Goal: Task Accomplishment & Management: Use online tool/utility

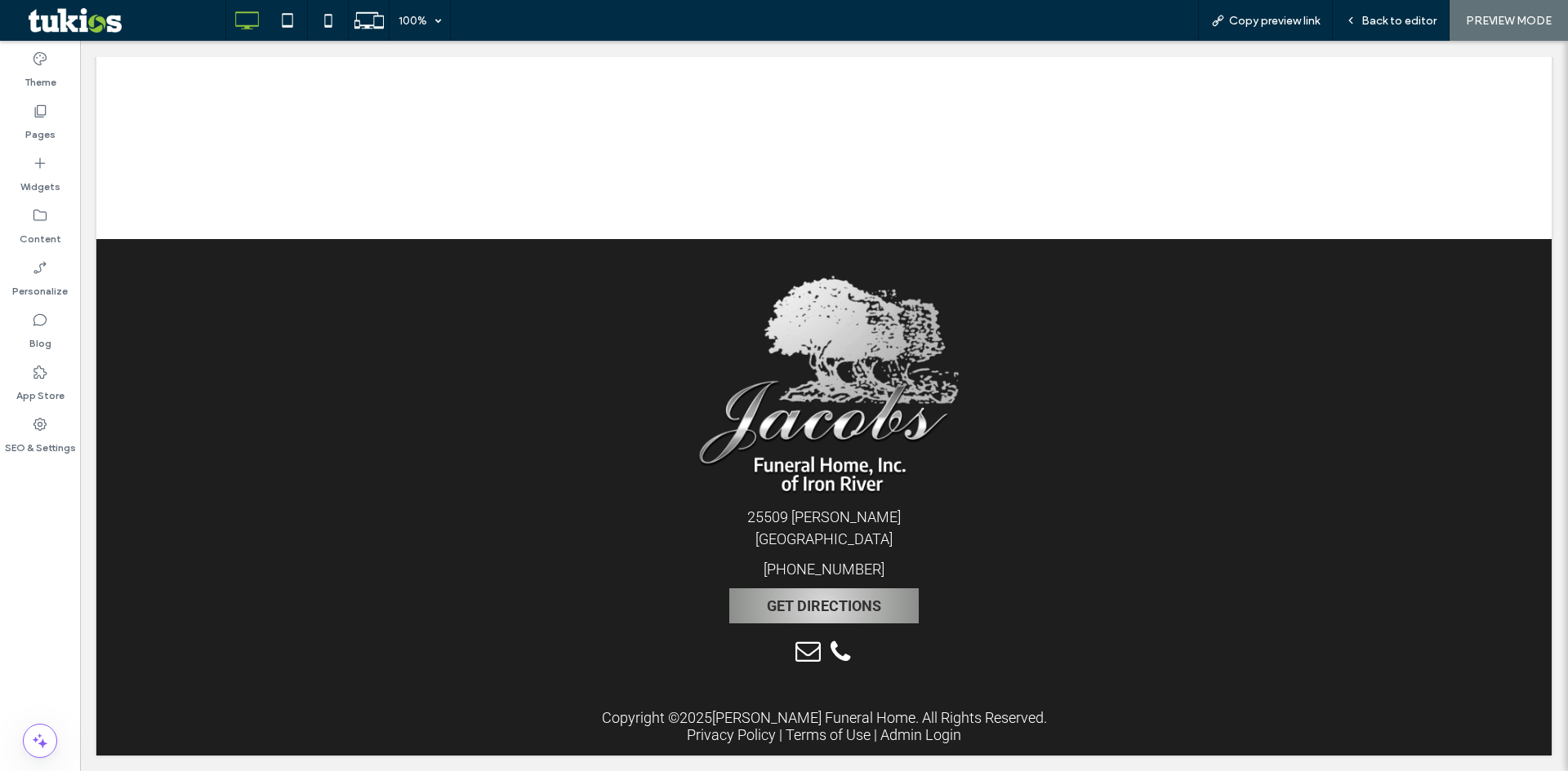
scroll to position [1204, 0]
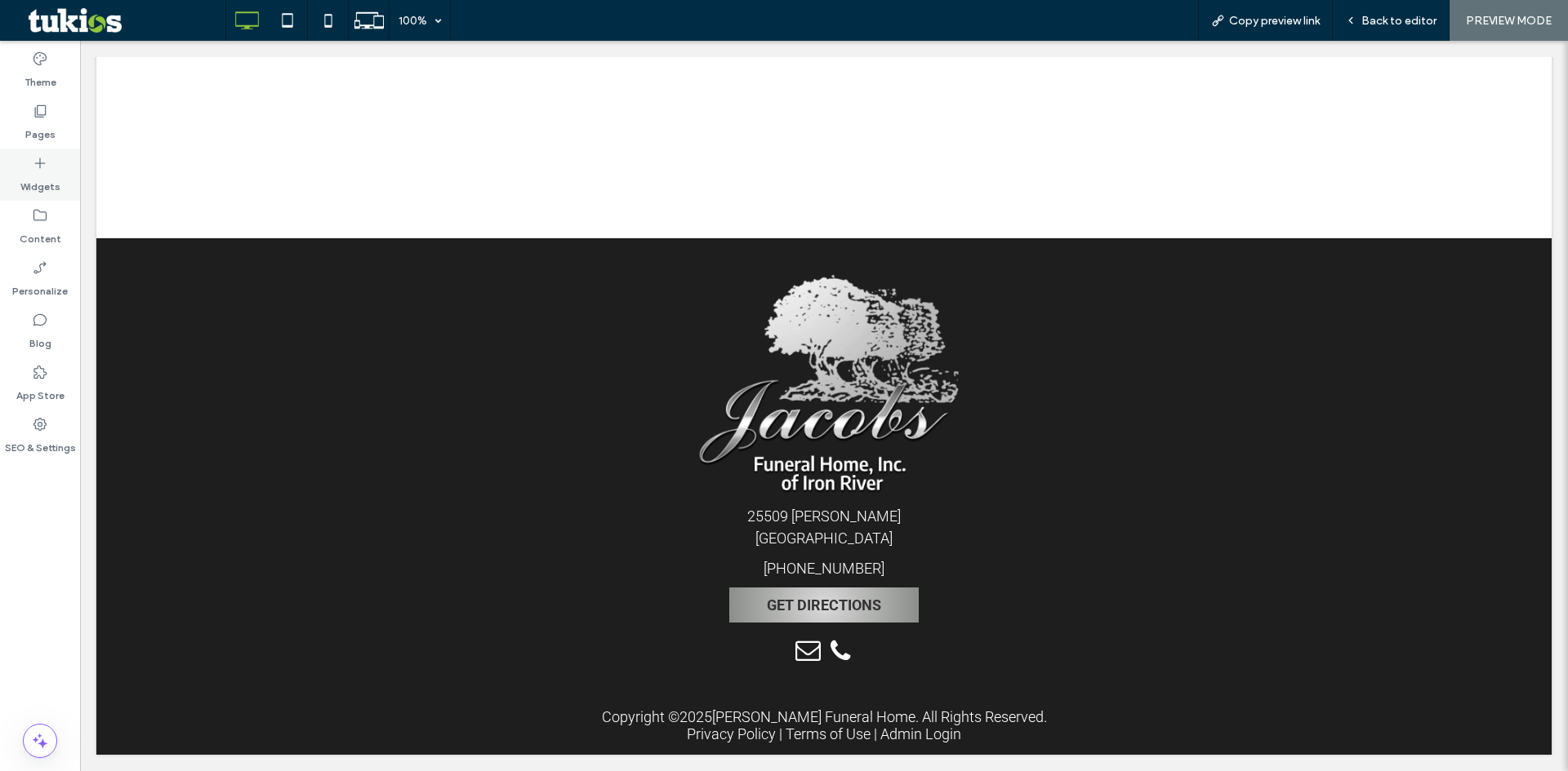
drag, startPoint x: 42, startPoint y: 174, endPoint x: 56, endPoint y: 180, distance: 15.2
click at [42, 174] on label "Widgets" at bounding box center [40, 183] width 40 height 23
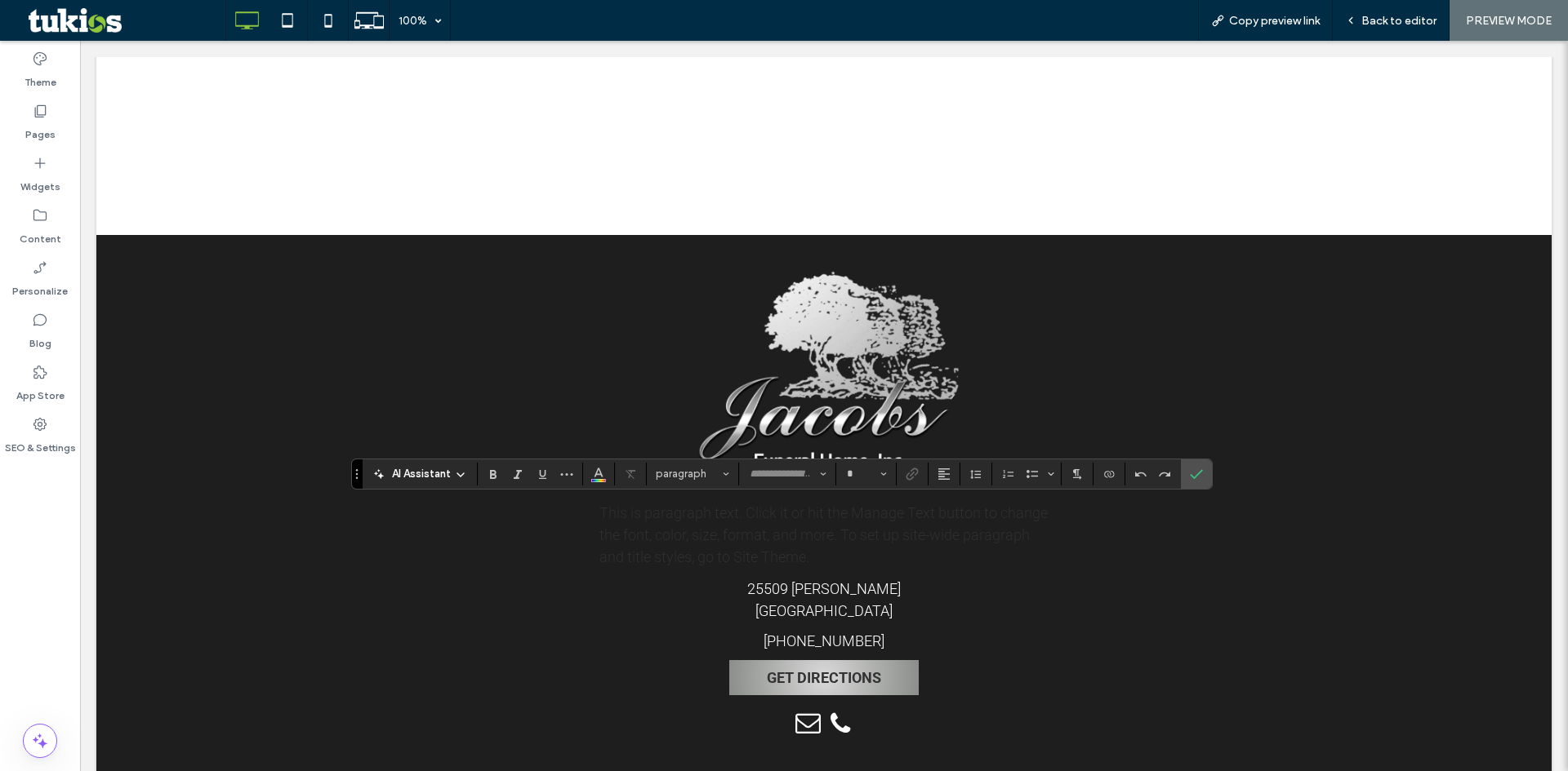
type input "******"
type input "**"
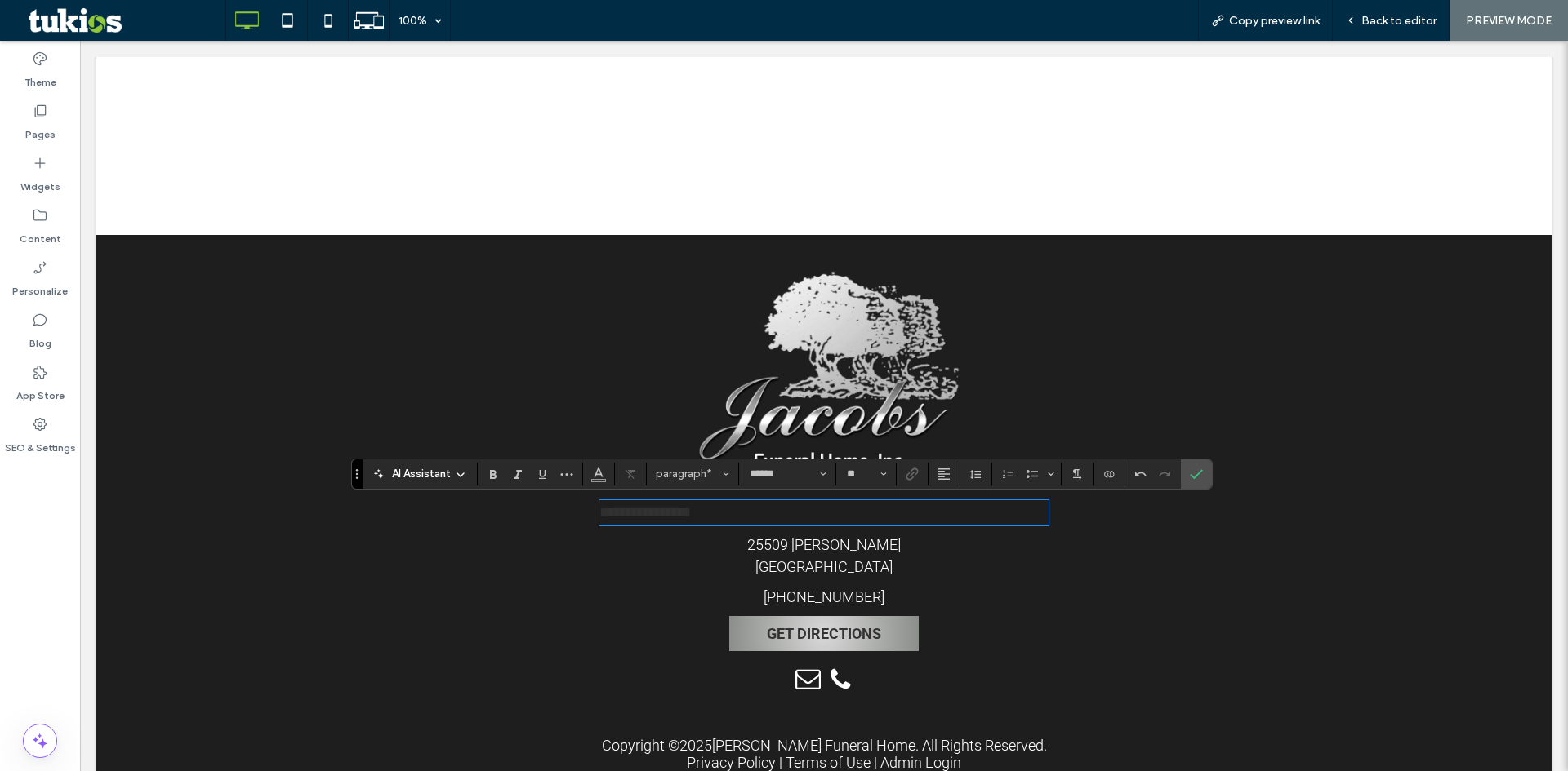
click at [681, 520] on span "**********" at bounding box center [645, 513] width 92 height 15
click at [606, 474] on button "Color" at bounding box center [599, 474] width 25 height 23
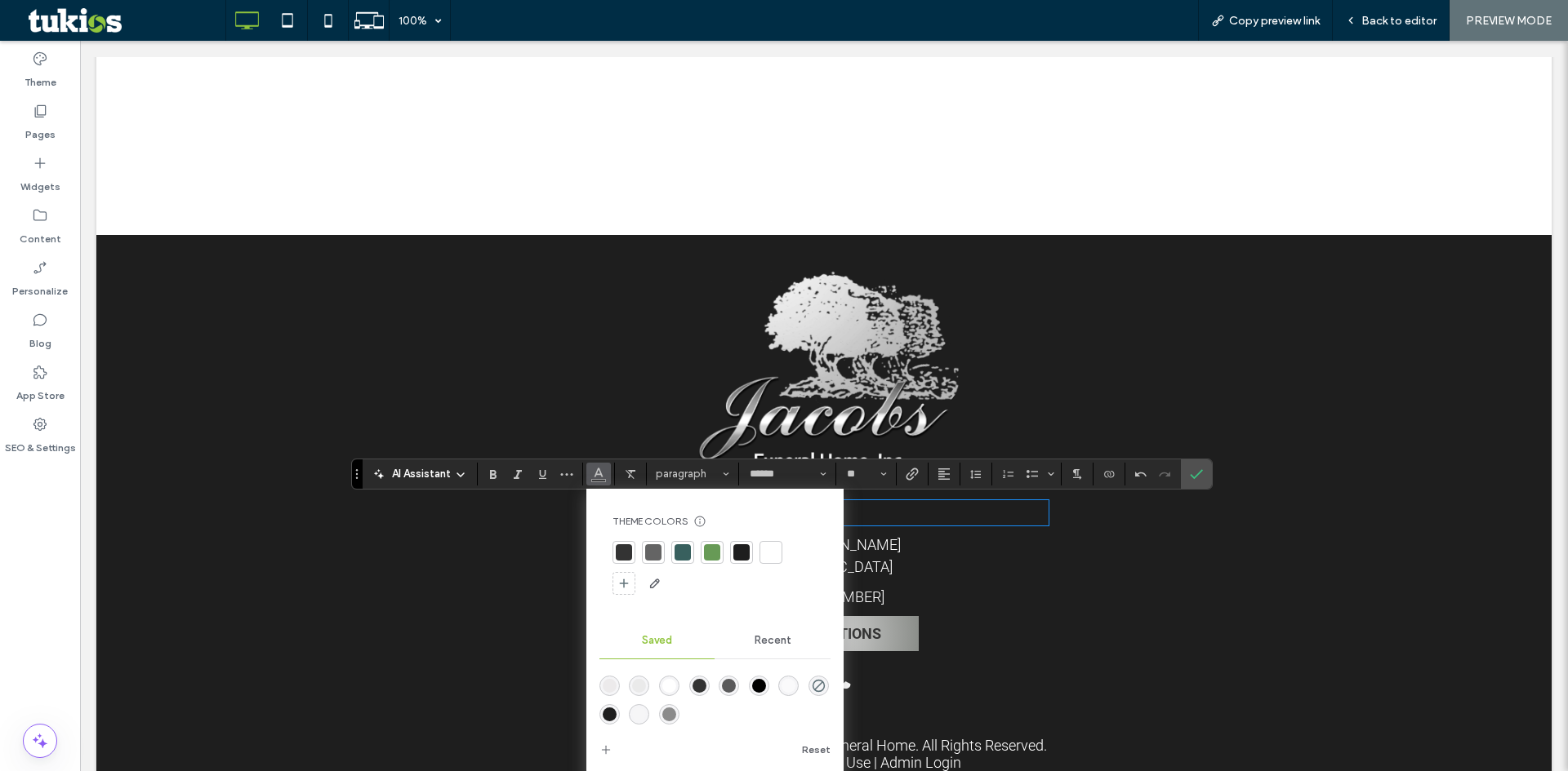
click at [771, 558] on div at bounding box center [771, 553] width 16 height 16
click at [788, 468] on input "******" at bounding box center [782, 474] width 70 height 13
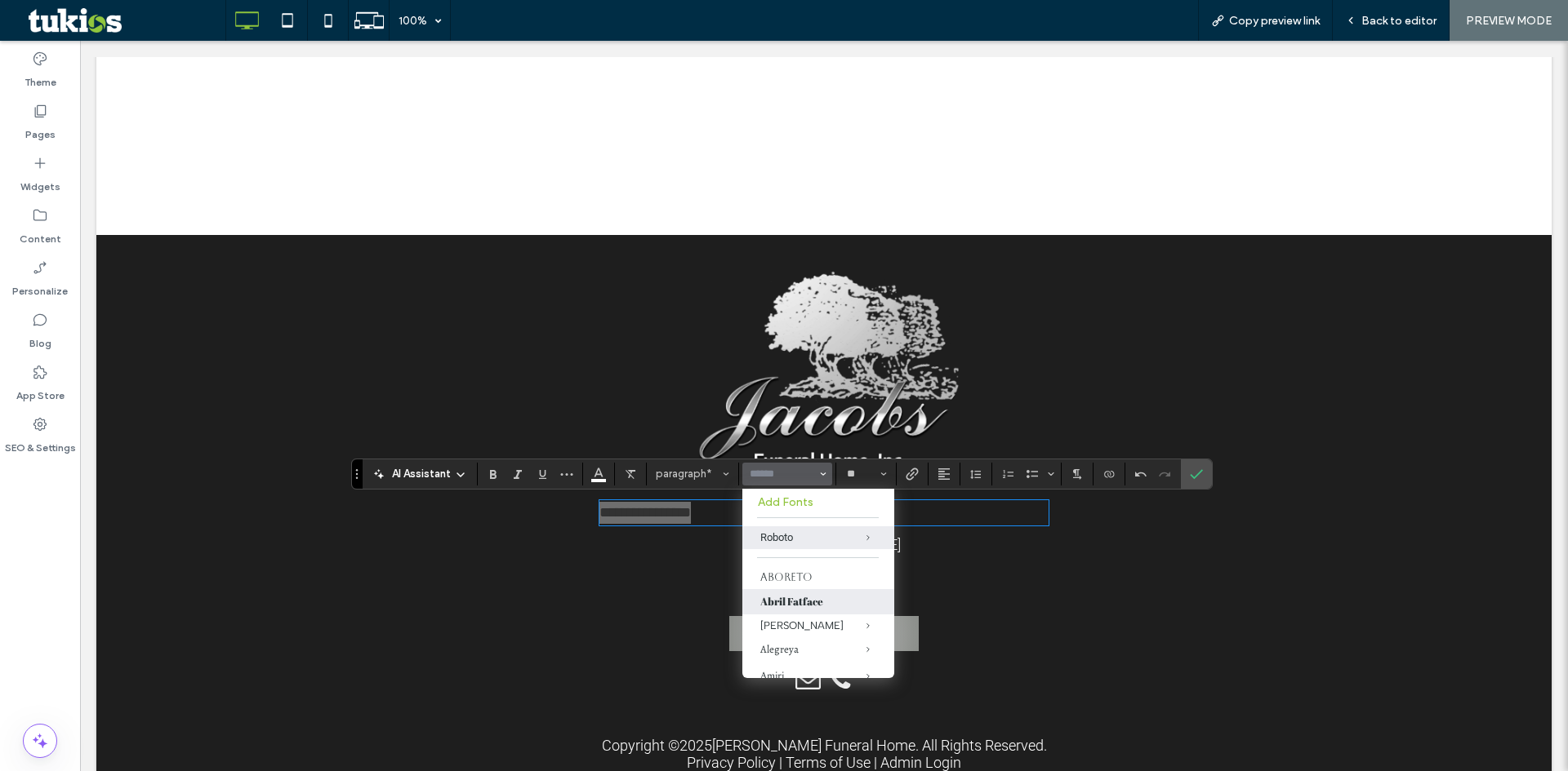
click at [811, 598] on label "Abril Fatface" at bounding box center [818, 602] width 152 height 25
type input "**********"
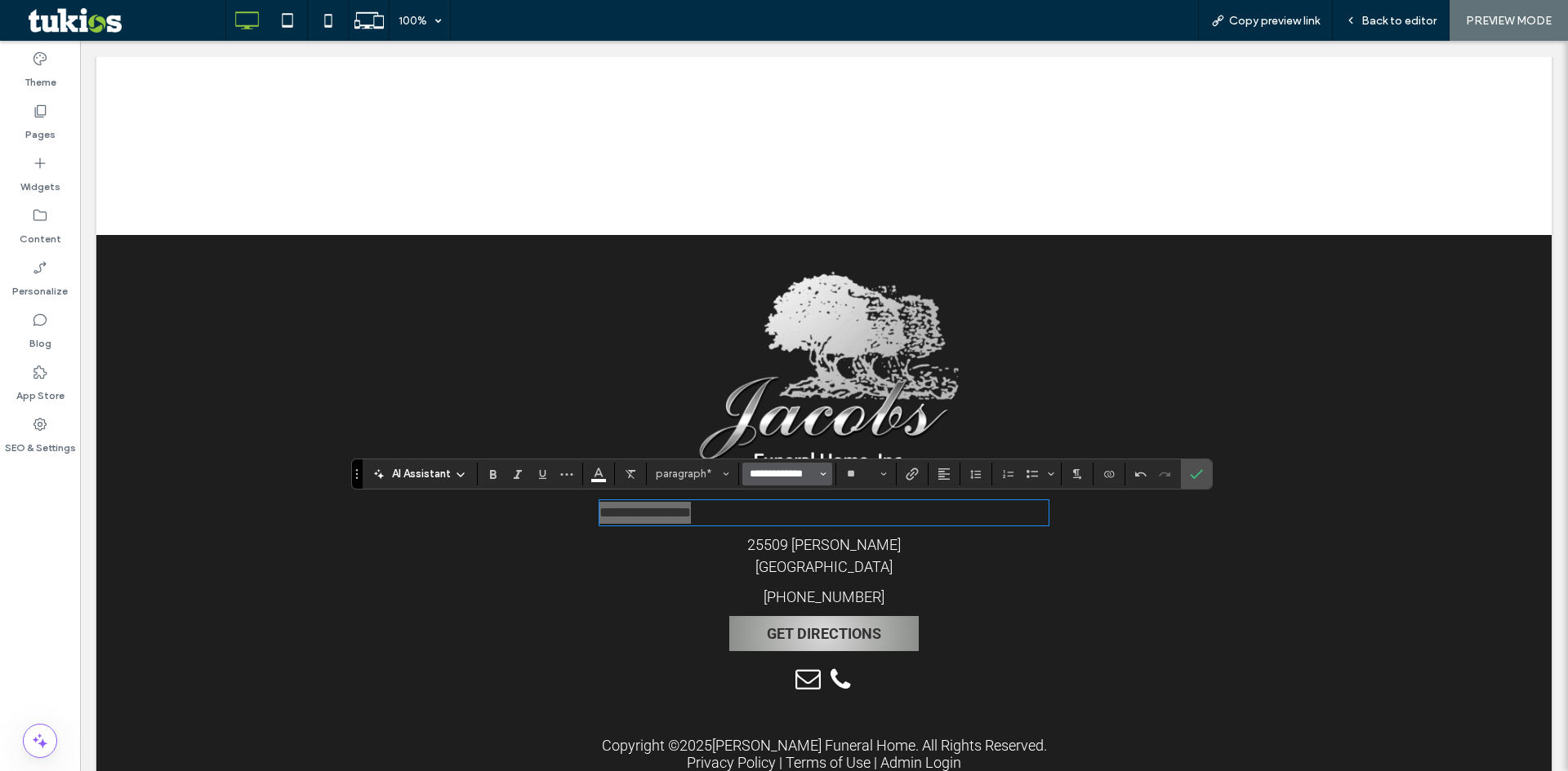
click at [784, 477] on input "**********" at bounding box center [782, 474] width 70 height 13
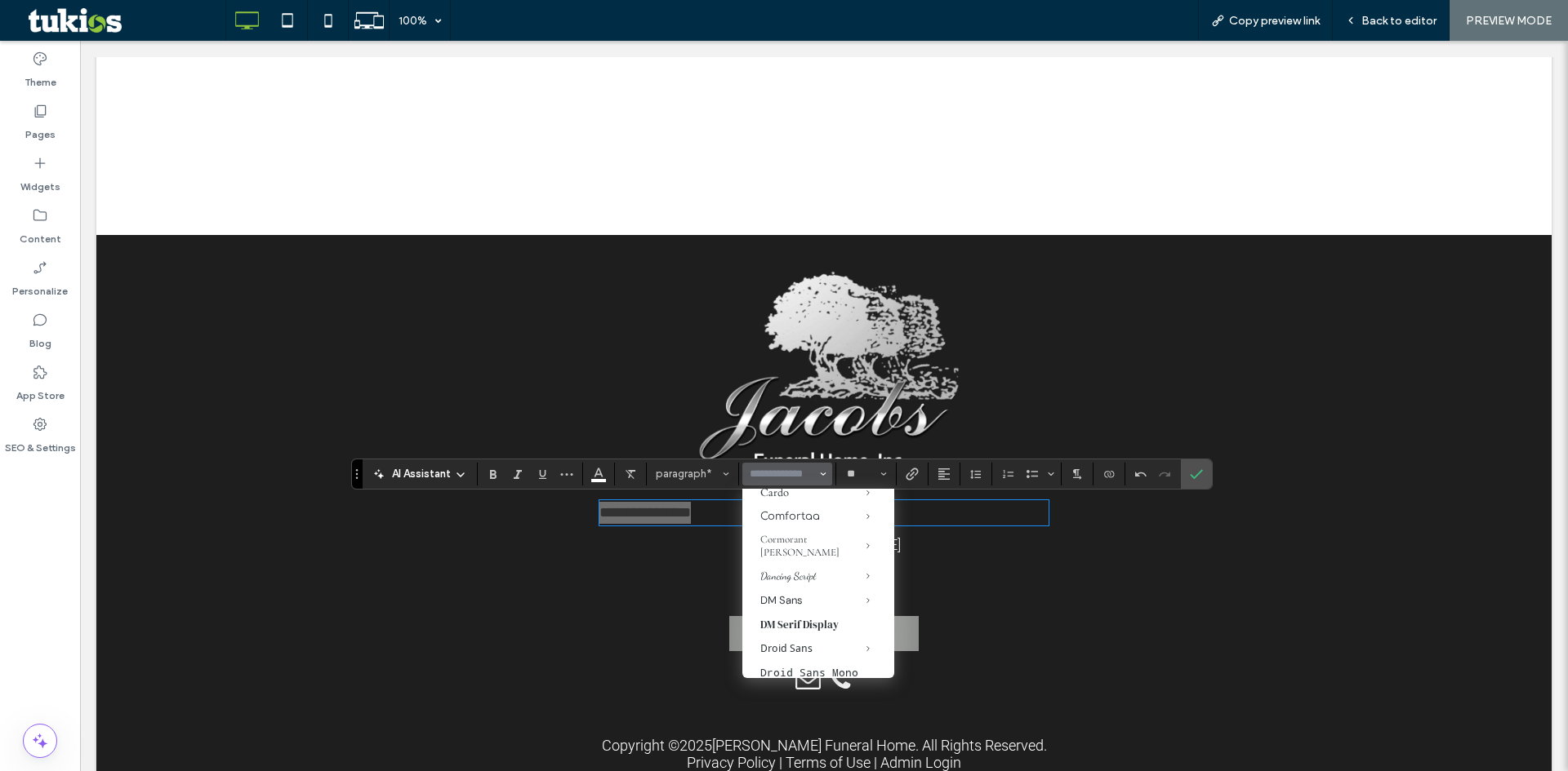
scroll to position [326, 0]
click at [818, 580] on span "Dancing Script" at bounding box center [856, 581] width 76 height 24
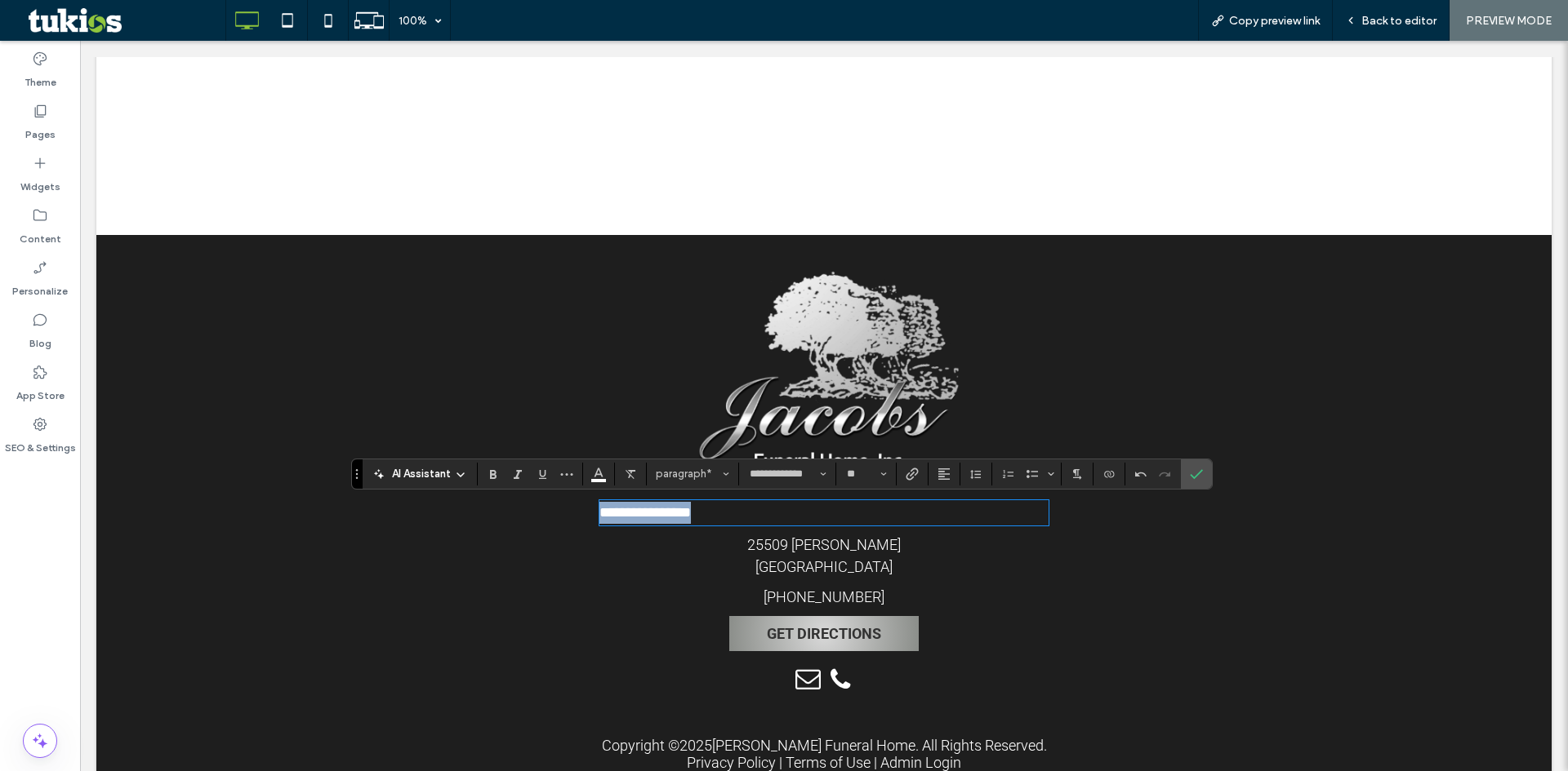
type input "**********"
click at [784, 473] on input "**********" at bounding box center [782, 474] width 70 height 13
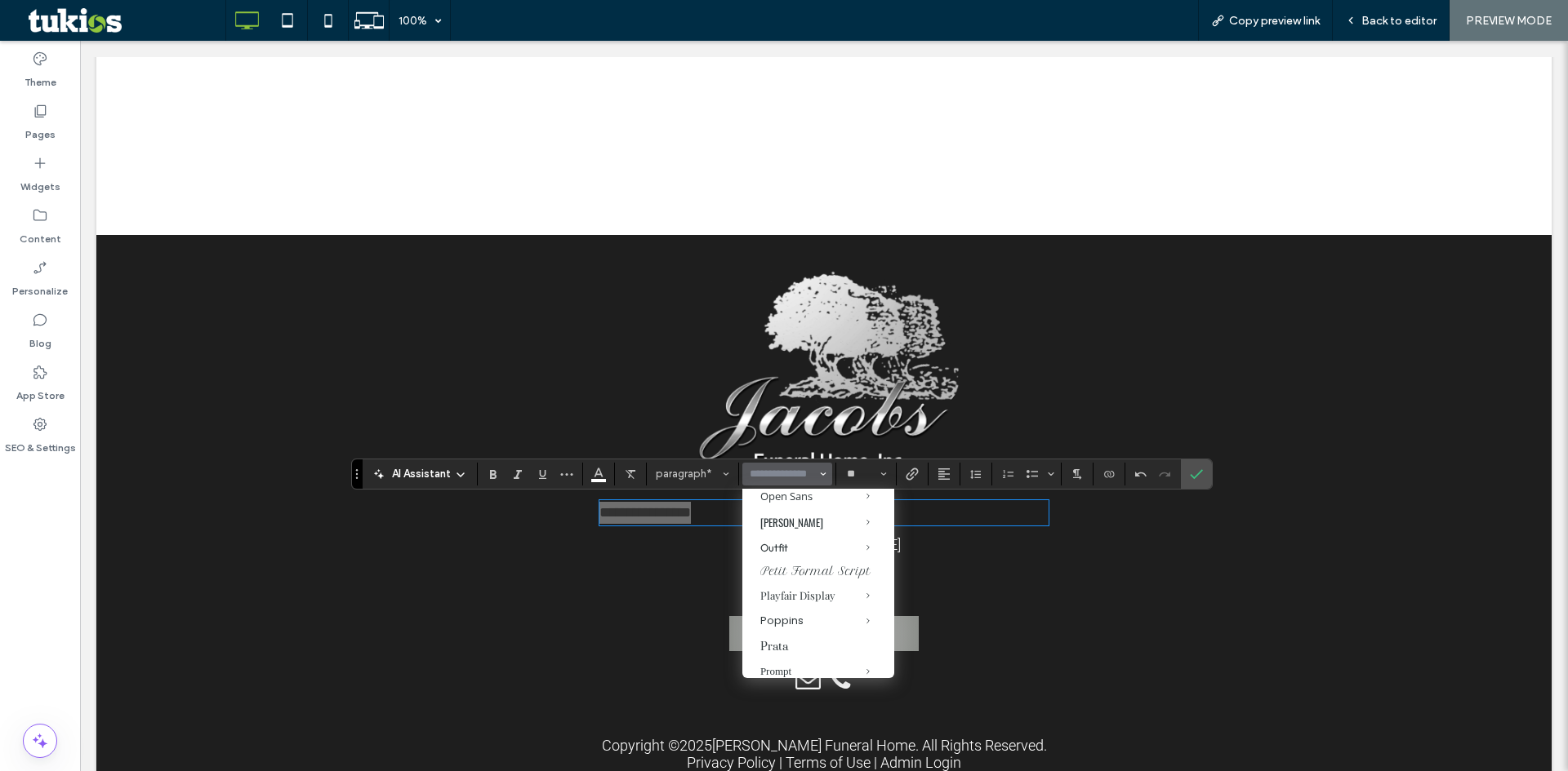
scroll to position [1061, 0]
click at [793, 583] on label "Petit Formal Script" at bounding box center [818, 571] width 152 height 24
type input "**********"
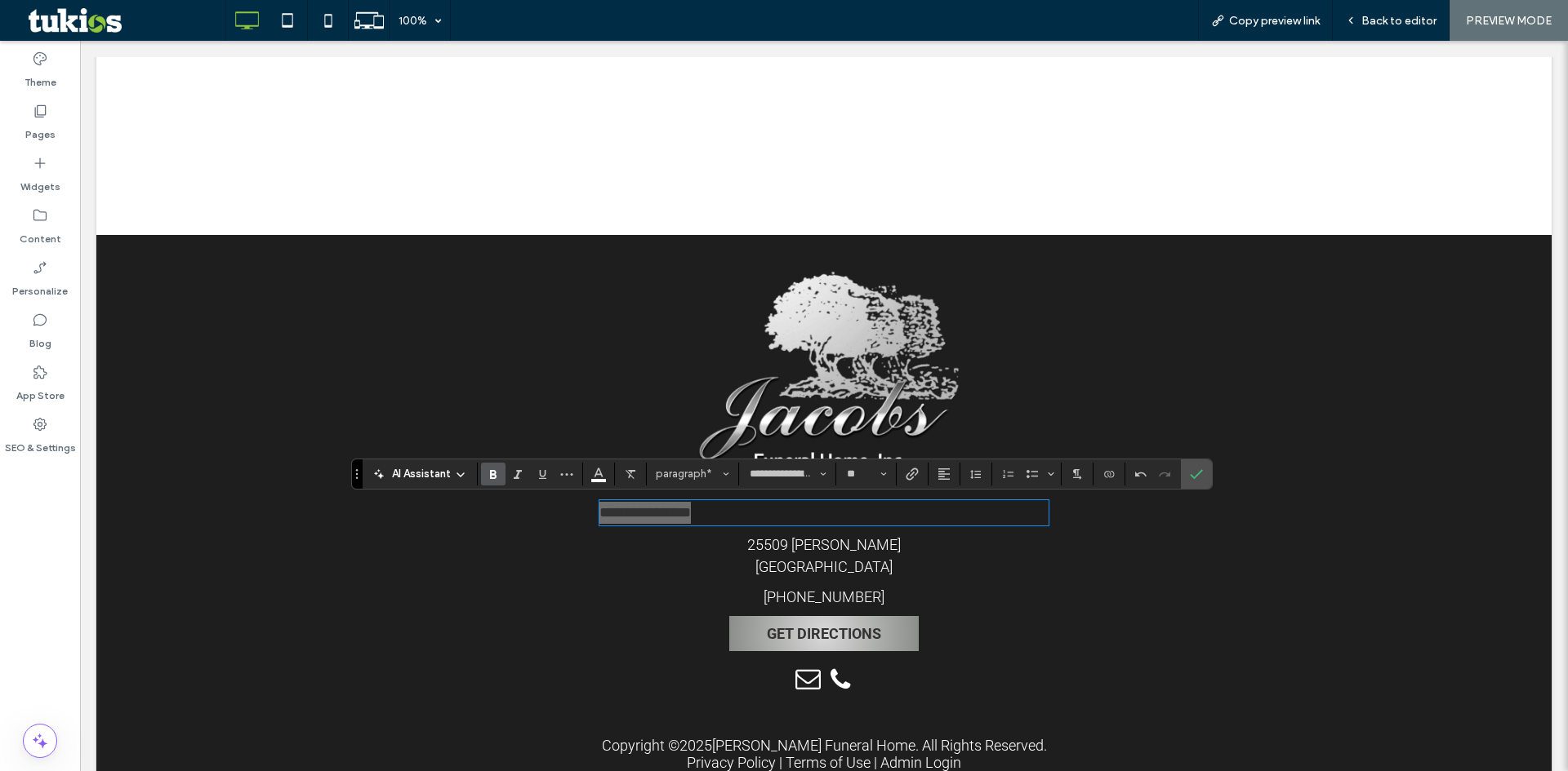
click at [499, 468] on icon "Bold" at bounding box center [493, 474] width 13 height 13
click at [857, 480] on input "**" at bounding box center [860, 474] width 32 height 13
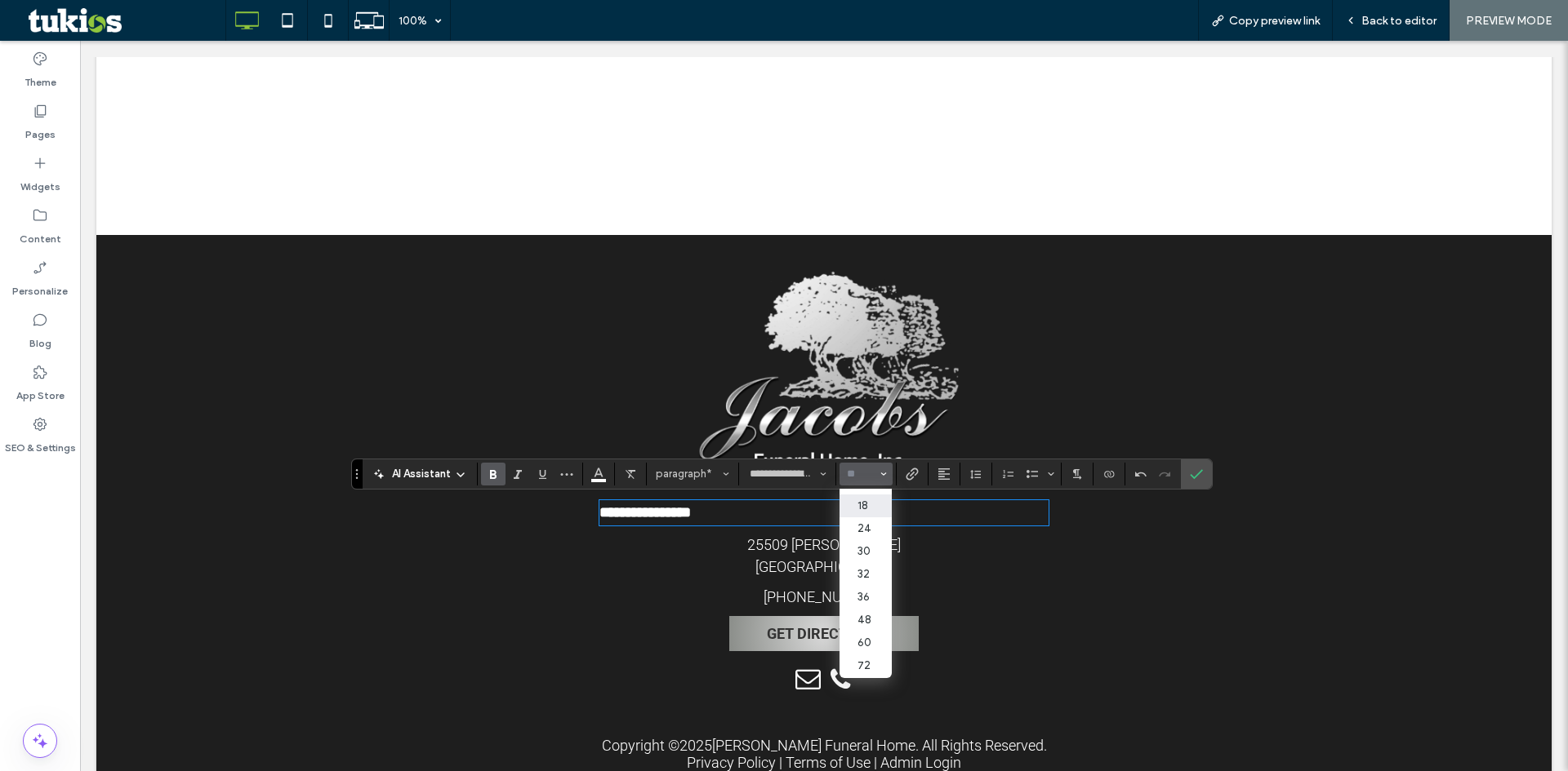
scroll to position [189, 0]
click at [868, 587] on label "48" at bounding box center [865, 598] width 52 height 23
type input "**"
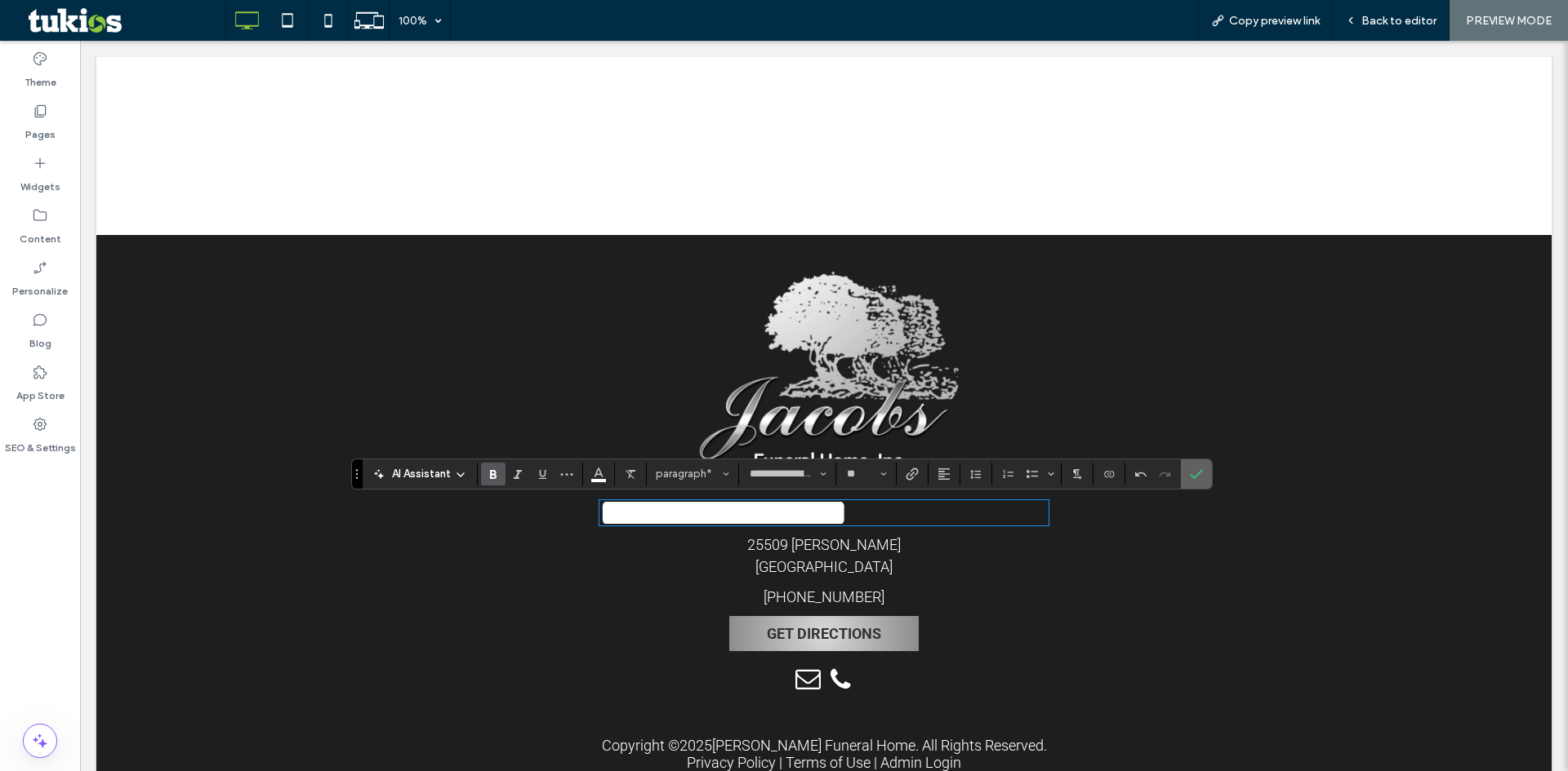
click at [1197, 473] on icon "Confirm" at bounding box center [1197, 474] width 13 height 13
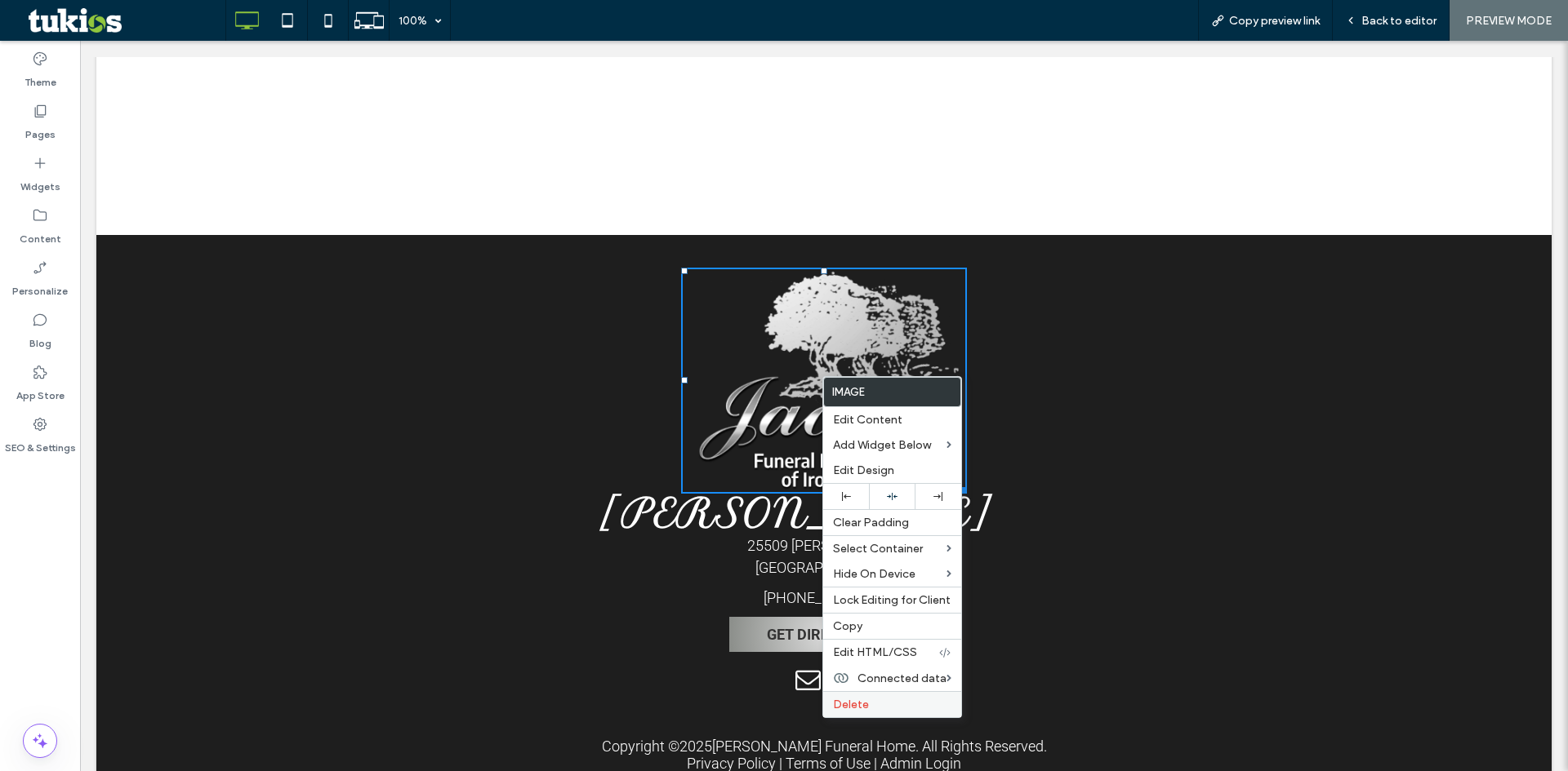
click at [865, 703] on span "Delete" at bounding box center [851, 705] width 36 height 14
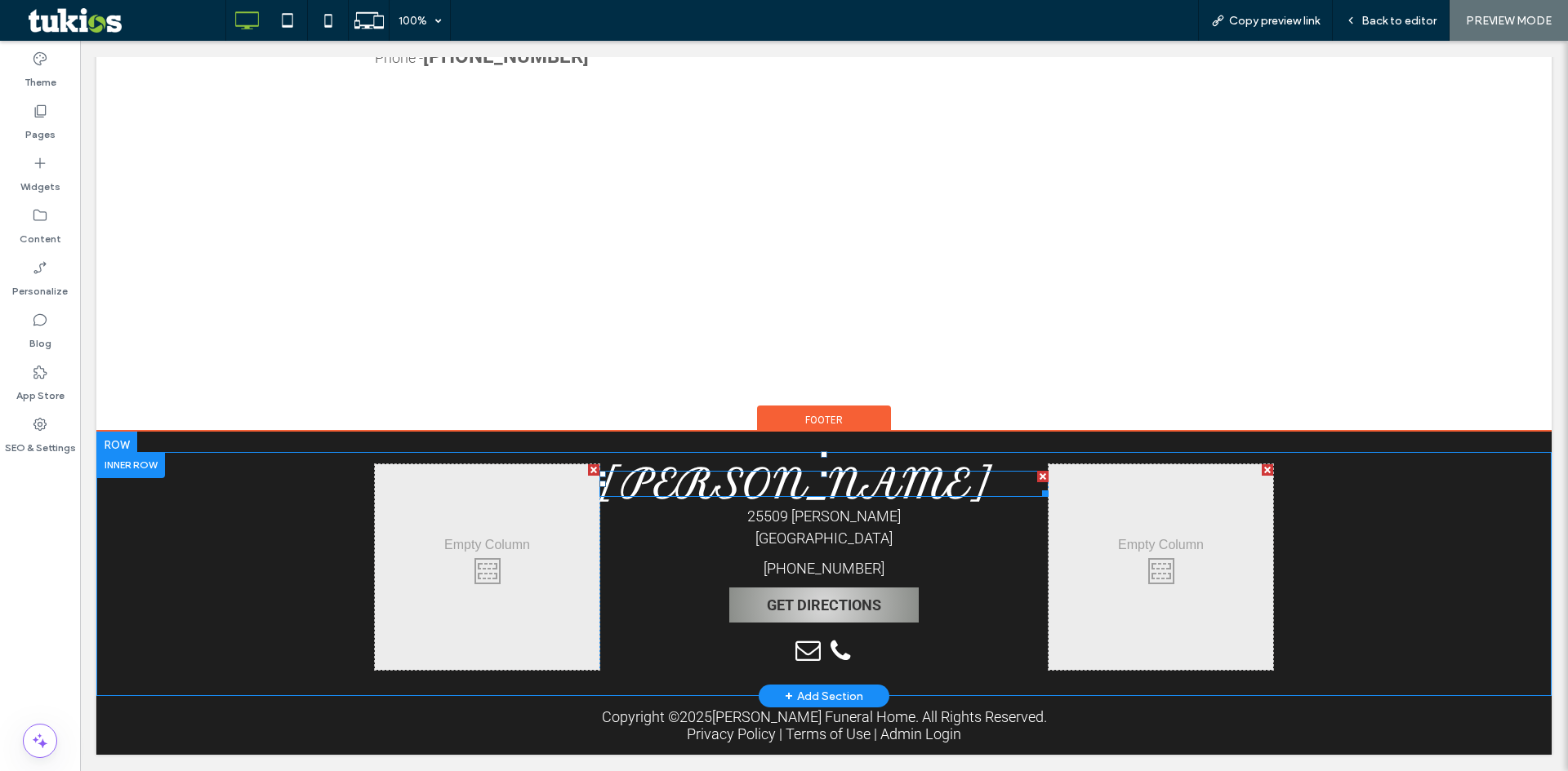
click at [901, 481] on strong "Stanley Turowski" at bounding box center [796, 483] width 393 height 49
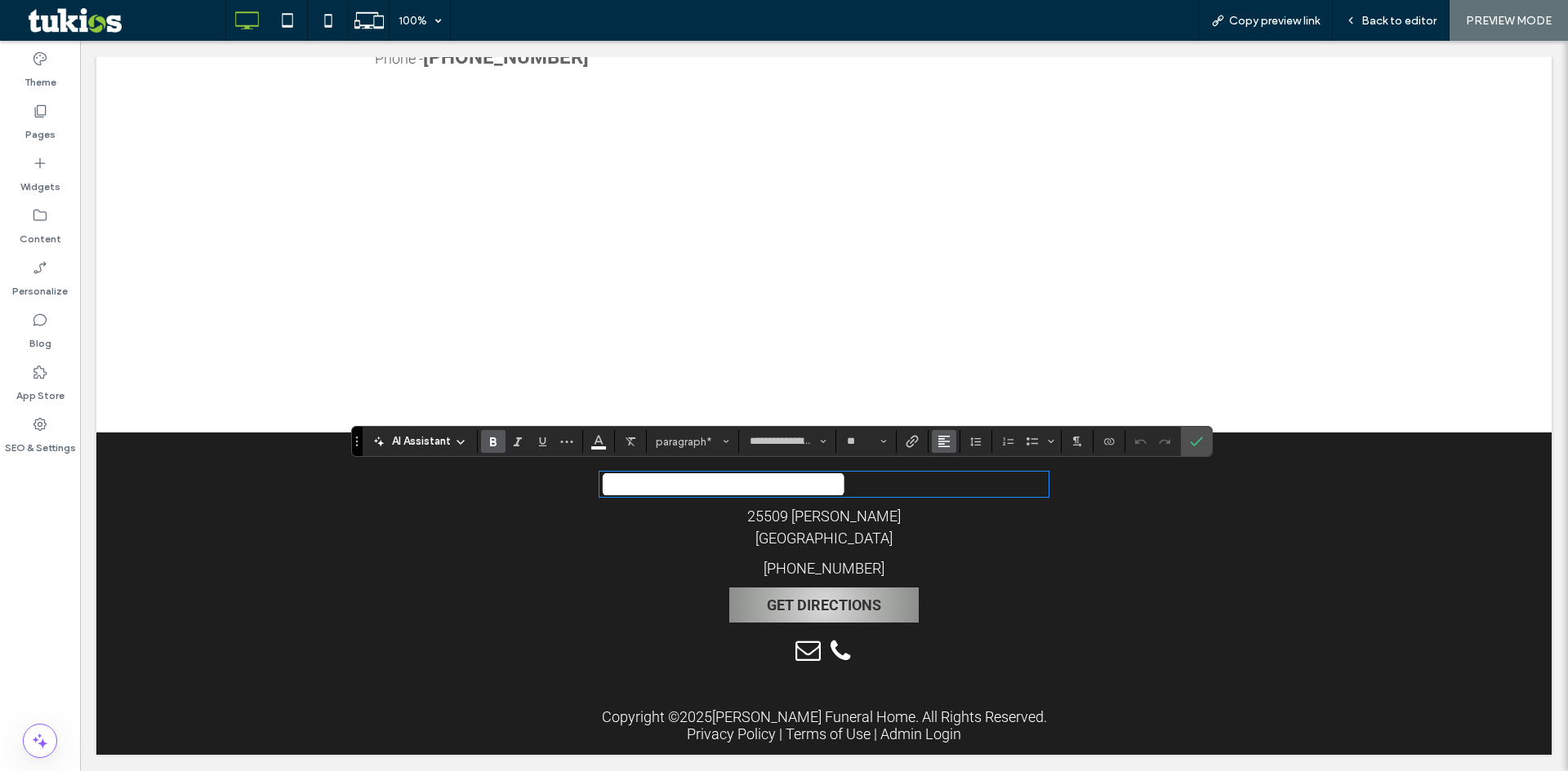
click at [938, 442] on use "Alignment" at bounding box center [944, 442] width 11 height 11
click at [946, 488] on label "ui.textEditor.alignment.center" at bounding box center [960, 491] width 57 height 24
click at [1200, 440] on use "Confirm" at bounding box center [1197, 442] width 13 height 10
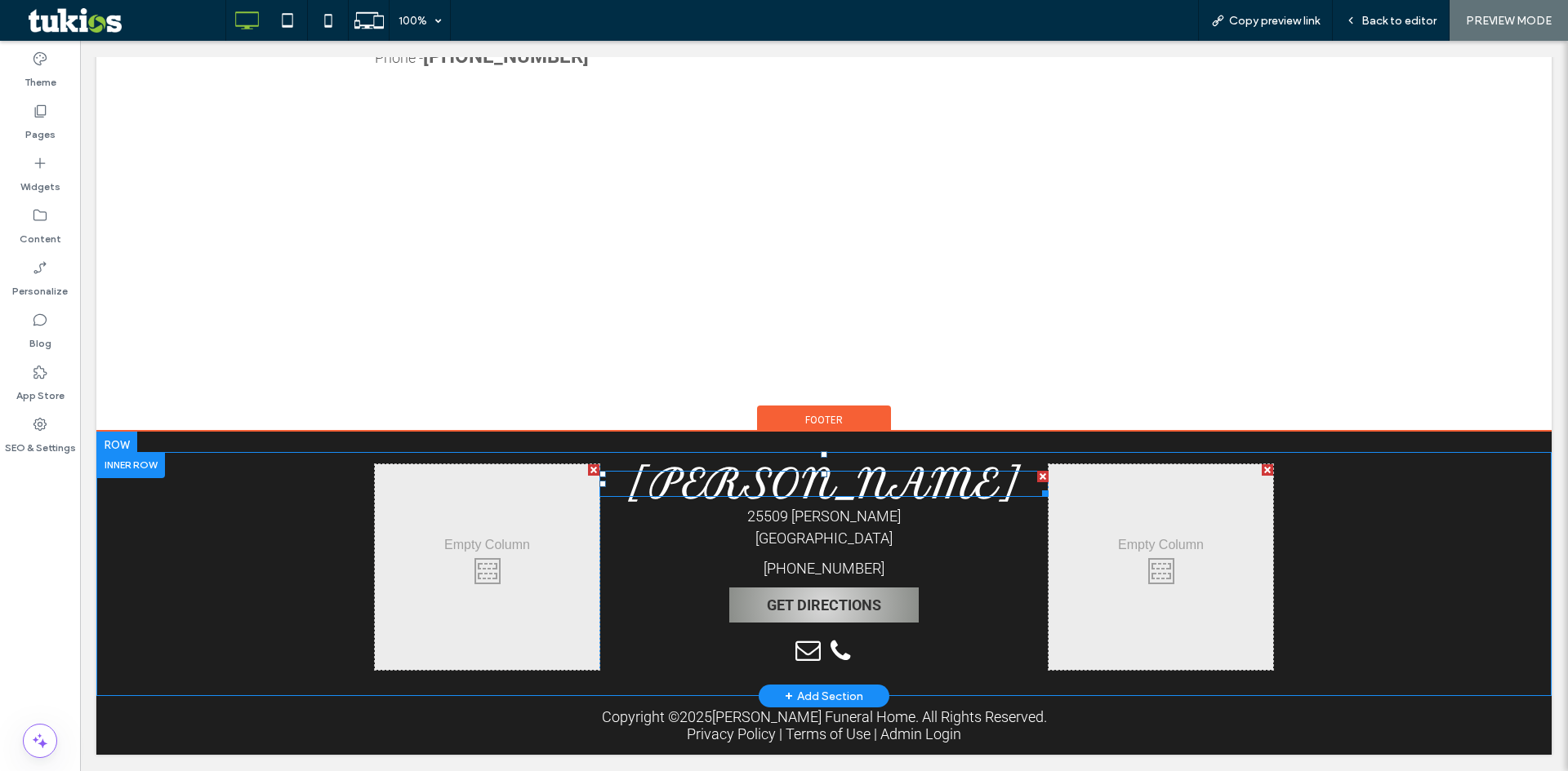
click at [731, 483] on strong "Stanley Turowski" at bounding box center [824, 483] width 393 height 49
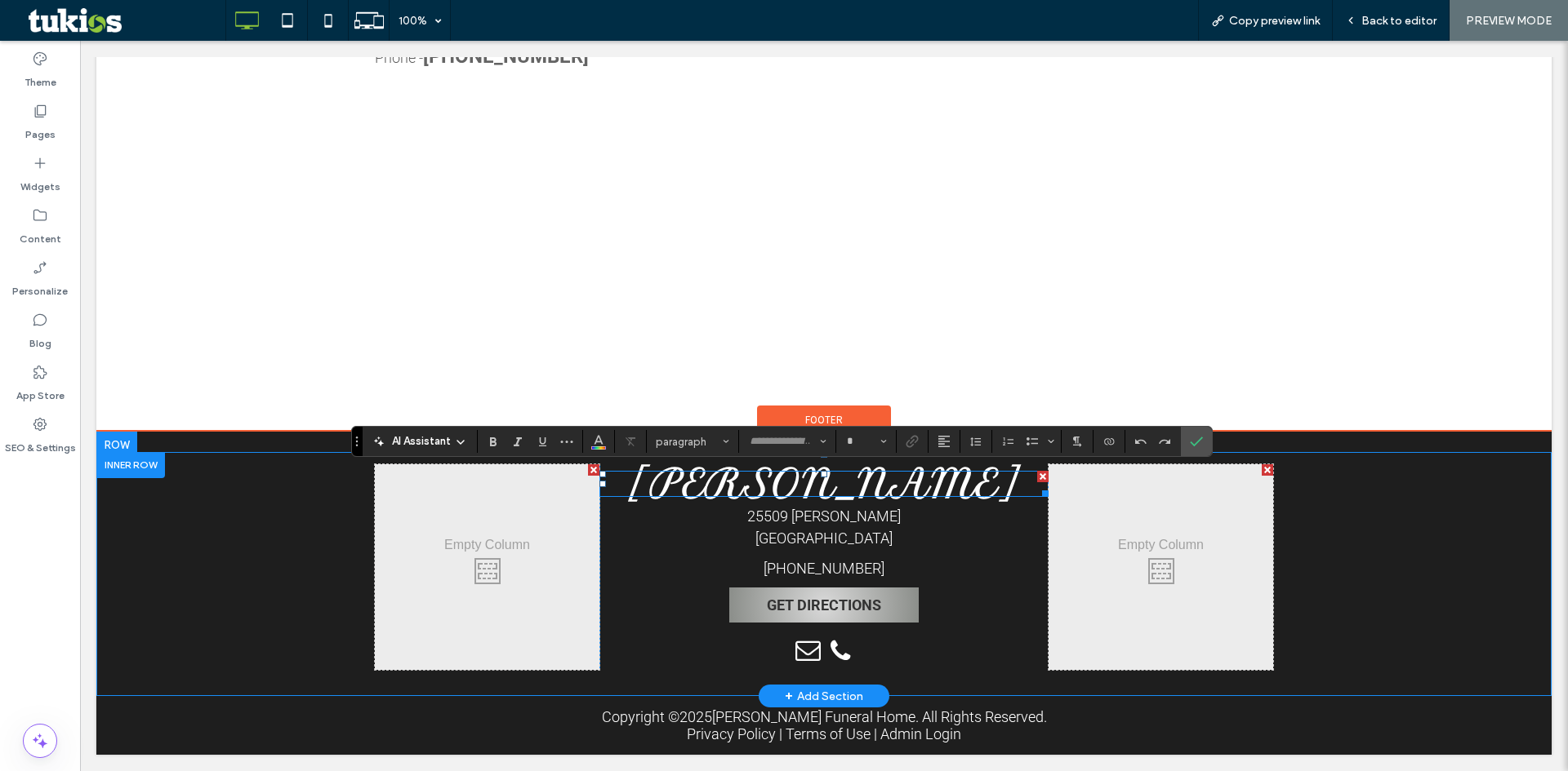
type input "**********"
type input "**"
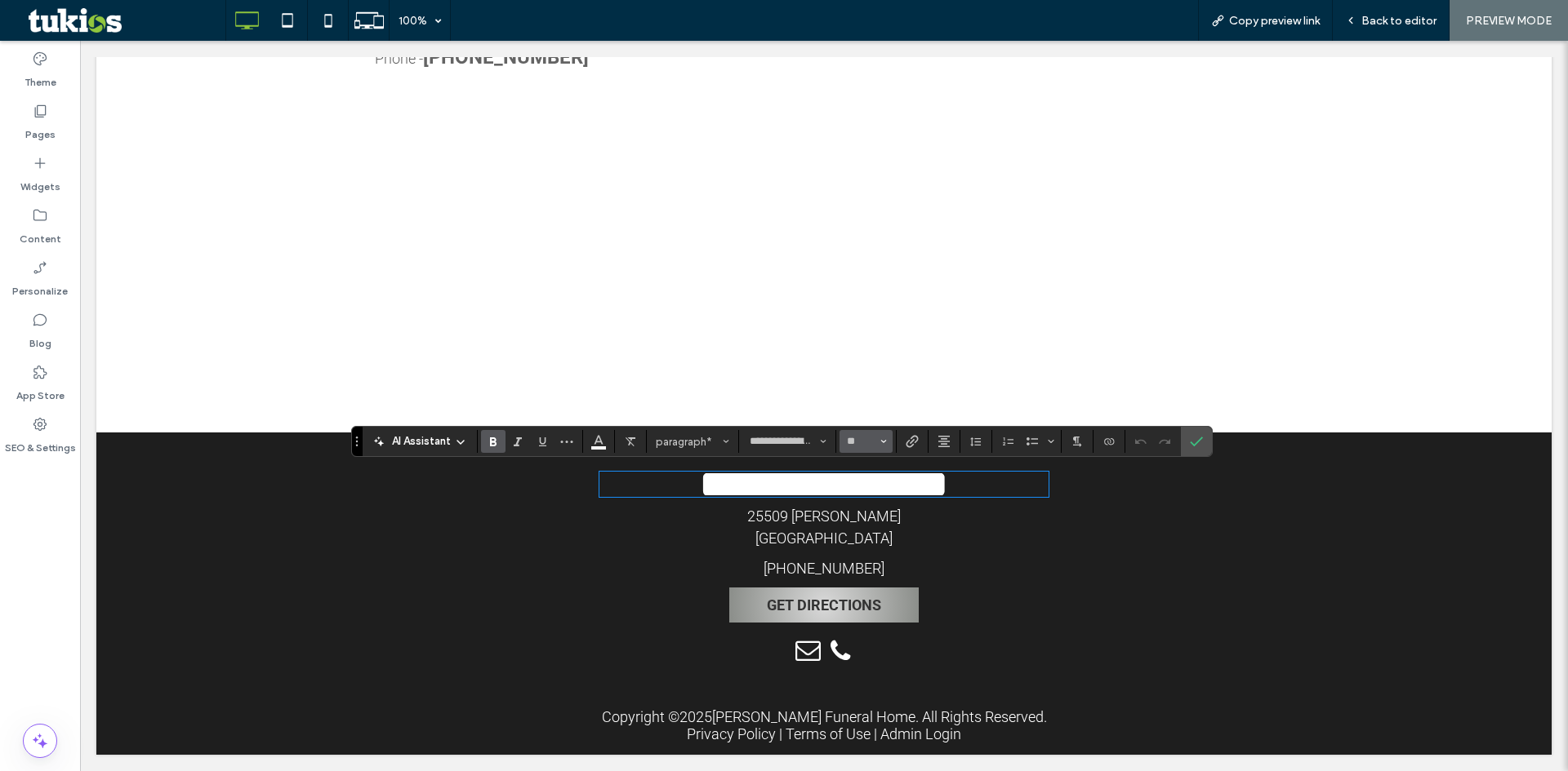
click at [863, 446] on input "**" at bounding box center [860, 442] width 32 height 13
click at [870, 577] on label "60" at bounding box center [865, 589] width 52 height 23
type input "**"
click at [1198, 439] on icon "Confirm" at bounding box center [1197, 442] width 13 height 13
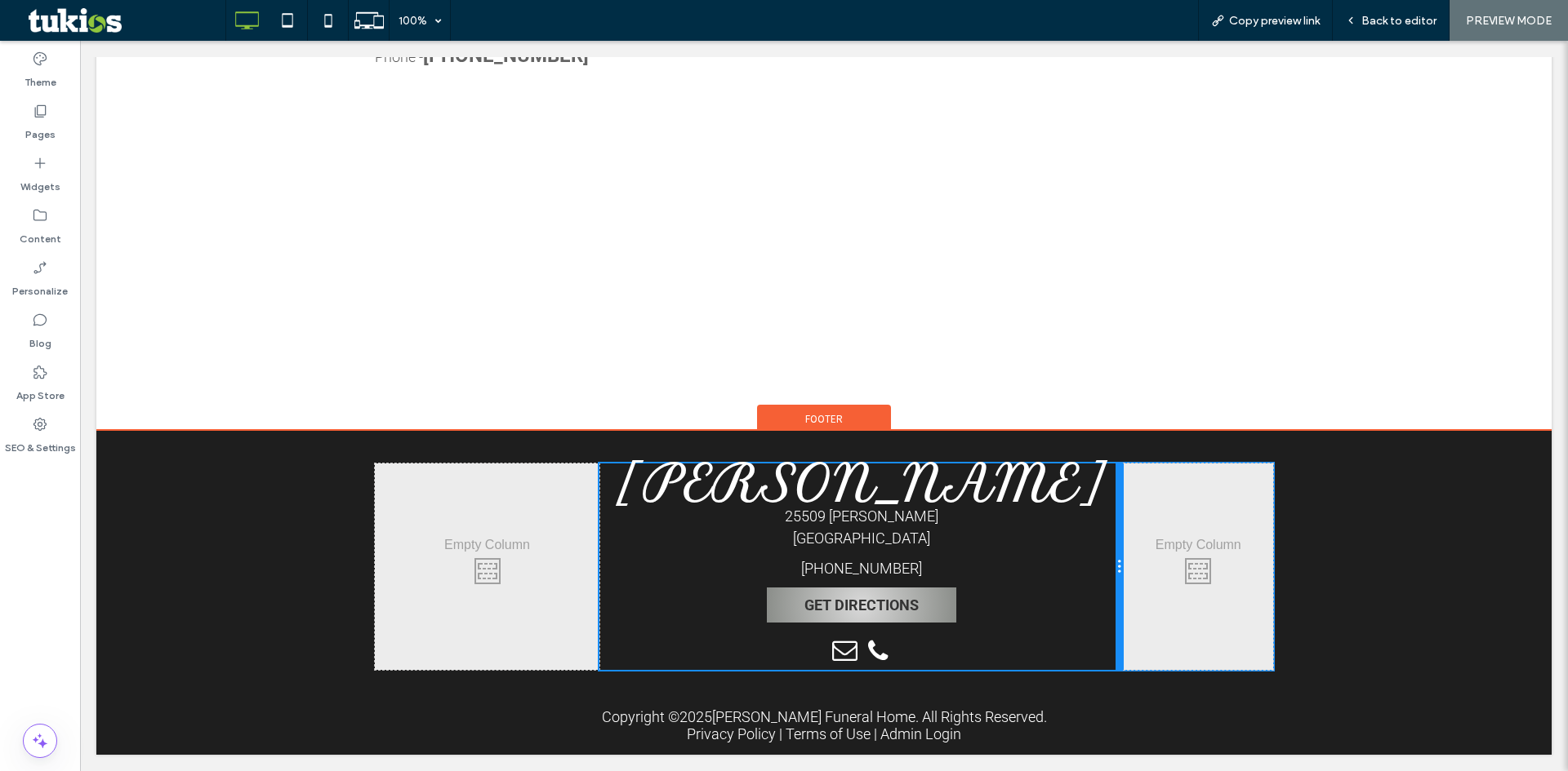
drag, startPoint x: 1040, startPoint y: 513, endPoint x: 1205, endPoint y: 554, distance: 170.0
click at [1125, 513] on div "Click To Paste Stanley Turowski 25509 W. Warren Dearborn Heights, MI 48127 (313…" at bounding box center [824, 567] width 898 height 207
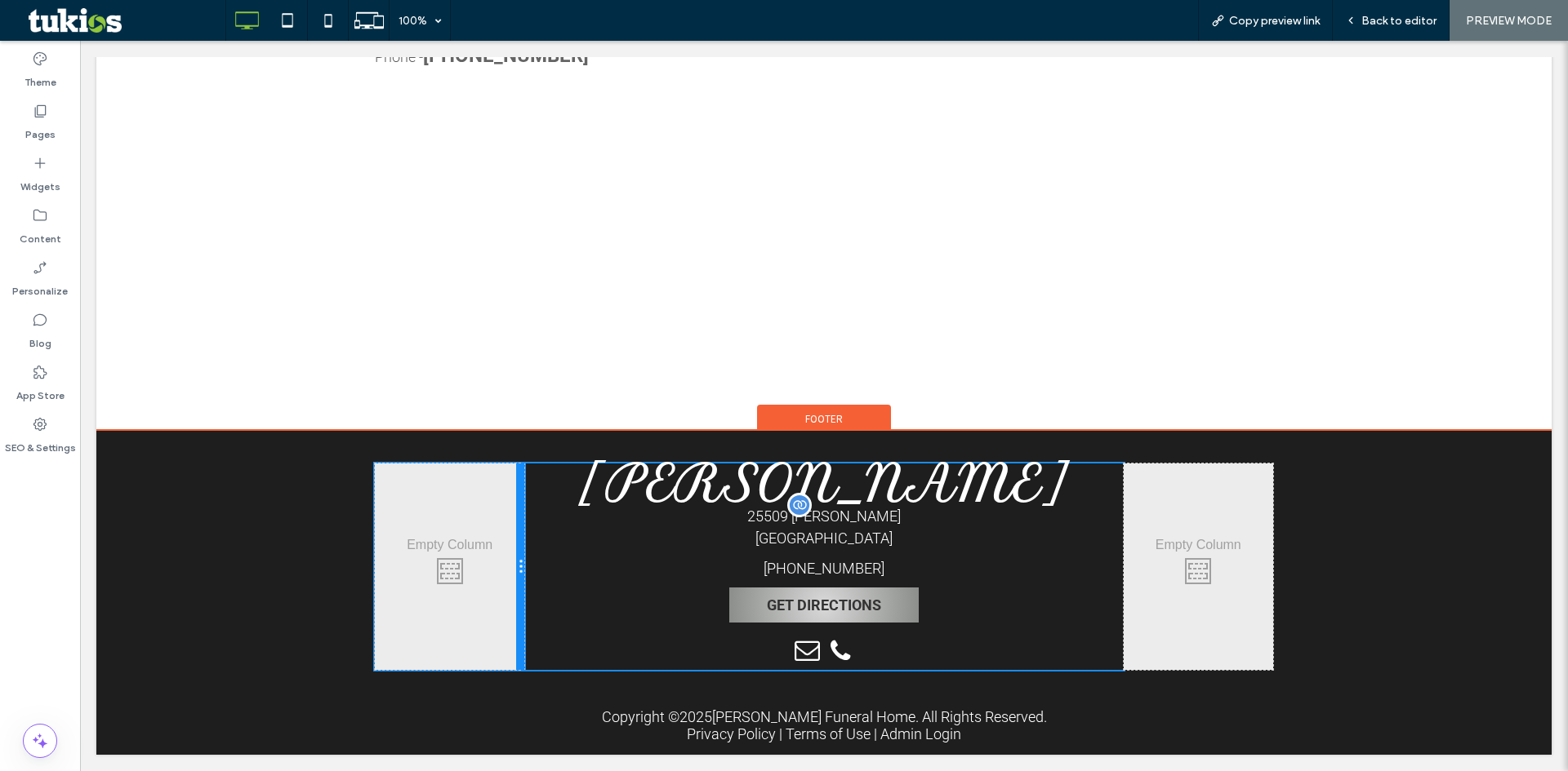
drag, startPoint x: 591, startPoint y: 539, endPoint x: 622, endPoint y: 581, distance: 52.2
click at [542, 540] on div "Click To Paste Stanley Turowski 25509 W. Warren Dearborn Heights, MI 48127 (313…" at bounding box center [824, 567] width 898 height 207
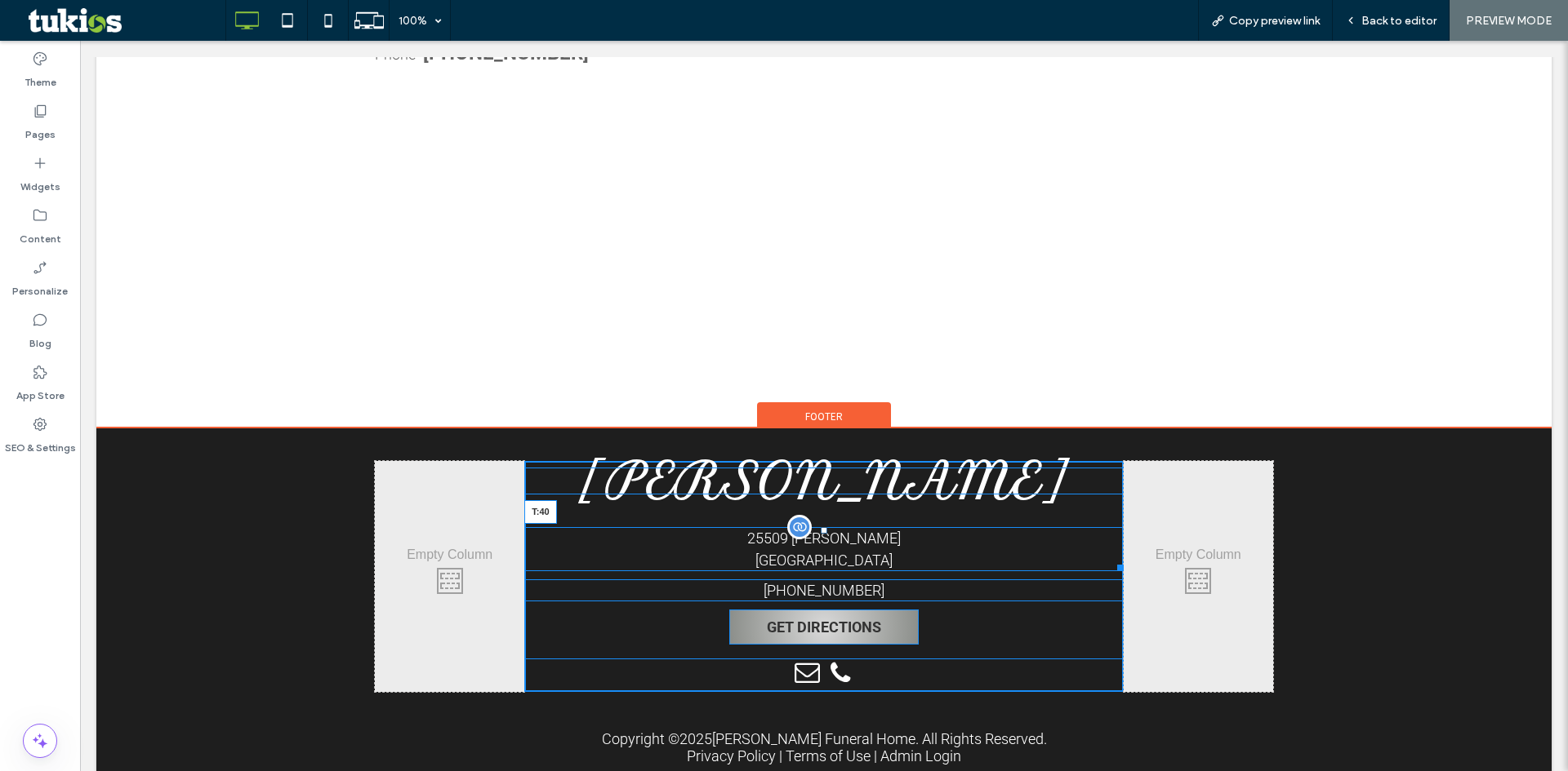
drag, startPoint x: 818, startPoint y: 508, endPoint x: 990, endPoint y: 572, distance: 183.5
click at [820, 532] on div at bounding box center [824, 531] width 7 height 7
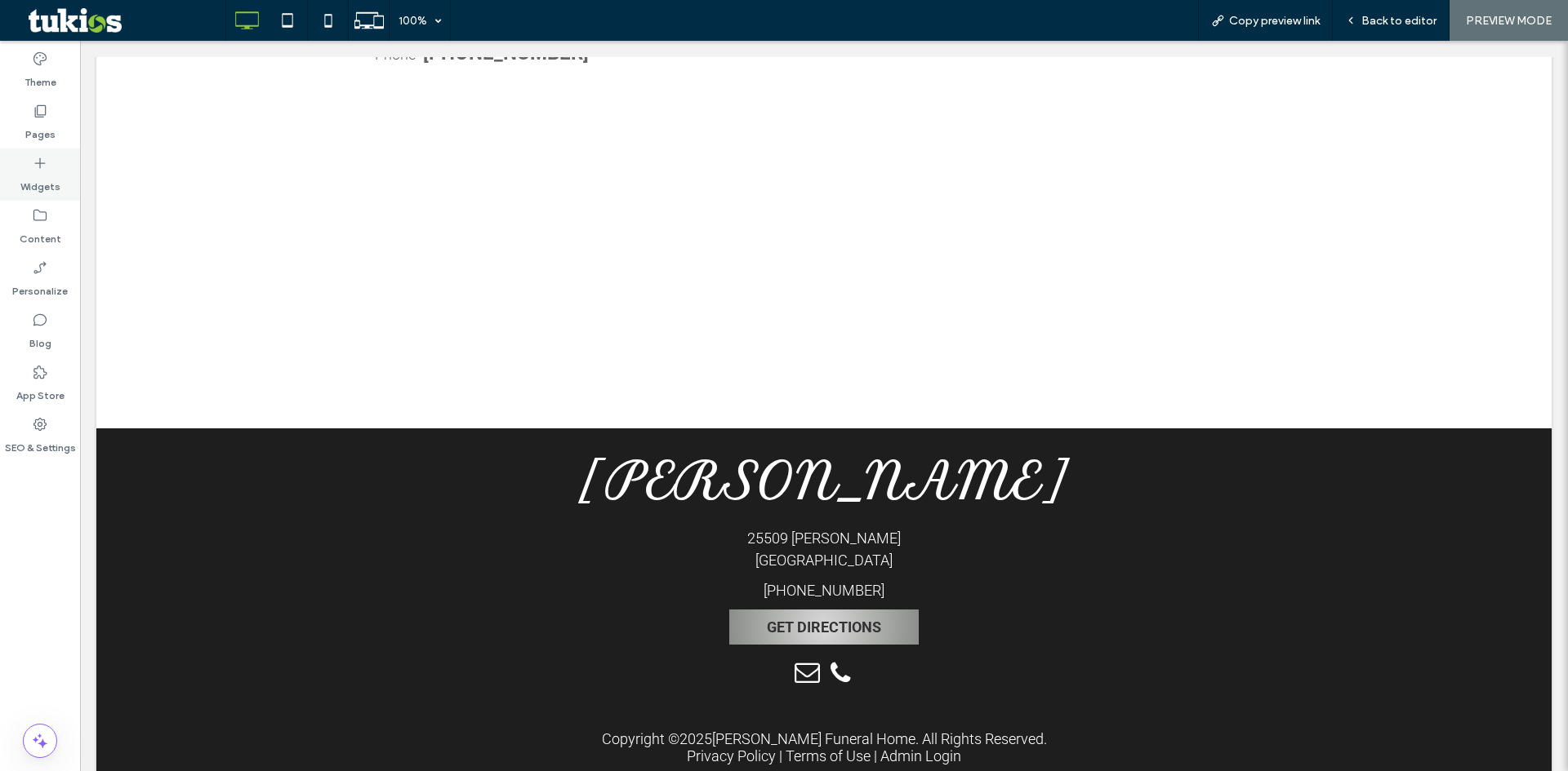
click at [39, 172] on label "Widgets" at bounding box center [40, 183] width 40 height 23
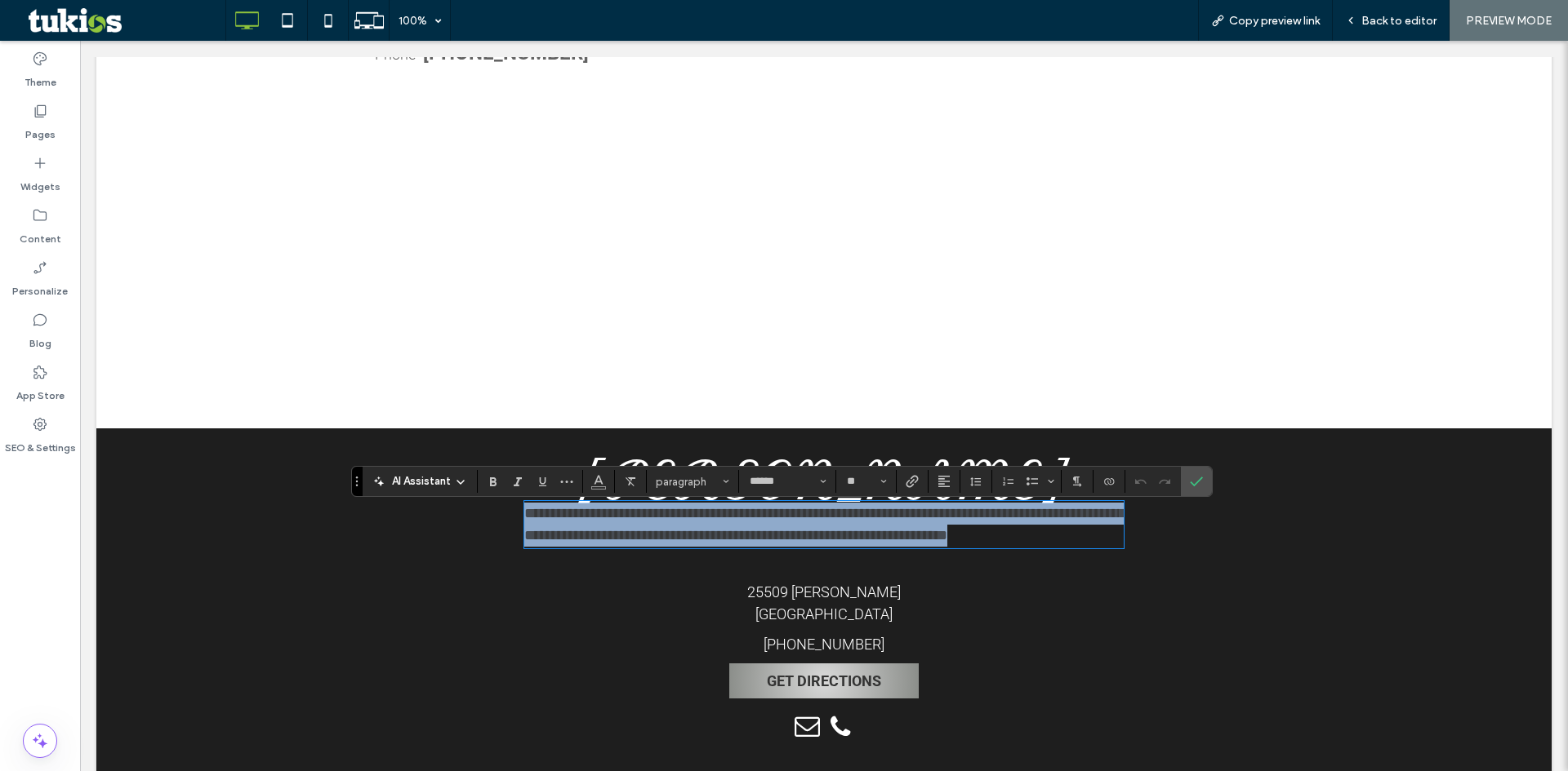
click at [774, 535] on span "**********" at bounding box center [824, 524] width 600 height 37
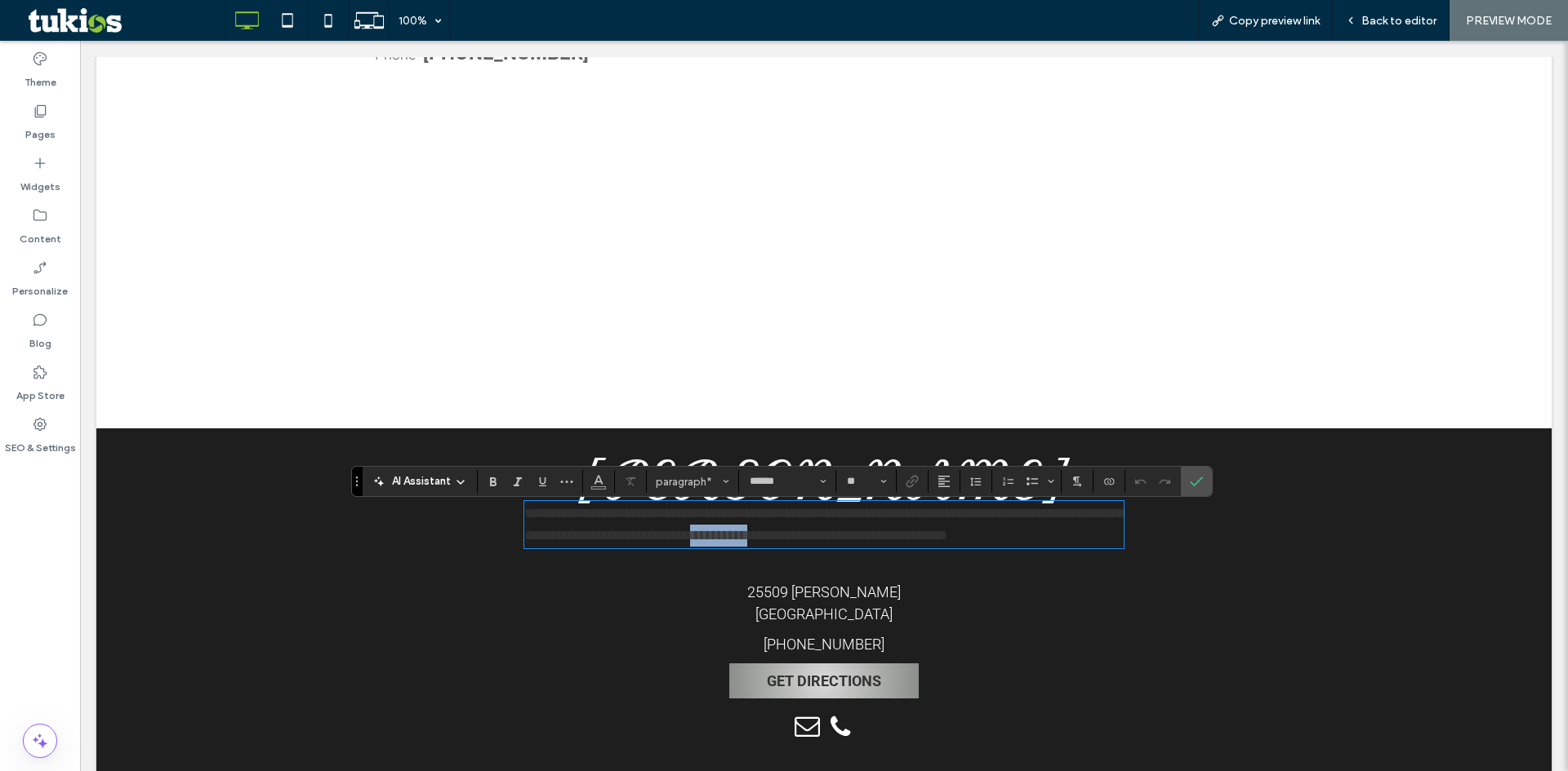
click at [774, 535] on span "**********" at bounding box center [824, 524] width 600 height 37
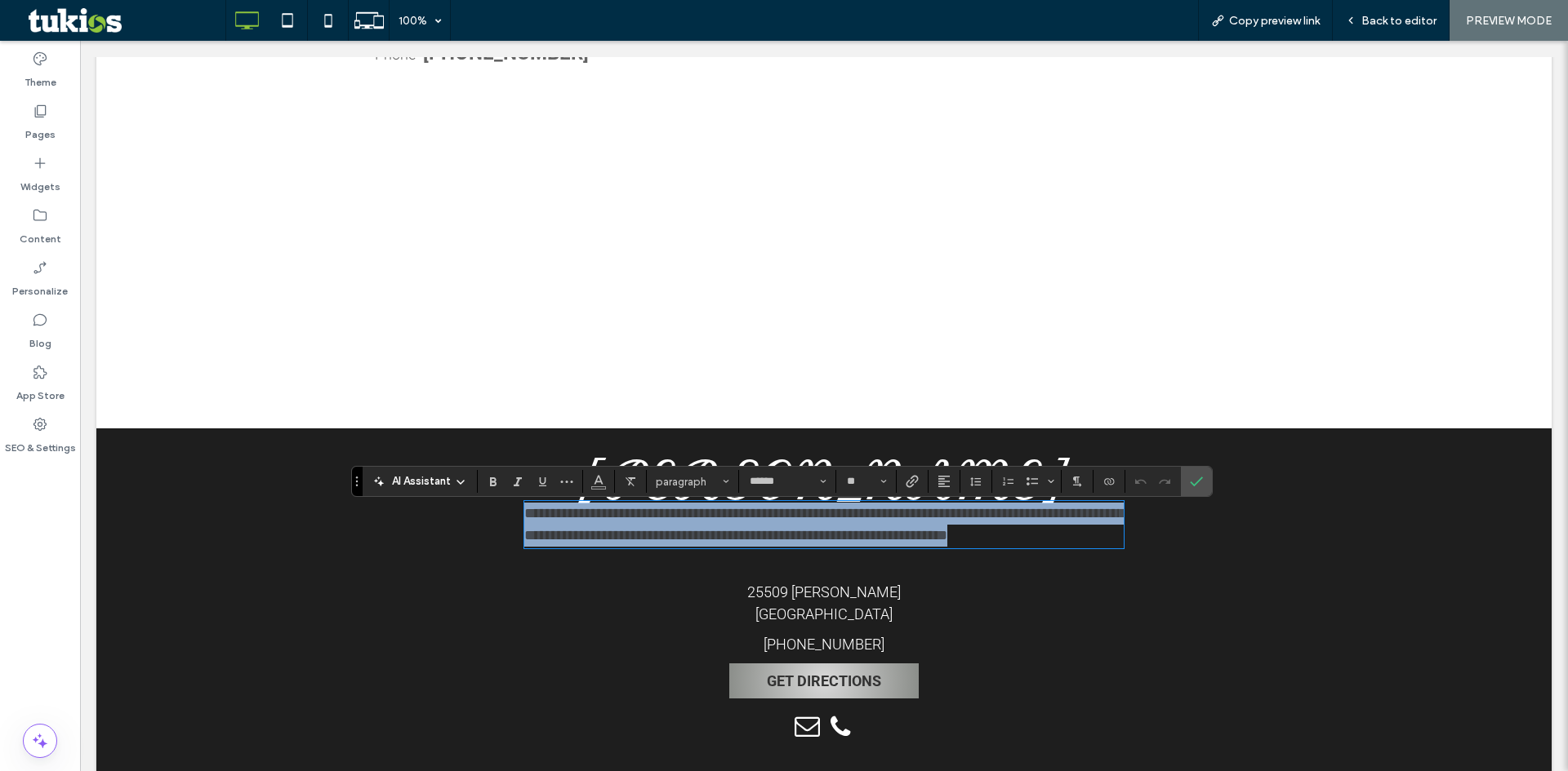
click at [774, 535] on span "**********" at bounding box center [824, 524] width 600 height 37
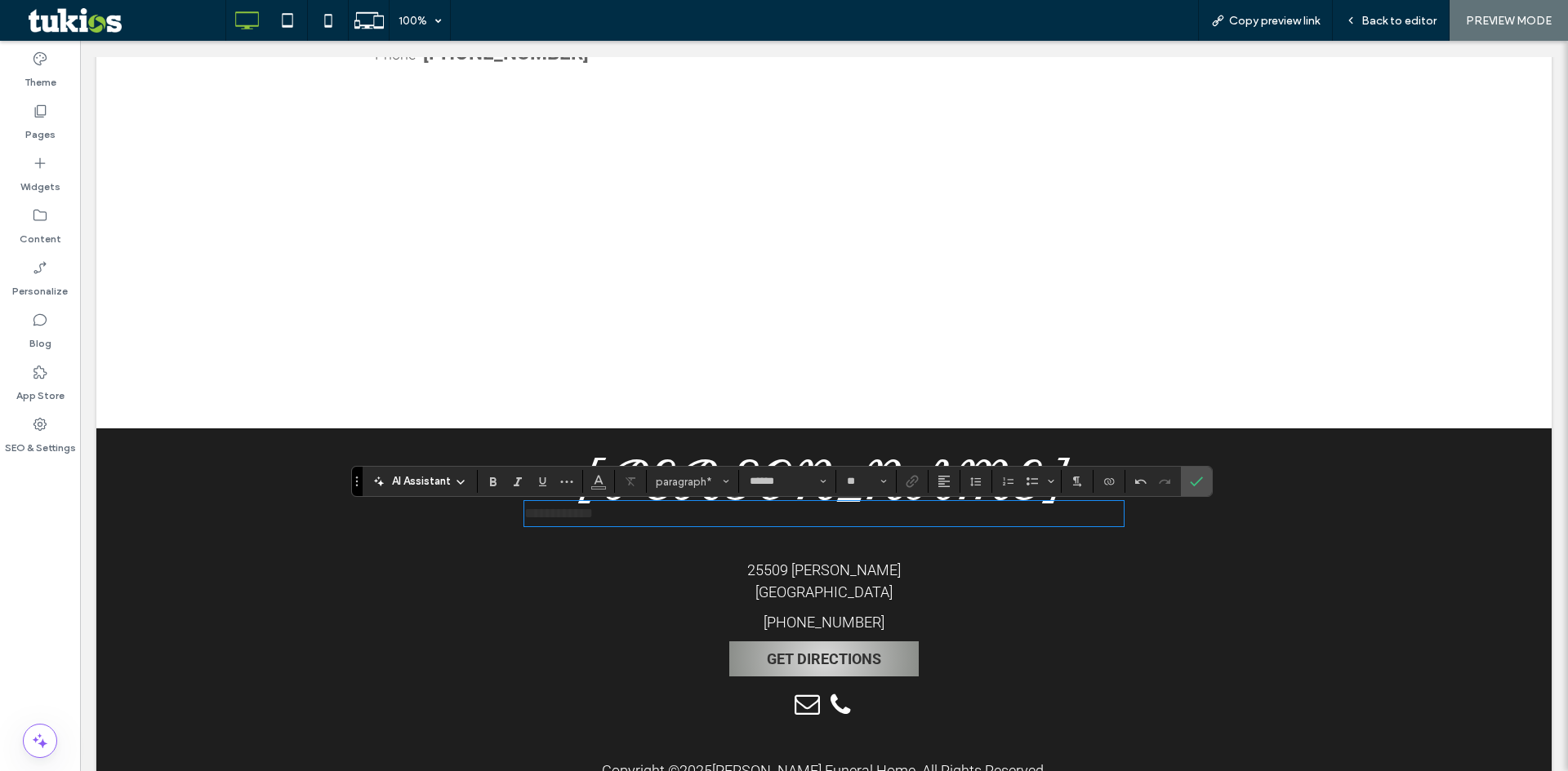
click at [552, 521] on span "**********" at bounding box center [559, 513] width 69 height 15
click at [605, 486] on button "Color" at bounding box center [599, 482] width 25 height 23
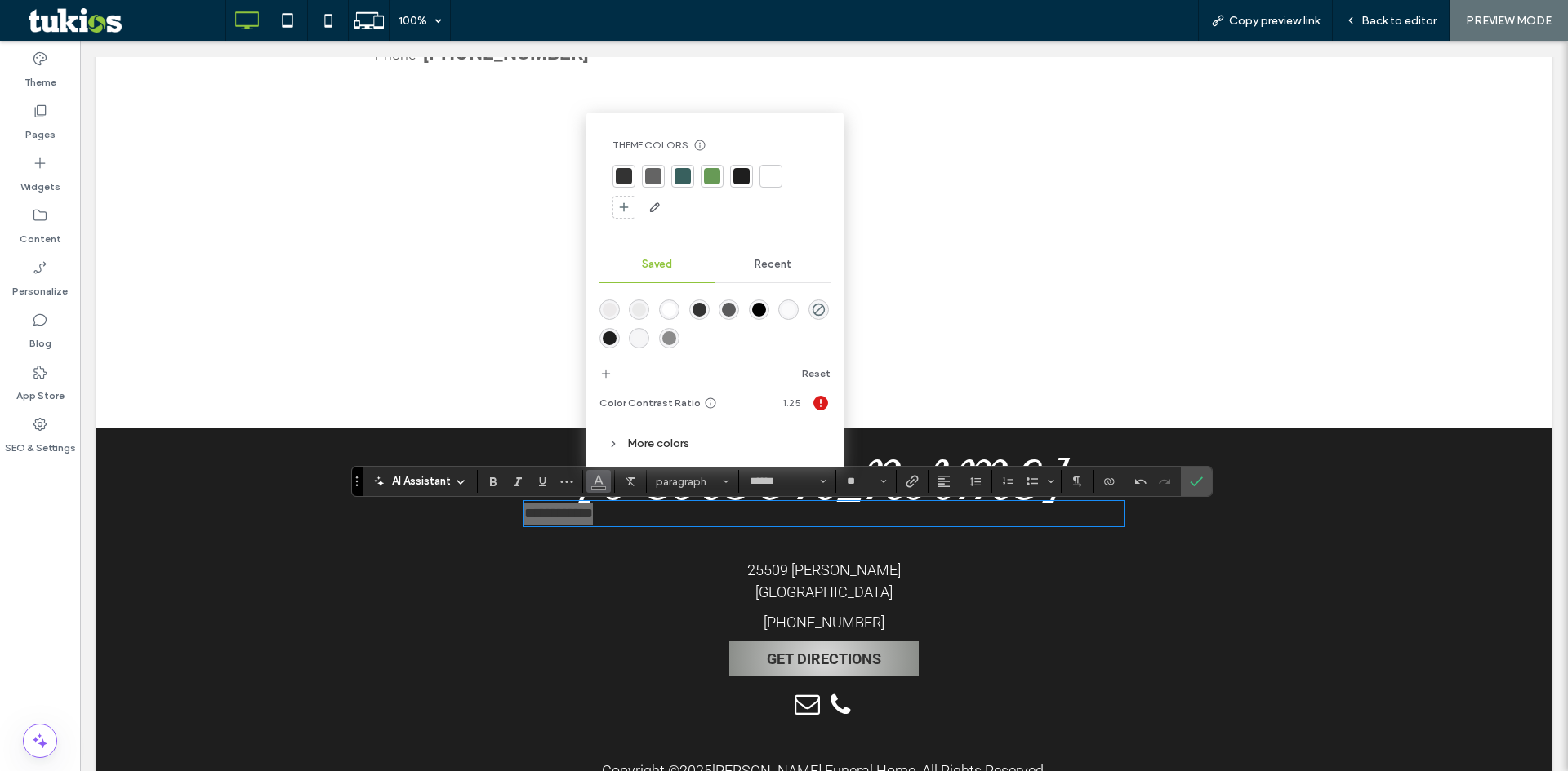
click at [772, 186] on div at bounding box center [771, 177] width 23 height 23
click at [768, 184] on div at bounding box center [771, 177] width 16 height 16
click at [492, 484] on icon "Bold" at bounding box center [493, 482] width 13 height 13
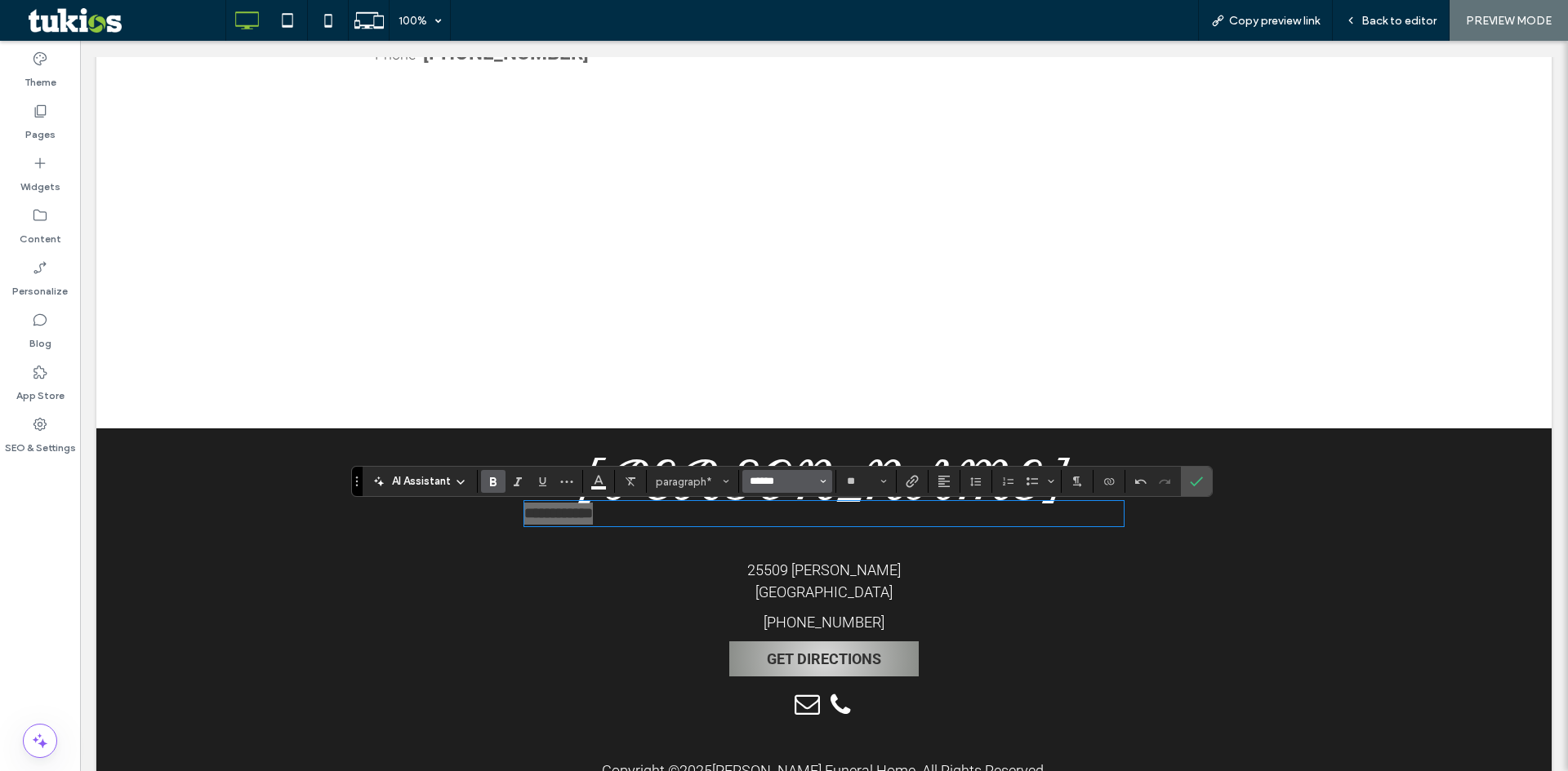
click at [788, 485] on input "******" at bounding box center [782, 482] width 70 height 13
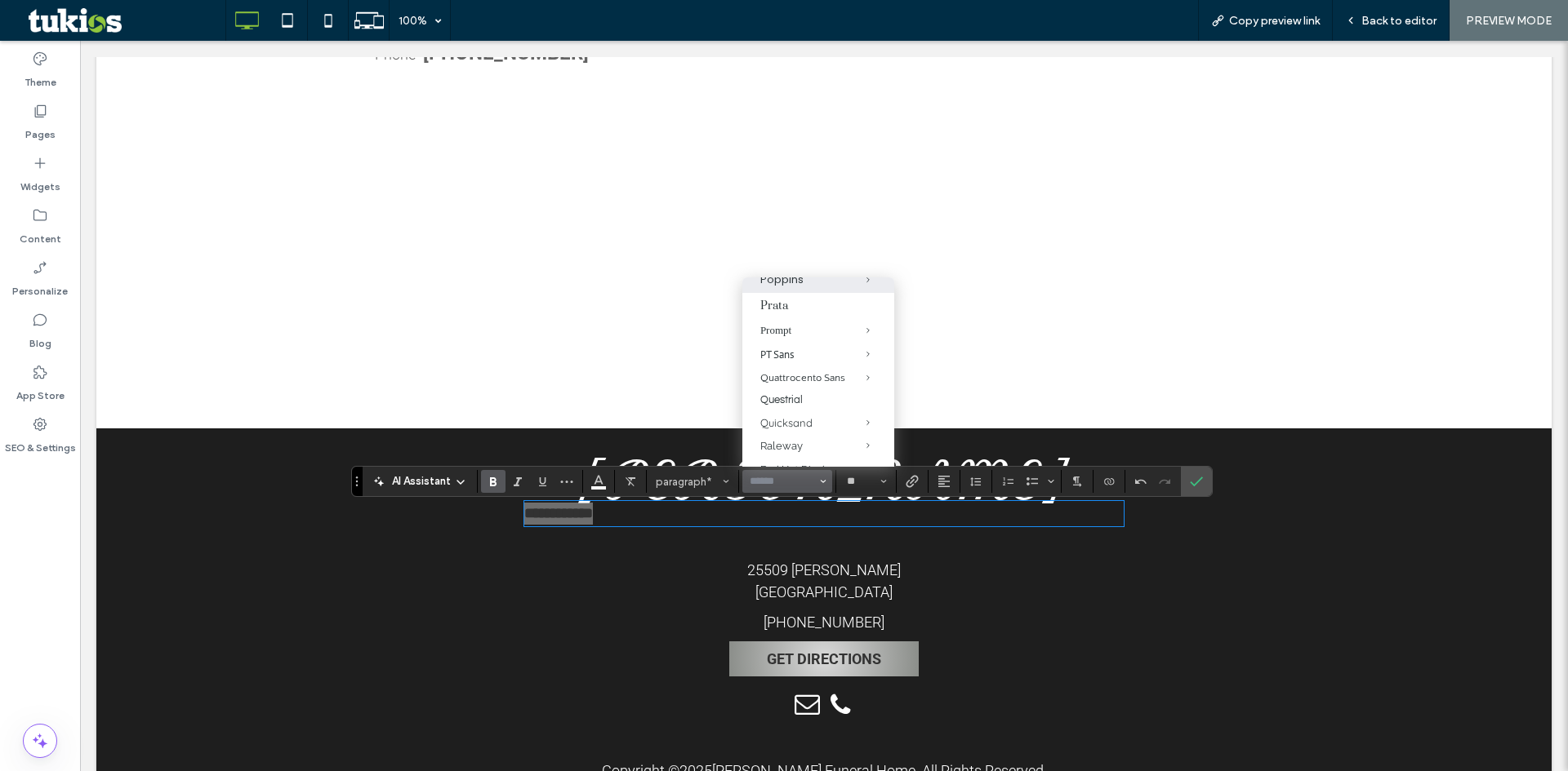
scroll to position [1143, 0]
click at [785, 289] on label "Petit Formal Script" at bounding box center [818, 276] width 152 height 24
type input "**********"
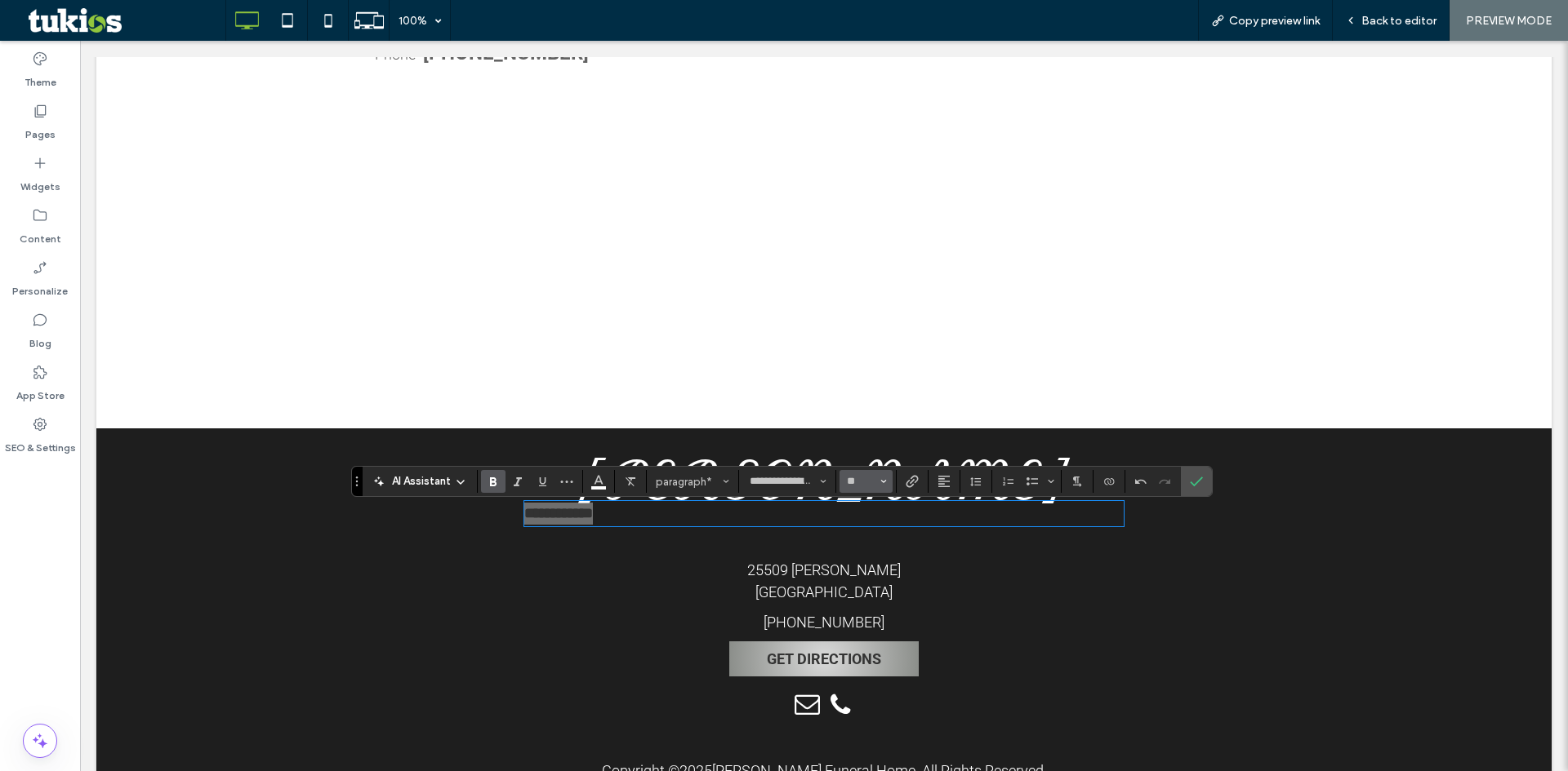
click at [874, 485] on input "**" at bounding box center [860, 482] width 32 height 13
click at [874, 401] on label "48" at bounding box center [865, 400] width 52 height 23
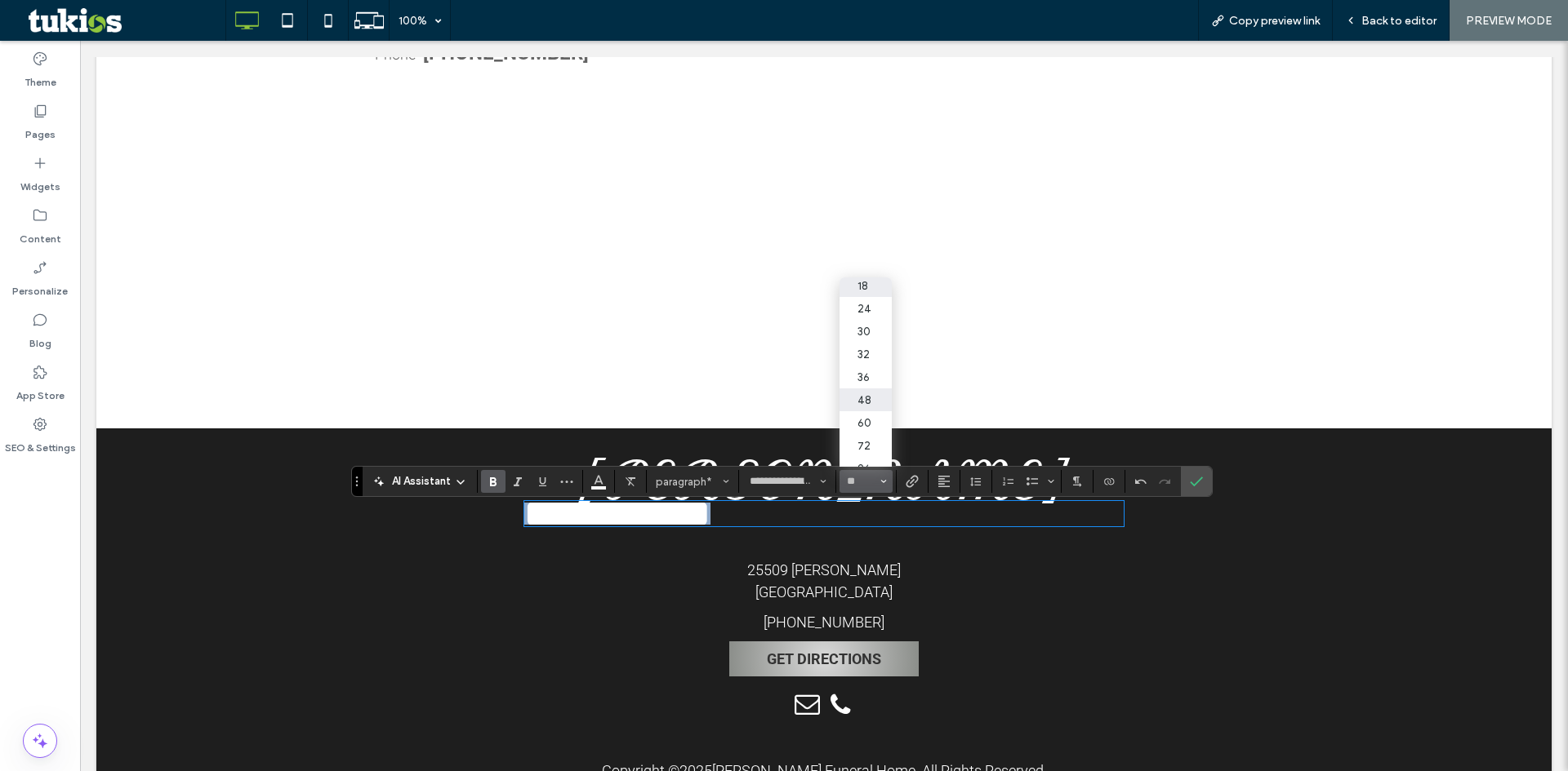
type input "**"
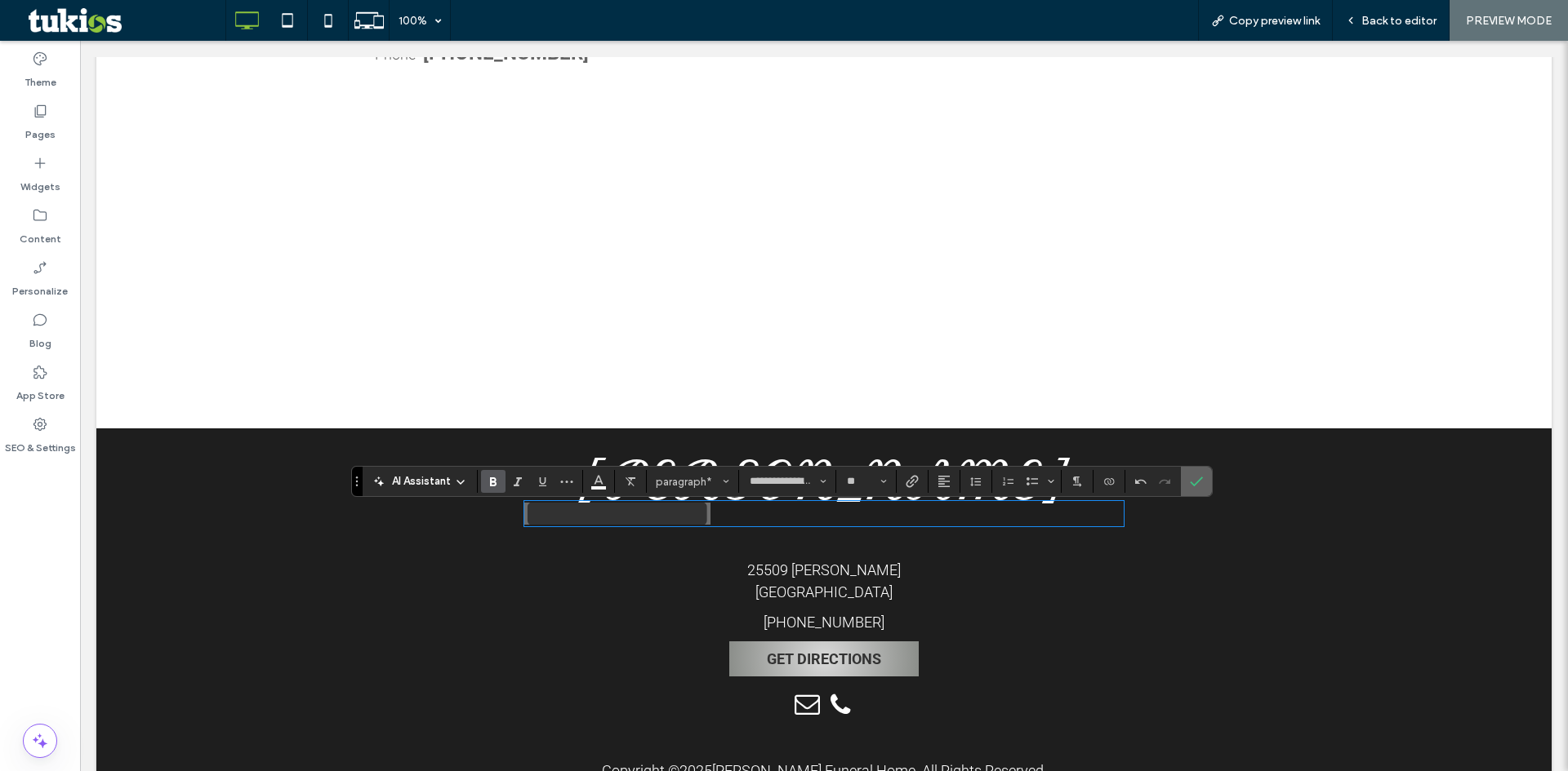
click at [1203, 477] on label "Confirm" at bounding box center [1197, 482] width 25 height 29
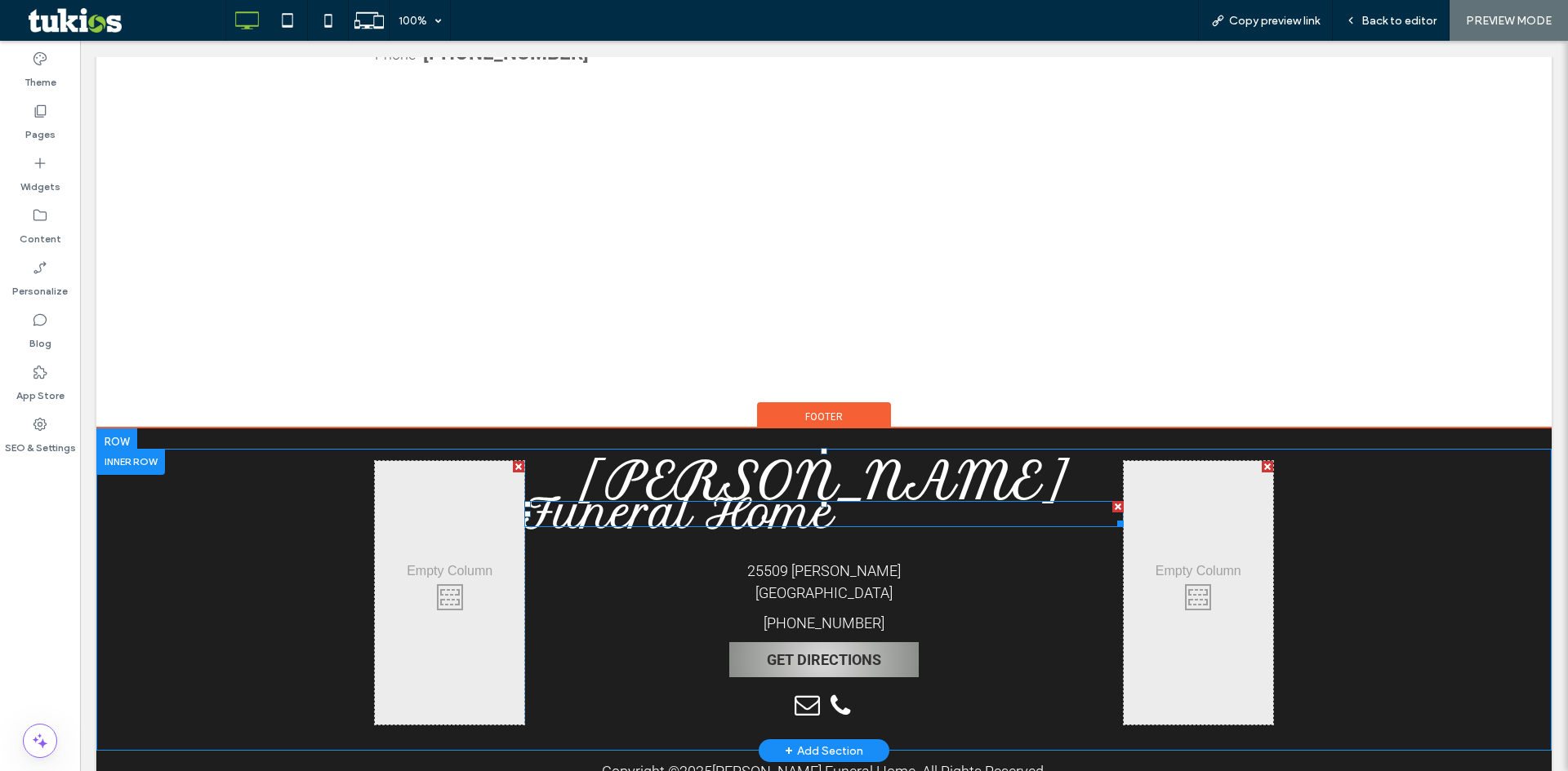
click at [816, 511] on strong "Funeral Home" at bounding box center [679, 513] width 310 height 49
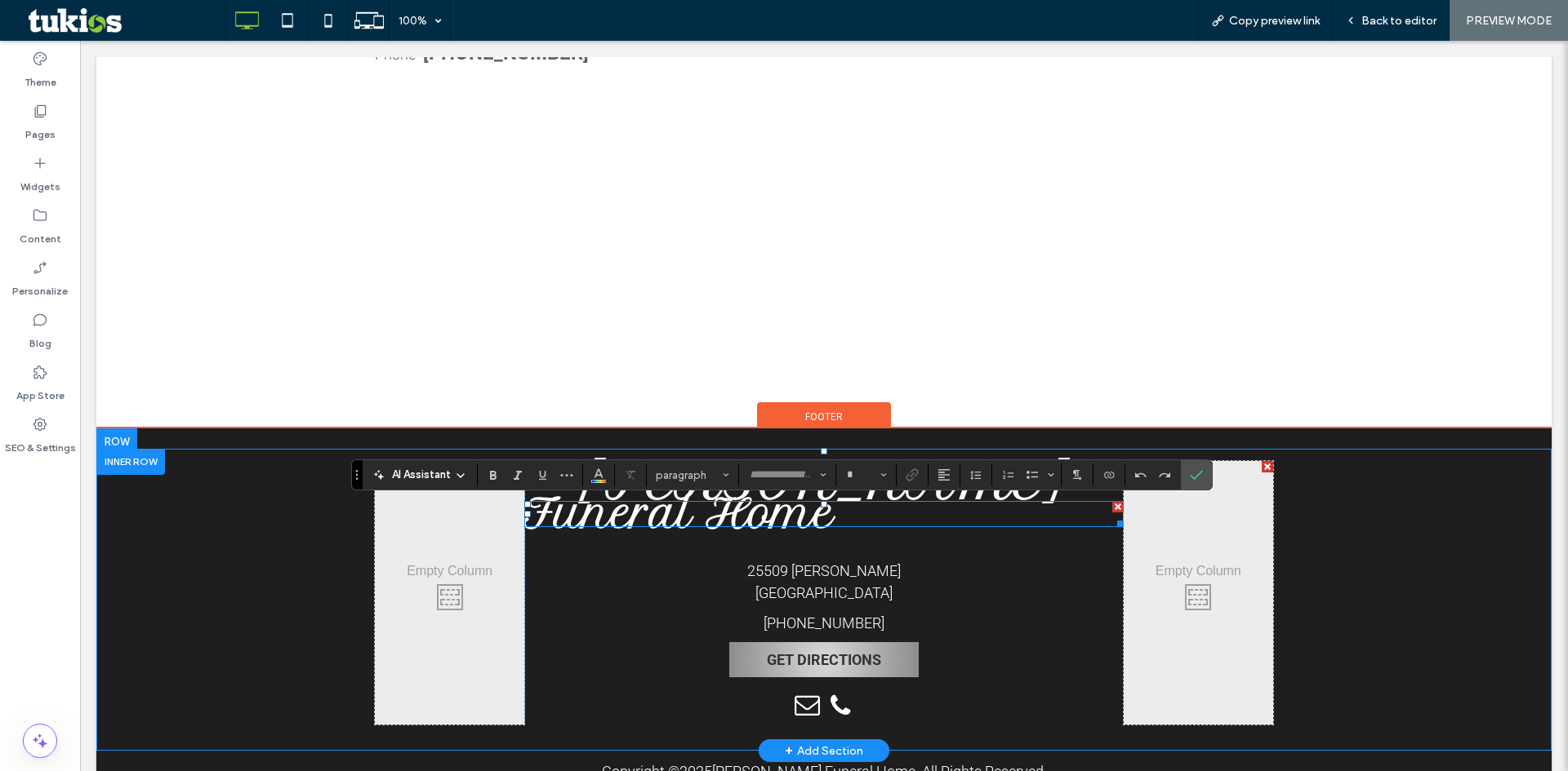
type input "**********"
type input "**"
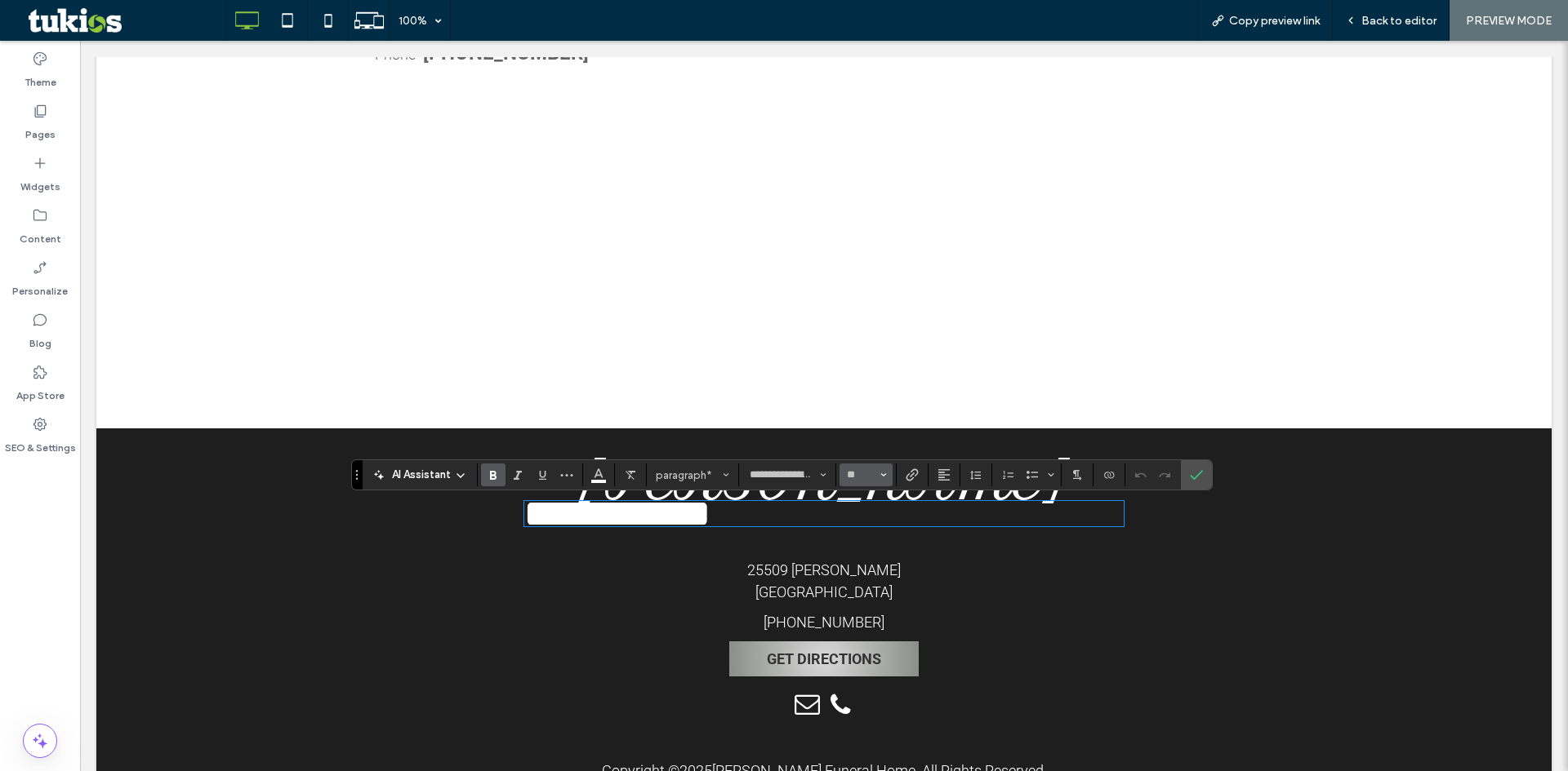
click at [870, 479] on input "**" at bounding box center [860, 475] width 32 height 13
click at [875, 565] on label "36" at bounding box center [865, 576] width 52 height 23
type input "**"
click at [948, 473] on icon "Alignment" at bounding box center [944, 475] width 13 height 13
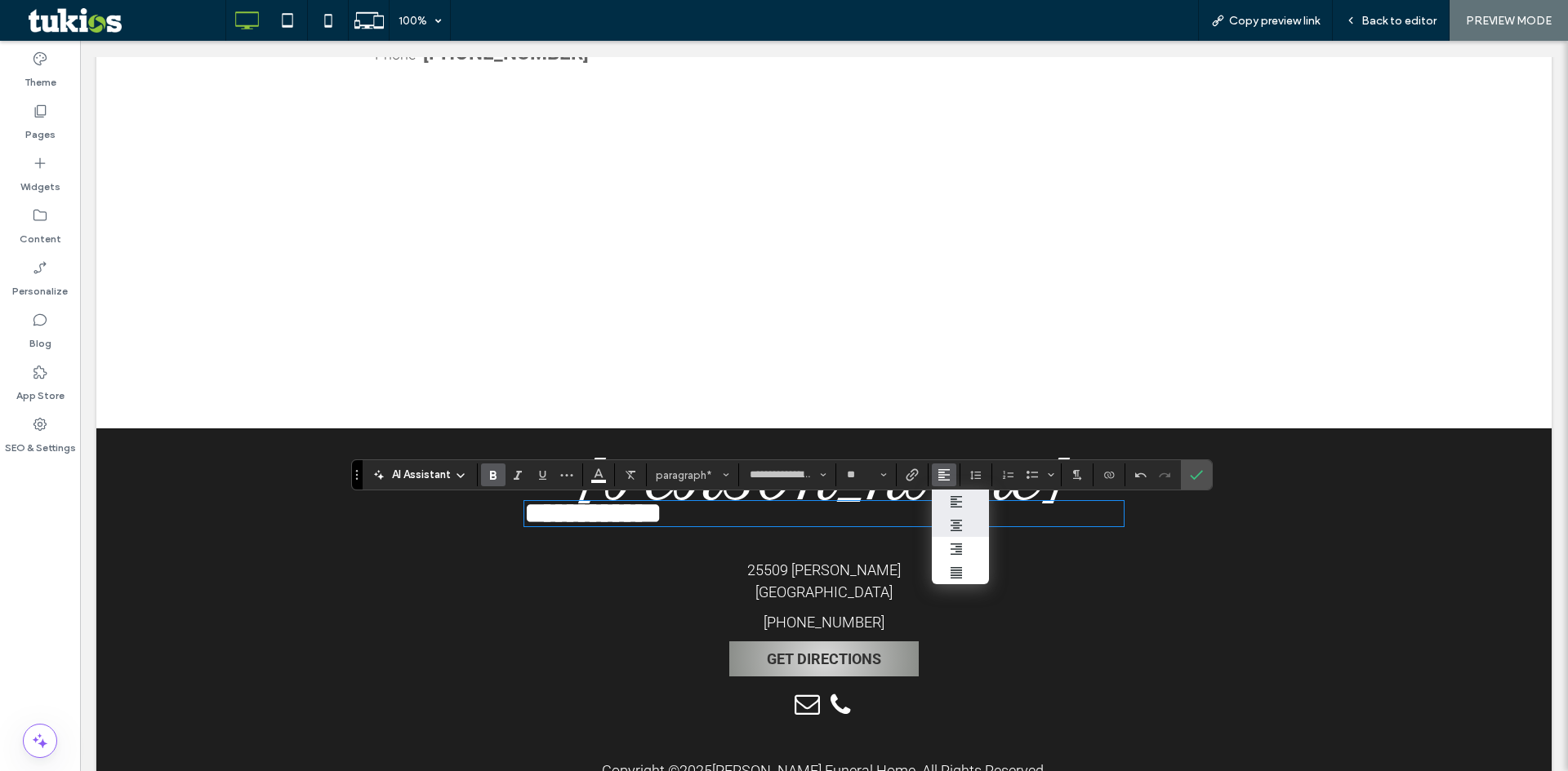
click at [957, 527] on icon "ui.textEditor.alignment.center" at bounding box center [956, 526] width 13 height 13
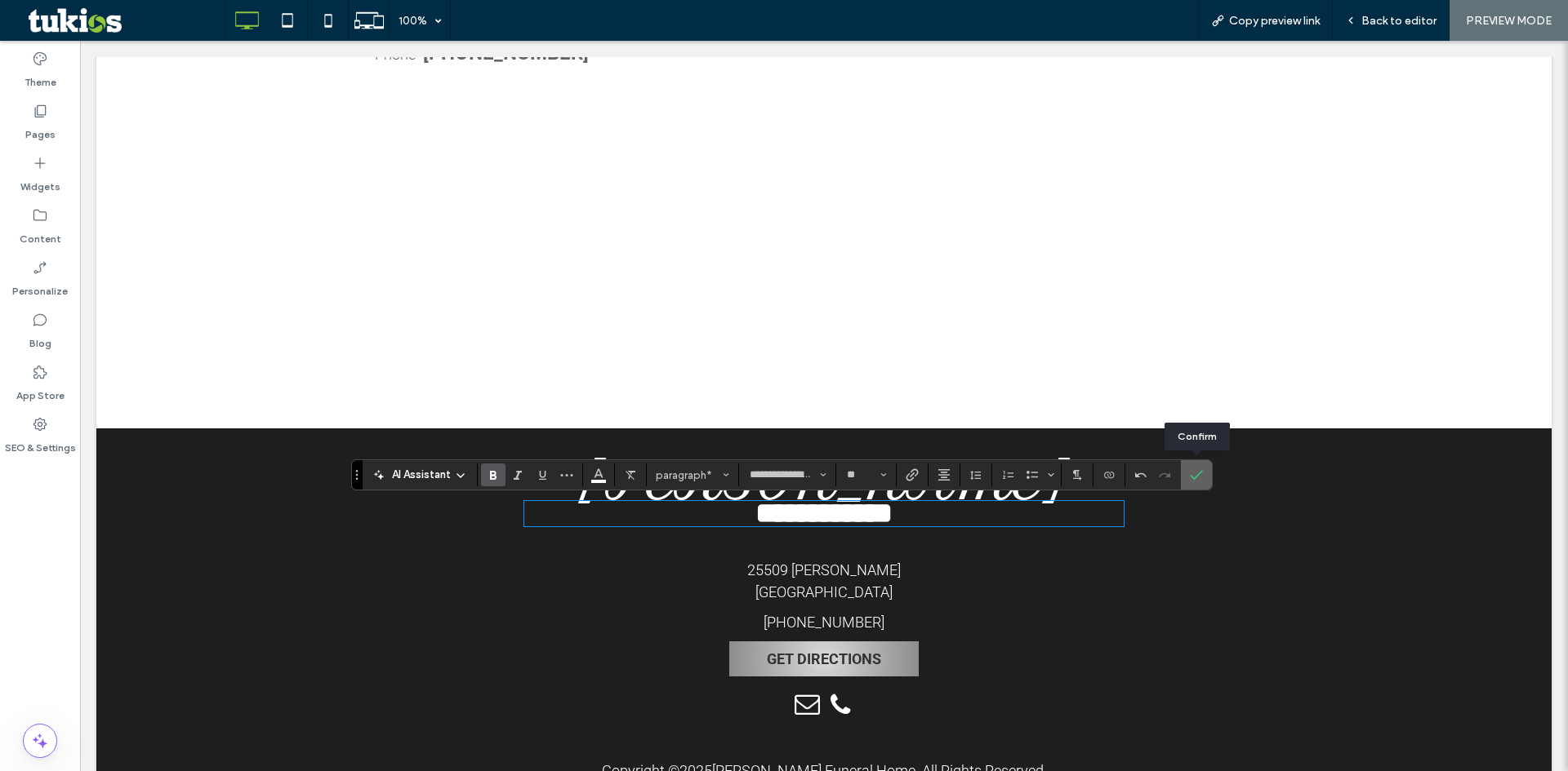
click at [1192, 477] on use "Confirm" at bounding box center [1197, 476] width 13 height 10
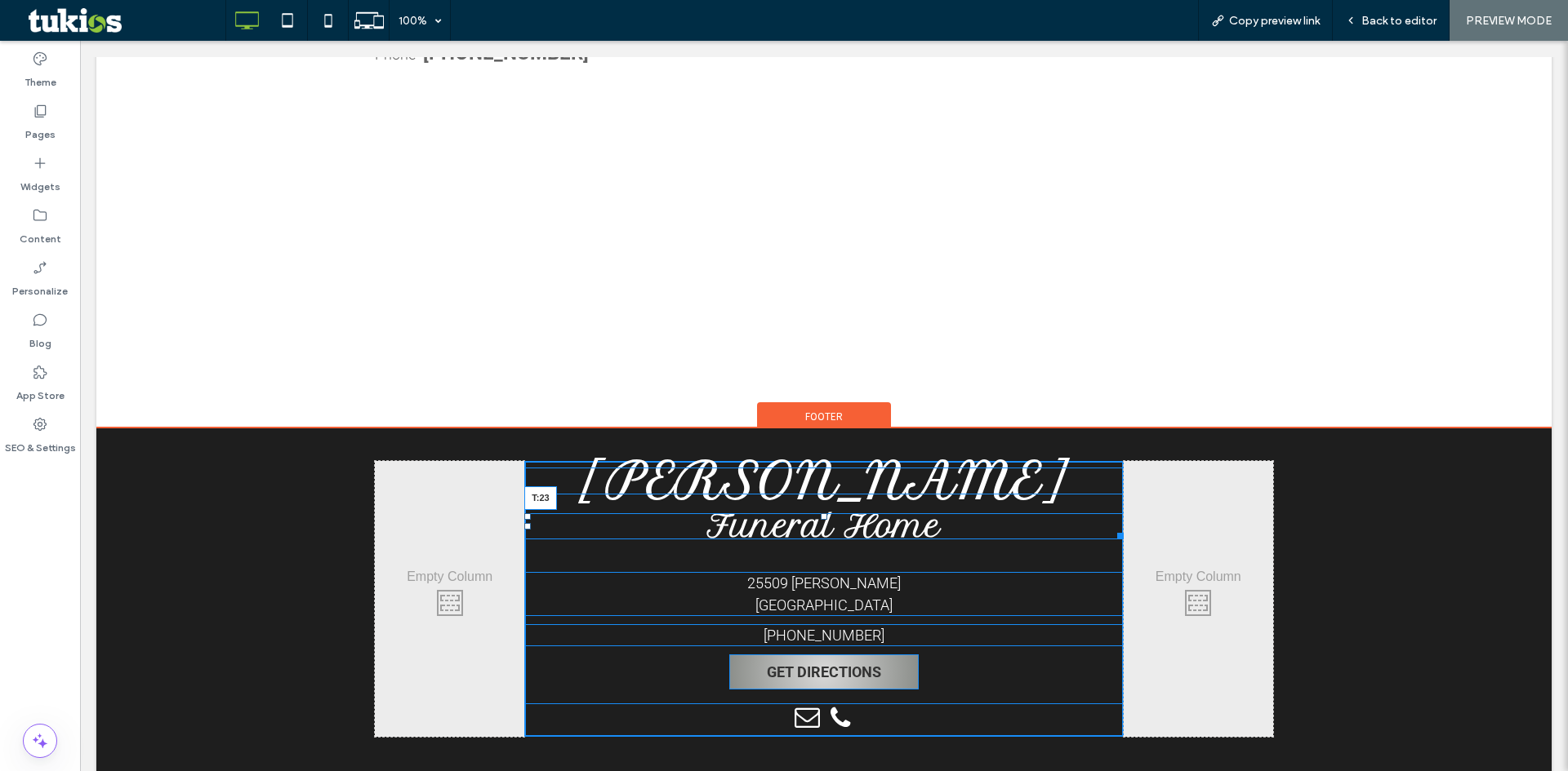
drag, startPoint x: 820, startPoint y: 505, endPoint x: 815, endPoint y: 518, distance: 13.9
click at [820, 518] on div at bounding box center [824, 517] width 7 height 7
drag, startPoint x: 820, startPoint y: 515, endPoint x: 814, endPoint y: 528, distance: 14.3
click at [820, 520] on div at bounding box center [824, 517] width 7 height 7
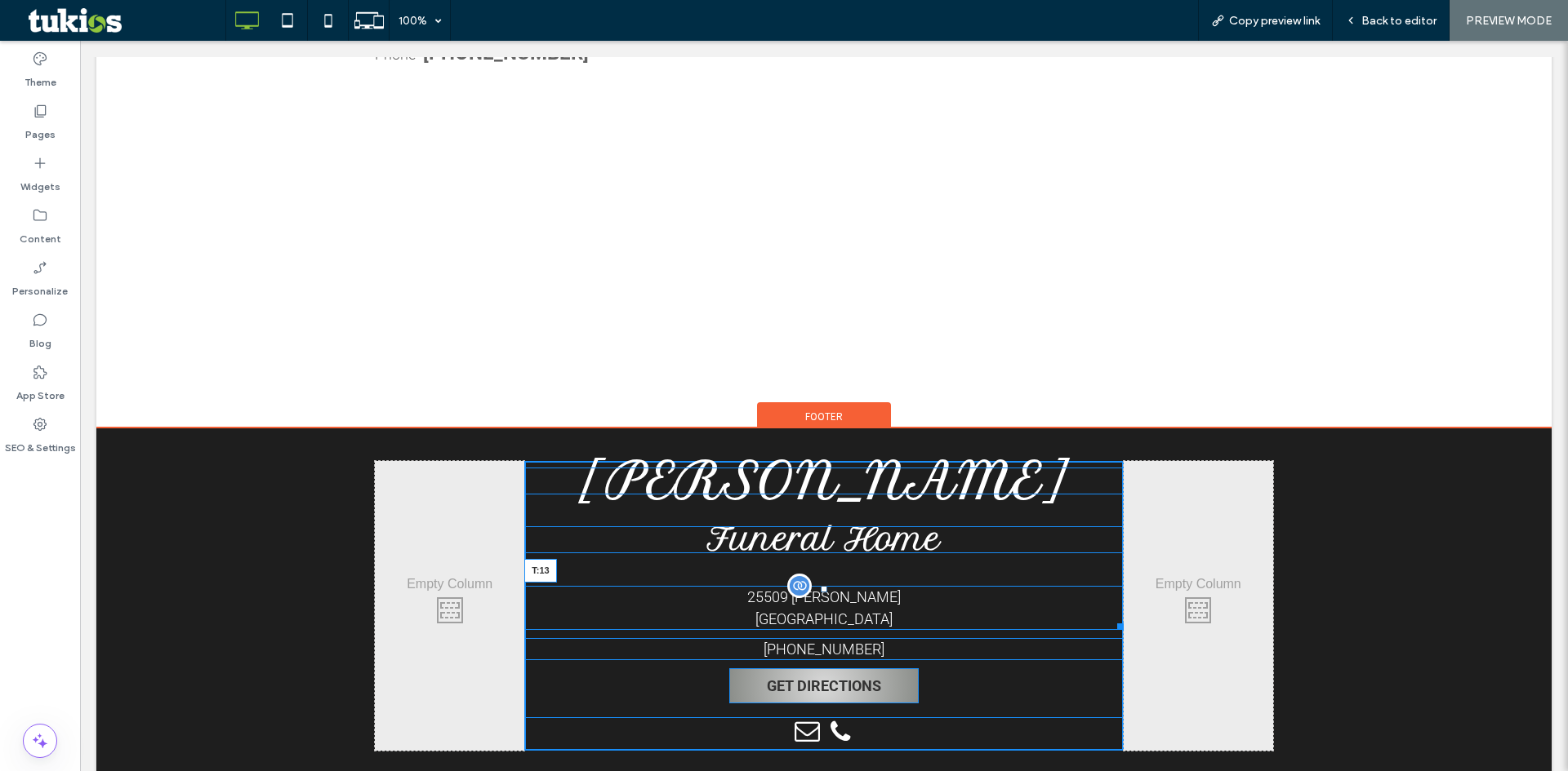
drag, startPoint x: 818, startPoint y: 589, endPoint x: 824, endPoint y: 567, distance: 22.8
click at [824, 586] on div "25509 W. Warren Dearborn Heights, MI 48127 T:13" at bounding box center [824, 608] width 599 height 44
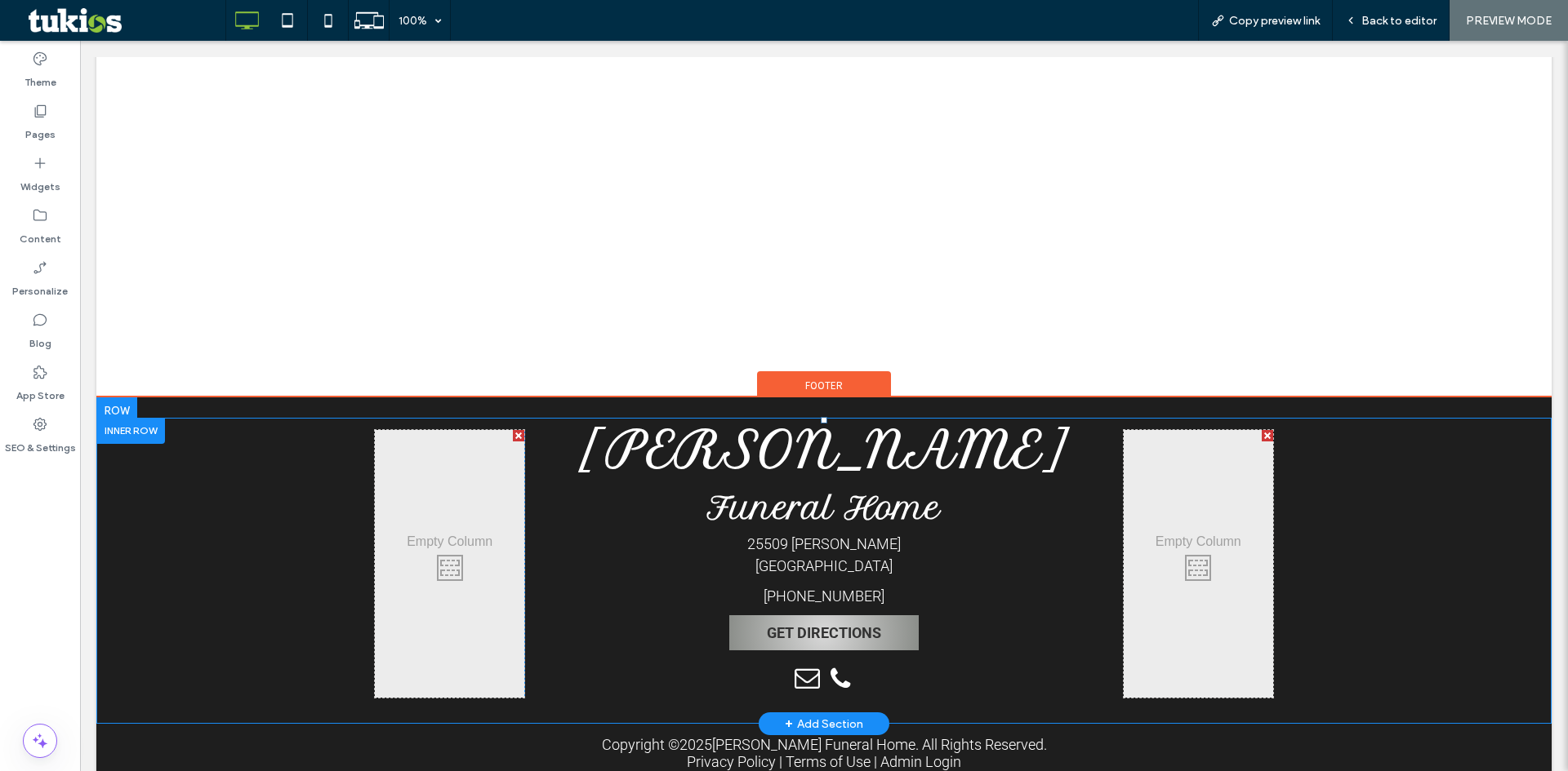
scroll to position [1072, 0]
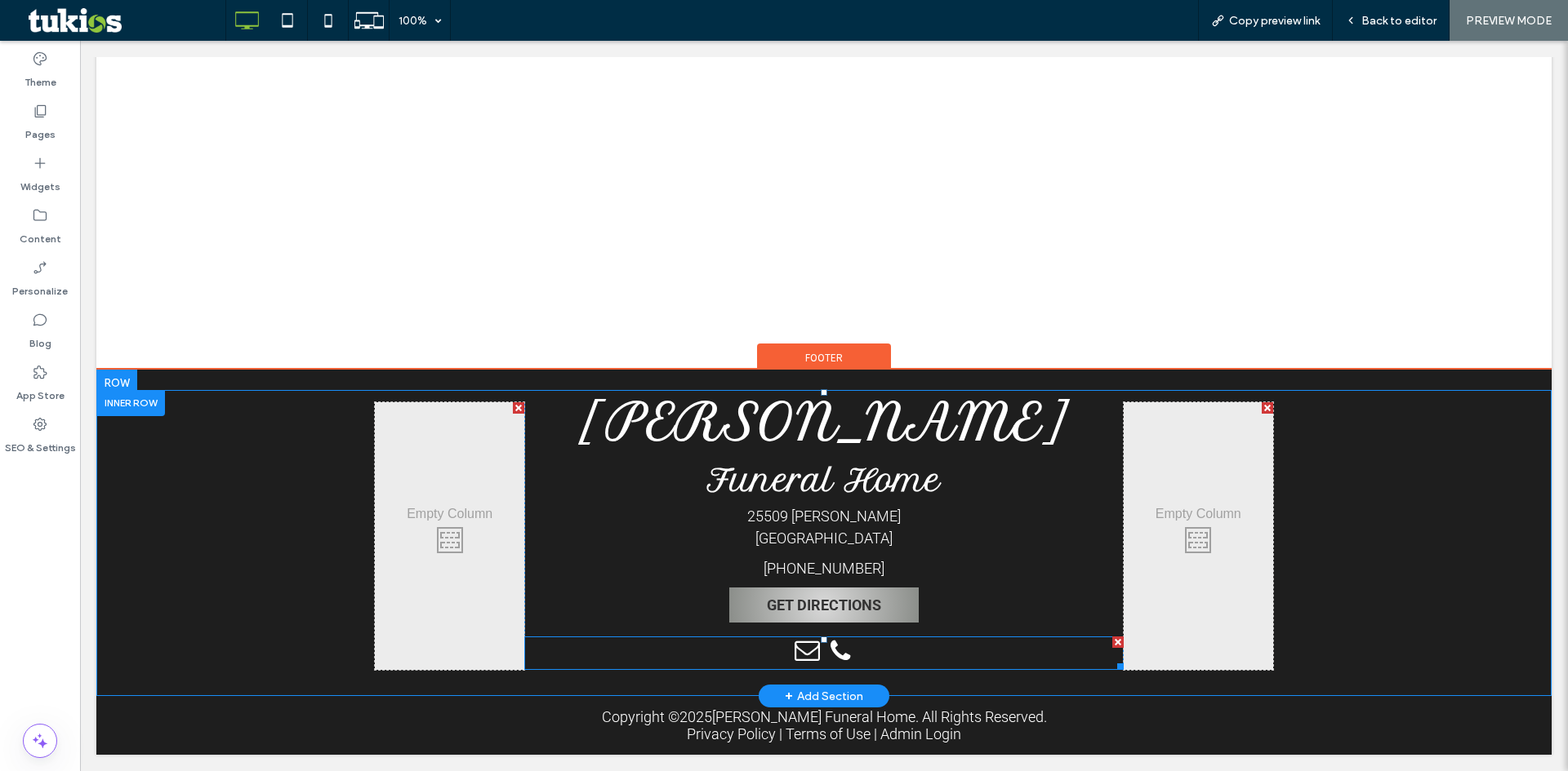
click at [815, 660] on span "email" at bounding box center [807, 652] width 29 height 29
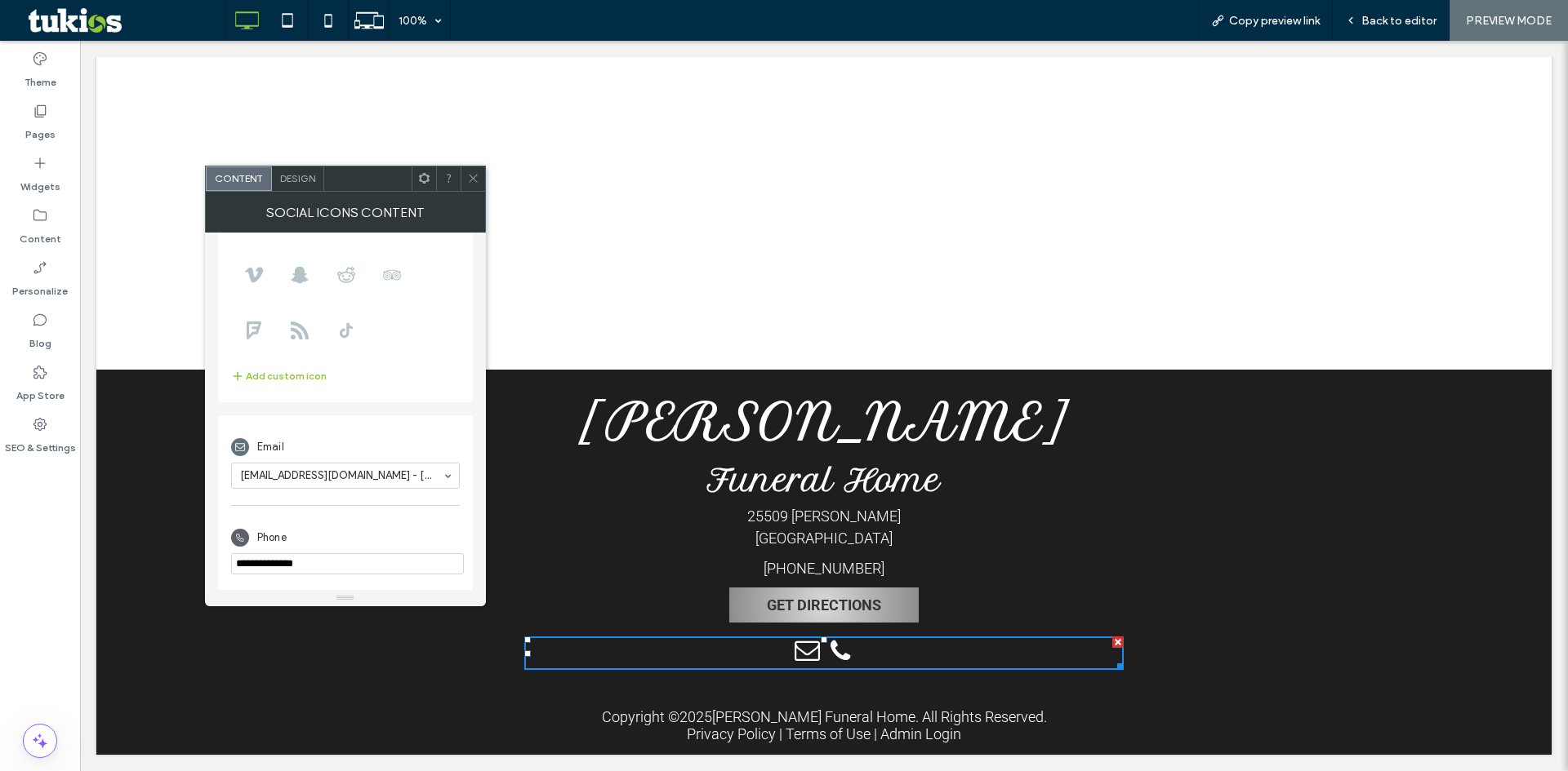
scroll to position [203, 0]
click at [471, 183] on icon at bounding box center [473, 178] width 12 height 12
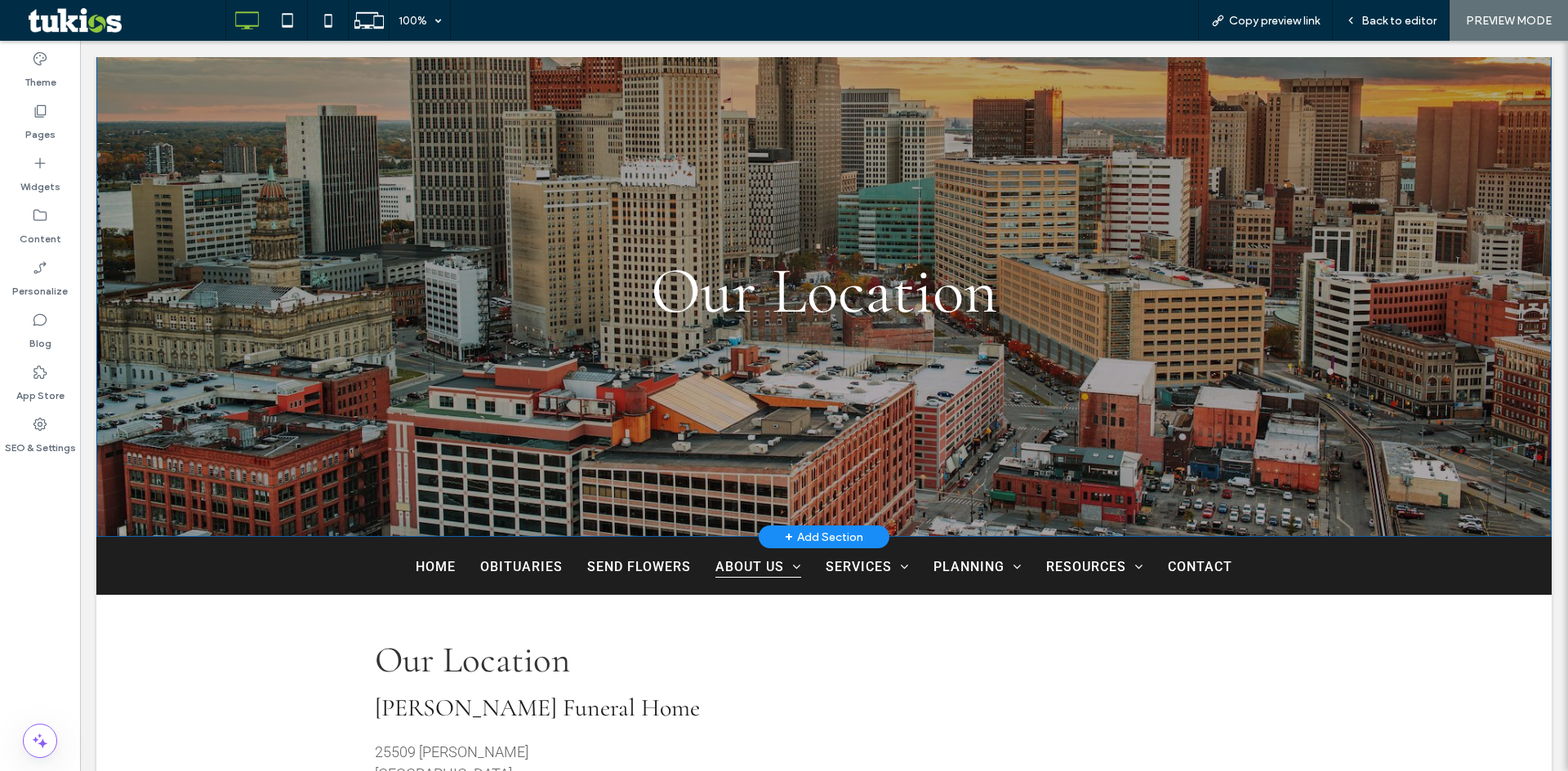
scroll to position [255, 0]
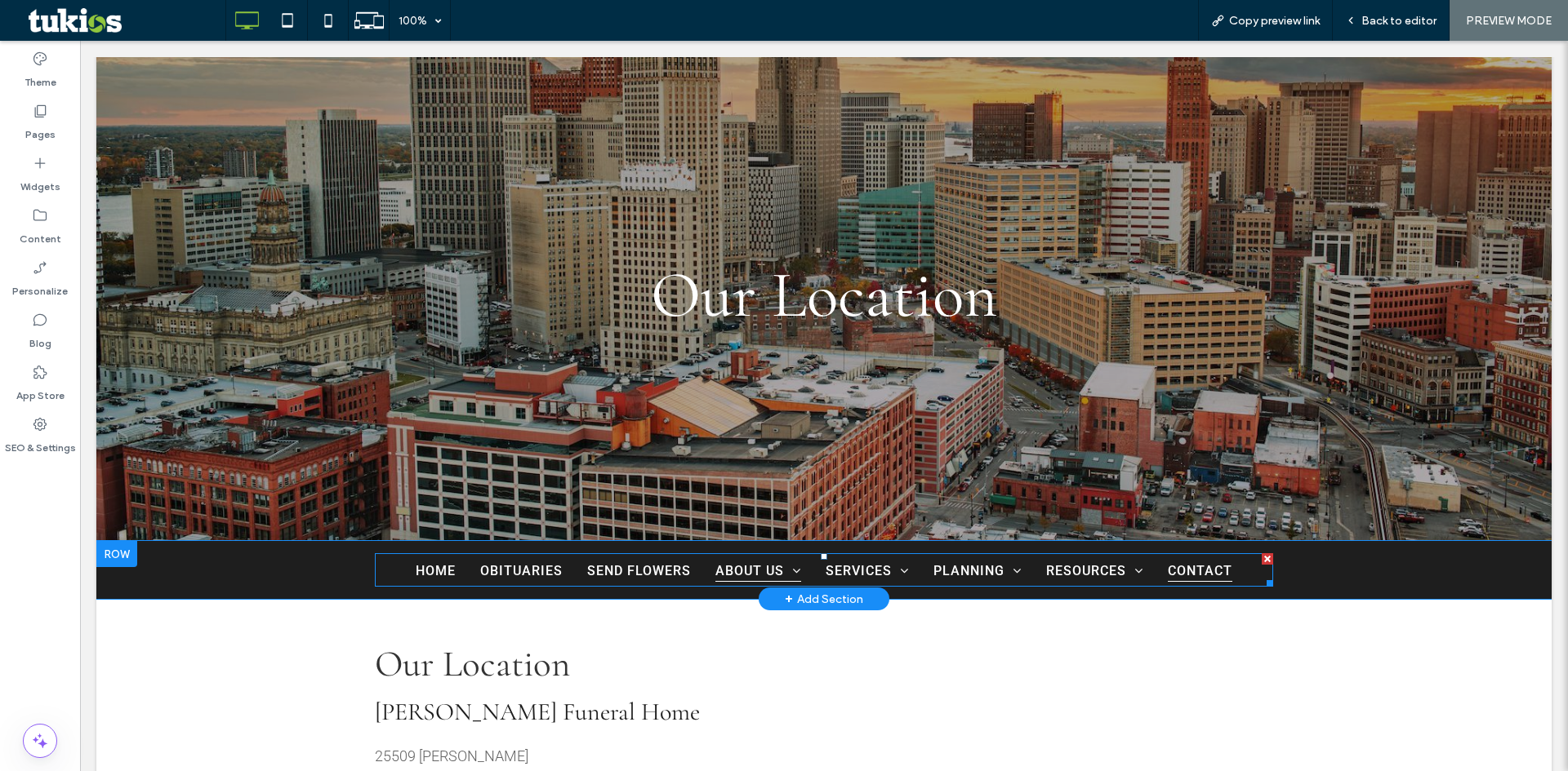
click at [1203, 569] on span "Contact" at bounding box center [1200, 571] width 65 height 23
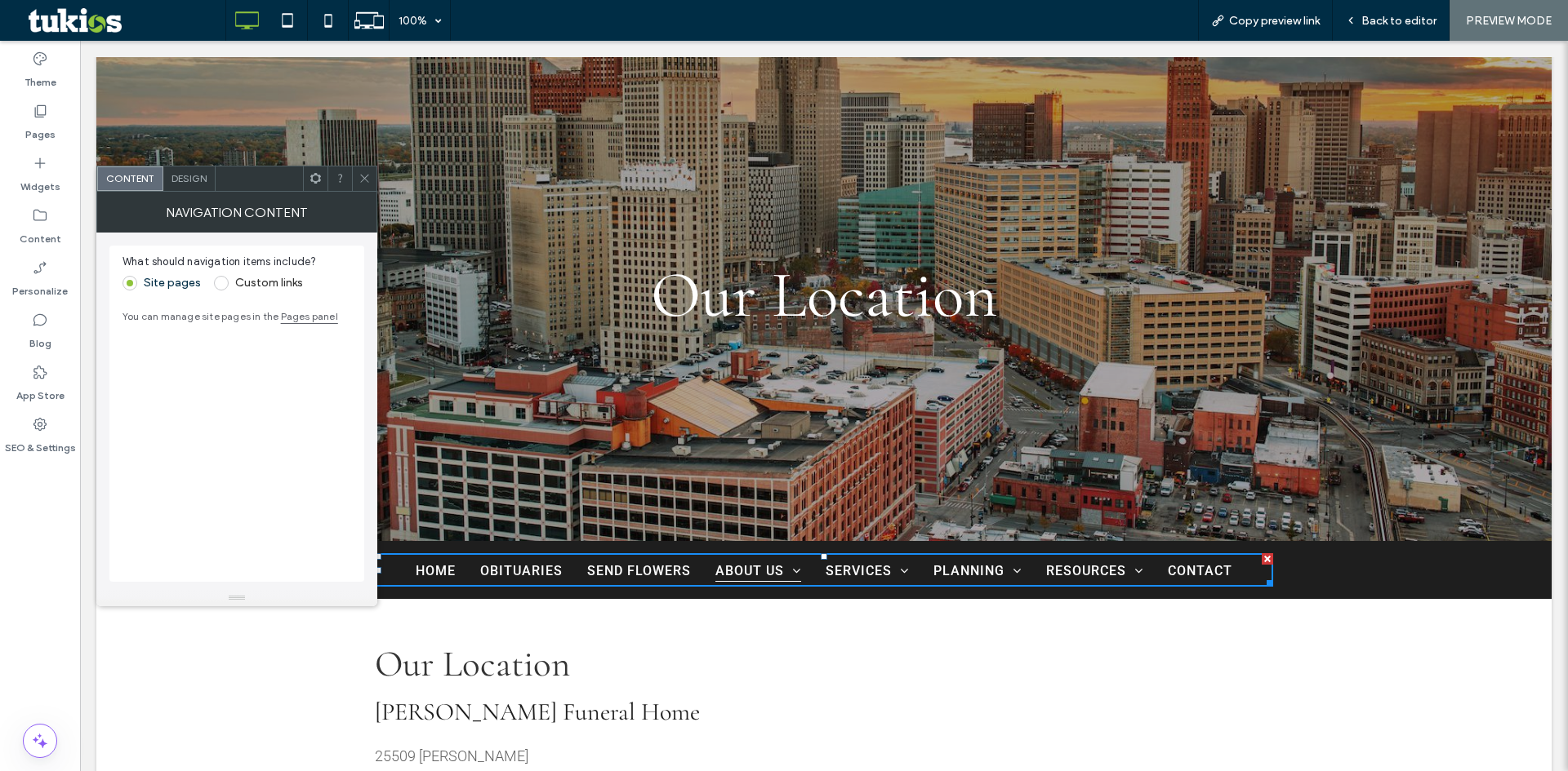
click at [371, 178] on div at bounding box center [364, 179] width 25 height 25
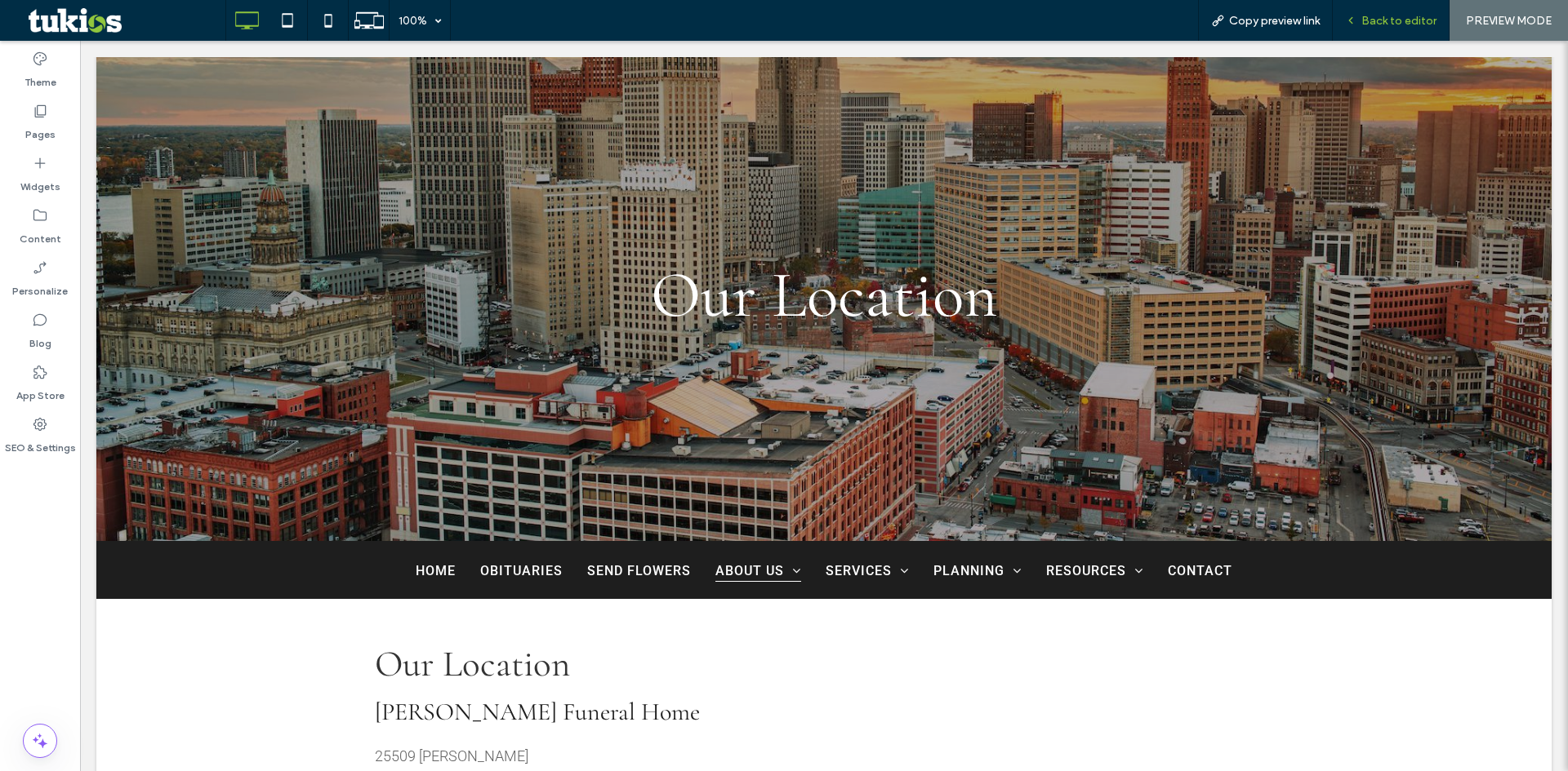
click at [1422, 12] on div "Back to editor" at bounding box center [1391, 20] width 117 height 41
click at [1413, 17] on span "Back to editor" at bounding box center [1399, 20] width 75 height 14
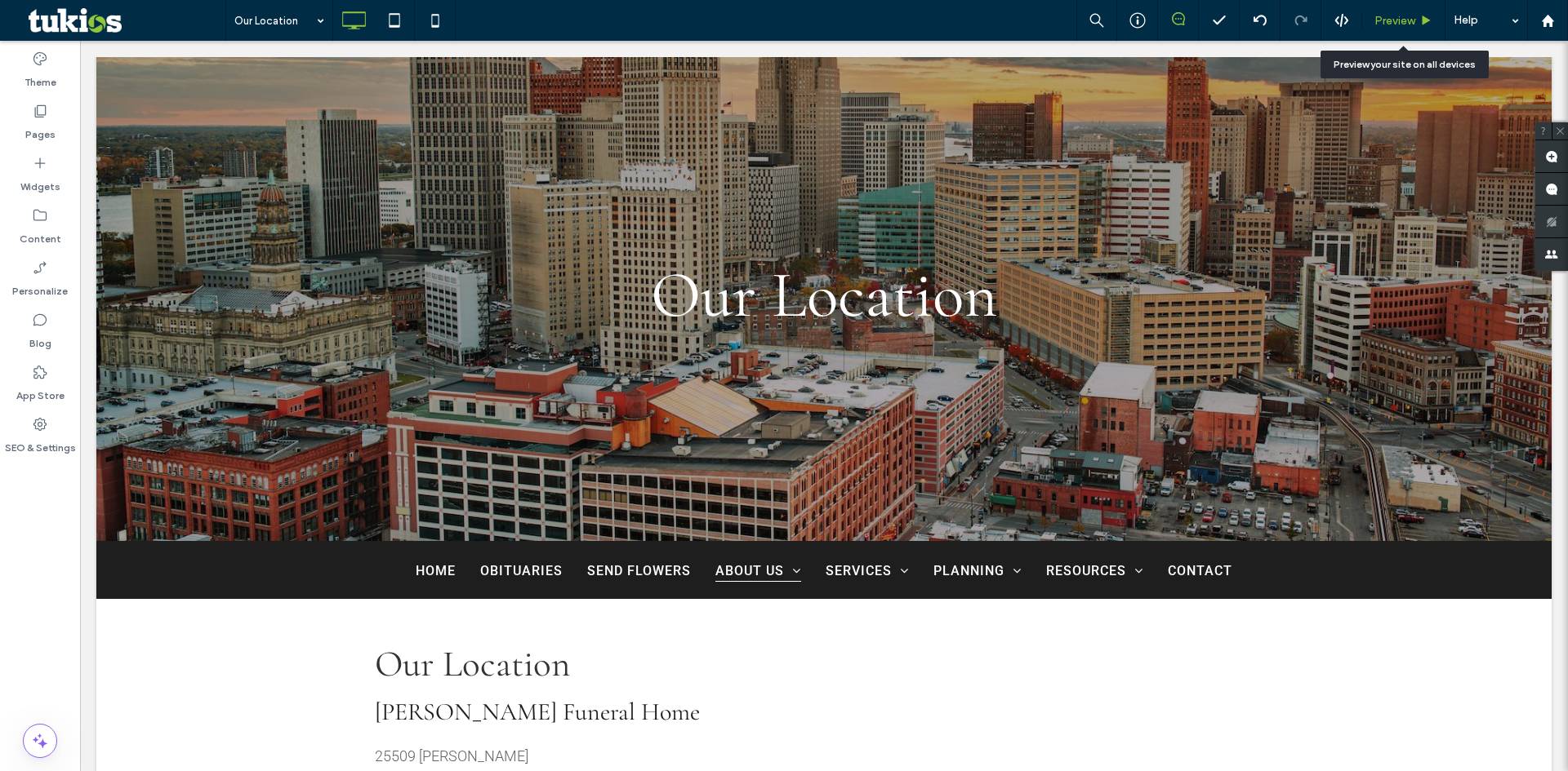
click at [1404, 23] on span "Preview" at bounding box center [1395, 20] width 41 height 14
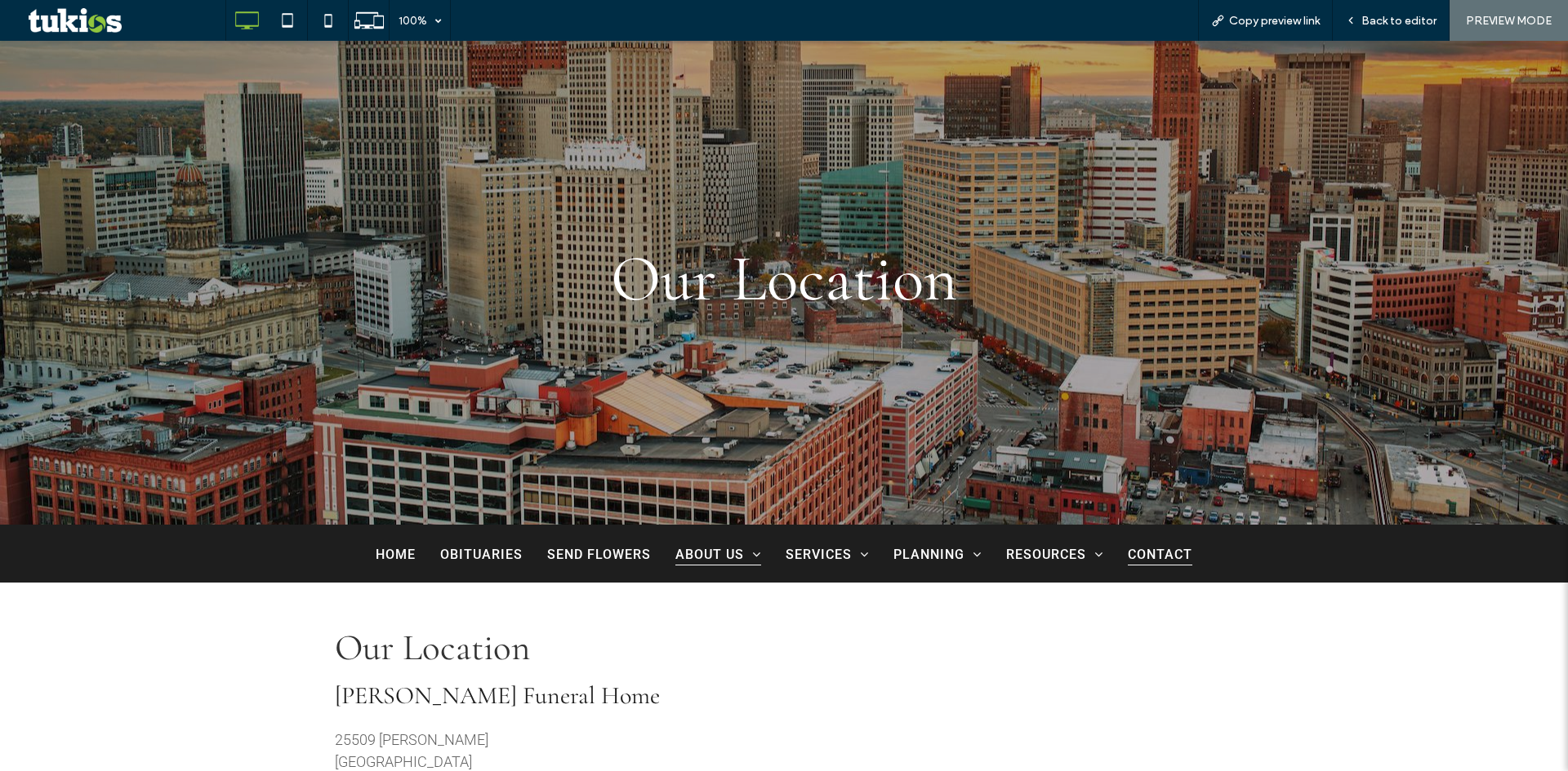
click at [1155, 558] on span "Contact" at bounding box center [1160, 554] width 65 height 23
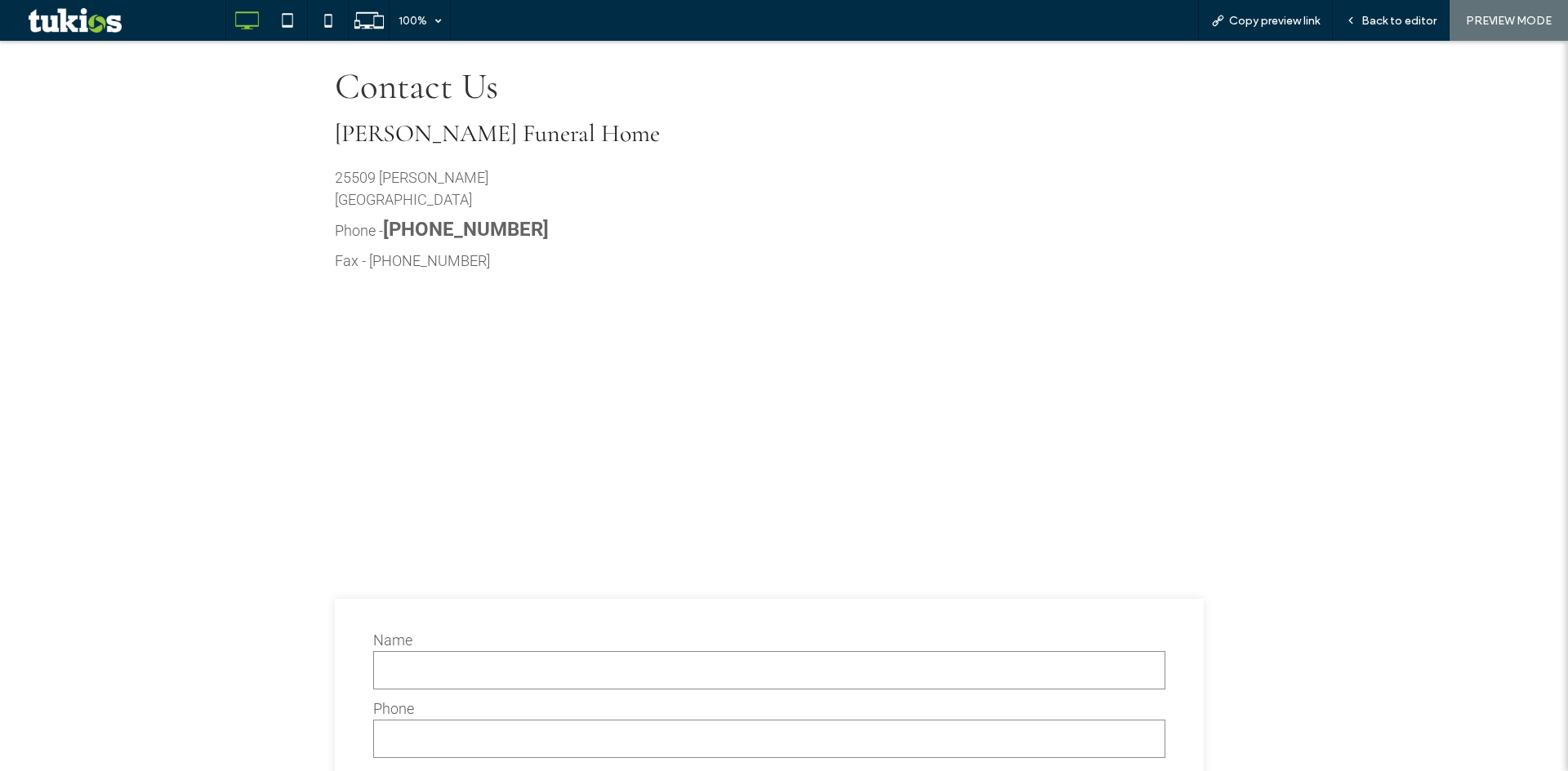
scroll to position [816, 0]
click at [1382, 11] on div "Back to editor" at bounding box center [1391, 20] width 117 height 41
click at [1403, 25] on span "Back to editor" at bounding box center [1399, 20] width 75 height 14
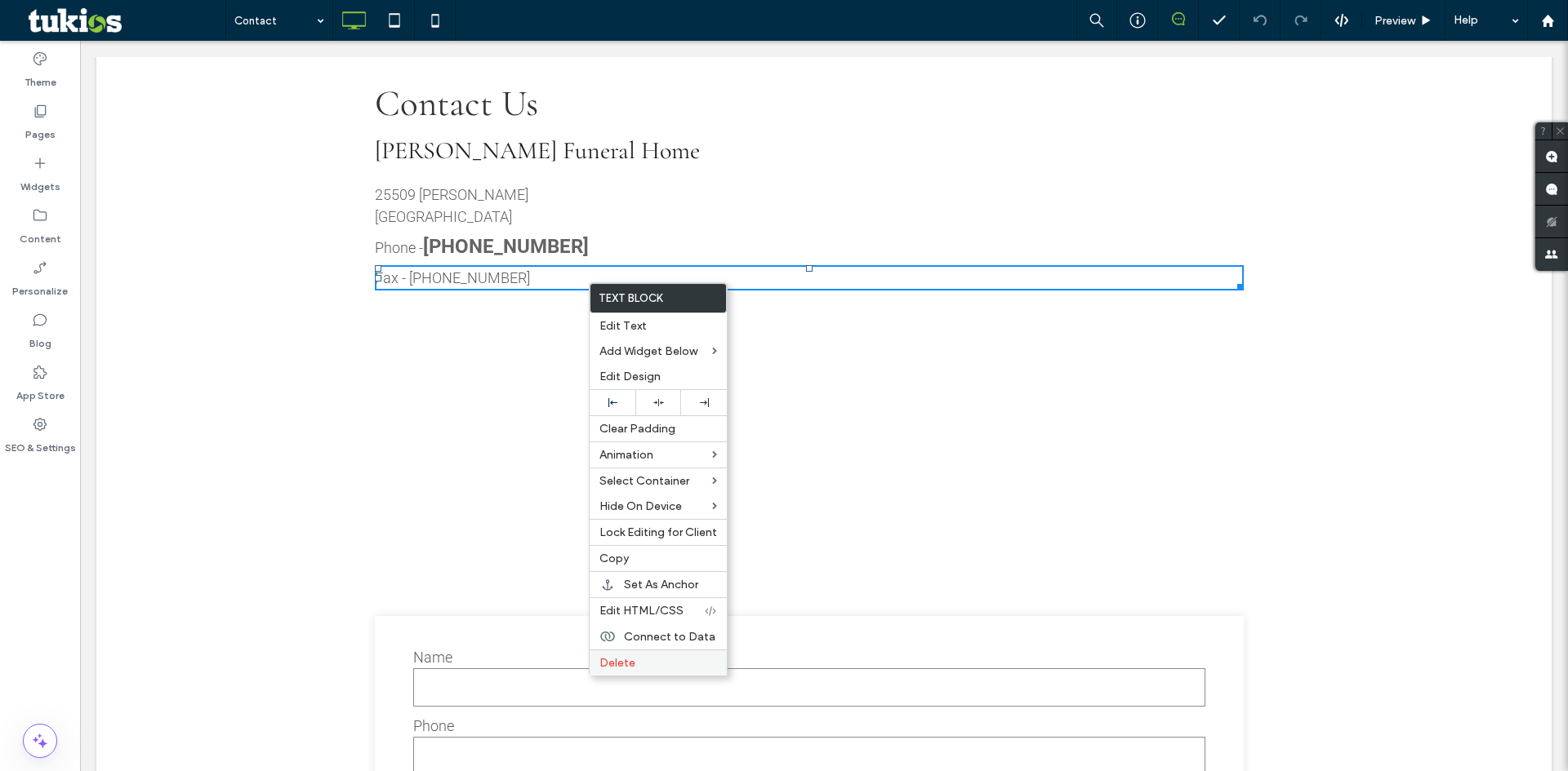
click at [645, 658] on label "Delete" at bounding box center [658, 663] width 118 height 14
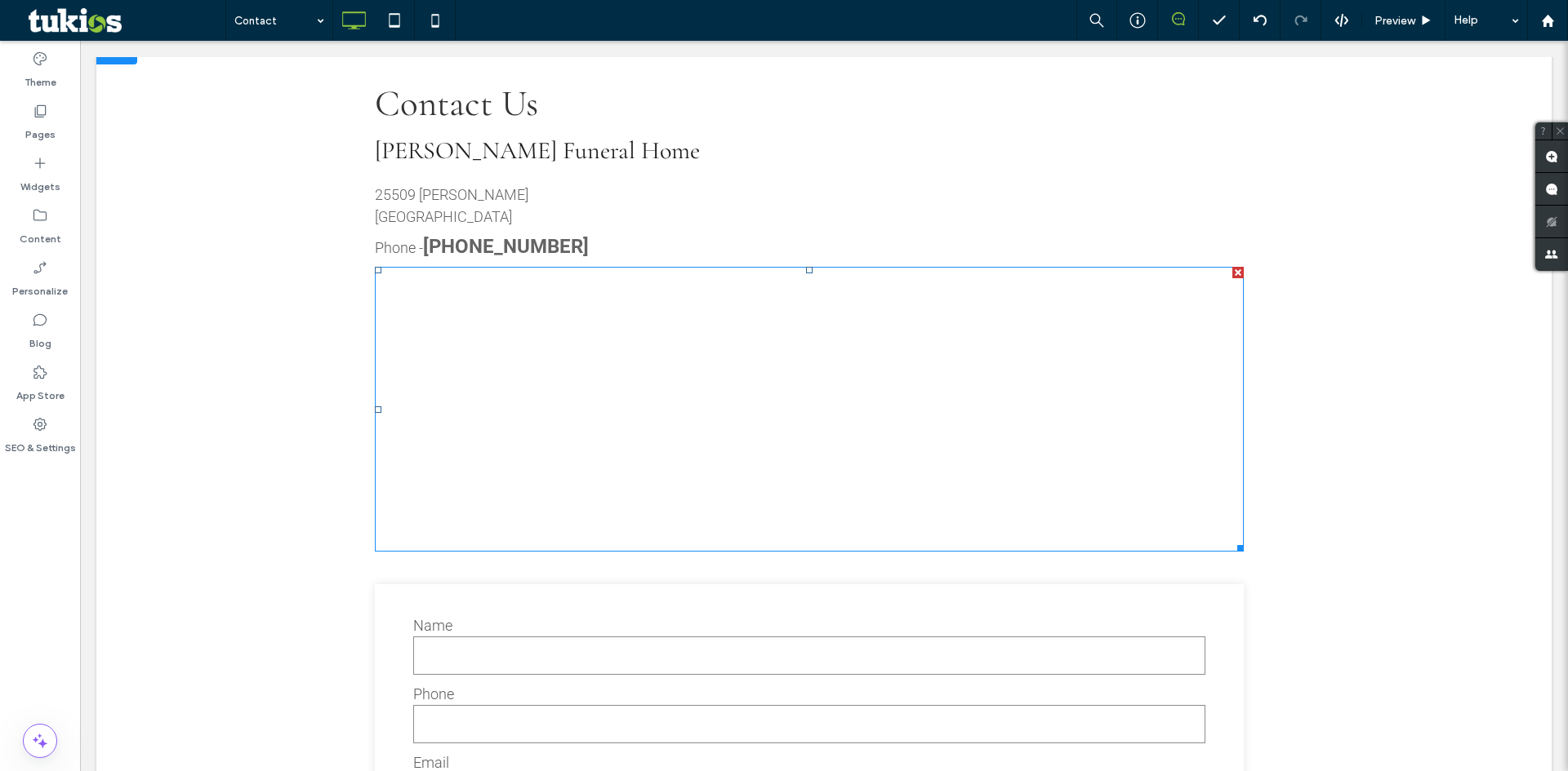
click at [599, 410] on span at bounding box center [809, 409] width 869 height 285
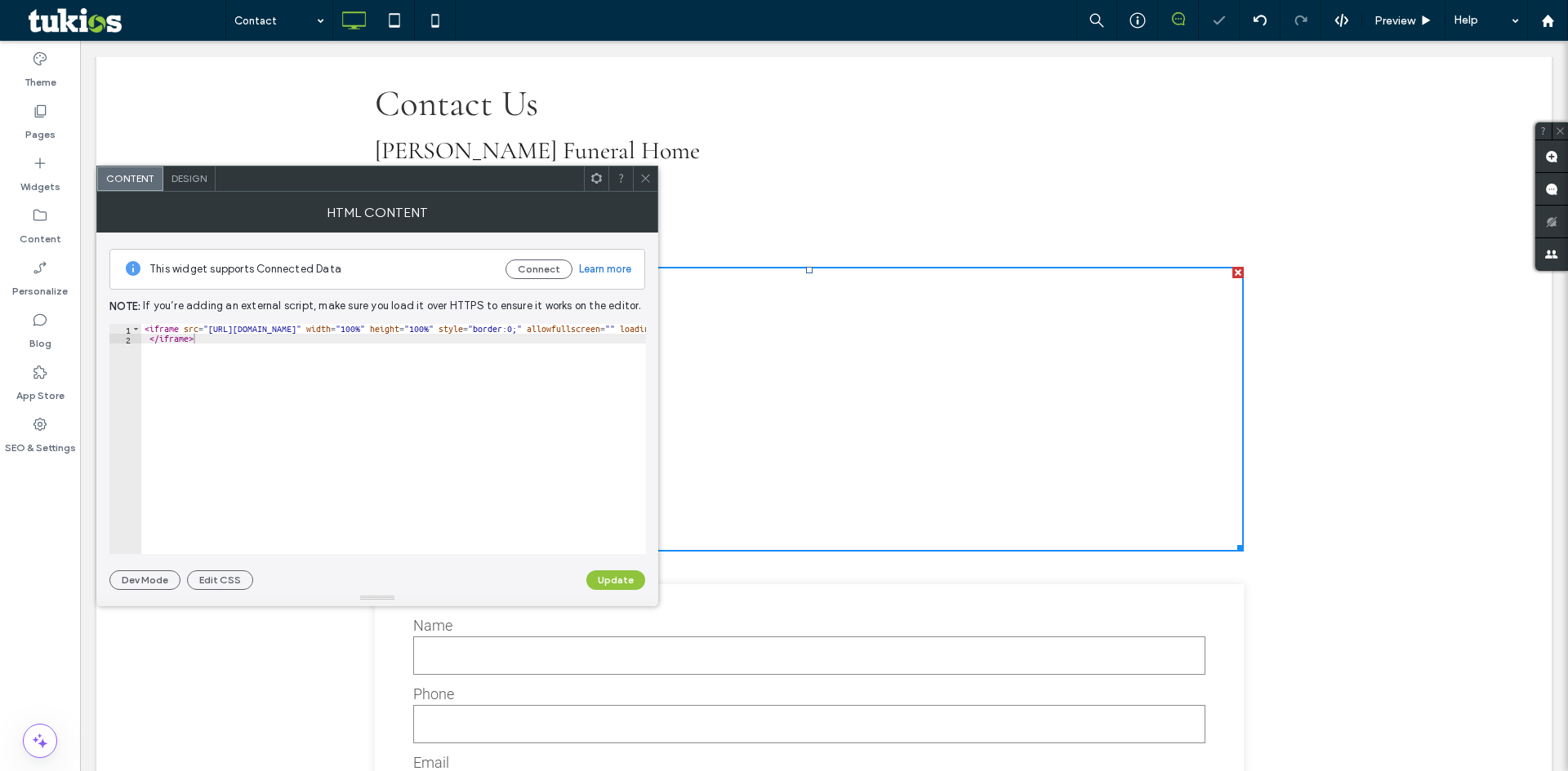
type textarea "*********"
click at [229, 335] on div "< iframe src = "https://www.google.com/maps/embed?pb=!1m18!1m12!1m3!1d892.56952…" at bounding box center [1161, 442] width 2040 height 238
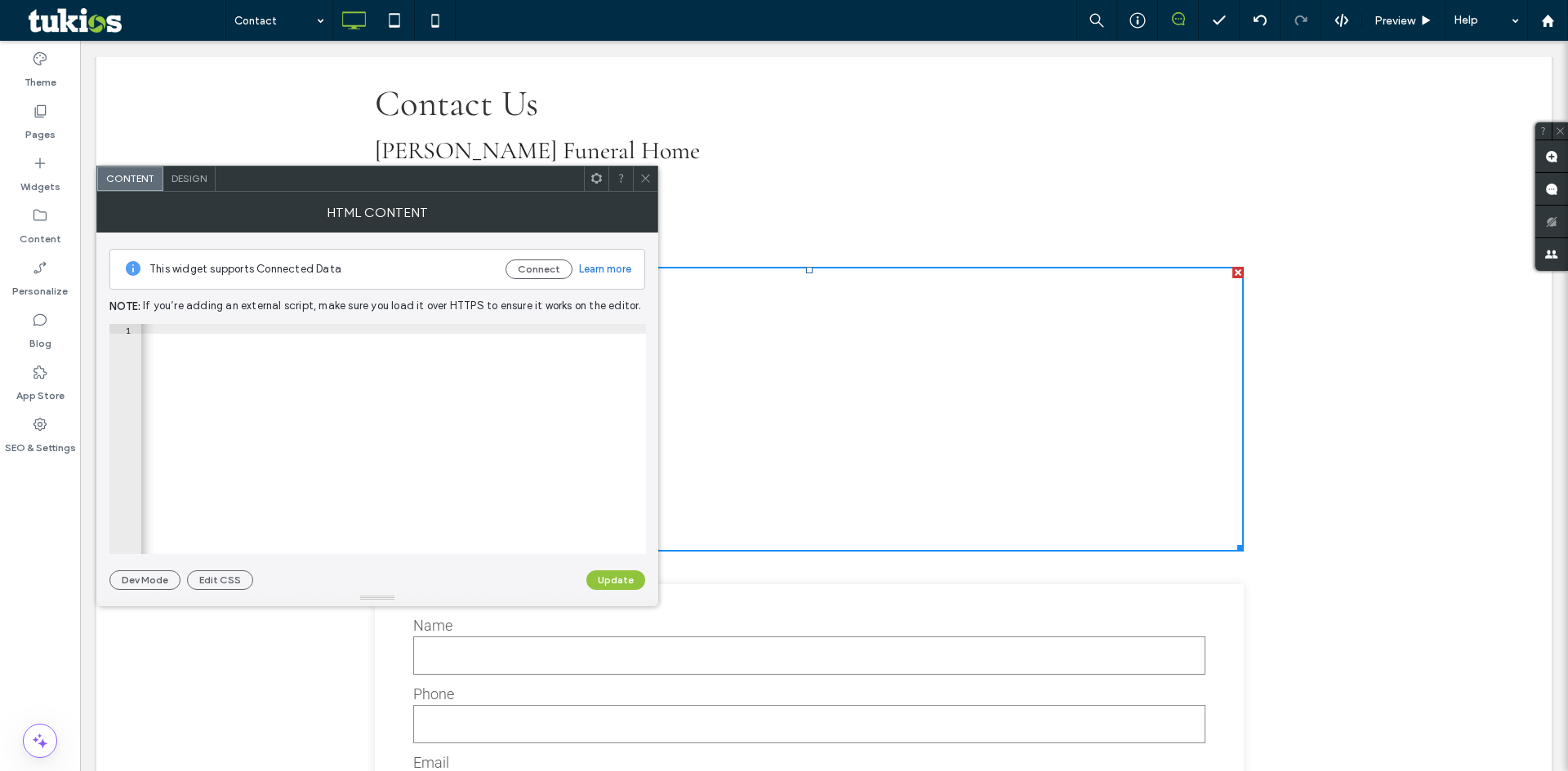
scroll to position [0, 1629]
click at [479, 335] on div "< iframe src = "https://www.google.com/maps/embed?pb=!1m18!1m12!1m3!1d2949.0776…" at bounding box center [12, 442] width 2133 height 238
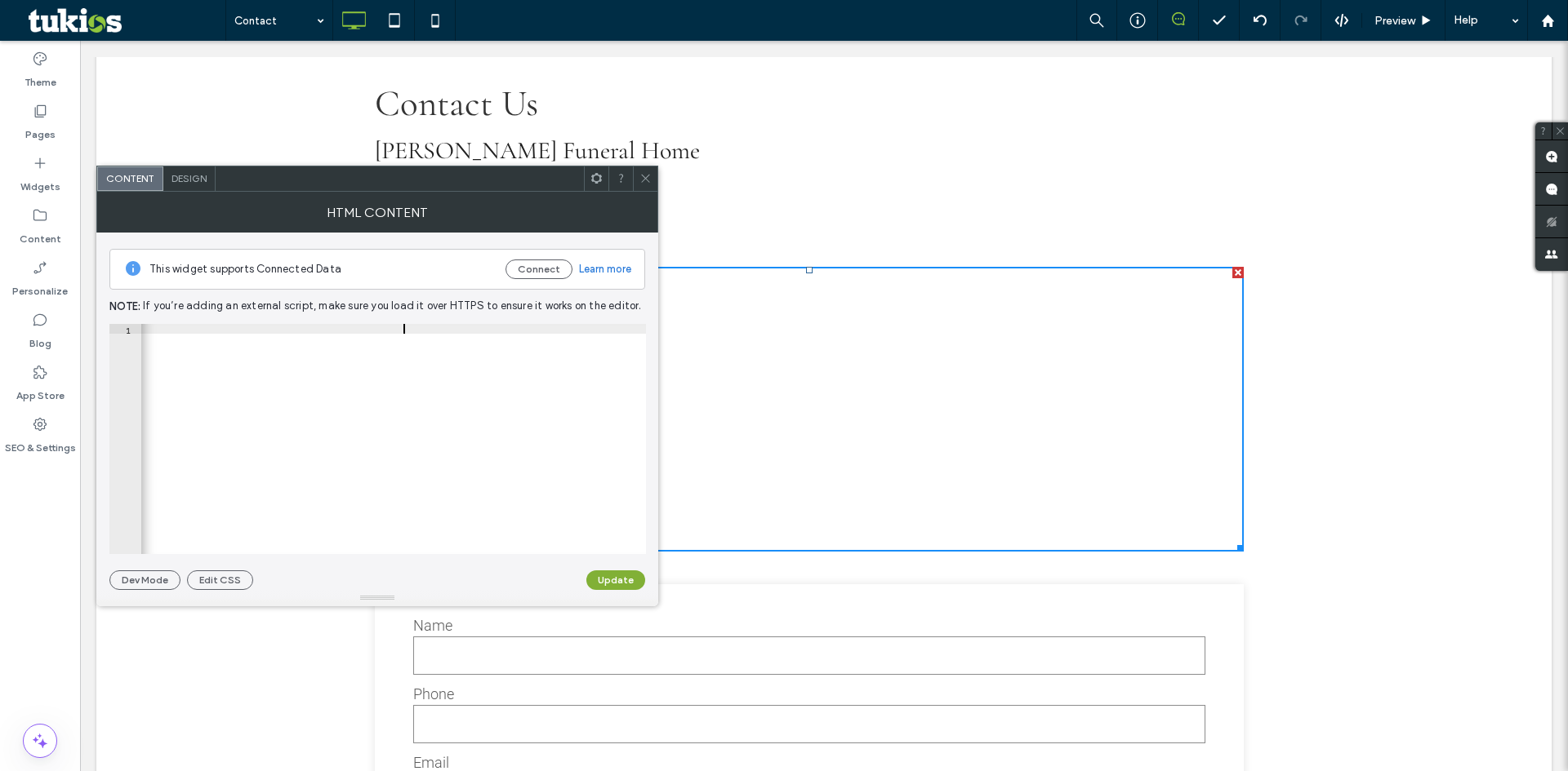
type textarea "**********"
click at [621, 580] on button "Update" at bounding box center [616, 580] width 59 height 20
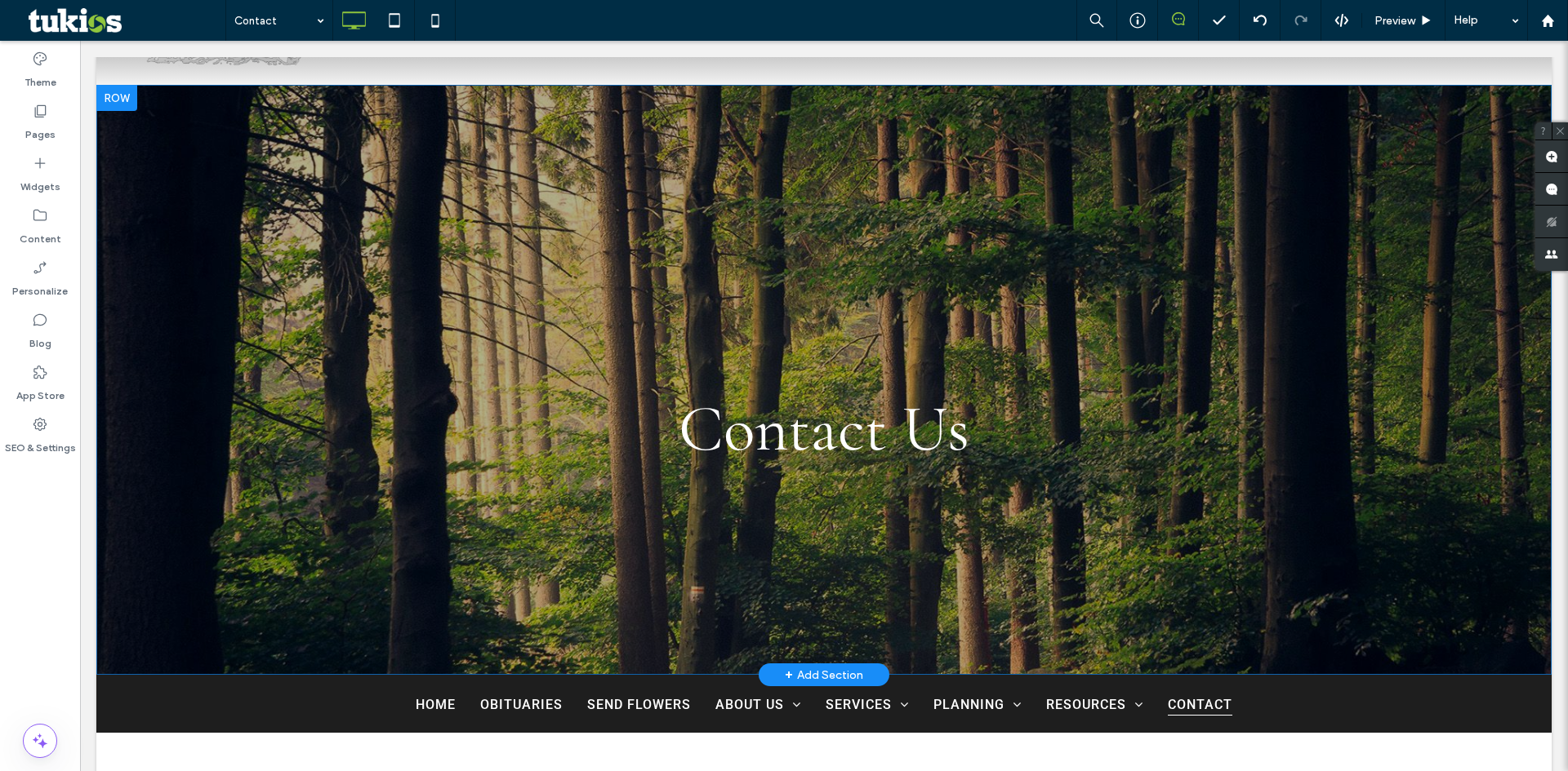
scroll to position [118, 0]
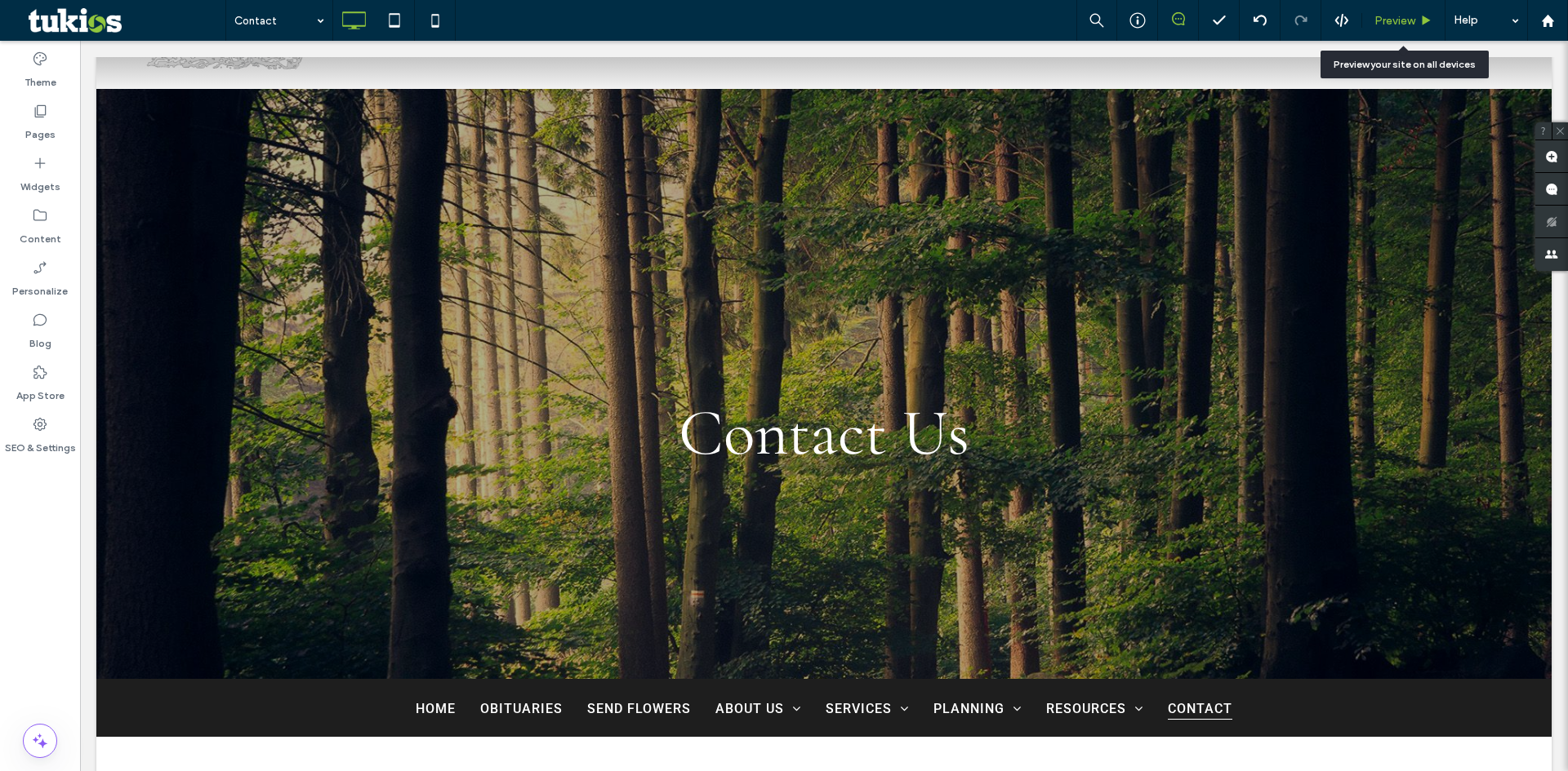
click at [1406, 6] on div "Preview" at bounding box center [1404, 20] width 83 height 41
click at [1407, 18] on span "Preview" at bounding box center [1395, 20] width 41 height 14
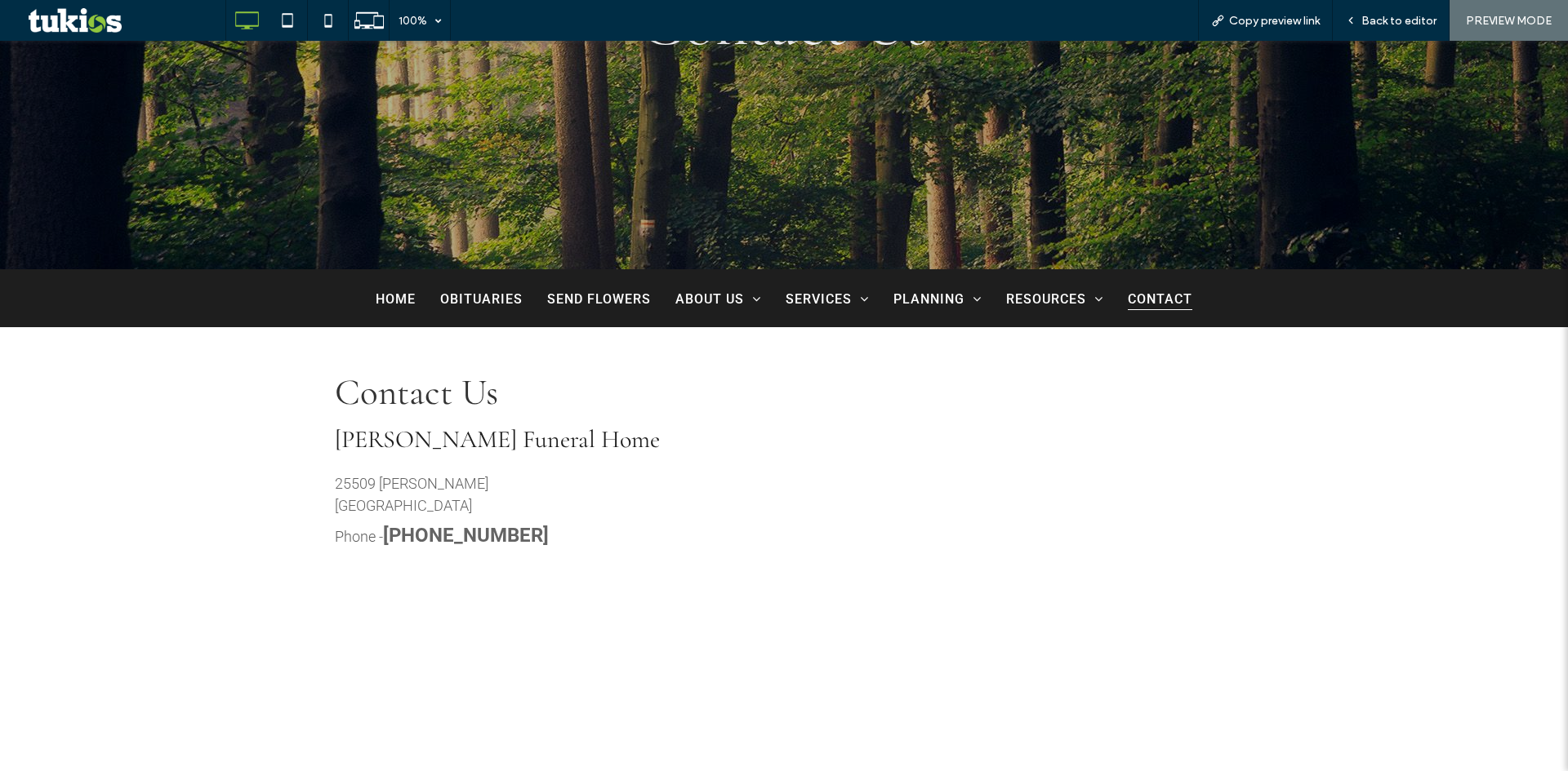
scroll to position [526, 0]
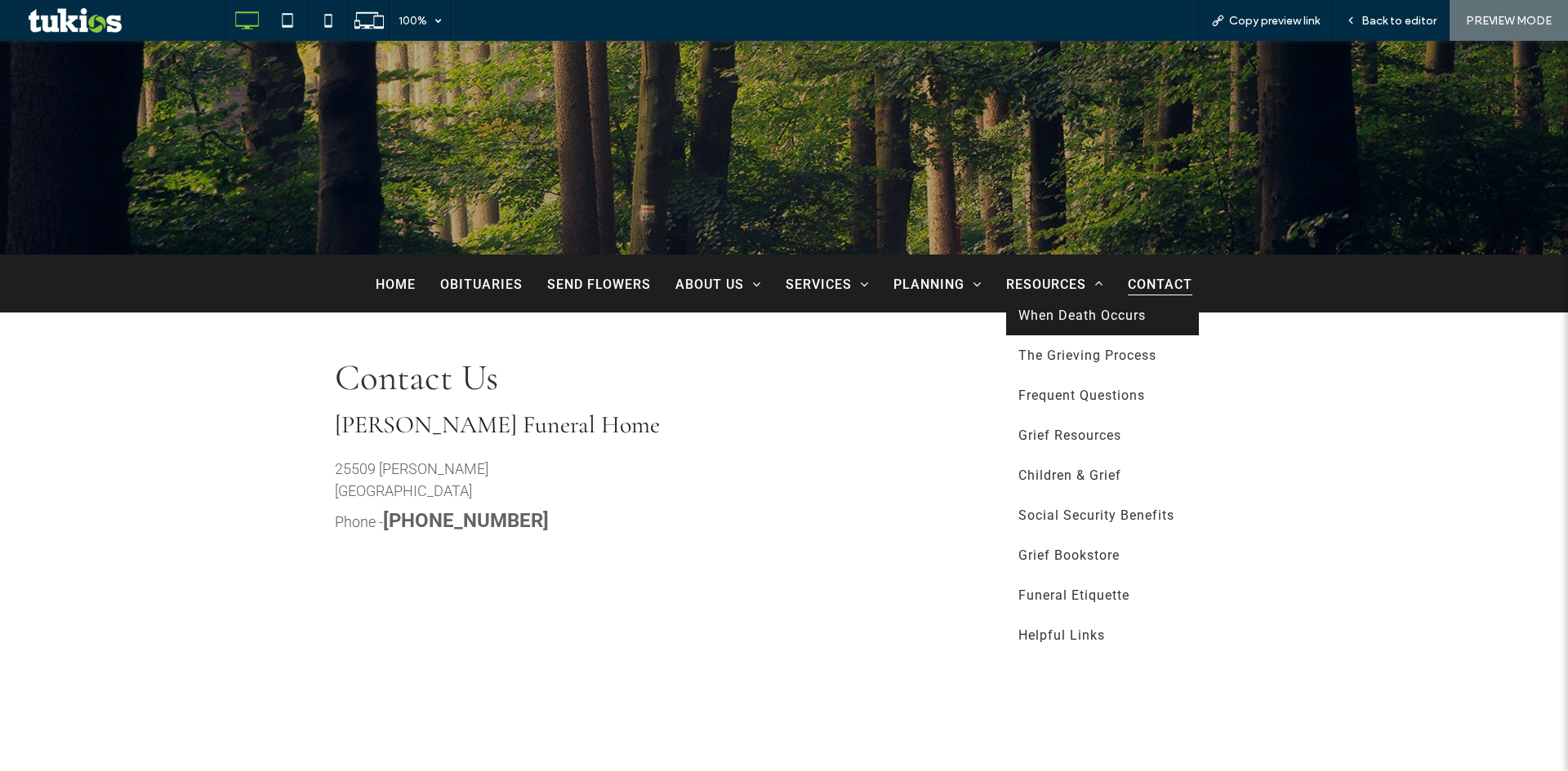
click at [1068, 318] on span "When Death Occurs" at bounding box center [1082, 315] width 128 height 16
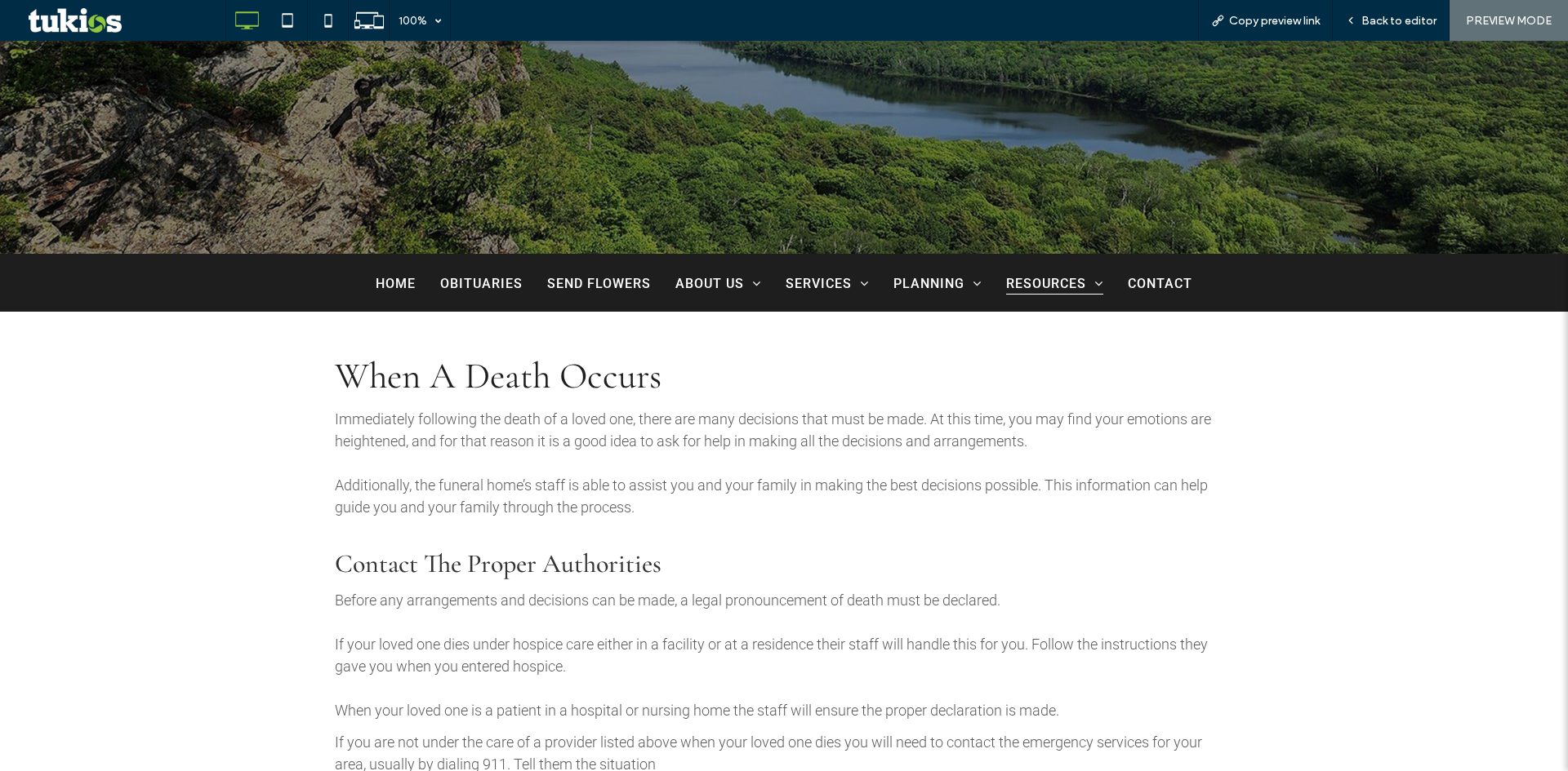
scroll to position [572, 0]
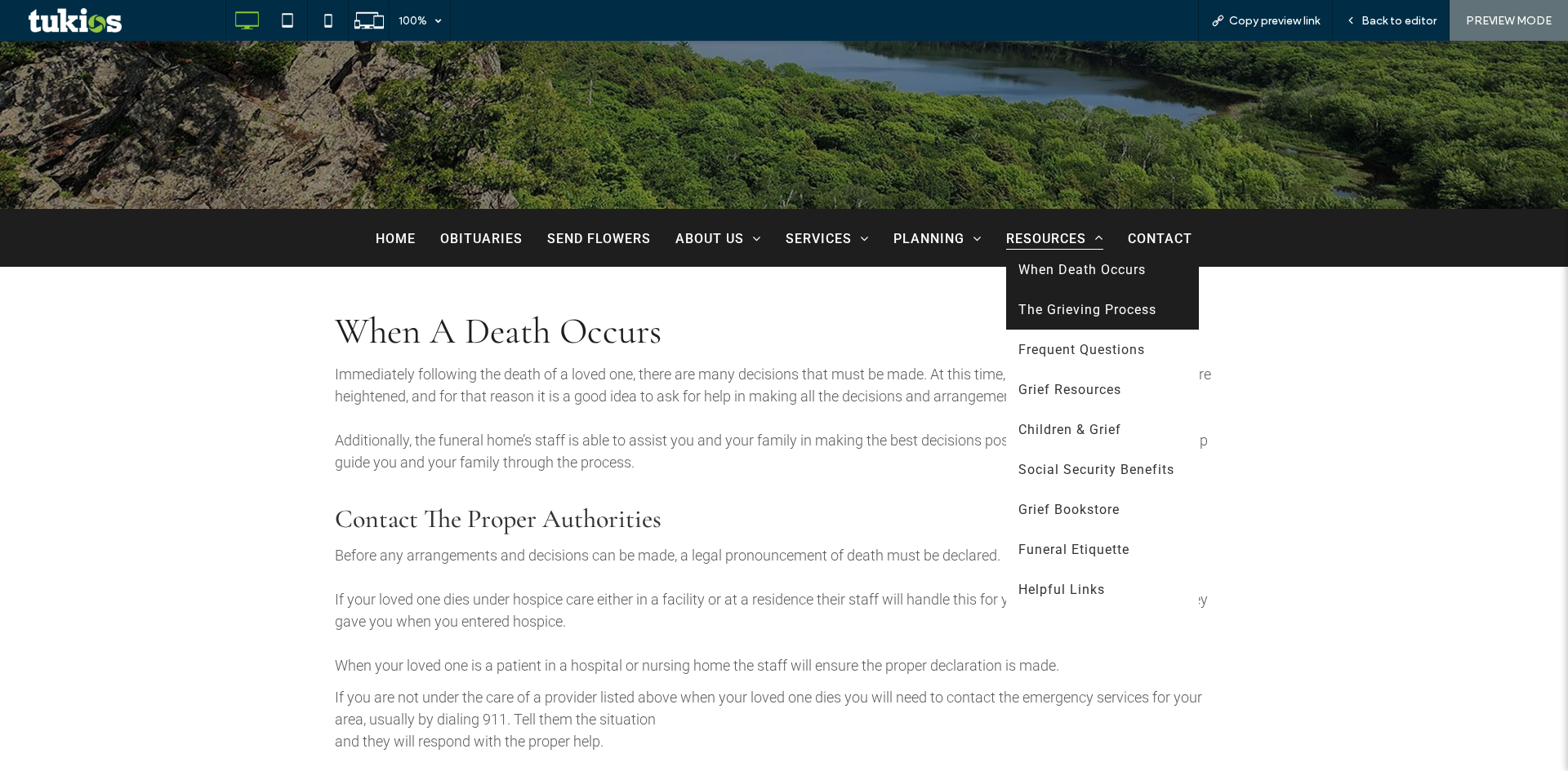
click at [1081, 324] on link "The Grieving Process" at bounding box center [1103, 309] width 193 height 40
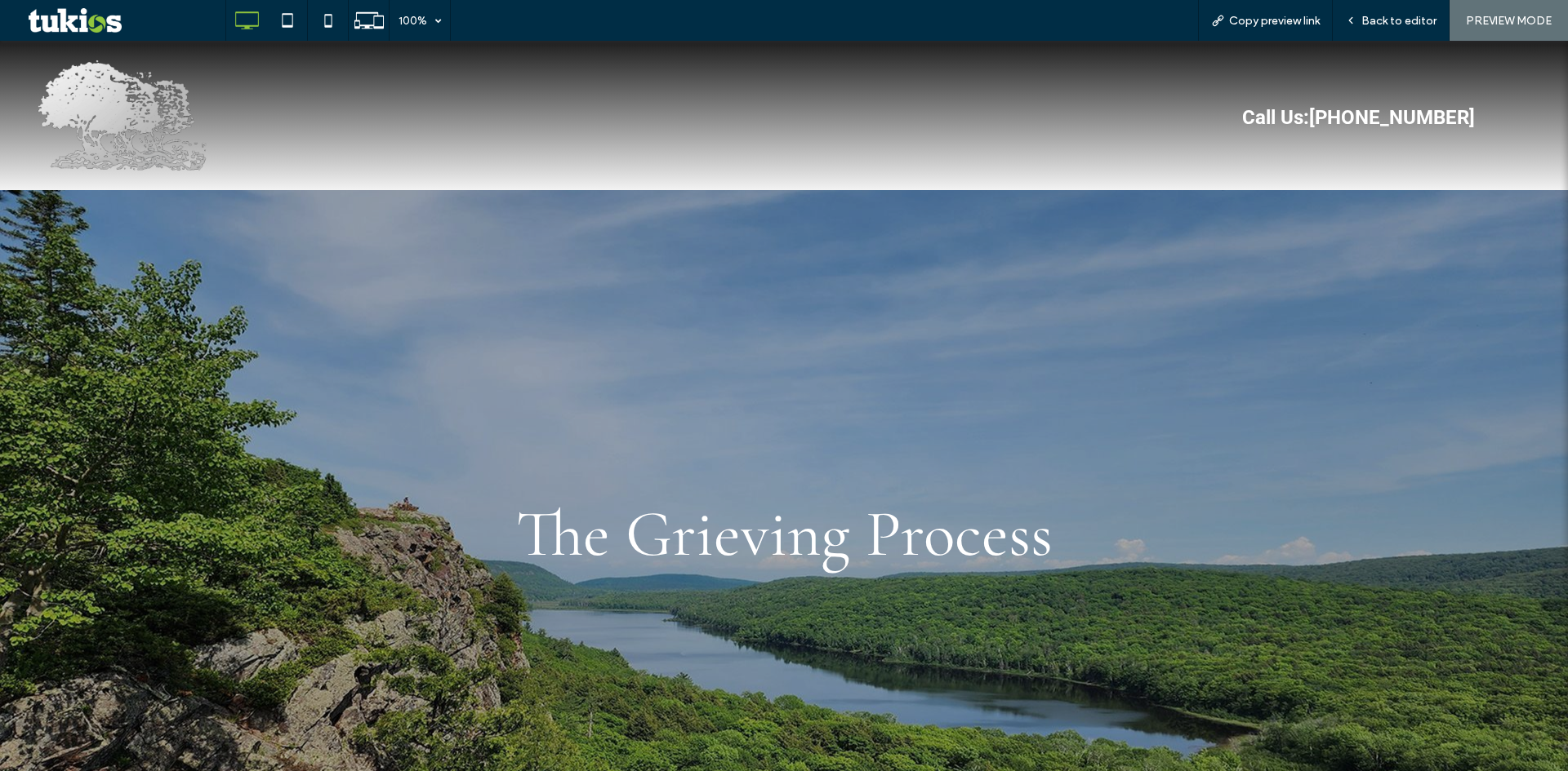
scroll to position [572, 0]
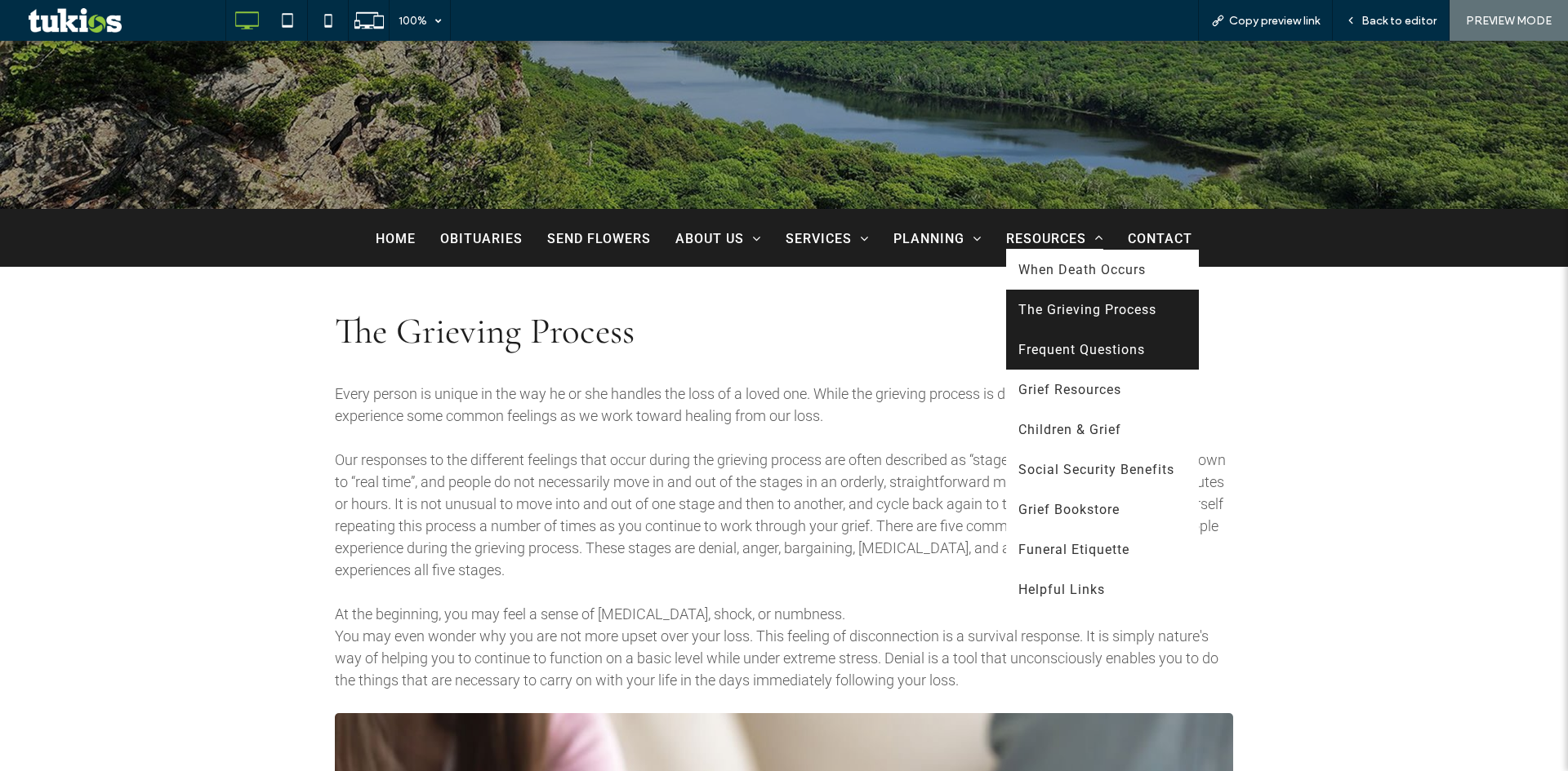
click at [1077, 356] on span "Frequent Questions" at bounding box center [1081, 349] width 127 height 16
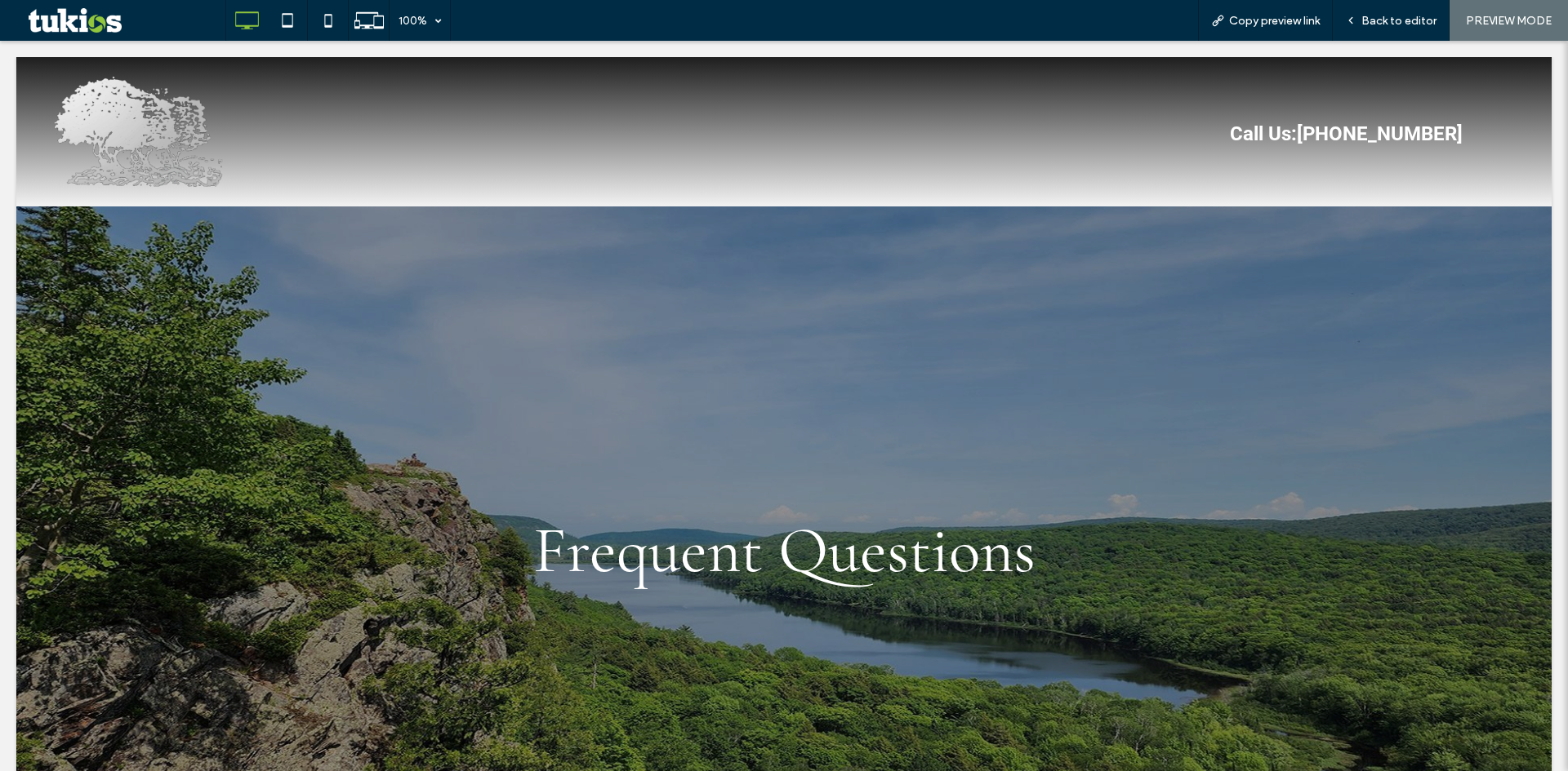
scroll to position [0, 0]
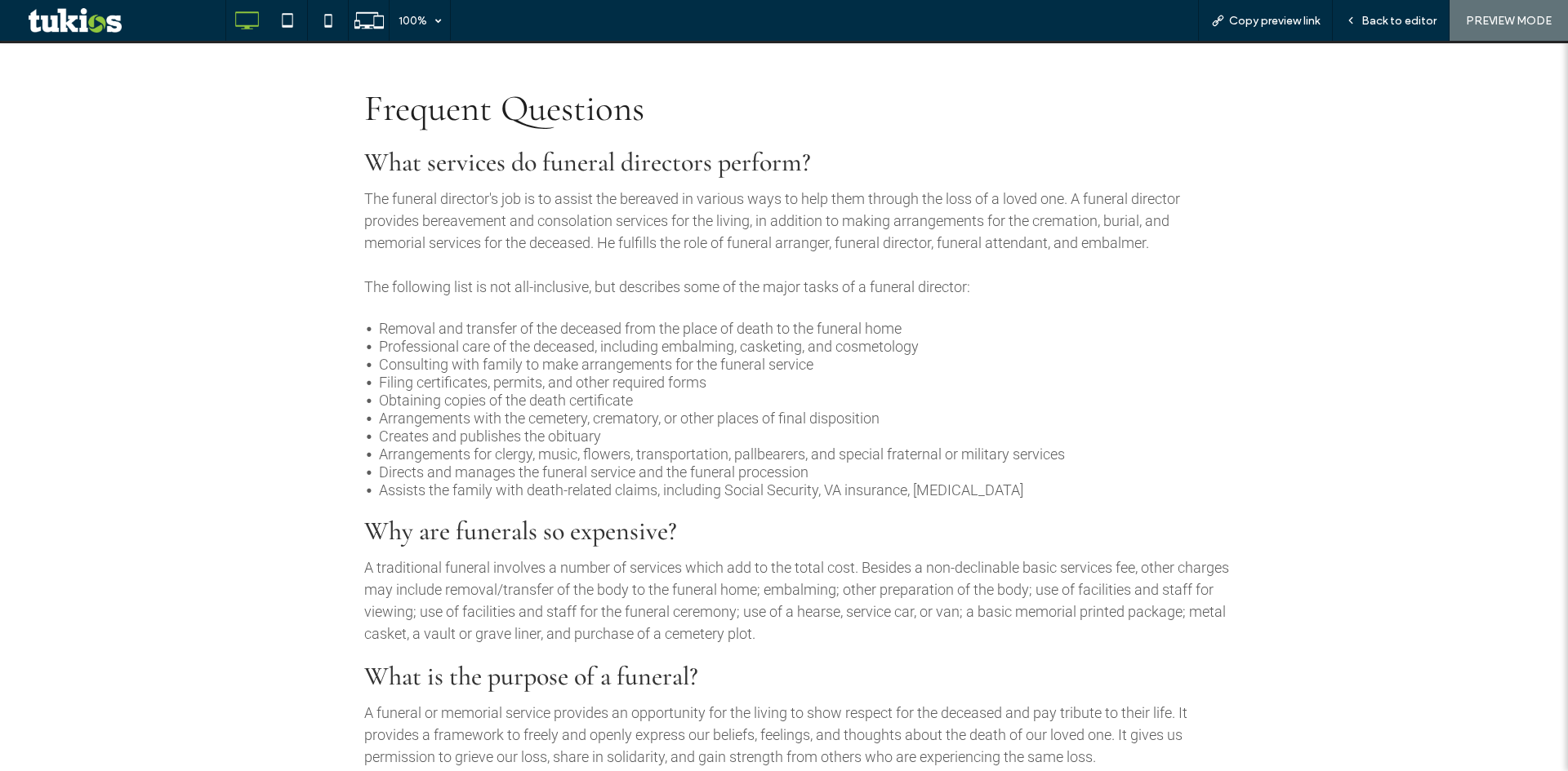
scroll to position [572, 0]
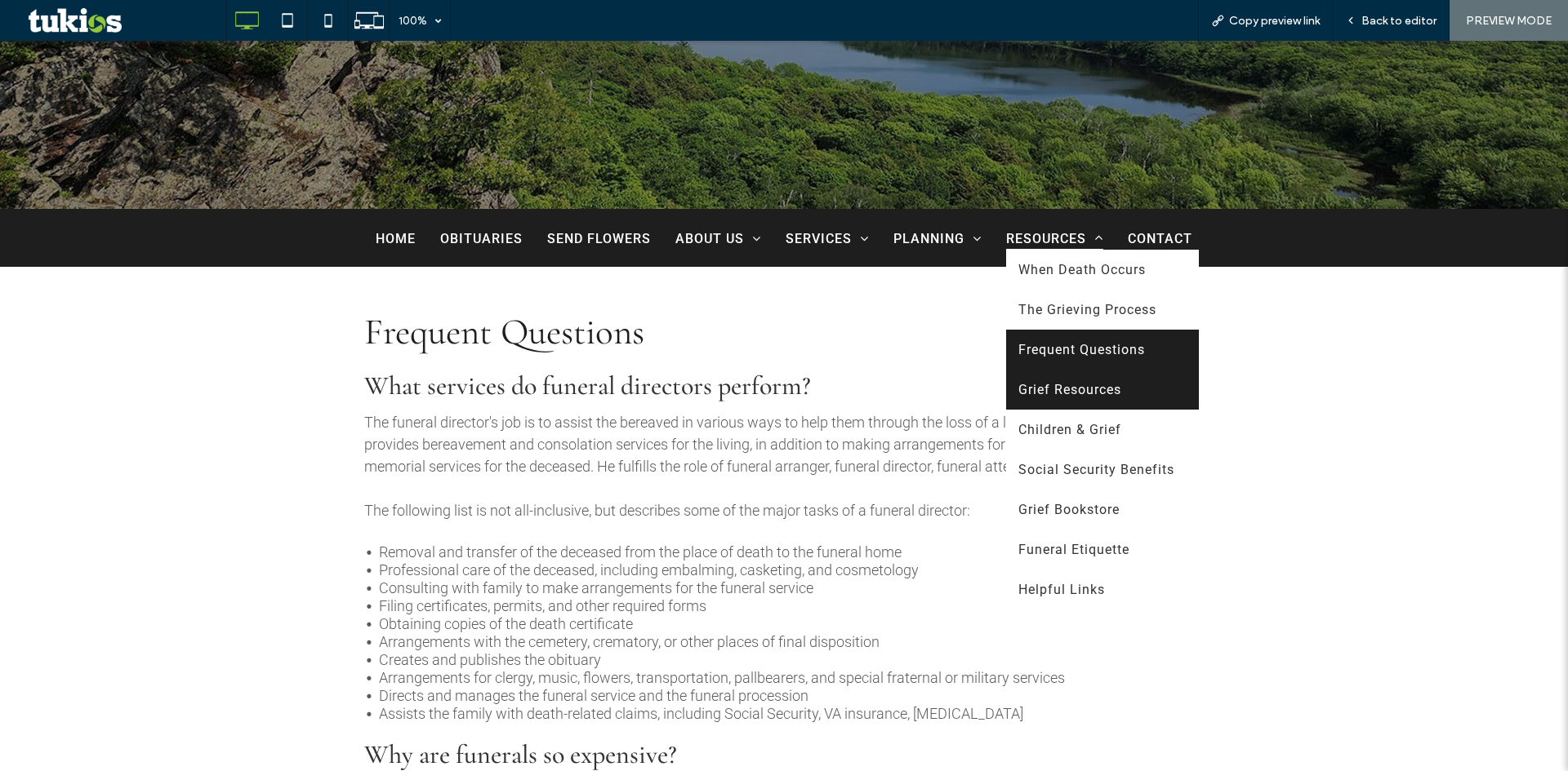
click at [1087, 399] on link "Grief Resources" at bounding box center [1103, 389] width 193 height 40
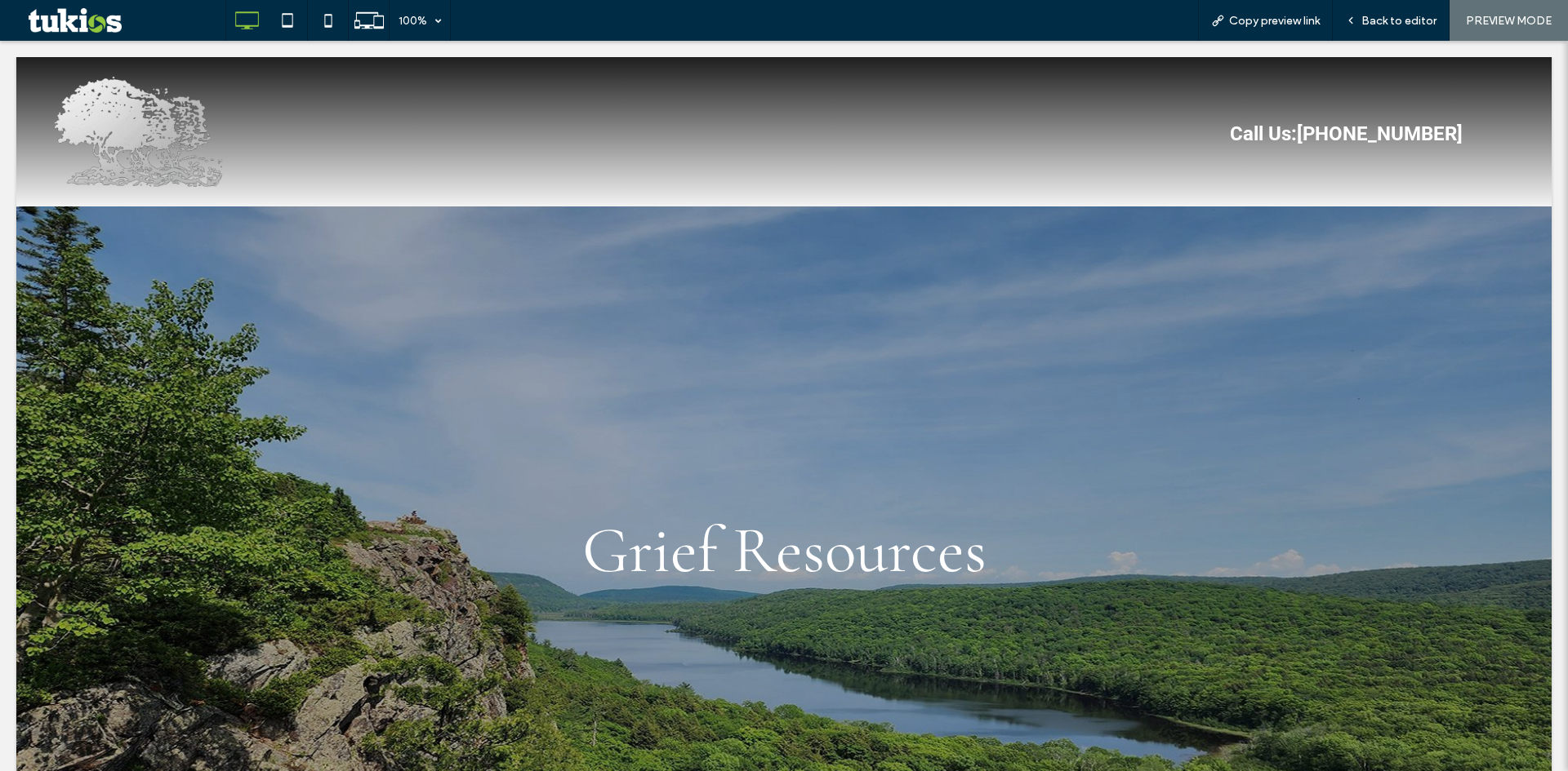
scroll to position [0, 0]
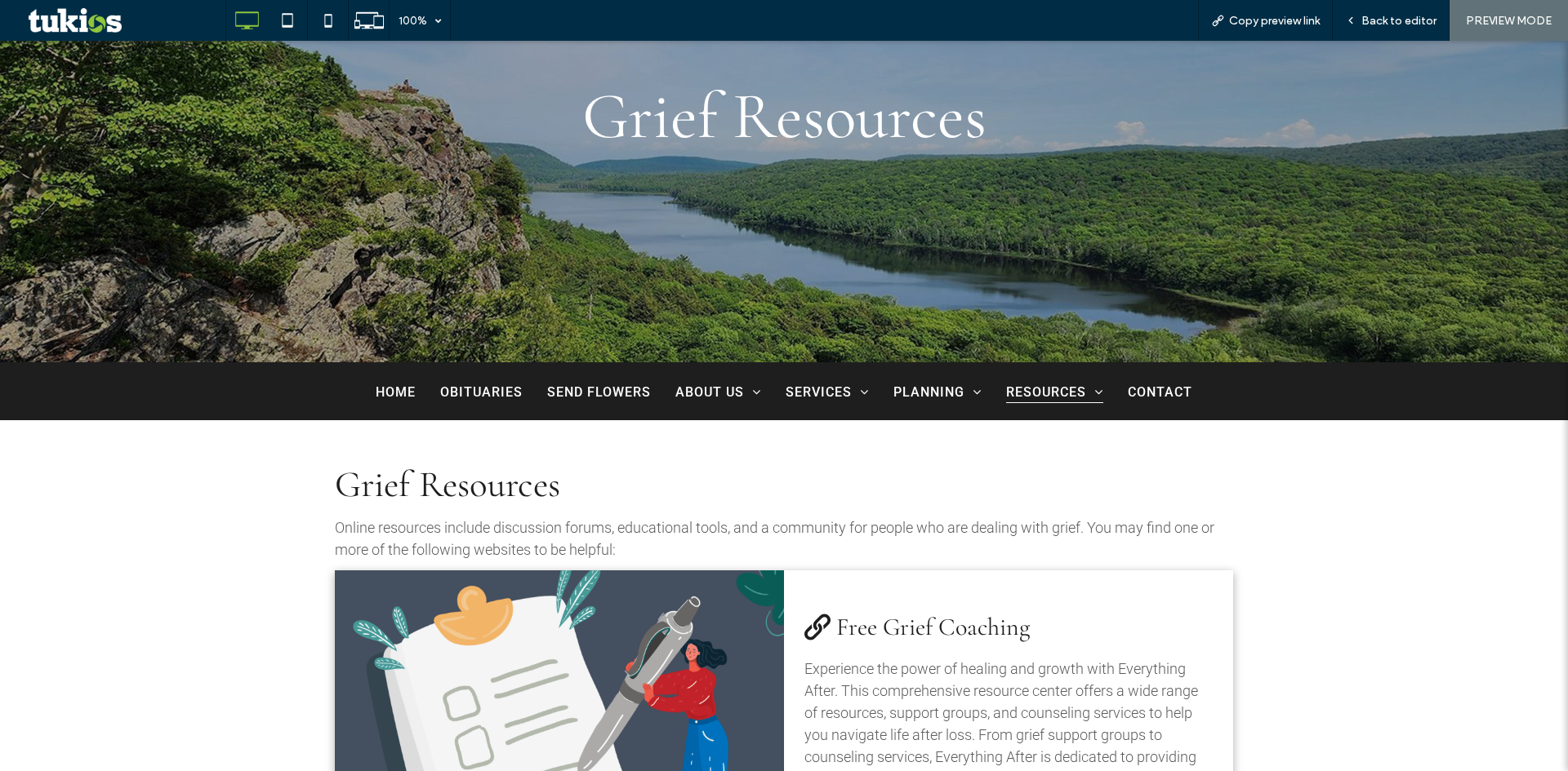
scroll to position [408, 0]
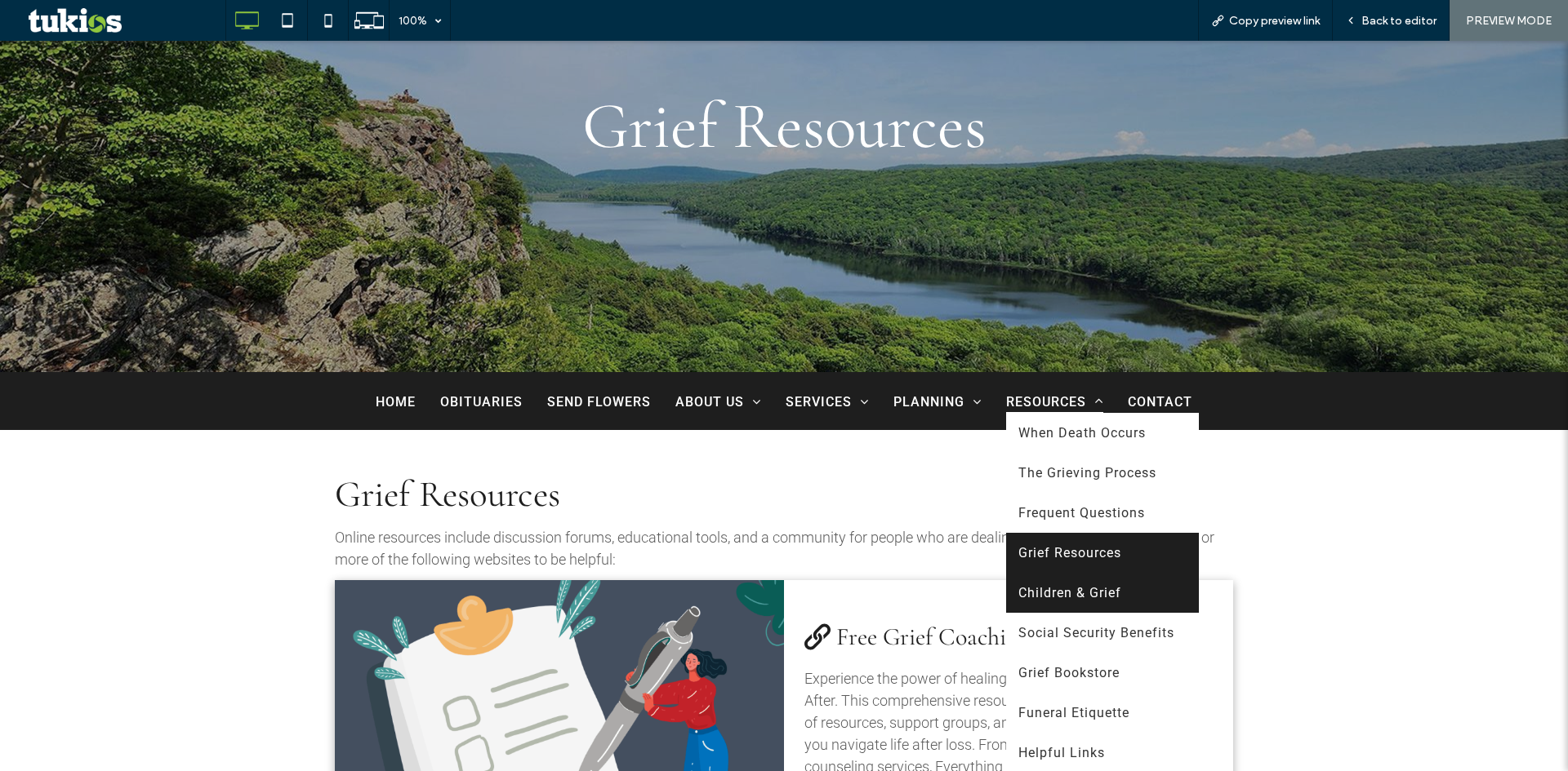
click at [1072, 605] on link "Children & Grief" at bounding box center [1103, 593] width 193 height 40
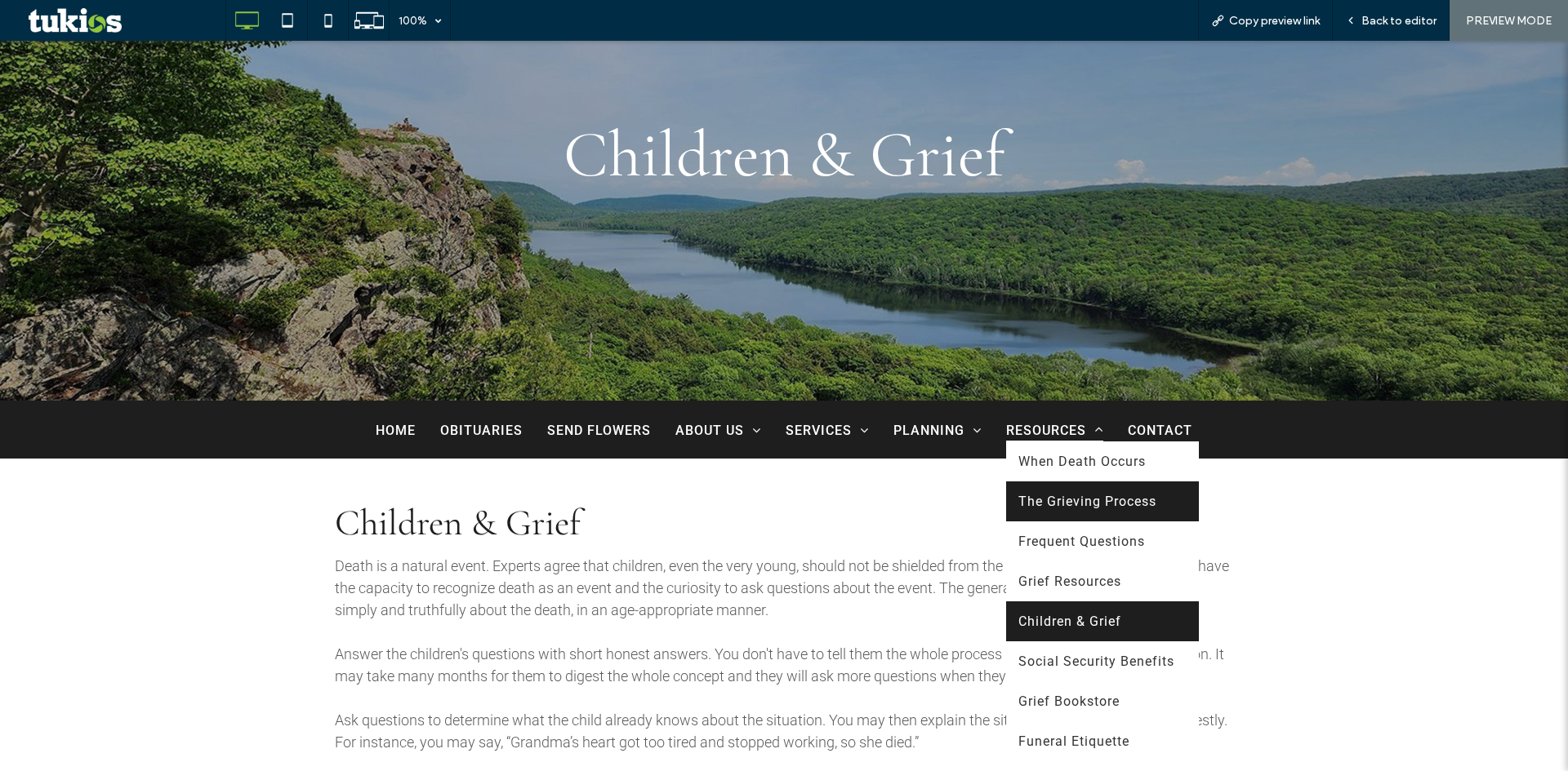
scroll to position [572, 0]
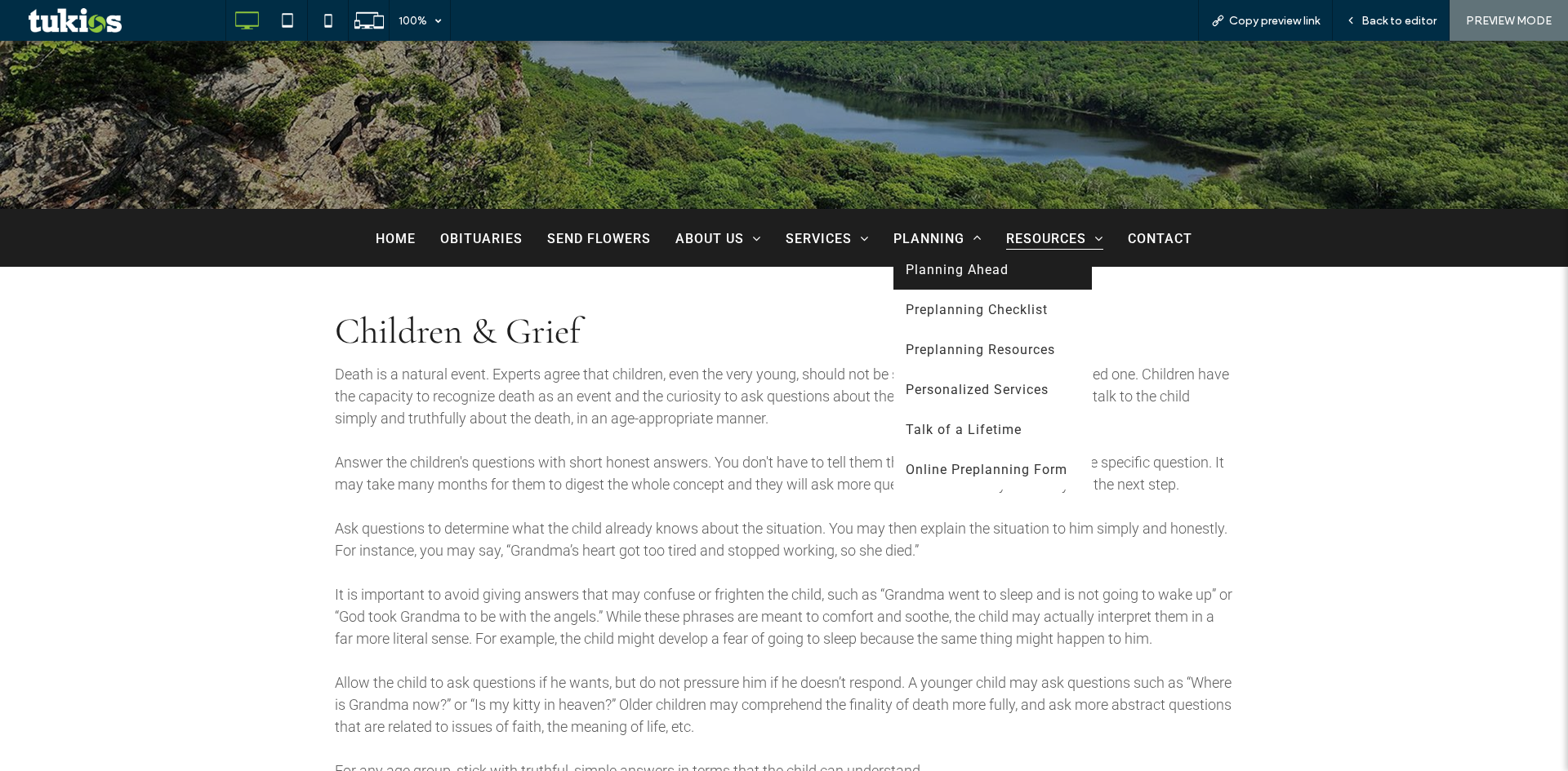
click at [953, 284] on link "Planning Ahead" at bounding box center [992, 269] width 199 height 40
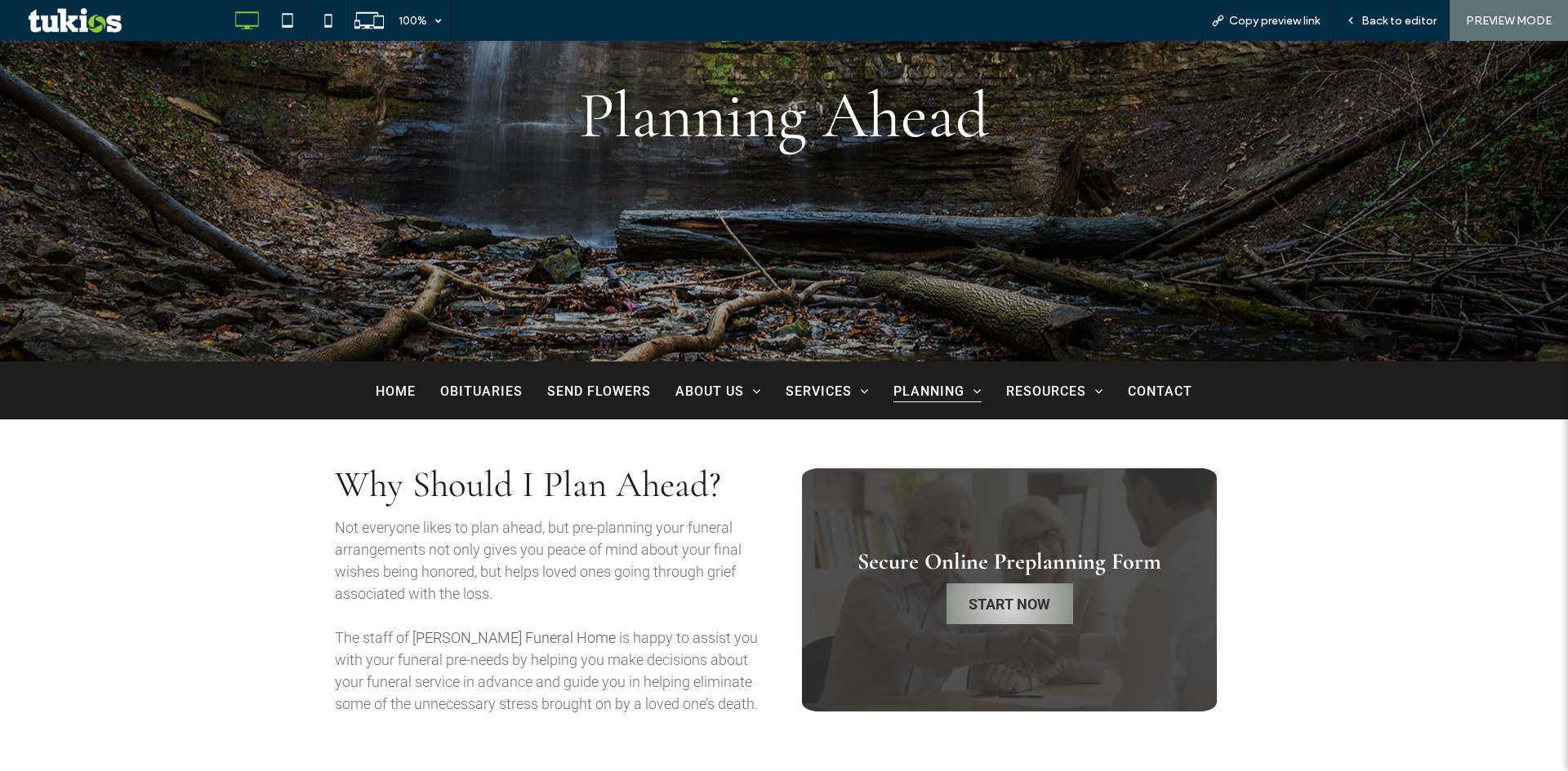
scroll to position [408, 0]
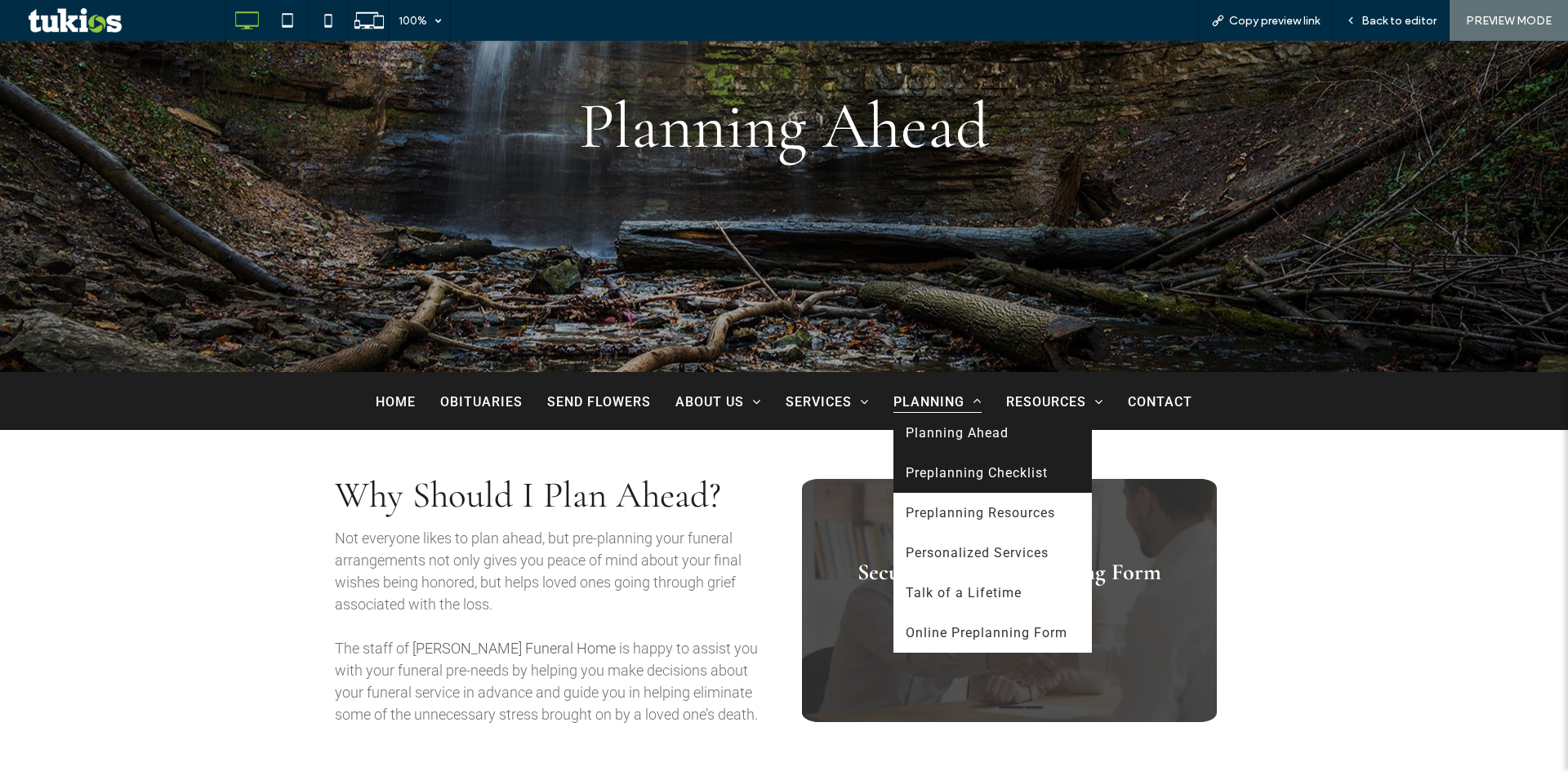
click at [968, 477] on span "Preplanning Checklist" at bounding box center [977, 473] width 142 height 16
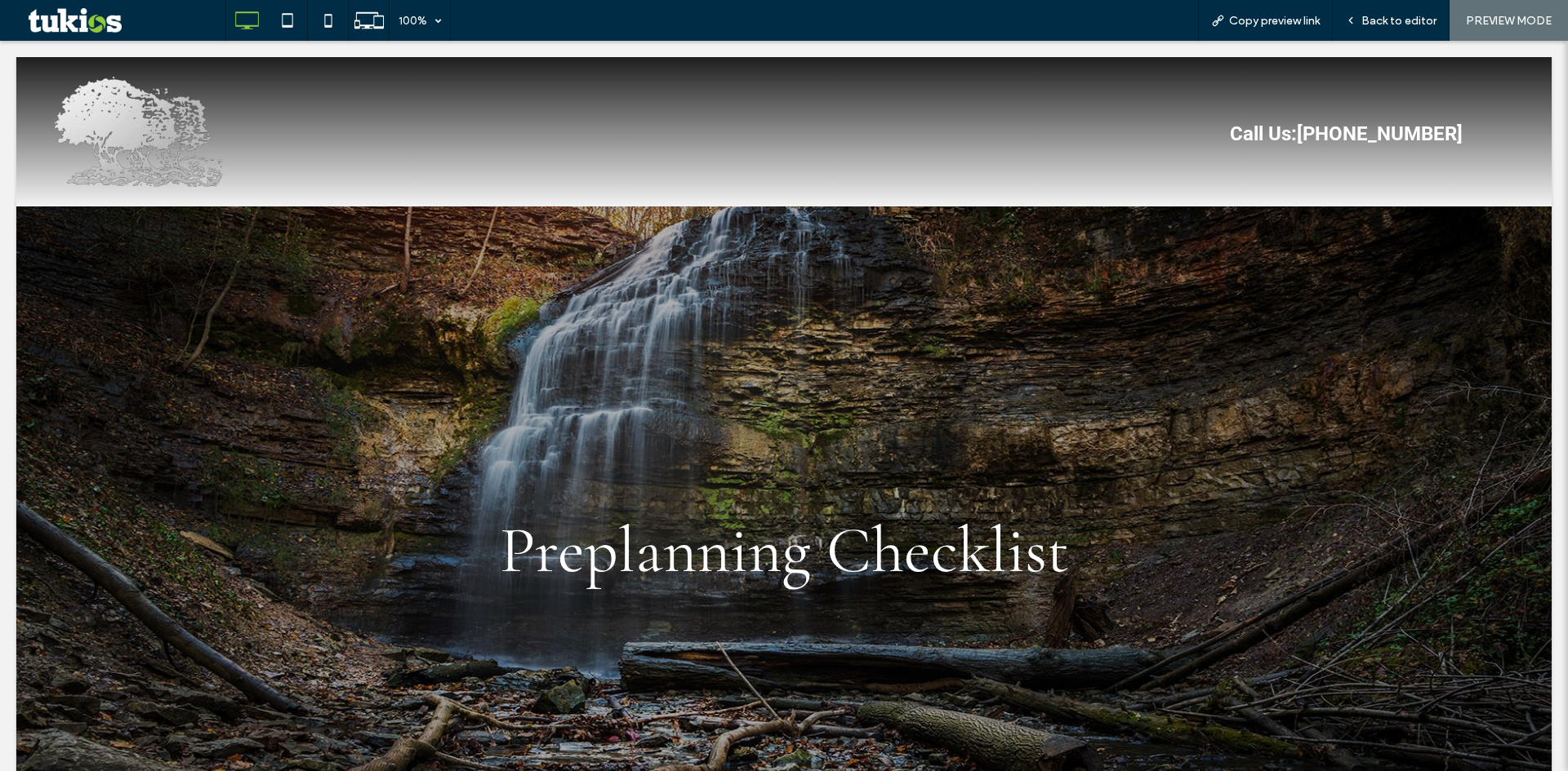
scroll to position [0, 0]
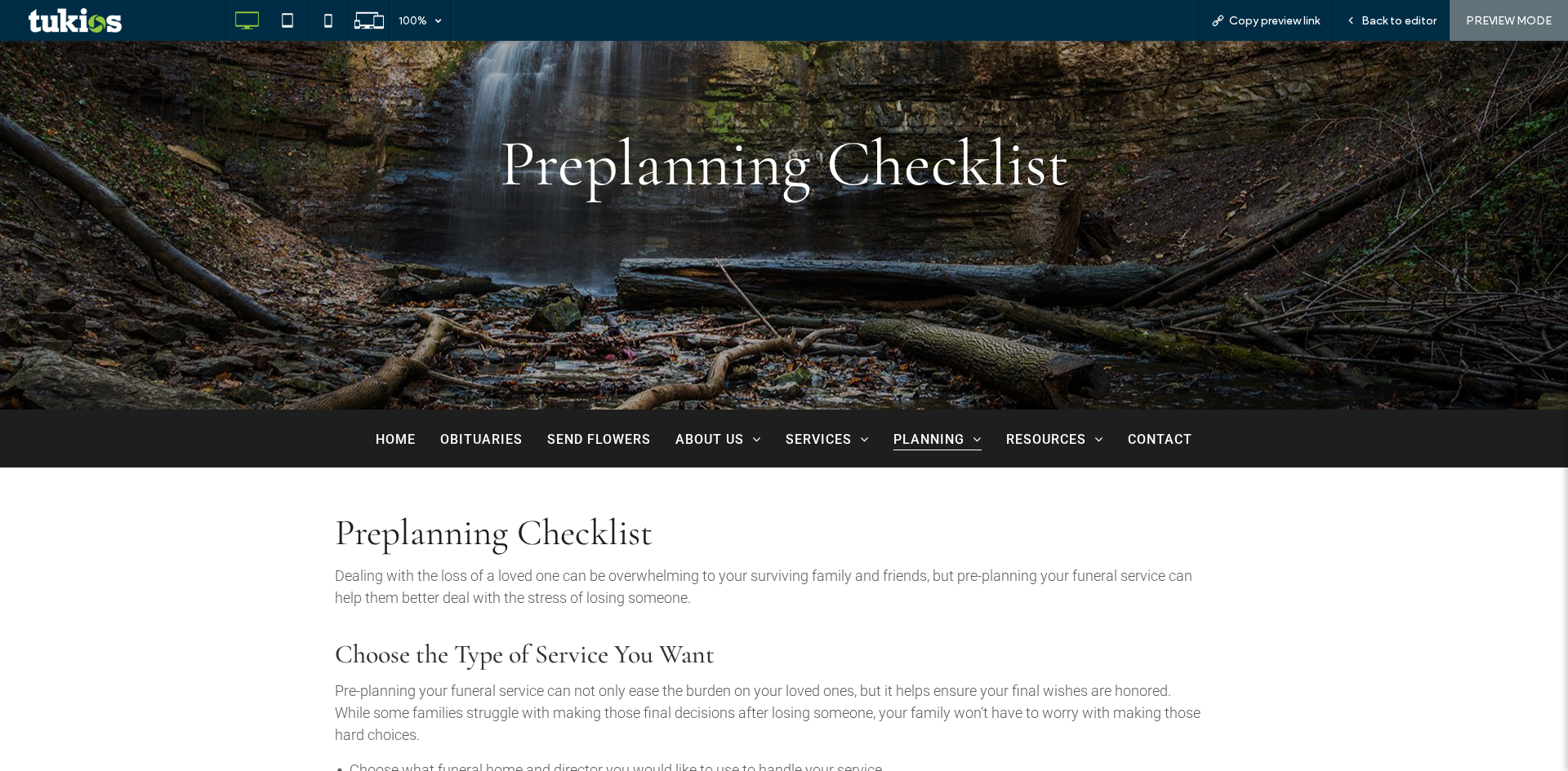
scroll to position [326, 0]
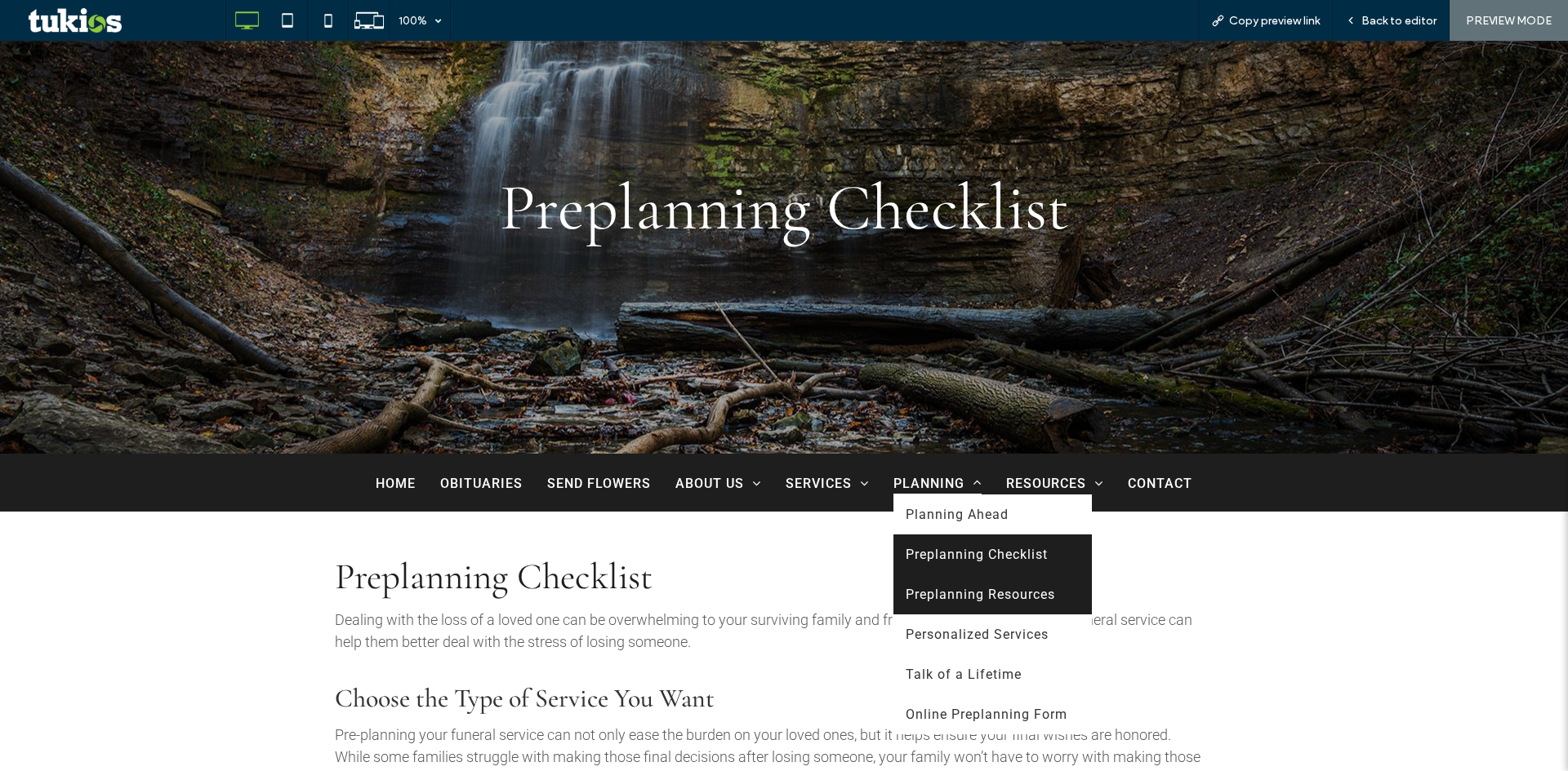
click at [969, 598] on span "Preplanning Resources" at bounding box center [980, 594] width 150 height 16
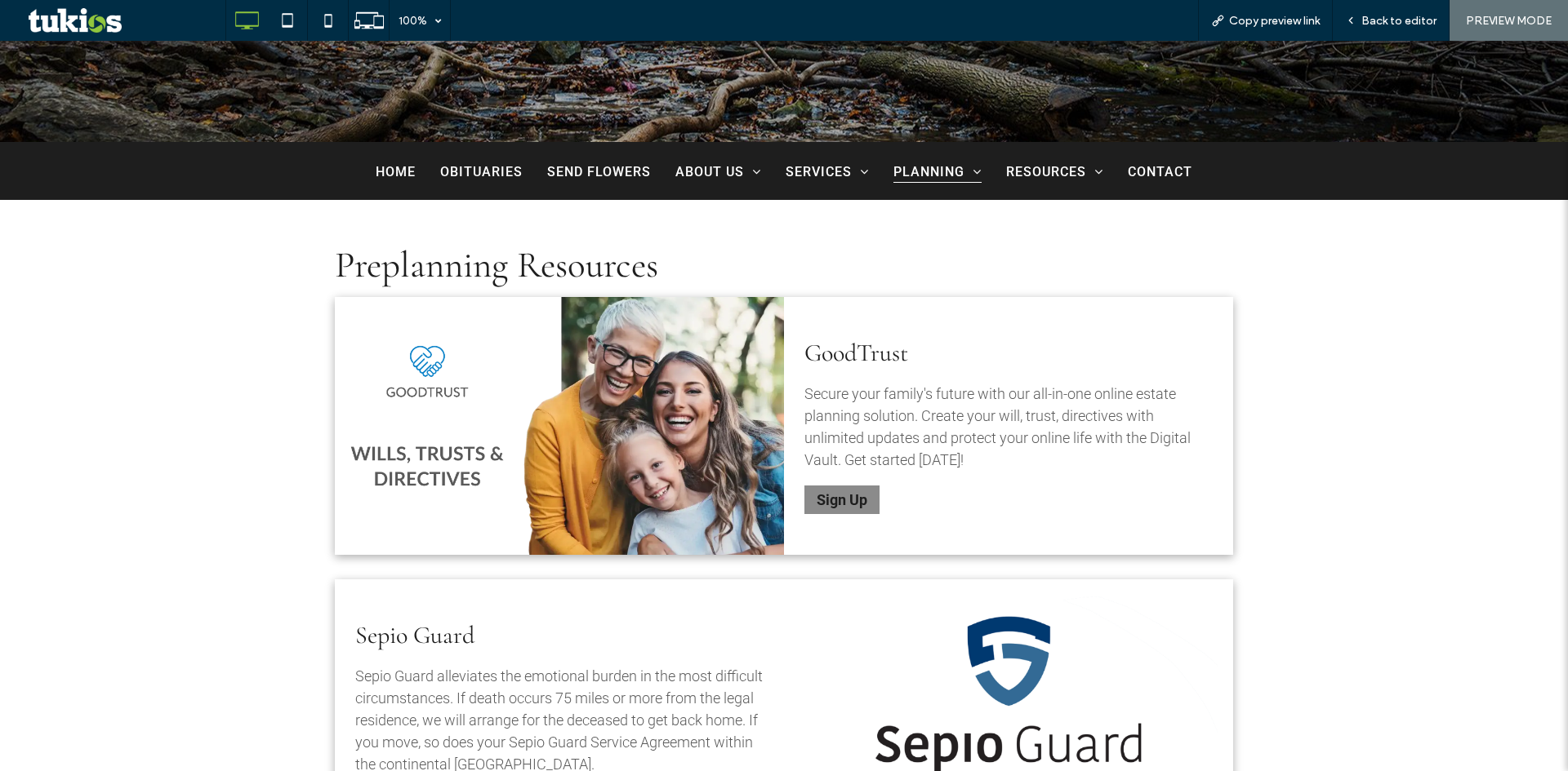
scroll to position [734, 0]
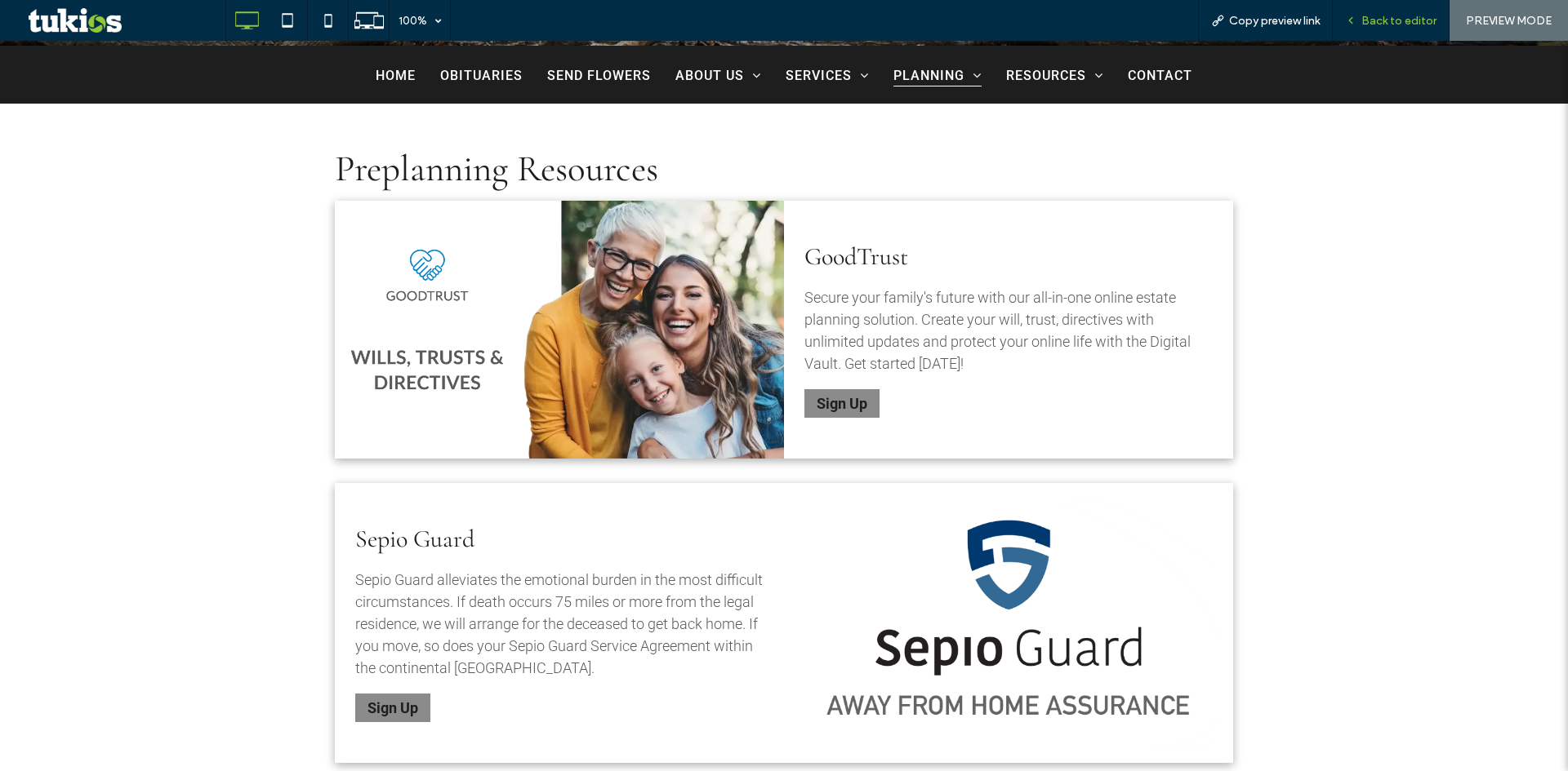
click at [1382, 21] on span "Back to editor" at bounding box center [1399, 20] width 75 height 14
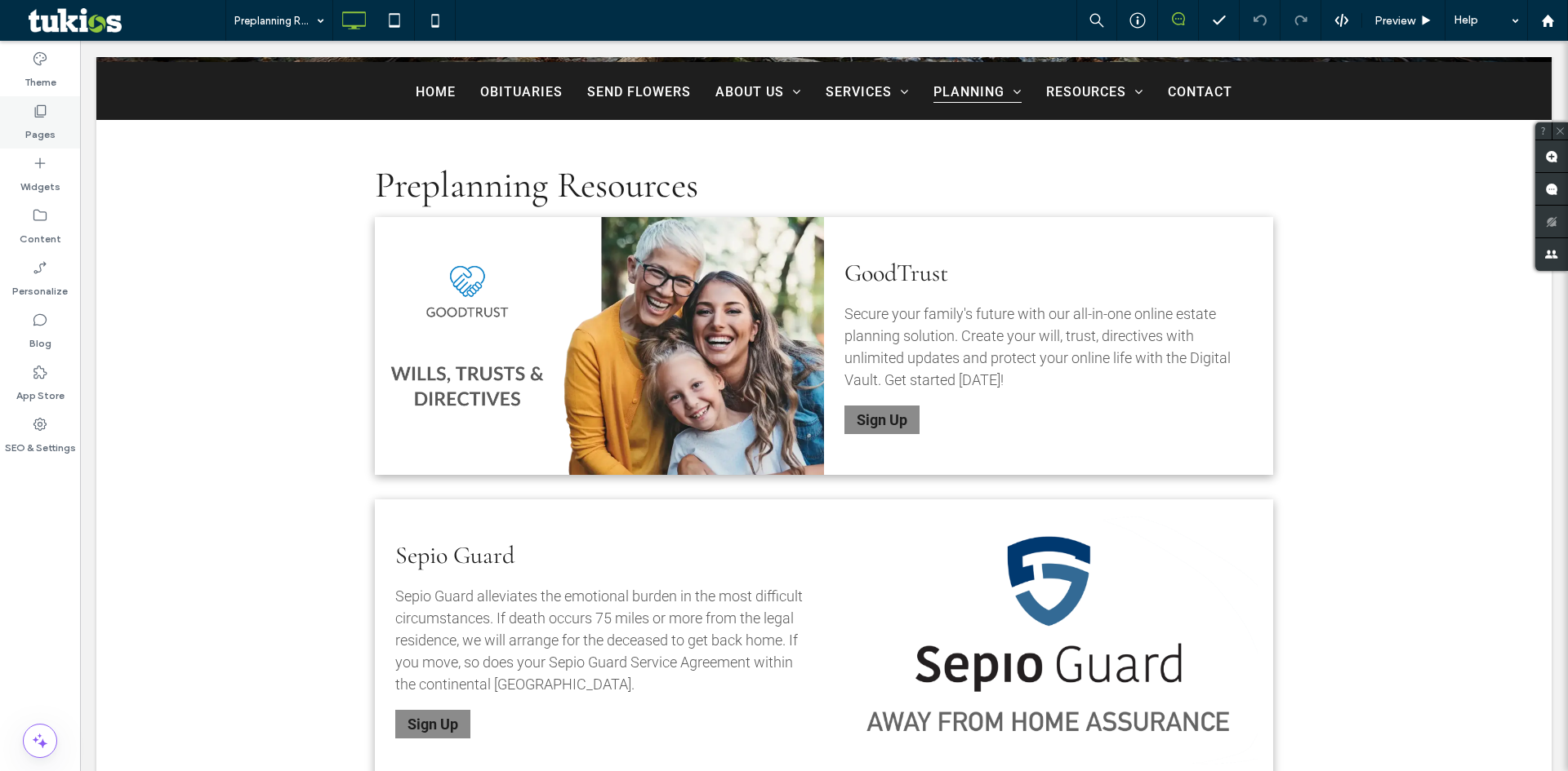
click at [21, 123] on div "Pages" at bounding box center [40, 123] width 80 height 52
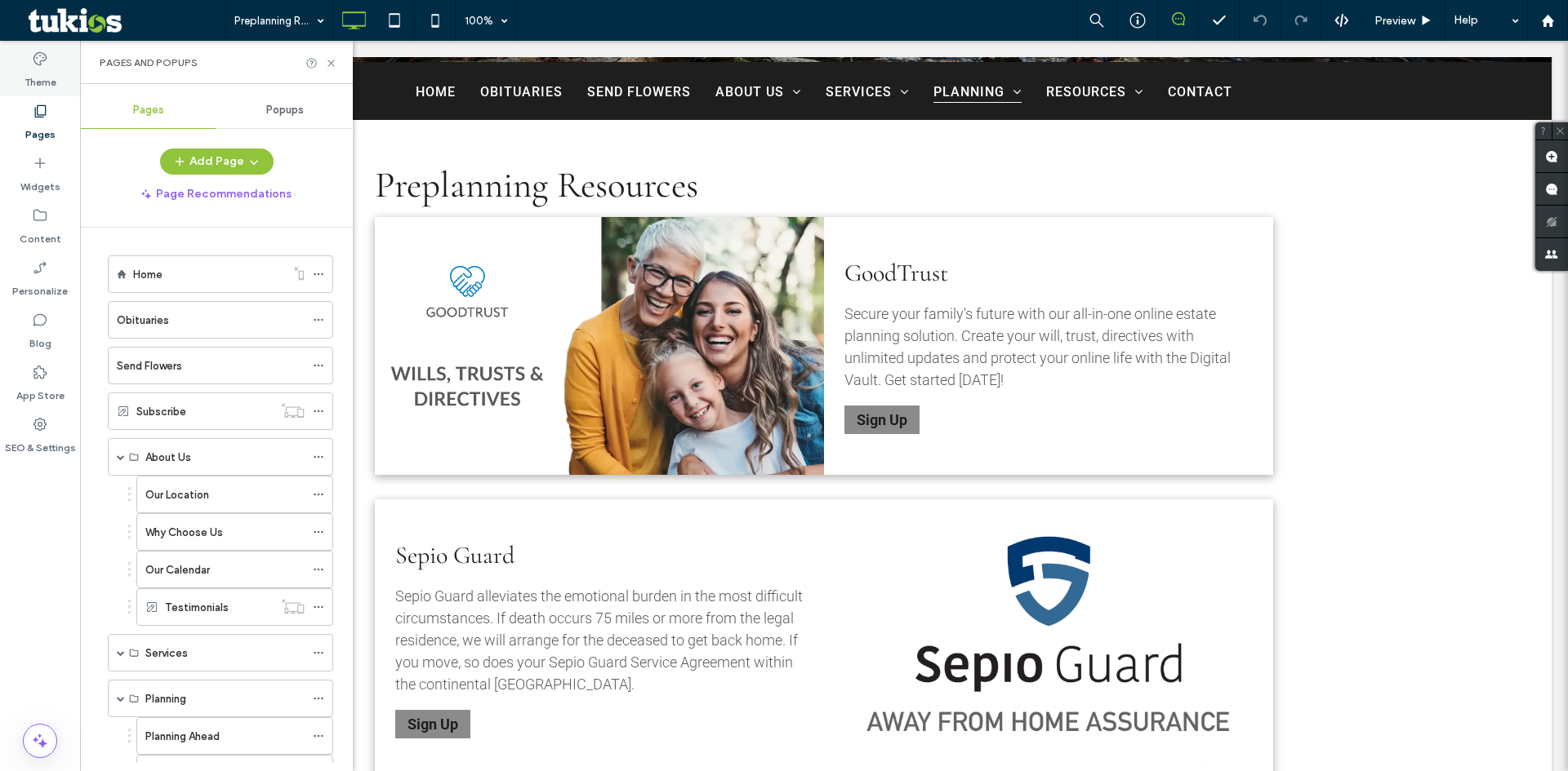
click at [20, 71] on div "Theme" at bounding box center [40, 70] width 80 height 52
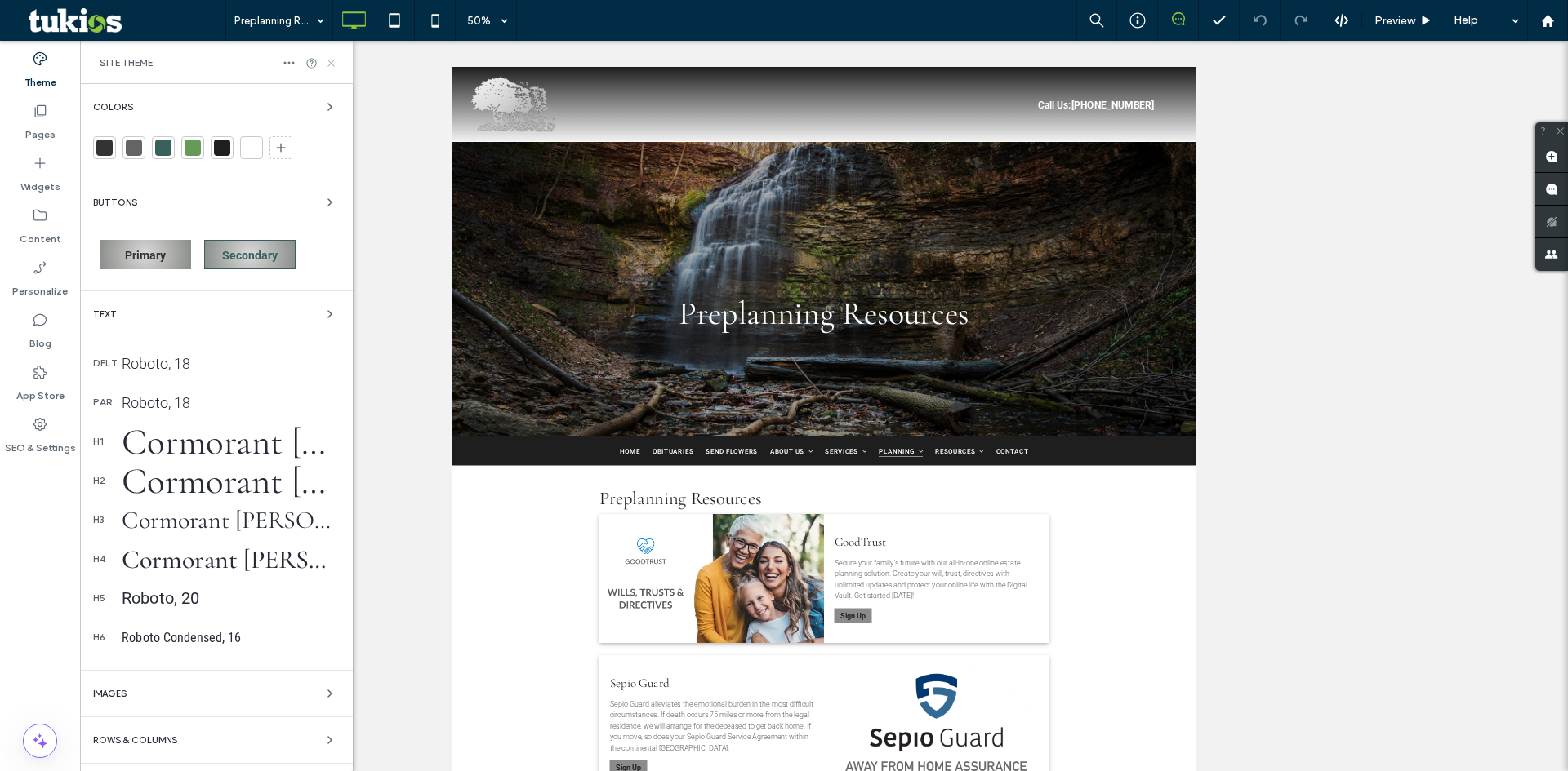
click at [325, 67] on icon at bounding box center [330, 63] width 12 height 12
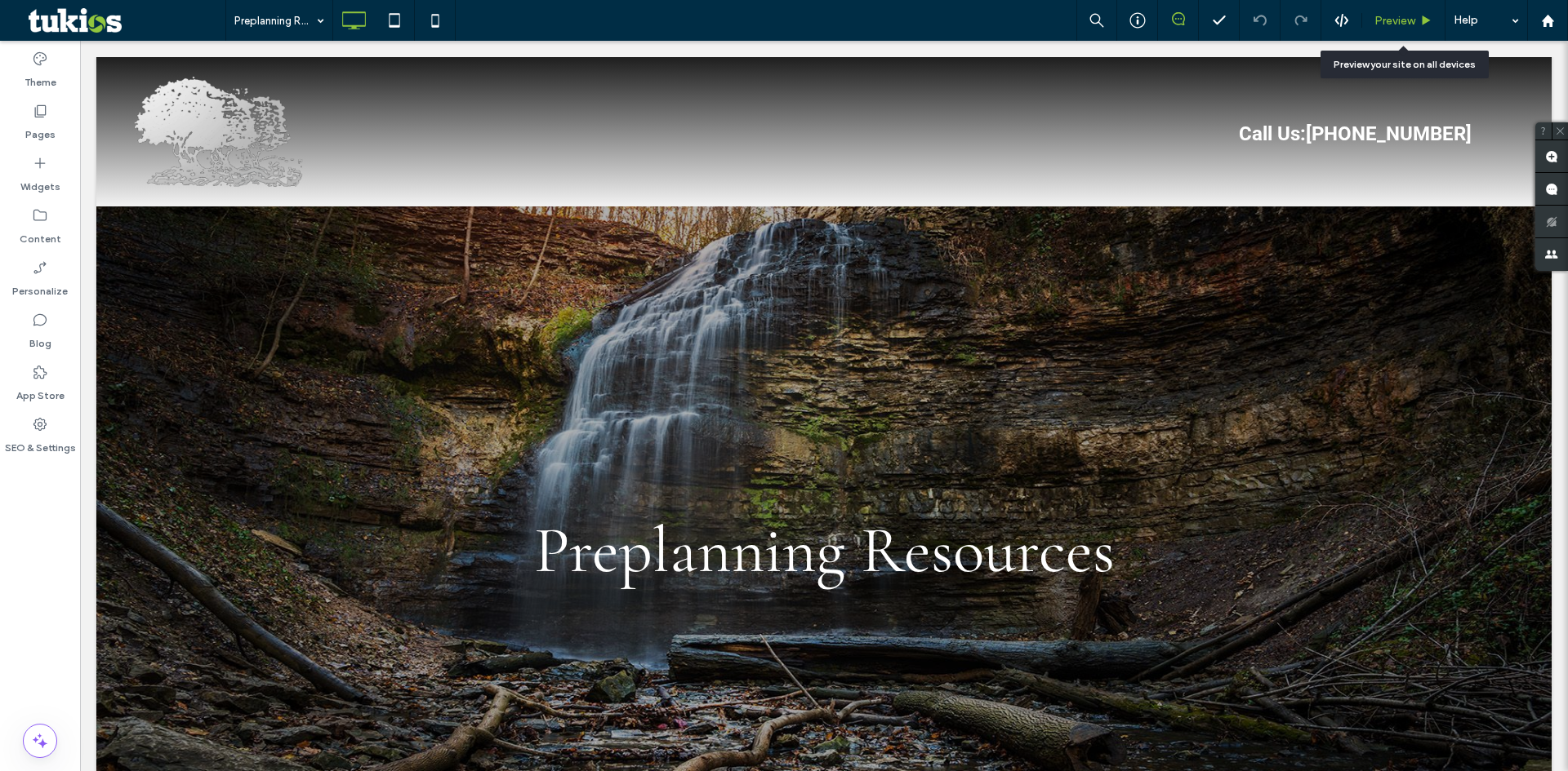
click at [1391, 16] on span "Preview" at bounding box center [1395, 20] width 41 height 14
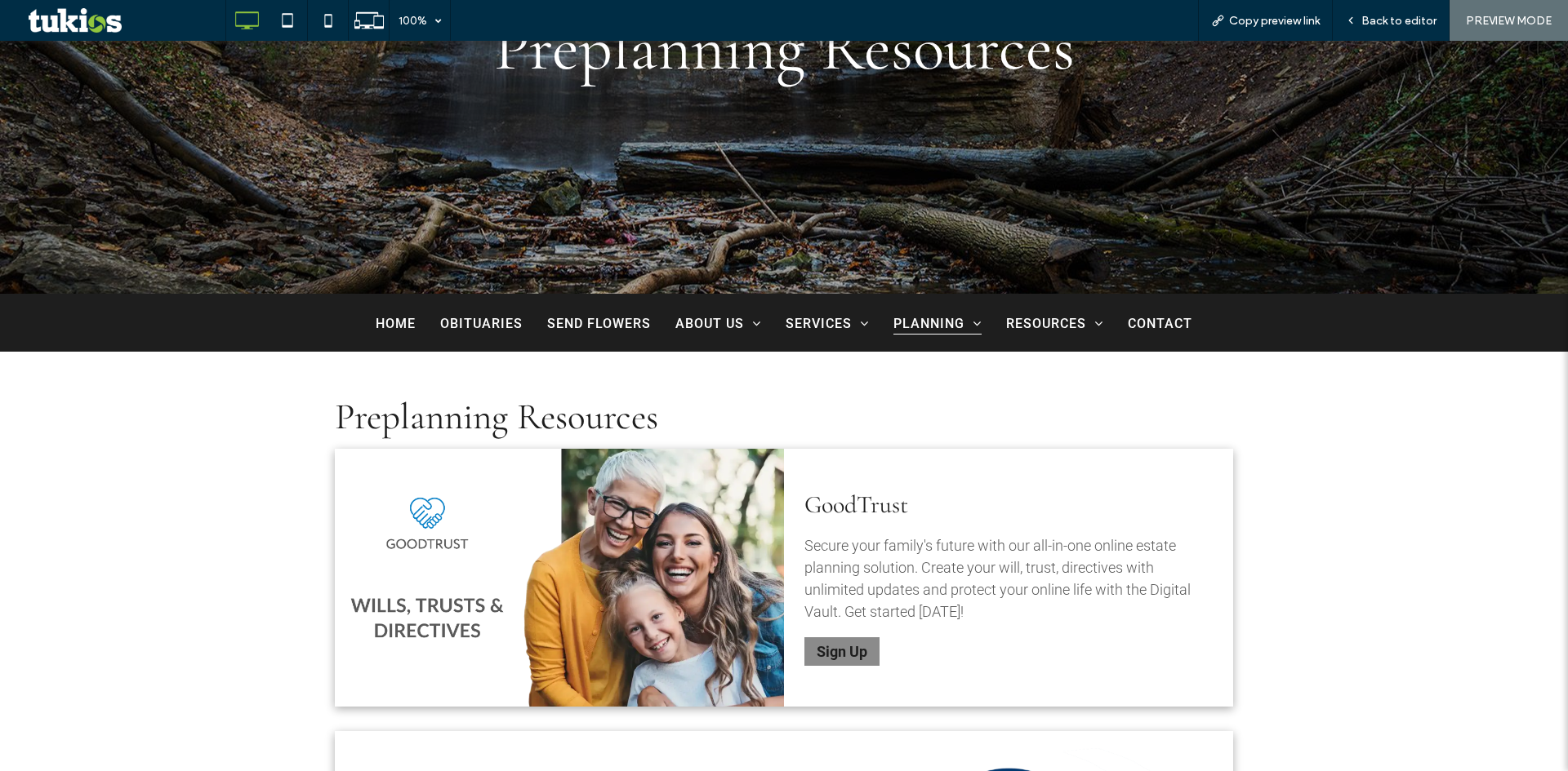
scroll to position [408, 0]
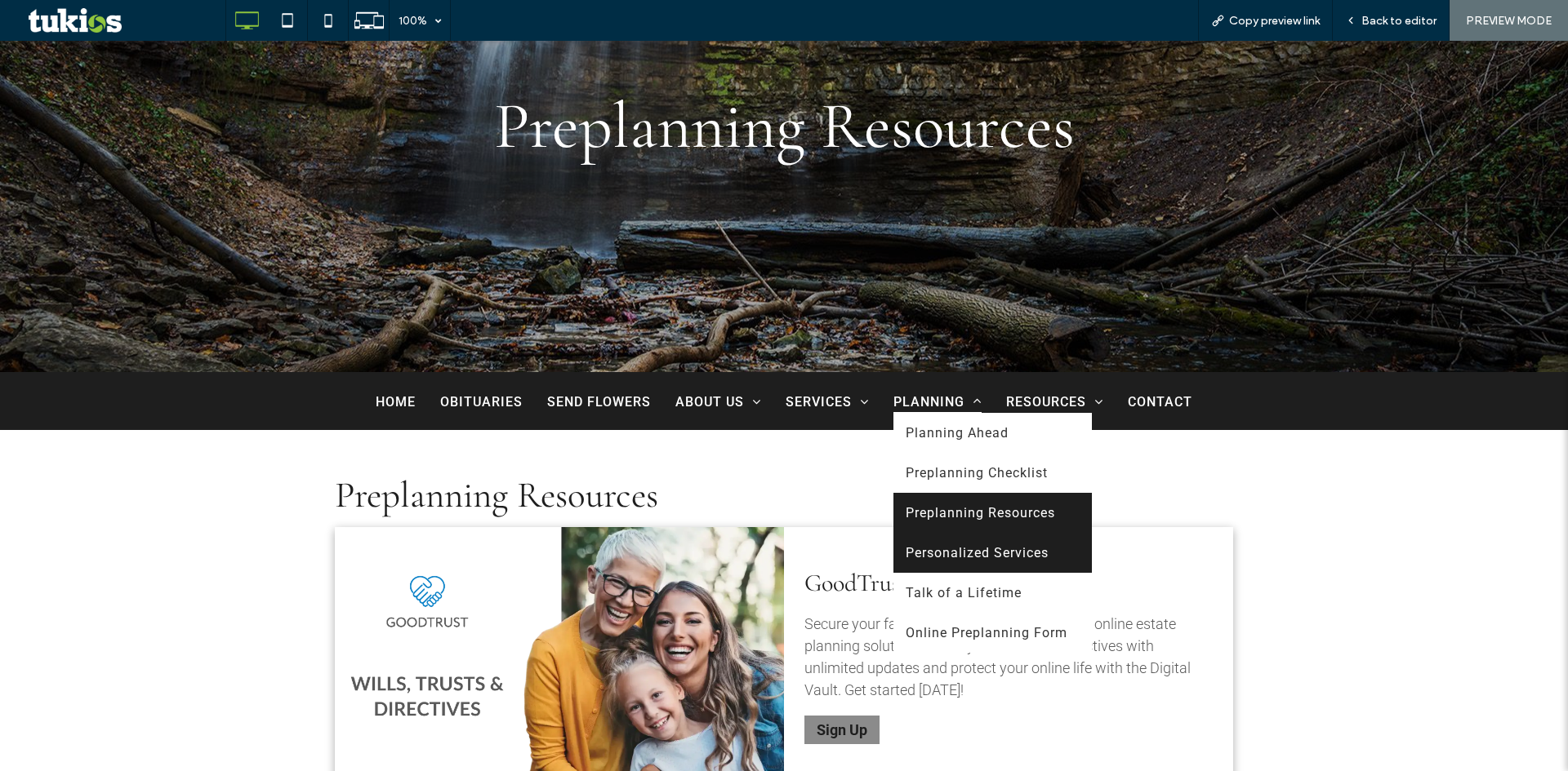
click at [928, 560] on span "Personalized Services" at bounding box center [977, 553] width 143 height 16
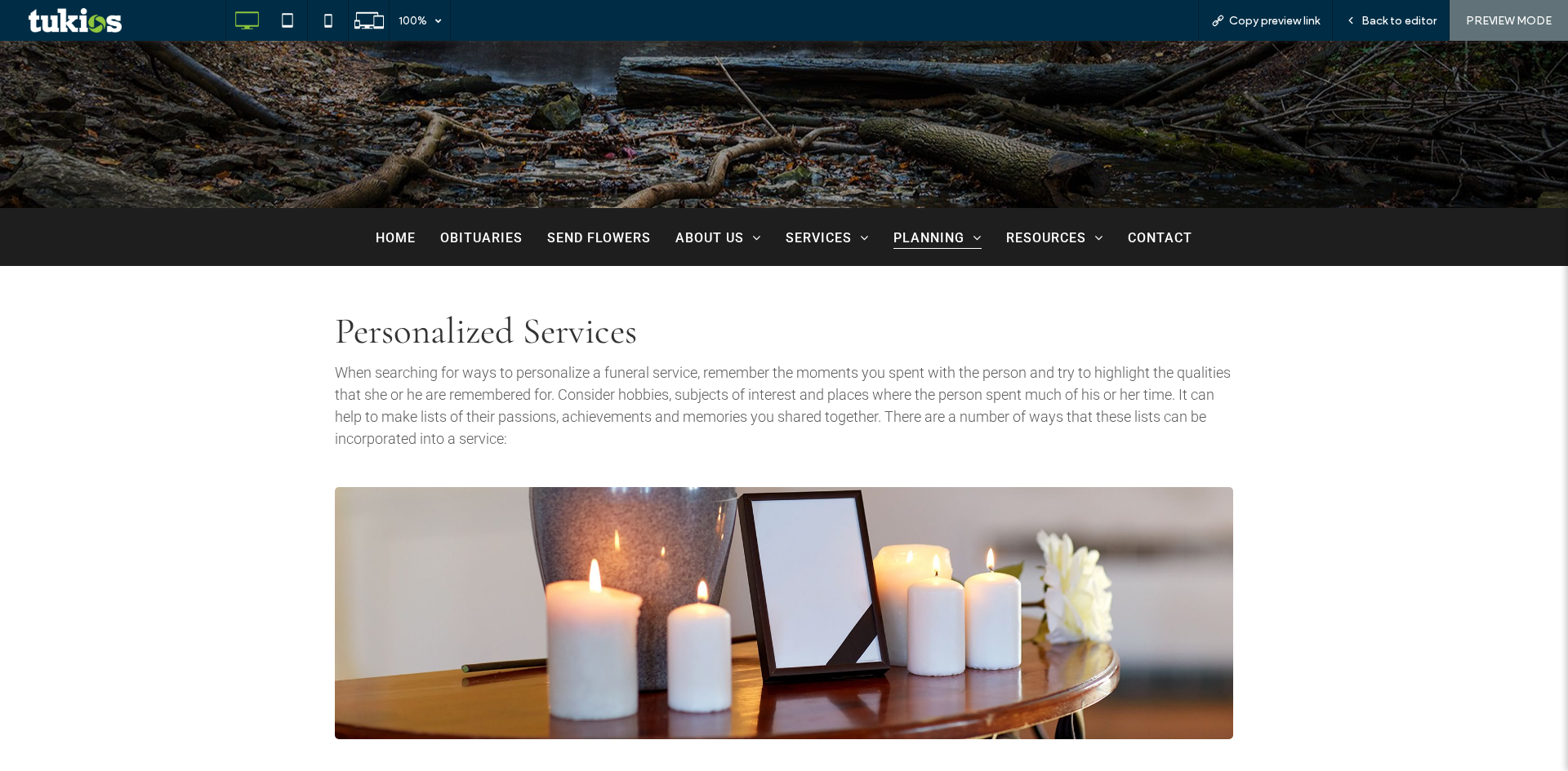
scroll to position [572, 0]
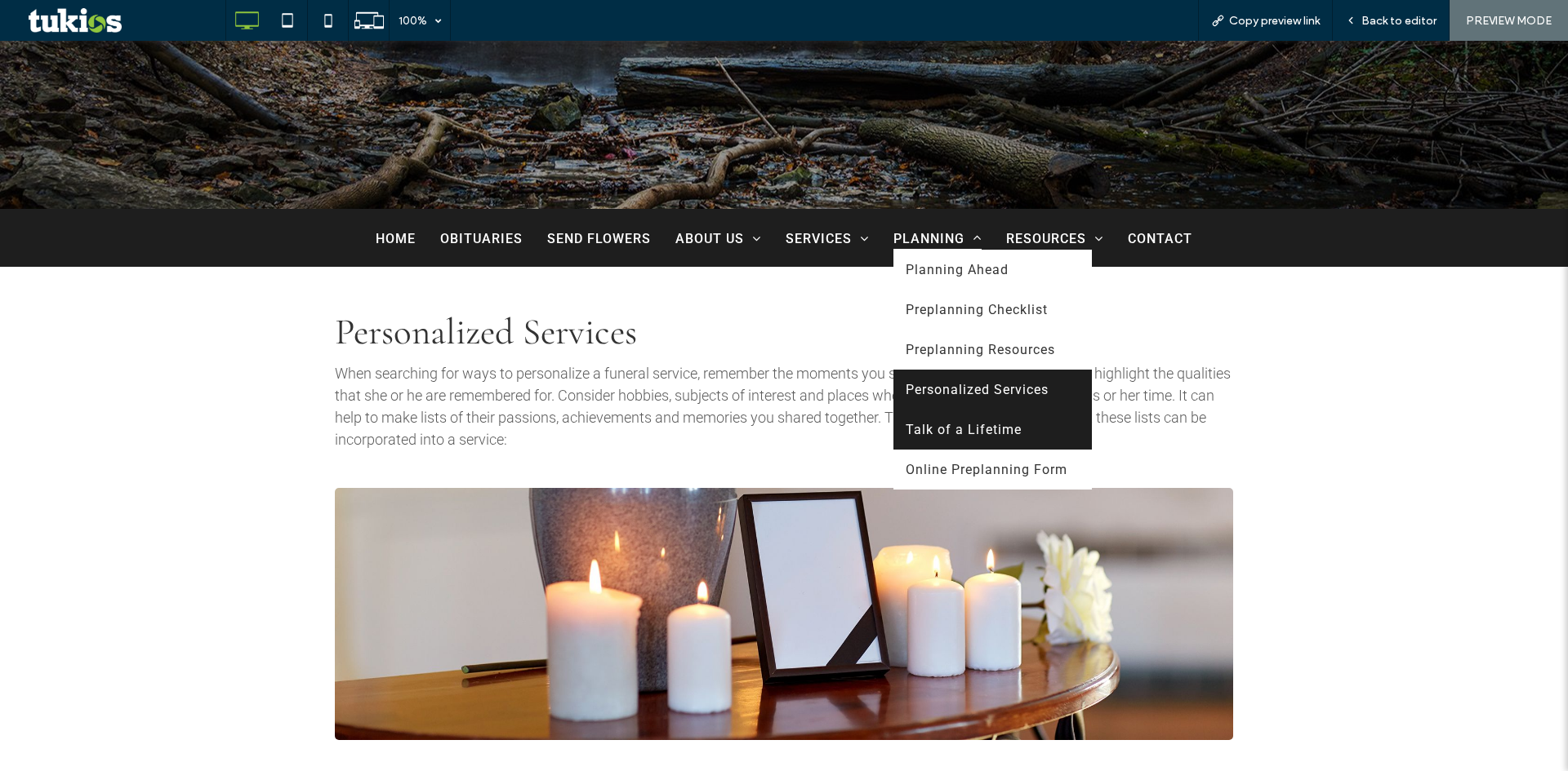
click at [999, 432] on span "Talk of a Lifetime" at bounding box center [964, 429] width 116 height 16
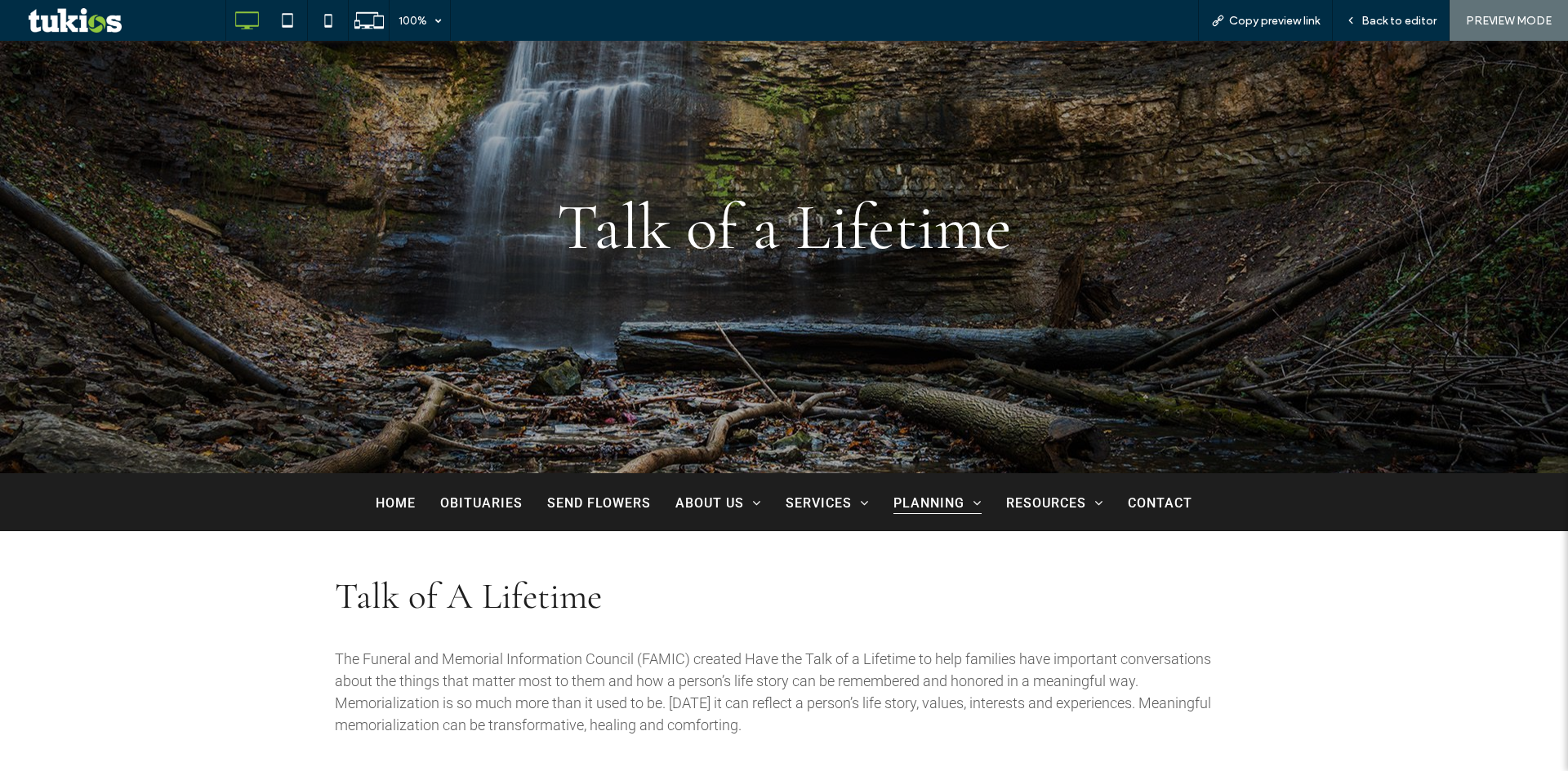
scroll to position [326, 0]
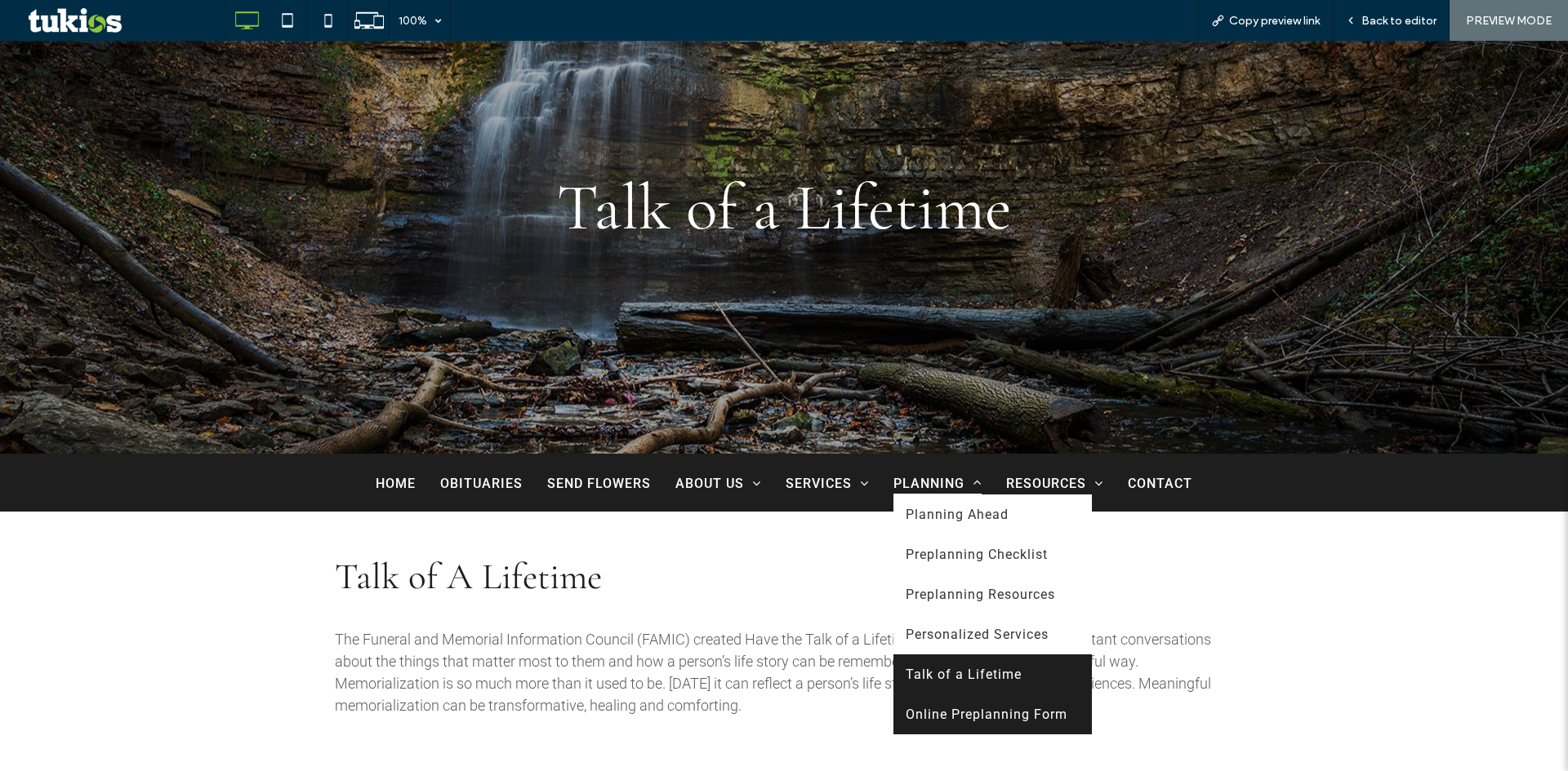
click at [1001, 696] on link "Online Preplanning Form" at bounding box center [992, 715] width 199 height 40
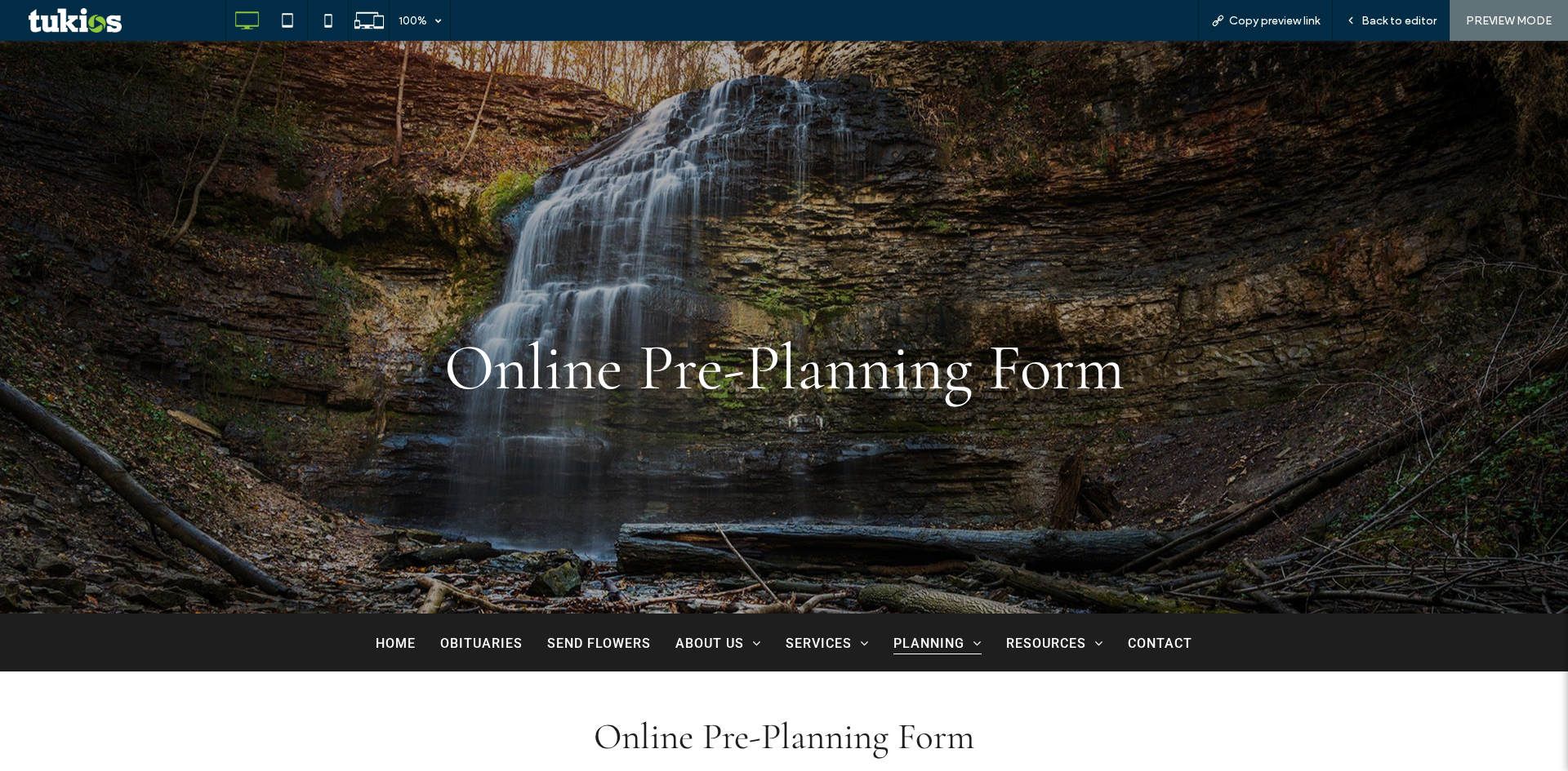
scroll to position [408, 0]
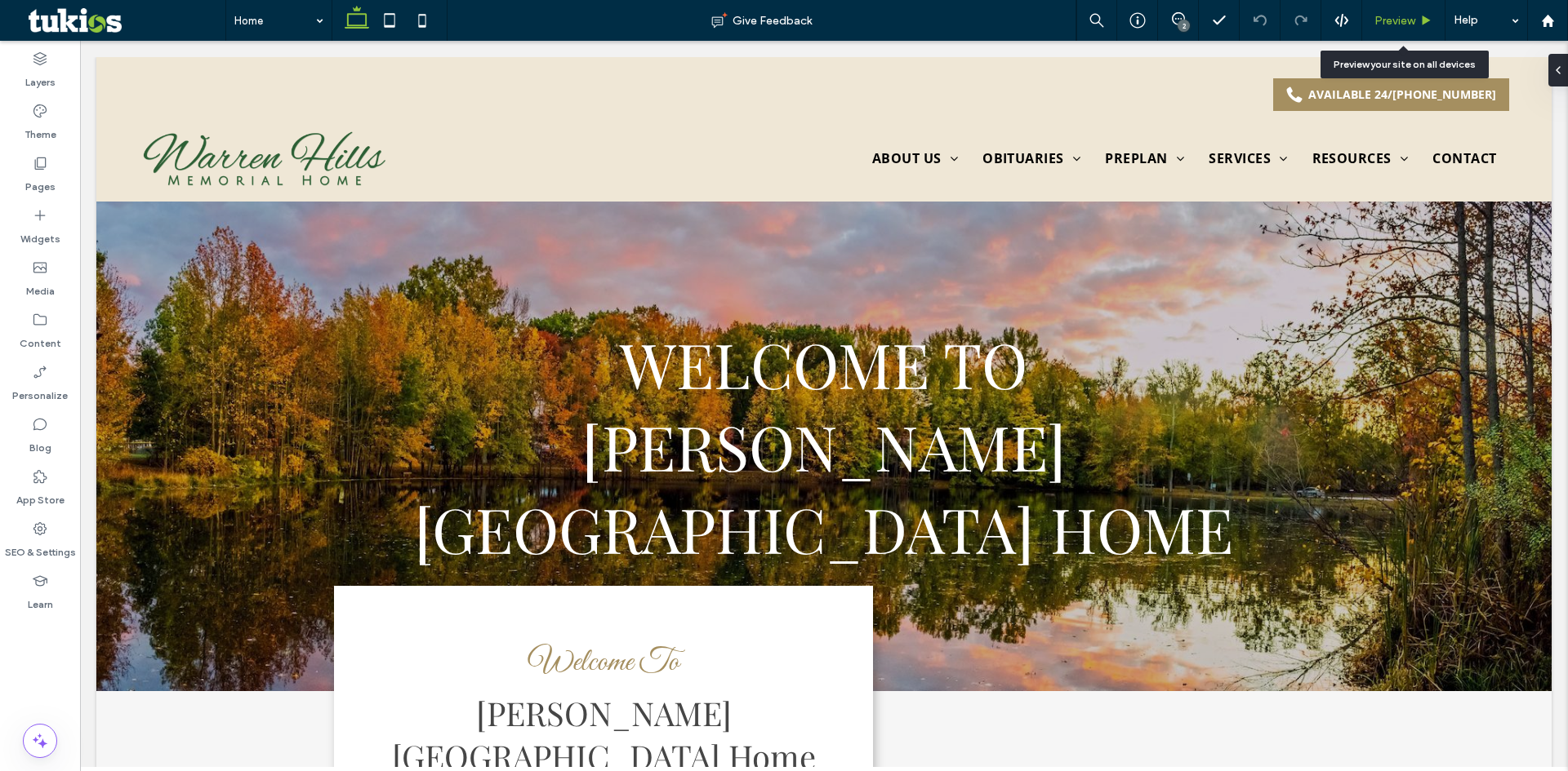
click at [1417, 19] on div "Preview" at bounding box center [1403, 20] width 83 height 14
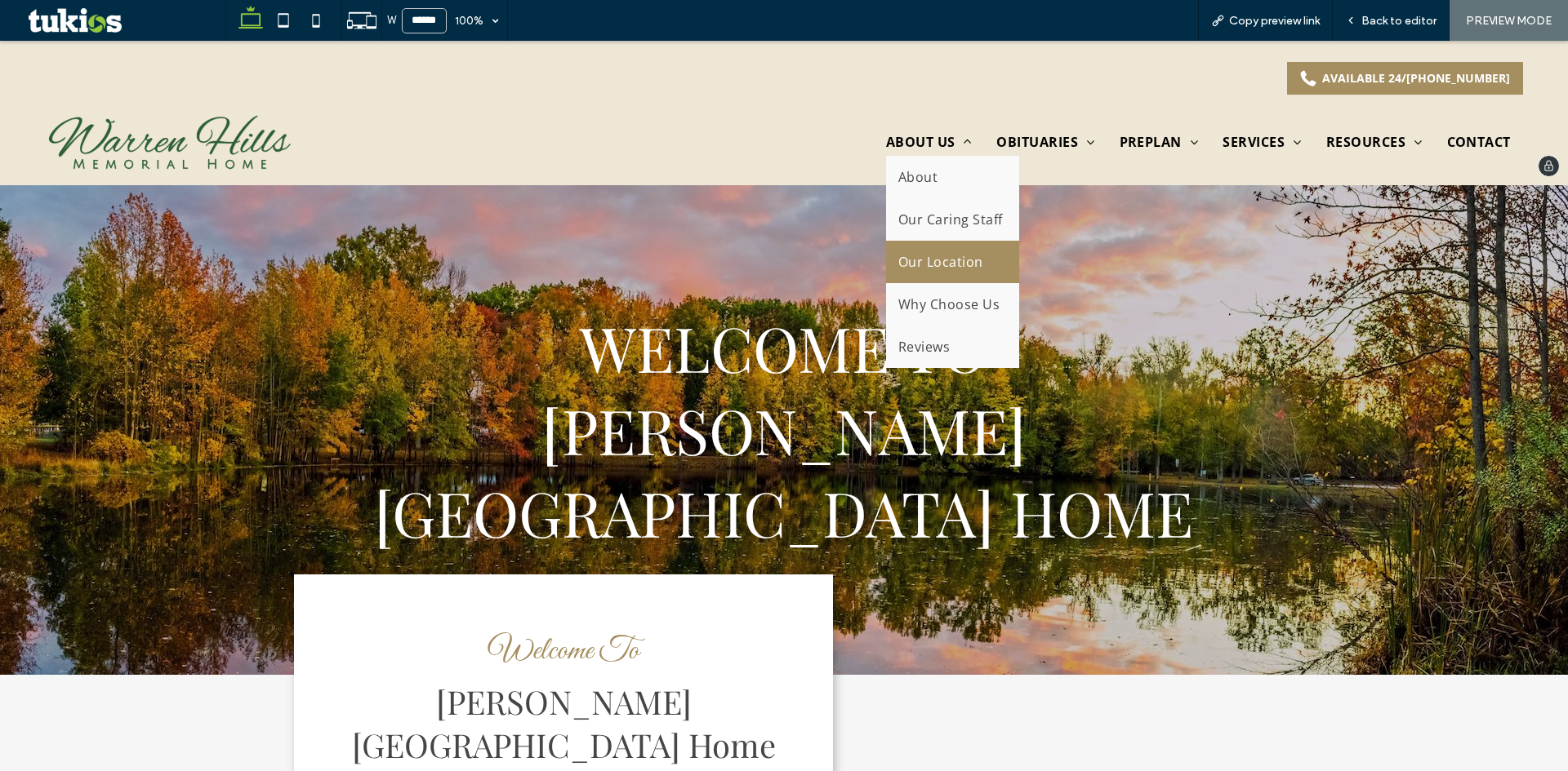
click at [914, 247] on link "Our Location" at bounding box center [952, 262] width 133 height 43
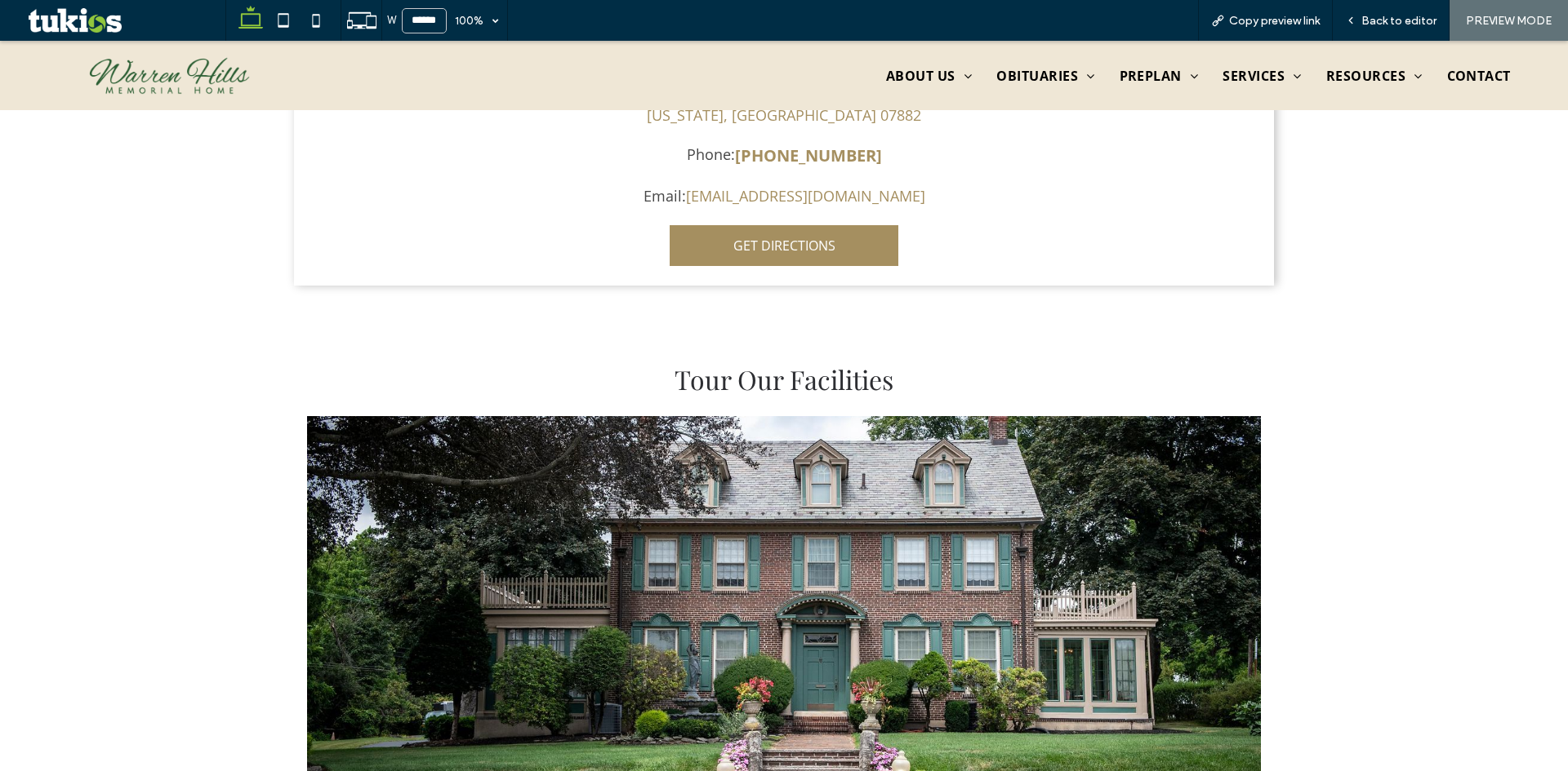
scroll to position [800, 0]
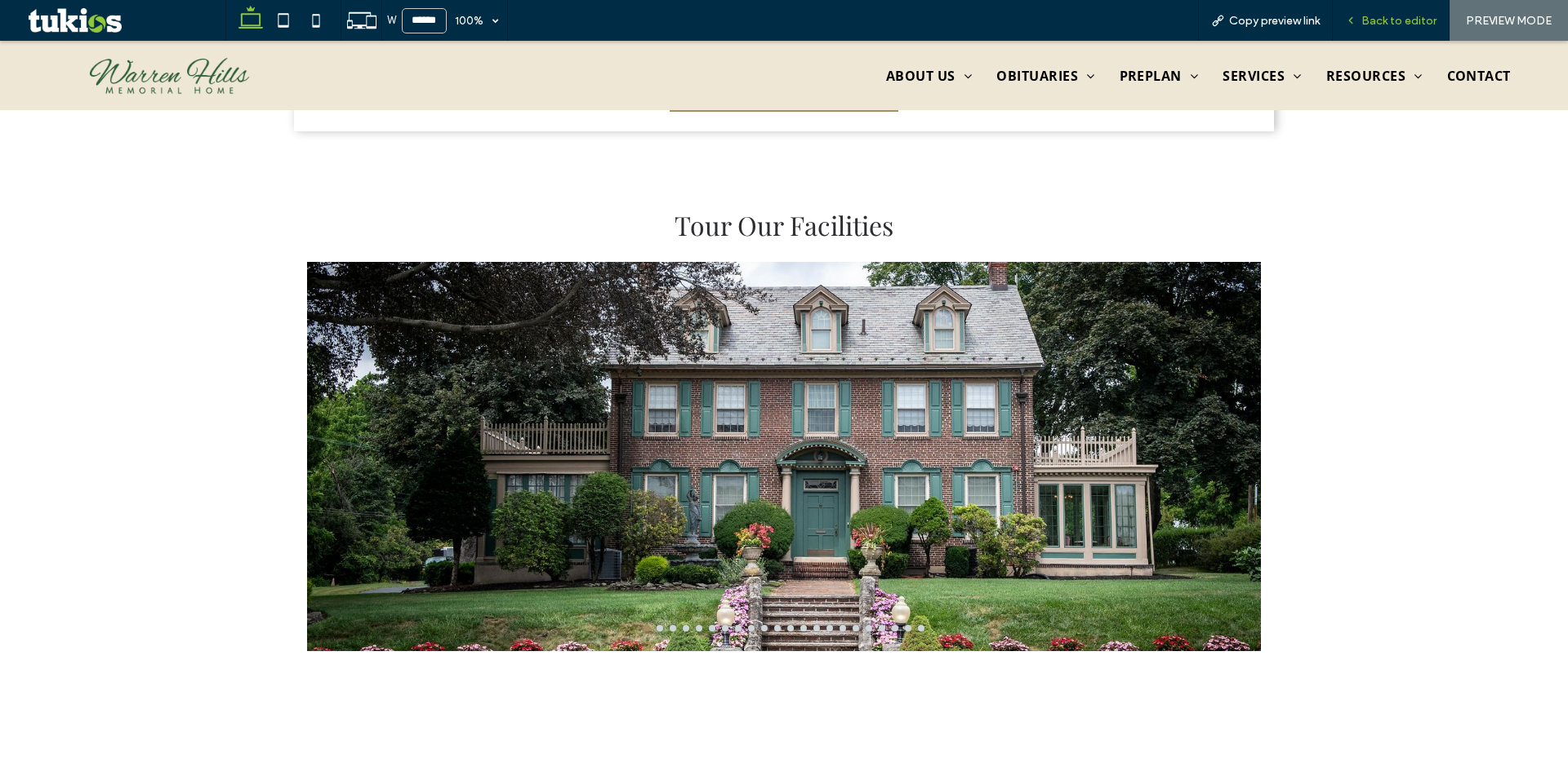
click at [1392, 15] on span "Back to editor" at bounding box center [1399, 20] width 75 height 14
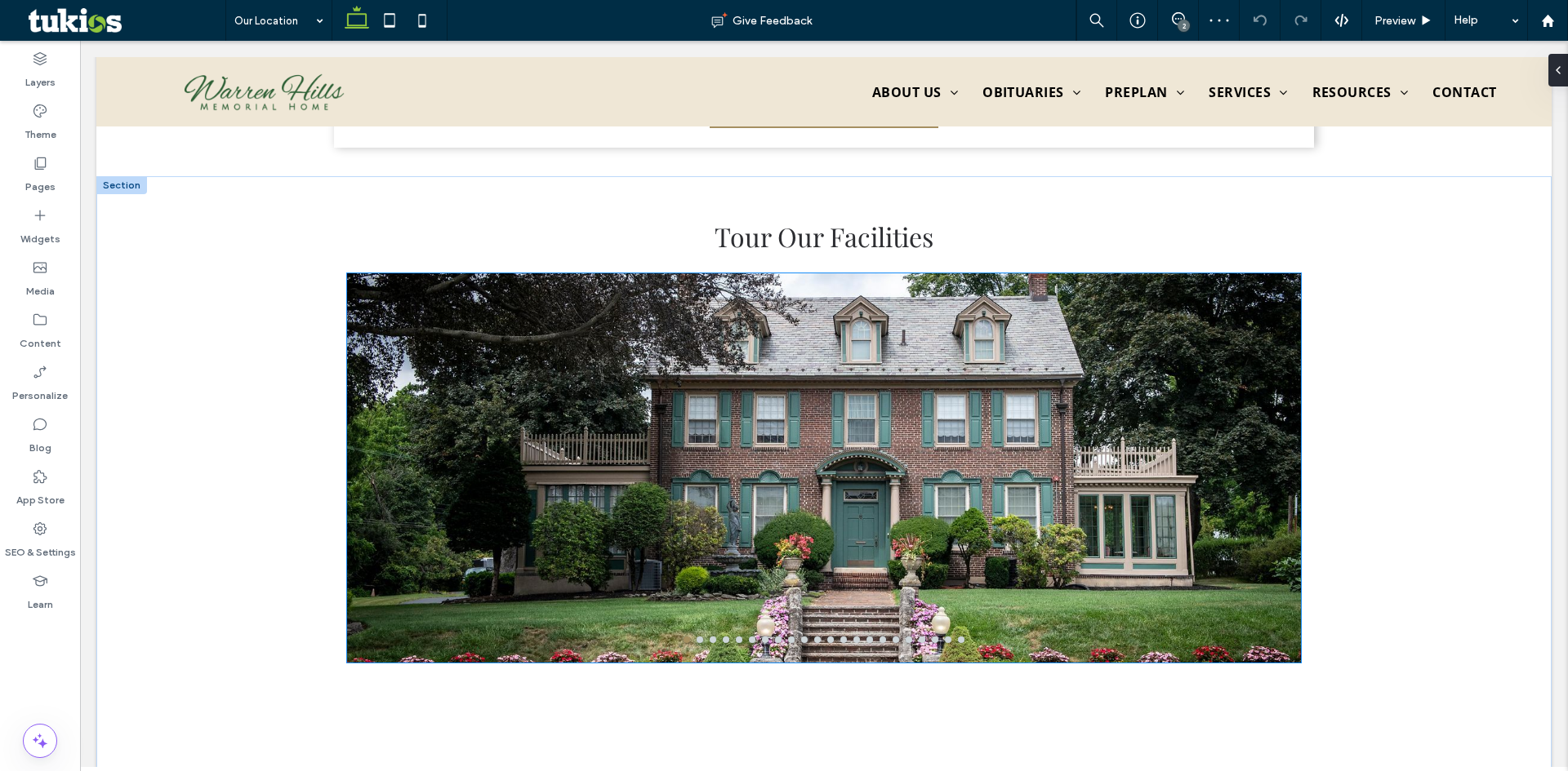
click at [840, 457] on div at bounding box center [824, 477] width 954 height 312
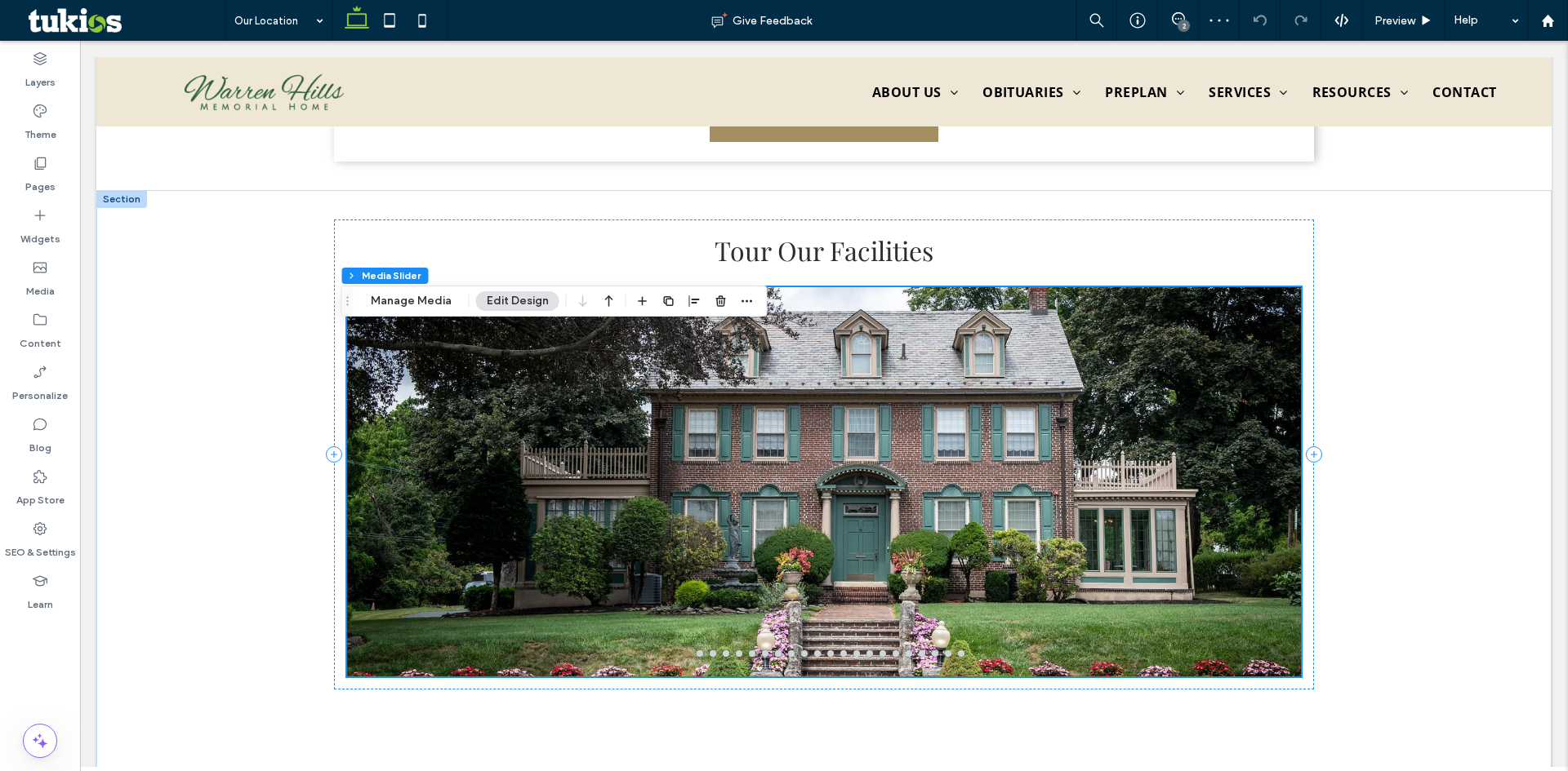
scroll to position [782, 0]
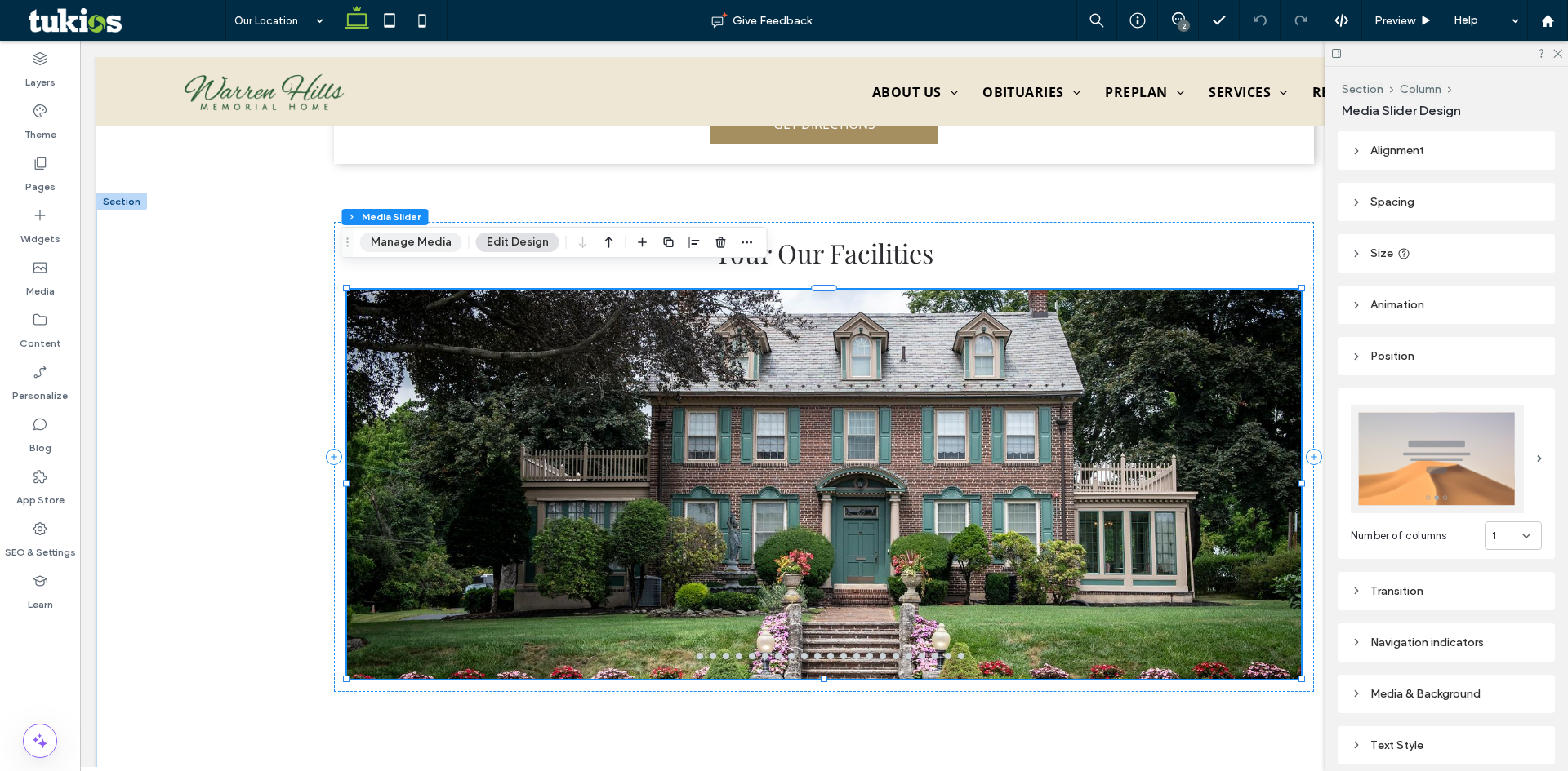
click at [402, 240] on button "Manage Media" at bounding box center [411, 243] width 102 height 20
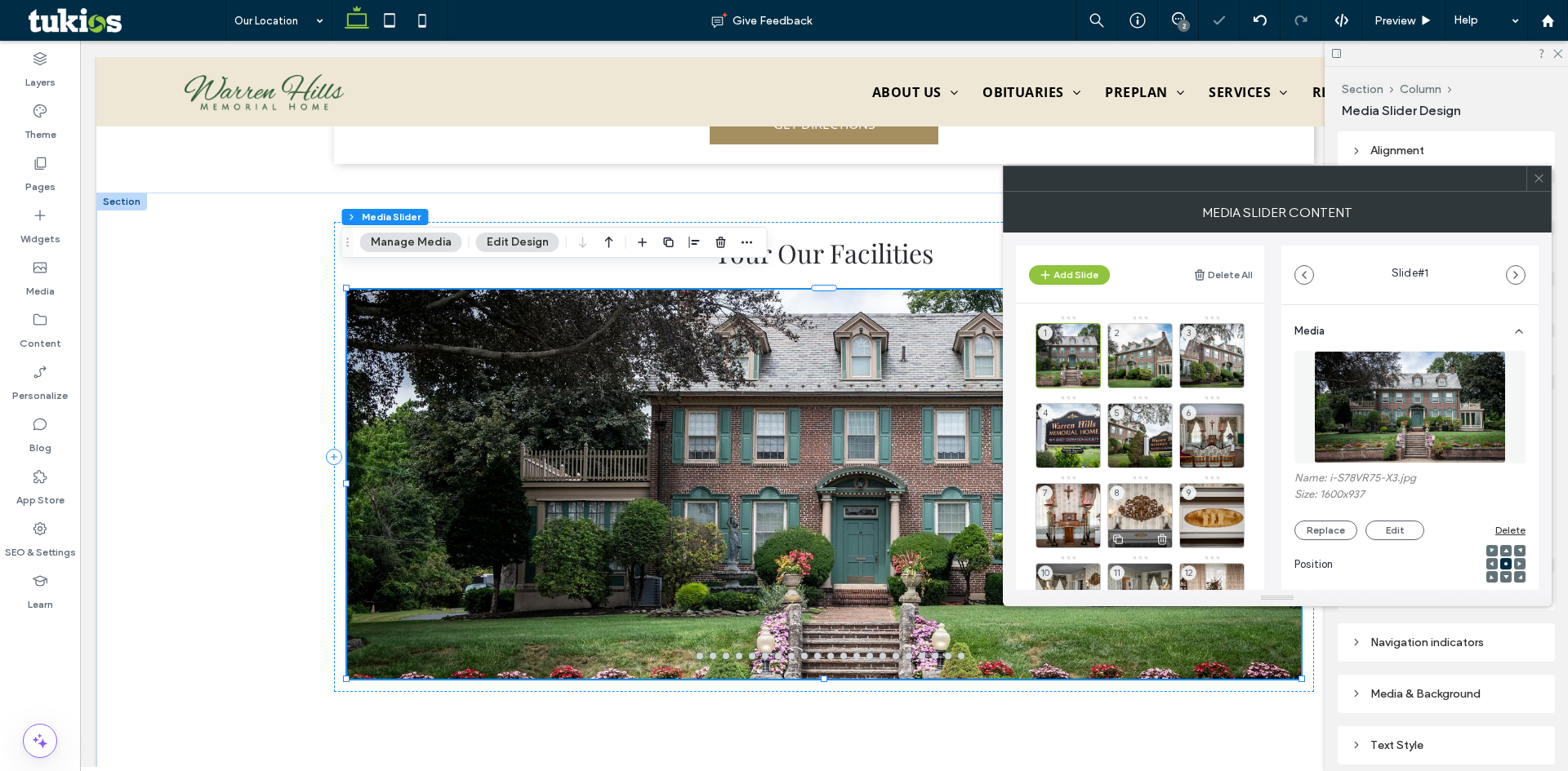
scroll to position [387, 0]
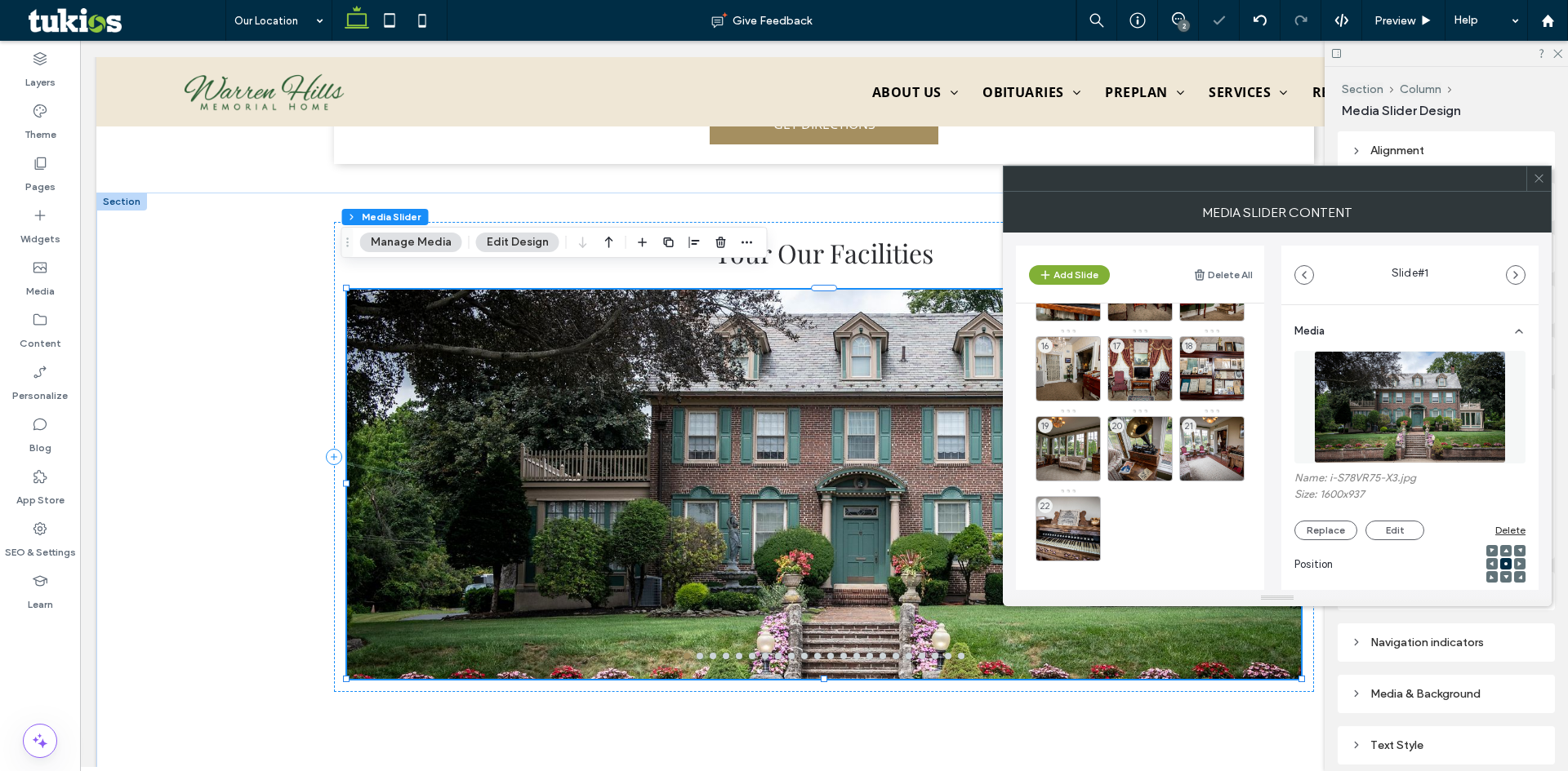
click at [1059, 269] on button "Add Slide" at bounding box center [1069, 275] width 81 height 20
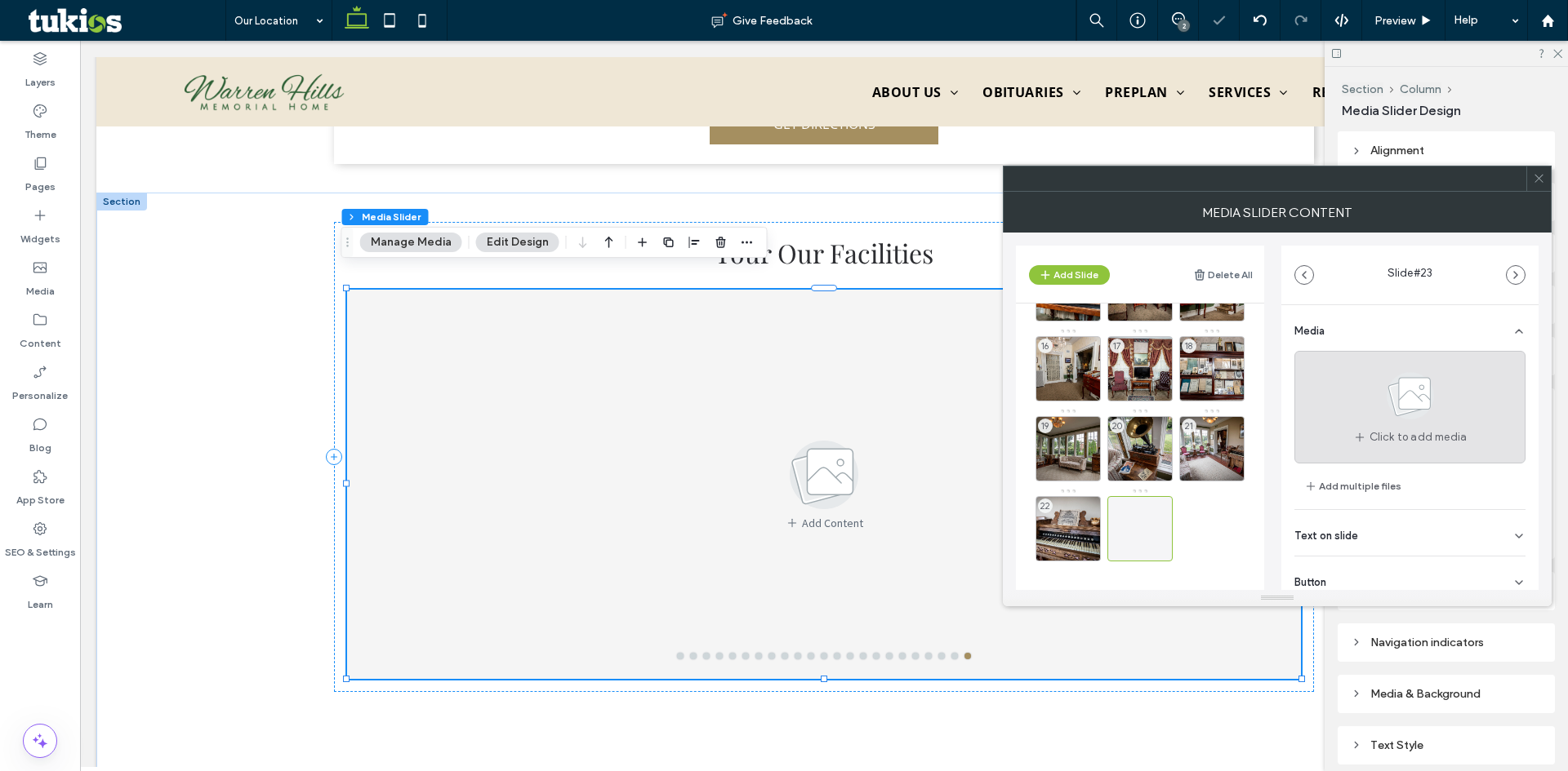
click at [1406, 415] on use at bounding box center [1410, 396] width 47 height 47
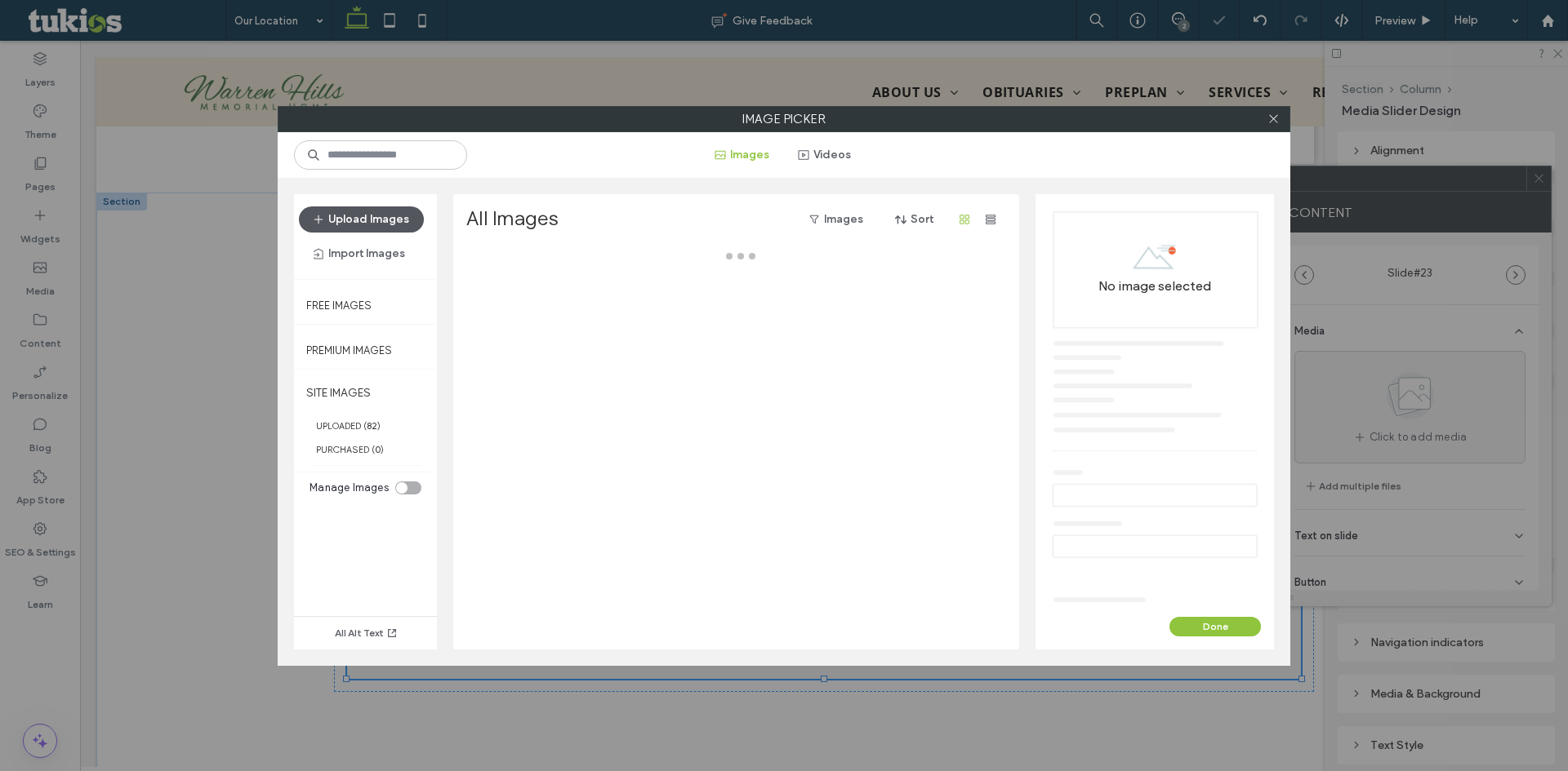
click at [353, 217] on button "Upload Images" at bounding box center [361, 220] width 125 height 26
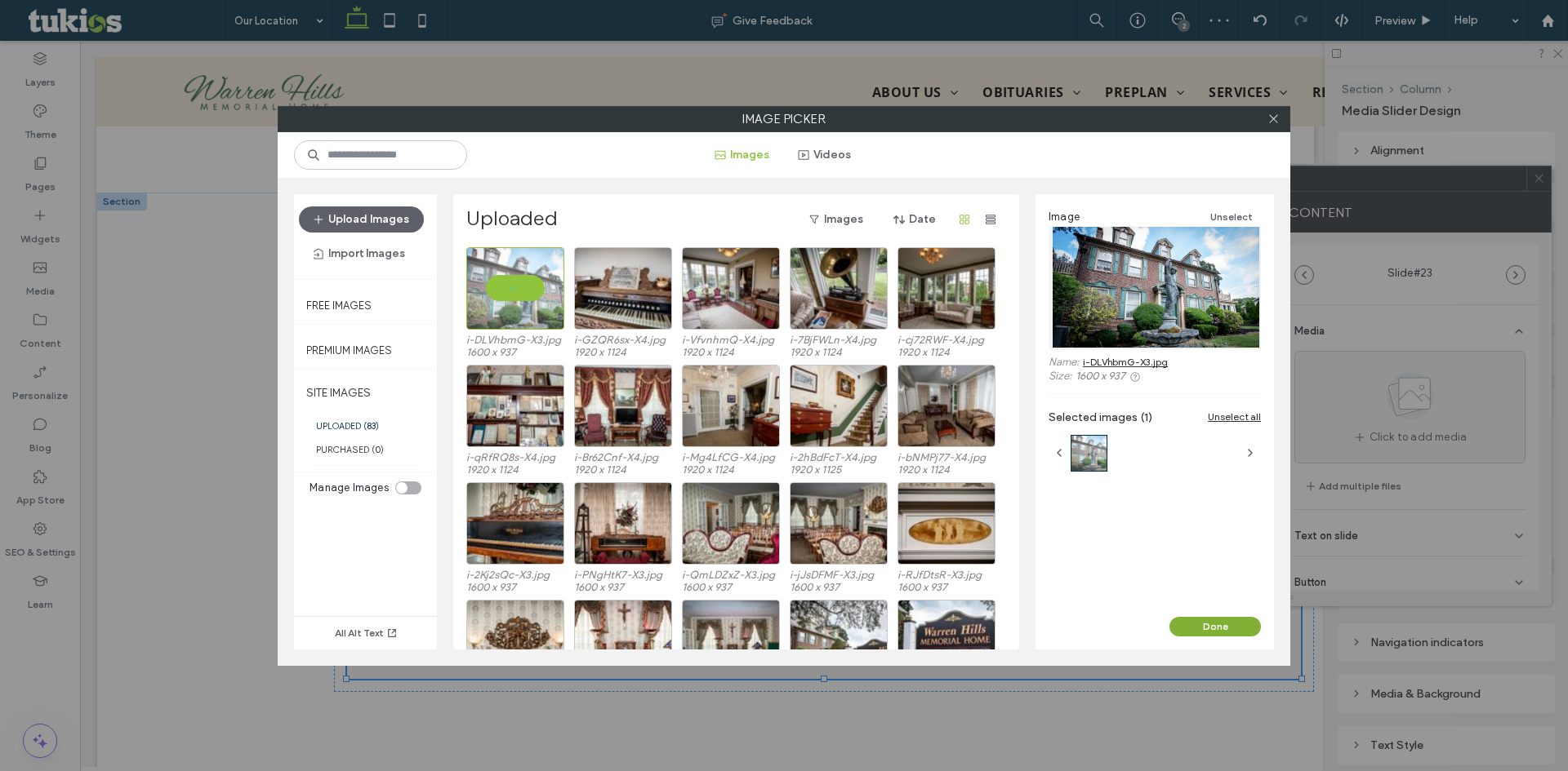
click at [1203, 625] on button "Done" at bounding box center [1215, 627] width 92 height 20
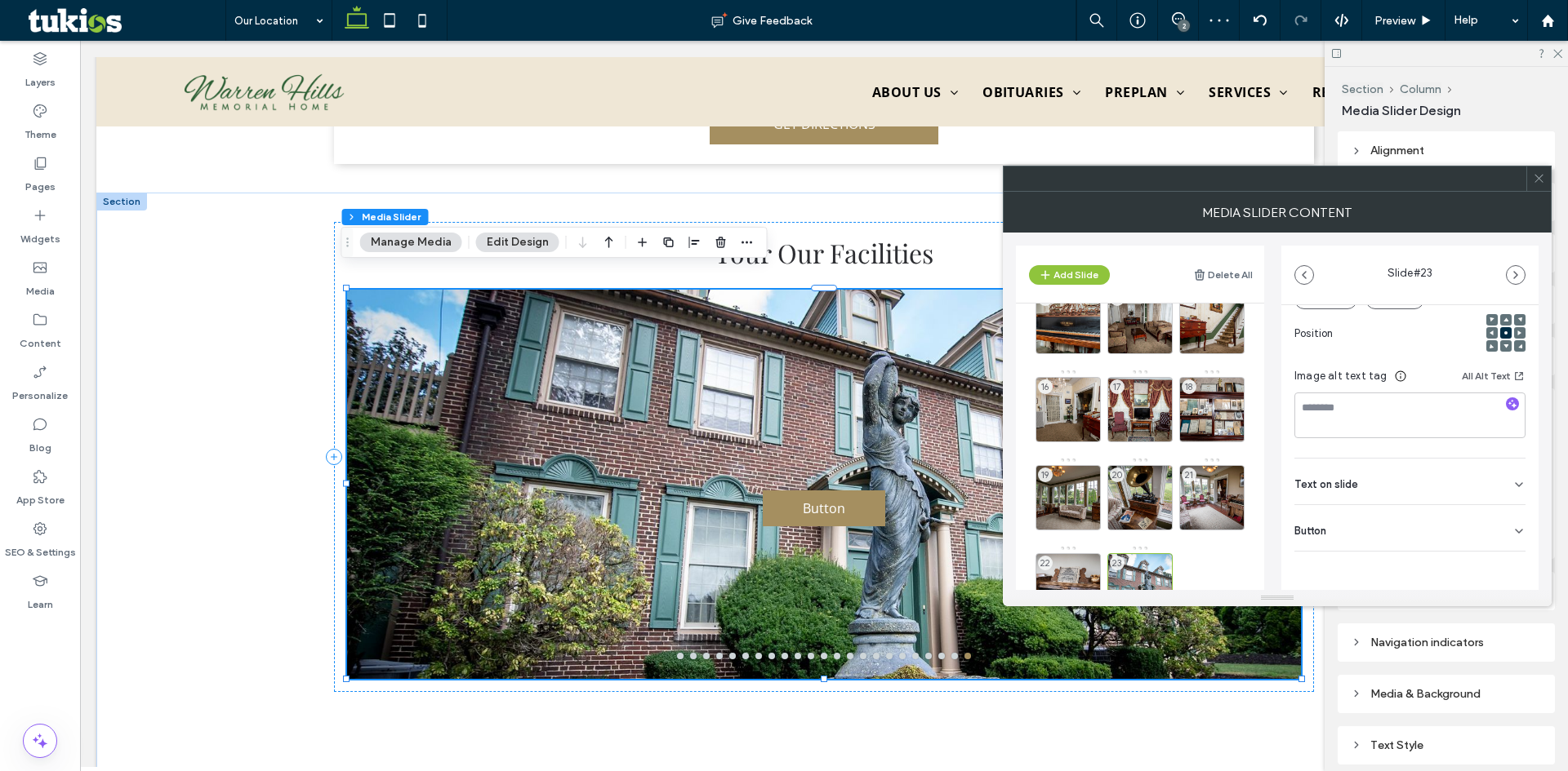
click at [1471, 526] on div "Button" at bounding box center [1409, 528] width 231 height 46
click at [1512, 491] on button at bounding box center [1511, 487] width 29 height 29
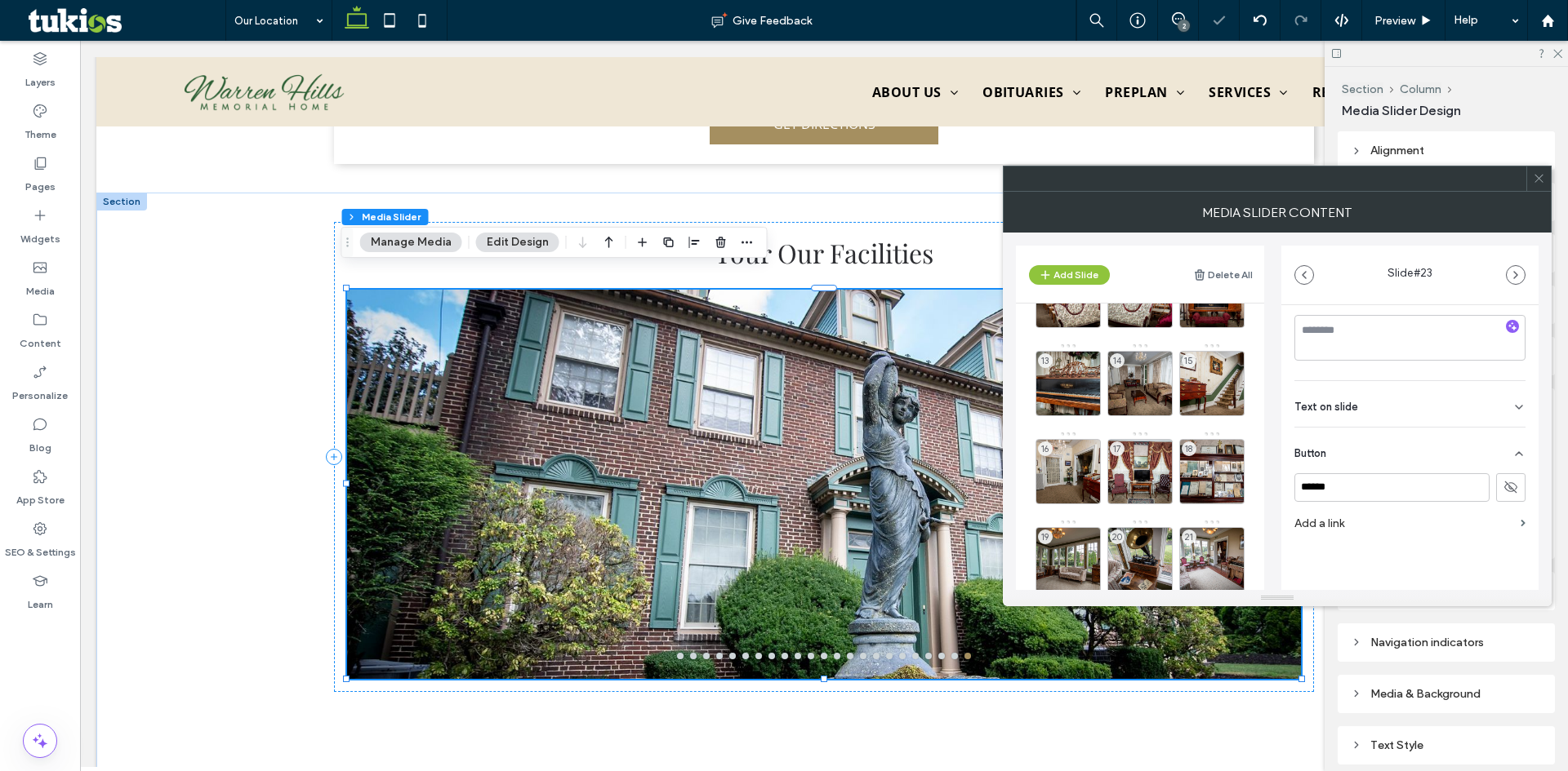
scroll to position [61, 0]
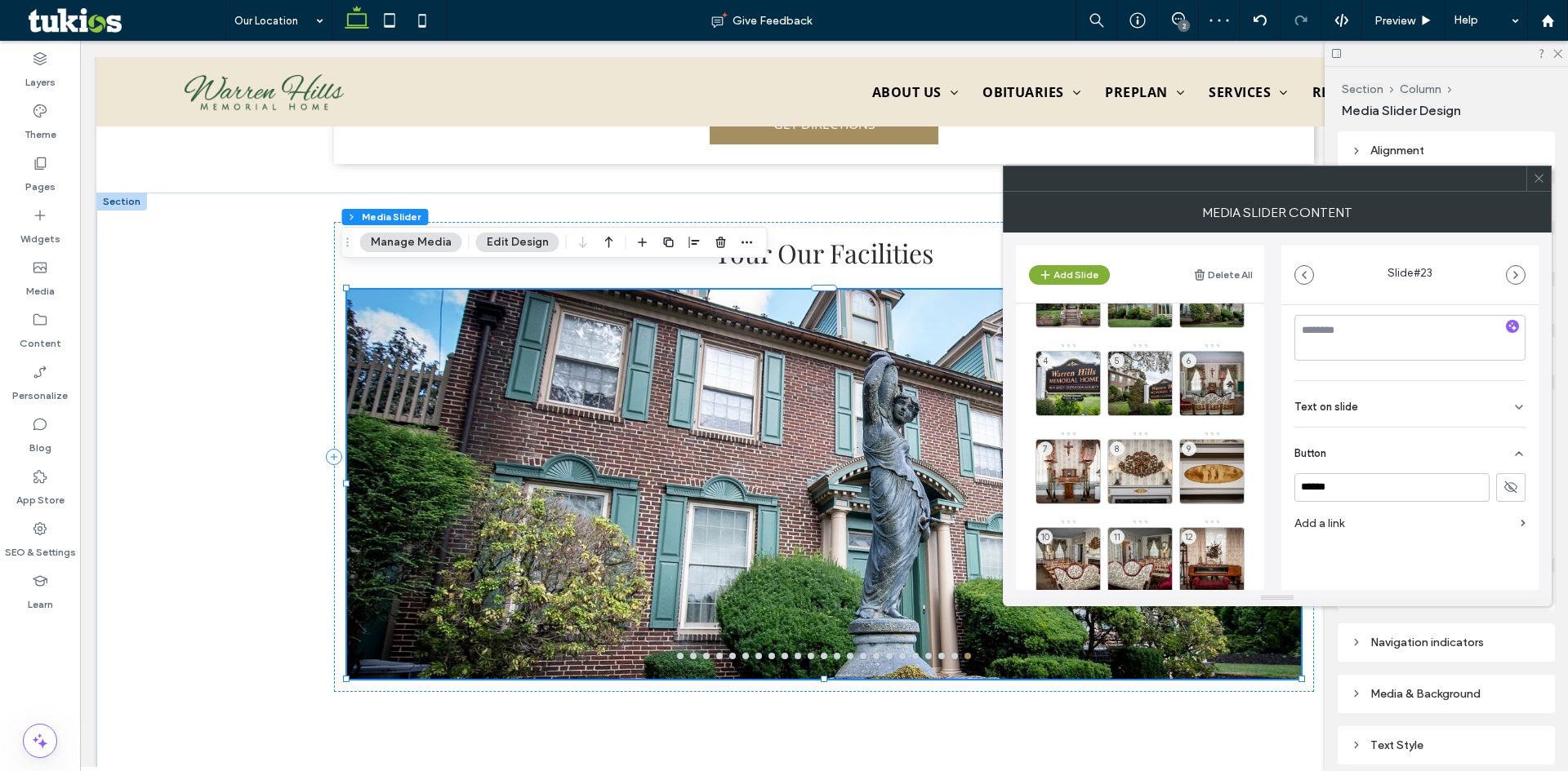
click at [1068, 277] on button "Add Slide" at bounding box center [1069, 275] width 81 height 20
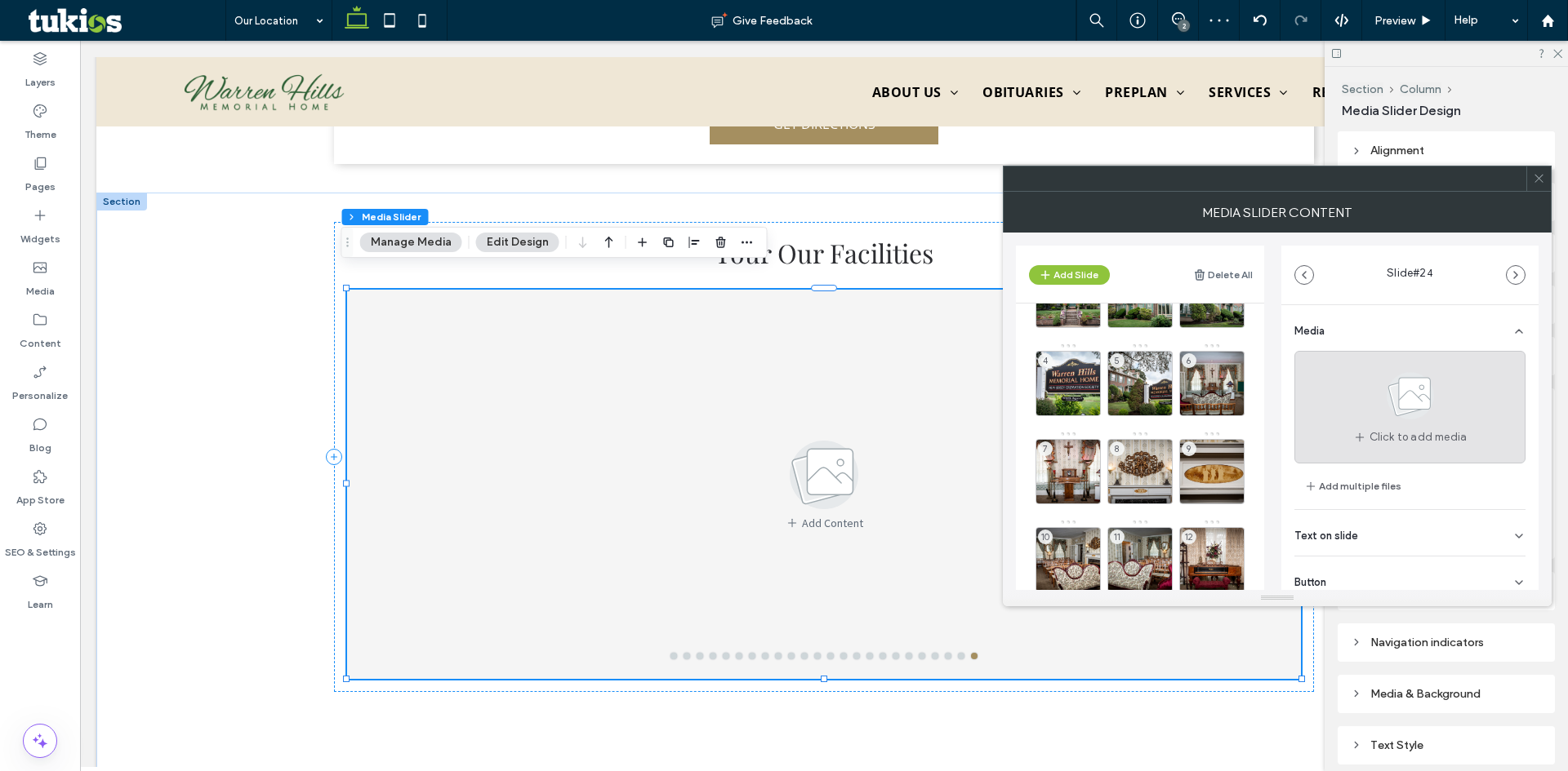
click at [1339, 400] on div "Click to add media" at bounding box center [1409, 407] width 231 height 113
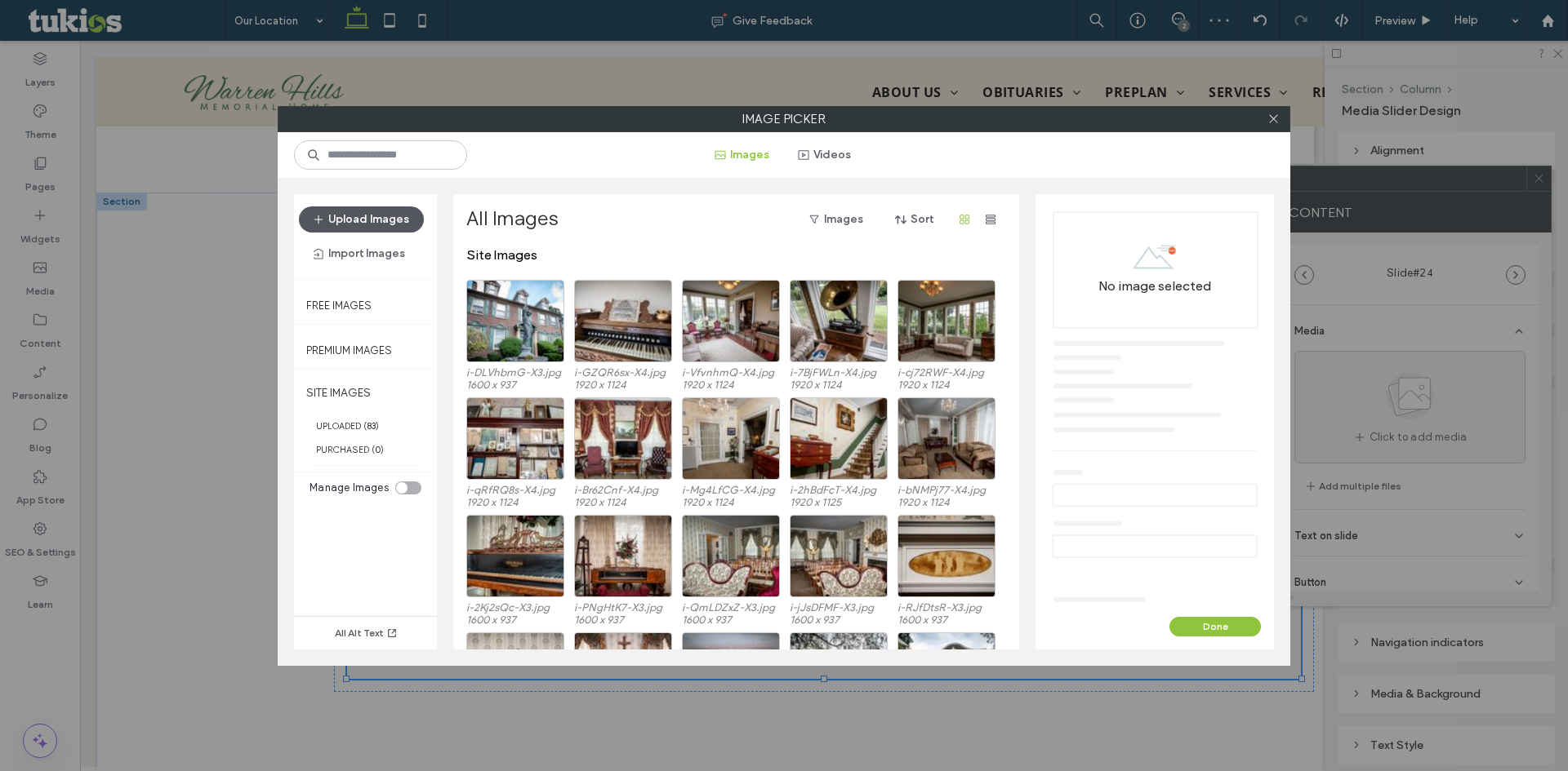
click at [336, 223] on button "Upload Images" at bounding box center [361, 220] width 125 height 26
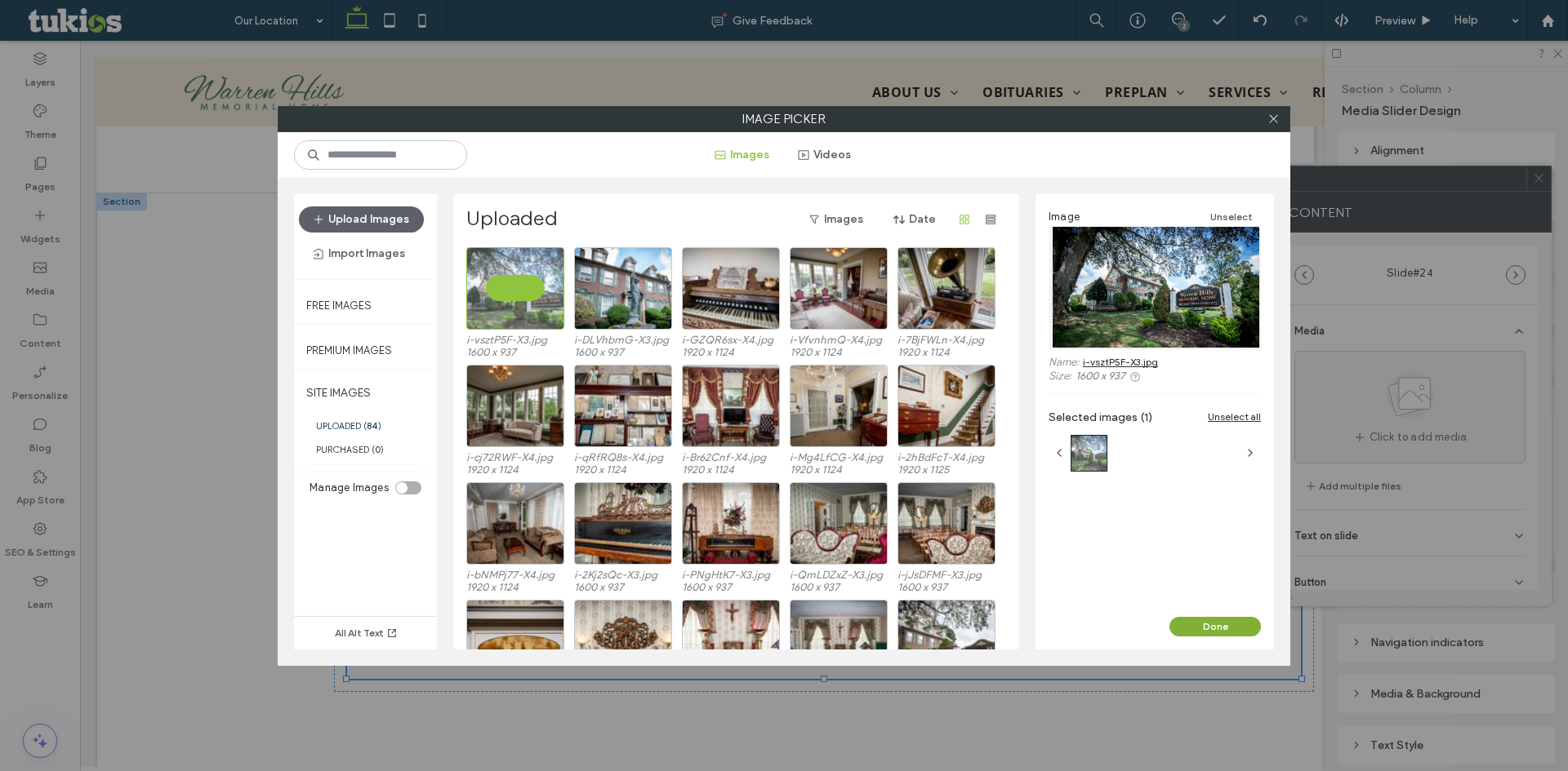
click at [1213, 622] on button "Done" at bounding box center [1215, 627] width 92 height 20
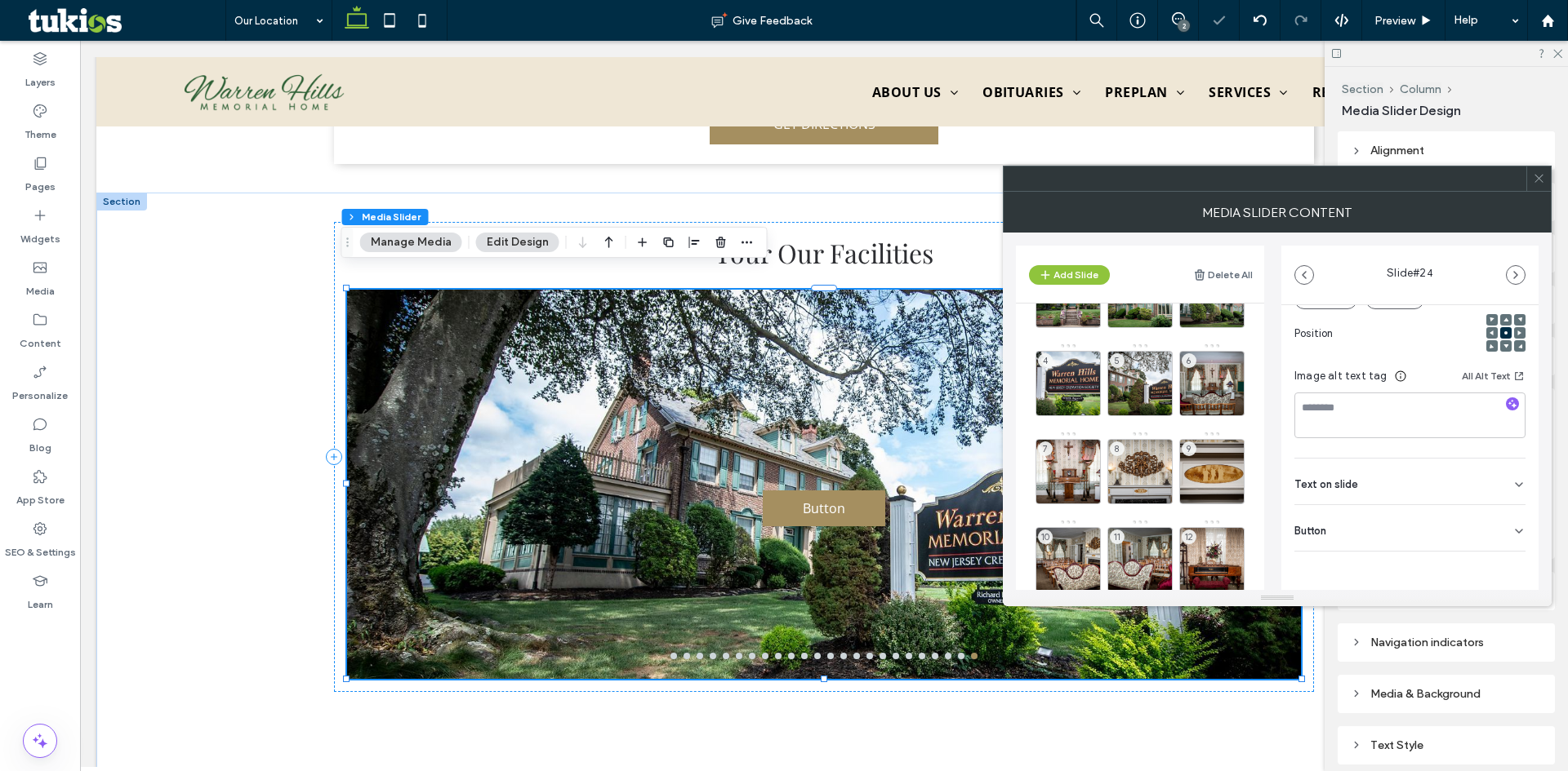
click at [1460, 523] on div "Button" at bounding box center [1409, 528] width 231 height 46
click at [1505, 479] on button at bounding box center [1511, 489] width 29 height 29
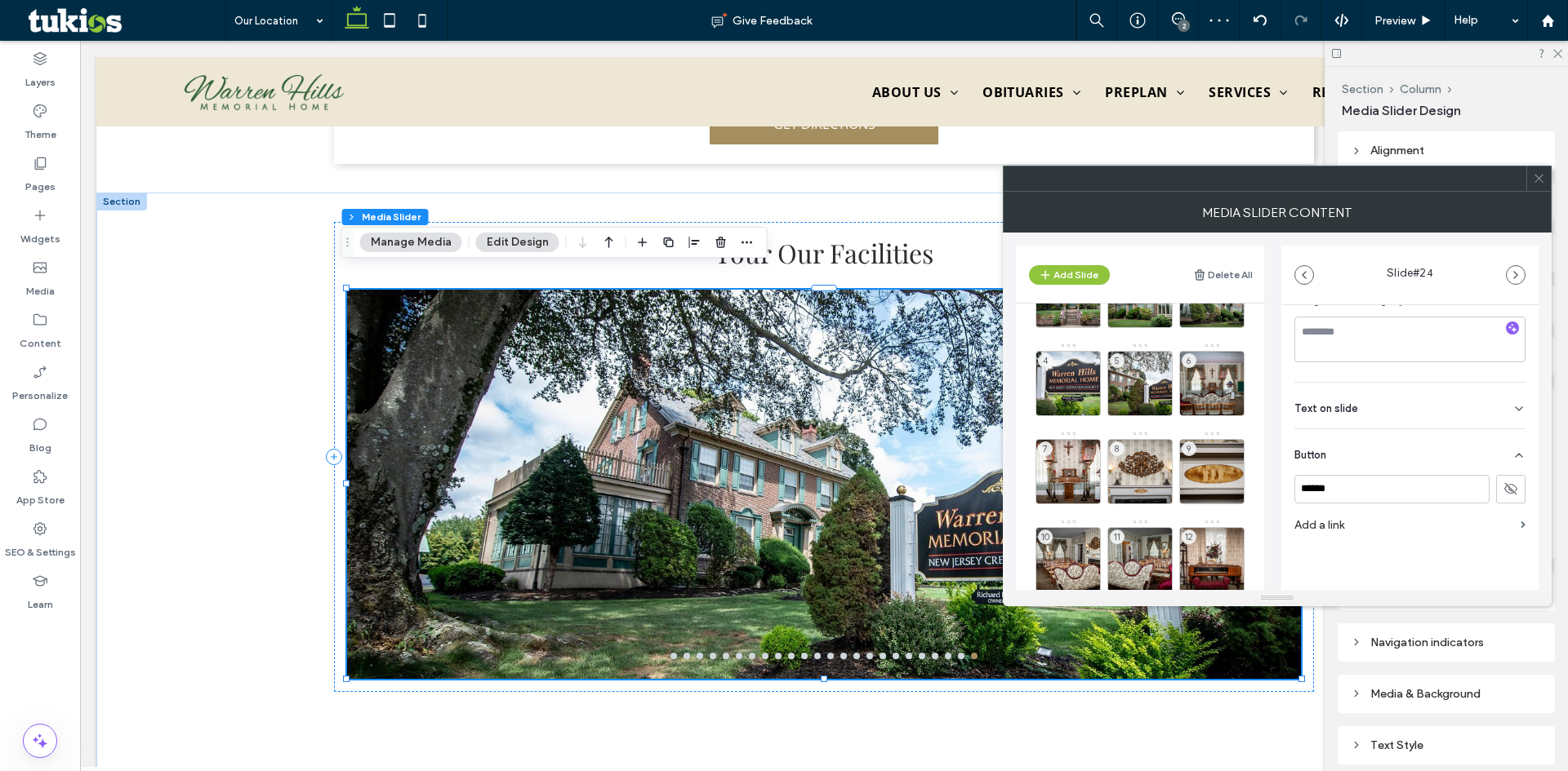
click at [1070, 285] on header "Add Slide Delete All" at bounding box center [1139, 274] width 248 height 57
click at [1069, 278] on button "Add Slide" at bounding box center [1069, 275] width 81 height 20
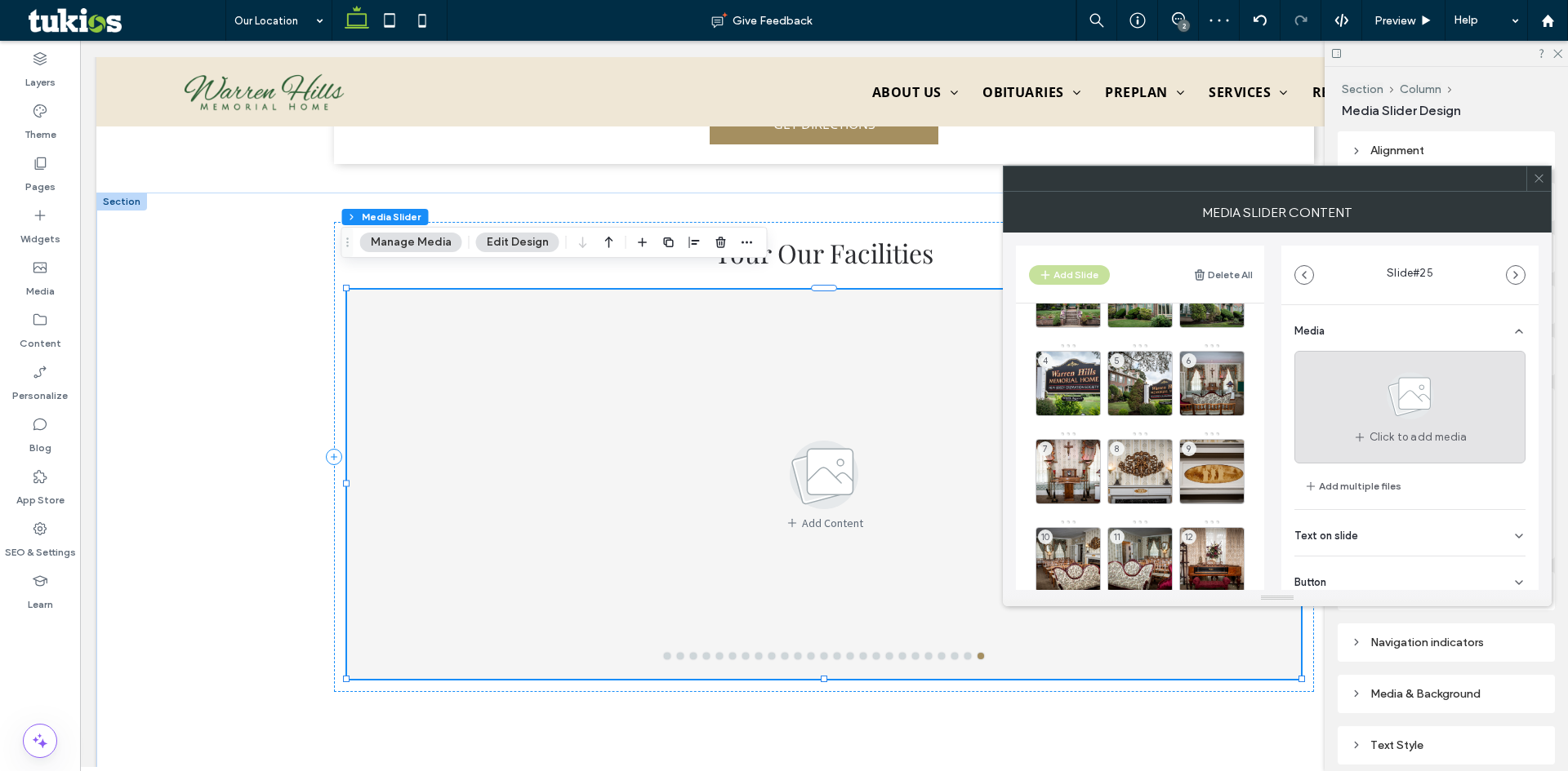
click at [1388, 397] on use at bounding box center [1410, 396] width 47 height 47
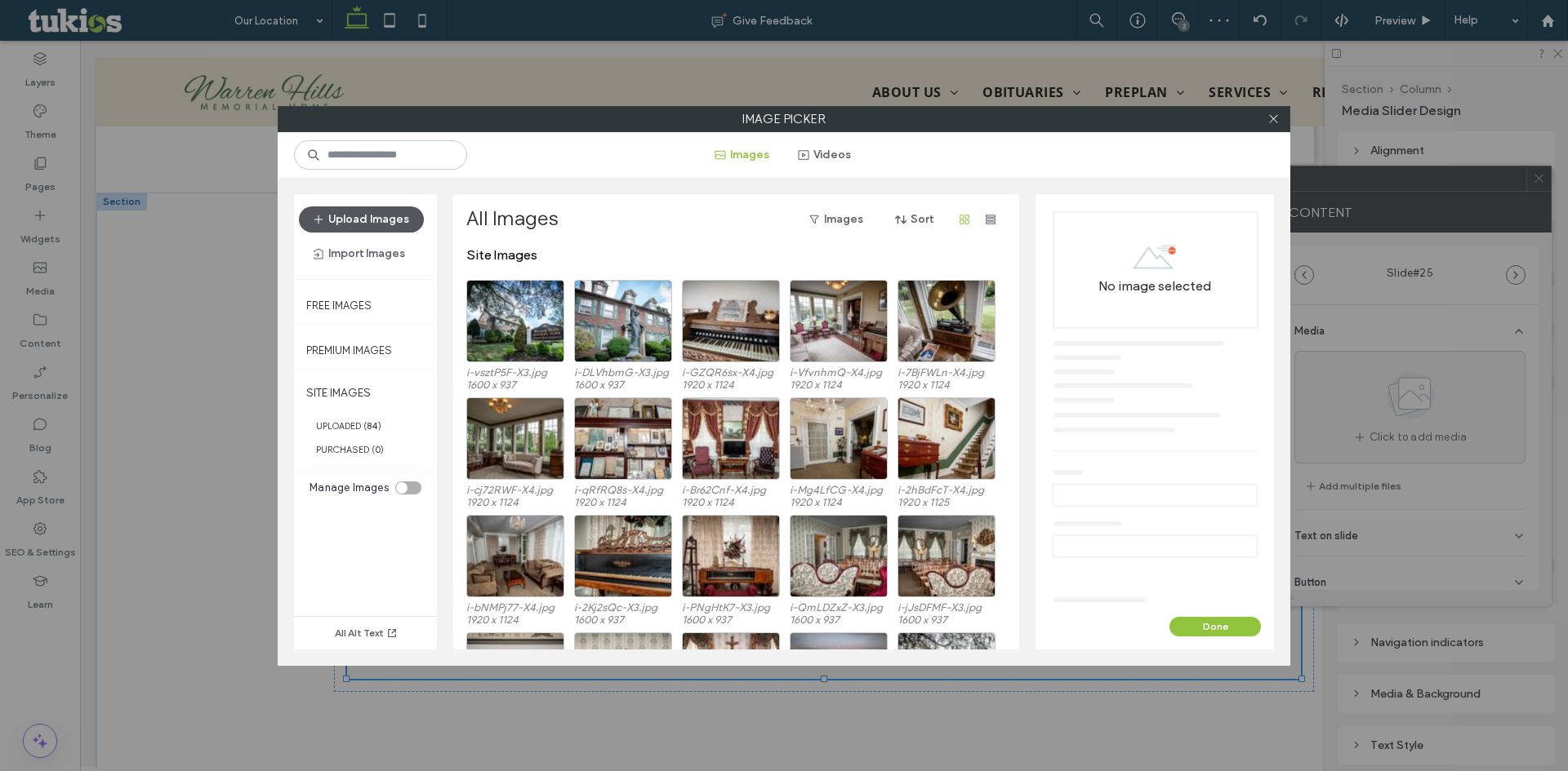
click at [355, 216] on button "Upload Images" at bounding box center [361, 220] width 125 height 26
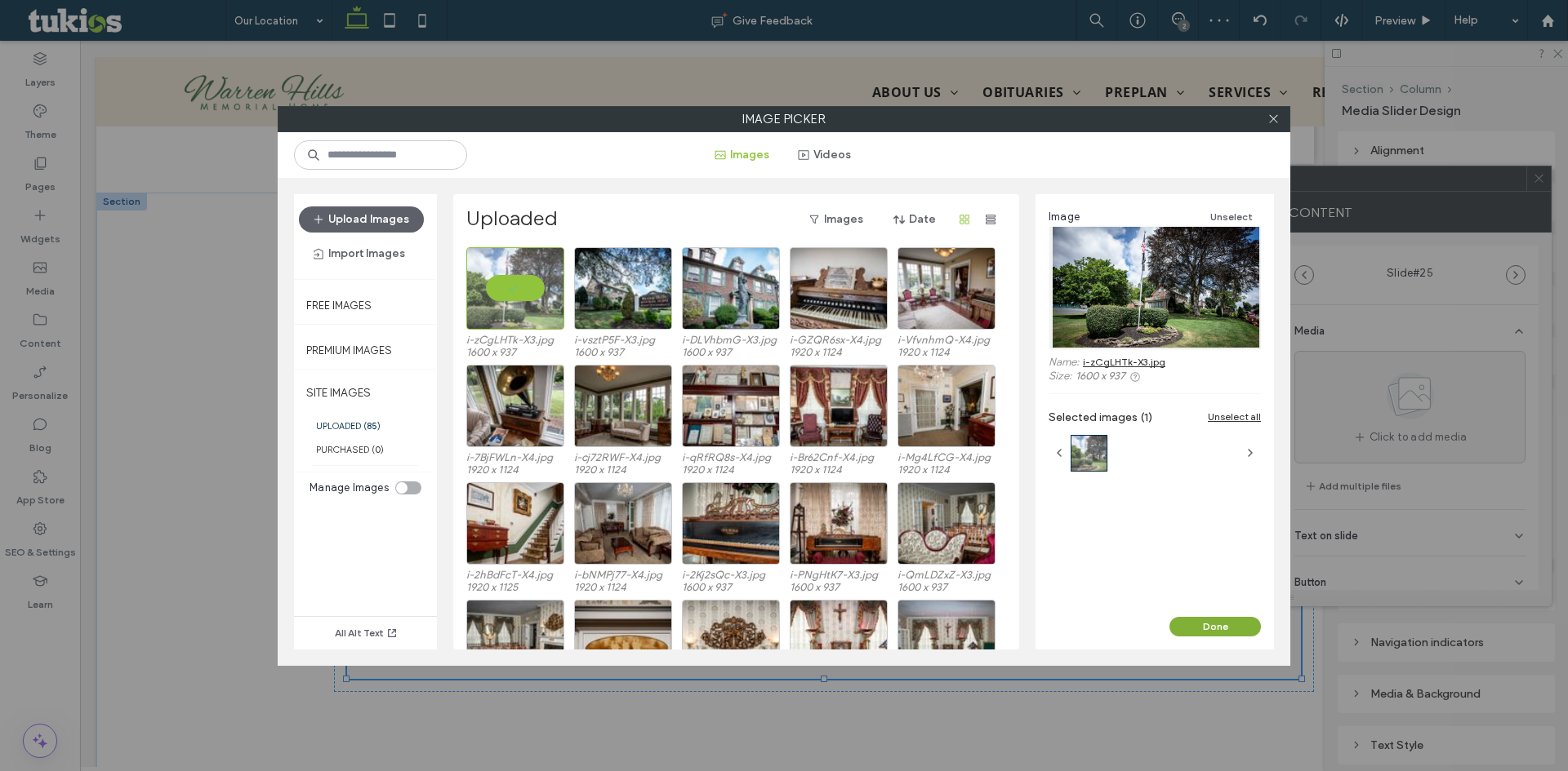
click at [1229, 626] on button "Done" at bounding box center [1215, 627] width 92 height 20
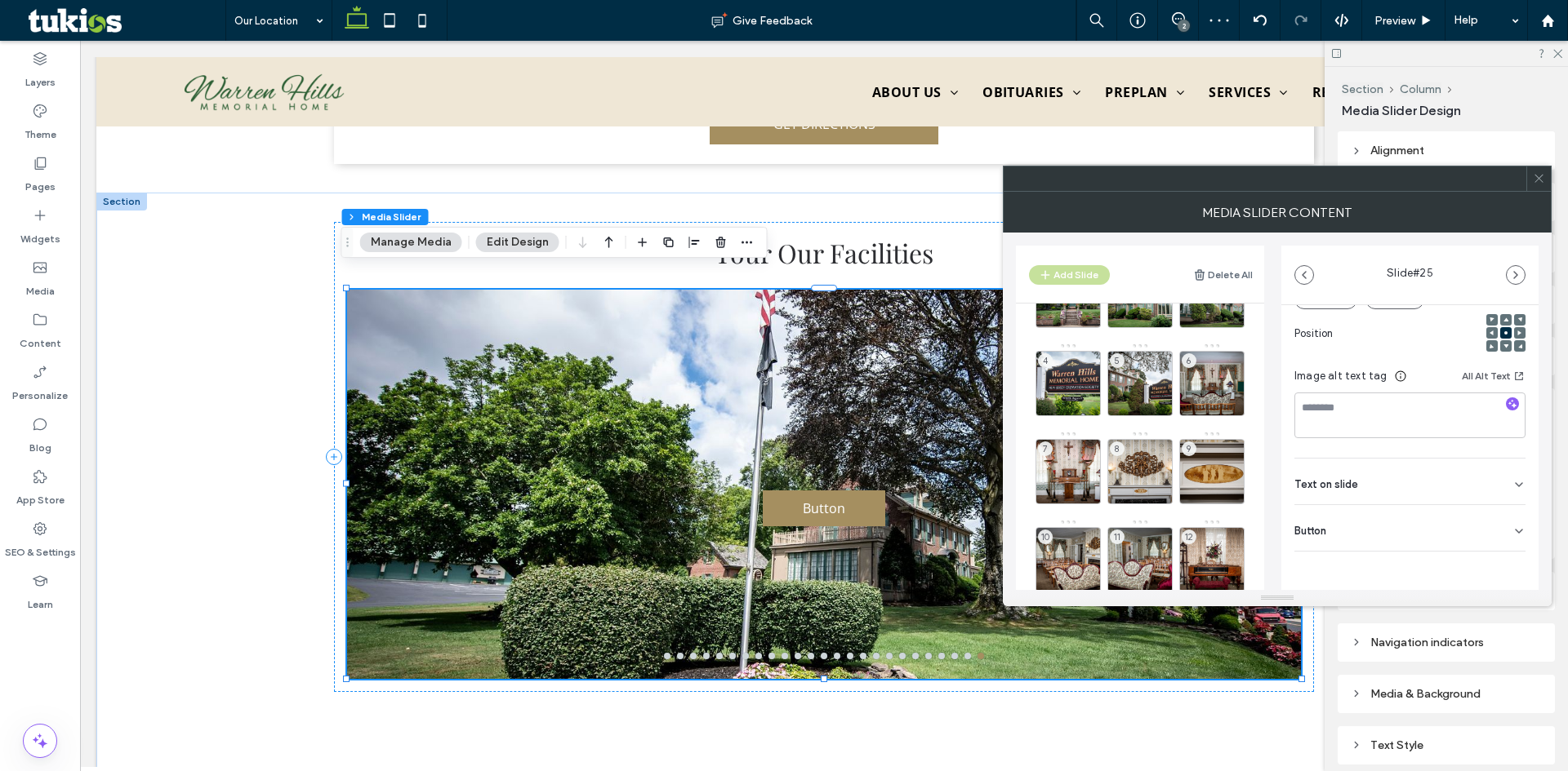
click at [1448, 522] on div "Button" at bounding box center [1409, 528] width 231 height 46
click at [1505, 497] on icon at bounding box center [1511, 500] width 15 height 15
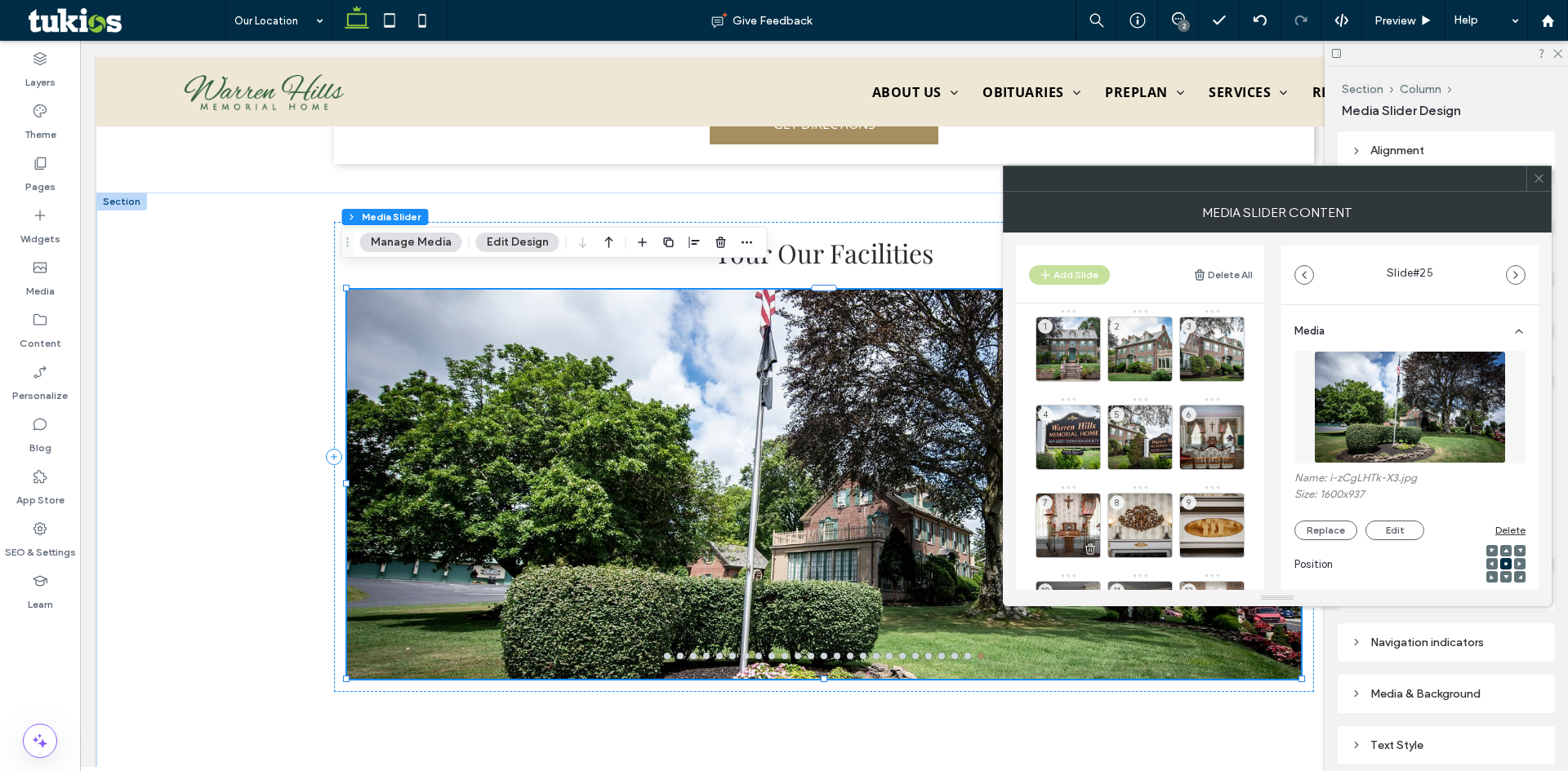
scroll to position [0, 0]
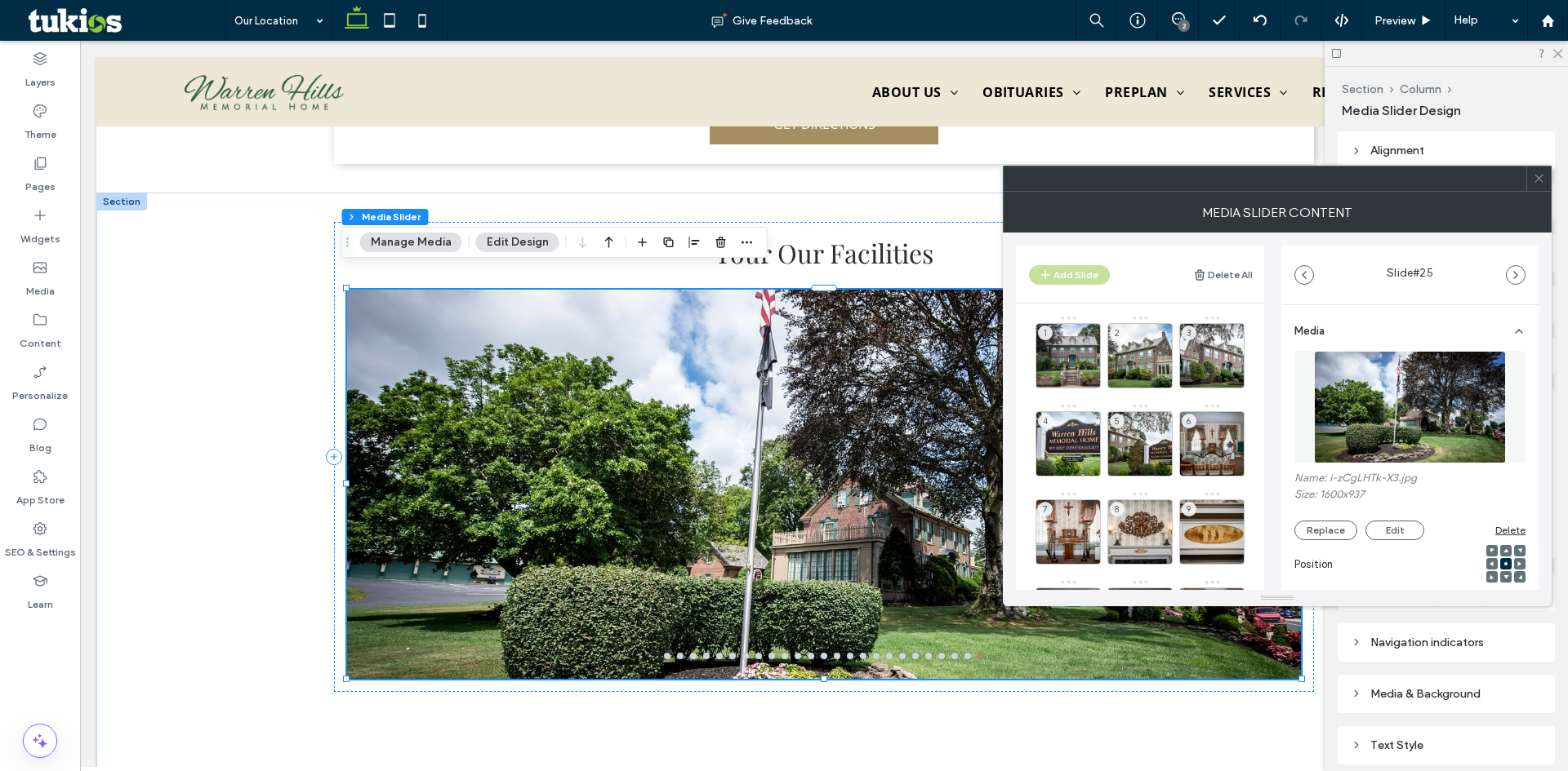
click at [1069, 277] on div "Add Slide" at bounding box center [1069, 275] width 81 height 20
click at [1543, 176] on icon at bounding box center [1539, 178] width 12 height 12
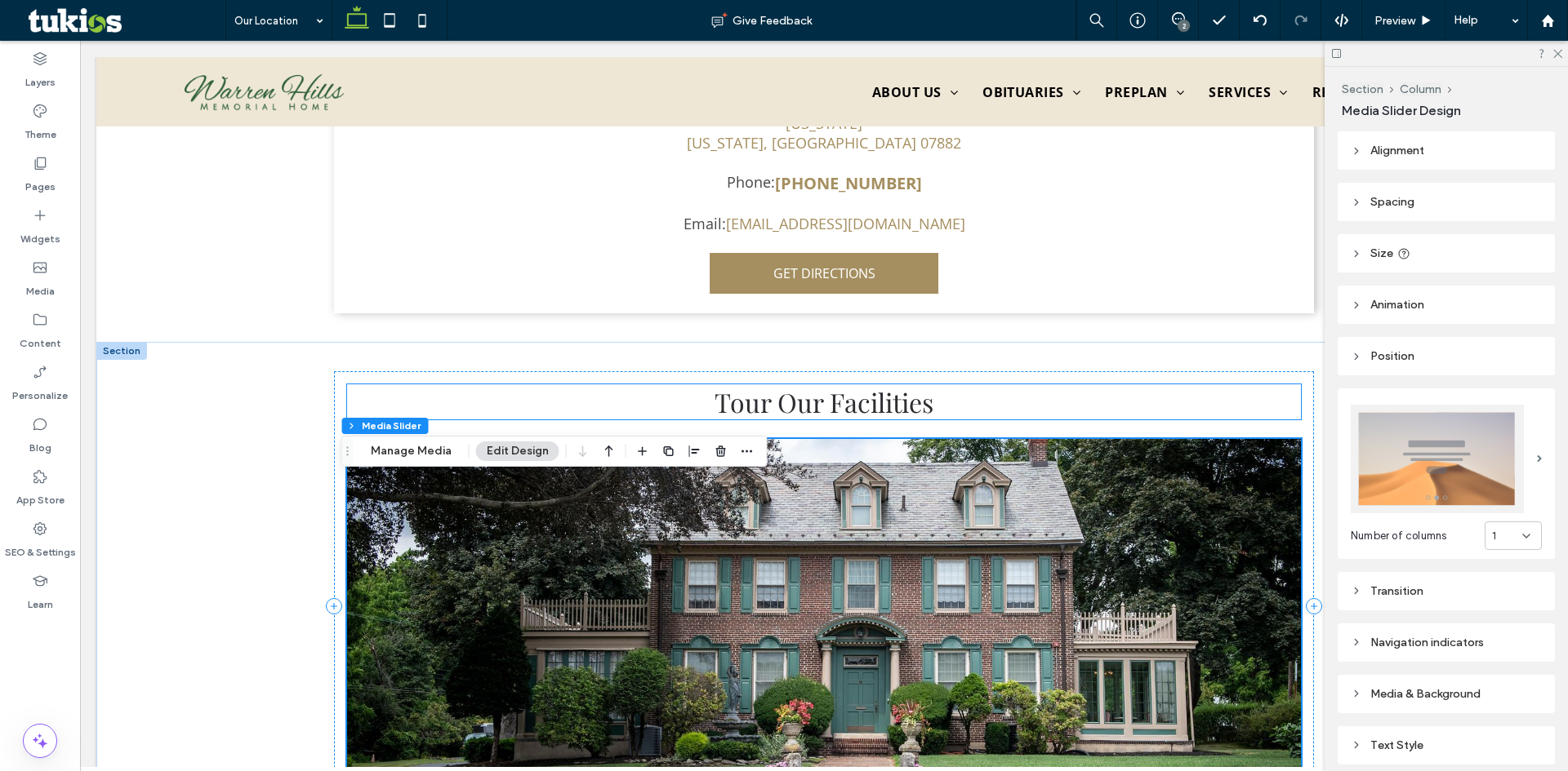
scroll to position [537, 0]
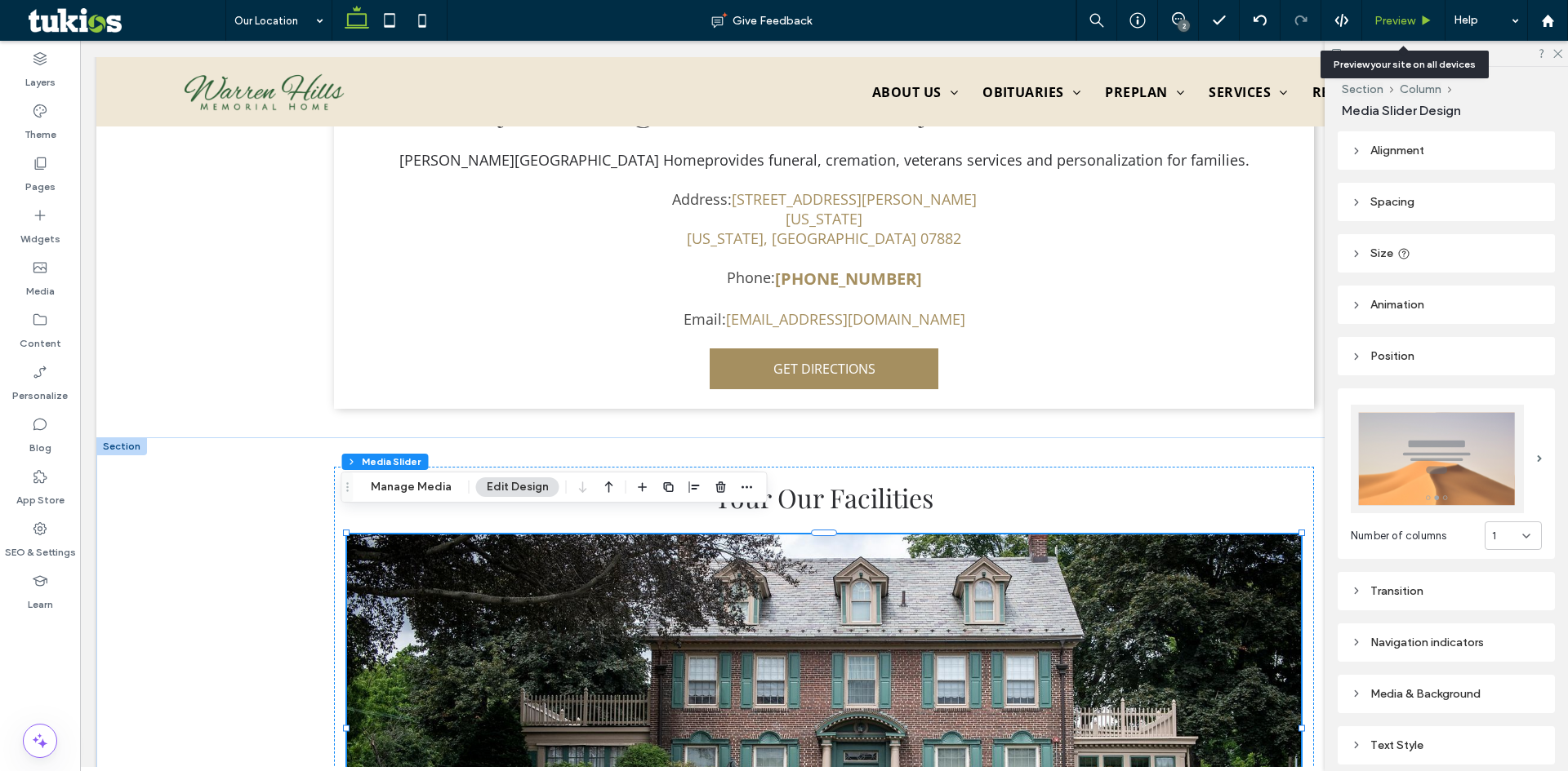
click at [1401, 18] on span "Preview" at bounding box center [1395, 20] width 41 height 14
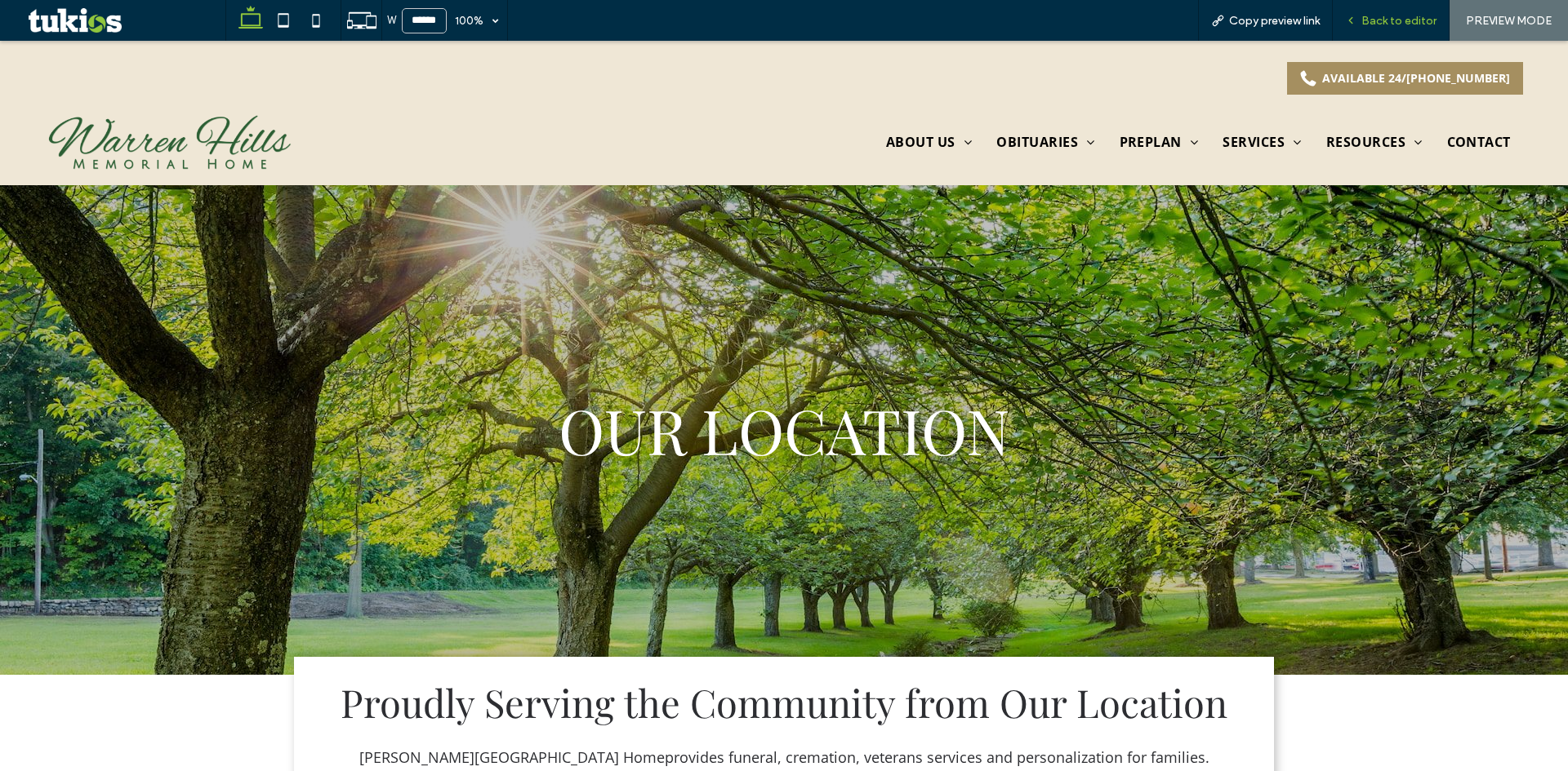
click at [1404, 20] on span "Back to editor" at bounding box center [1399, 20] width 75 height 14
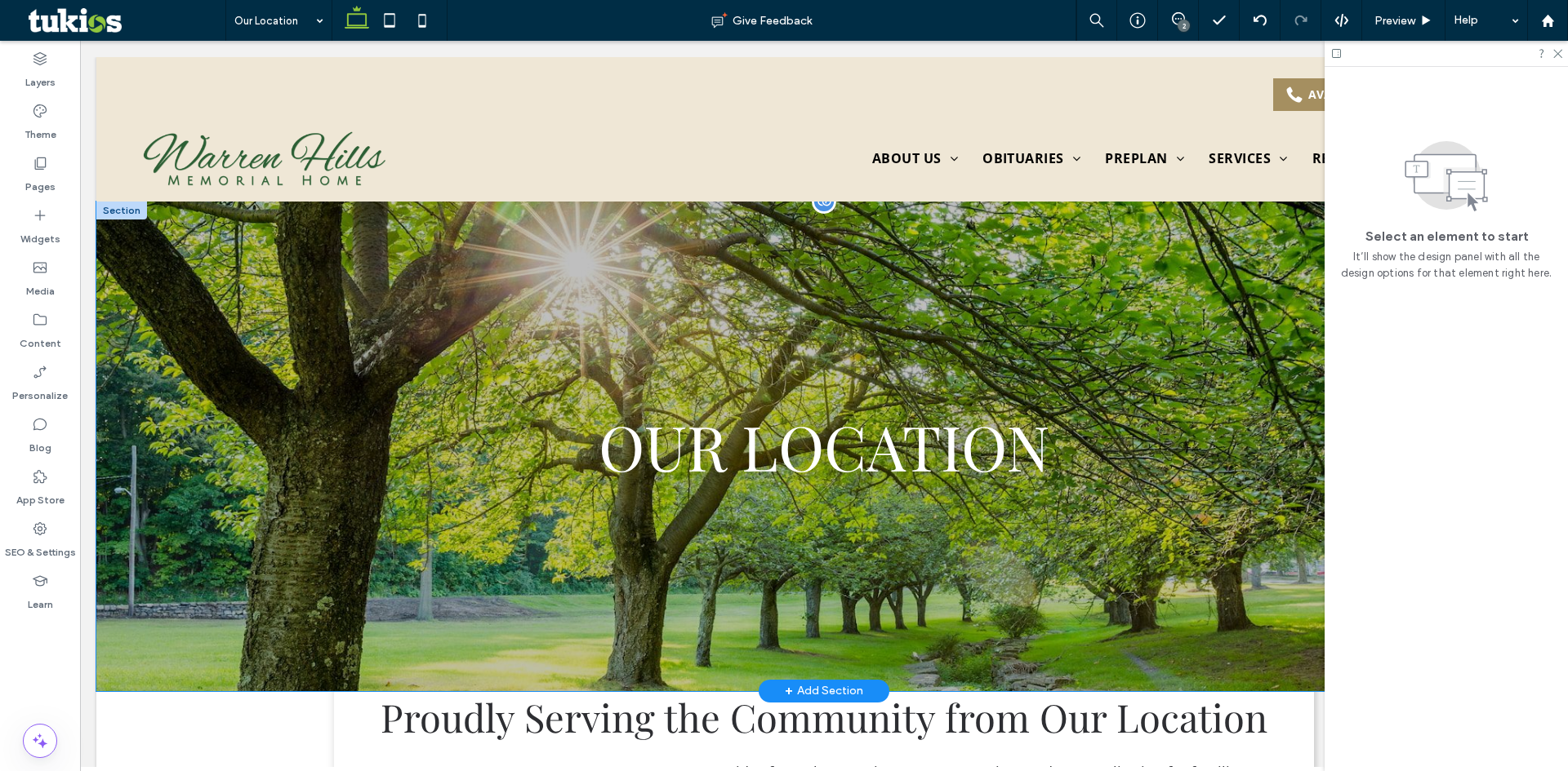
click at [147, 419] on div "Our Location" at bounding box center [824, 446] width 1455 height 490
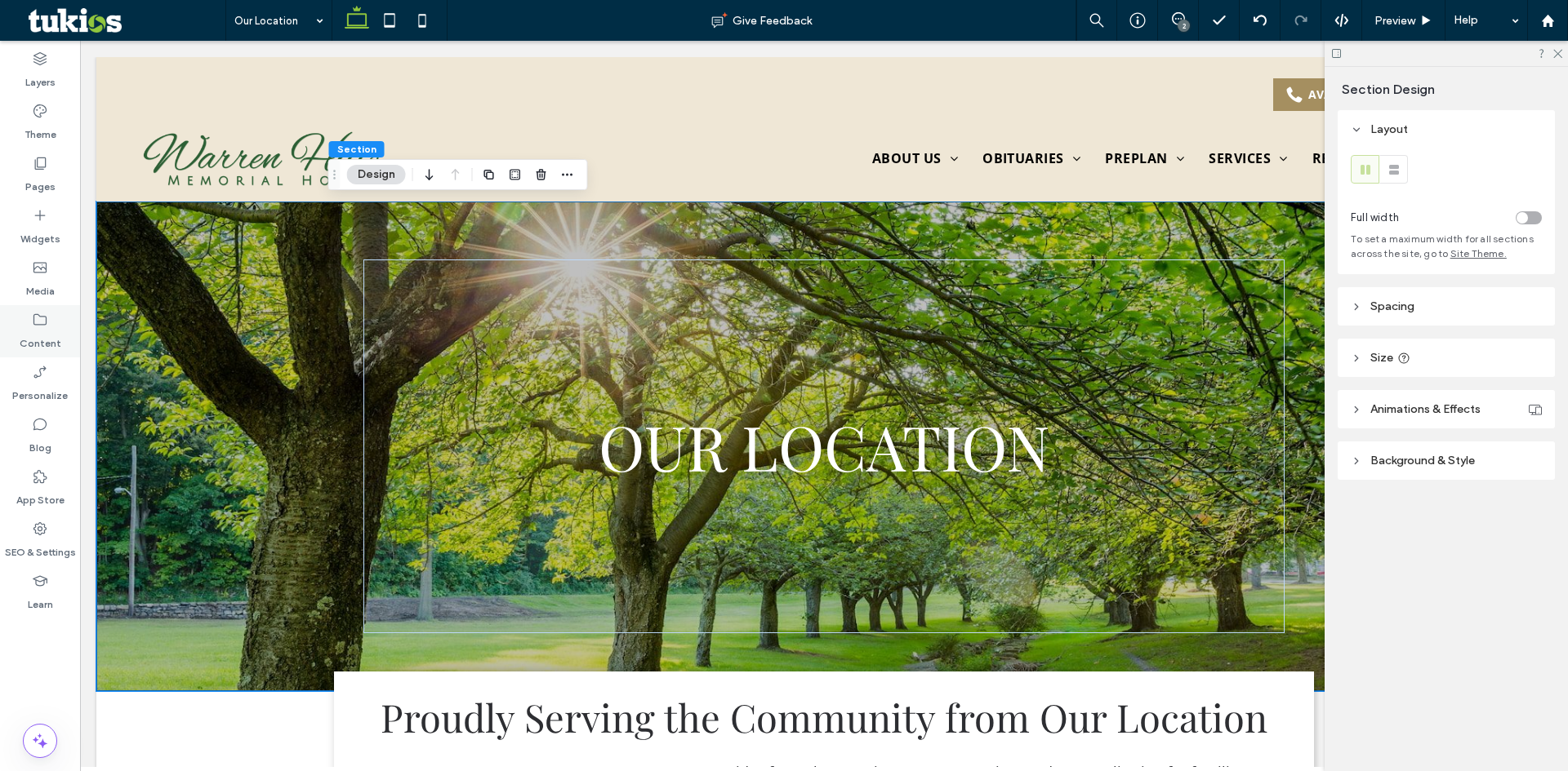
click at [37, 328] on label "Content" at bounding box center [40, 339] width 42 height 23
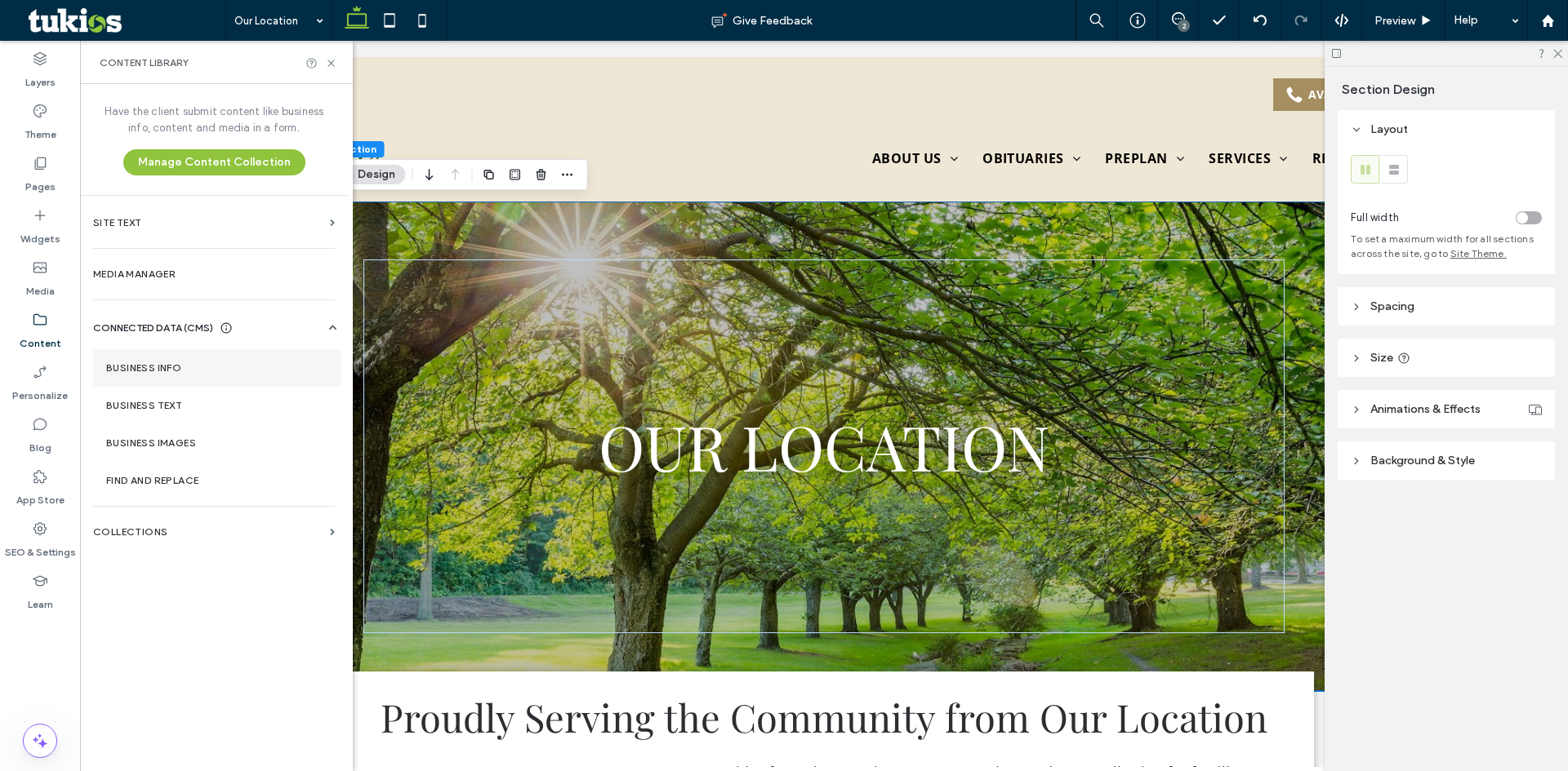
click at [197, 374] on section "Business Info" at bounding box center [217, 368] width 248 height 38
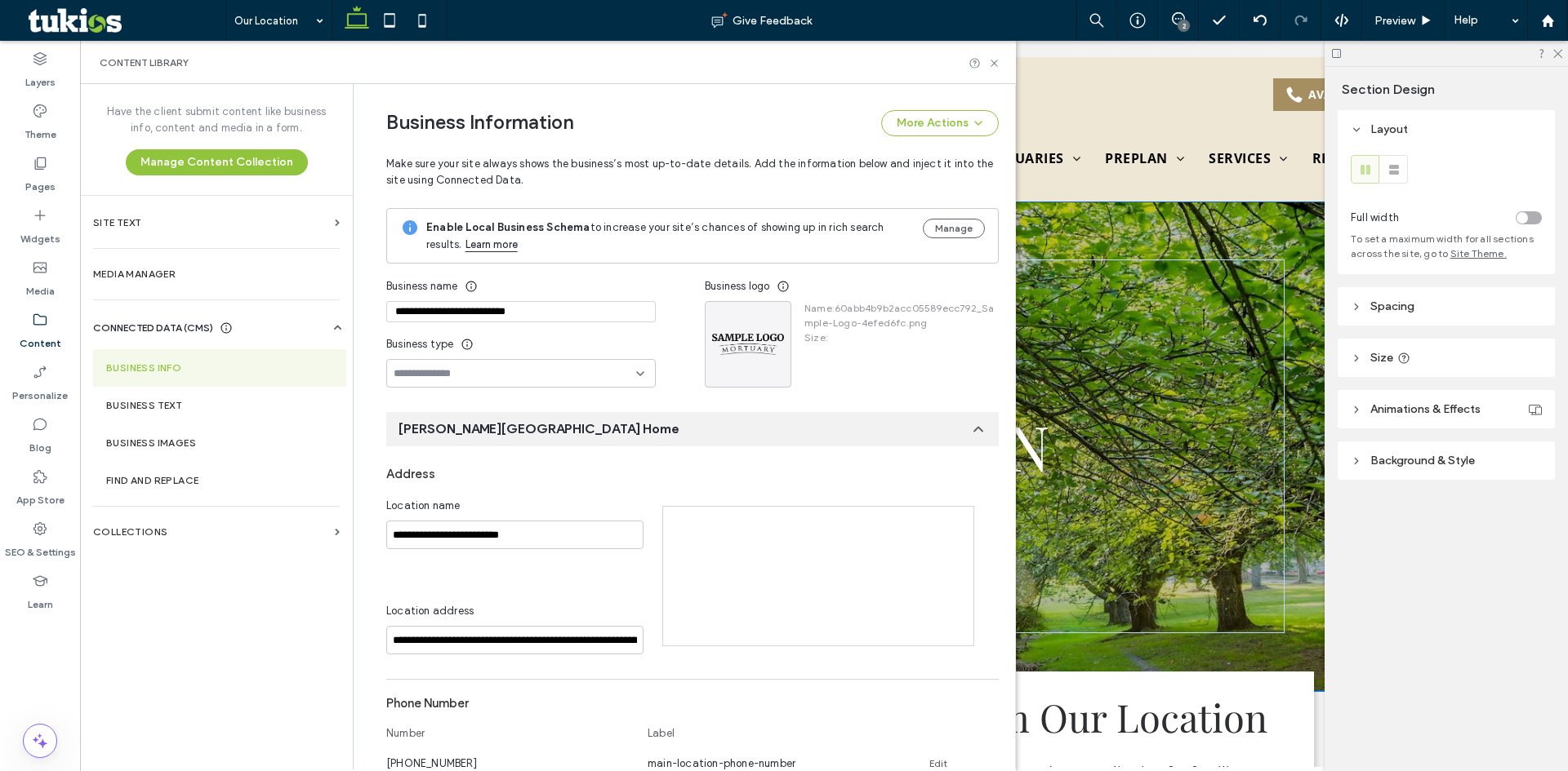
scroll to position [153, 0]
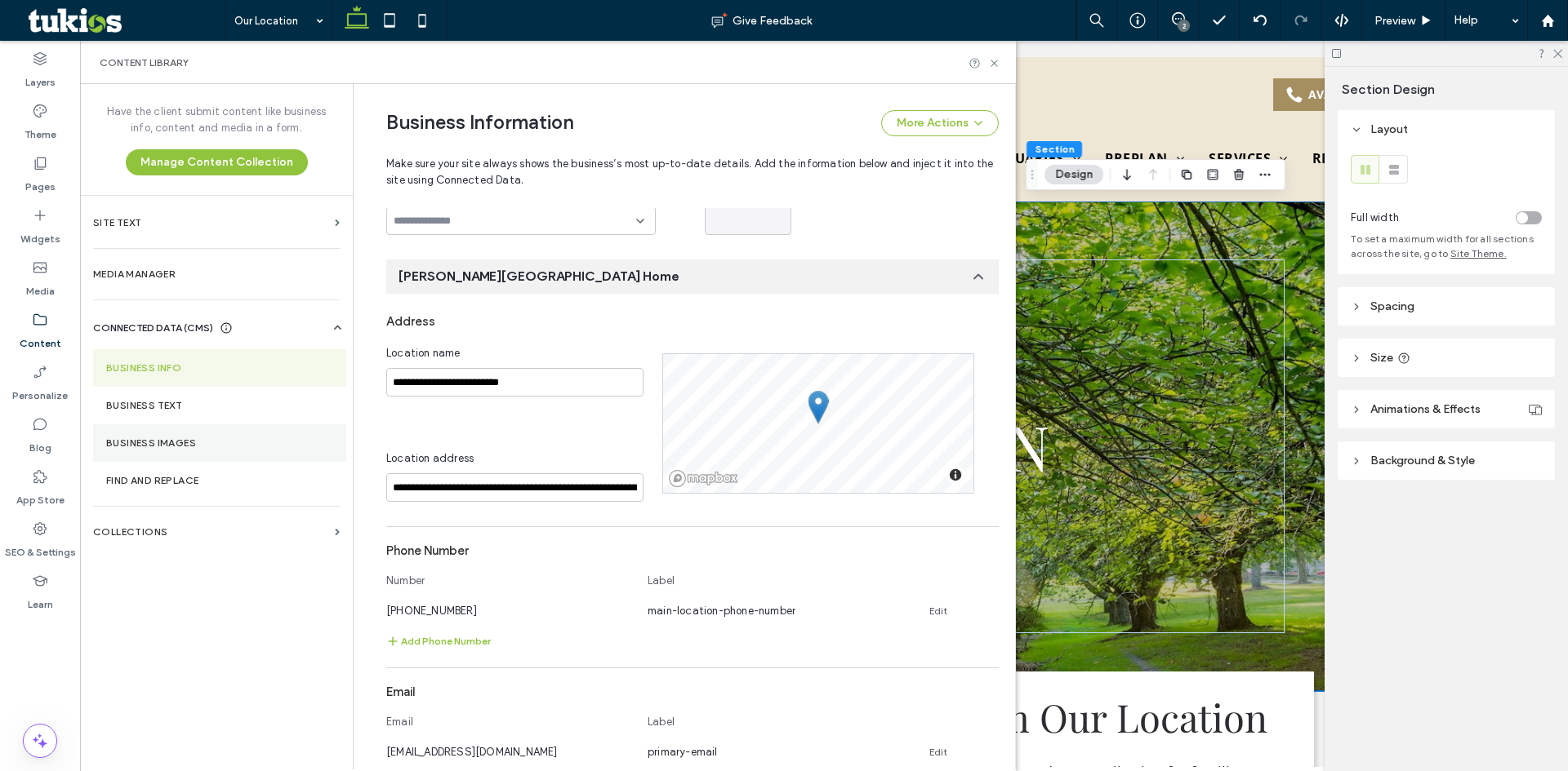
click at [191, 433] on section "Business Images" at bounding box center [219, 443] width 253 height 38
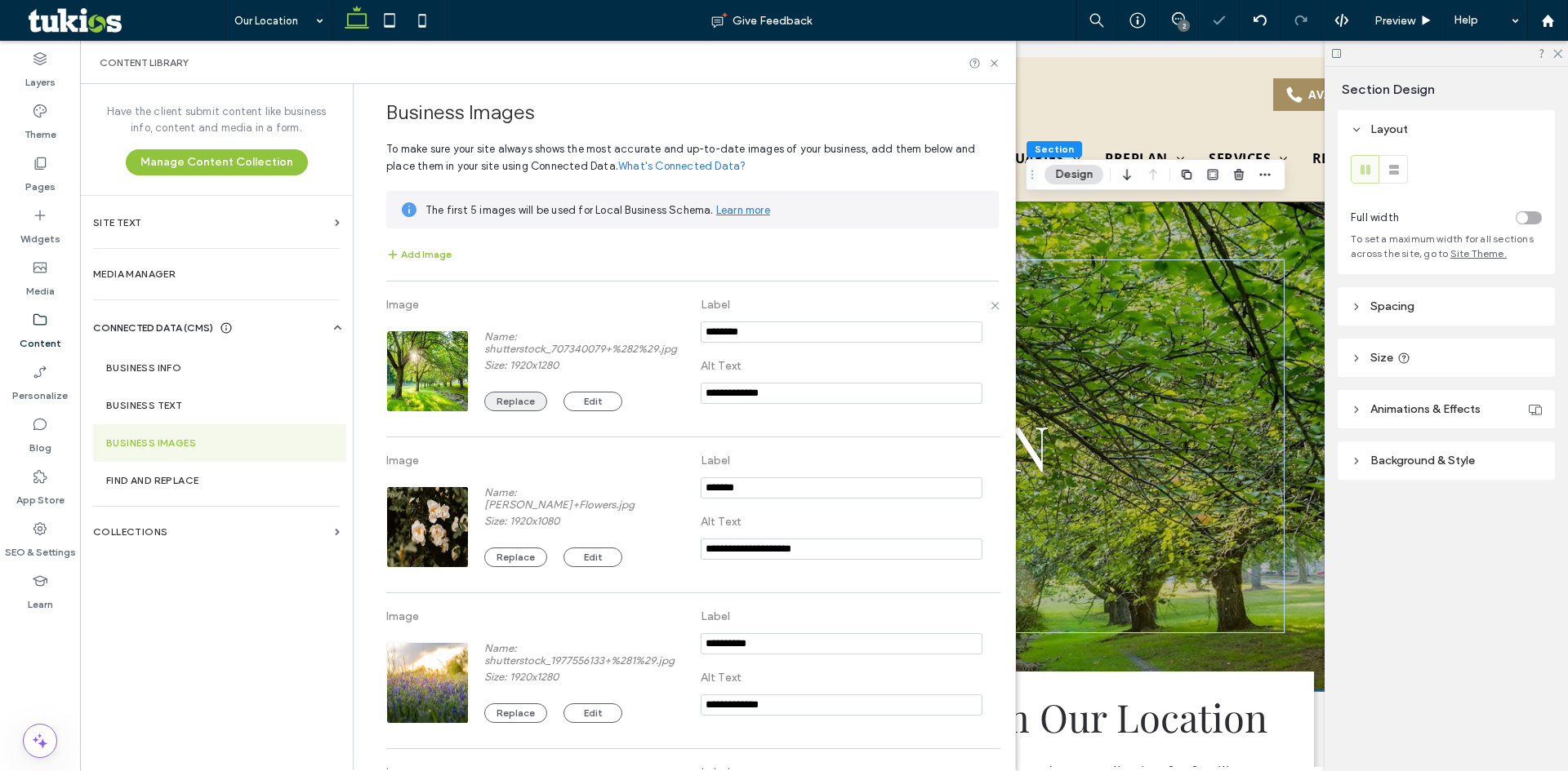
click at [504, 399] on button "Replace" at bounding box center [515, 401] width 63 height 20
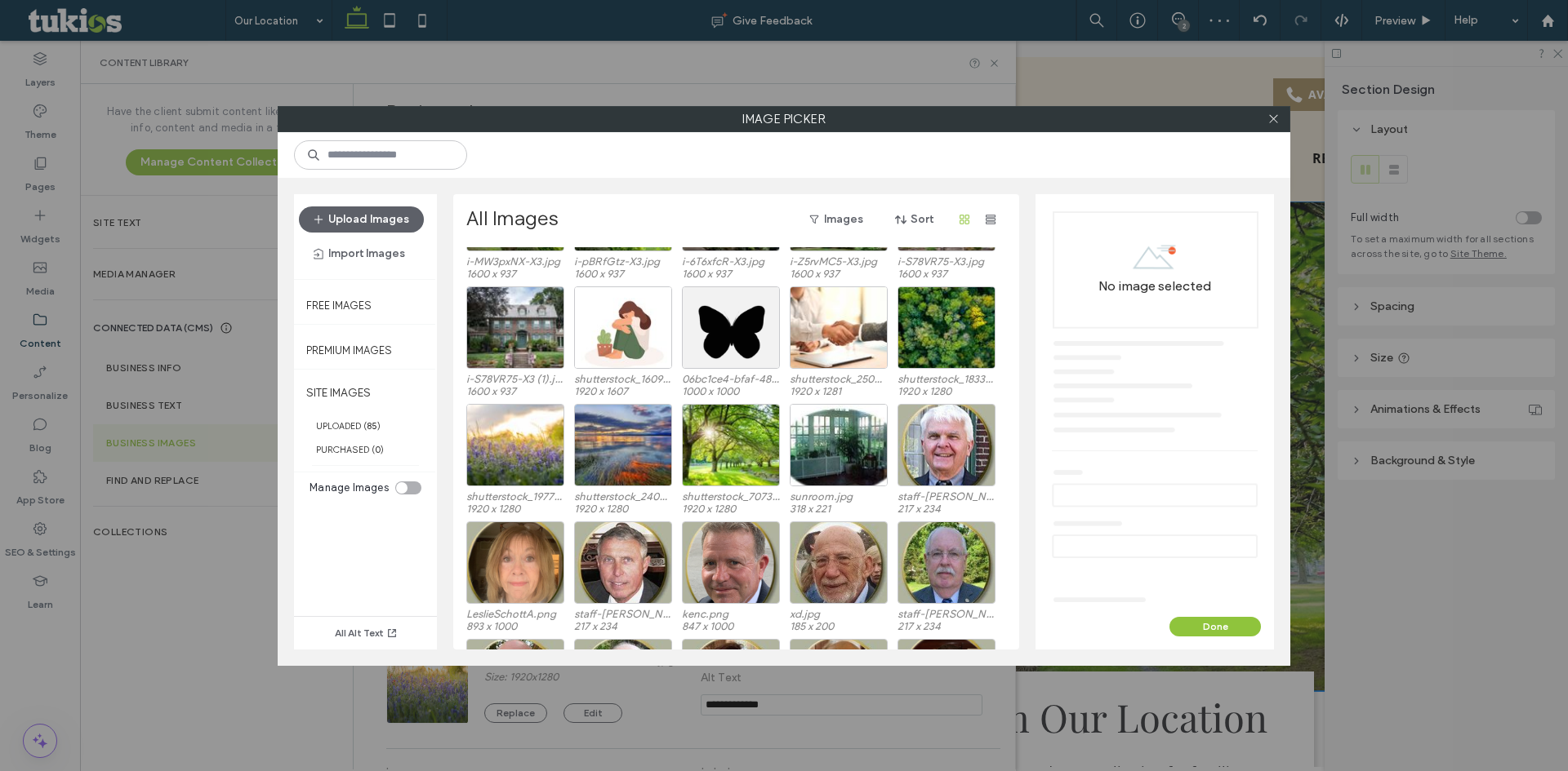
scroll to position [653, 0]
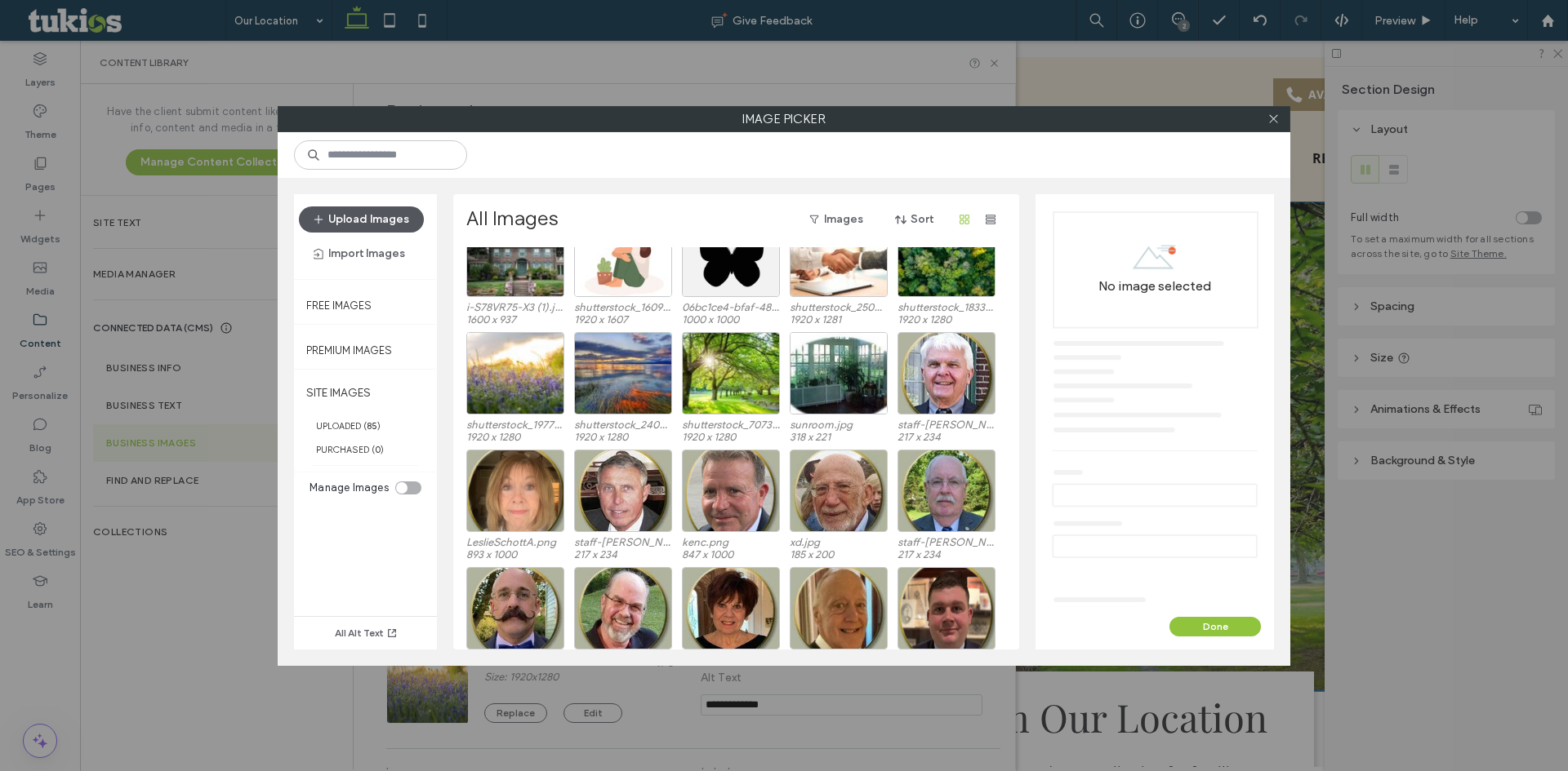
click at [360, 222] on button "Upload Images" at bounding box center [361, 220] width 125 height 26
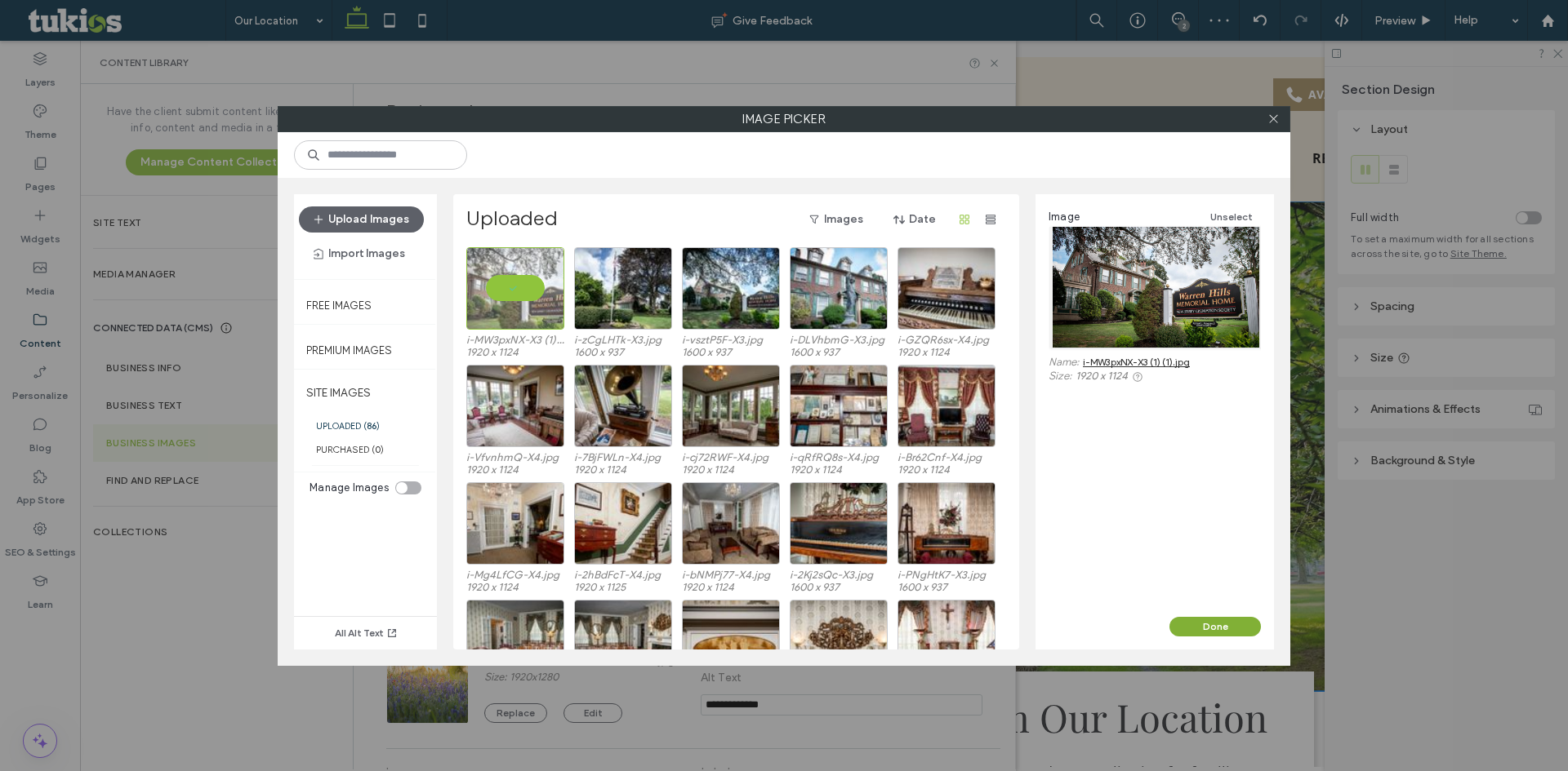
click at [1236, 630] on button "Done" at bounding box center [1215, 627] width 92 height 20
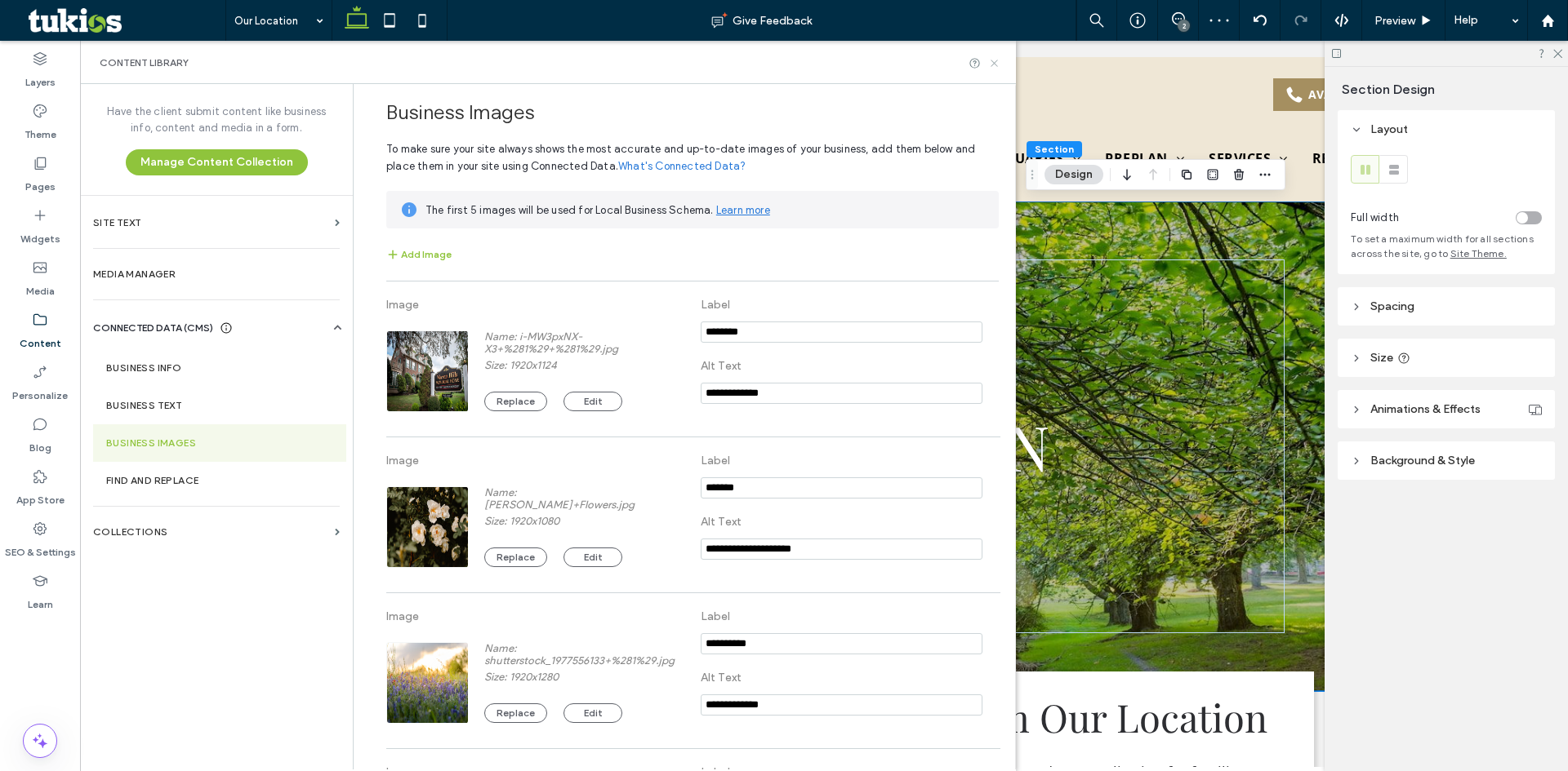
click at [993, 61] on use at bounding box center [994, 63] width 7 height 7
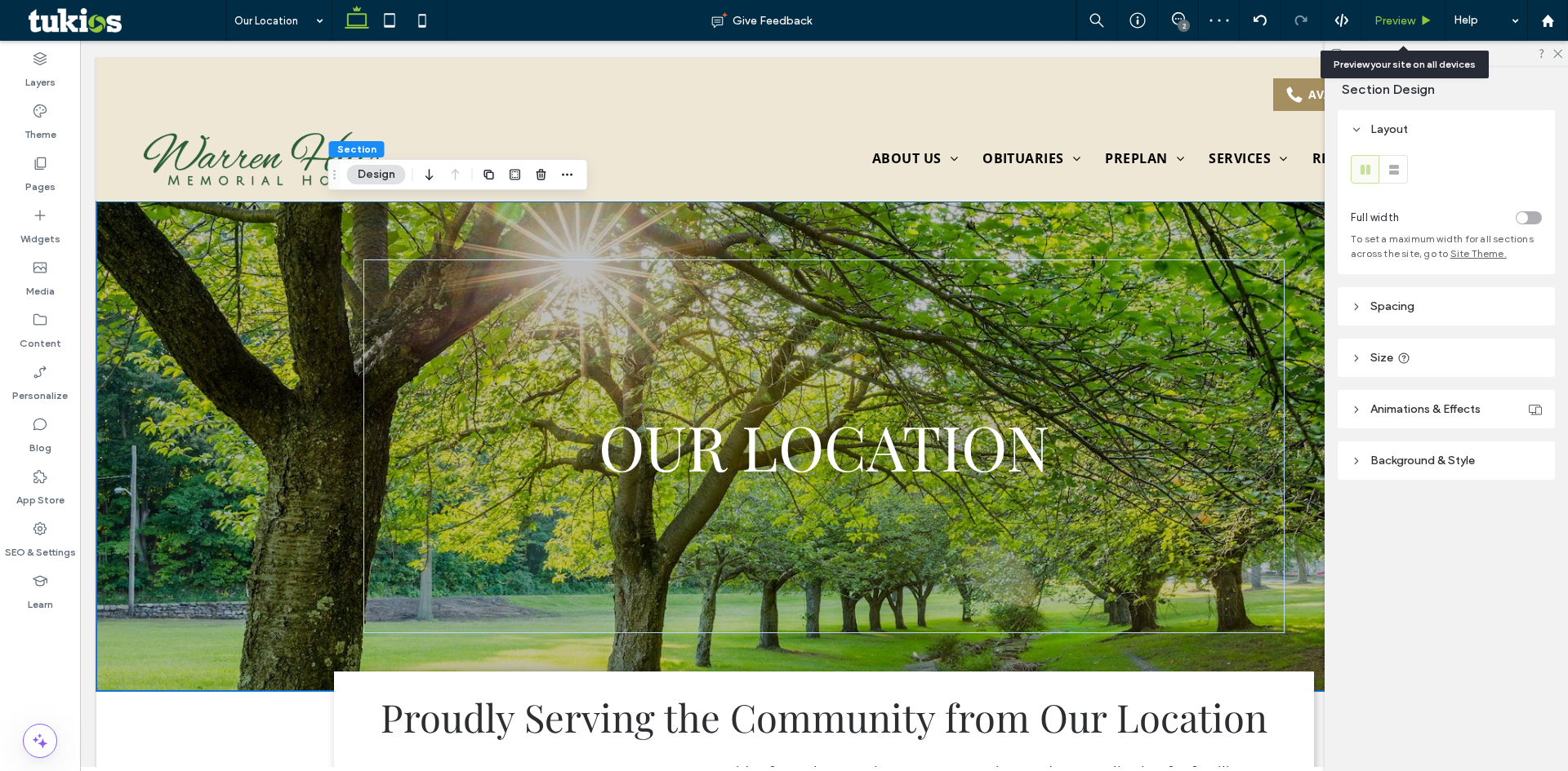
click at [1421, 20] on icon at bounding box center [1426, 20] width 12 height 12
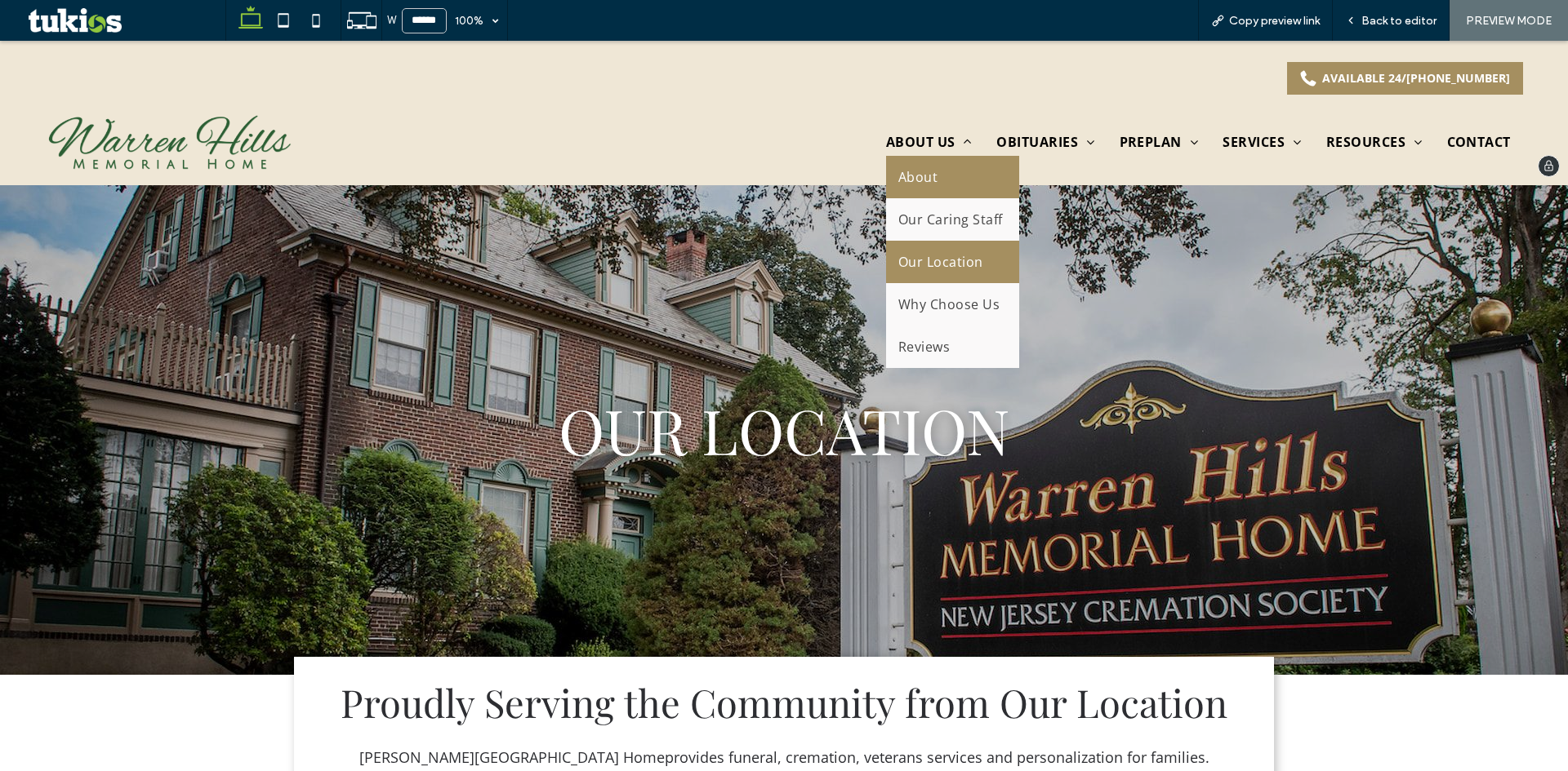
click at [931, 180] on link "About" at bounding box center [952, 177] width 133 height 43
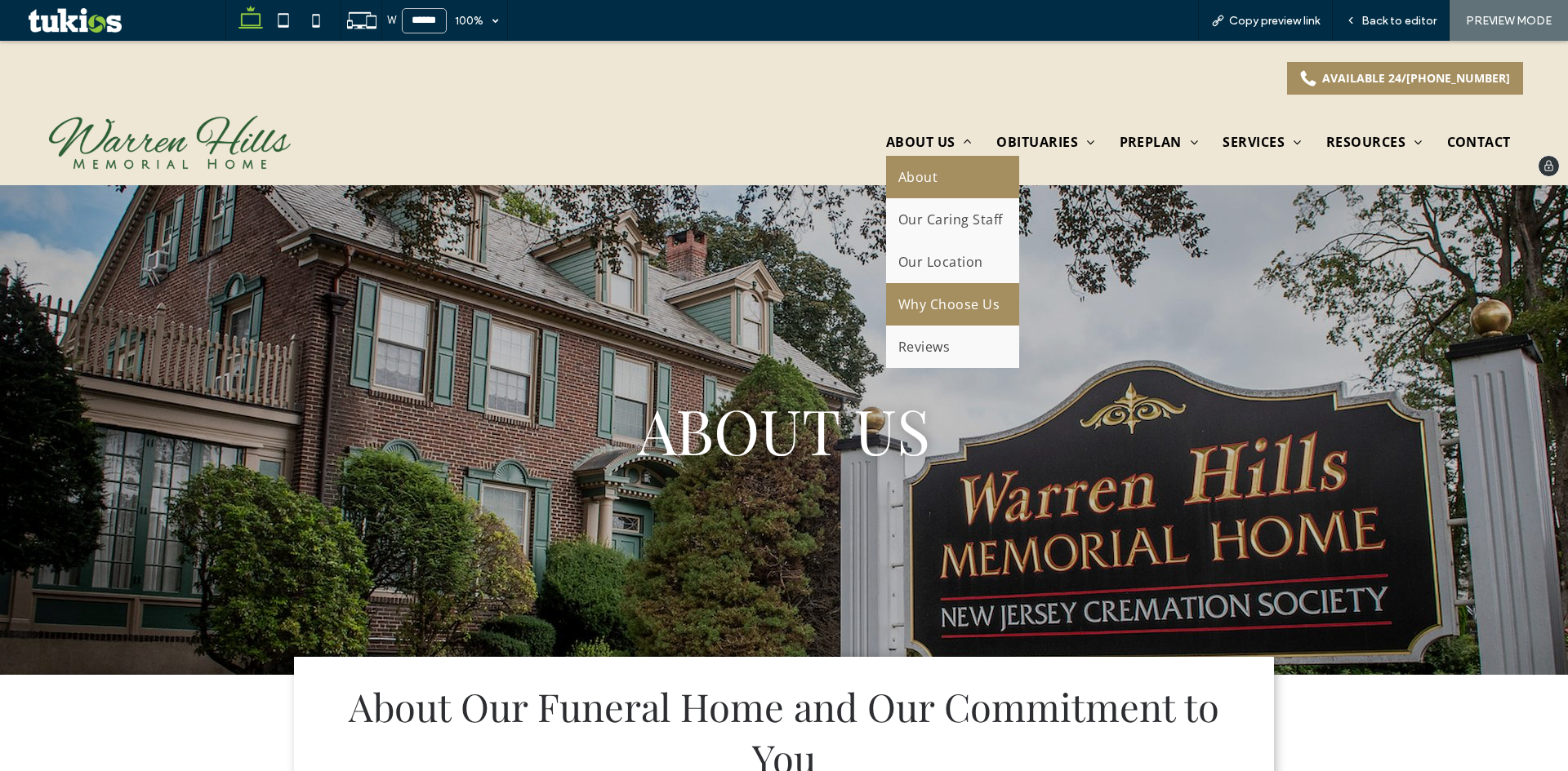
click at [919, 294] on link "Why Choose Us" at bounding box center [952, 304] width 133 height 43
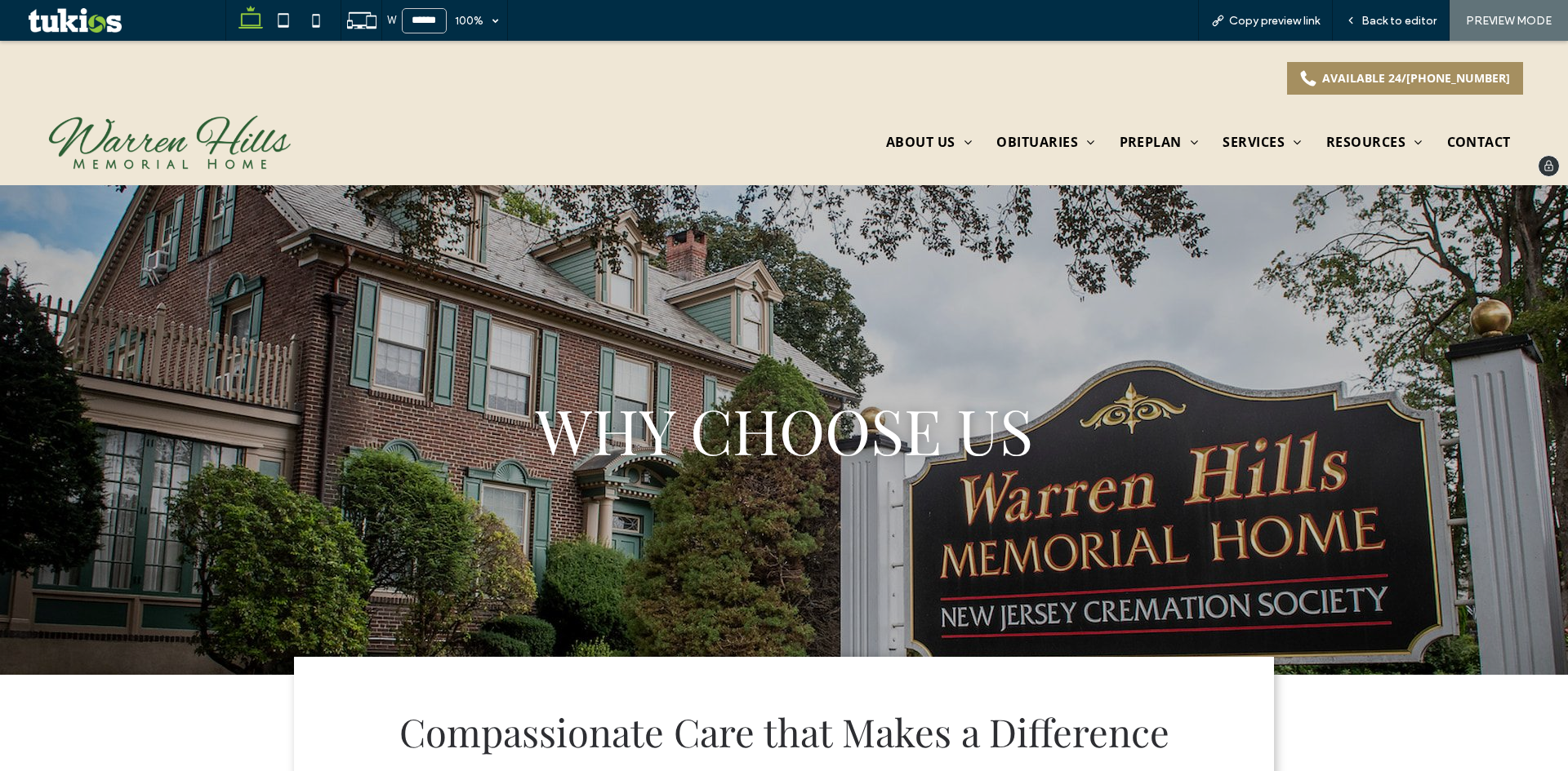
click at [213, 141] on img at bounding box center [168, 143] width 249 height 56
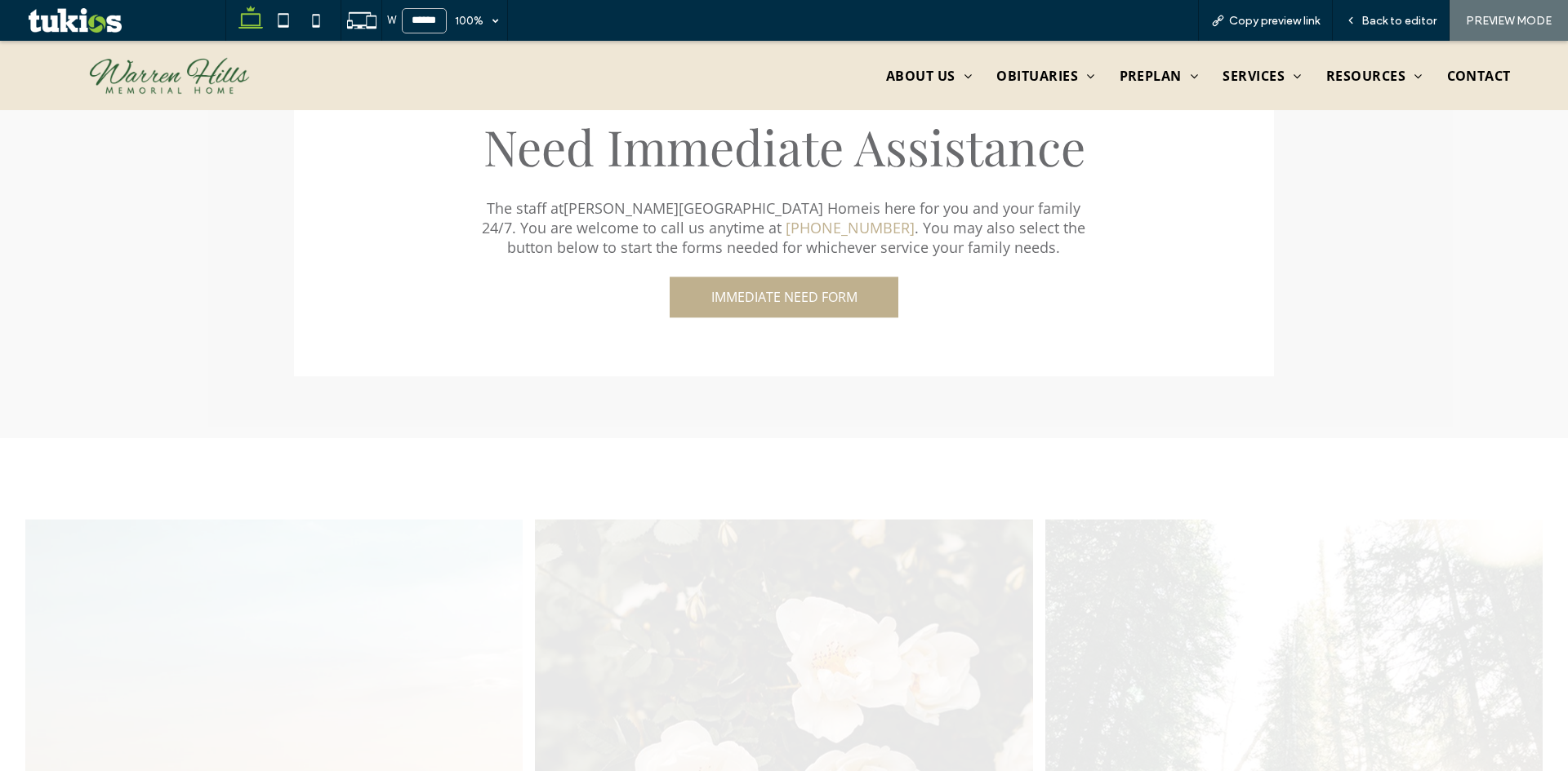
scroll to position [3248, 0]
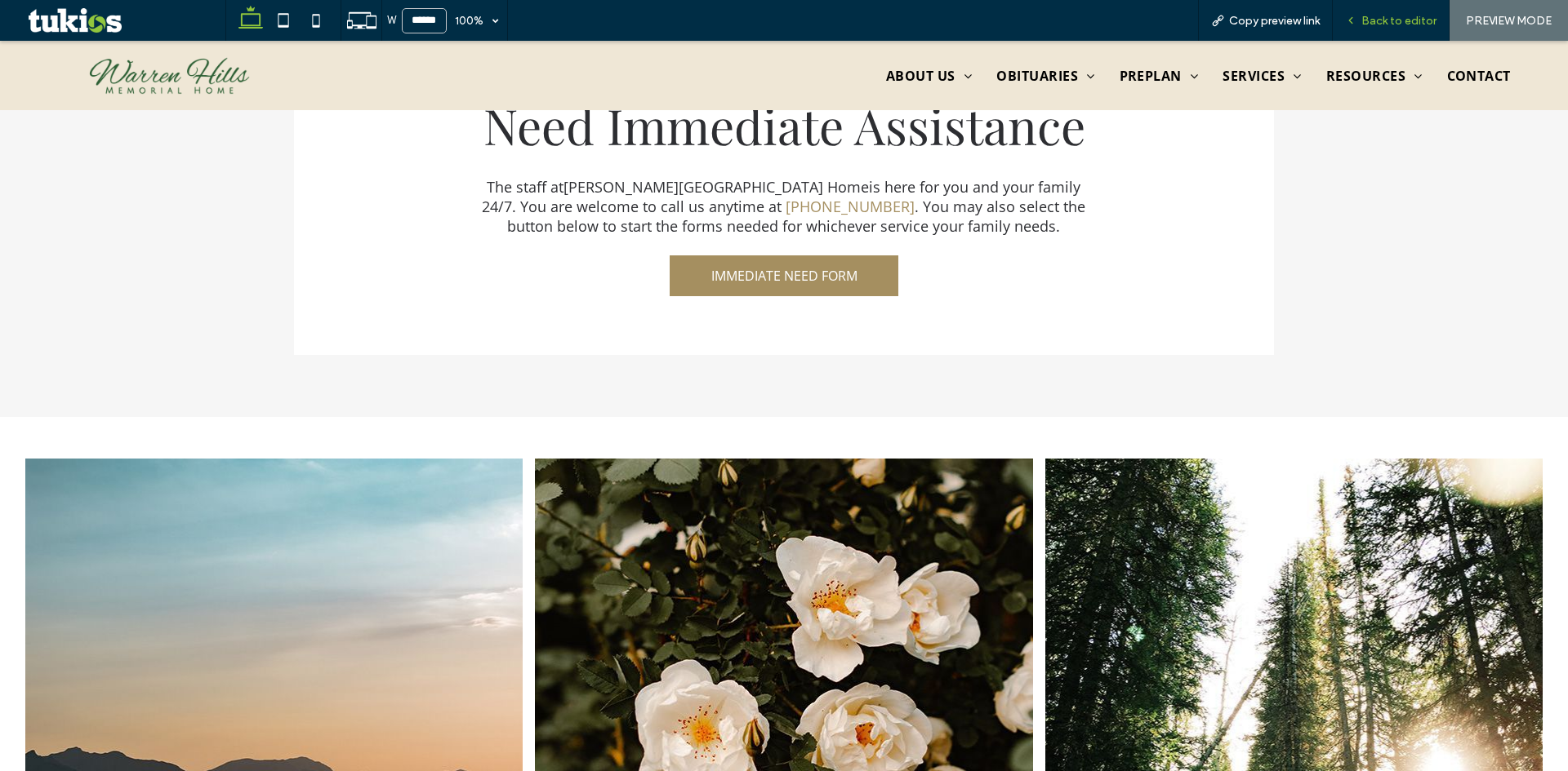
click at [1382, 16] on span "Back to editor" at bounding box center [1399, 20] width 75 height 14
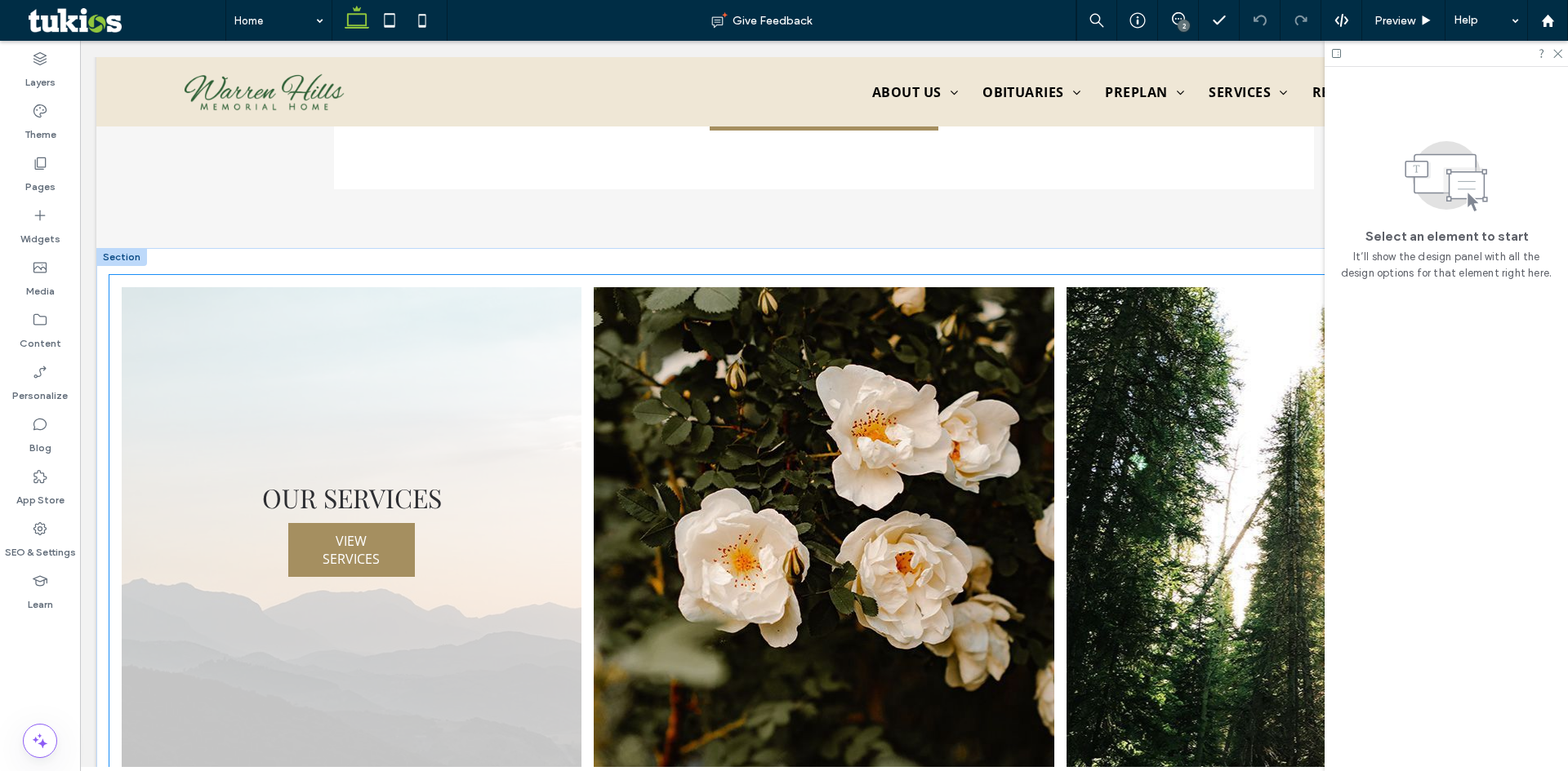
scroll to position [3347, 0]
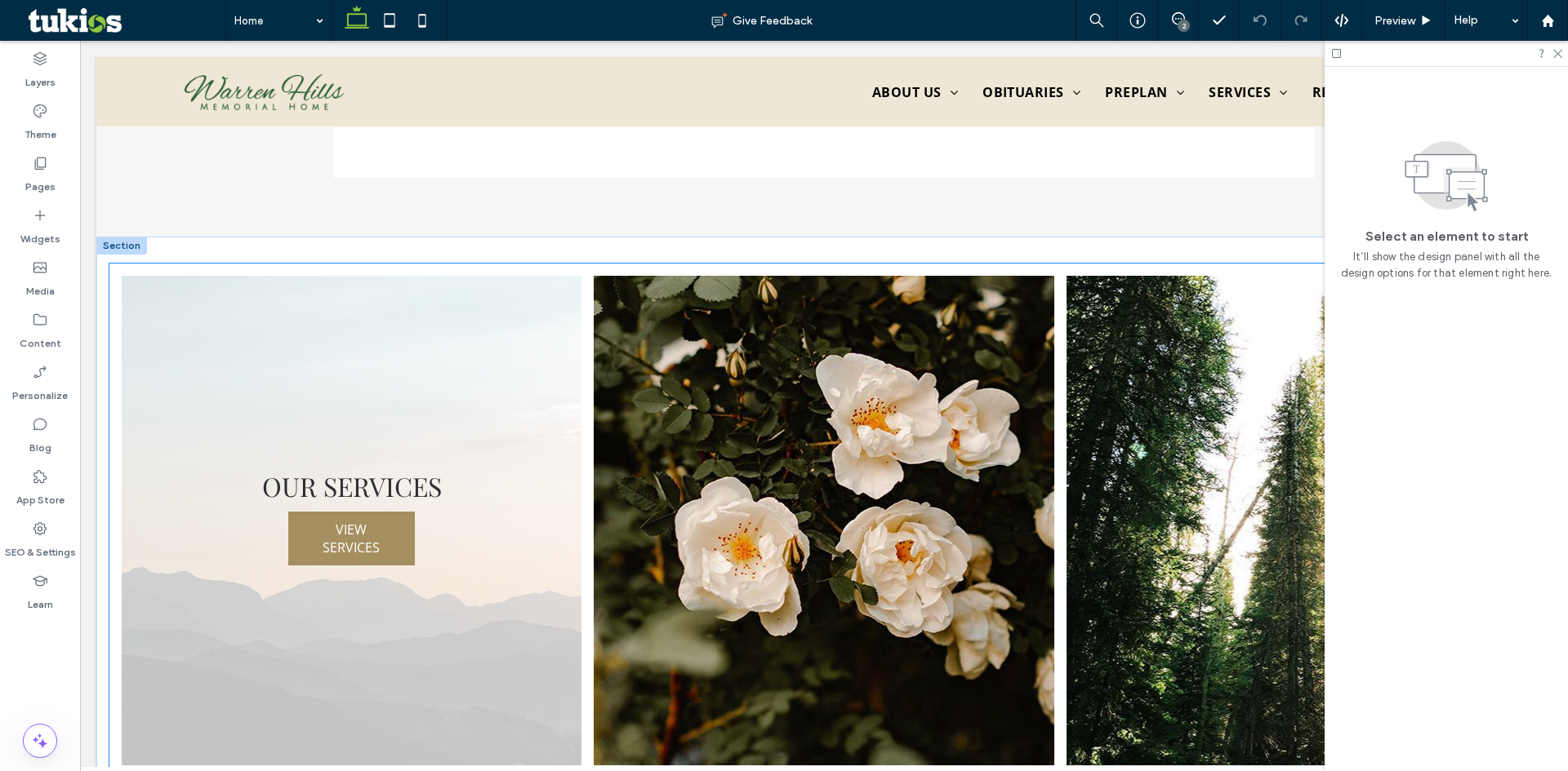
click at [269, 561] on link at bounding box center [352, 520] width 487 height 519
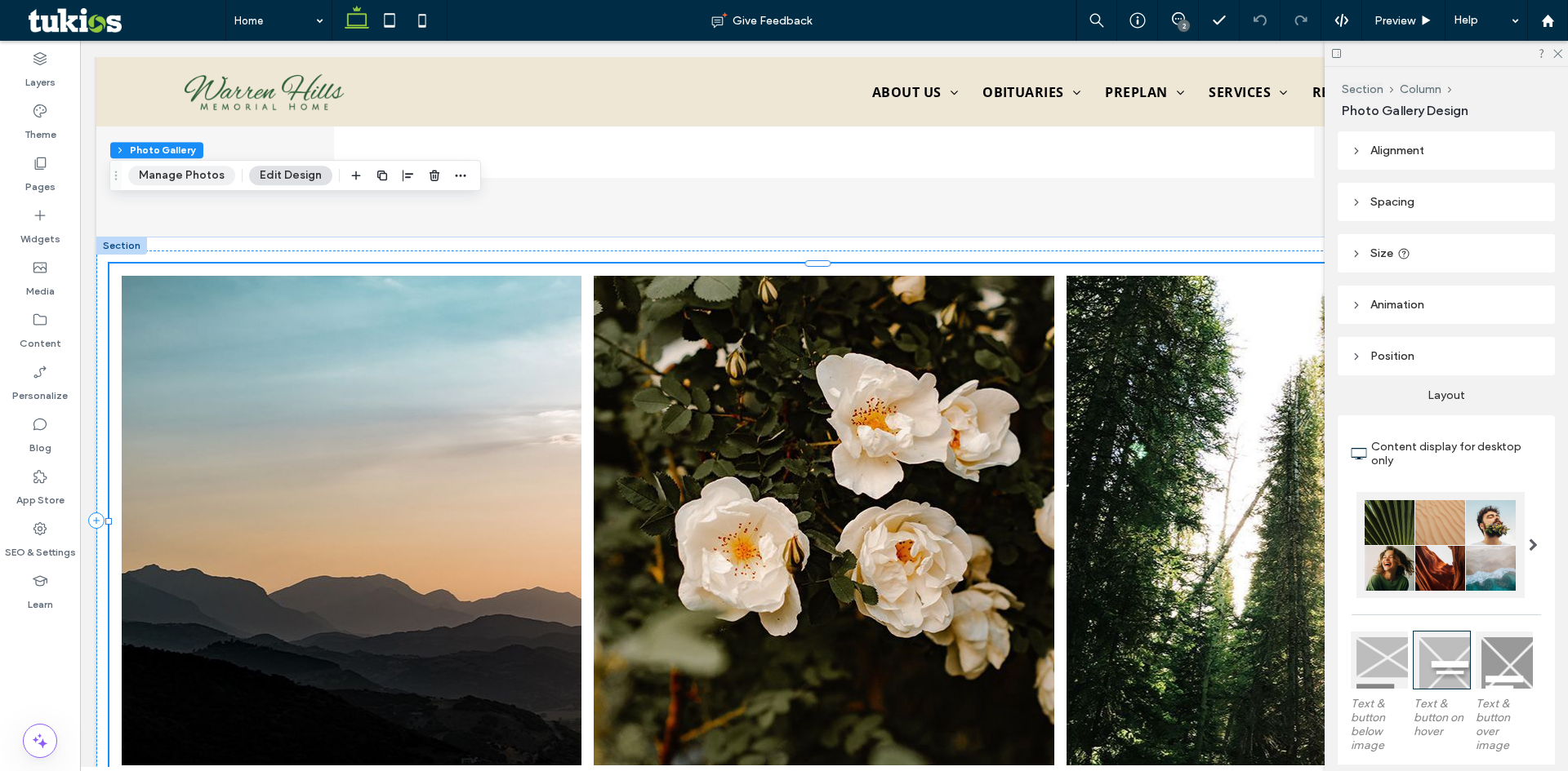
click at [173, 182] on button "Manage Photos" at bounding box center [182, 176] width 107 height 20
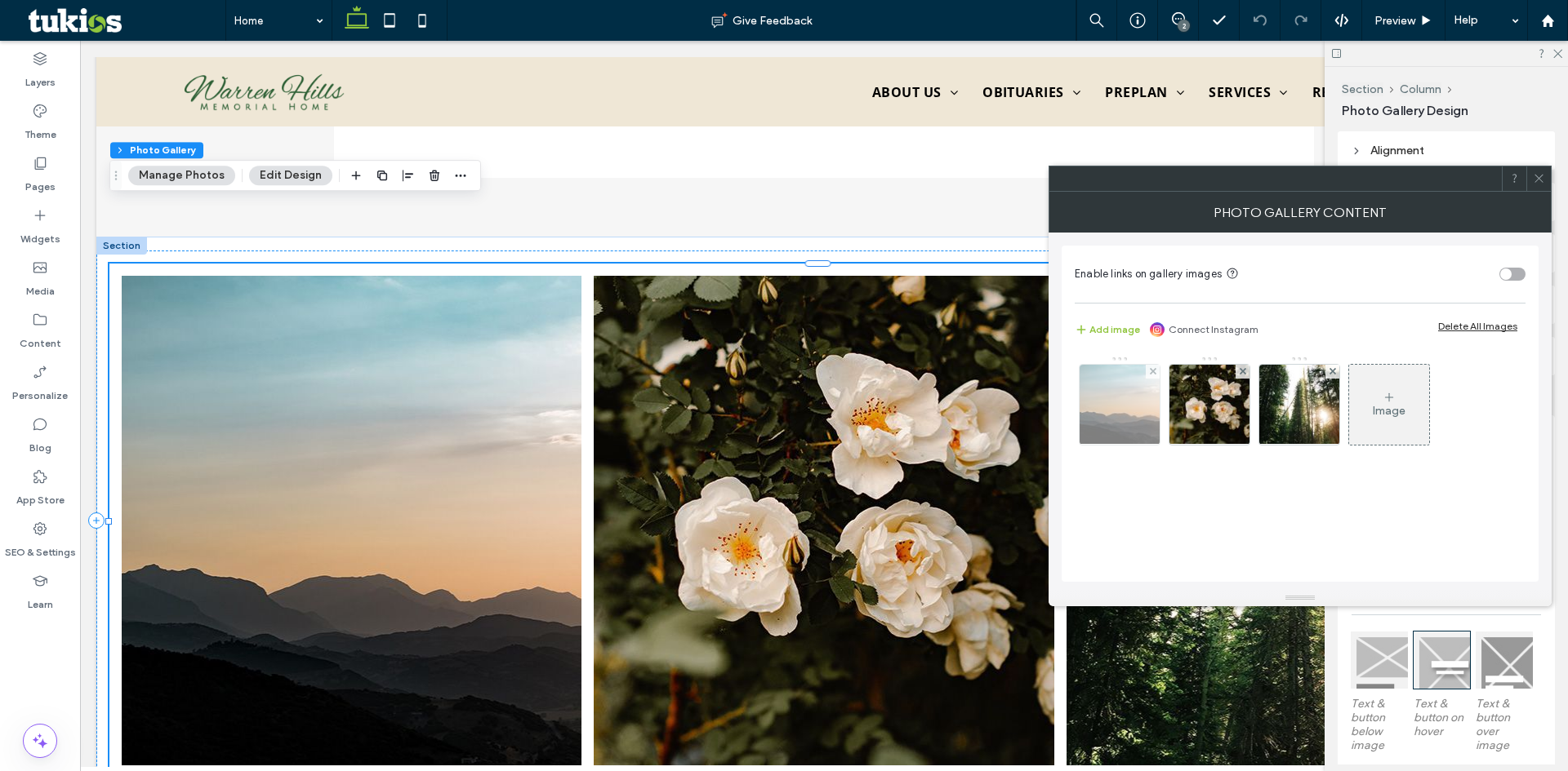
click at [1134, 415] on img at bounding box center [1120, 405] width 120 height 80
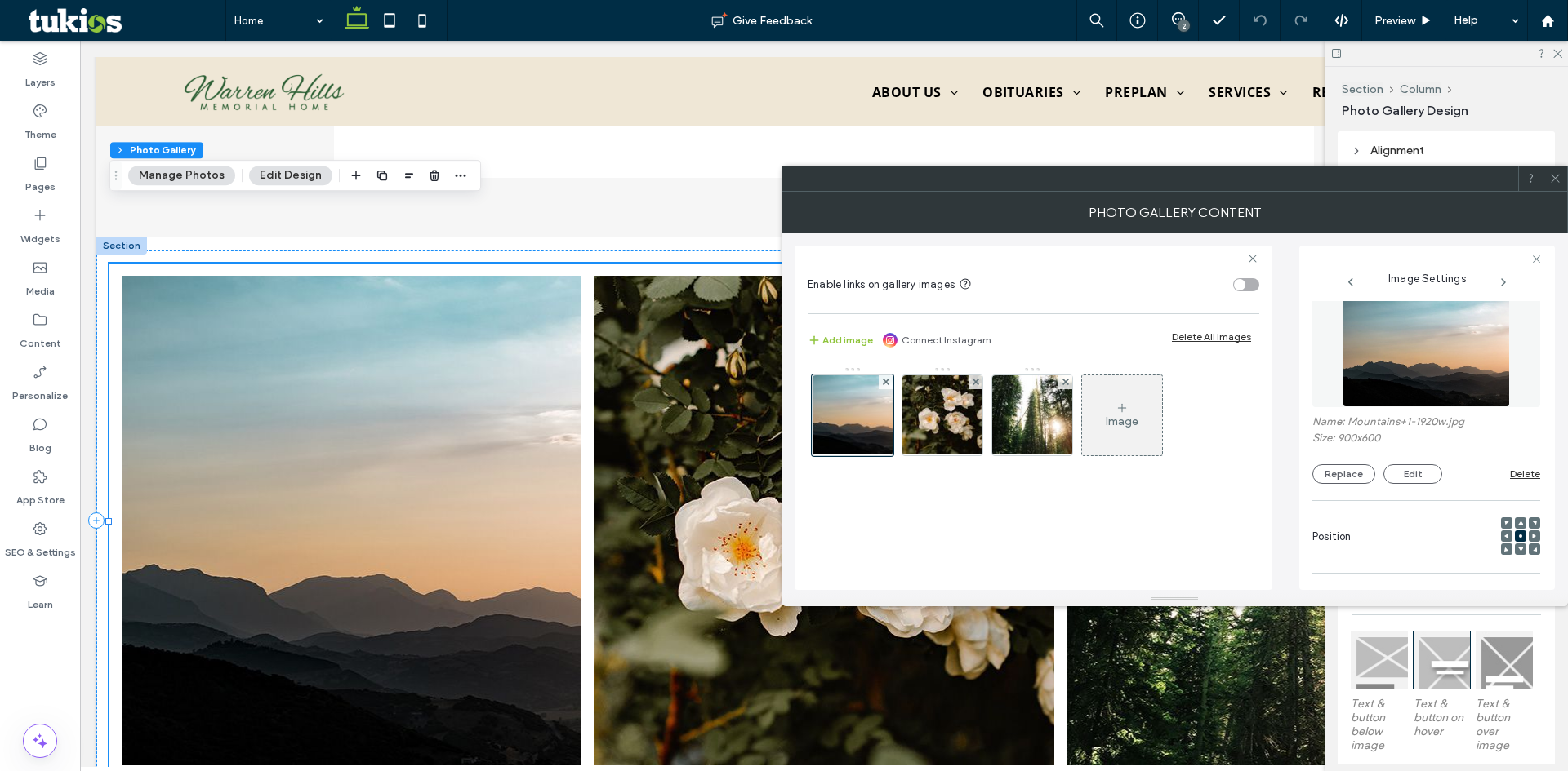
scroll to position [0, 0]
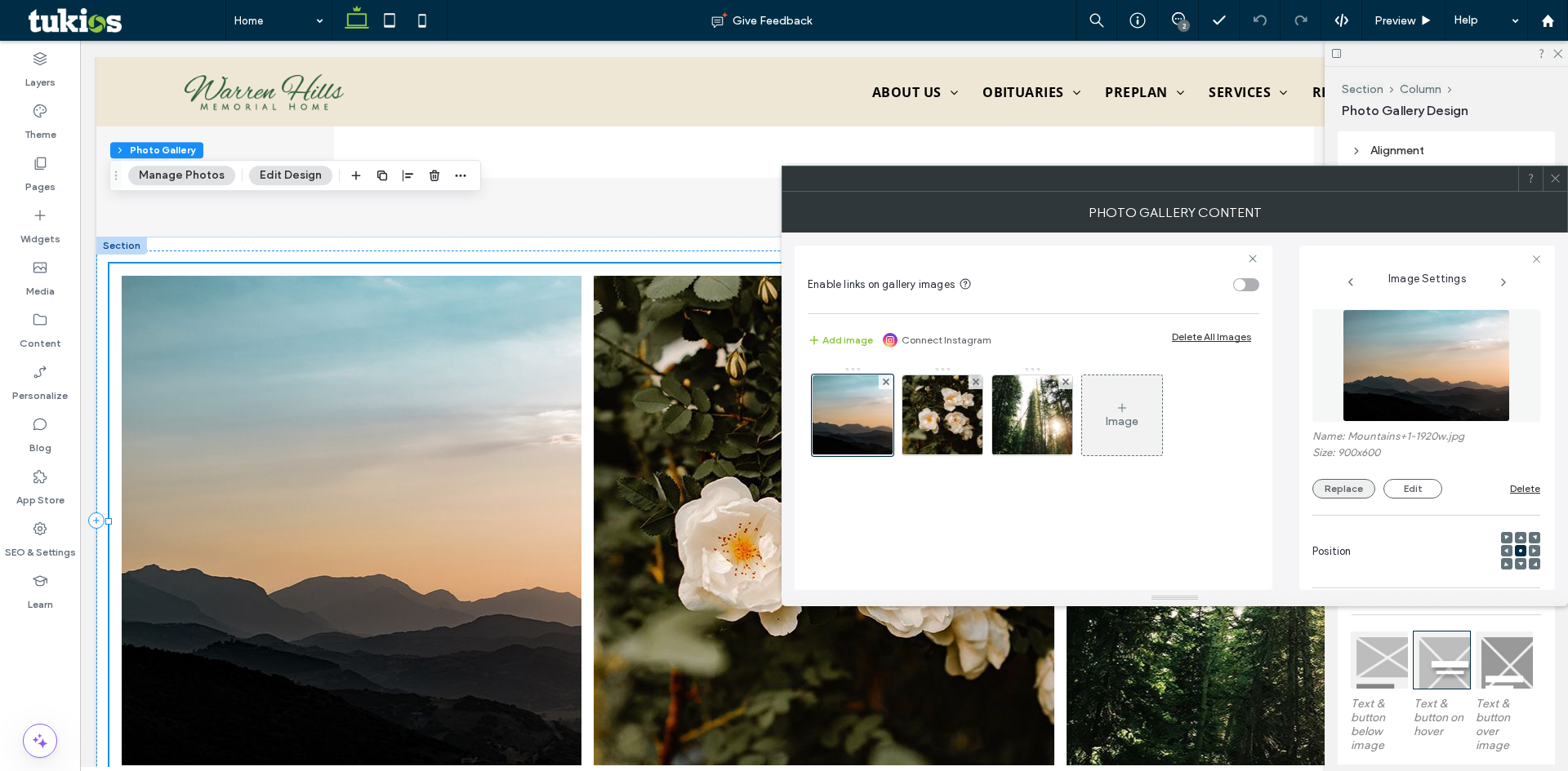
click at [1349, 492] on button "Replace" at bounding box center [1343, 489] width 63 height 20
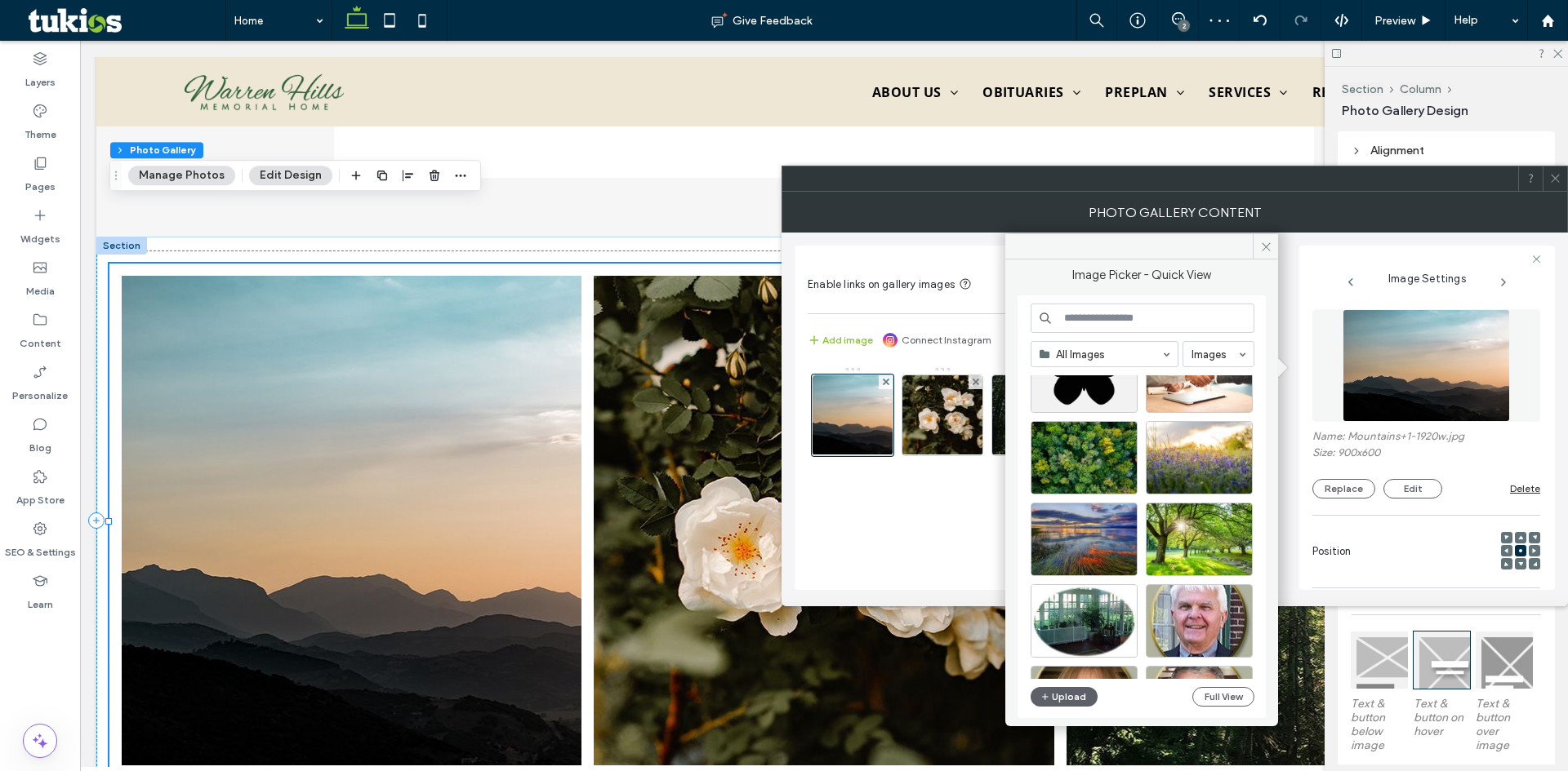
scroll to position [1206, 0]
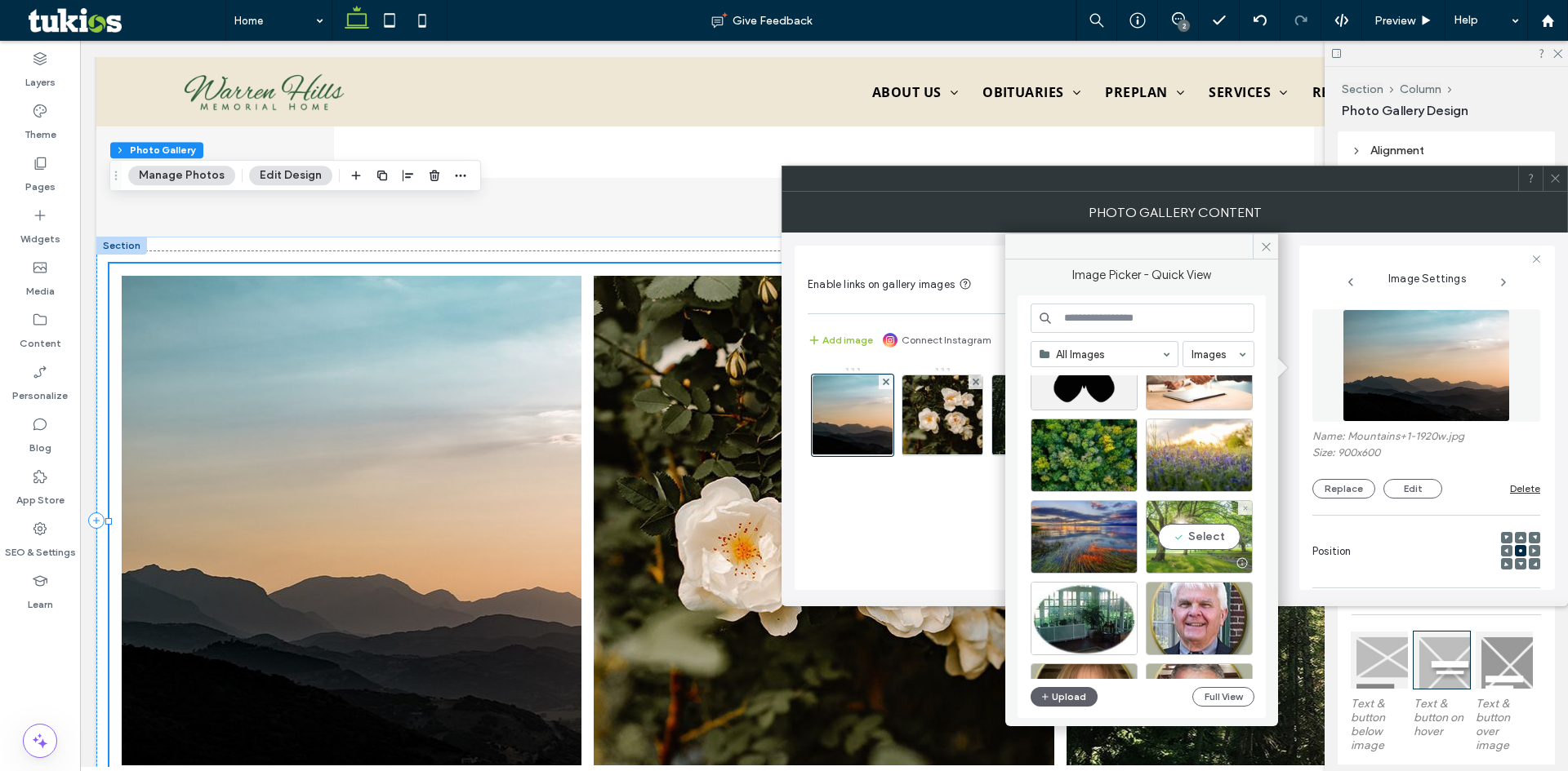
click at [1193, 538] on div "Select" at bounding box center [1199, 537] width 107 height 74
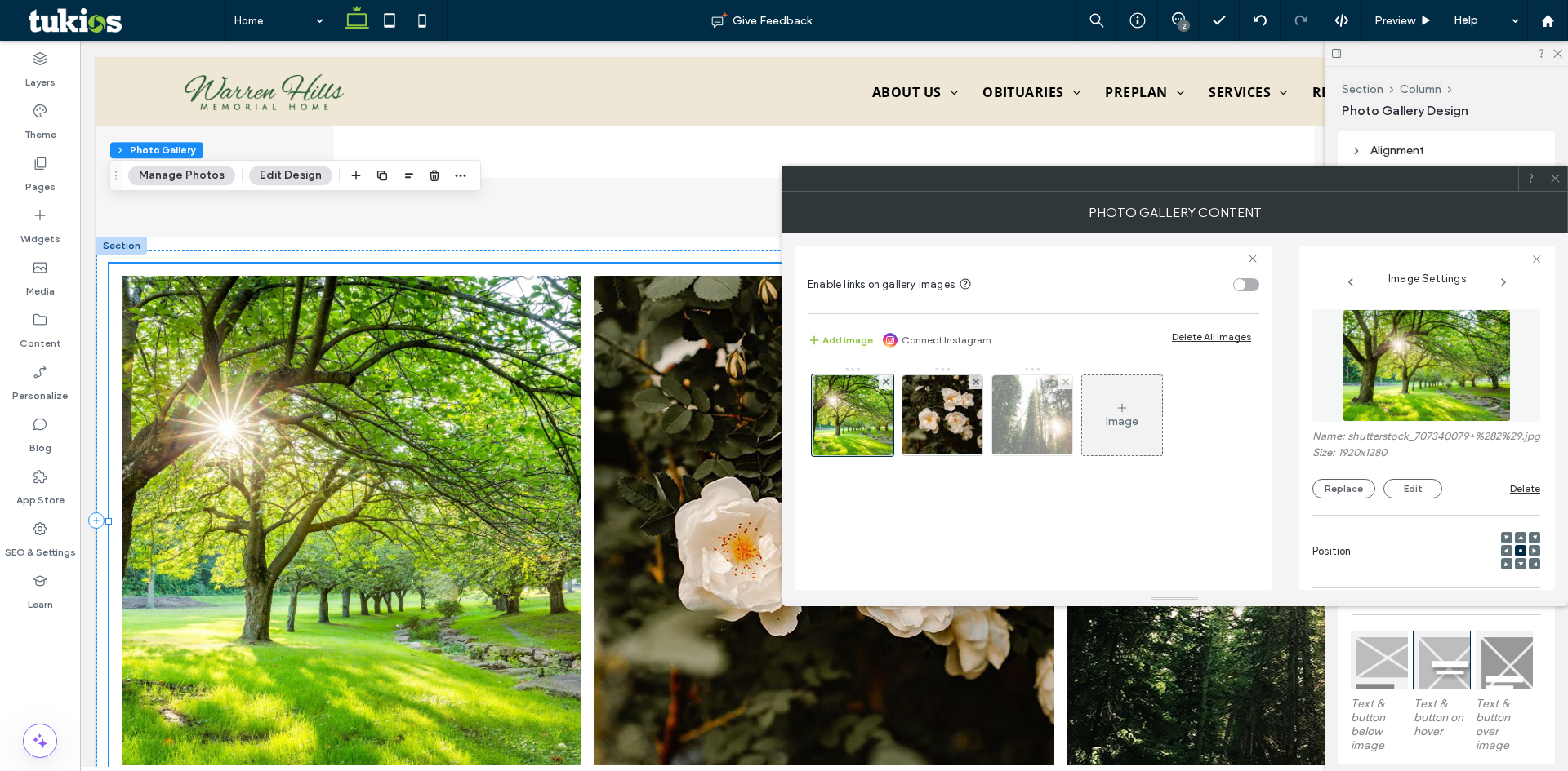
click at [1032, 416] on img at bounding box center [1032, 415] width 107 height 80
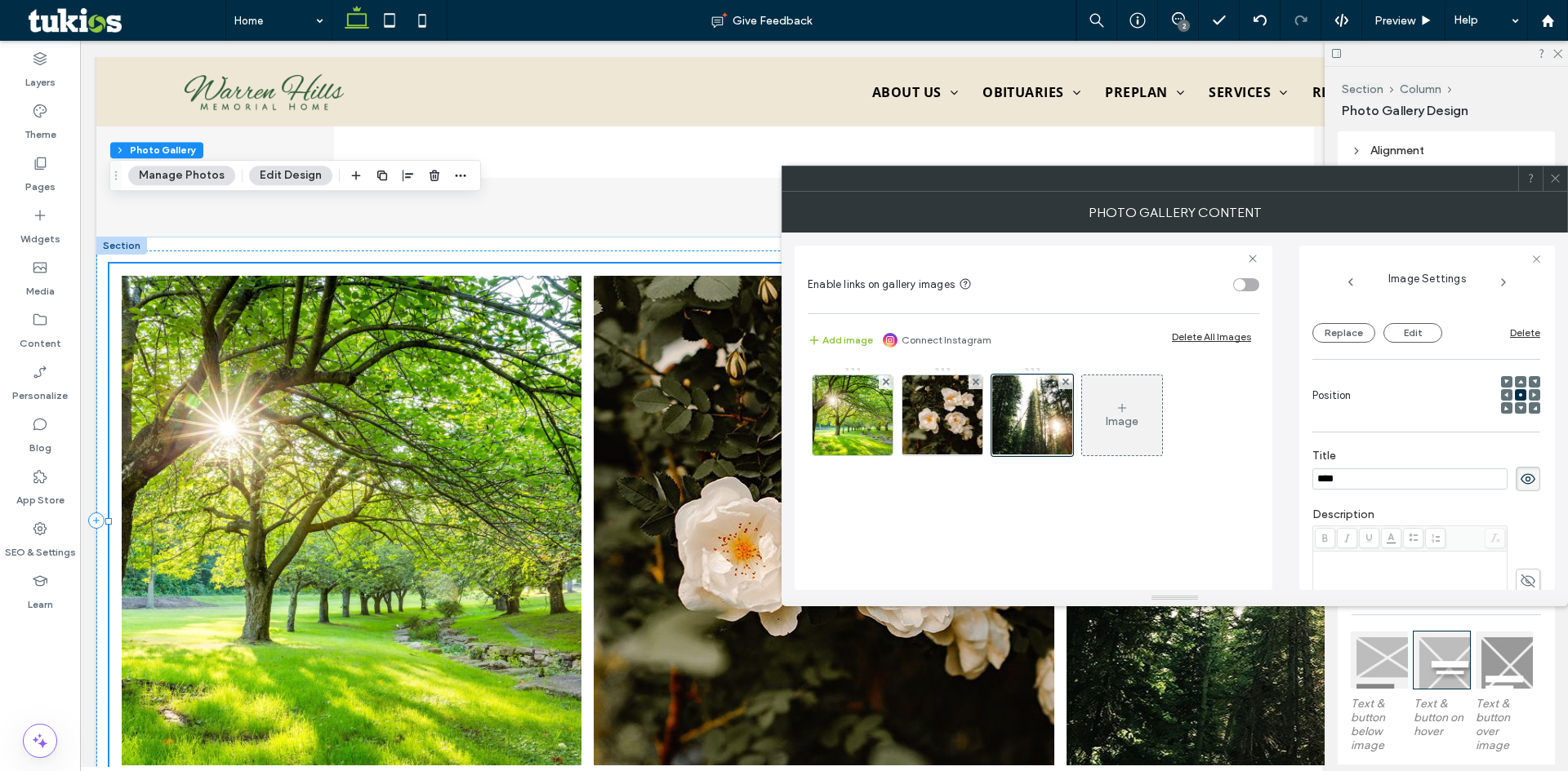
scroll to position [0, 0]
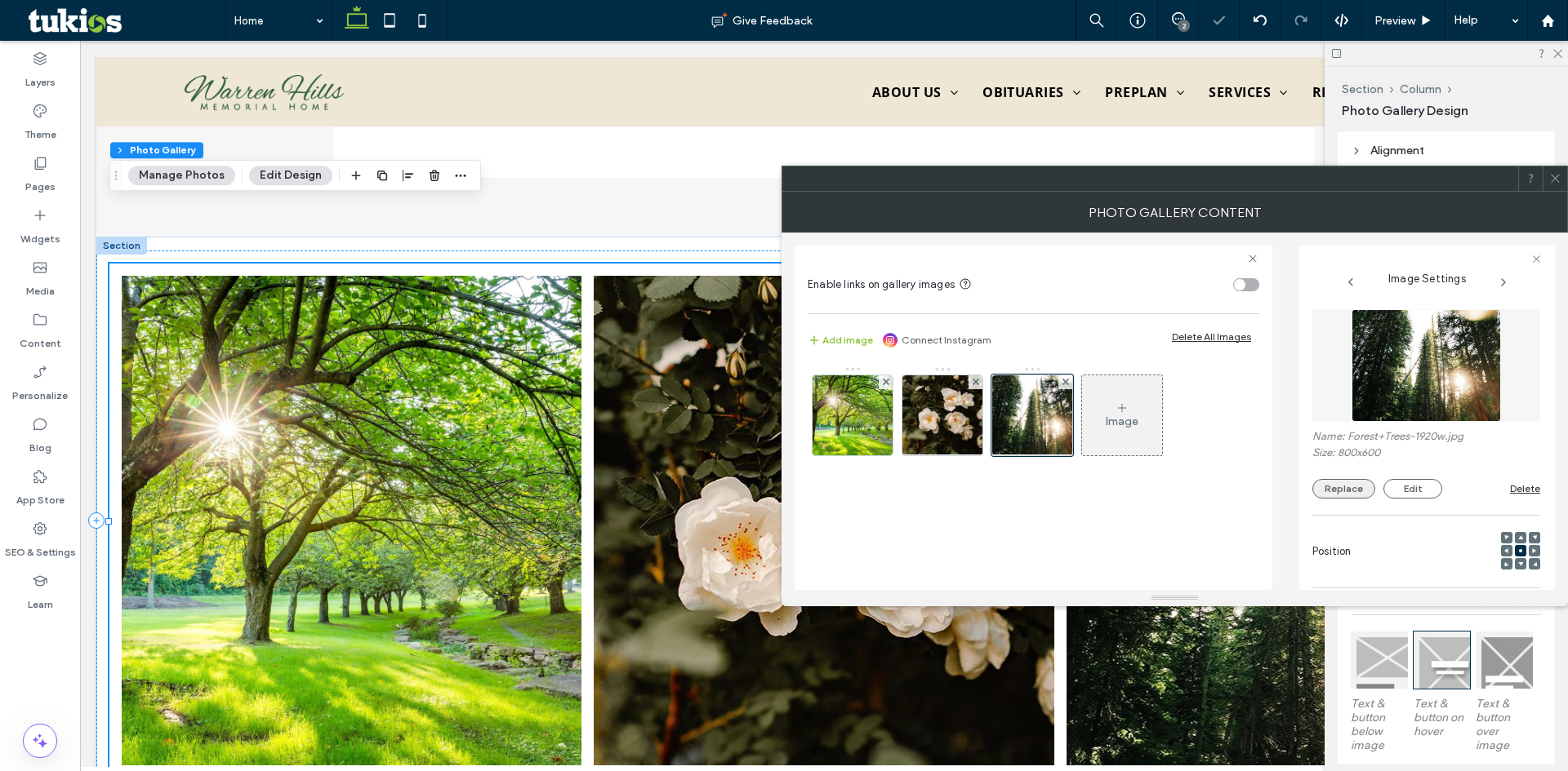
click at [1340, 492] on button "Replace" at bounding box center [1343, 489] width 63 height 20
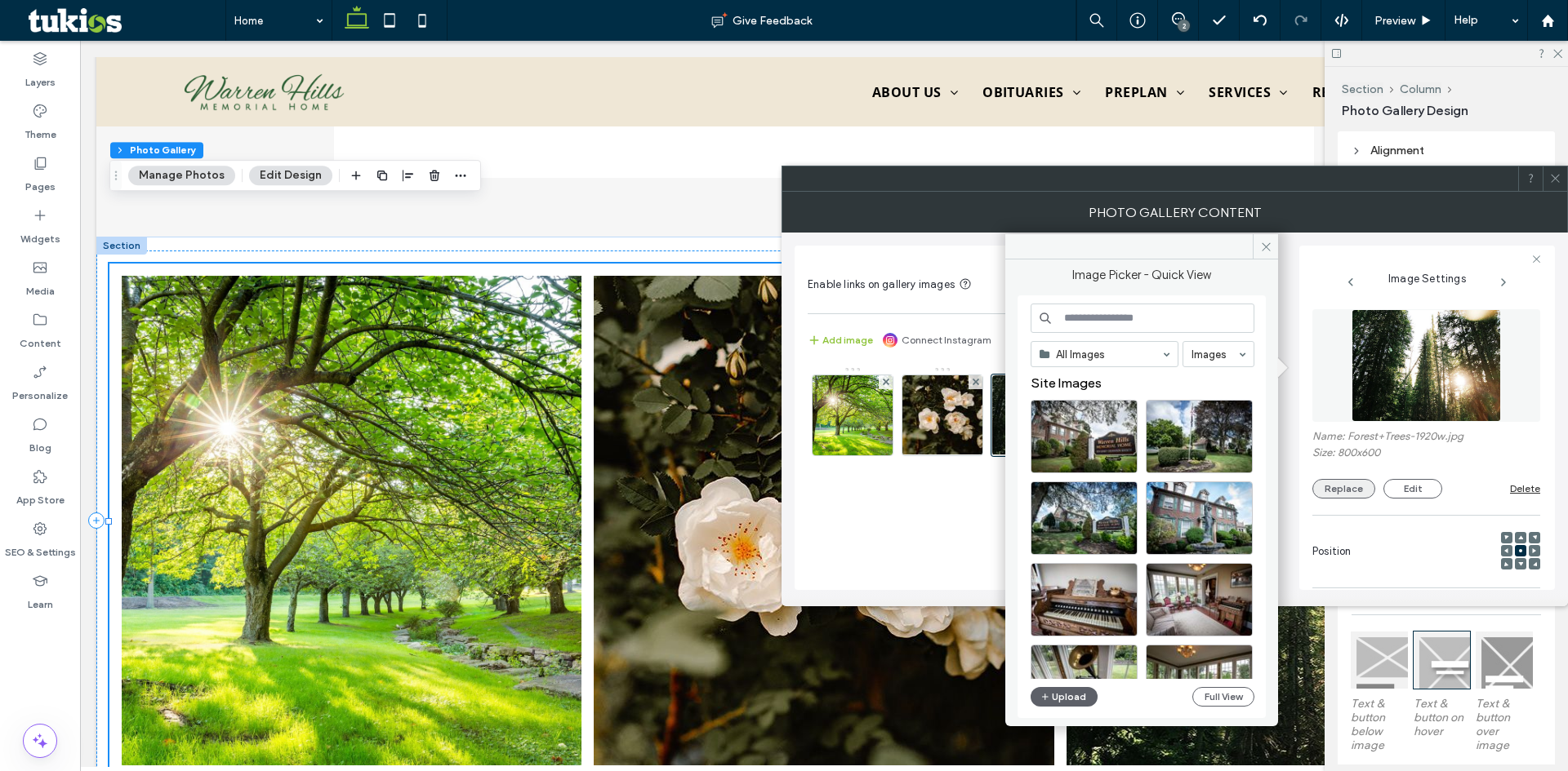
click at [1355, 485] on button "Replace" at bounding box center [1343, 489] width 63 height 20
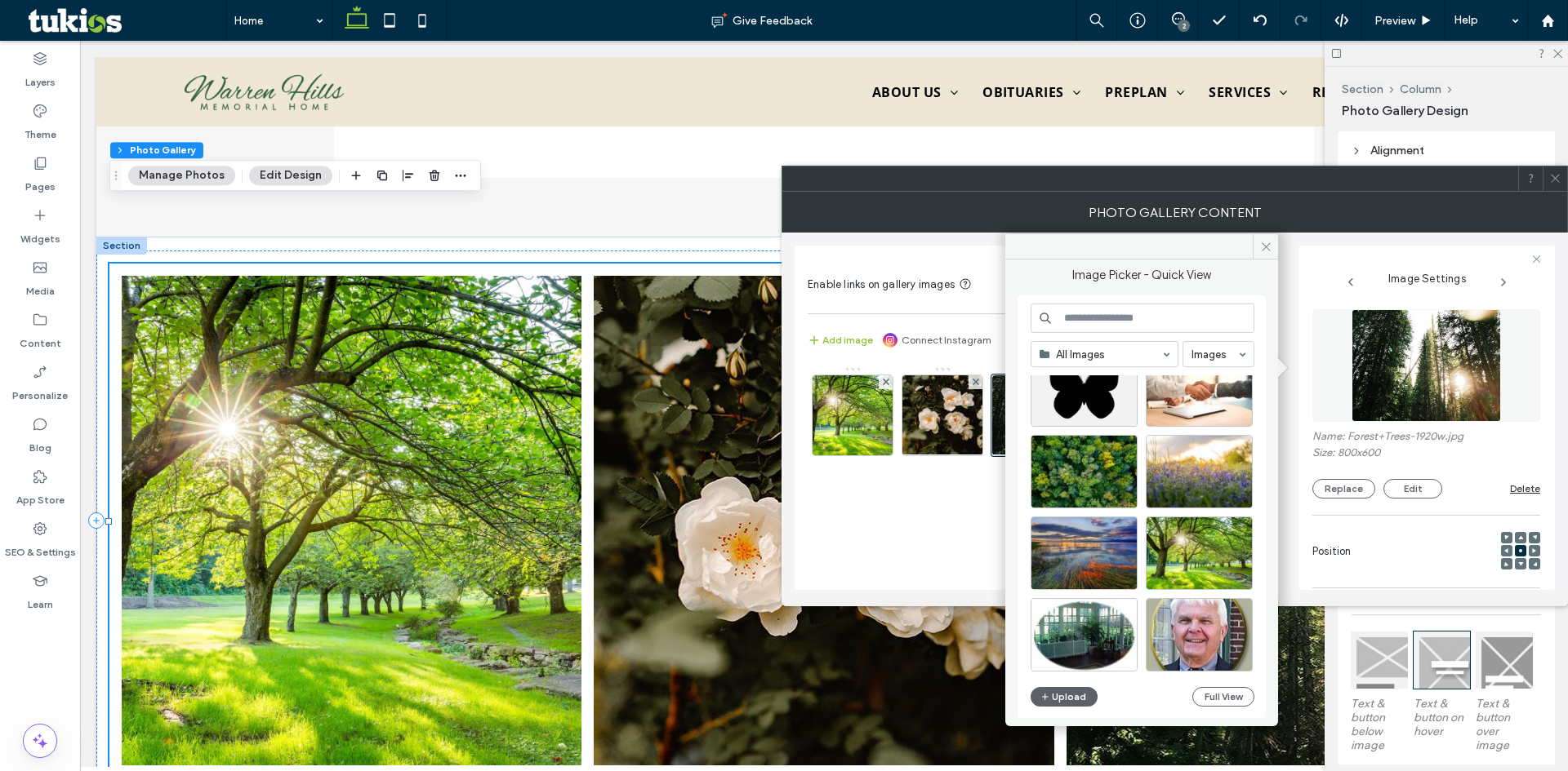
scroll to position [1206, 0]
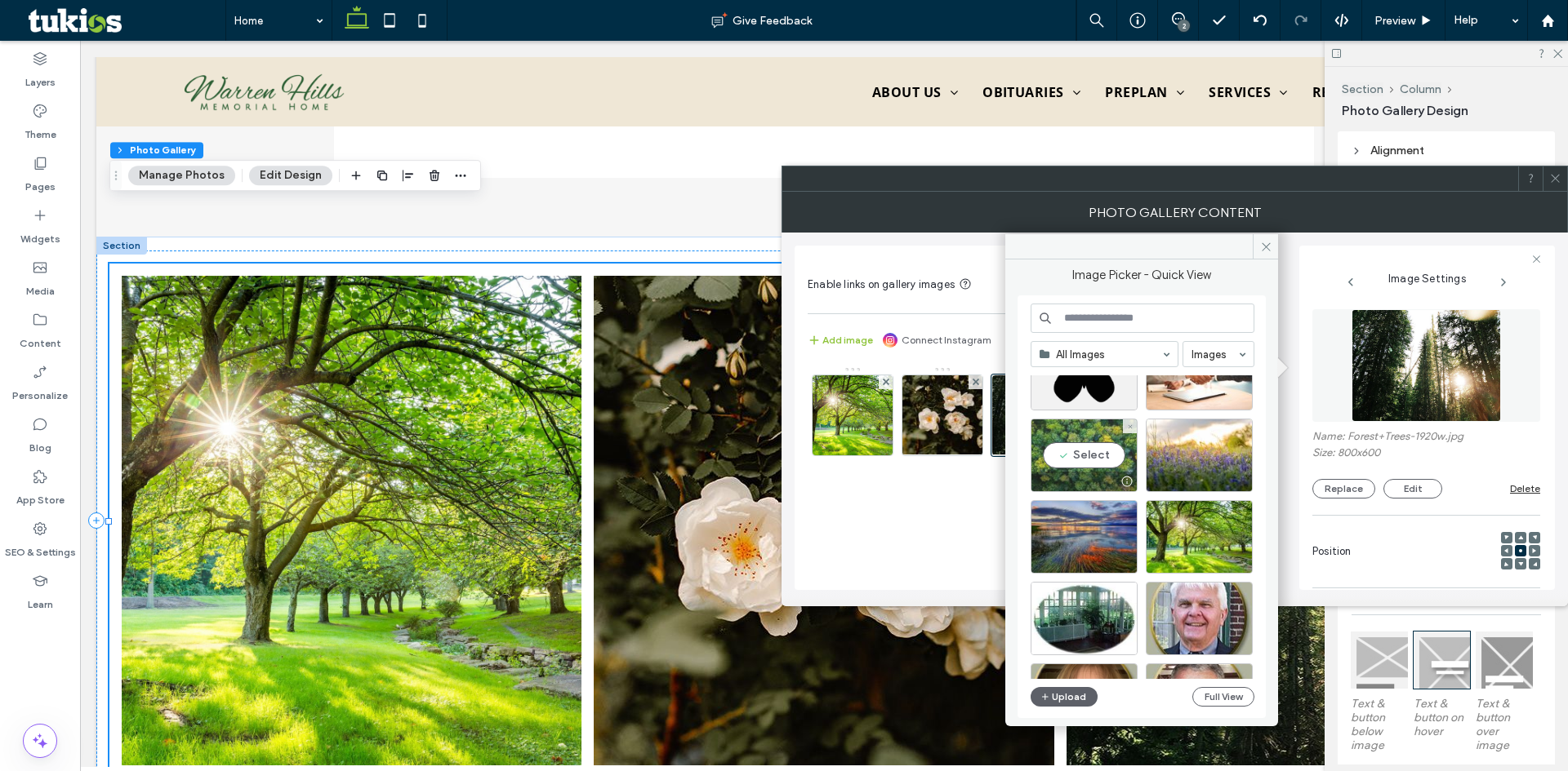
click at [1084, 456] on div "Select" at bounding box center [1084, 455] width 107 height 74
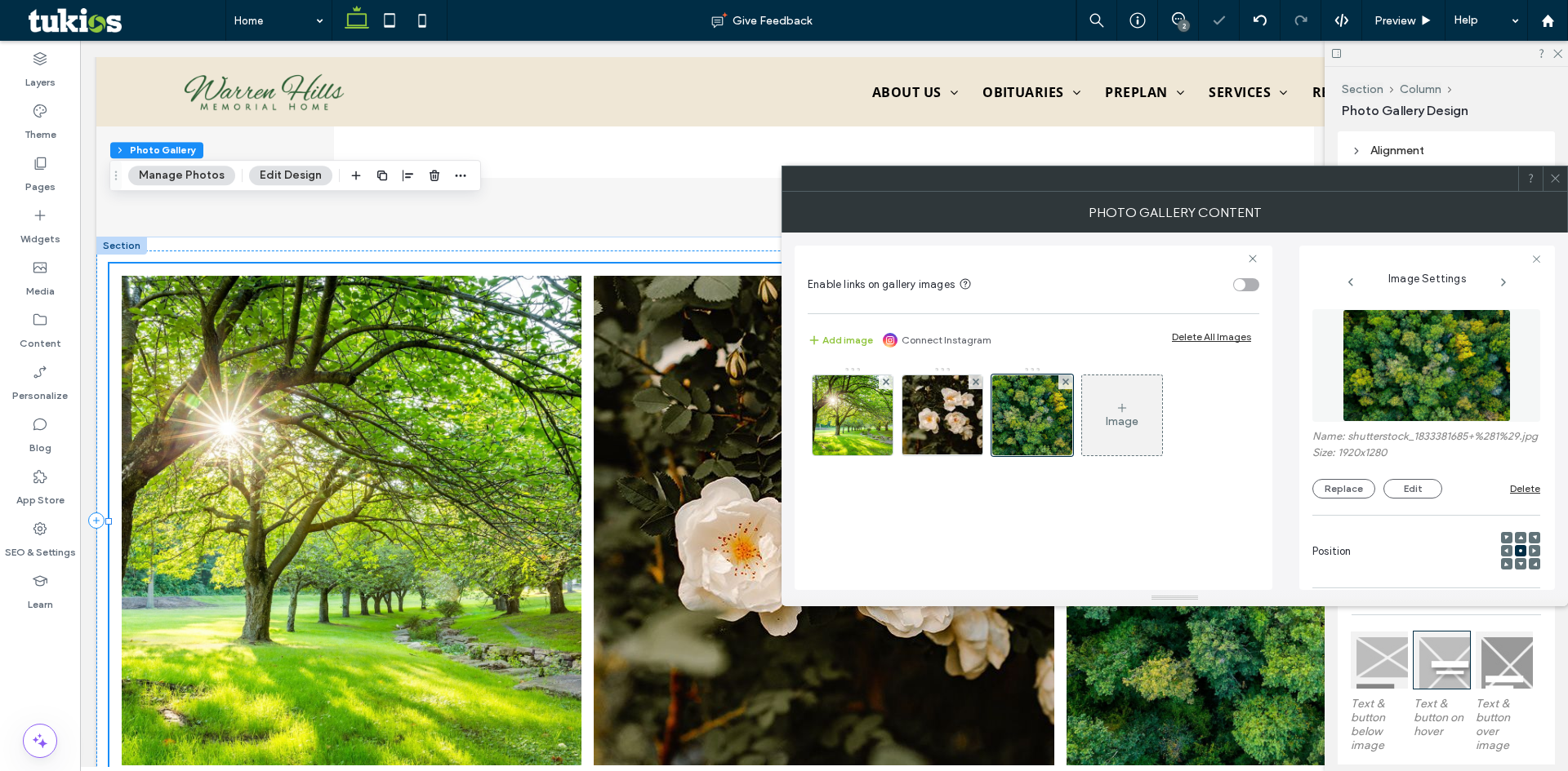
click at [1557, 176] on icon at bounding box center [1555, 178] width 12 height 12
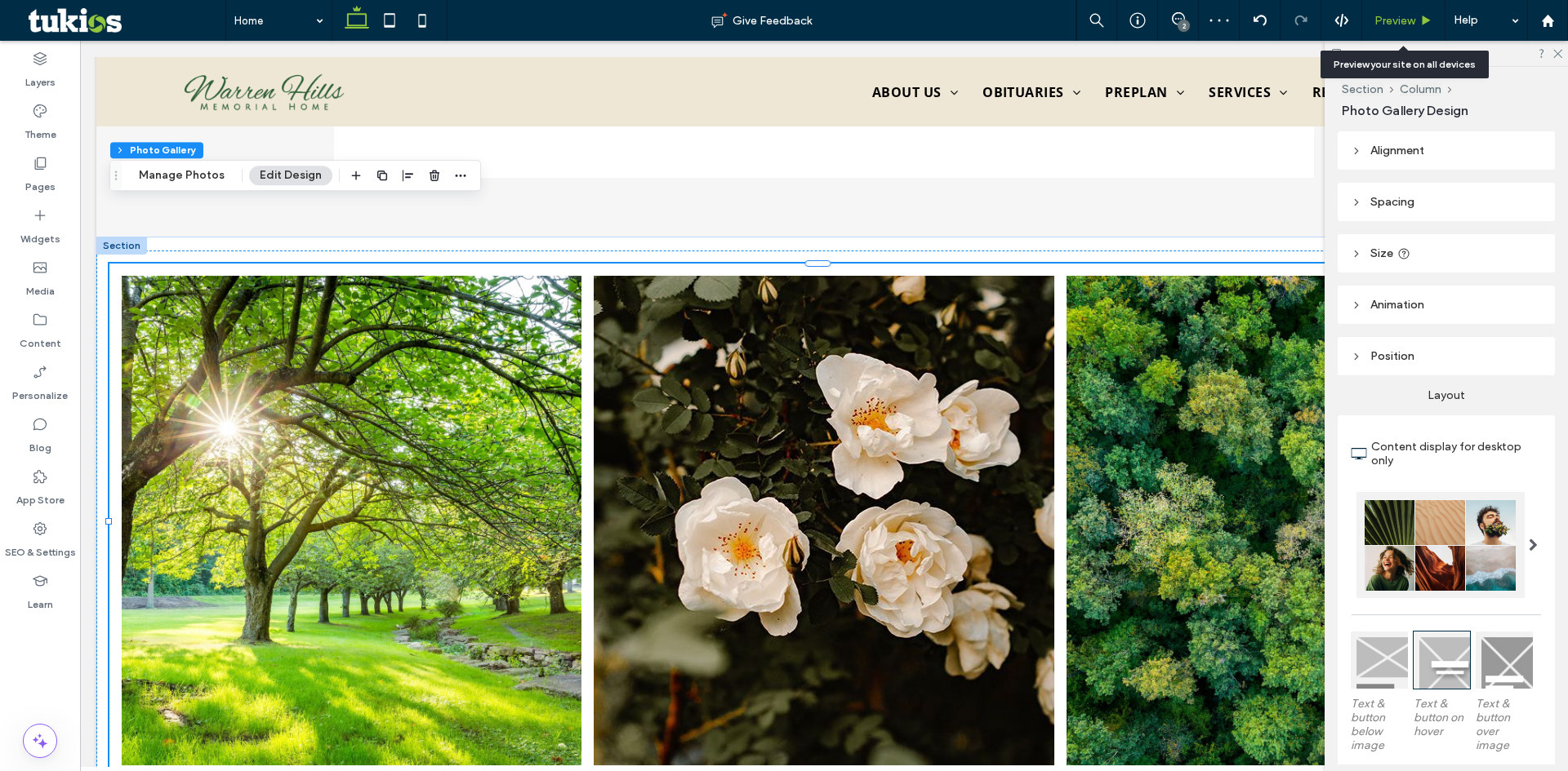
click at [1388, 21] on span "Preview" at bounding box center [1395, 20] width 41 height 14
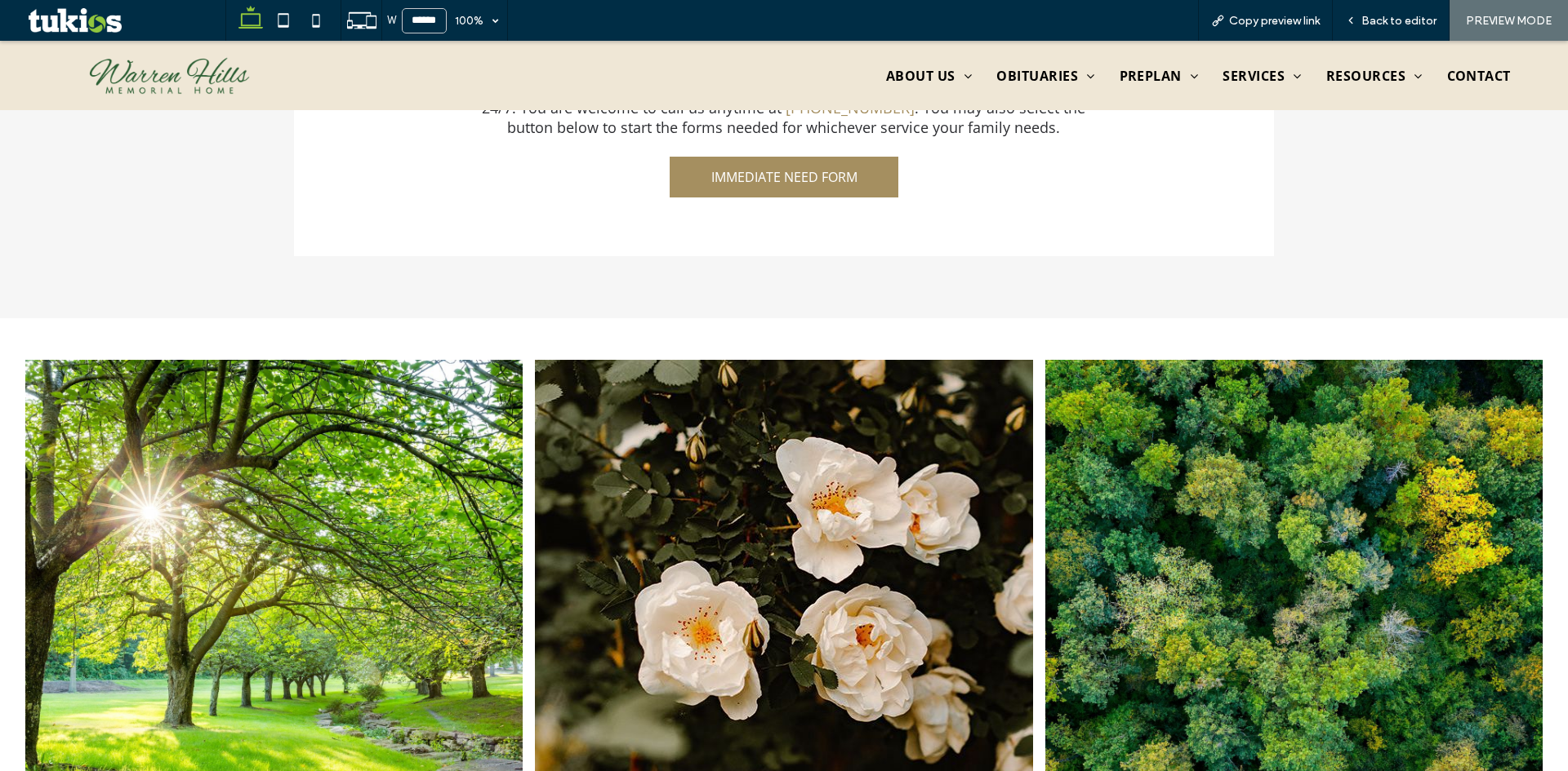
scroll to position [3404, 0]
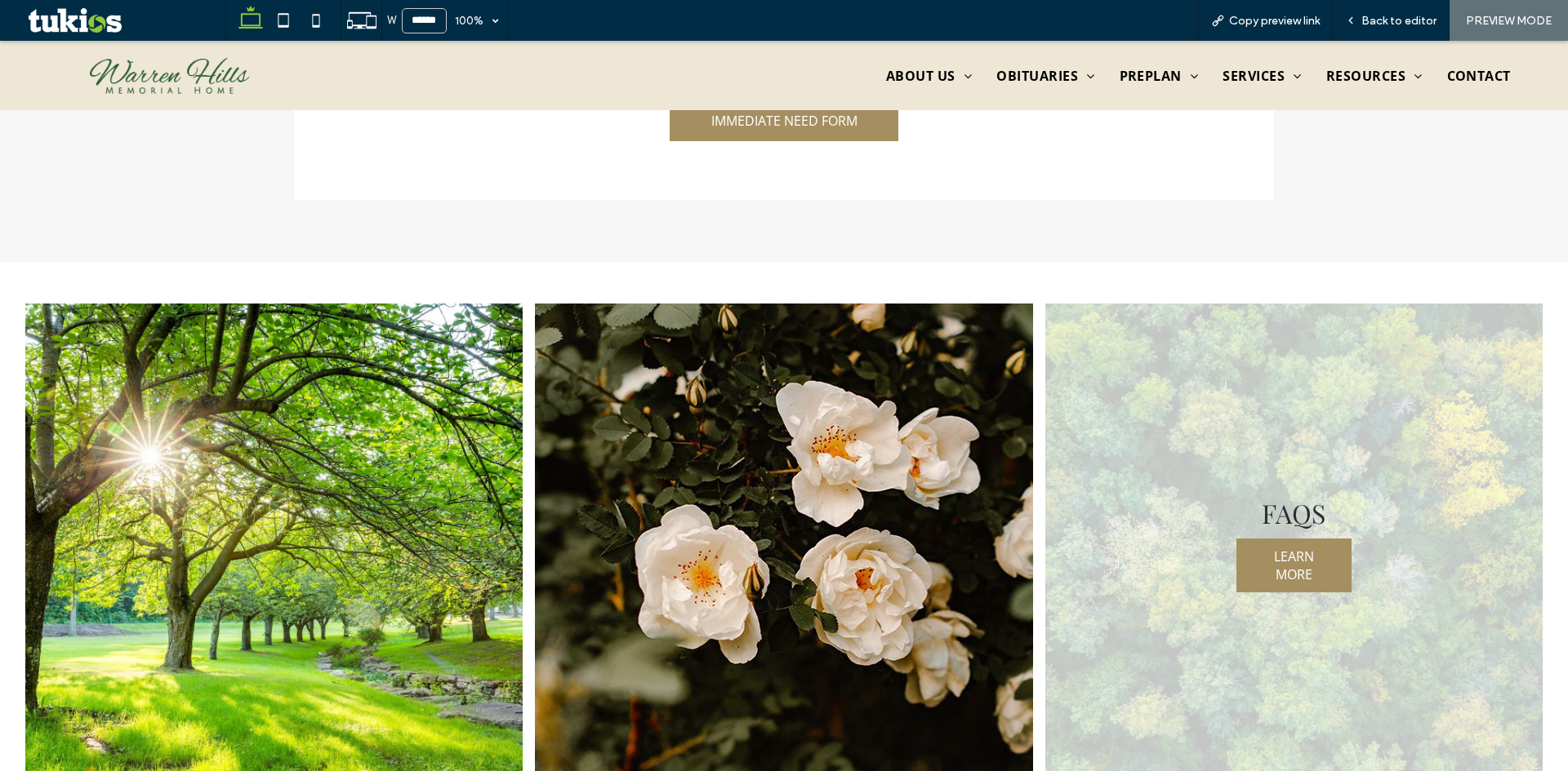
click at [1188, 481] on link at bounding box center [1293, 548] width 528 height 519
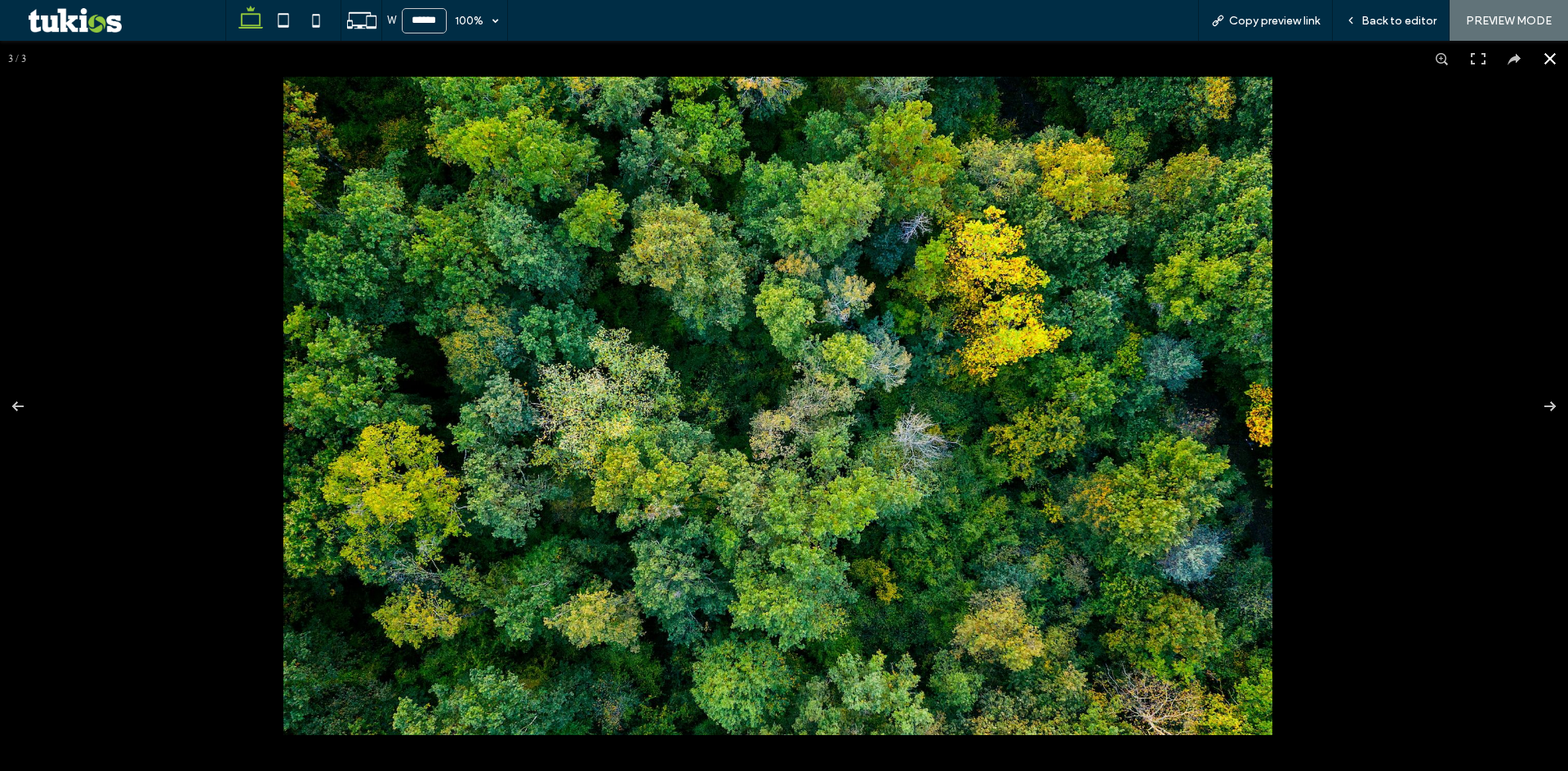
click at [1545, 49] on button at bounding box center [1550, 59] width 36 height 36
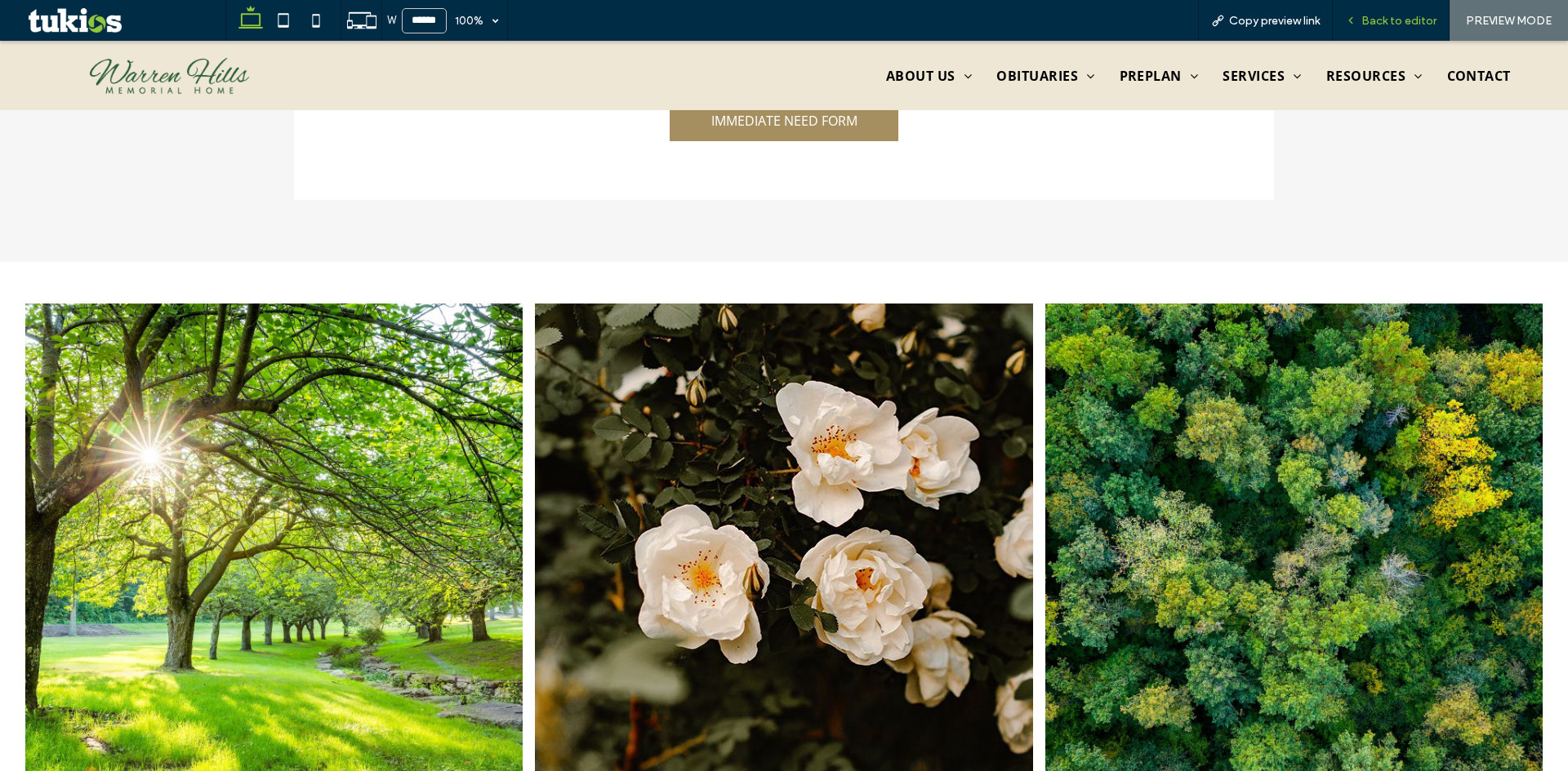
click at [1366, 21] on span "Back to editor" at bounding box center [1399, 20] width 75 height 14
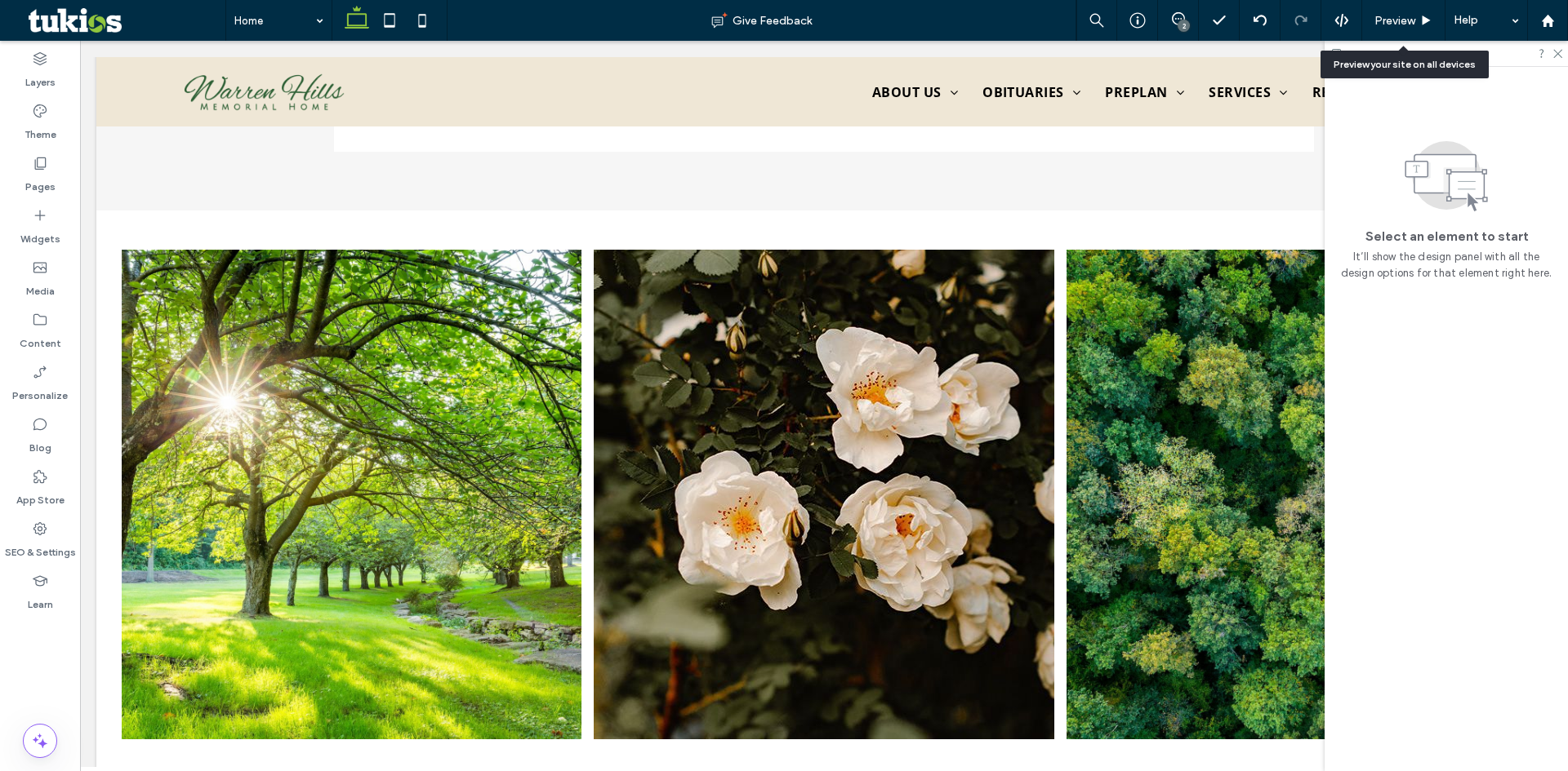
scroll to position [3353, 0]
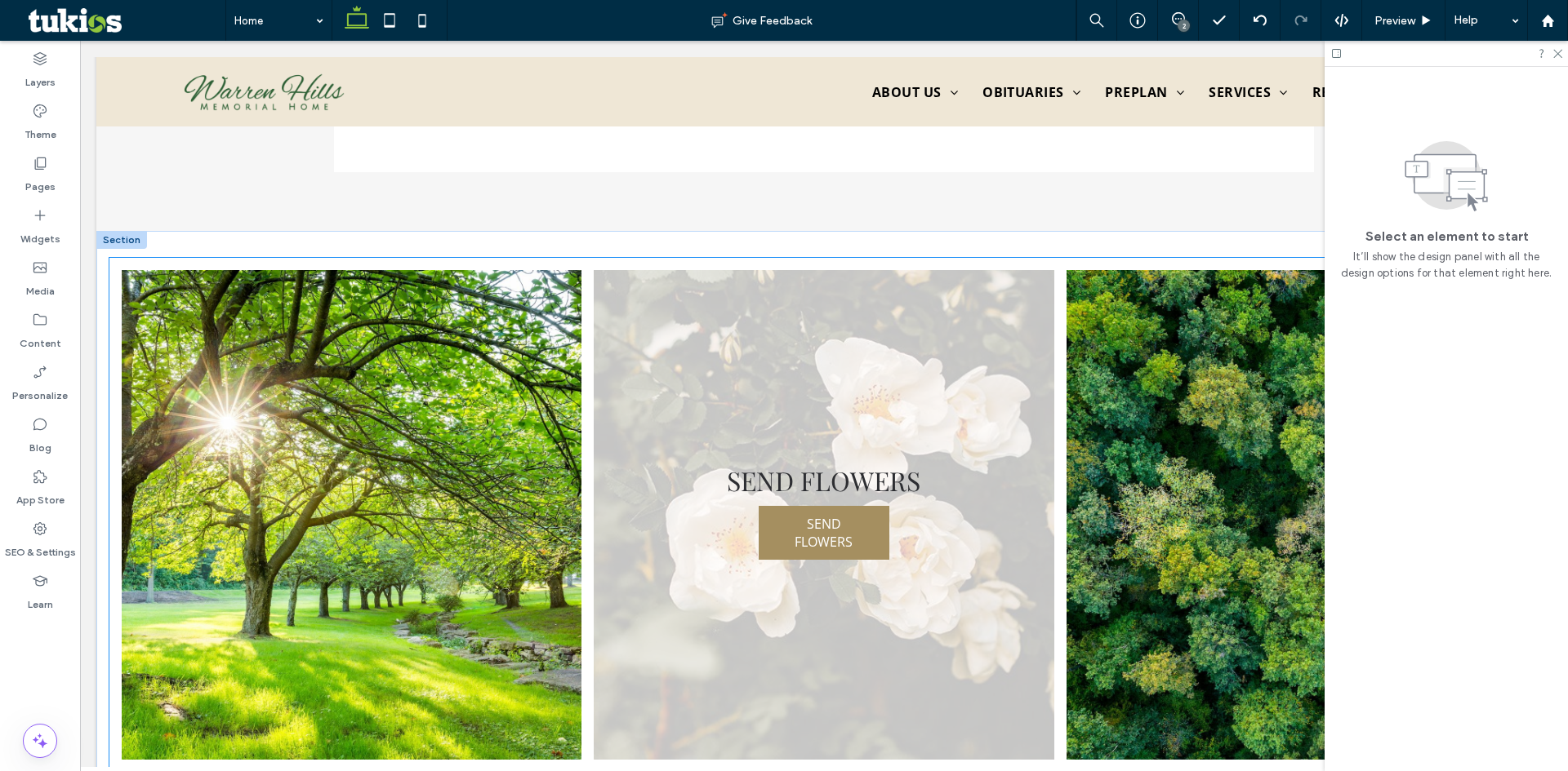
click at [1042, 413] on link at bounding box center [824, 514] width 487 height 519
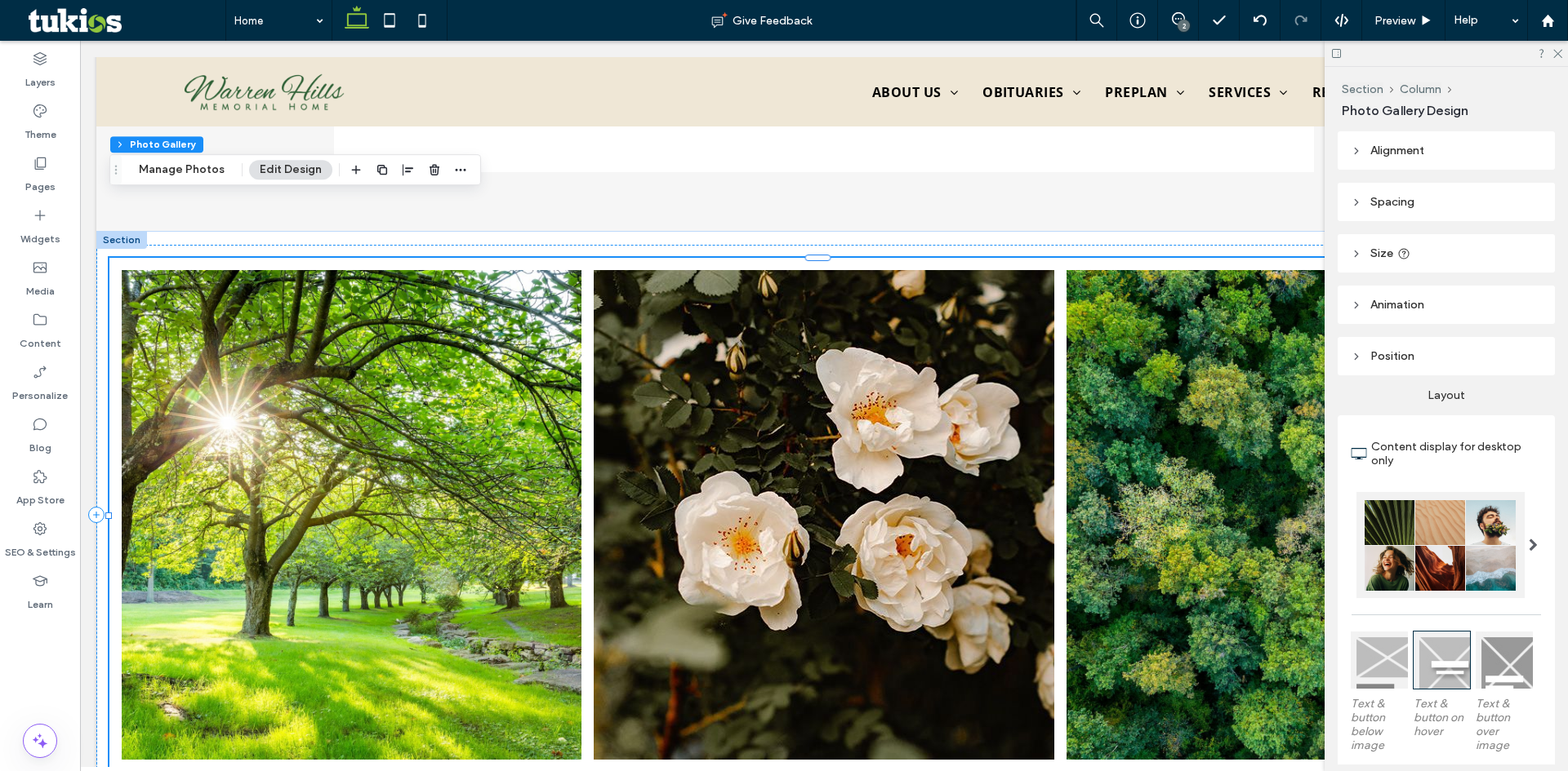
click at [177, 158] on div "Section Column Photo Gallery Manage Photos Edit Design" at bounding box center [295, 170] width 371 height 31
click at [175, 165] on button "Manage Photos" at bounding box center [182, 170] width 107 height 20
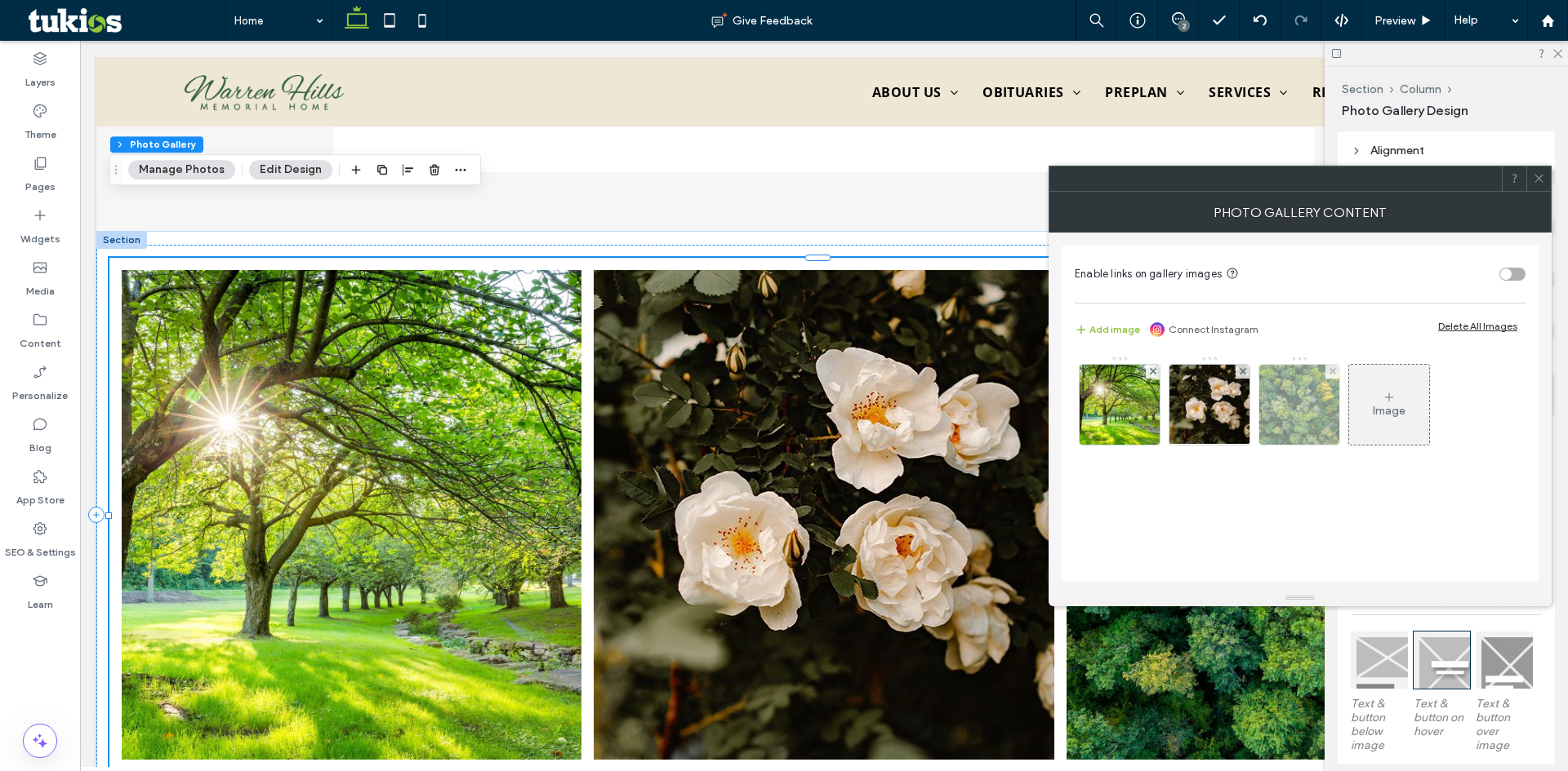
click at [1294, 408] on img at bounding box center [1299, 405] width 120 height 80
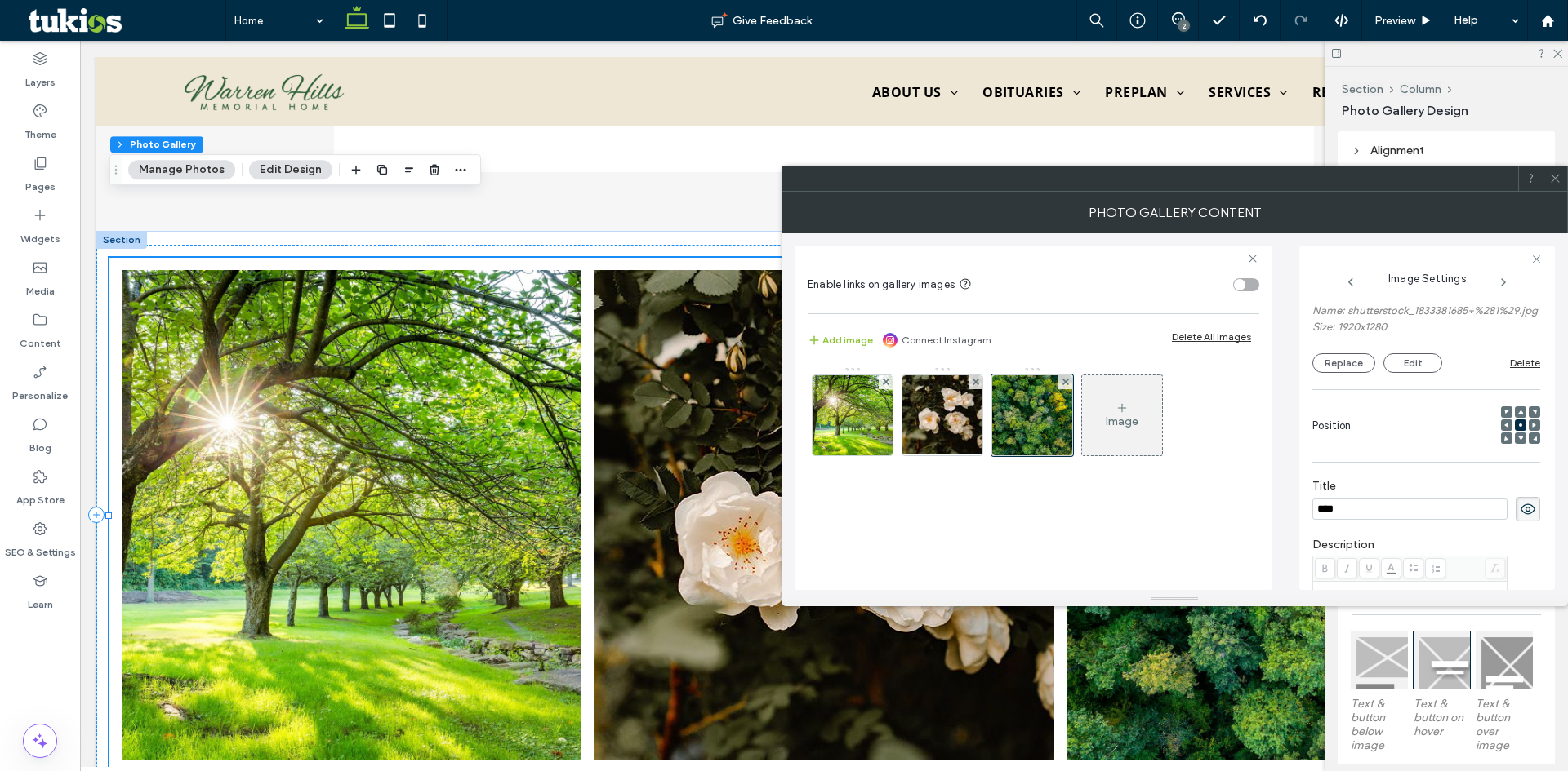
scroll to position [120, 0]
click at [1351, 379] on button "Replace" at bounding box center [1343, 369] width 63 height 20
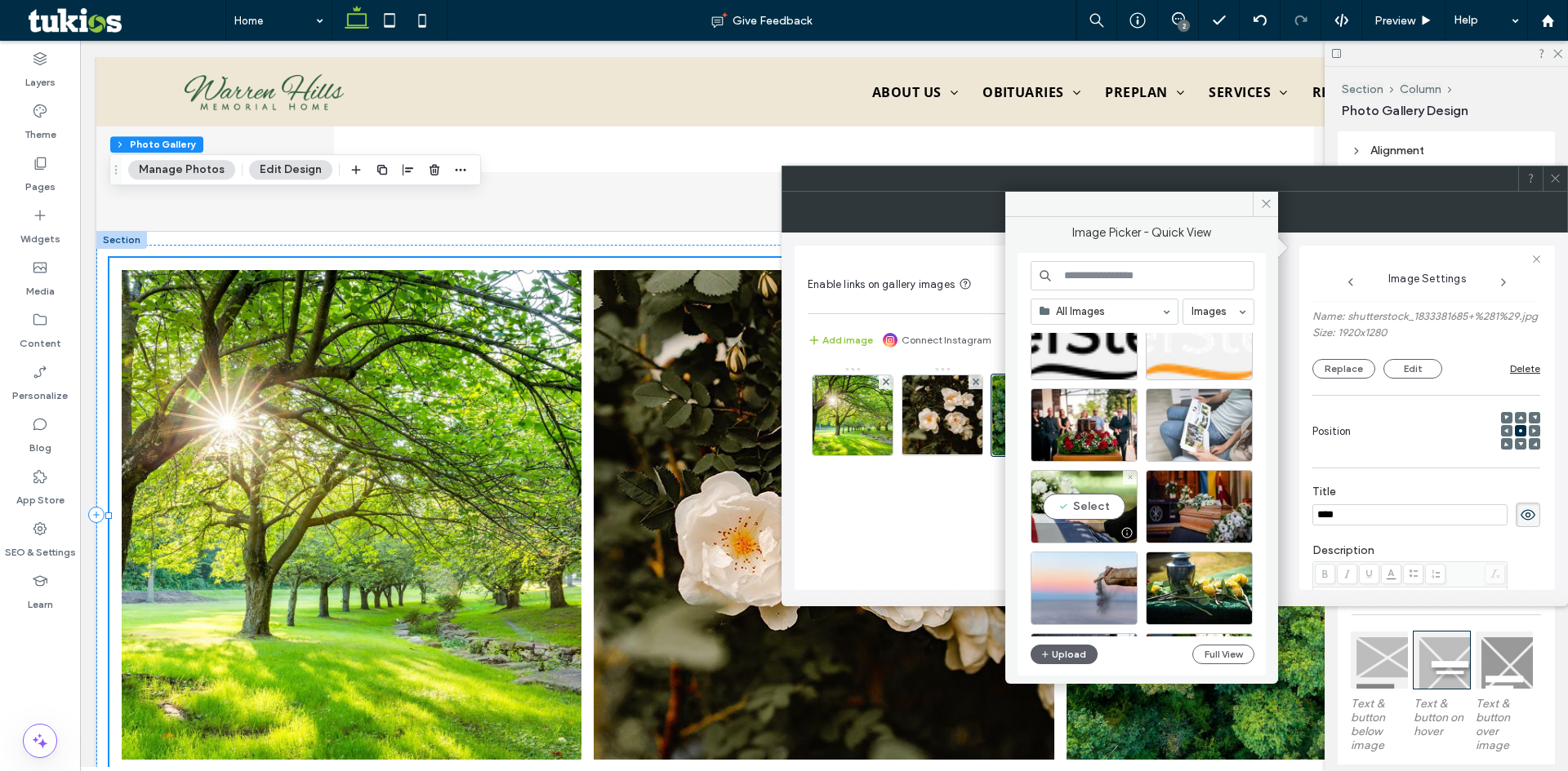
scroll to position [2822, 0]
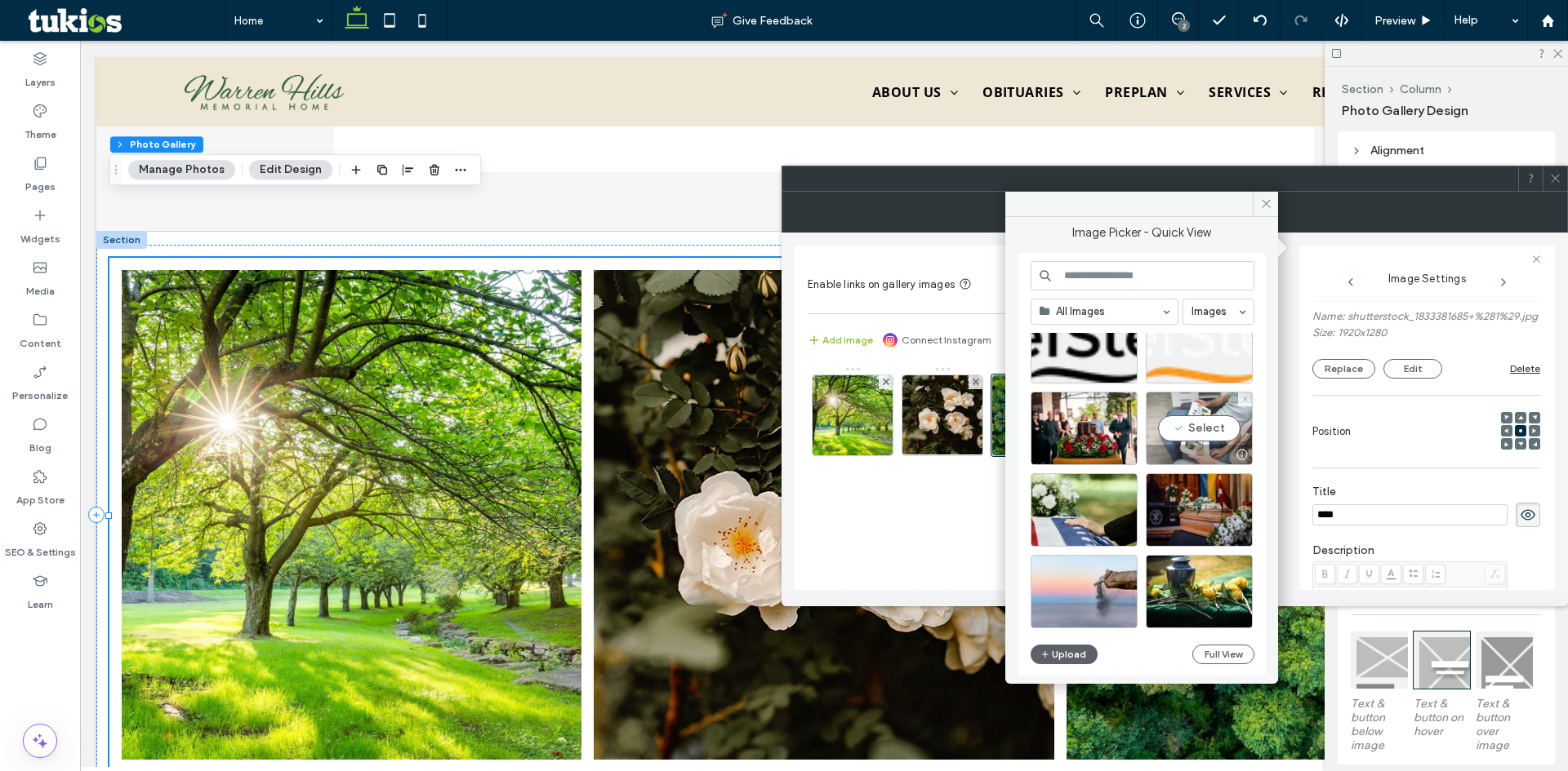
click at [1206, 424] on div "Select" at bounding box center [1199, 428] width 107 height 74
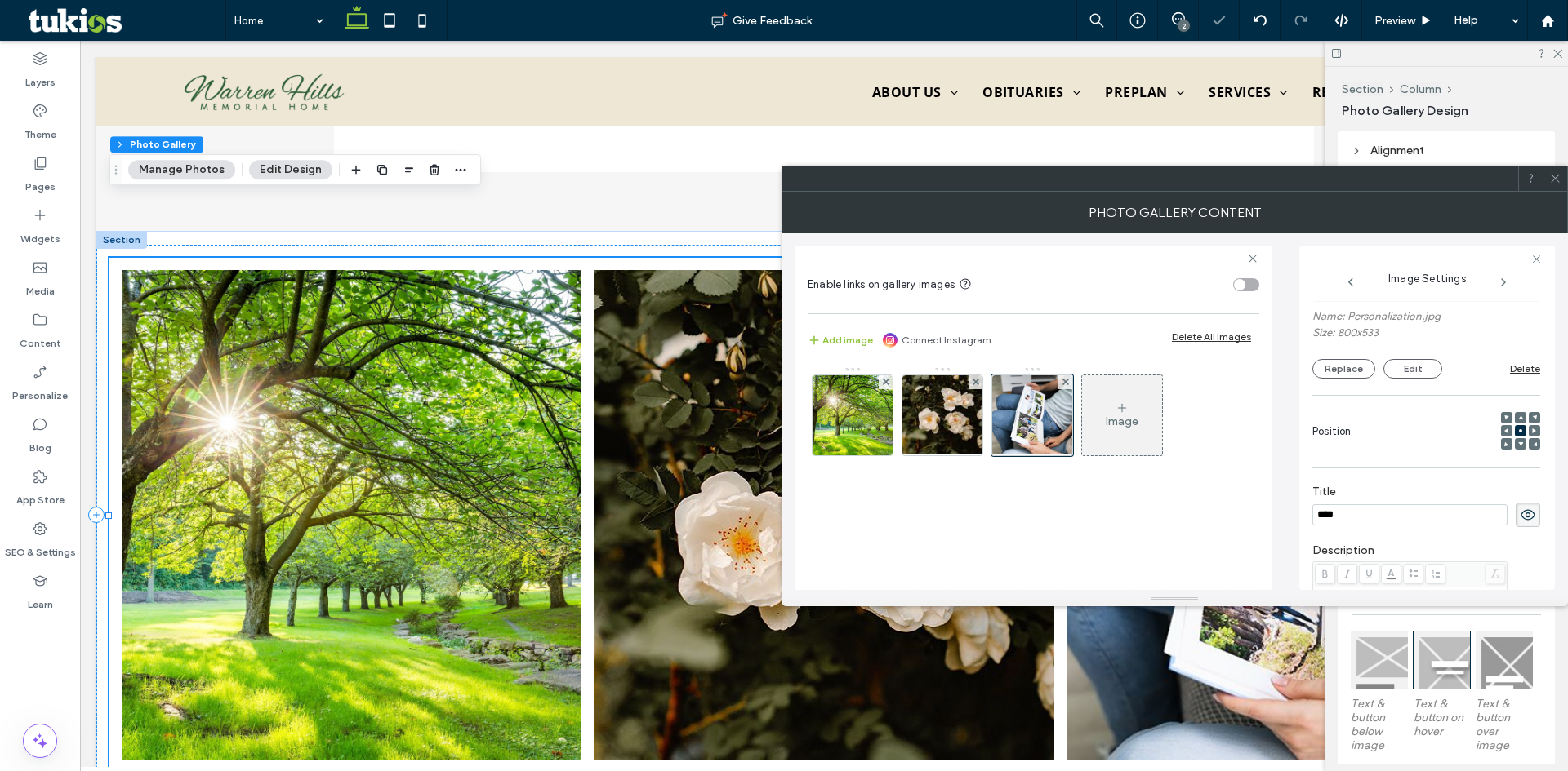
click at [1552, 182] on icon at bounding box center [1555, 178] width 12 height 12
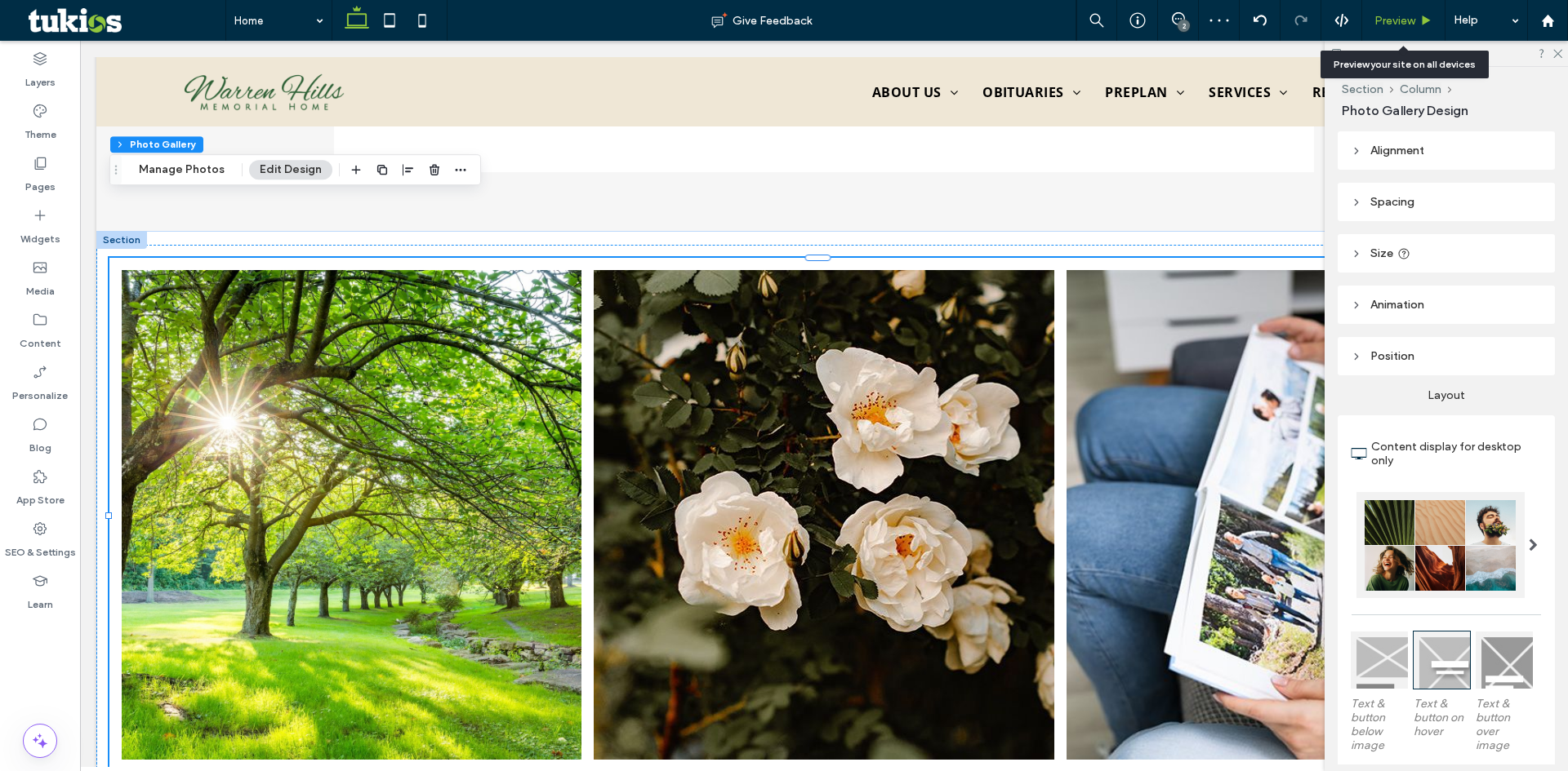
click at [1407, 21] on span "Preview" at bounding box center [1395, 20] width 41 height 14
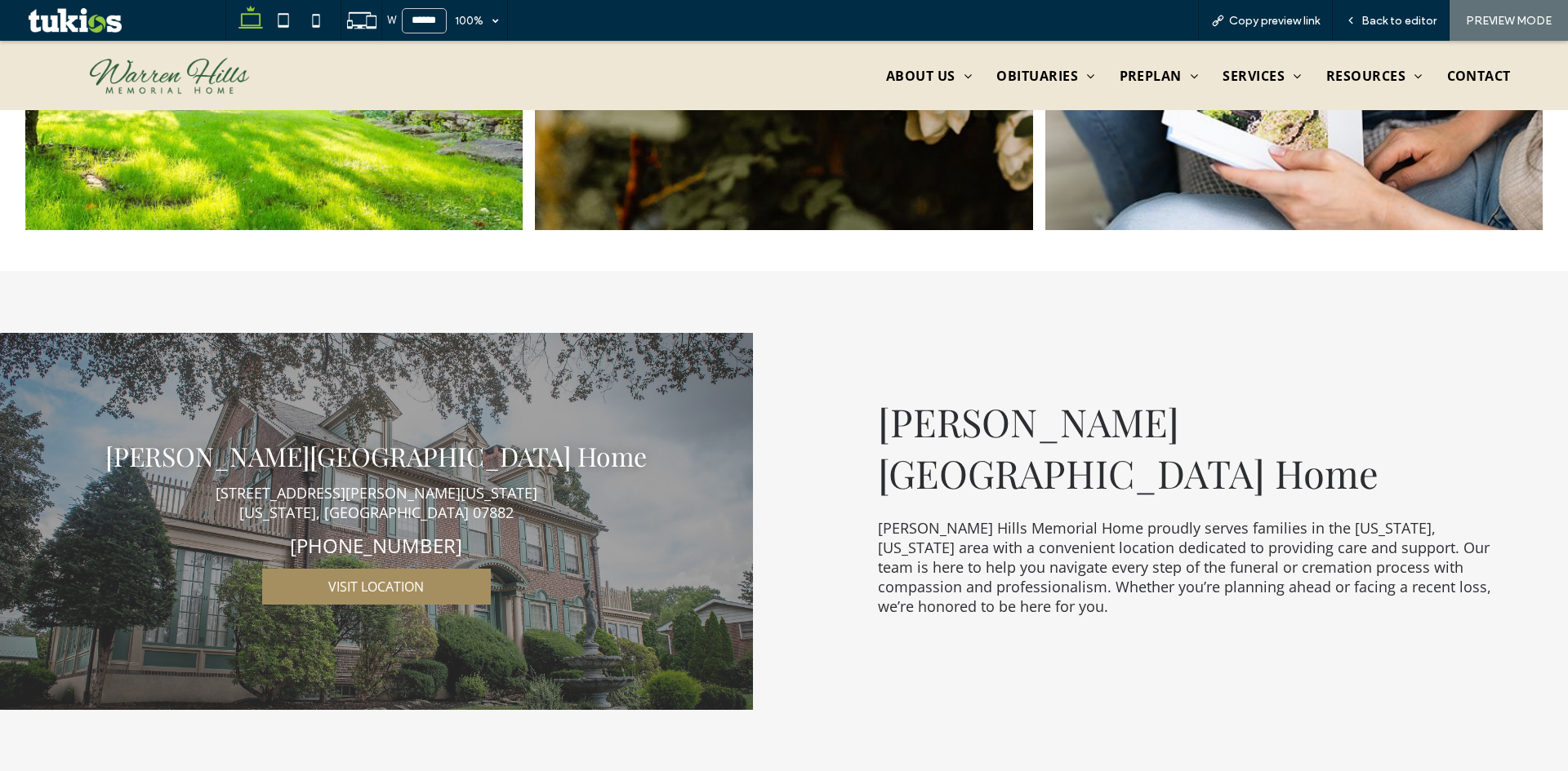
scroll to position [3958, 0]
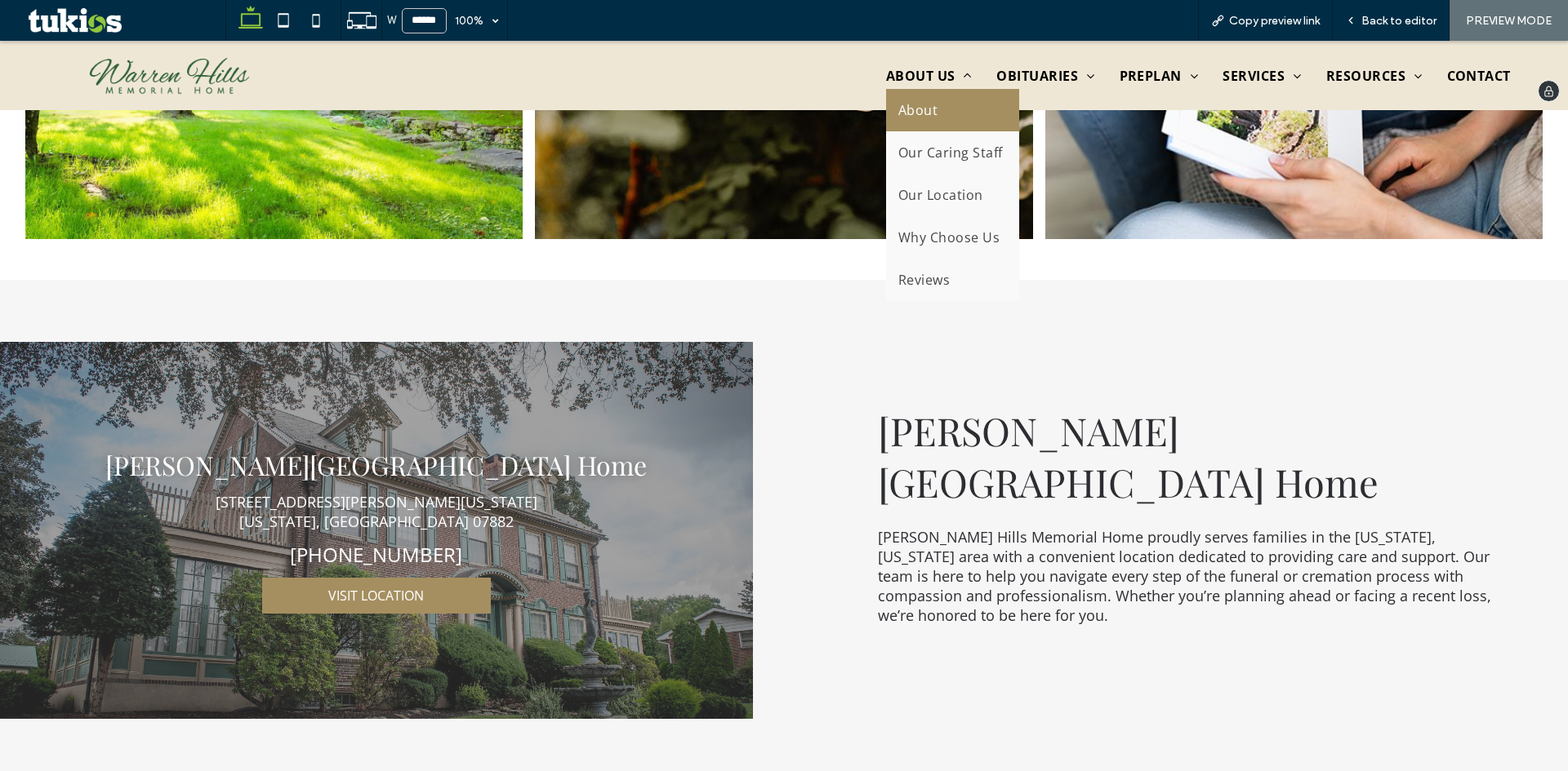
click at [935, 109] on link "About" at bounding box center [952, 110] width 133 height 43
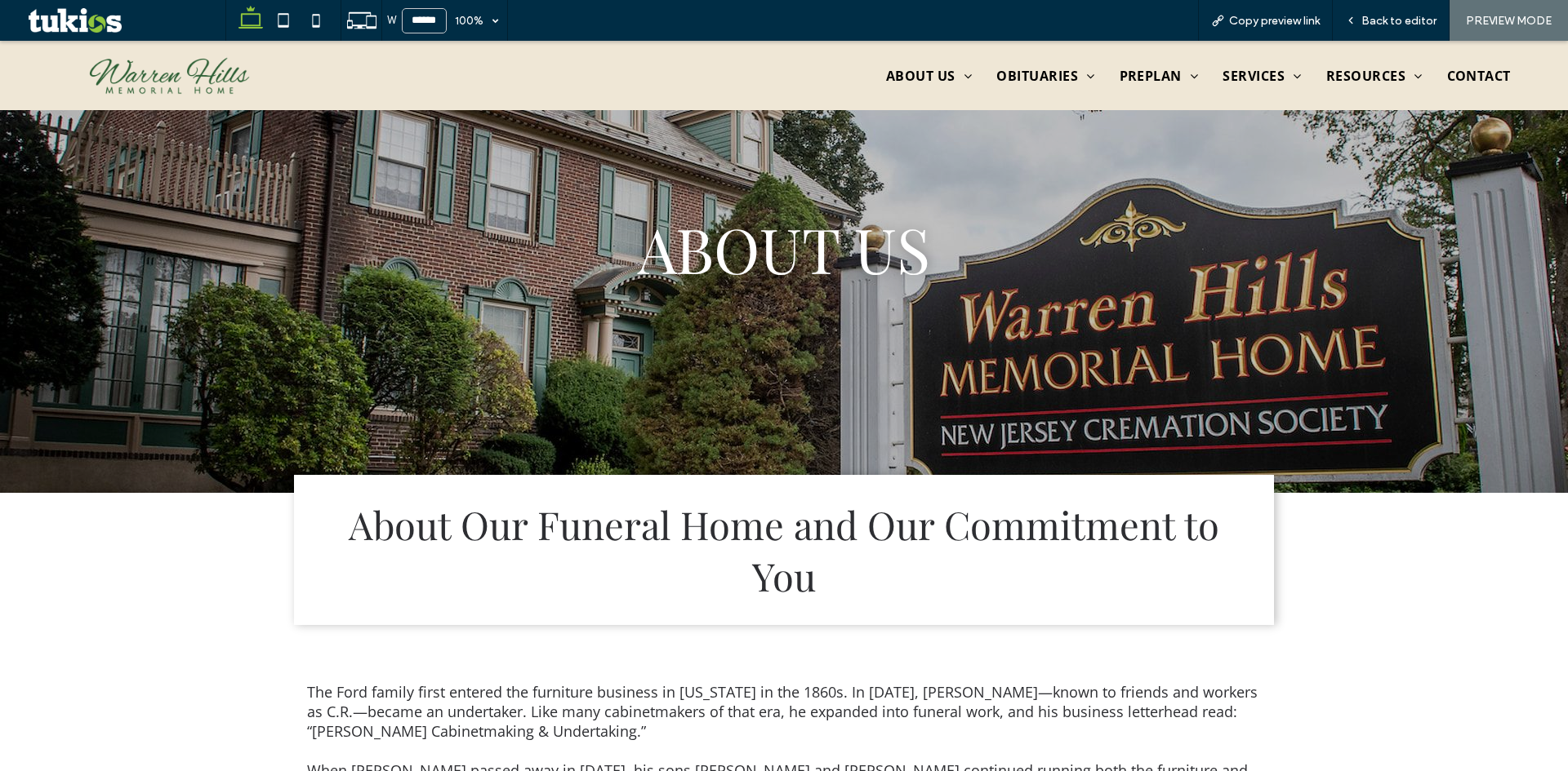
scroll to position [65, 0]
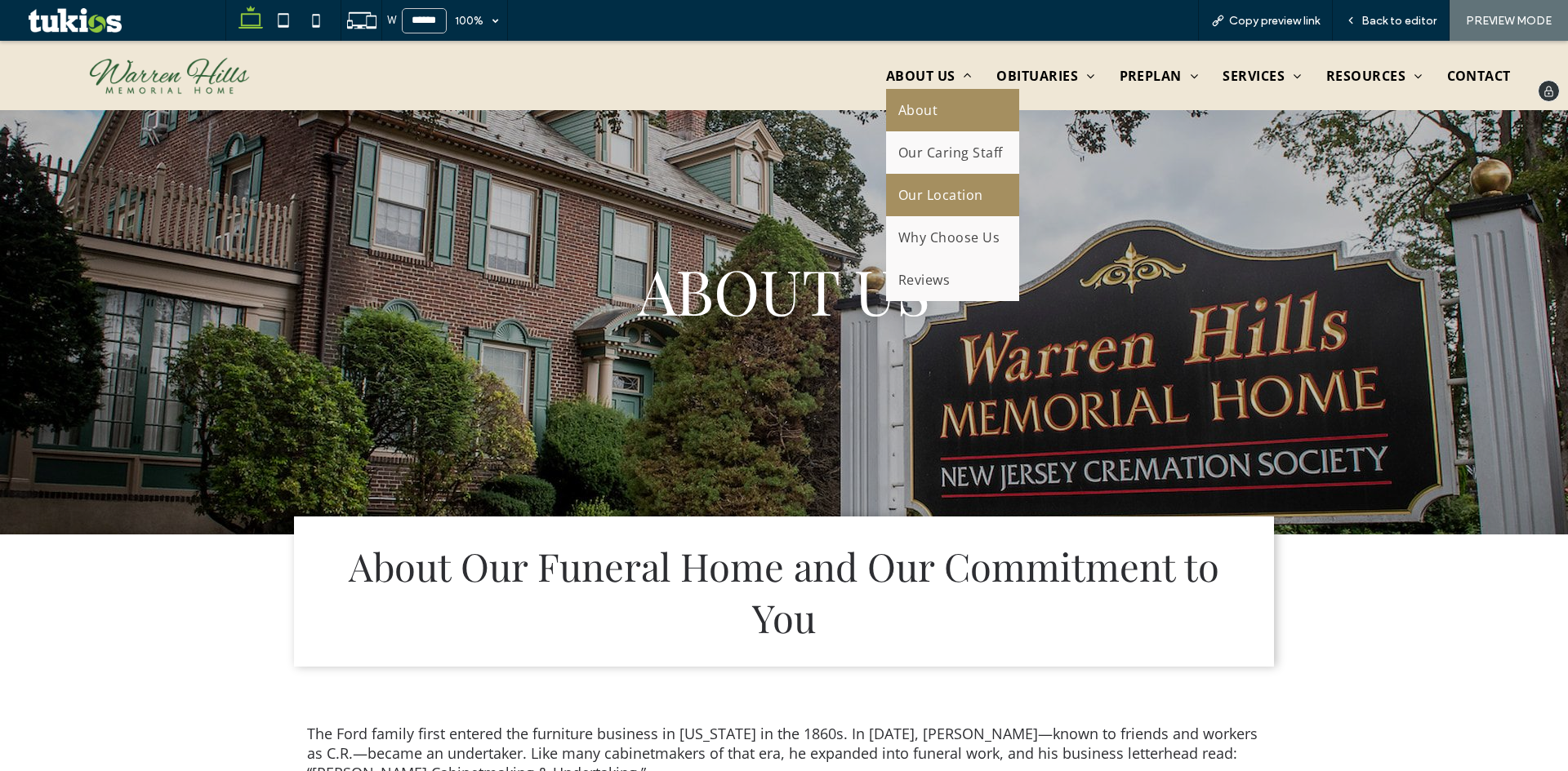
click at [928, 196] on span "Our Location" at bounding box center [941, 195] width 85 height 18
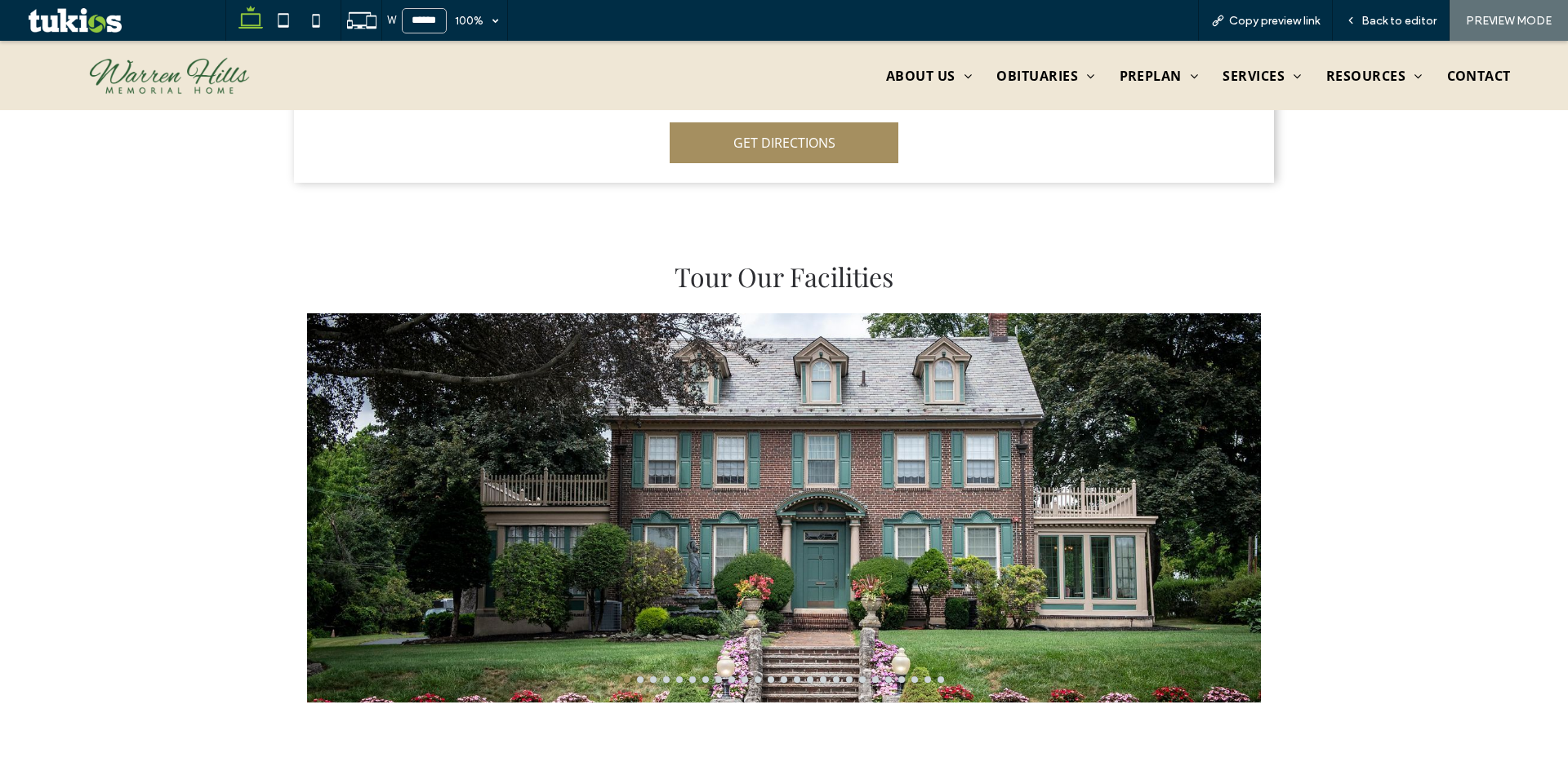
scroll to position [800, 0]
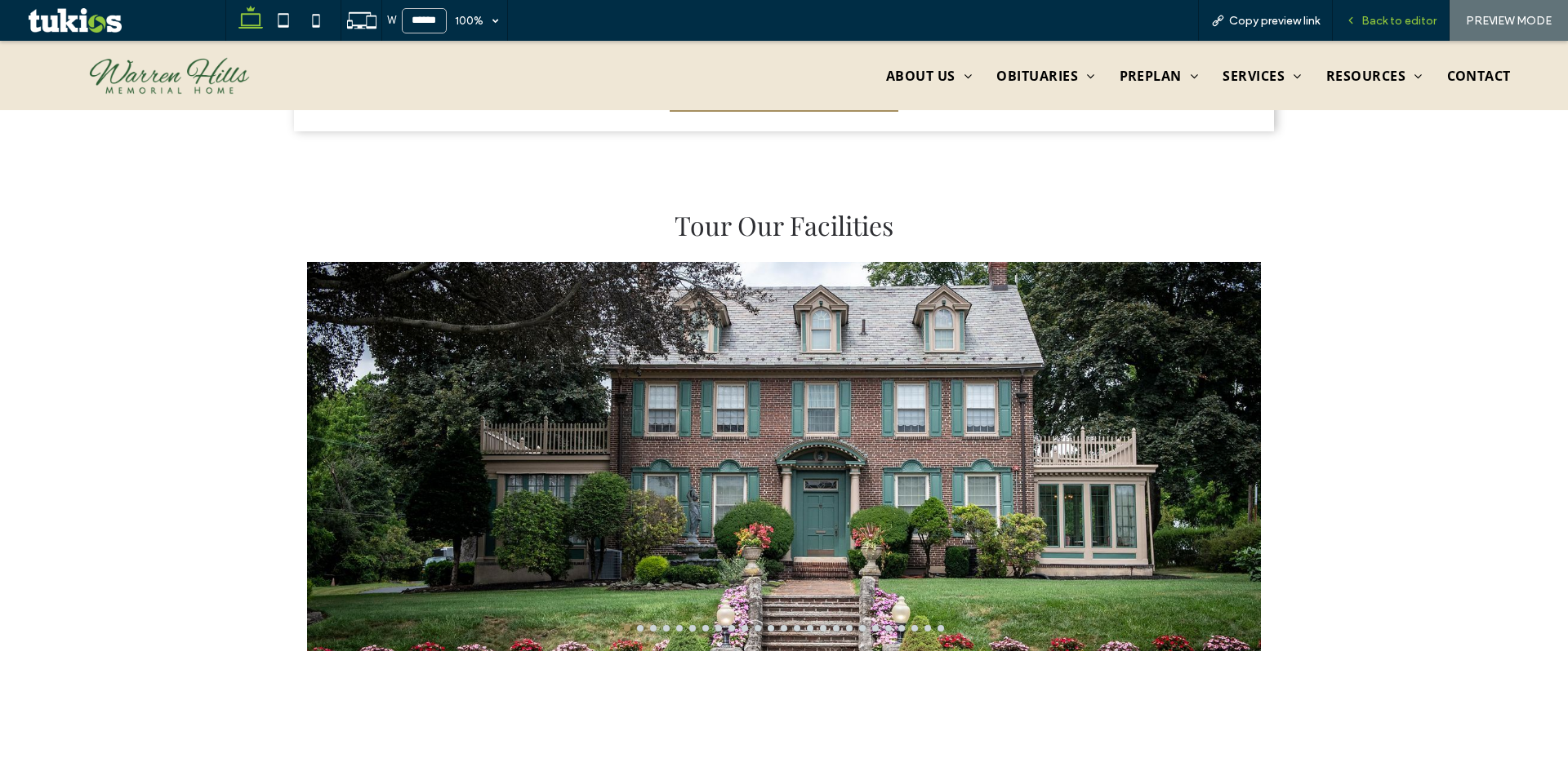
click at [1406, 25] on span "Back to editor" at bounding box center [1399, 20] width 75 height 14
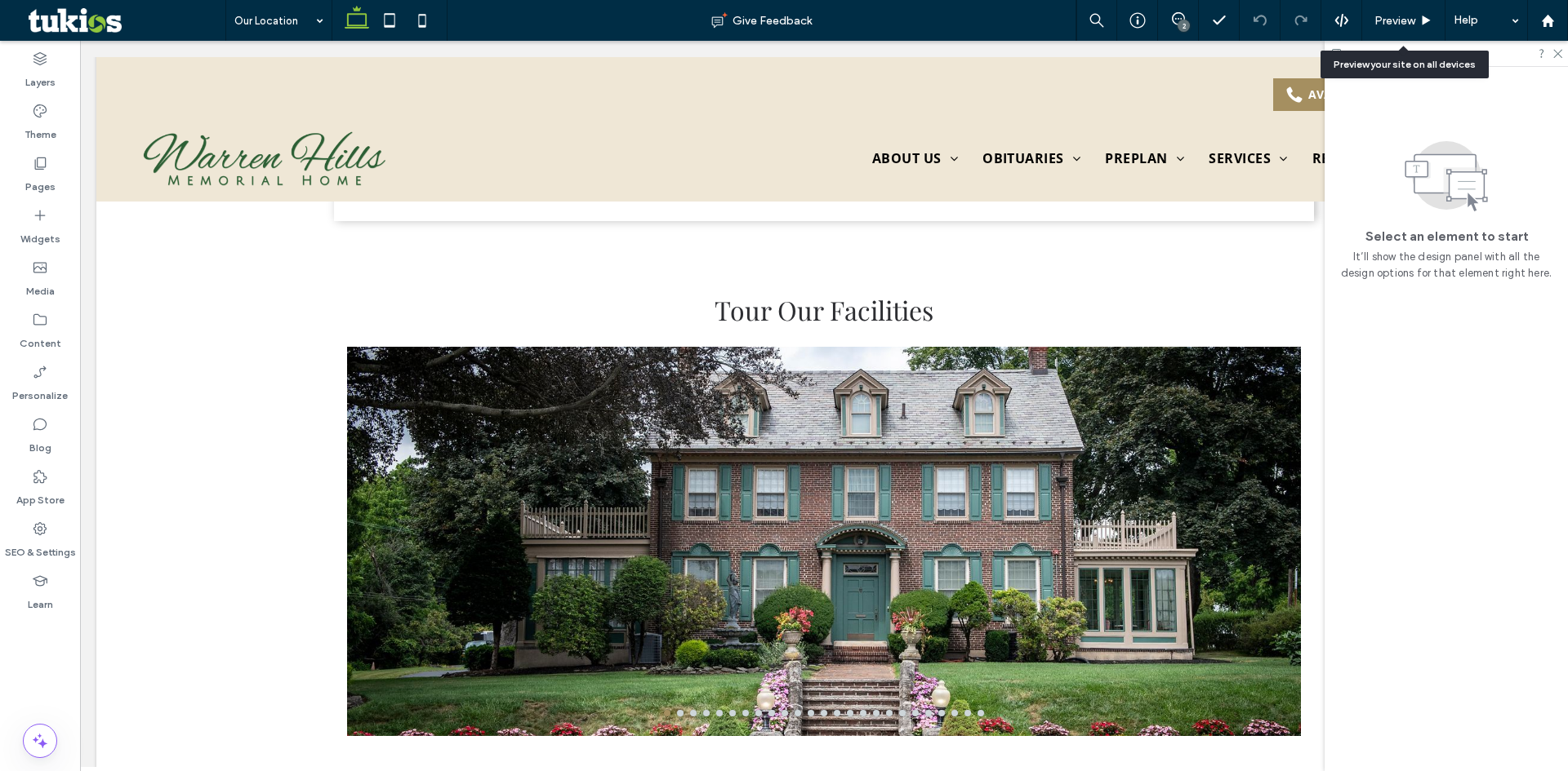
scroll to position [799, 0]
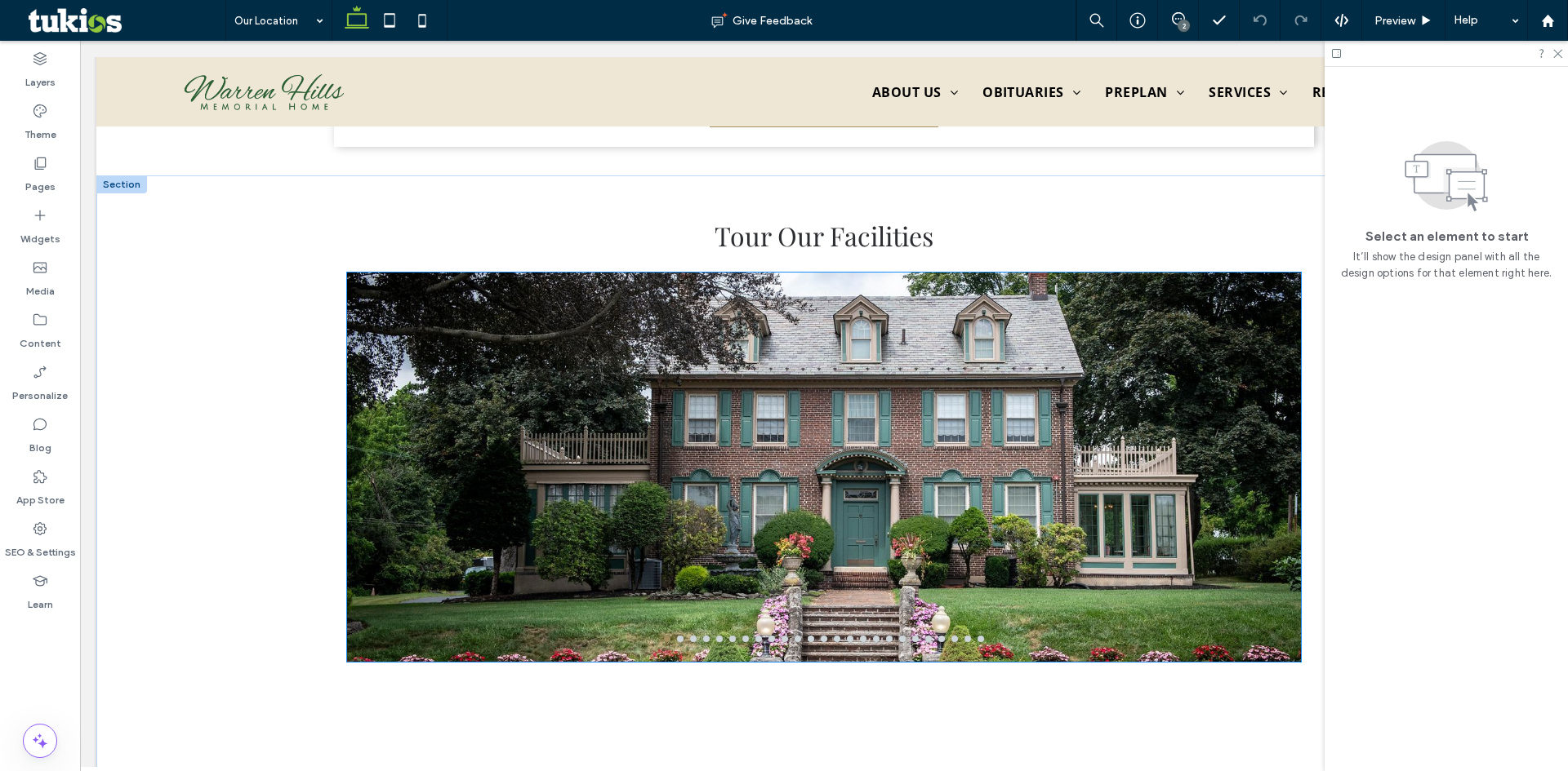
click at [713, 577] on div at bounding box center [824, 477] width 954 height 312
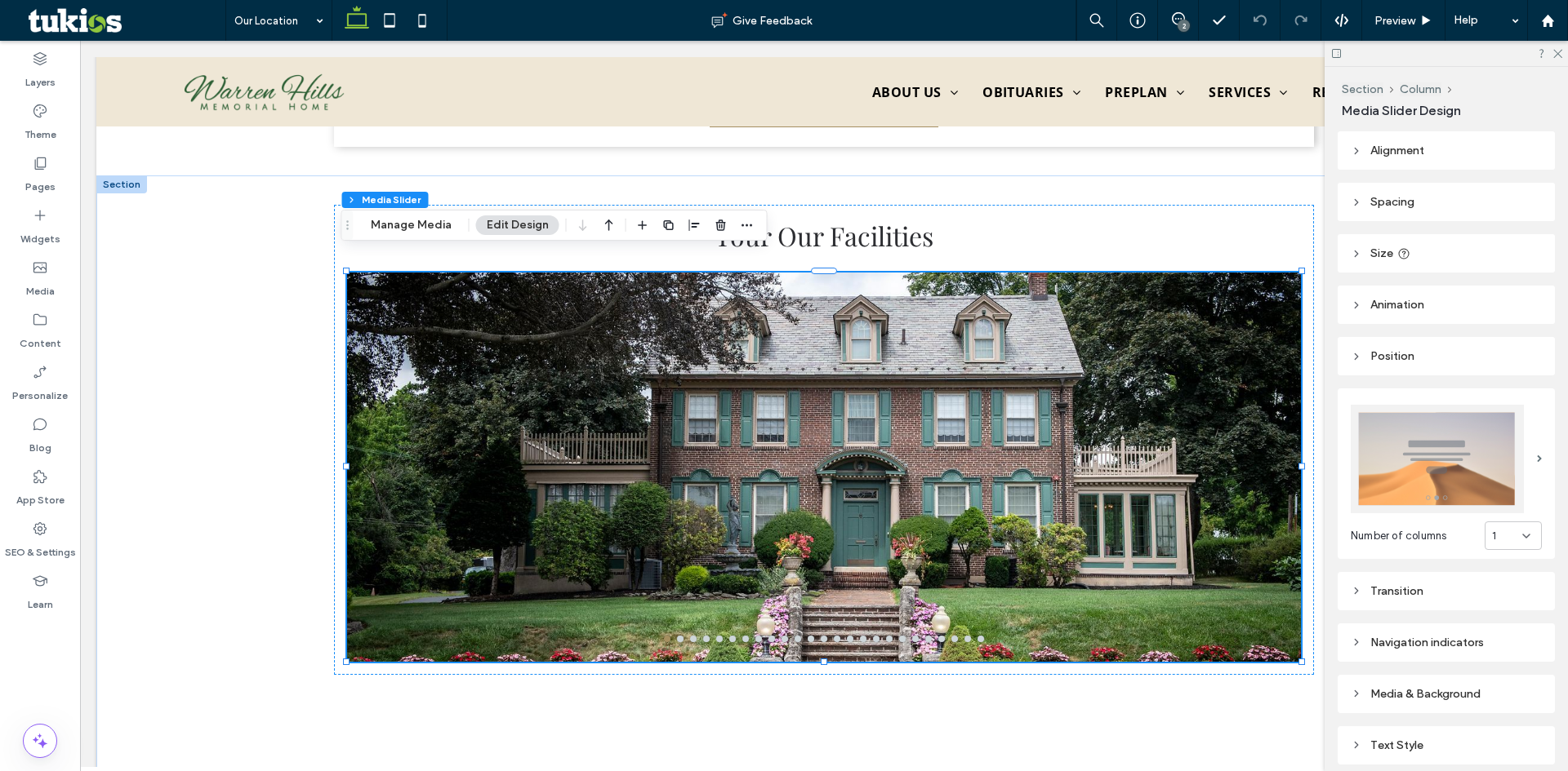
click at [1404, 587] on div "Transition" at bounding box center [1446, 591] width 191 height 14
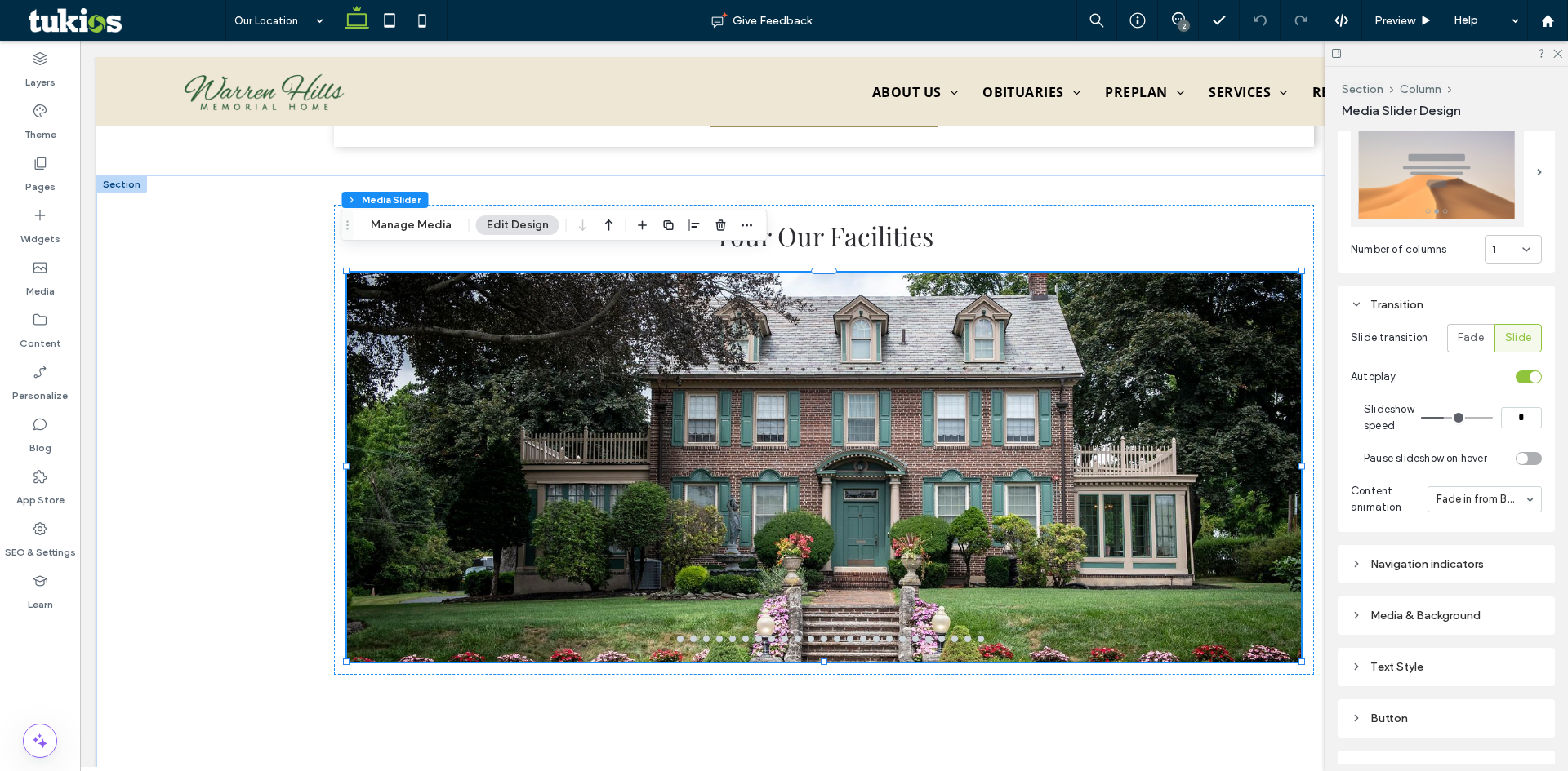
scroll to position [326, 0]
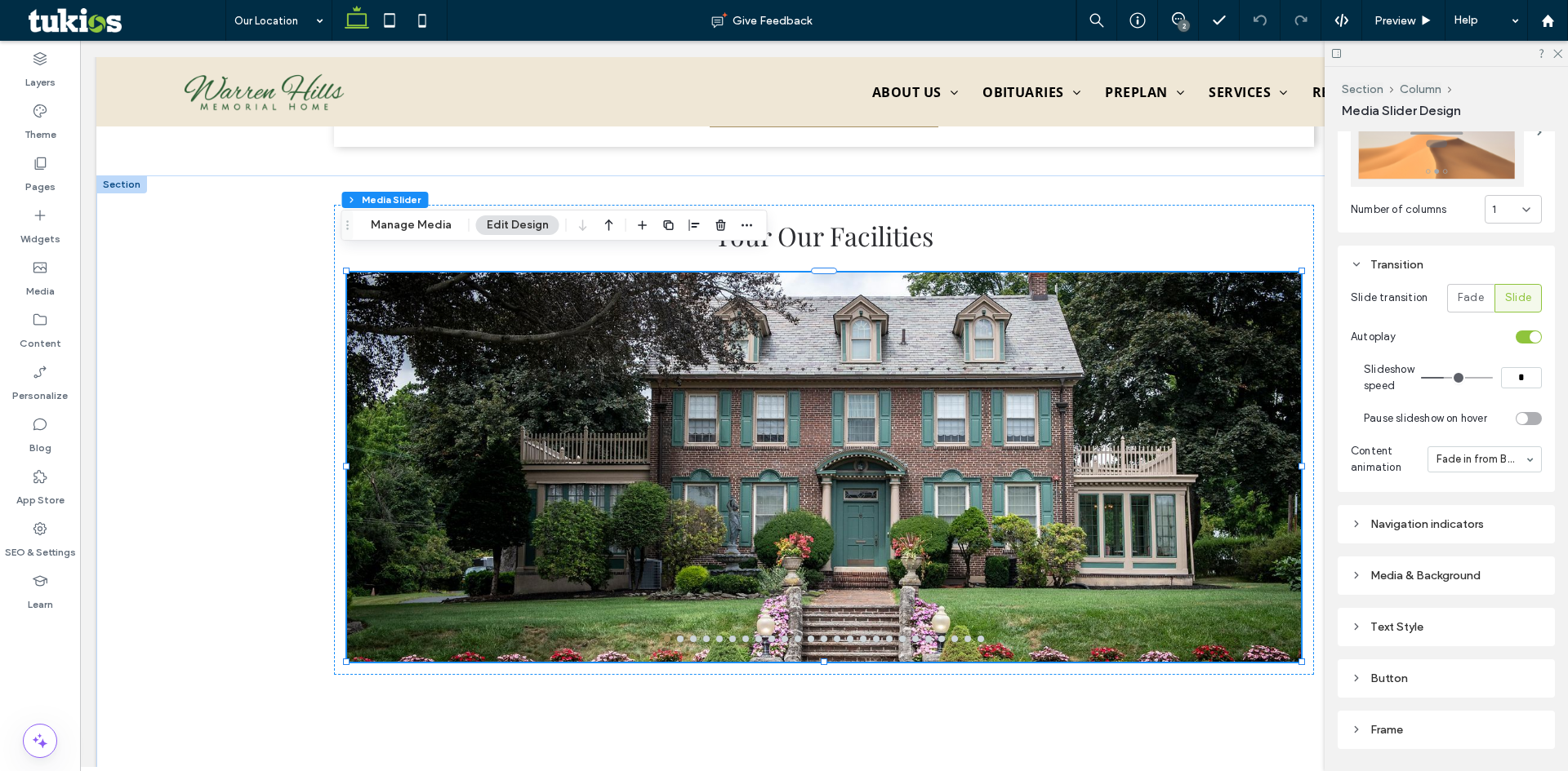
click at [1397, 519] on div "Navigation indicators" at bounding box center [1446, 524] width 191 height 14
type input "**"
type input "*"
type input "**"
type input "****"
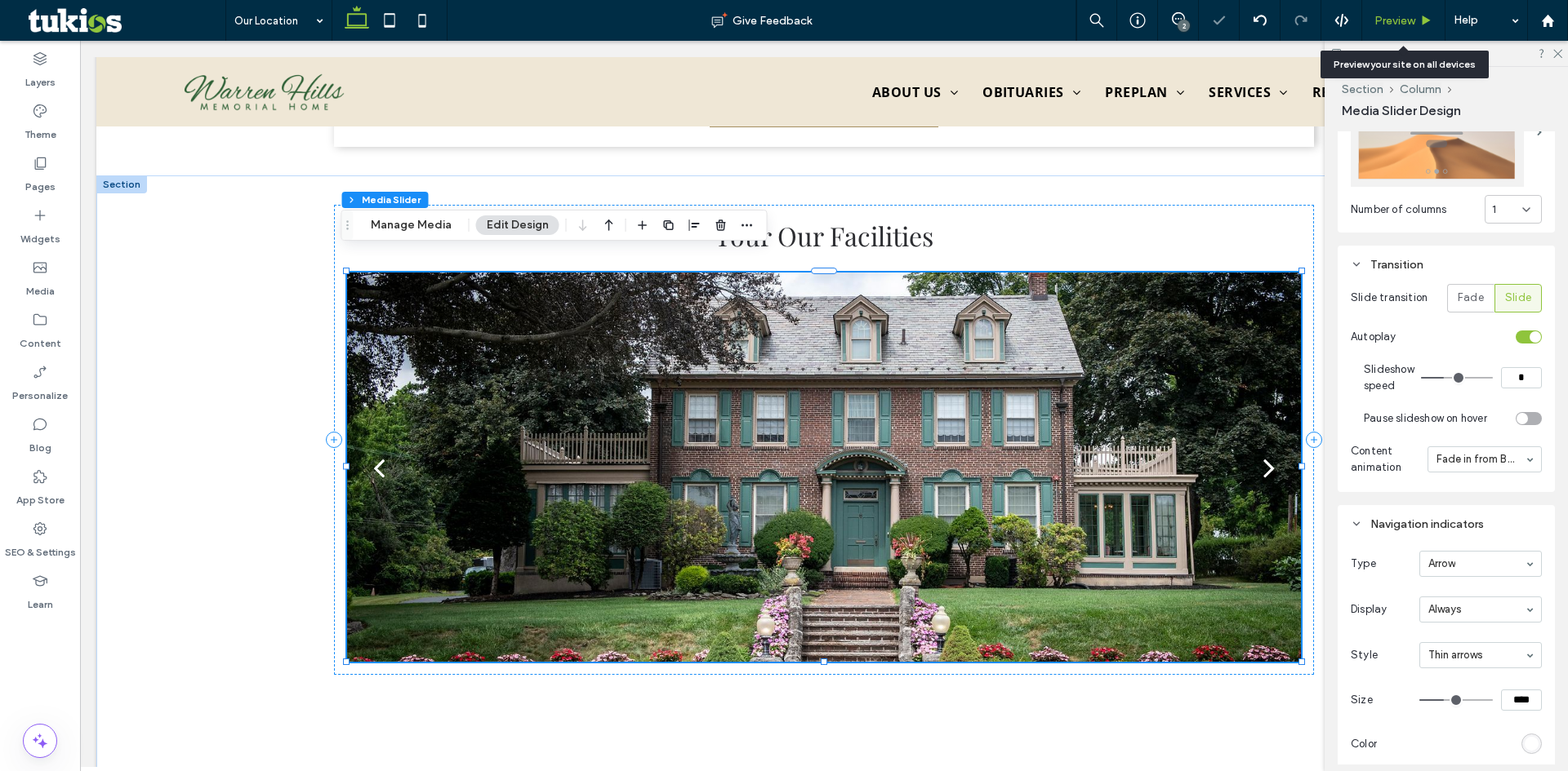
click at [1416, 17] on div "Preview" at bounding box center [1403, 20] width 83 height 14
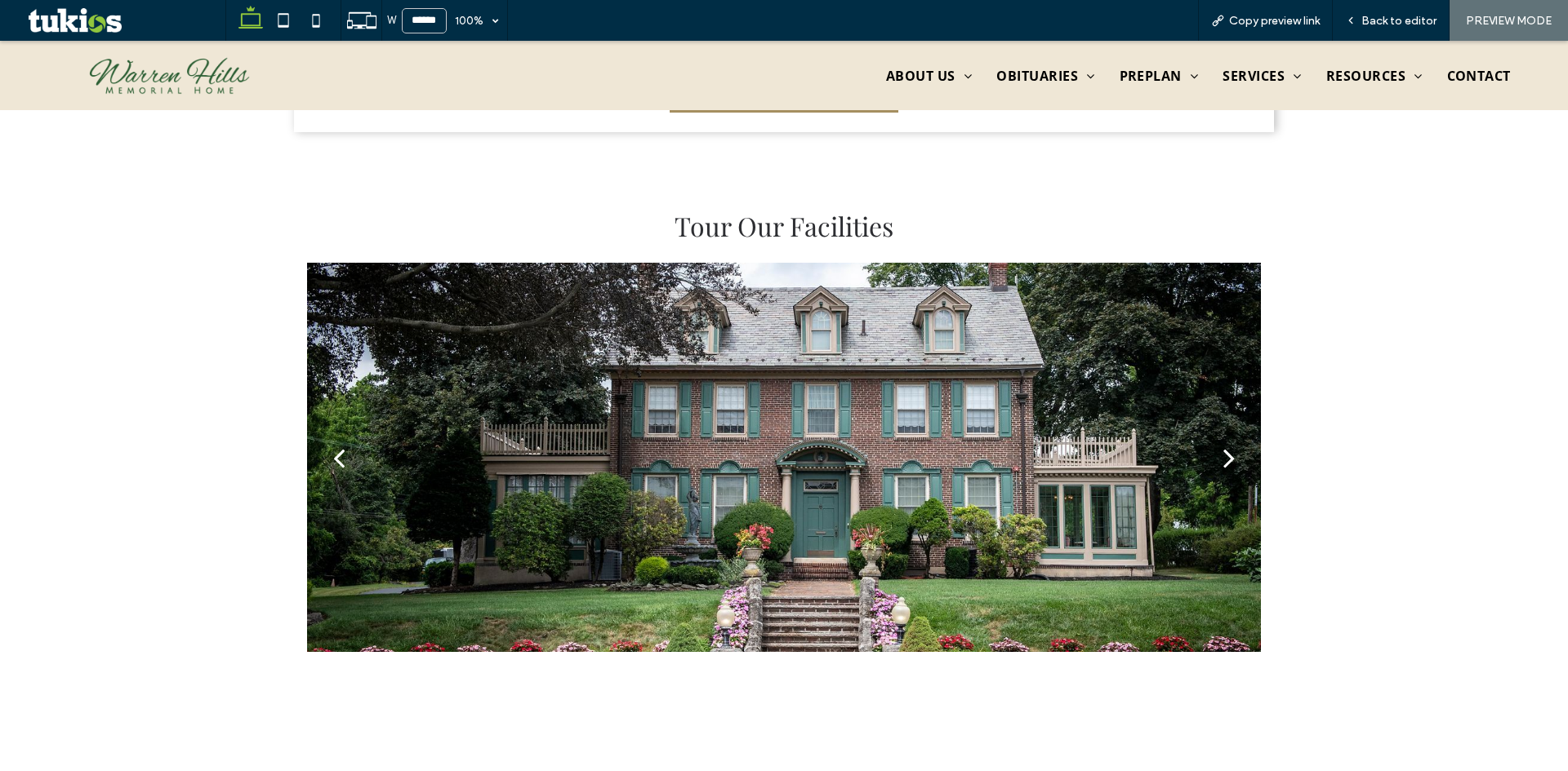
scroll to position [800, 0]
click at [1224, 441] on div "next" at bounding box center [1229, 457] width 11 height 33
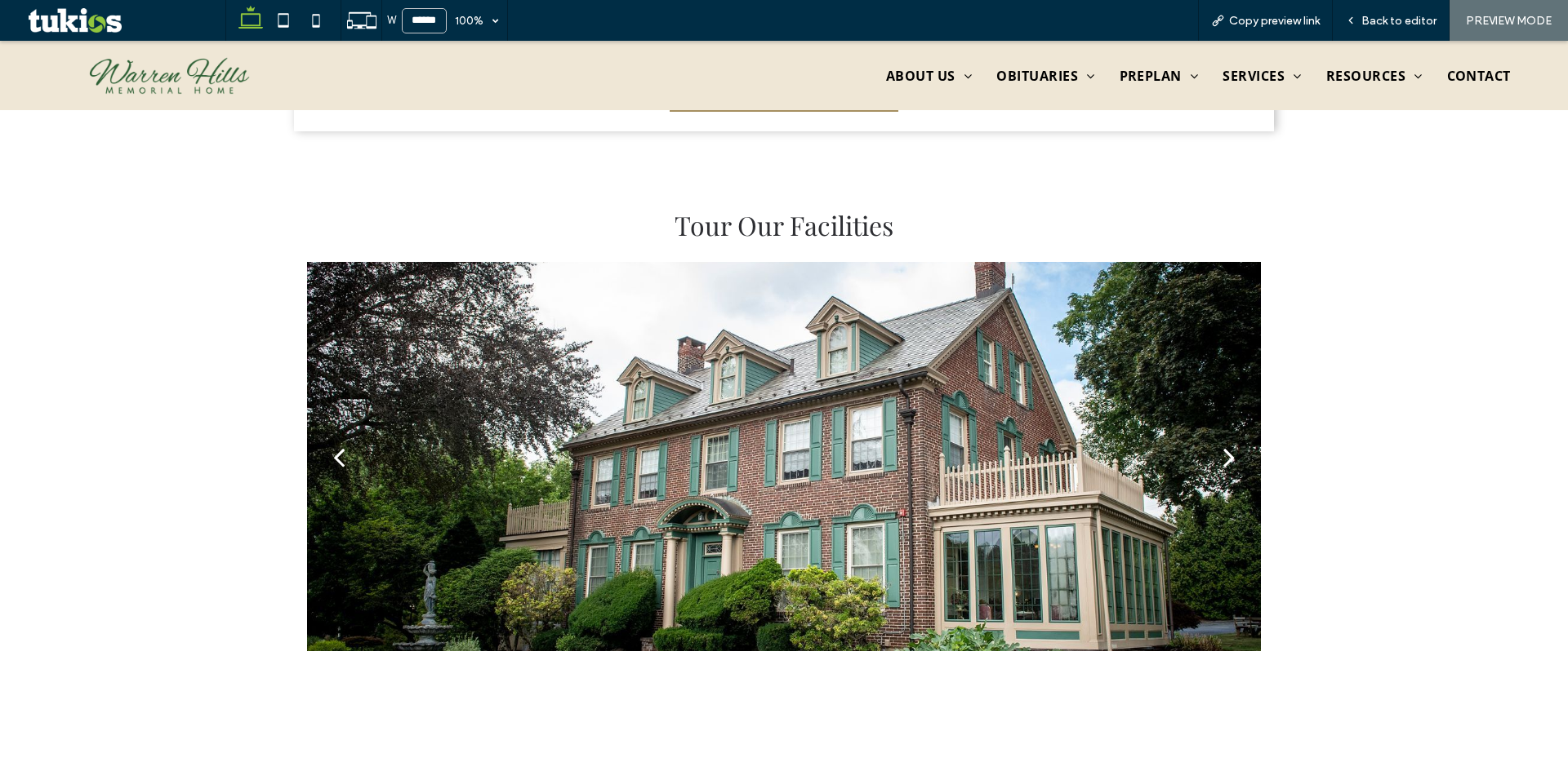
click at [1224, 441] on div "next" at bounding box center [1229, 457] width 11 height 33
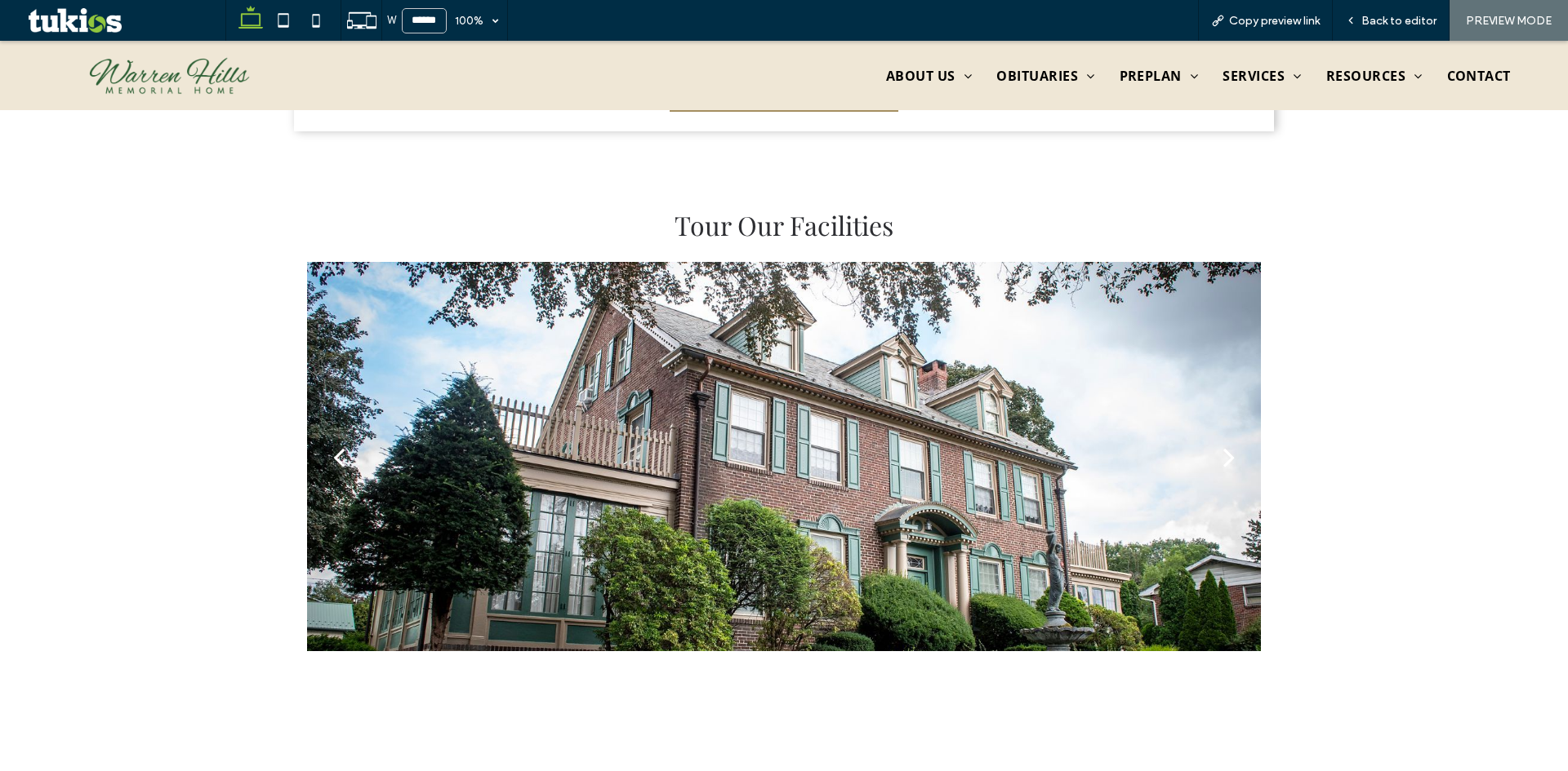
click at [1224, 441] on div "next" at bounding box center [1229, 457] width 11 height 33
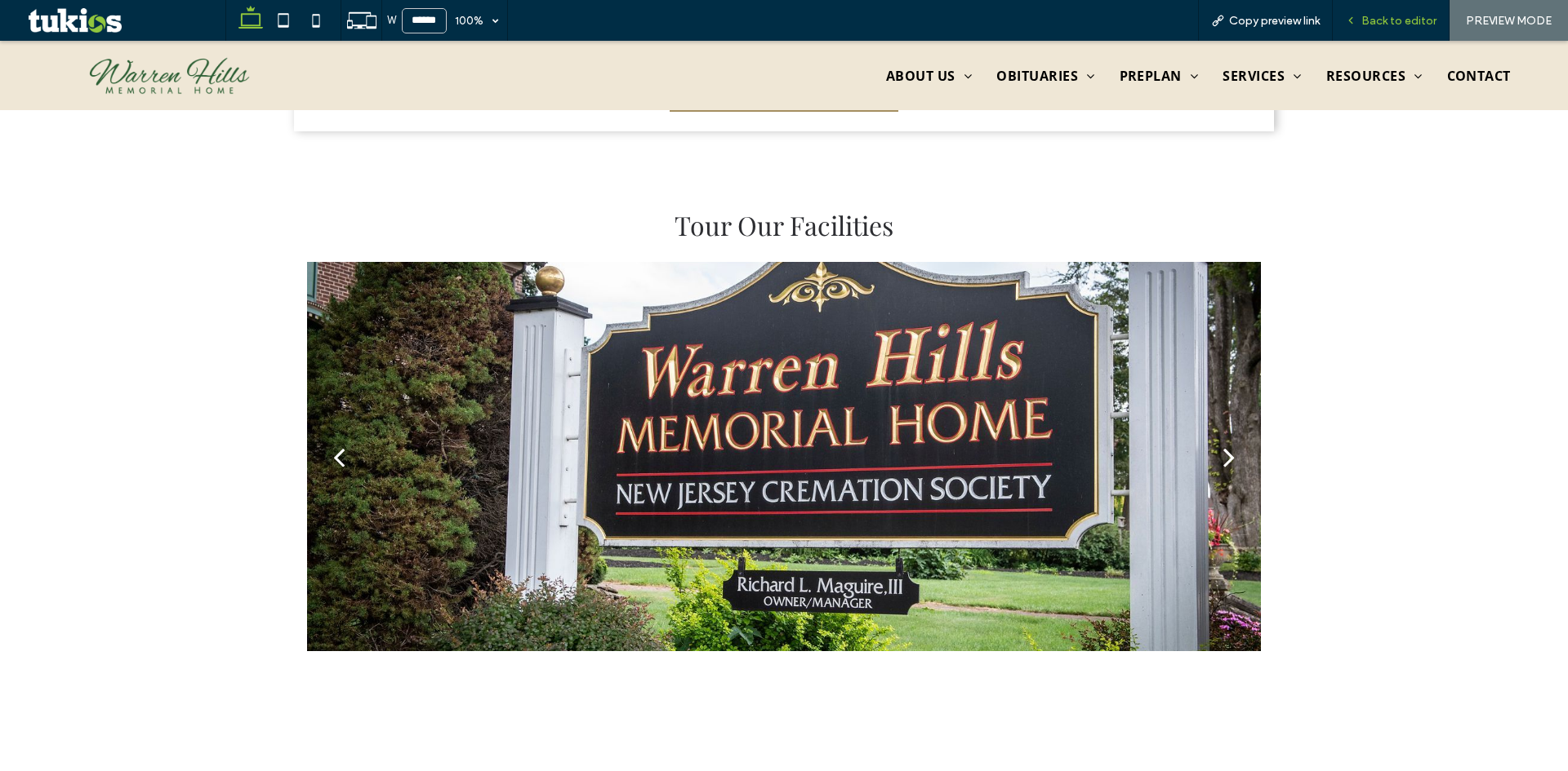
click at [1380, 19] on span "Back to editor" at bounding box center [1399, 20] width 75 height 14
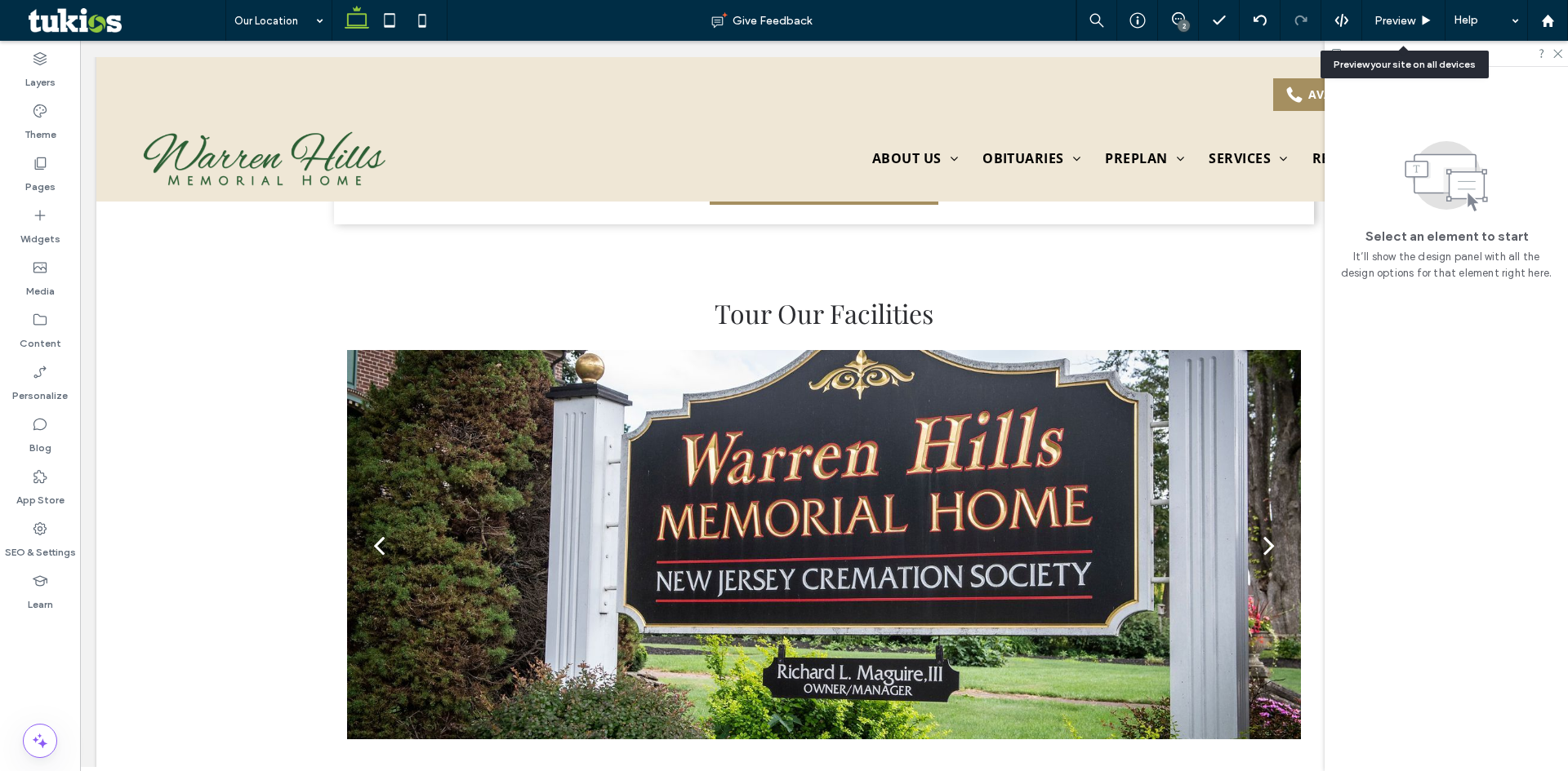
scroll to position [796, 0]
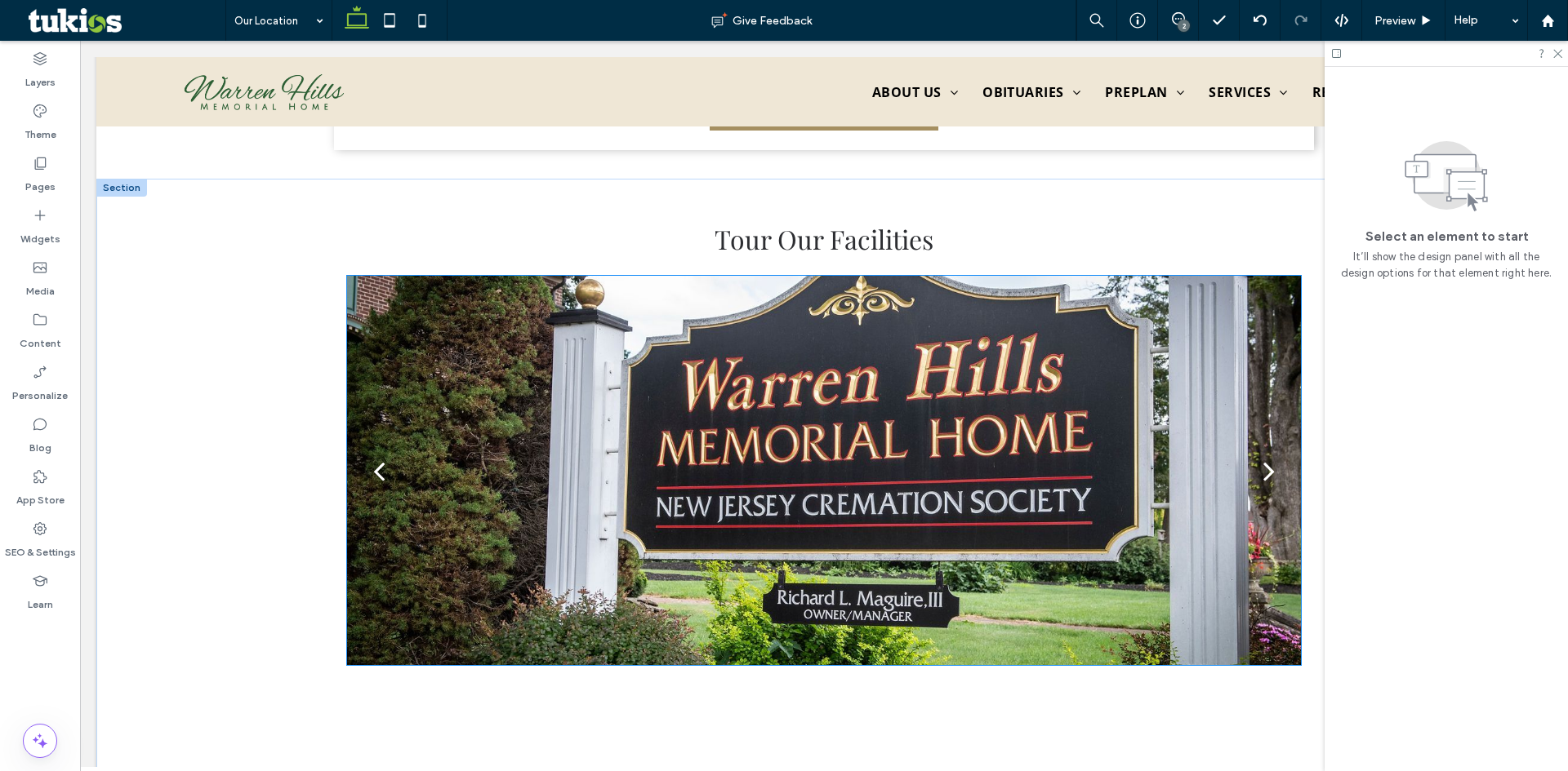
click at [1269, 632] on div at bounding box center [824, 470] width 954 height 389
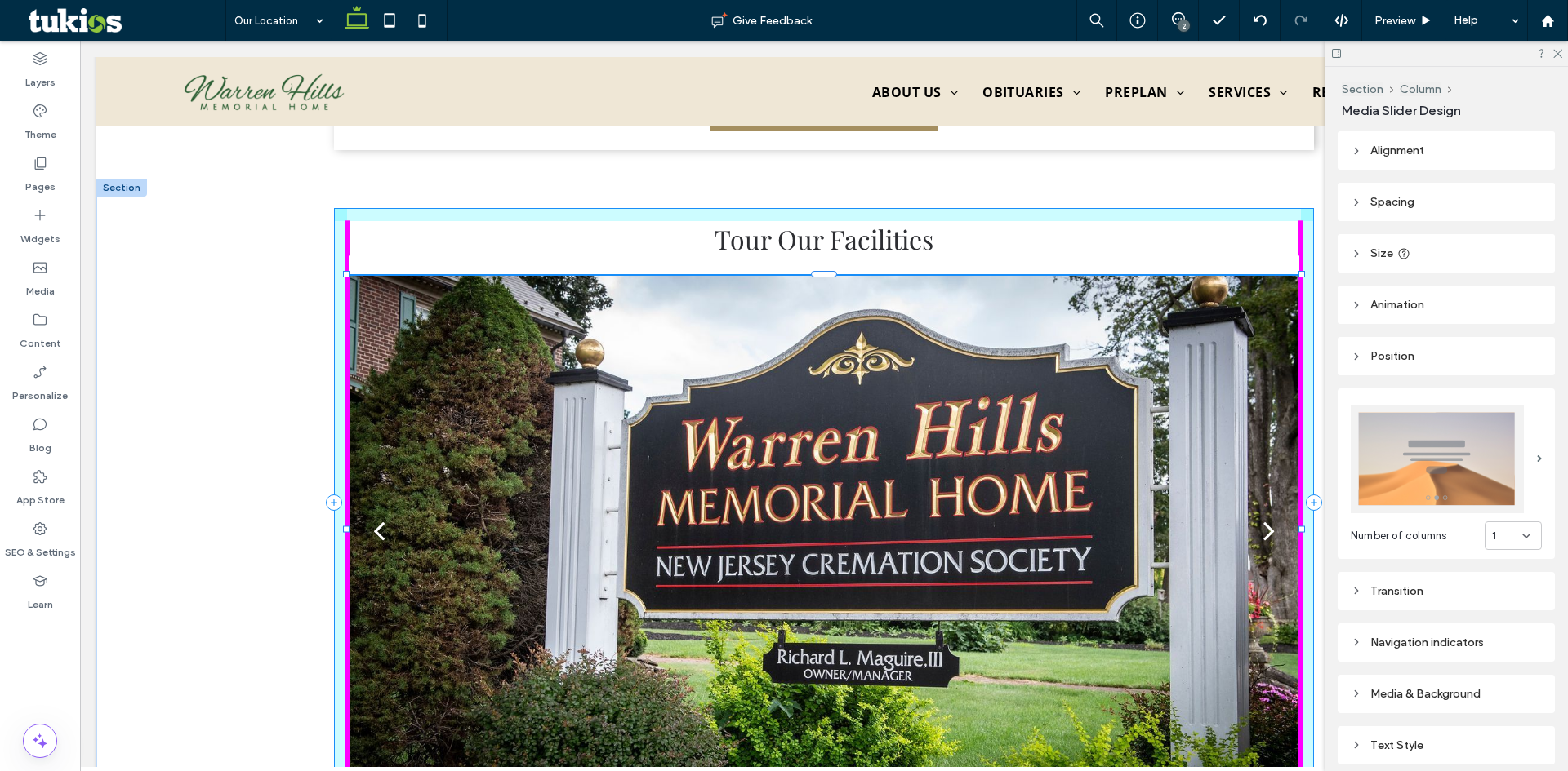
drag, startPoint x: 1295, startPoint y: 644, endPoint x: 1328, endPoint y: 704, distance: 68.5
click at [1328, 704] on div "Tour Our Facilities 103% , 623px" at bounding box center [824, 546] width 1455 height 734
type input "***"
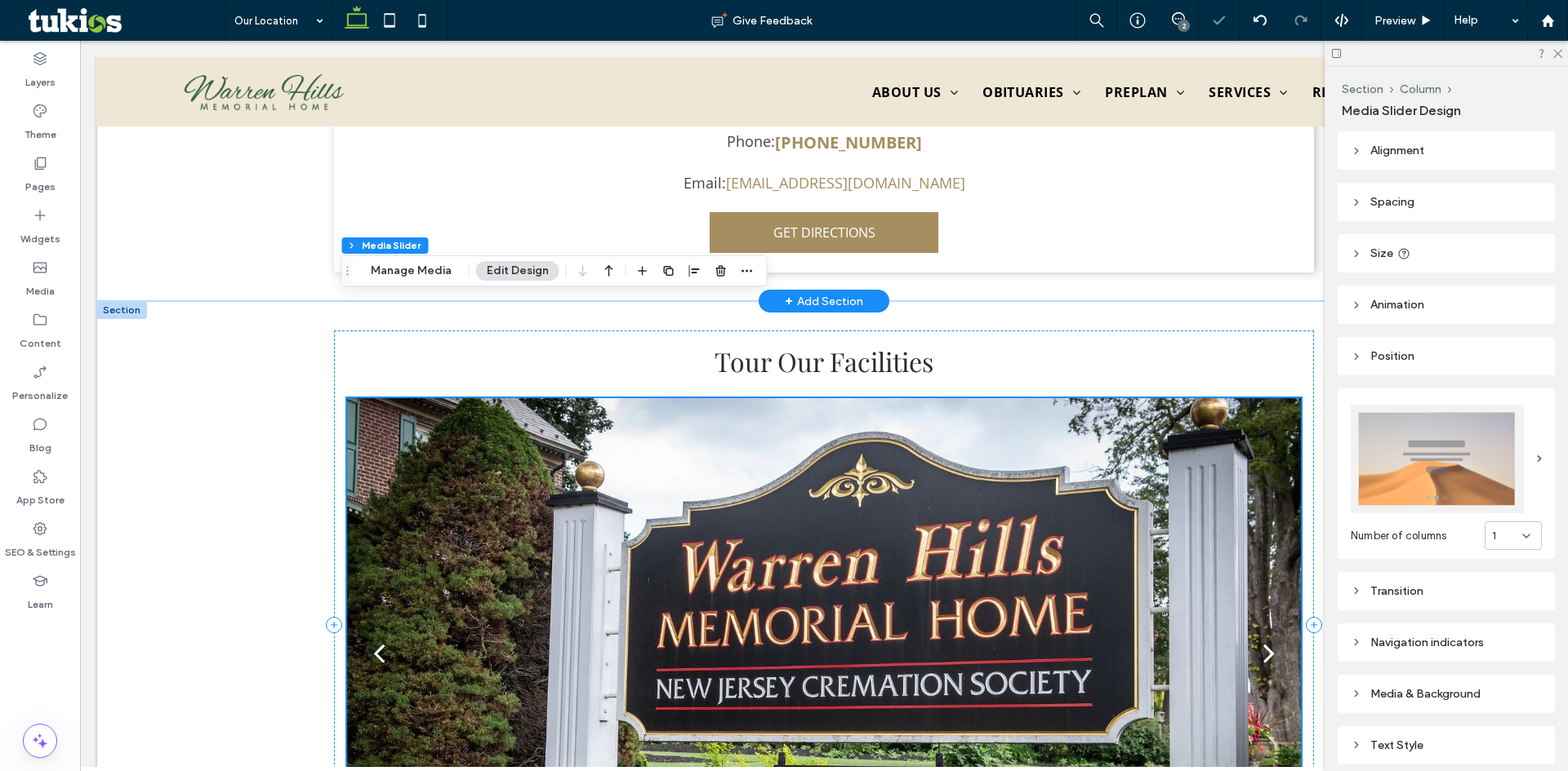
scroll to position [633, 0]
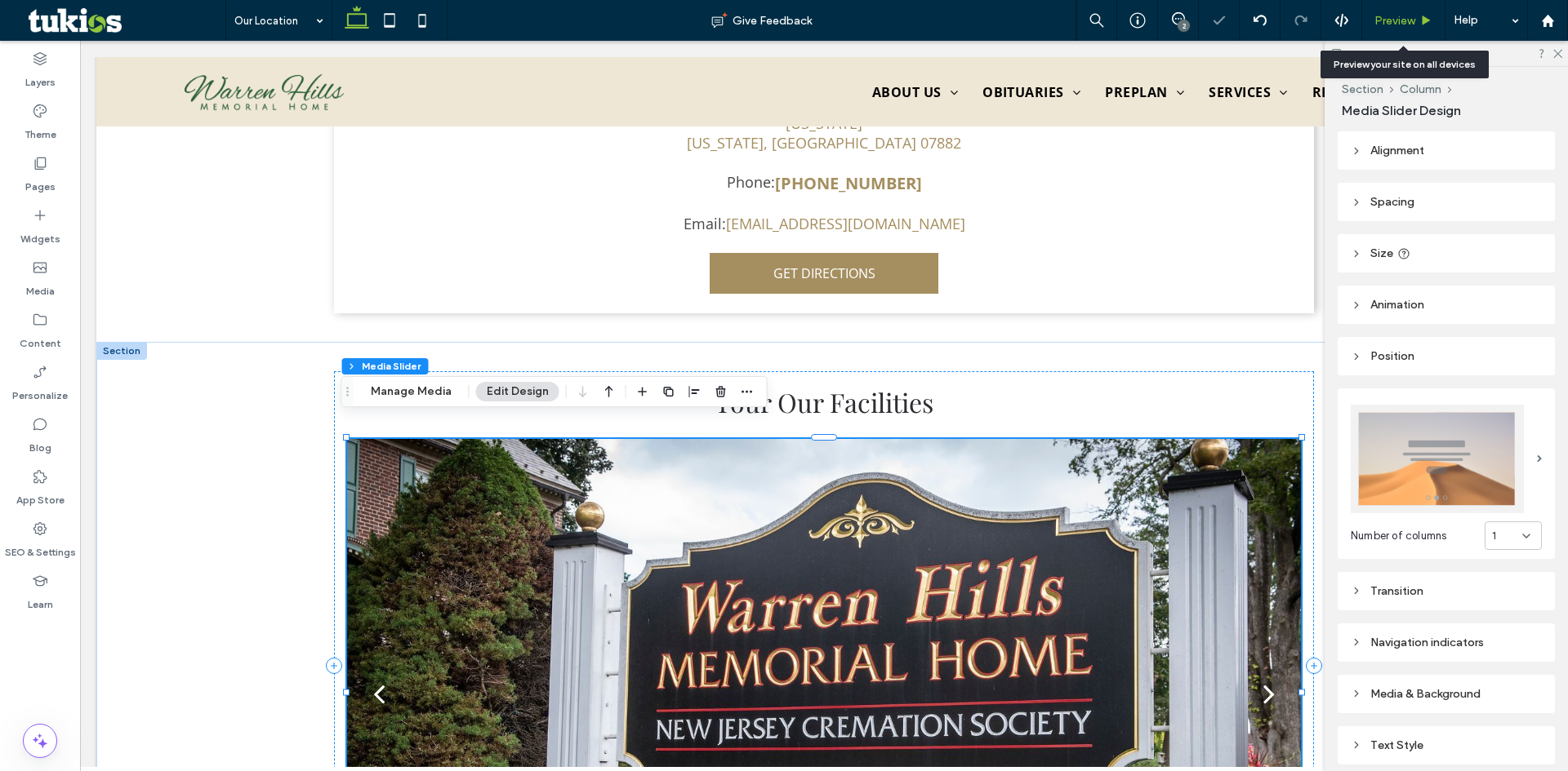
click at [1403, 20] on span "Preview" at bounding box center [1395, 20] width 41 height 14
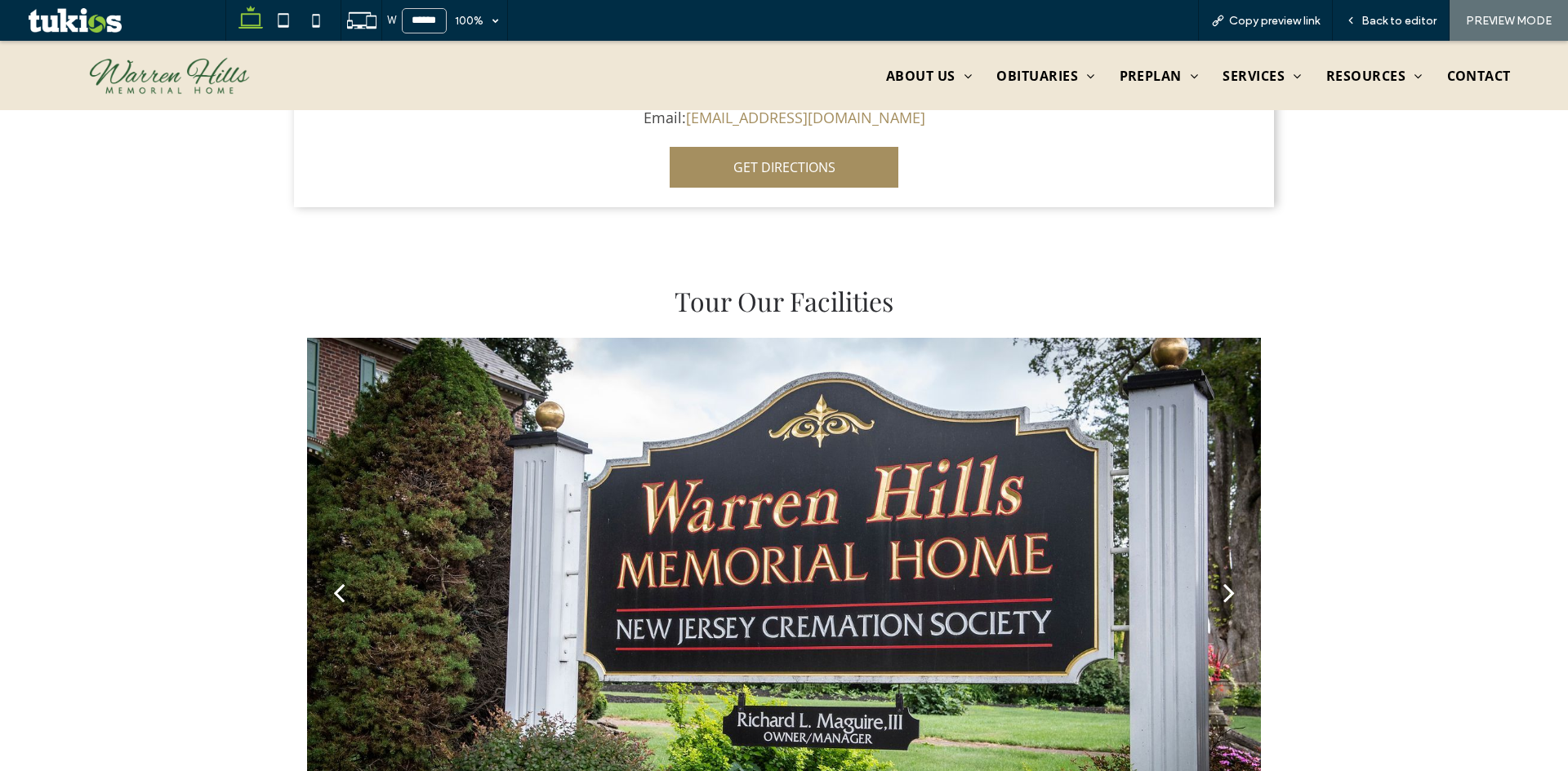
scroll to position [1042, 0]
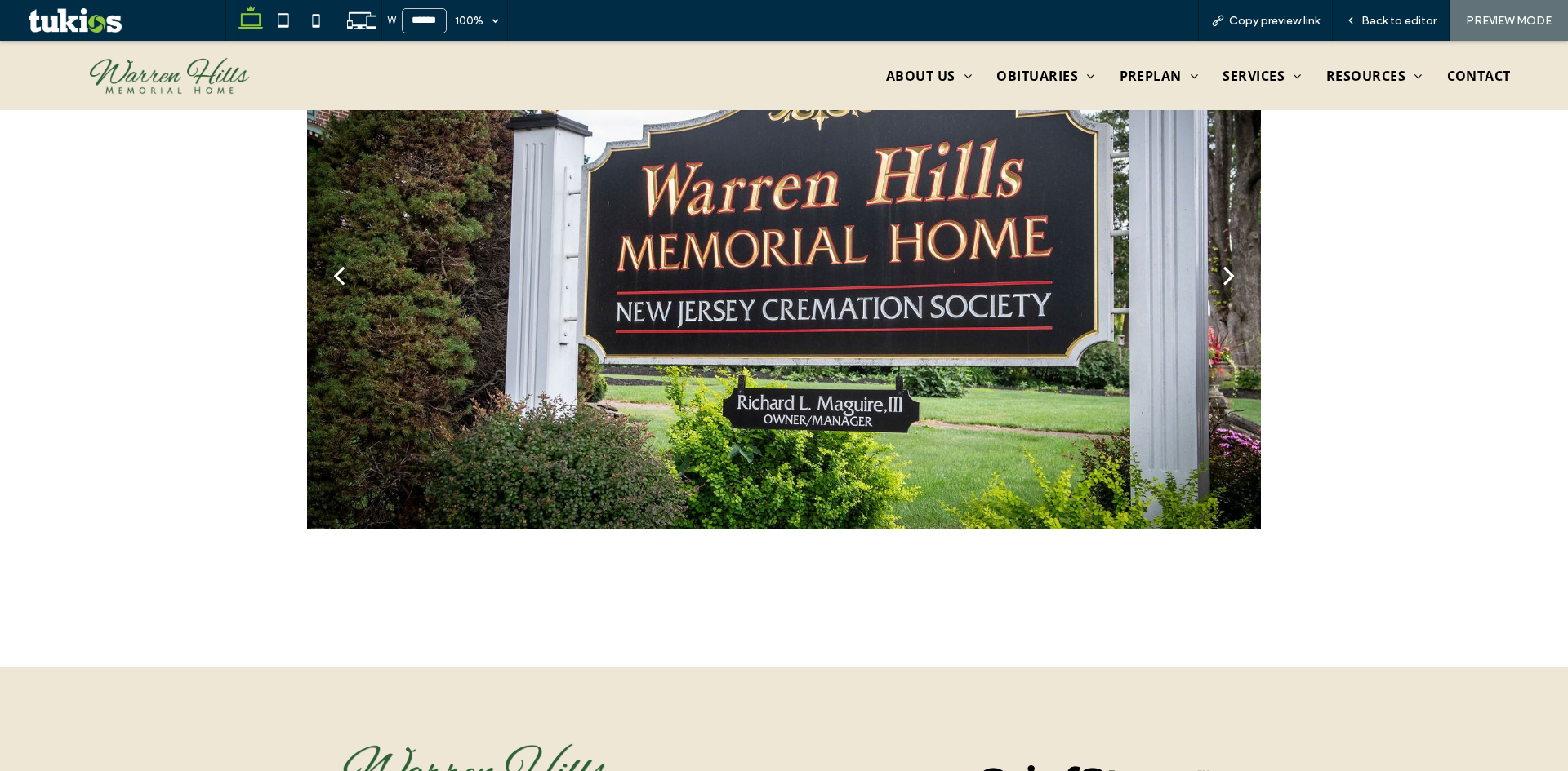
click at [1223, 258] on div "next" at bounding box center [1229, 275] width 11 height 33
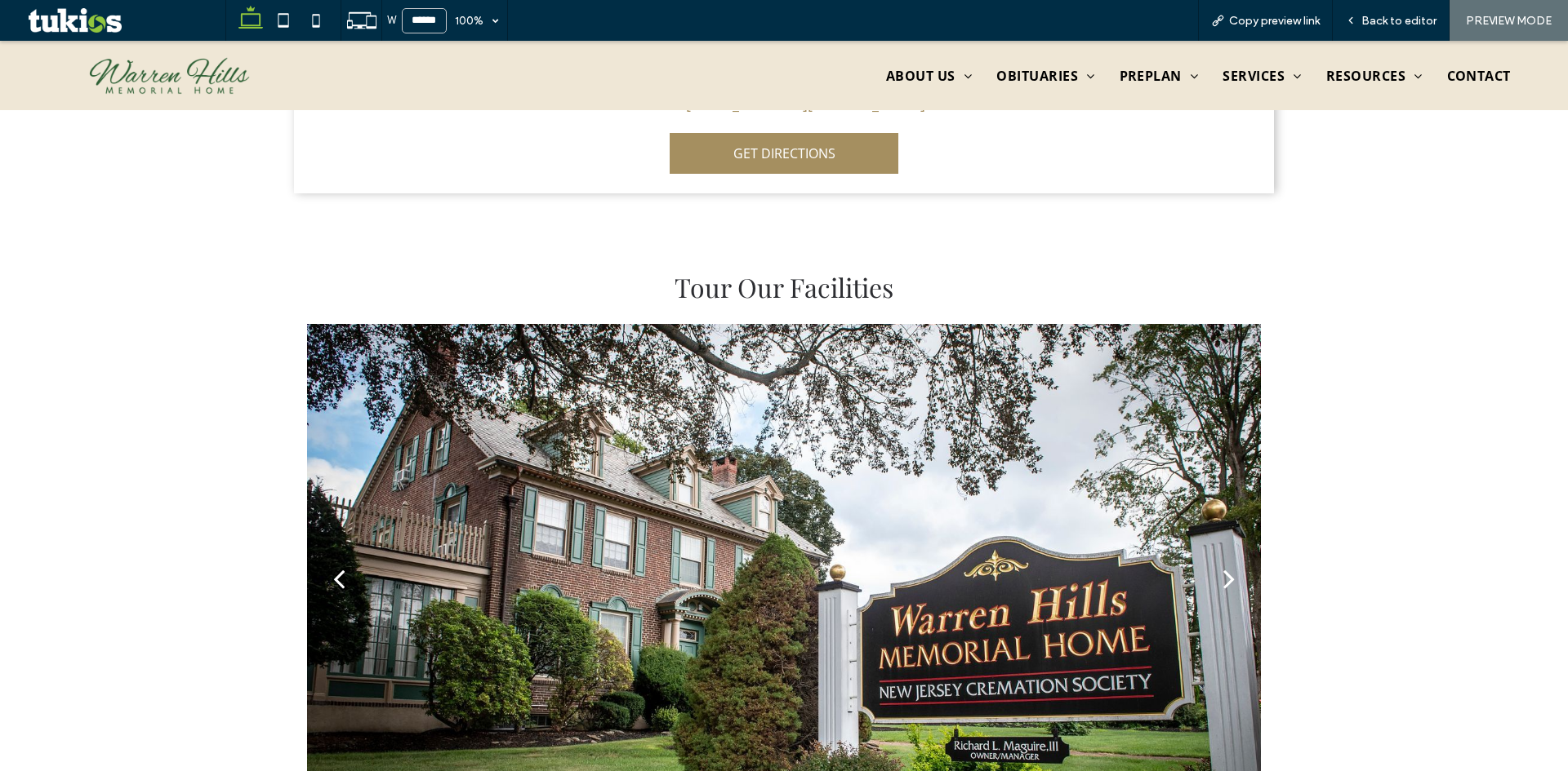
scroll to position [796, 0]
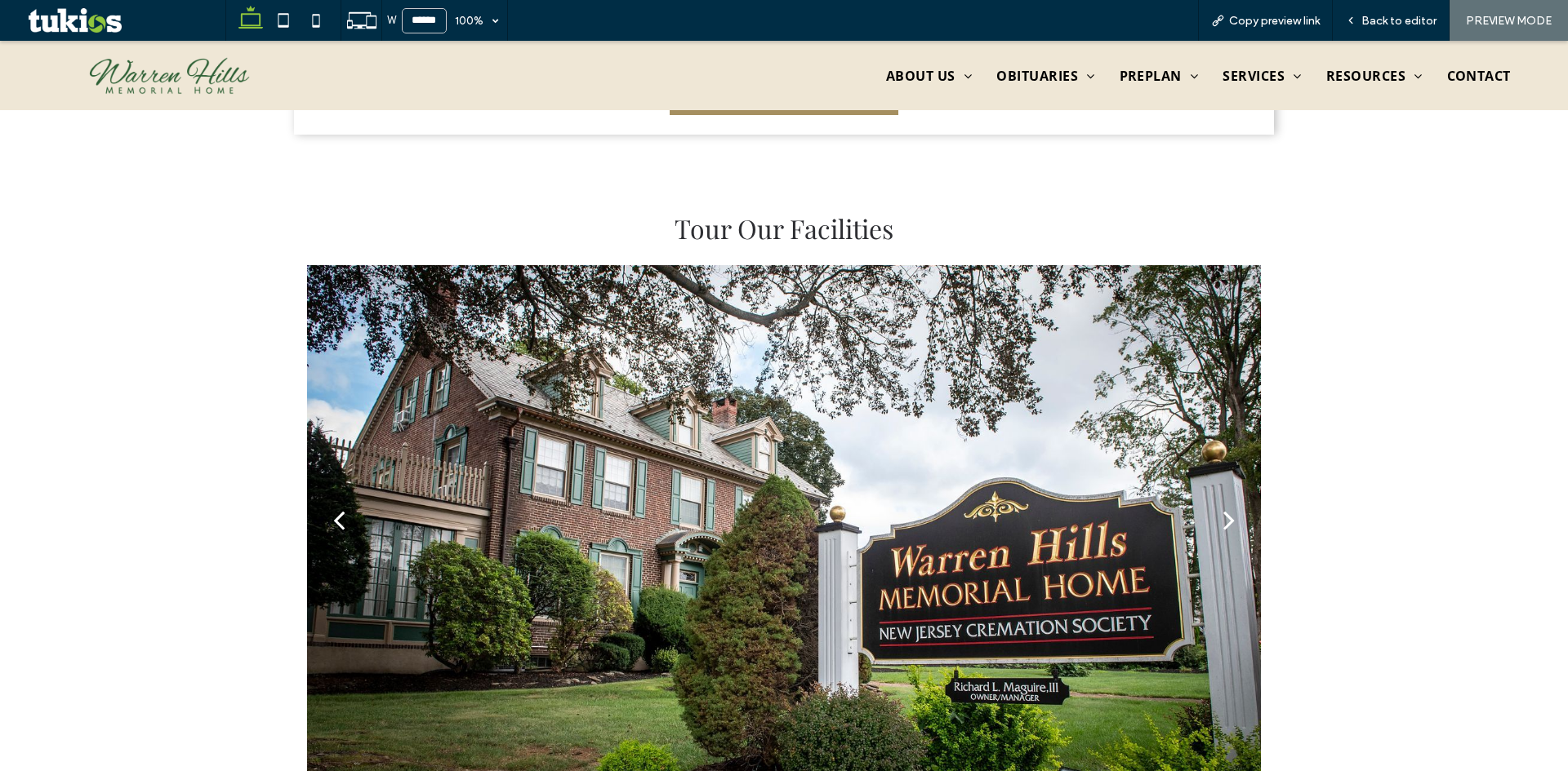
click at [1224, 504] on div "next" at bounding box center [1229, 520] width 11 height 33
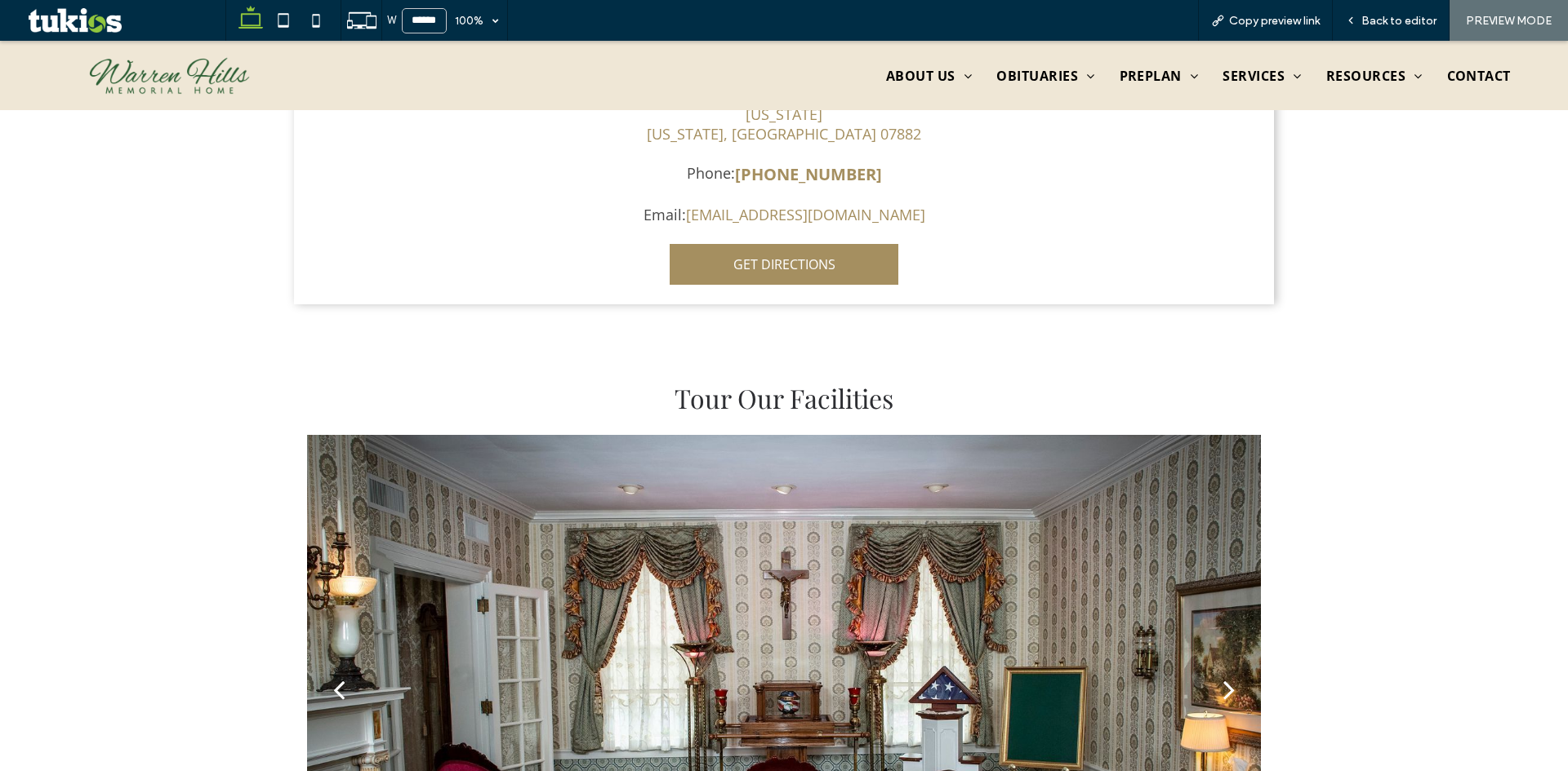
scroll to position [388, 0]
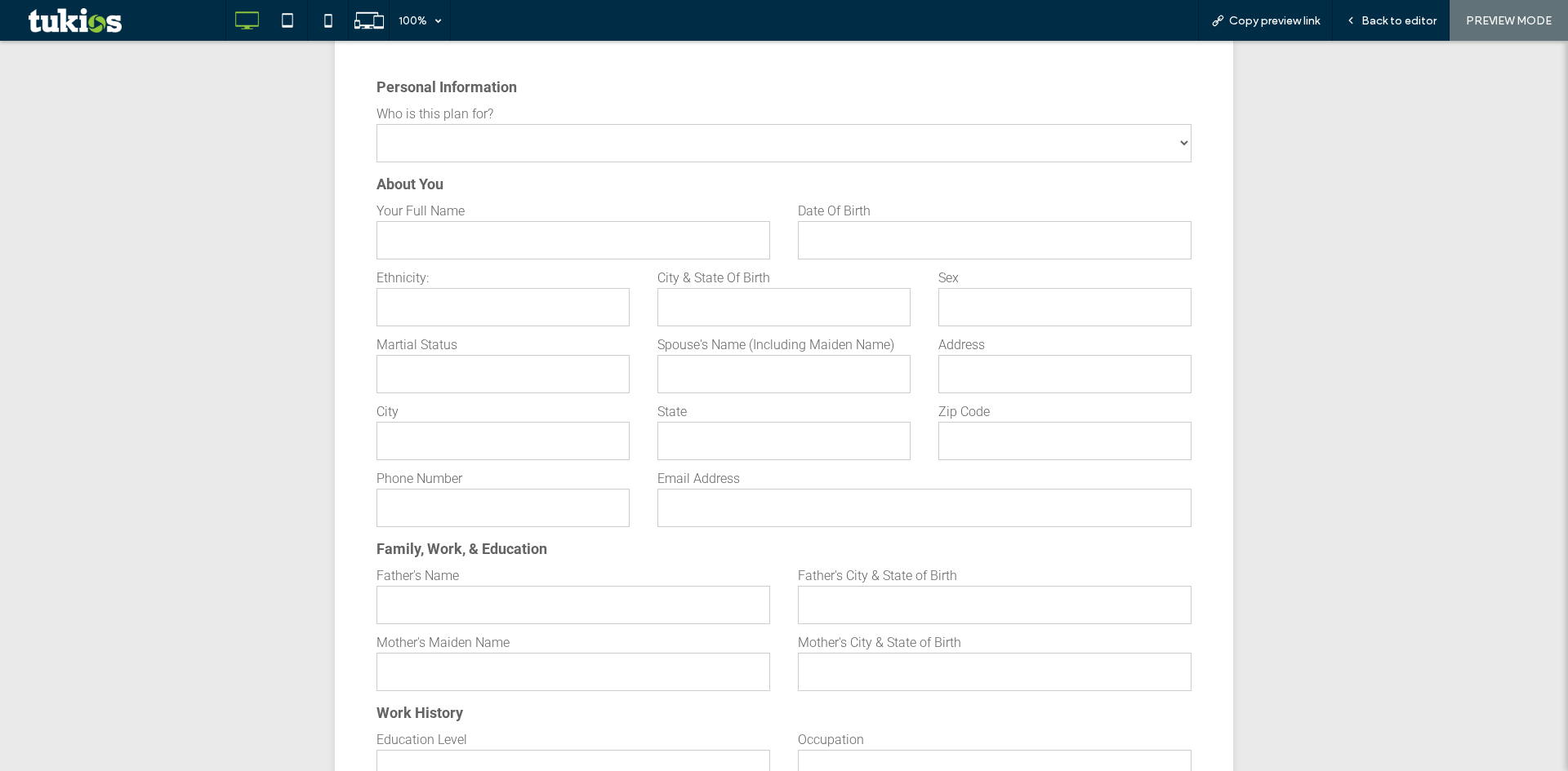
scroll to position [816, 0]
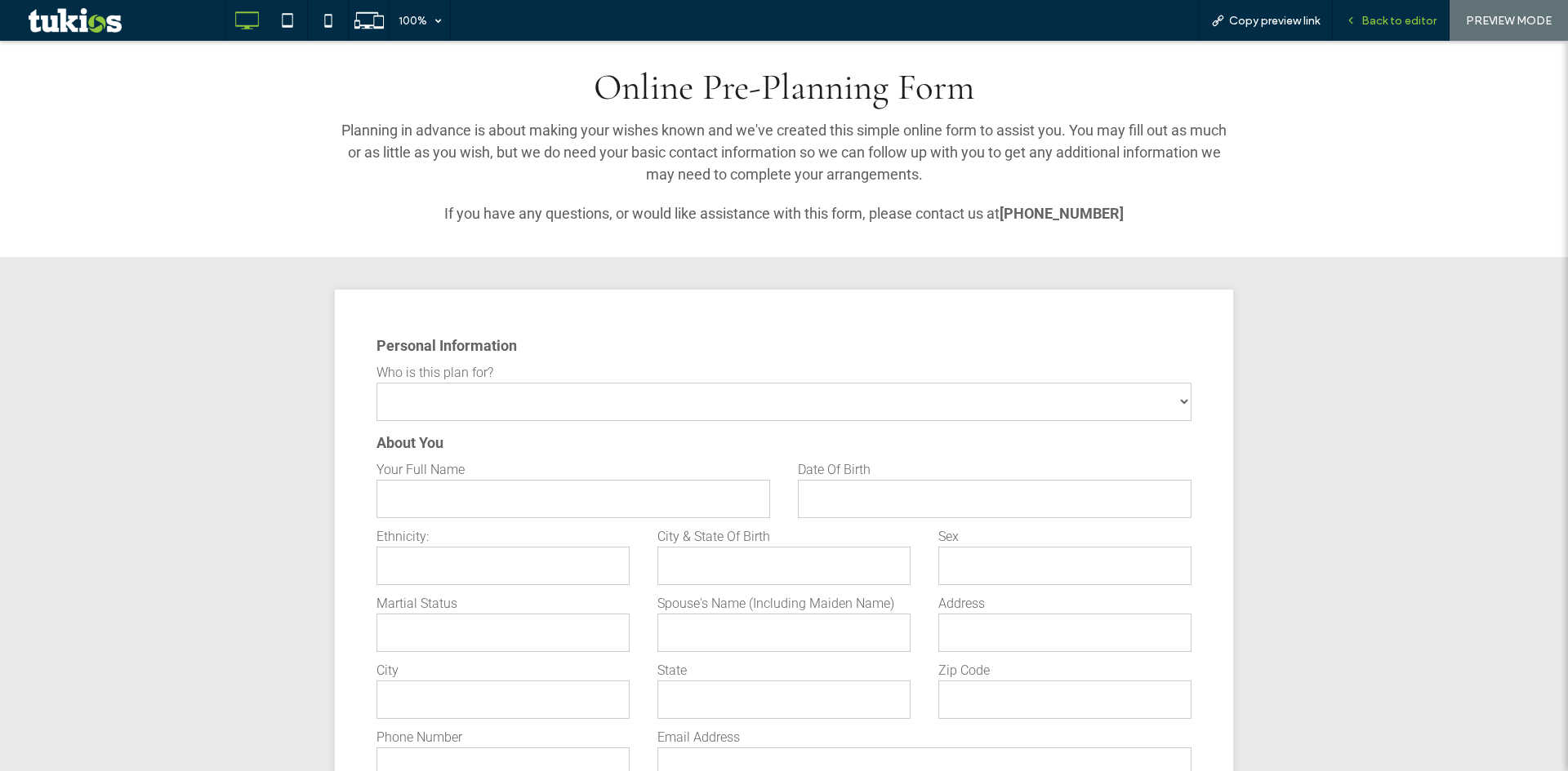
click at [1375, 25] on span "Back to editor" at bounding box center [1399, 20] width 75 height 14
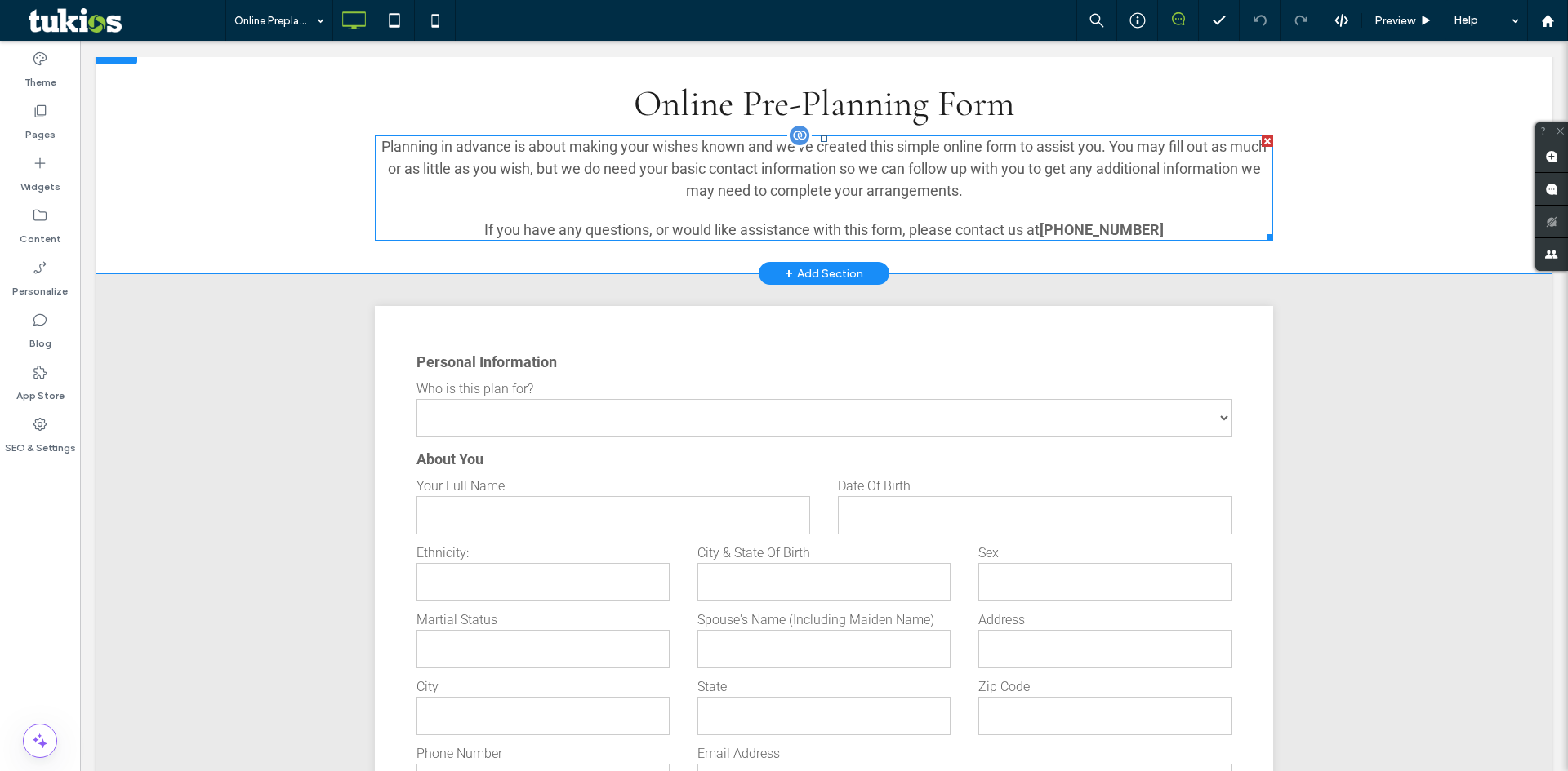
click at [1081, 231] on span at bounding box center [824, 188] width 898 height 105
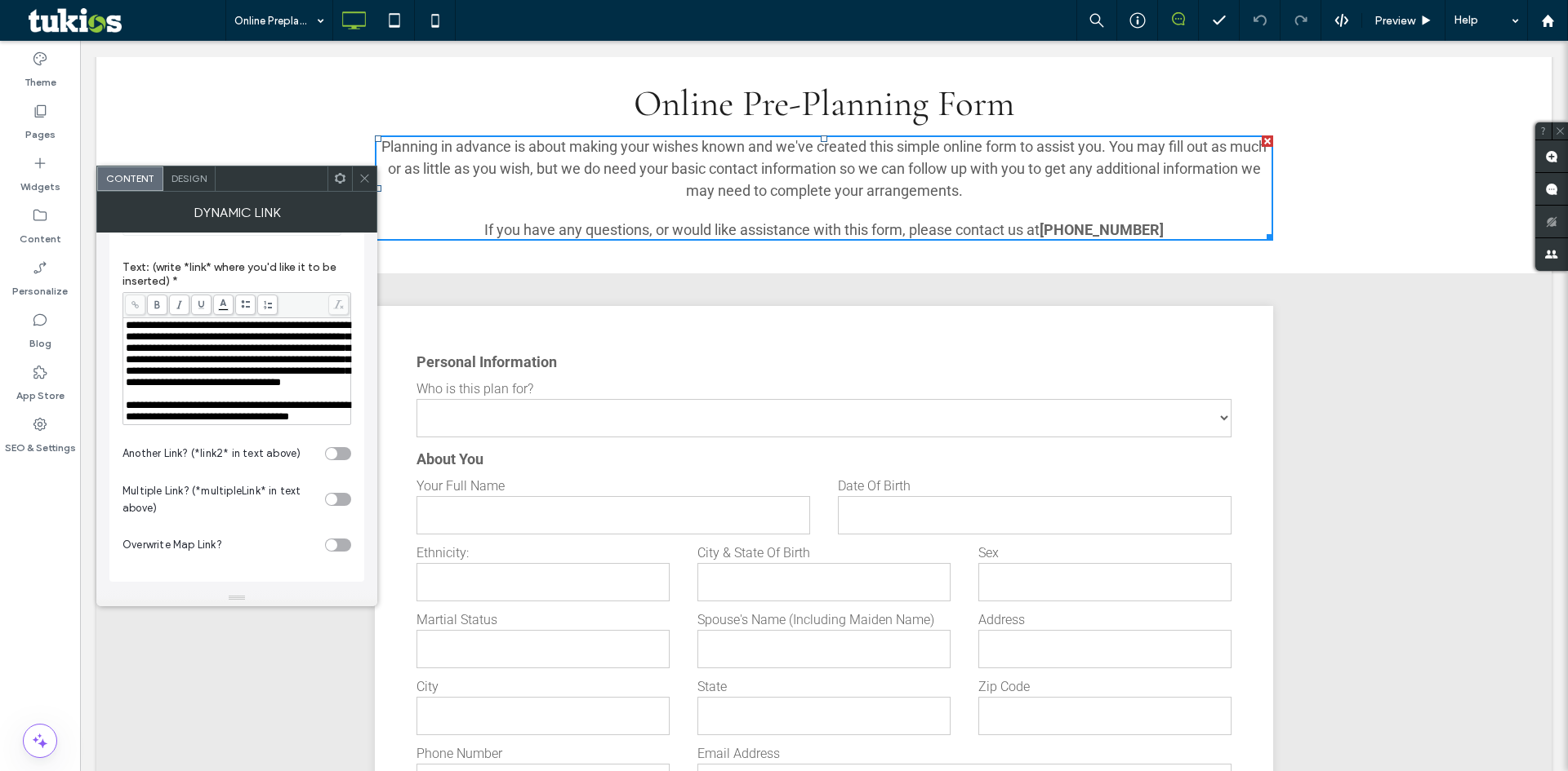
scroll to position [387, 0]
click at [365, 181] on icon at bounding box center [364, 178] width 12 height 12
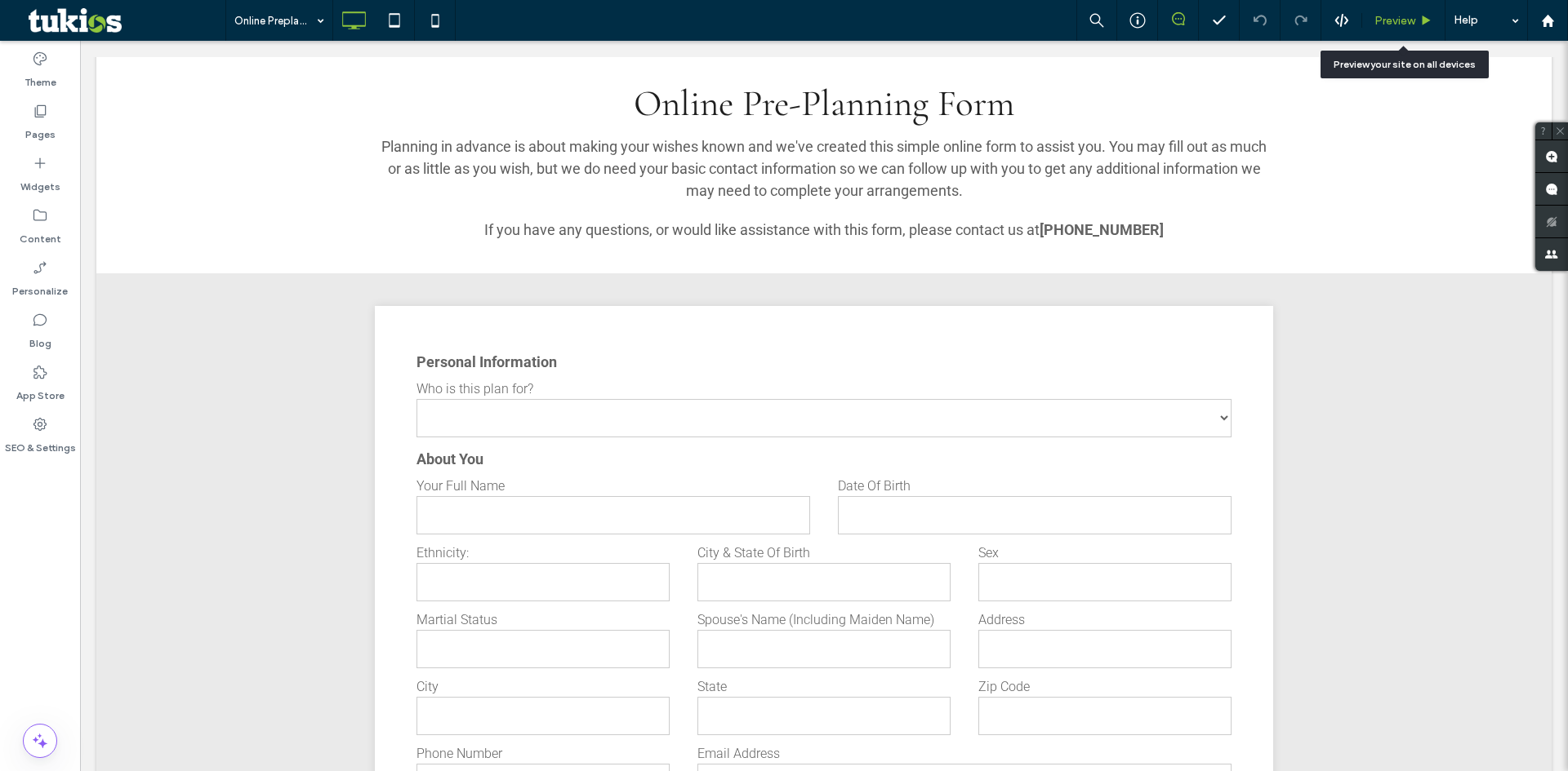
click at [1407, 16] on span "Preview" at bounding box center [1395, 20] width 41 height 14
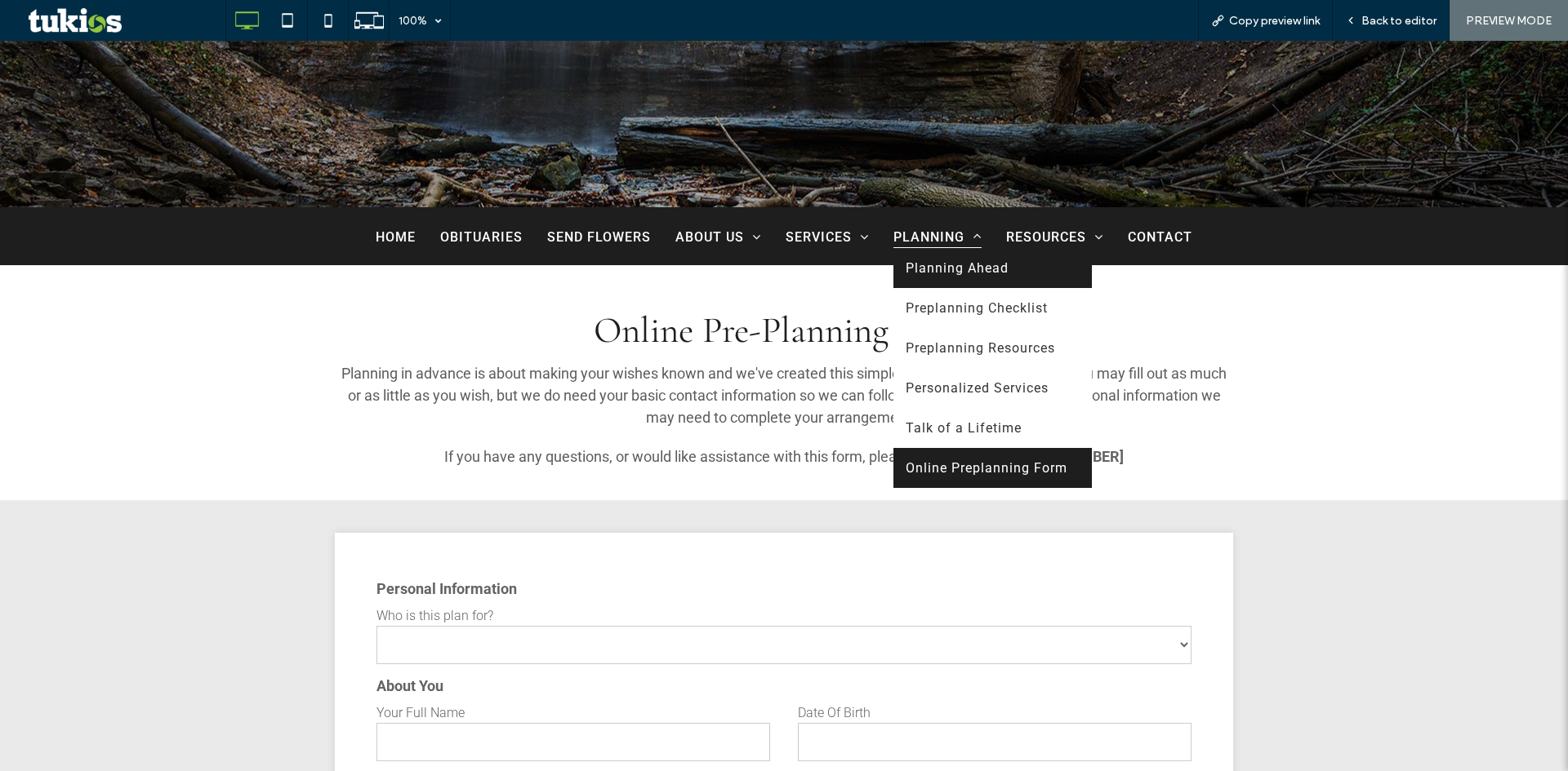
scroll to position [572, 0]
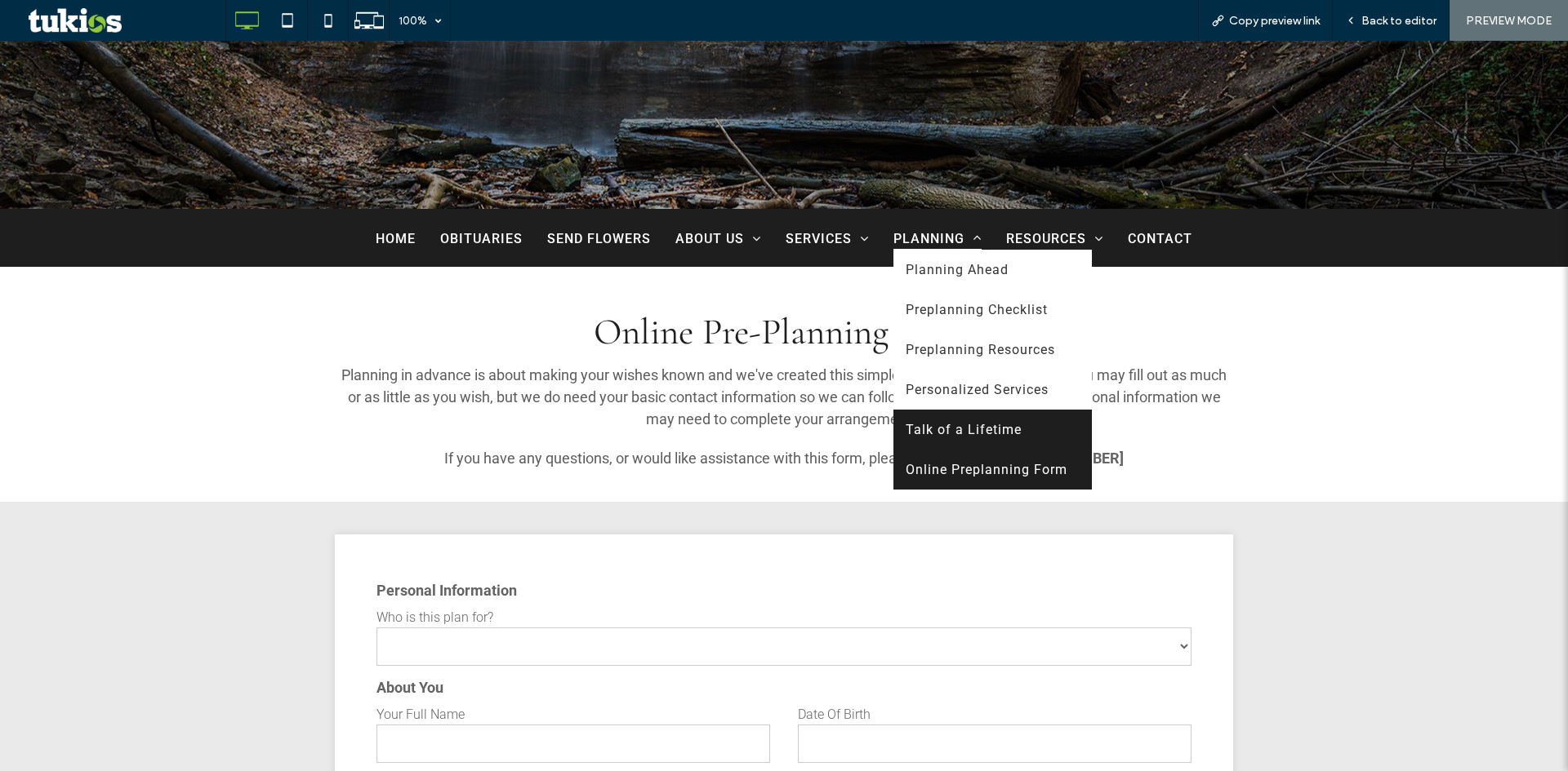
click at [970, 437] on span "Talk of a Lifetime" at bounding box center [964, 429] width 116 height 16
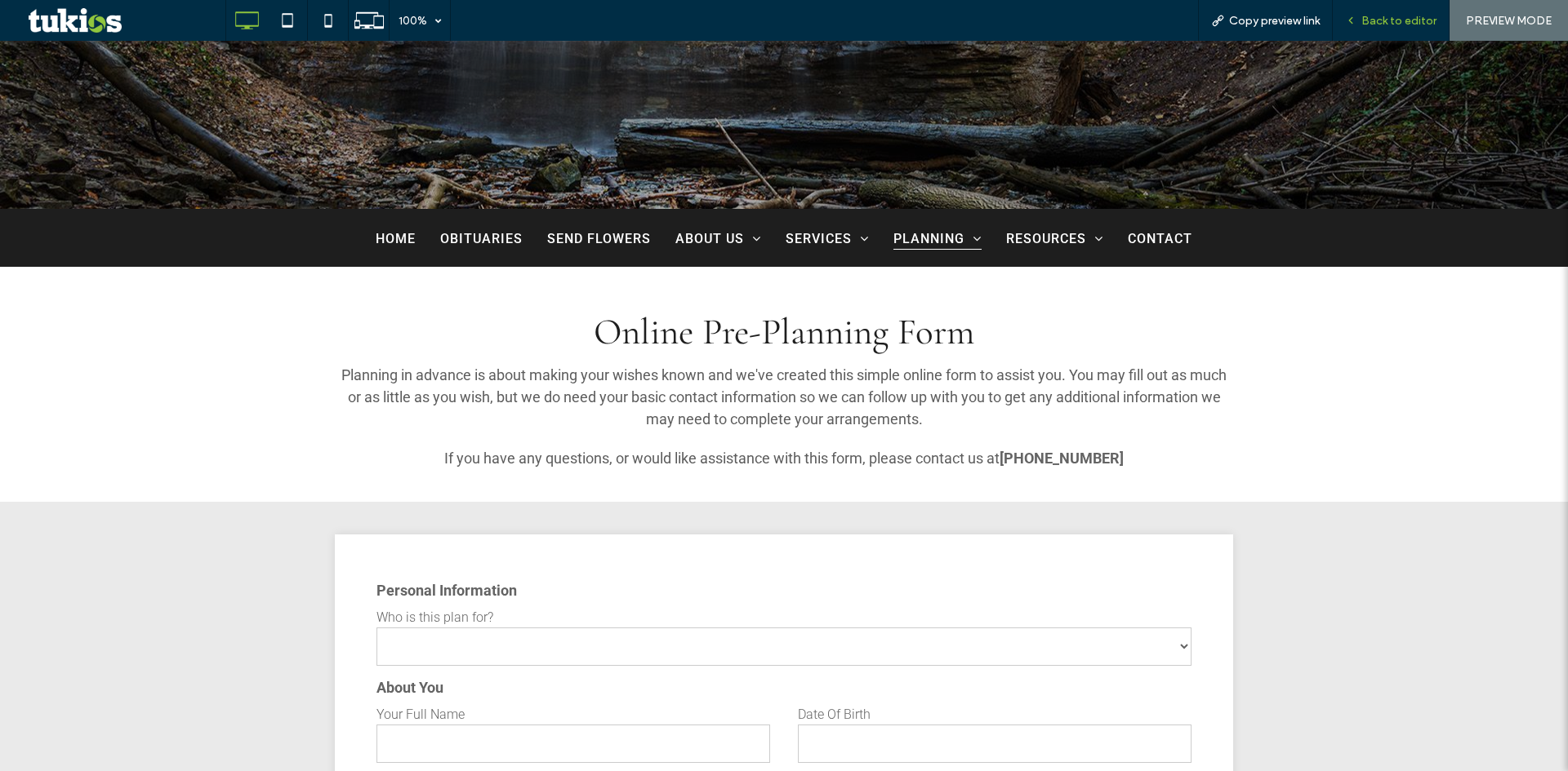
click at [1367, 26] on span "Back to editor" at bounding box center [1399, 20] width 75 height 14
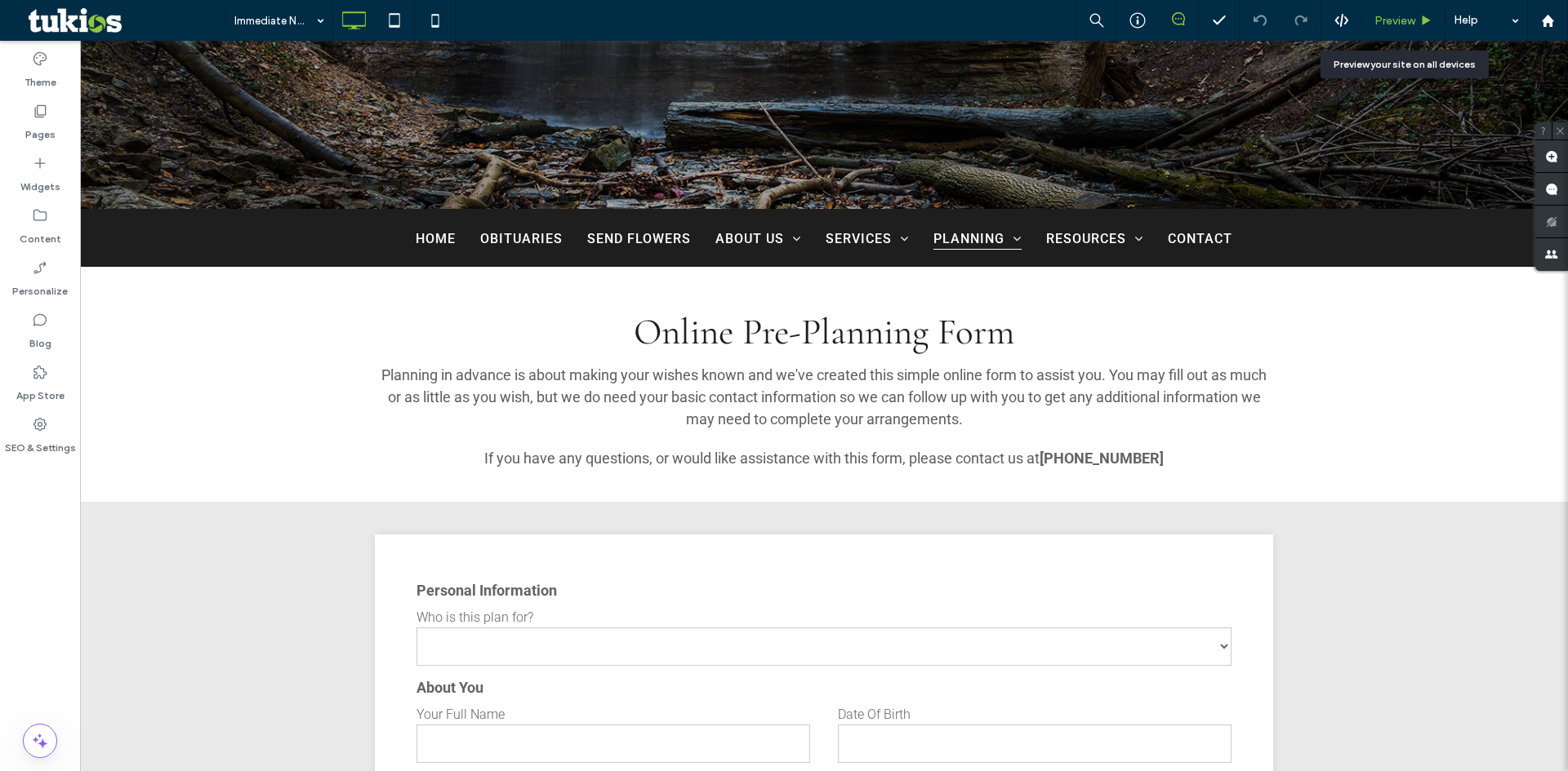
click at [1416, 19] on div "Preview" at bounding box center [1403, 20] width 83 height 14
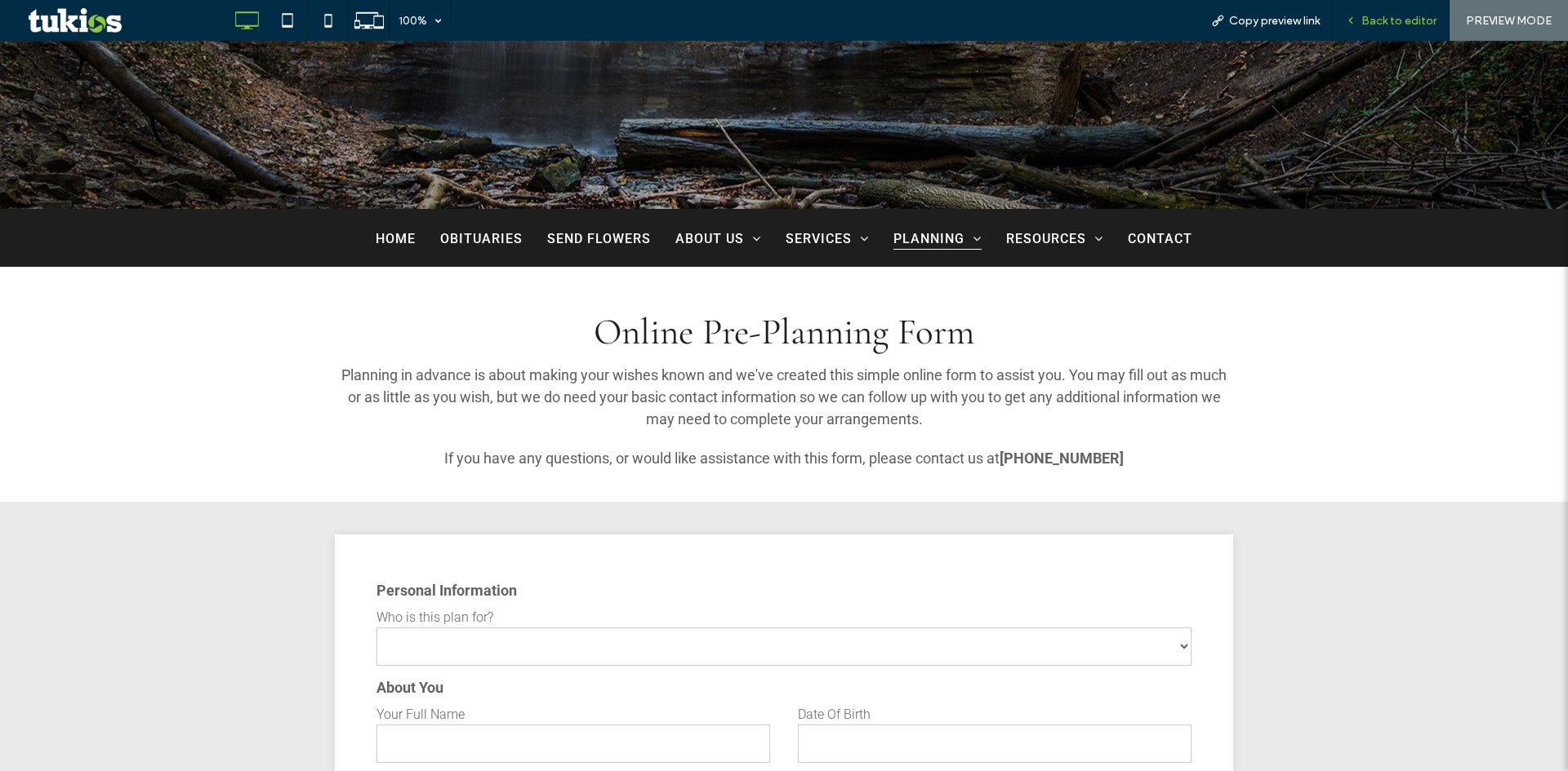
click at [1377, 21] on span "Back to editor" at bounding box center [1399, 20] width 75 height 14
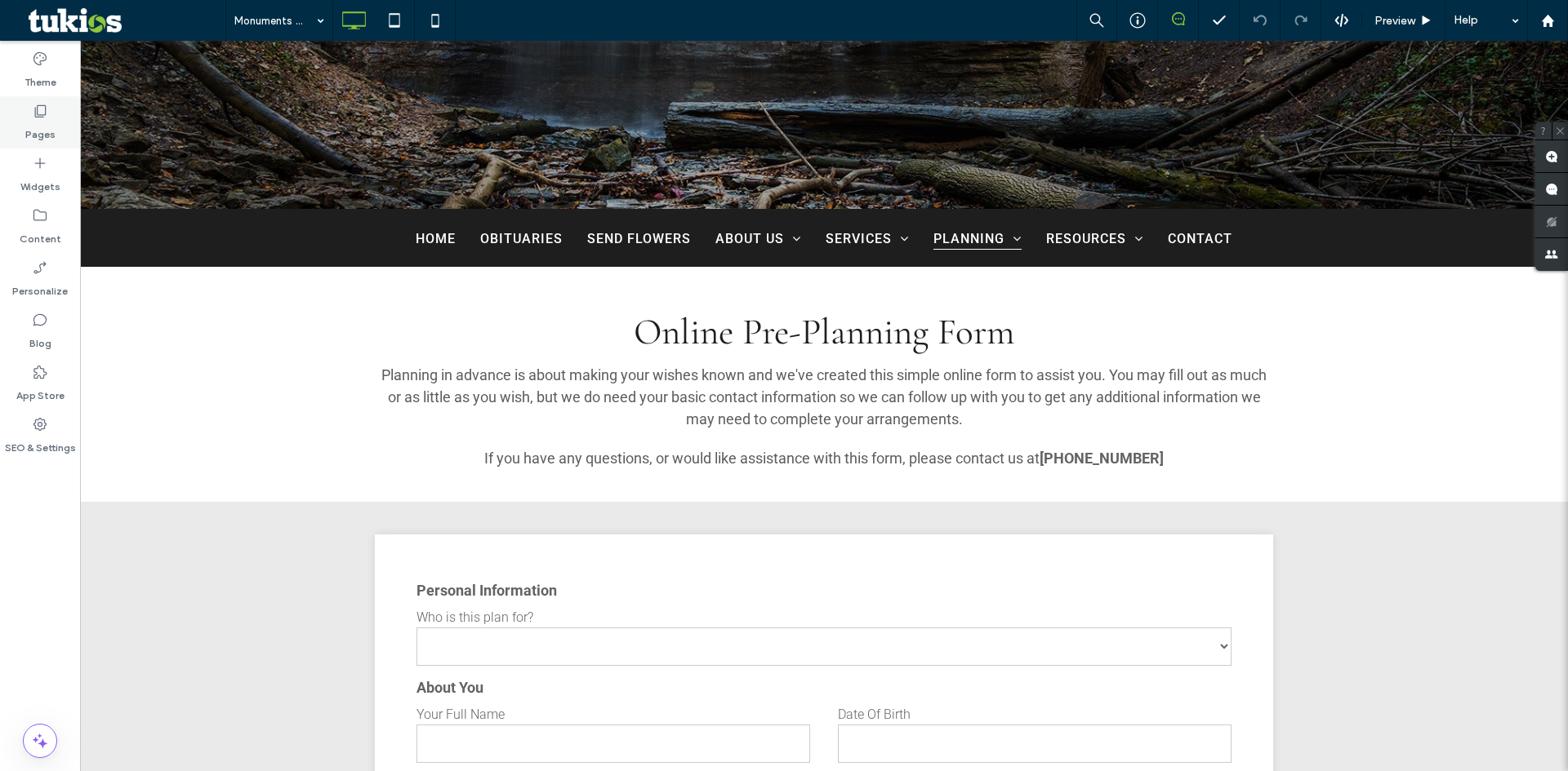
click at [32, 123] on label "Pages" at bounding box center [40, 131] width 30 height 23
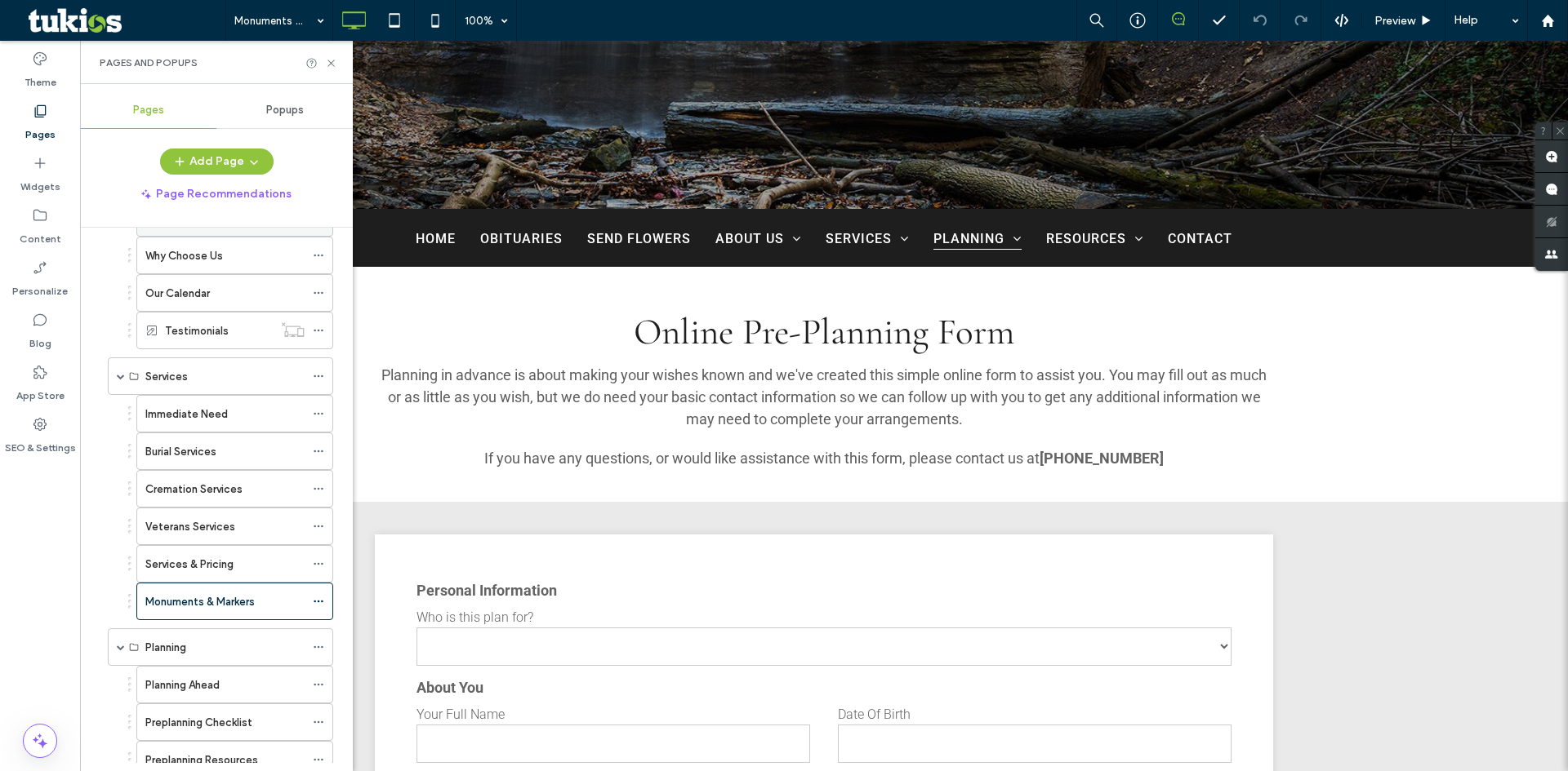
scroll to position [326, 0]
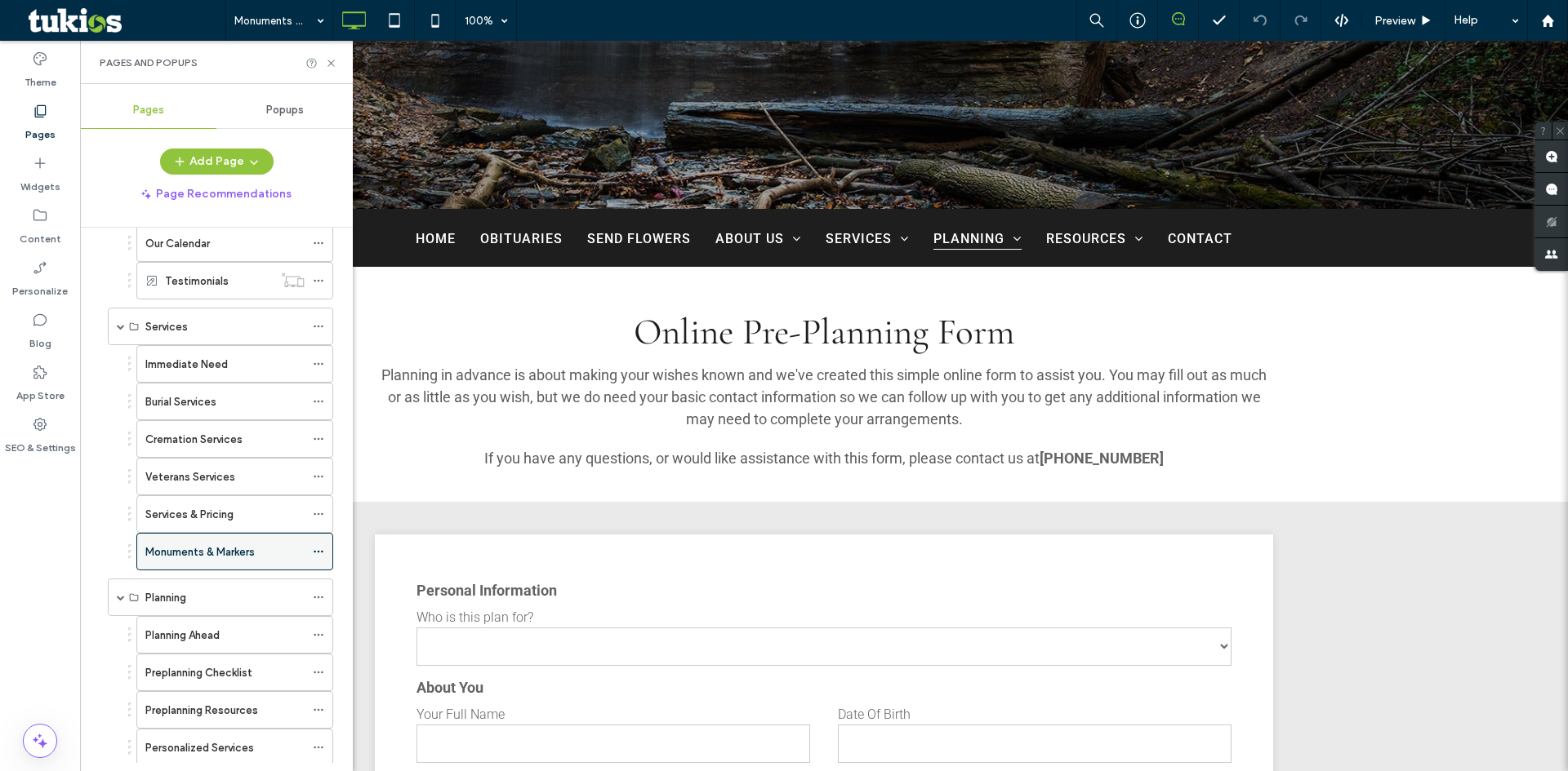
click at [315, 553] on use at bounding box center [317, 552] width 9 height 2
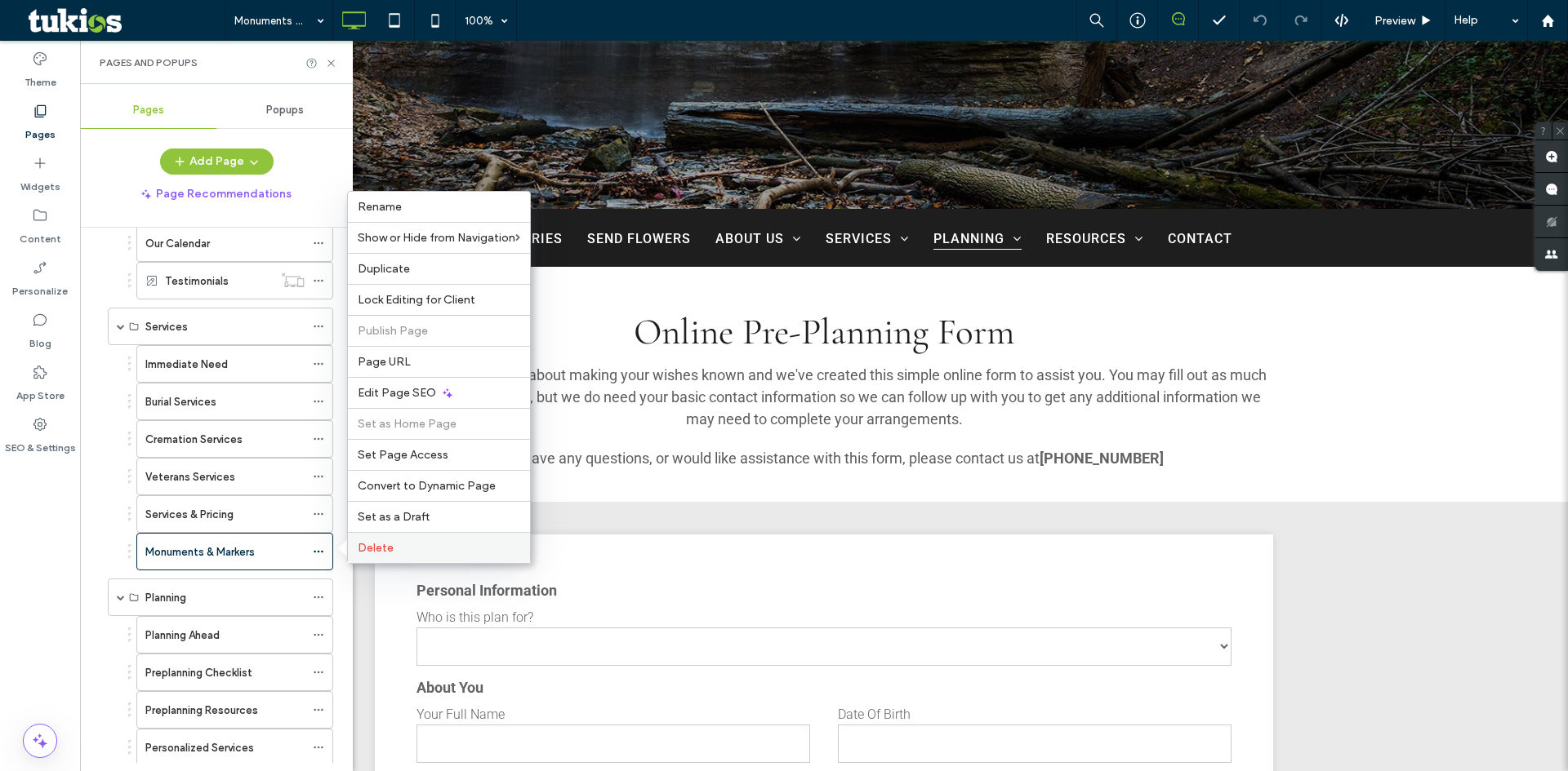
click at [402, 555] on div "Delete" at bounding box center [438, 548] width 182 height 31
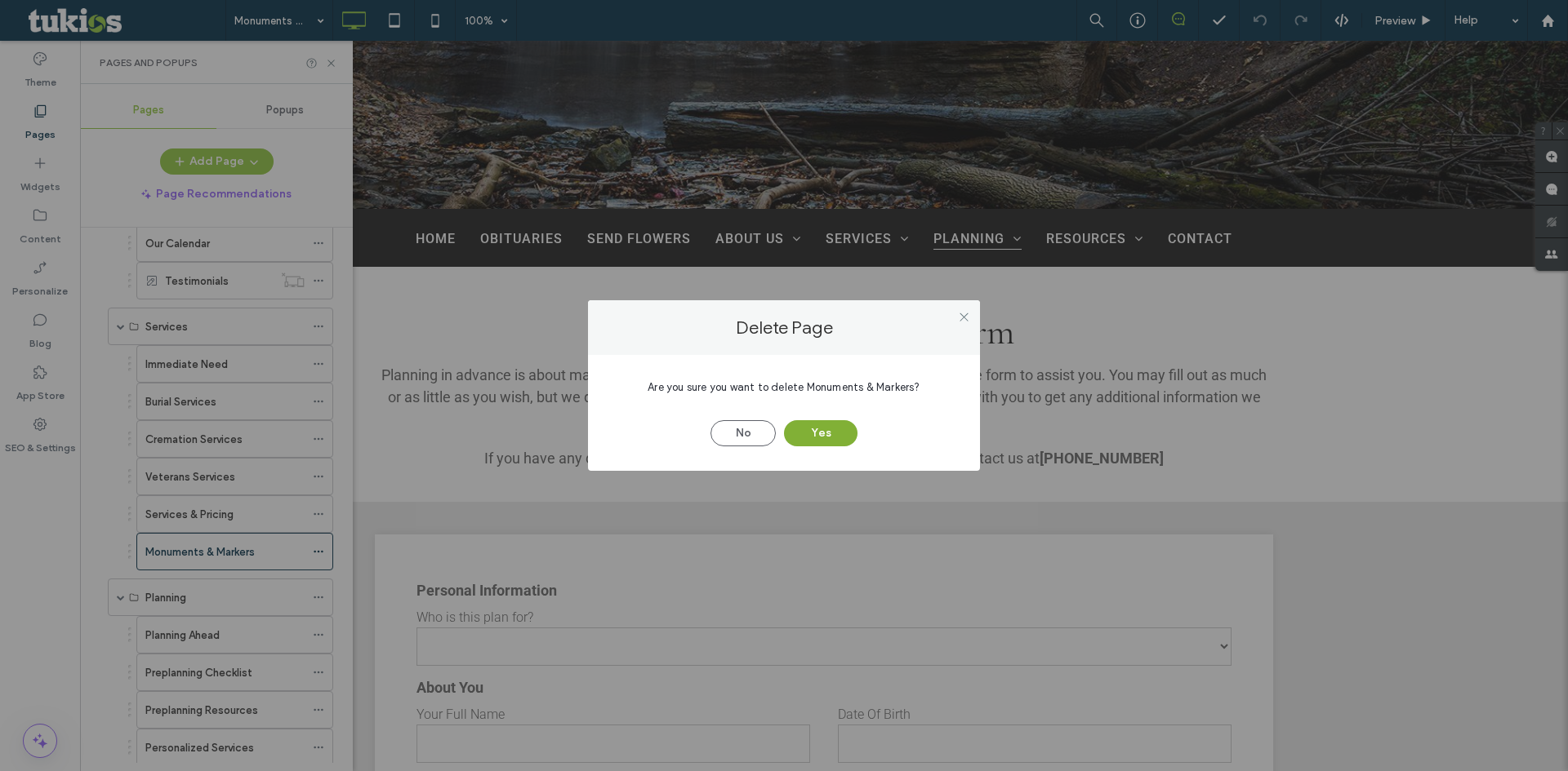
click at [827, 434] on button "Yes" at bounding box center [820, 433] width 74 height 26
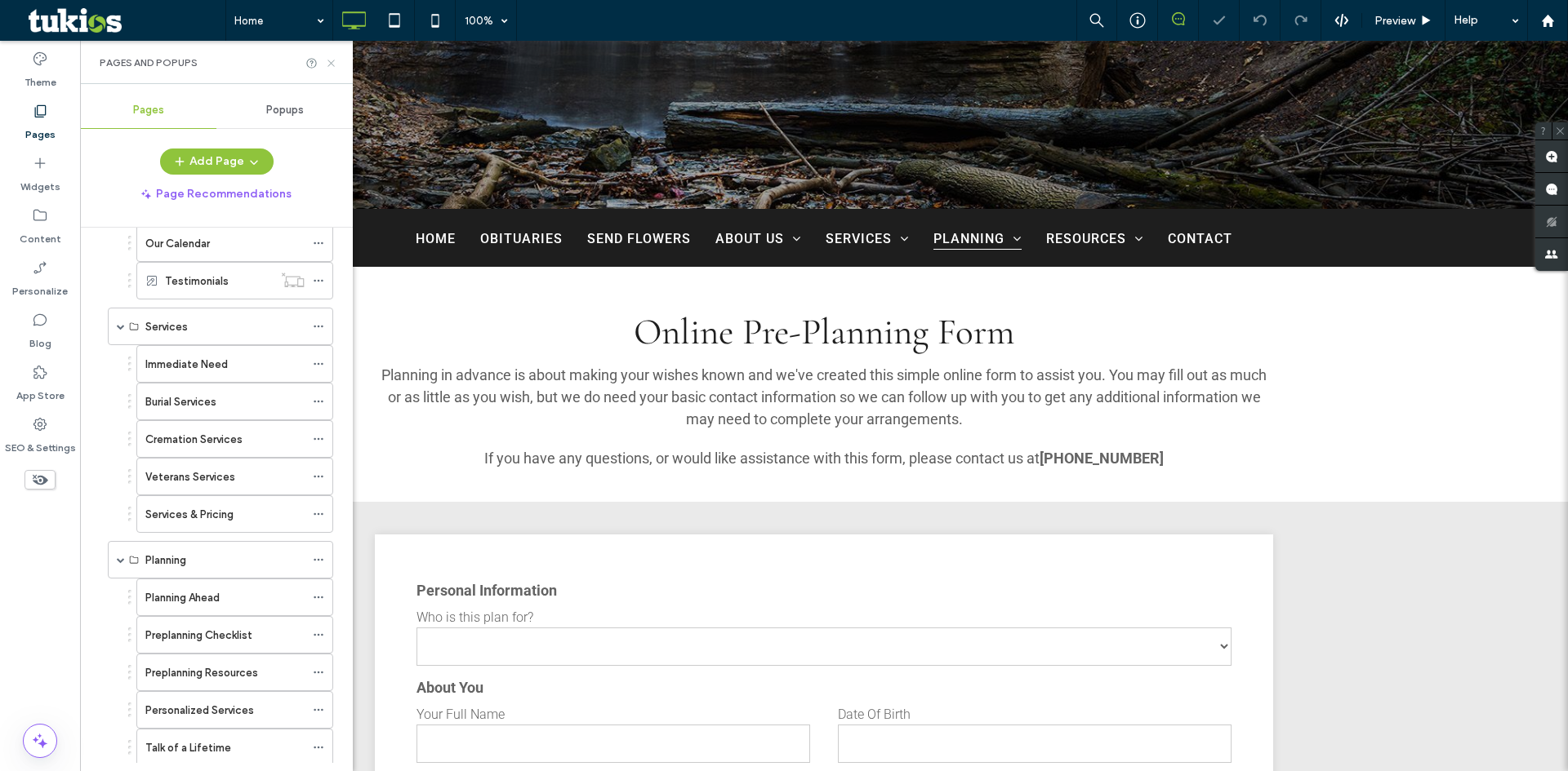
click at [332, 65] on use at bounding box center [330, 63] width 7 height 7
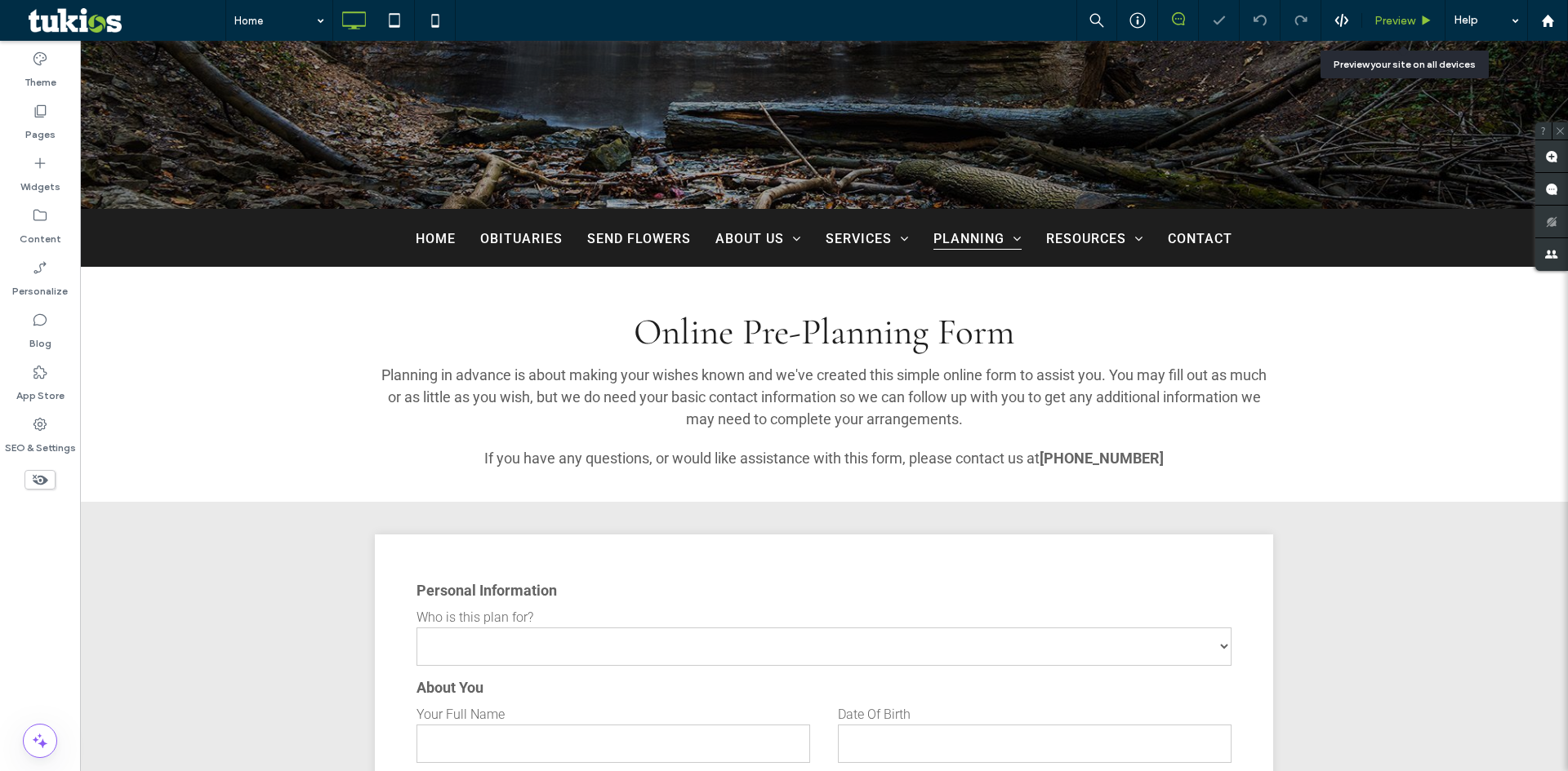
click at [1412, 17] on span "Preview" at bounding box center [1395, 20] width 41 height 14
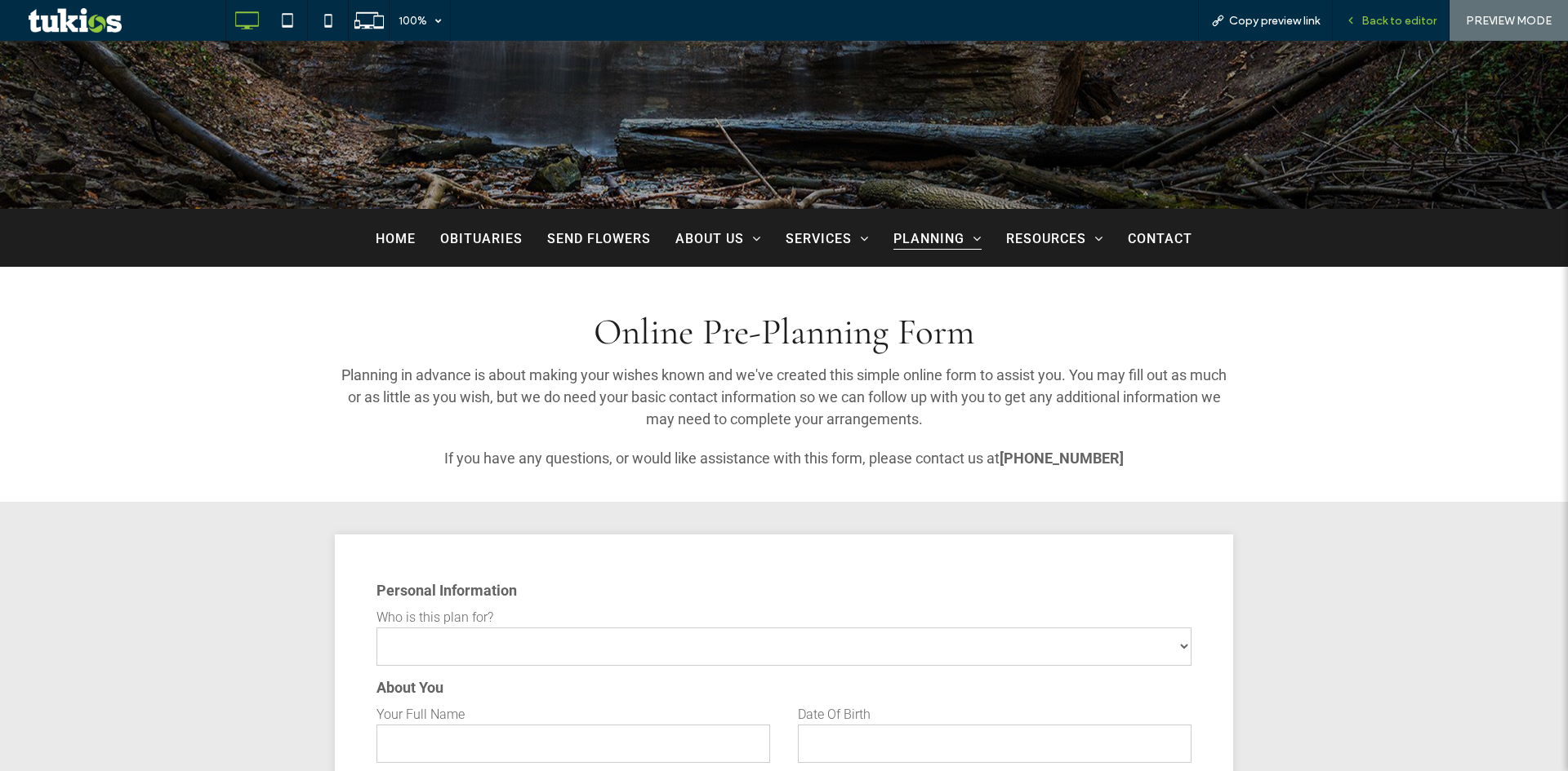
click at [1369, 17] on span "Back to editor" at bounding box center [1399, 20] width 75 height 14
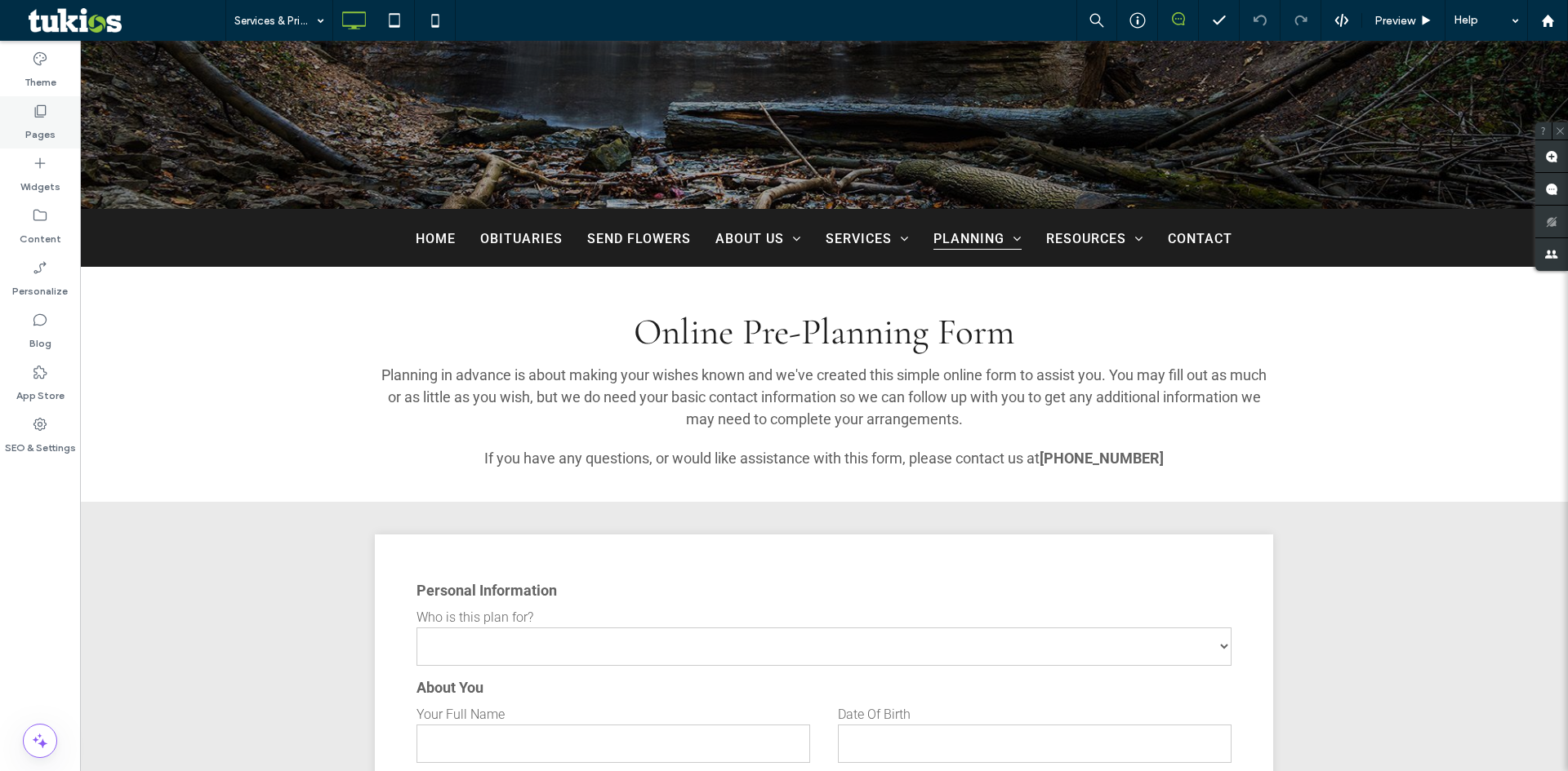
click at [41, 124] on label "Pages" at bounding box center [40, 131] width 30 height 23
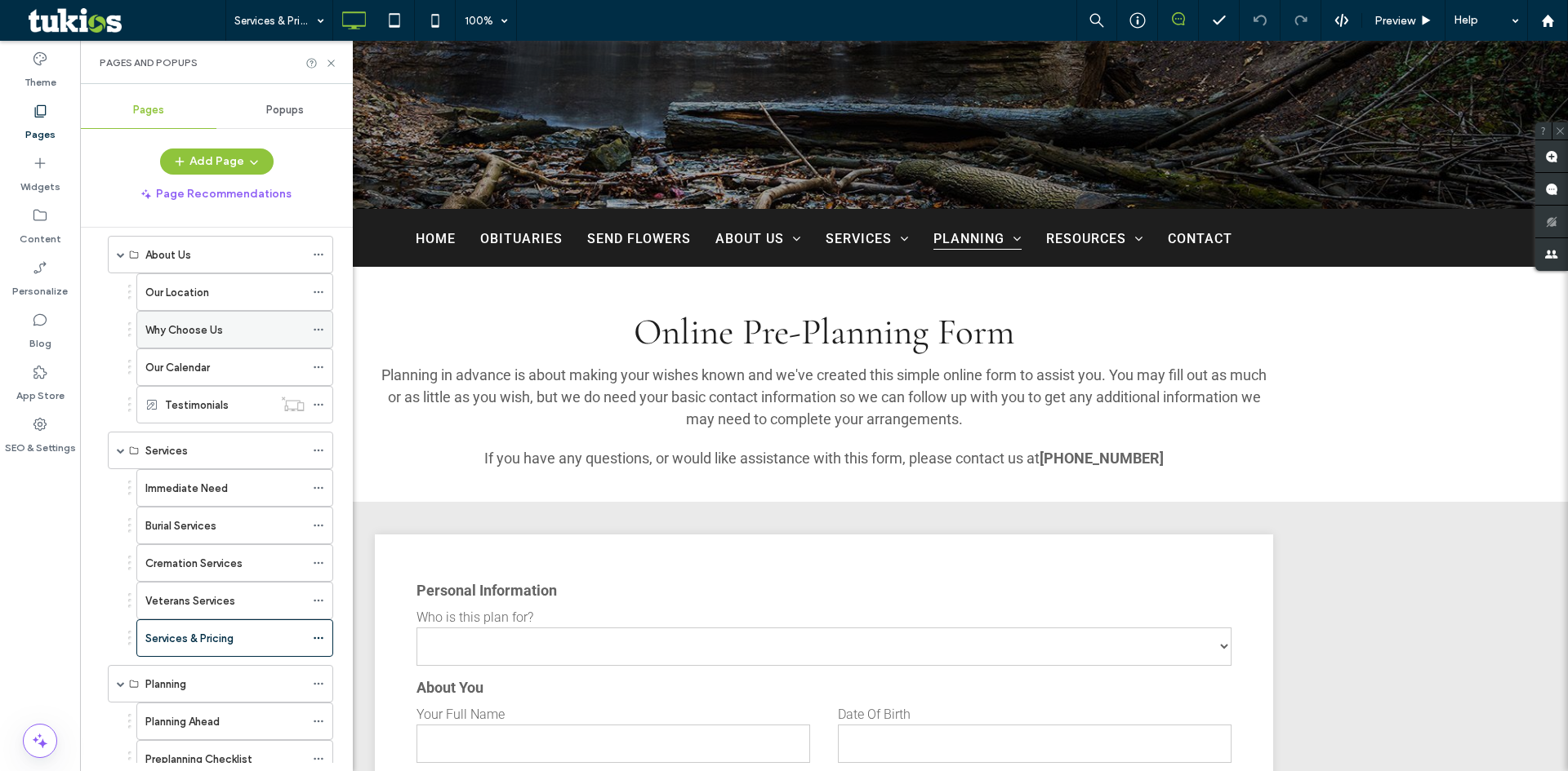
scroll to position [244, 0]
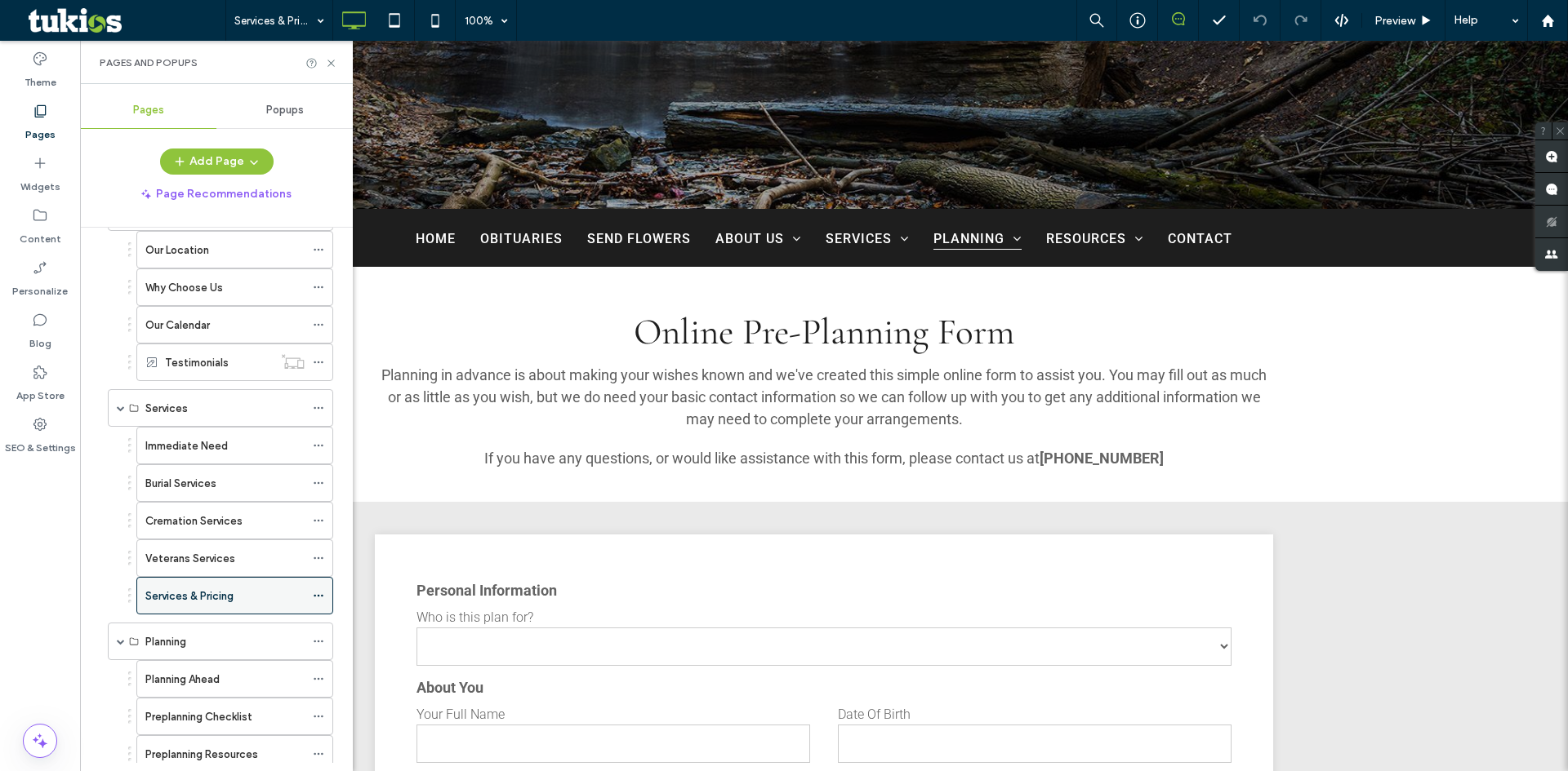
click at [318, 595] on use at bounding box center [317, 596] width 9 height 2
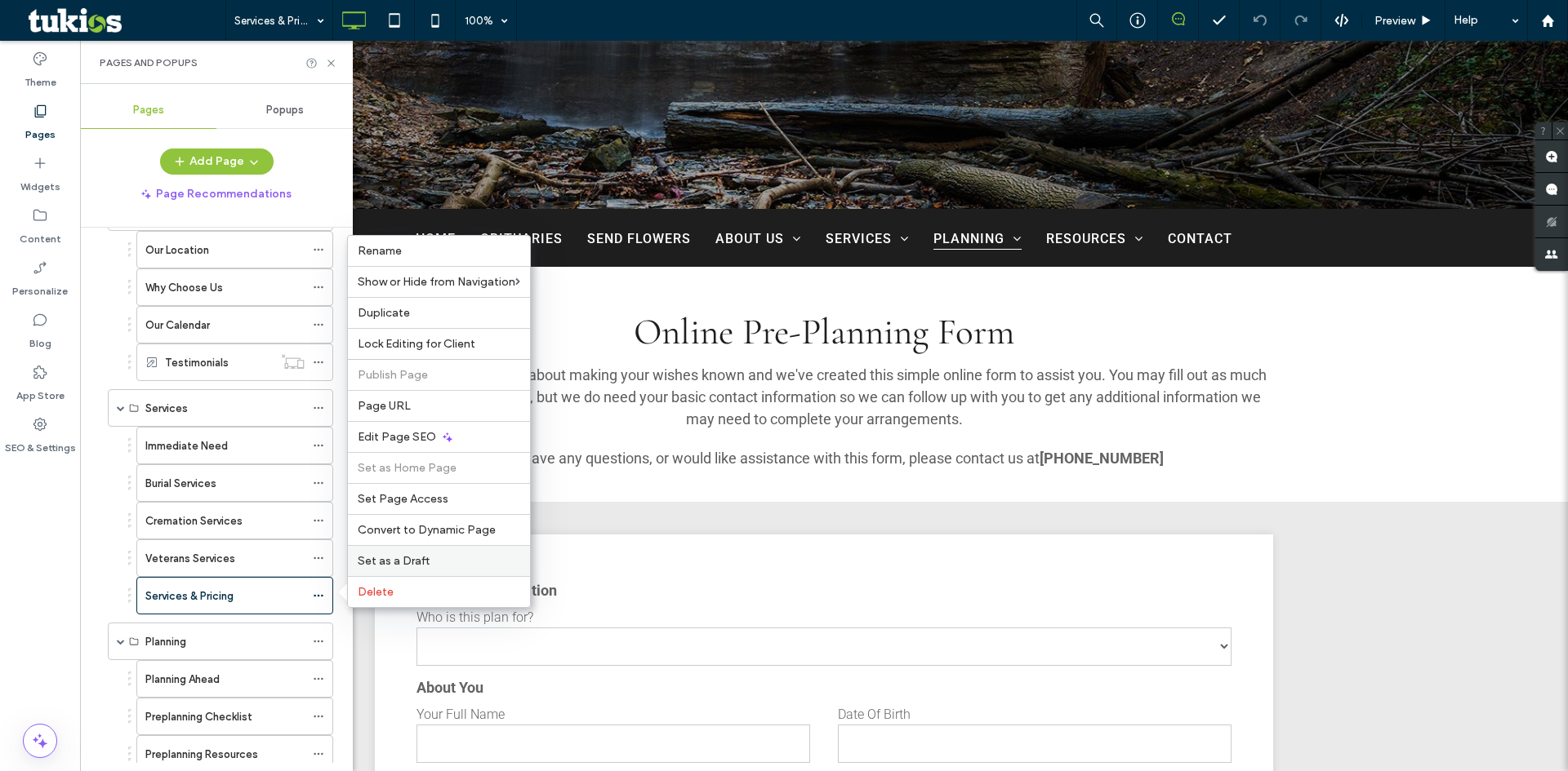
click at [436, 556] on label "Set as a Draft" at bounding box center [438, 561] width 163 height 14
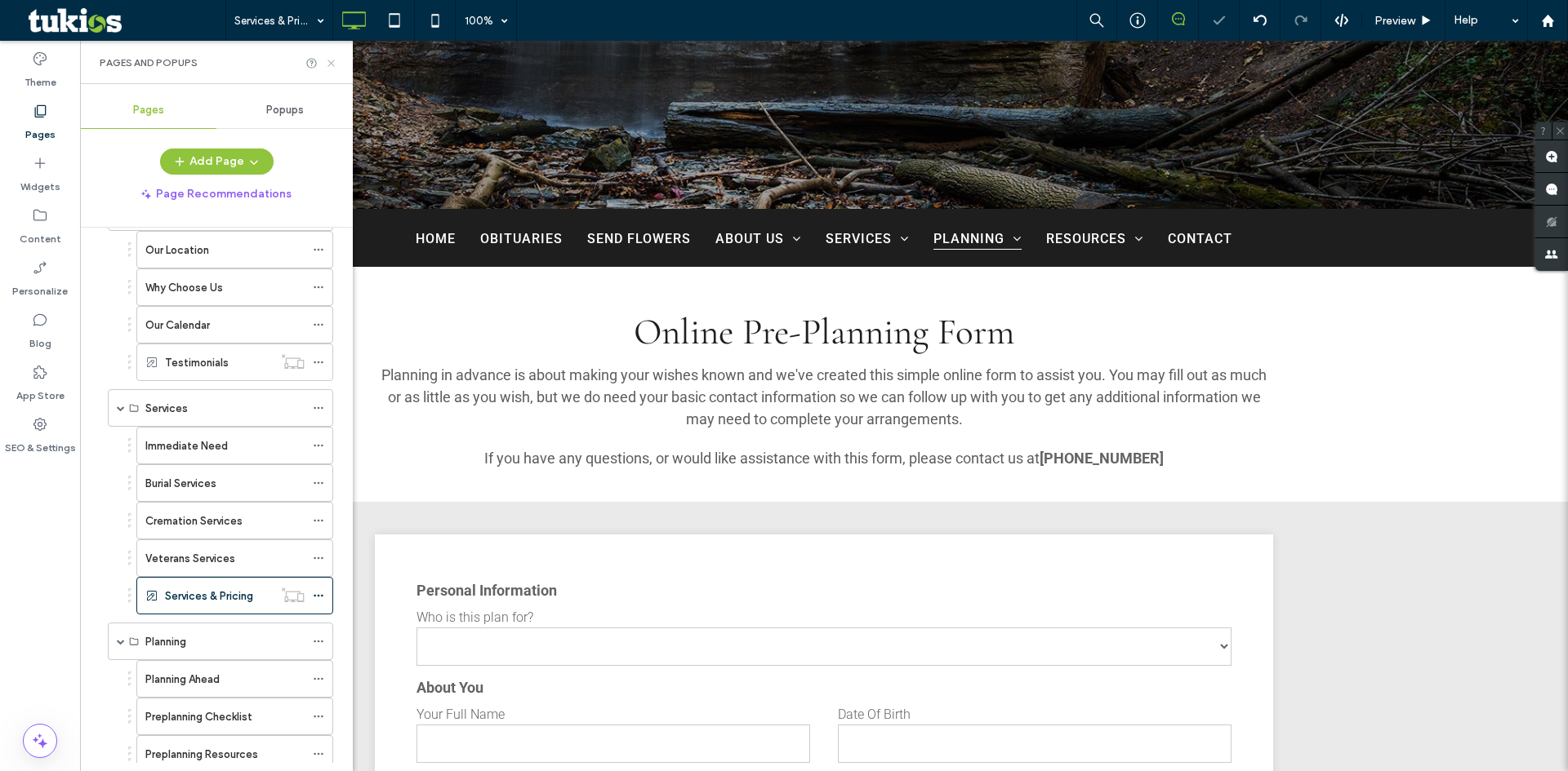
click at [332, 65] on icon at bounding box center [330, 63] width 12 height 12
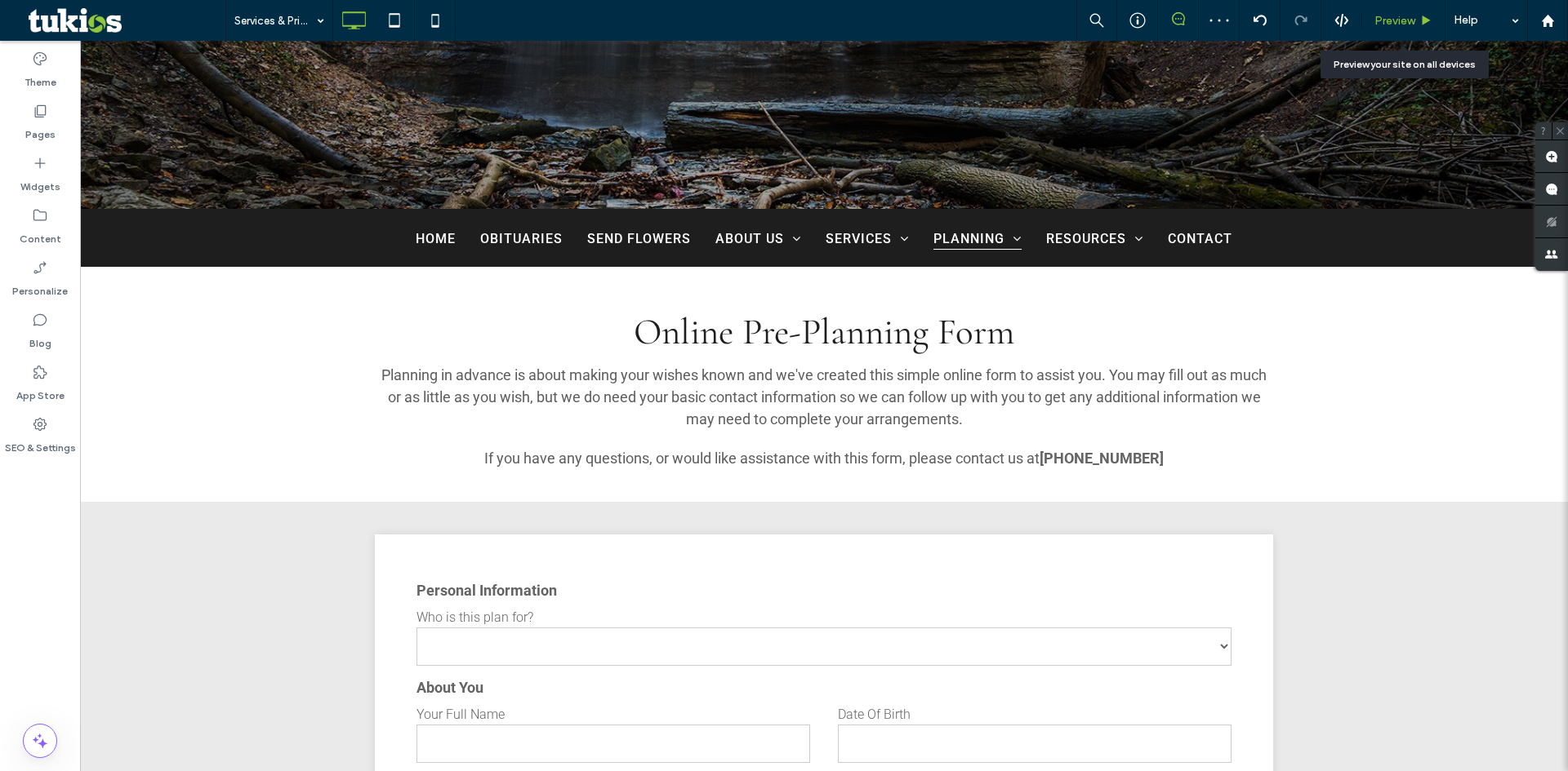
click at [1395, 17] on span "Preview" at bounding box center [1395, 20] width 41 height 14
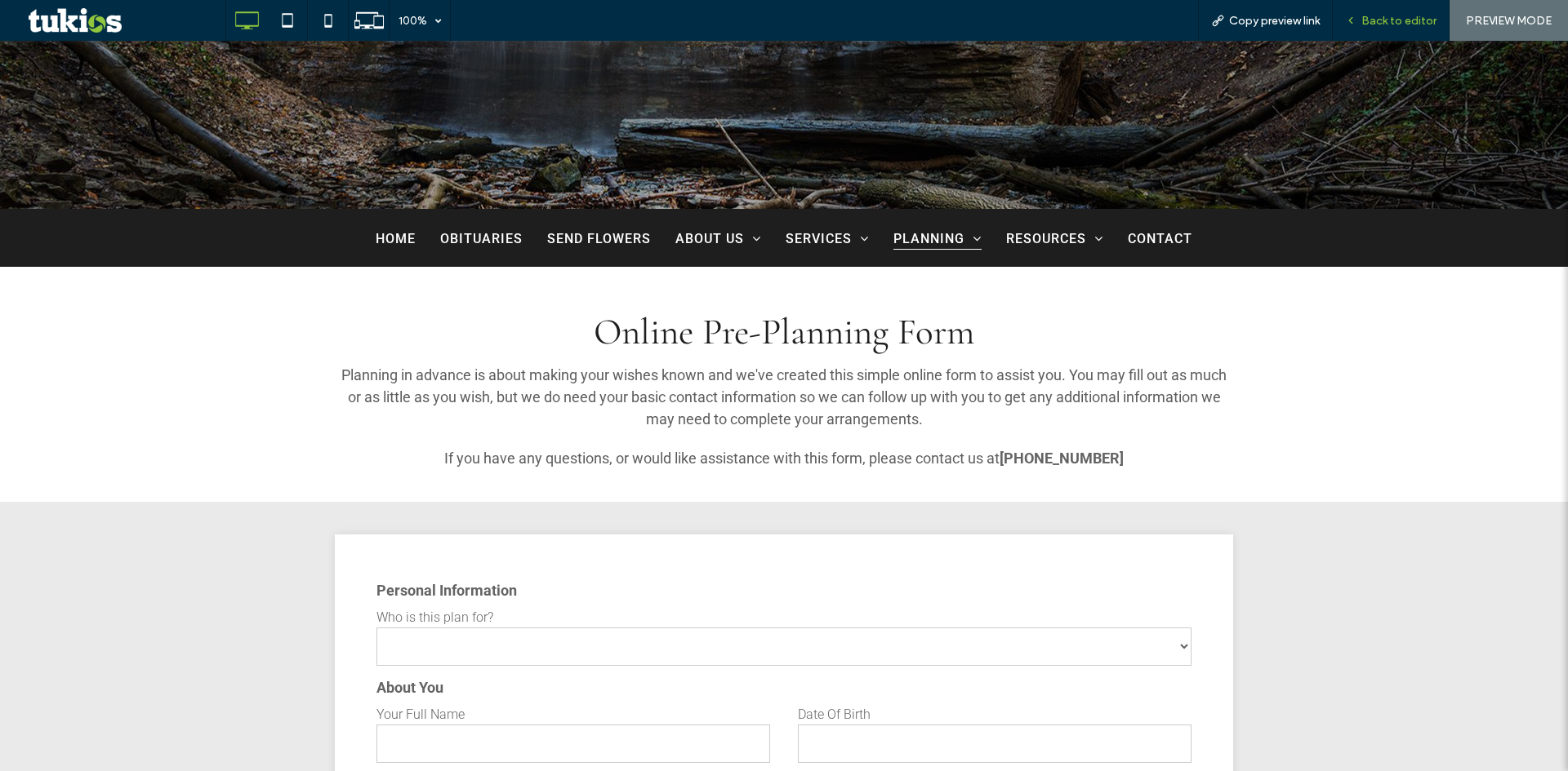
click at [1399, 14] on span "Back to editor" at bounding box center [1399, 20] width 75 height 14
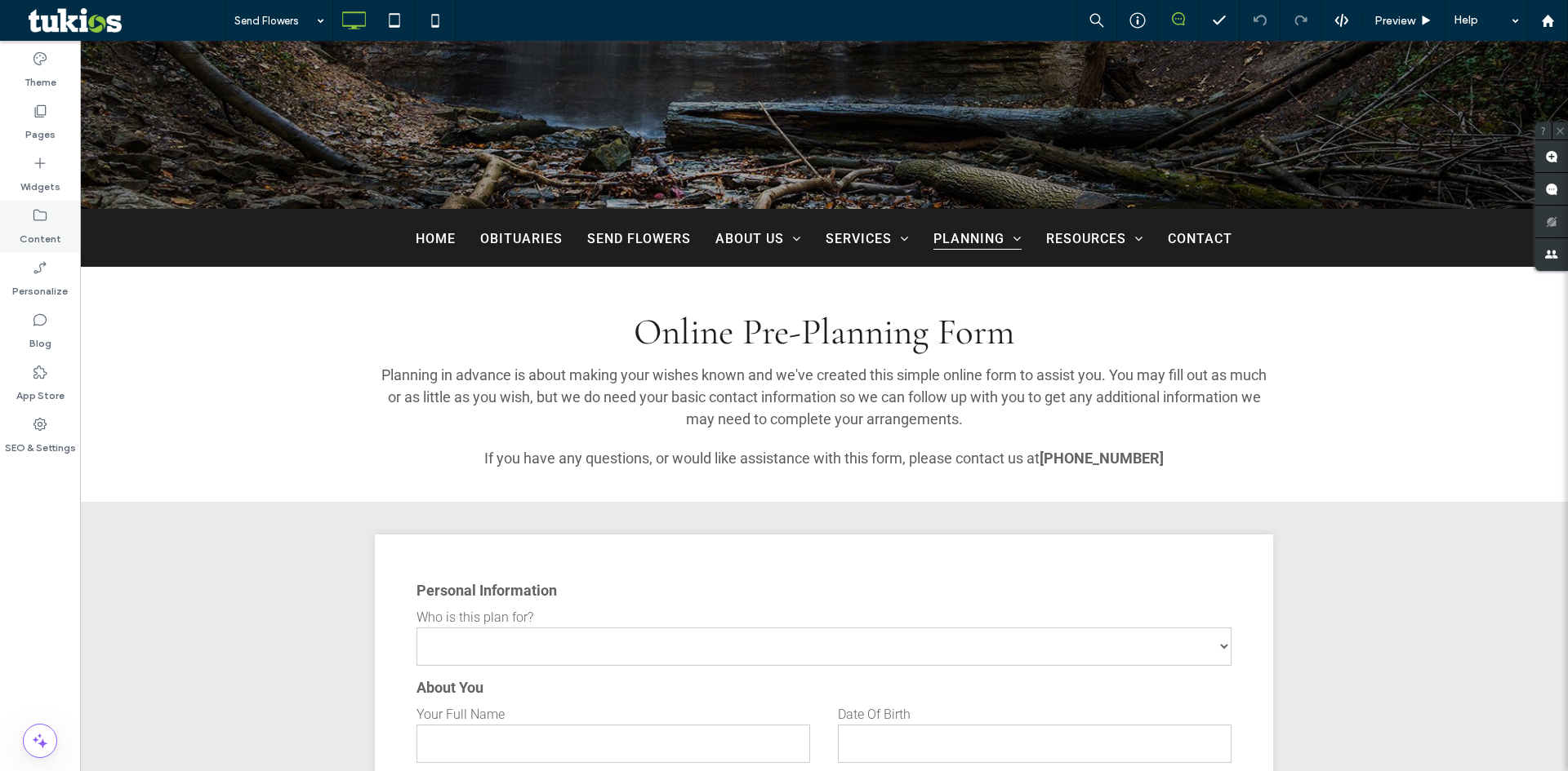
click at [45, 240] on label "Content" at bounding box center [40, 235] width 42 height 23
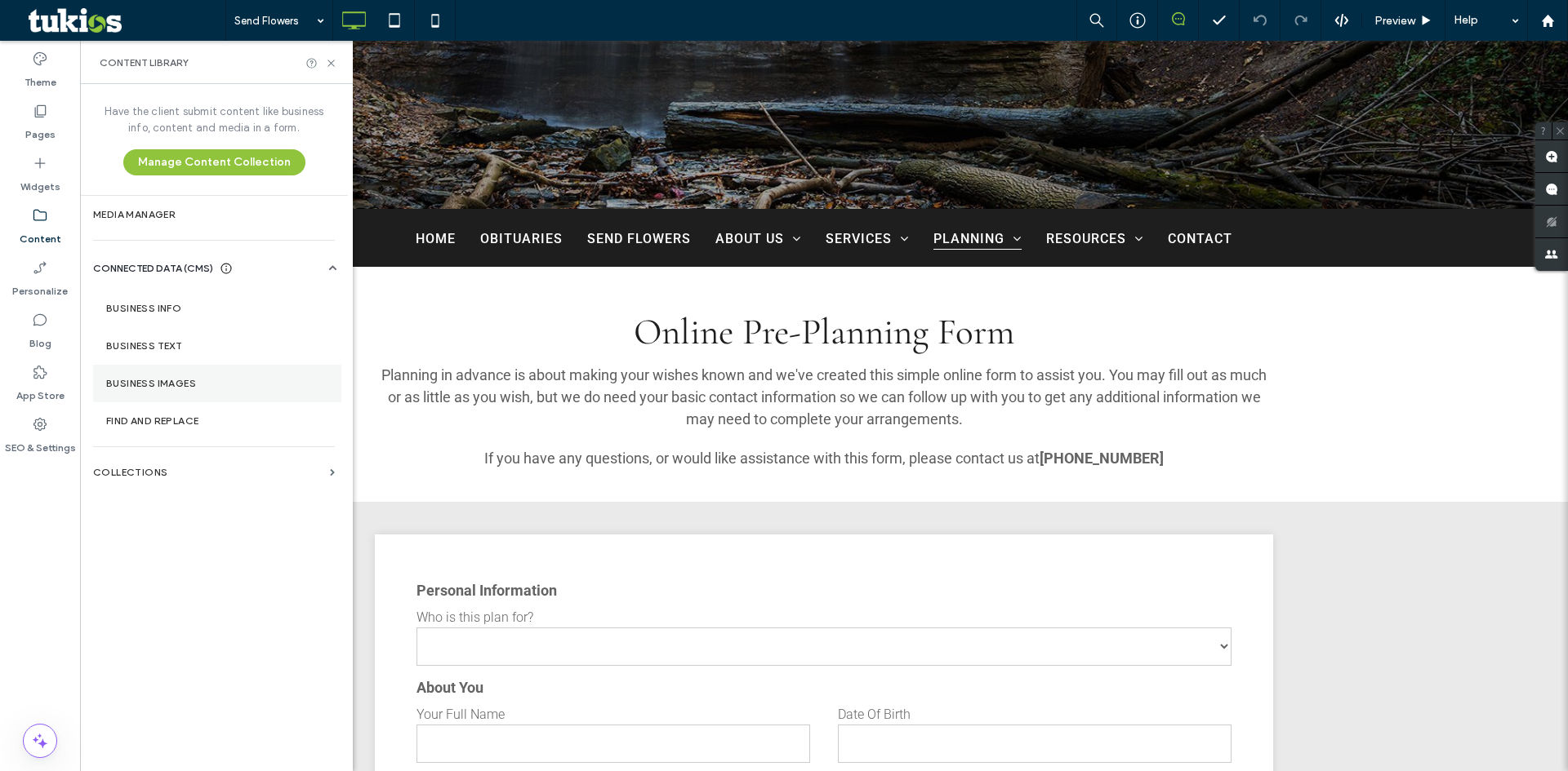
click at [218, 379] on label "Business Images" at bounding box center [218, 383] width 222 height 11
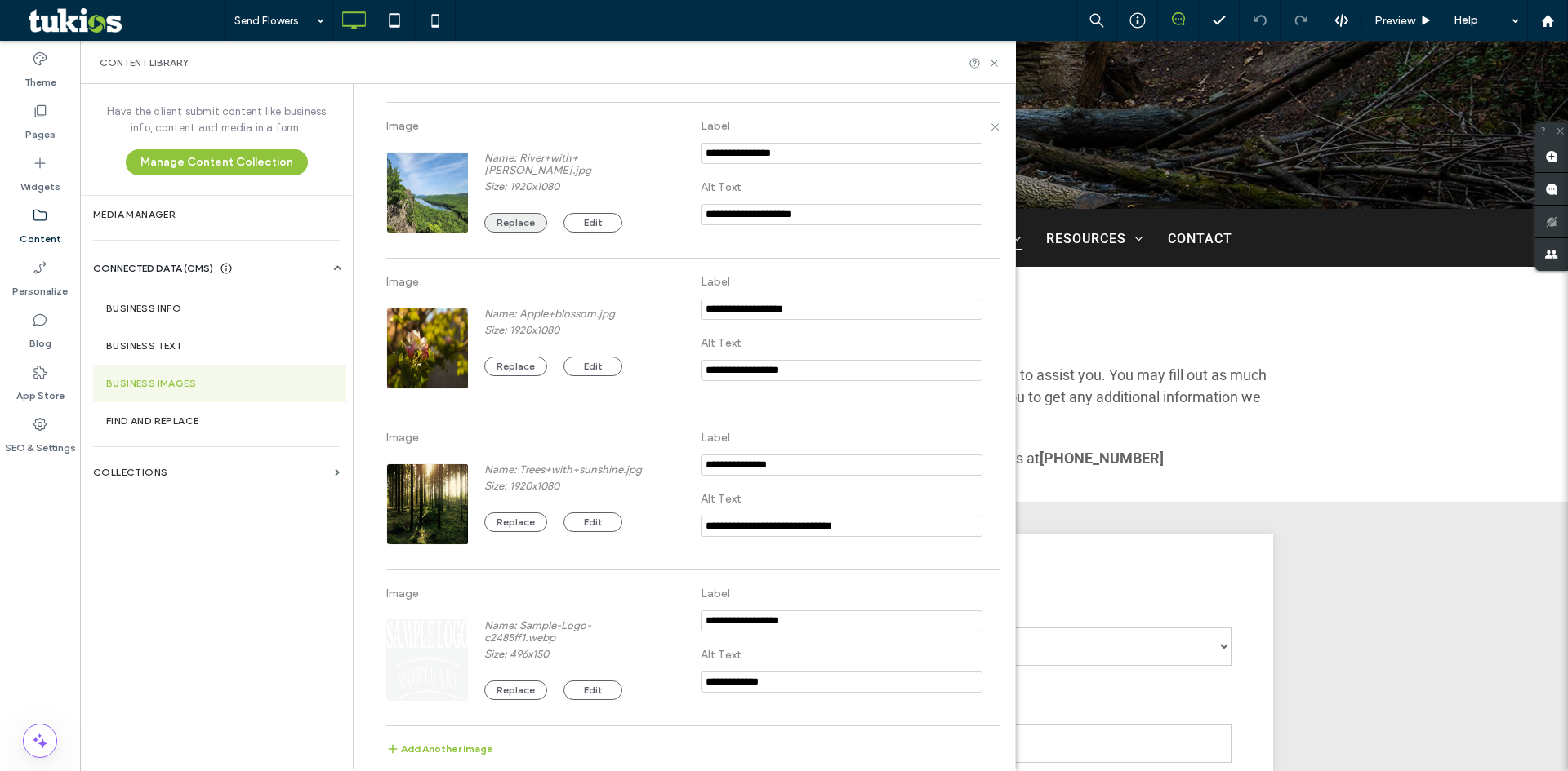
scroll to position [959, 0]
click at [511, 518] on button "Replace" at bounding box center [515, 522] width 63 height 20
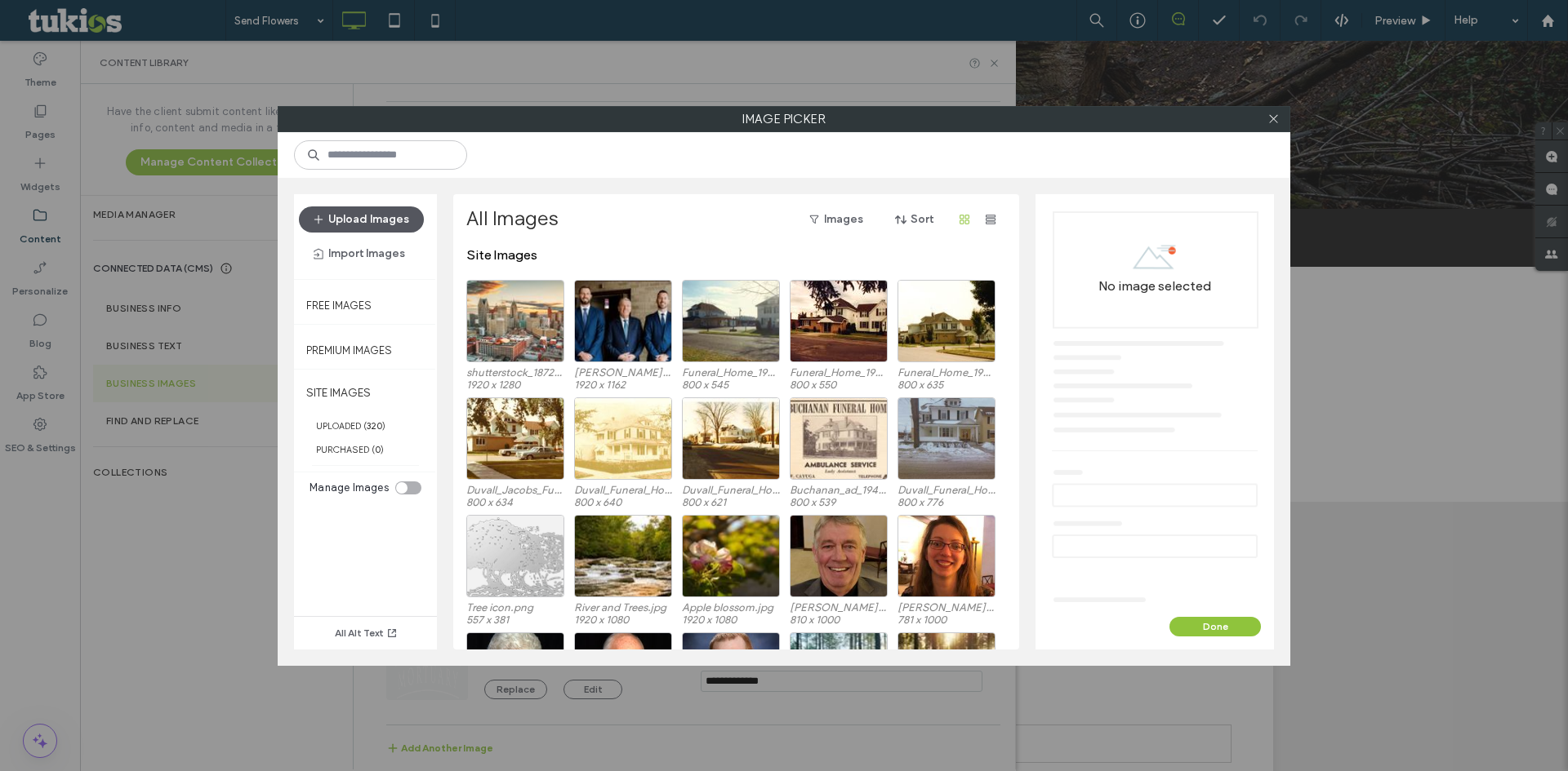
click at [366, 212] on button "Upload Images" at bounding box center [361, 220] width 125 height 26
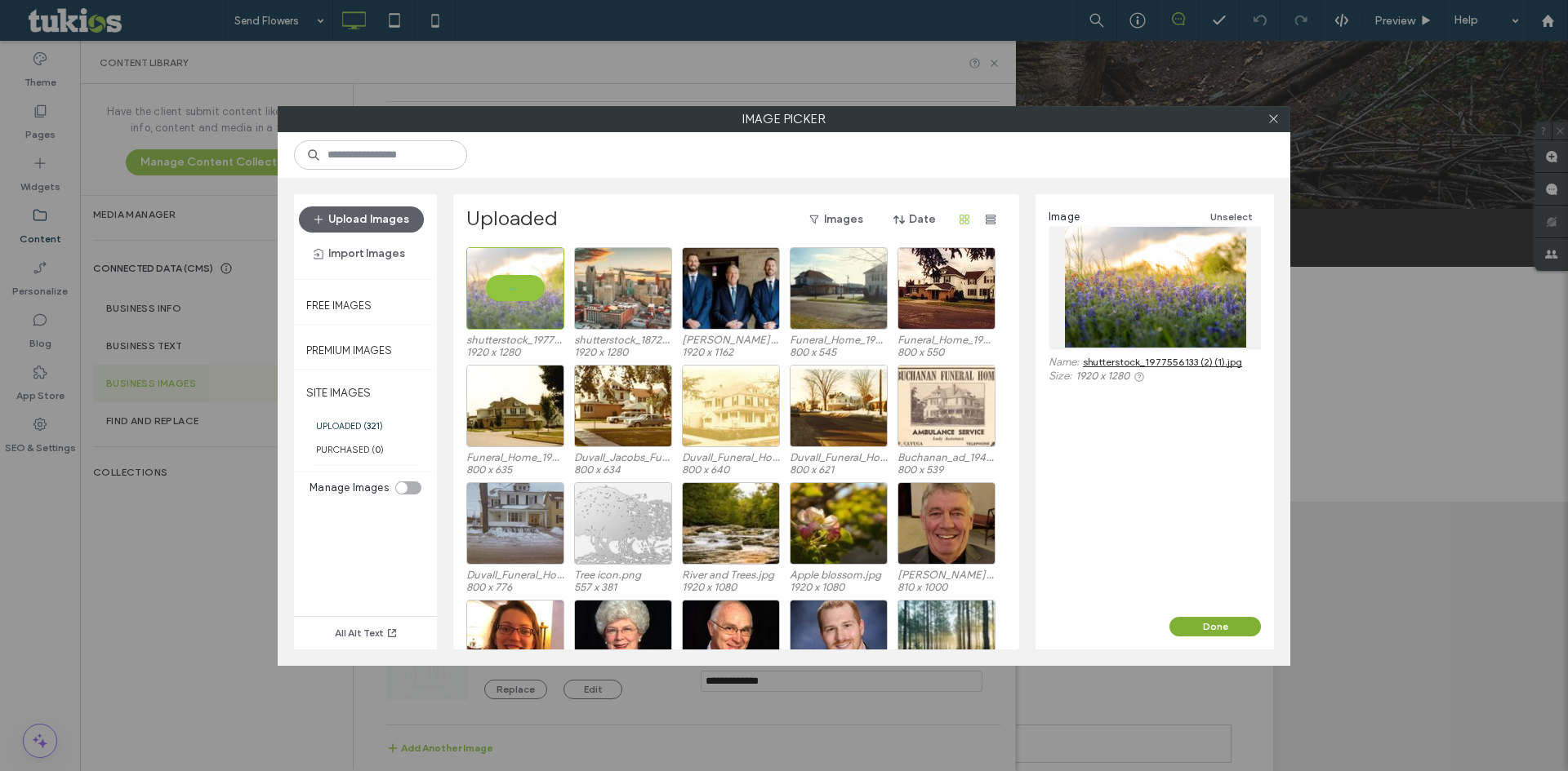
click at [1229, 632] on button "Done" at bounding box center [1215, 627] width 92 height 20
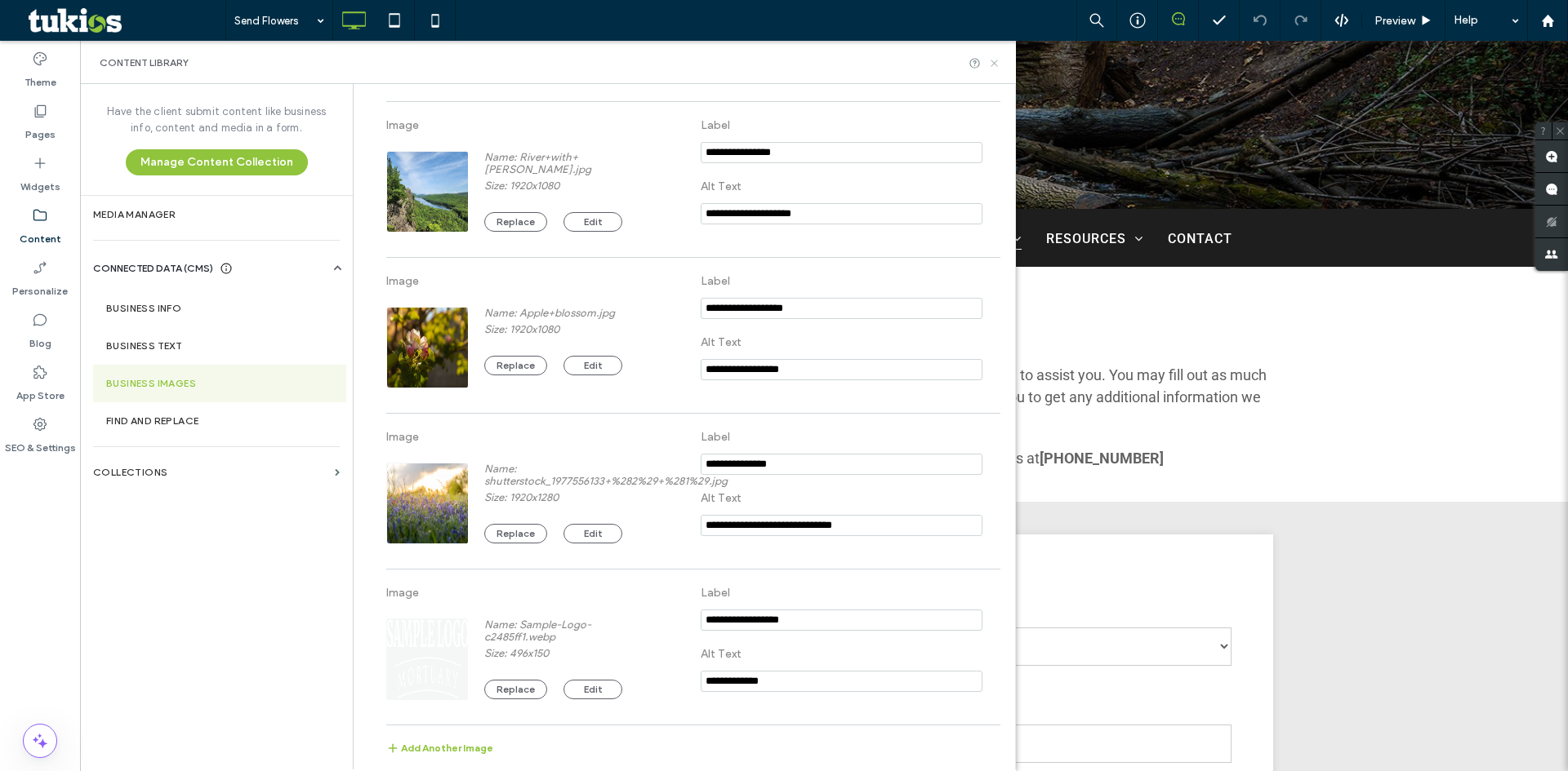
click at [997, 65] on icon at bounding box center [994, 63] width 12 height 12
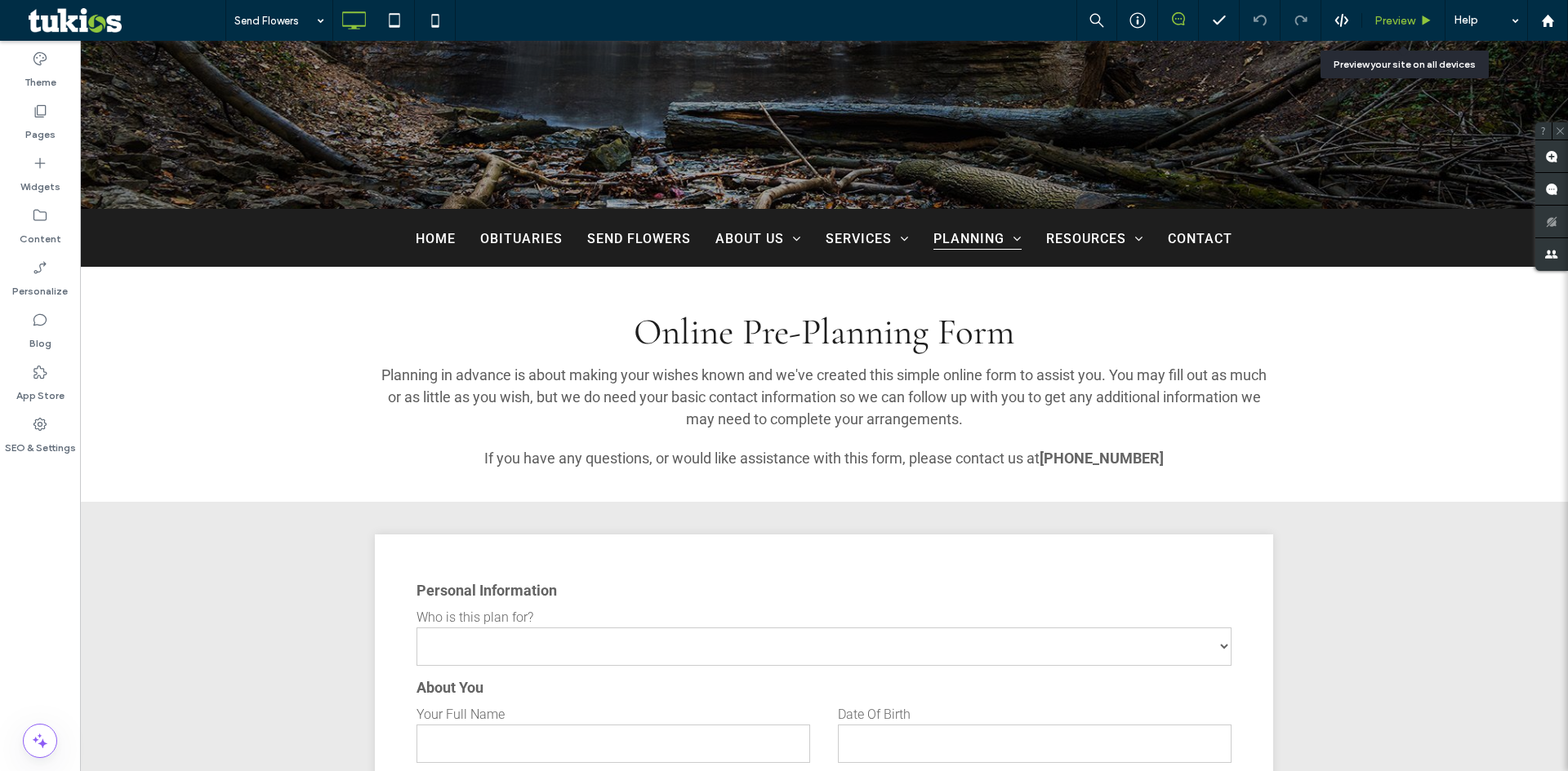
click at [1425, 20] on use at bounding box center [1426, 20] width 8 height 9
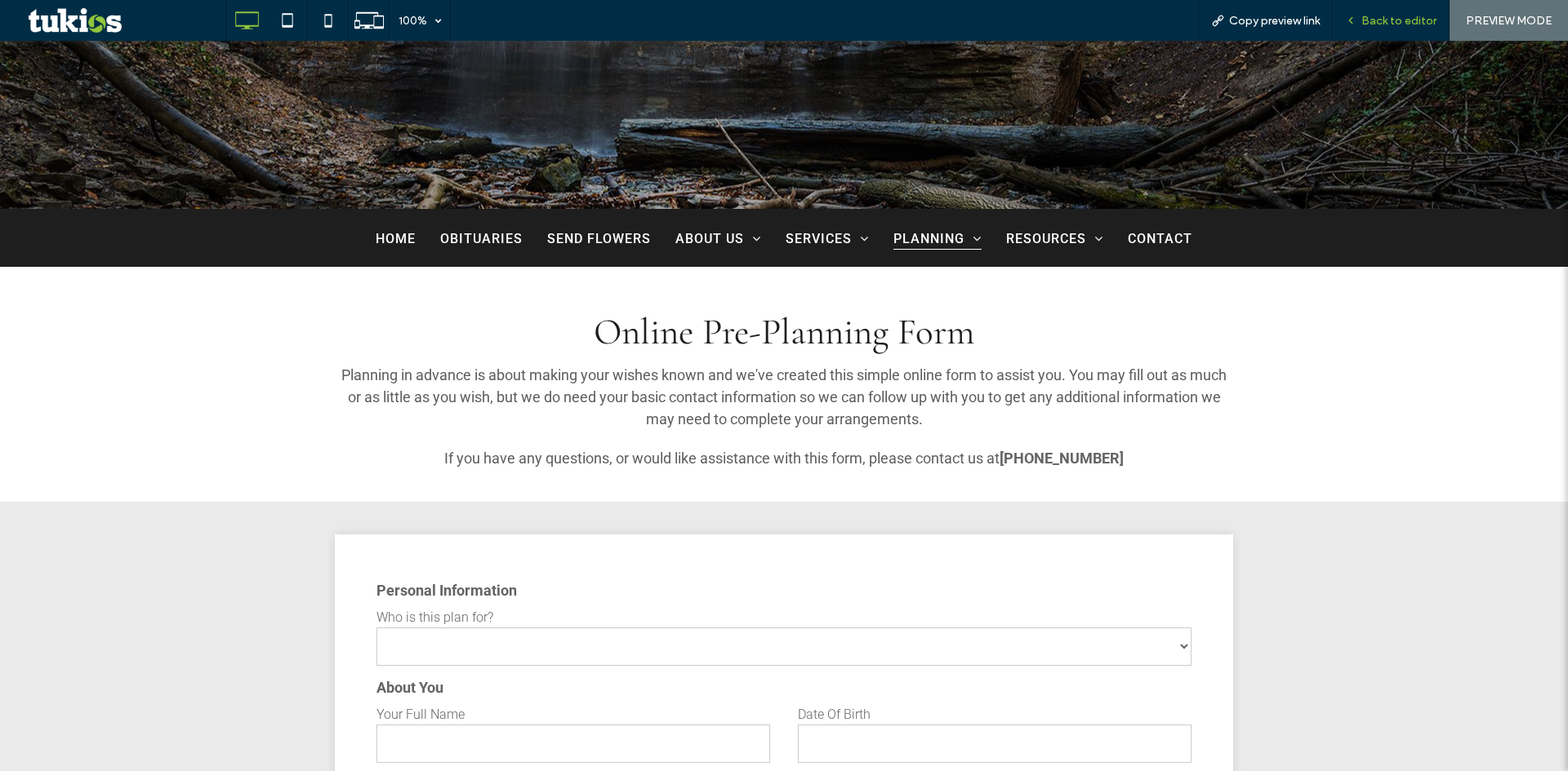
click at [1395, 23] on span "Back to editor" at bounding box center [1399, 20] width 75 height 14
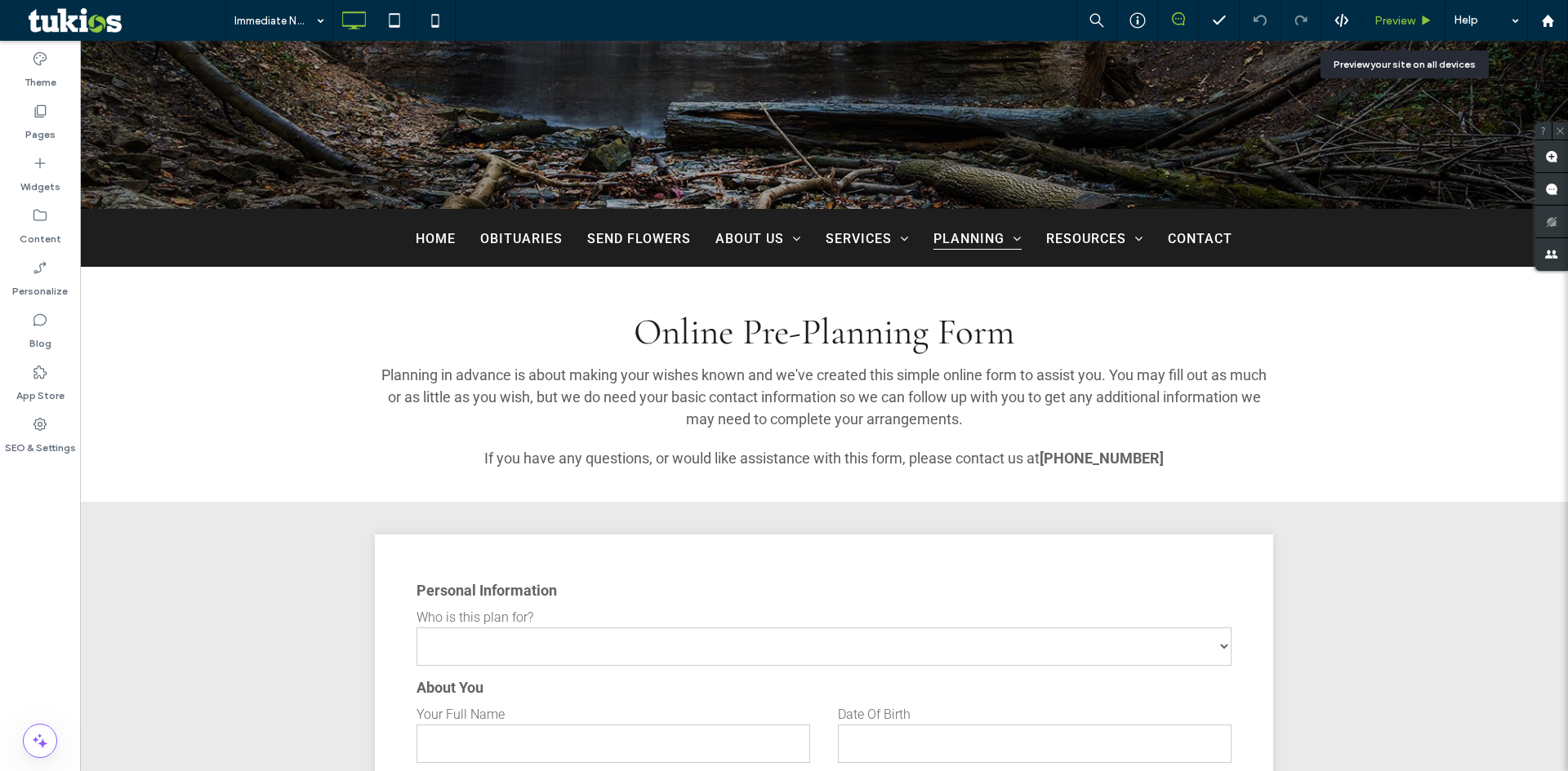
click at [1395, 18] on span "Preview" at bounding box center [1395, 20] width 41 height 14
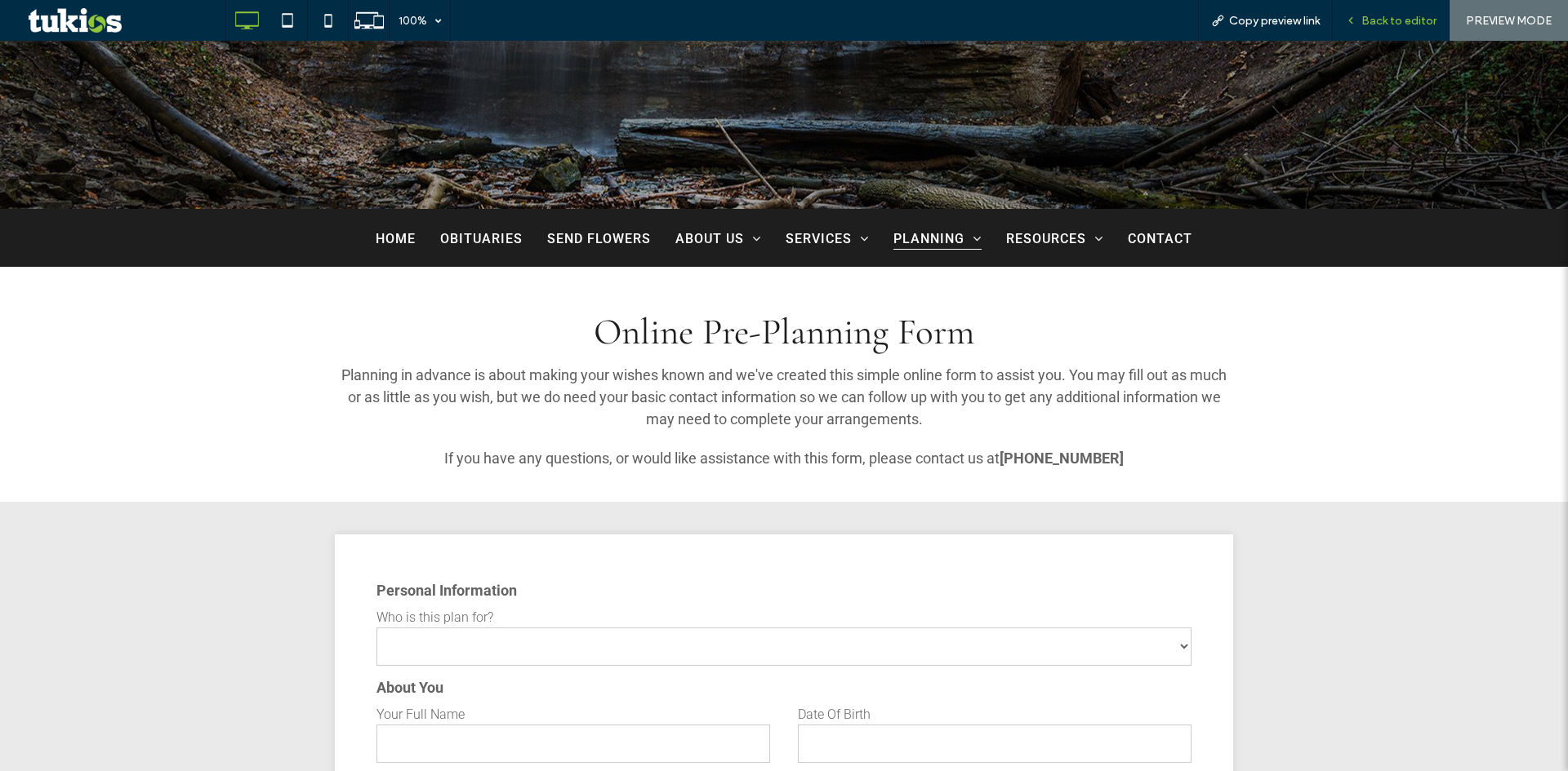
click at [1400, 22] on span "Back to editor" at bounding box center [1399, 20] width 75 height 14
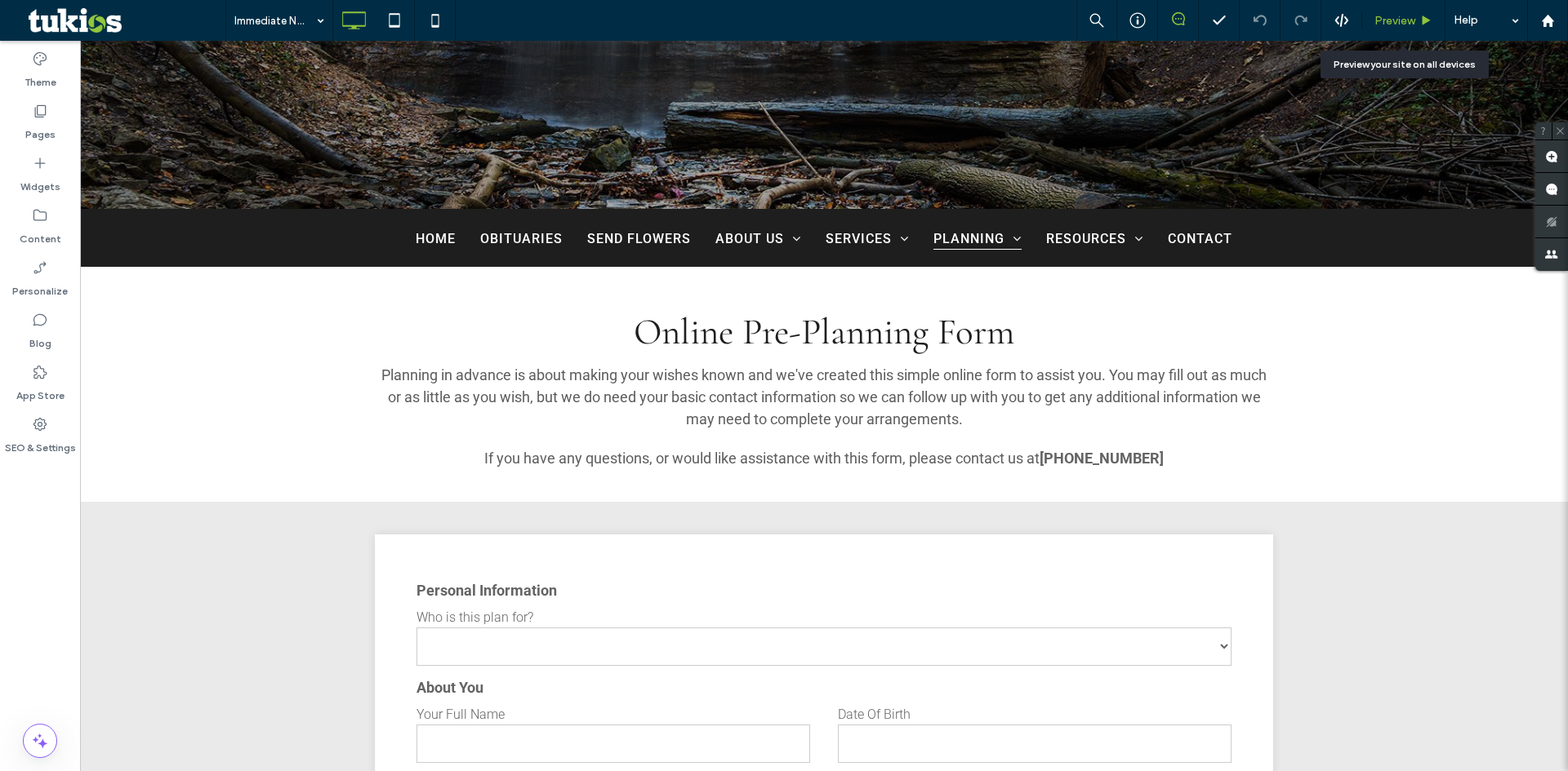
click at [1416, 14] on div "Preview" at bounding box center [1403, 20] width 83 height 14
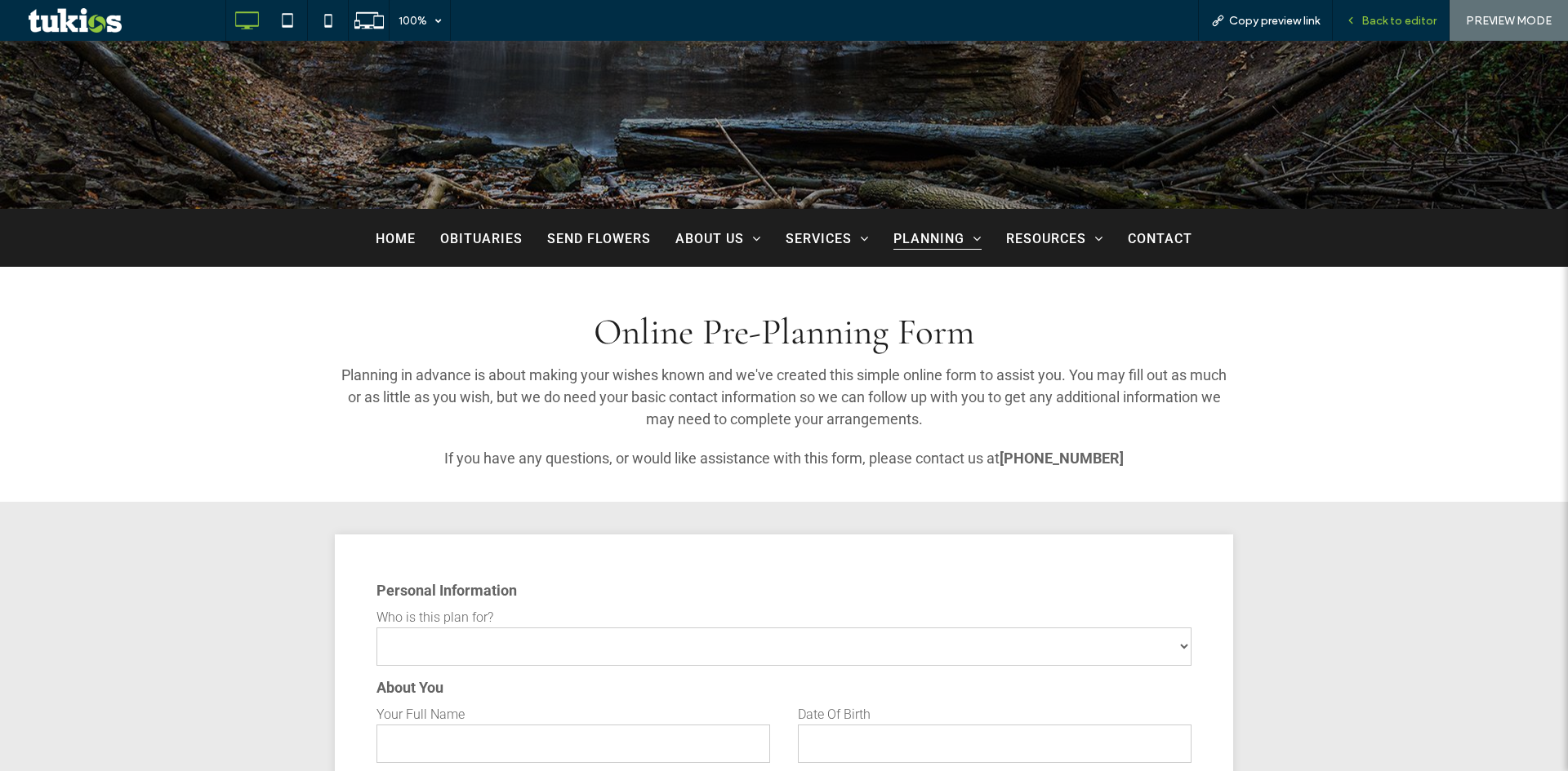
click at [1404, 19] on span "Back to editor" at bounding box center [1399, 20] width 75 height 14
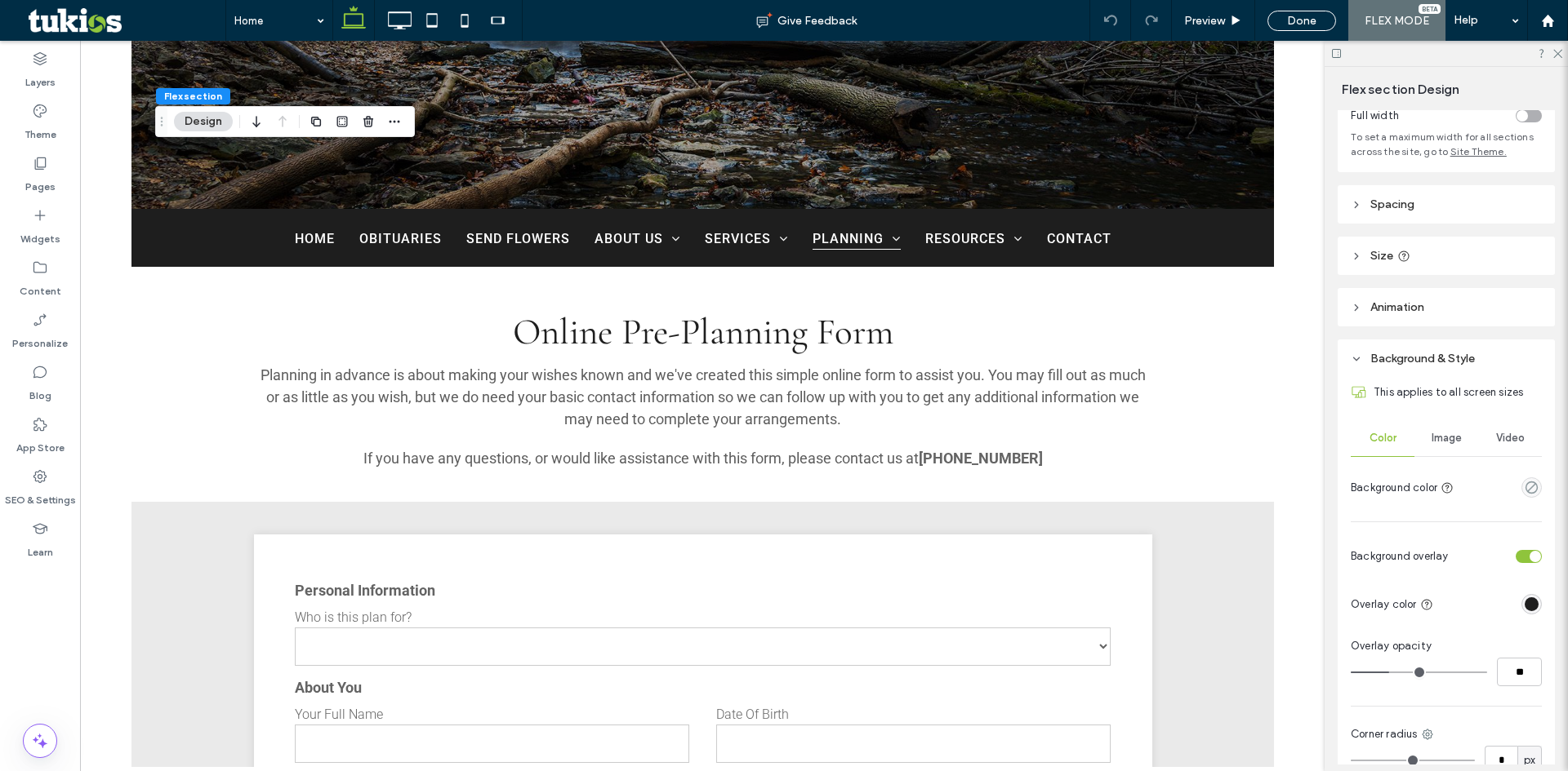
click at [1444, 434] on span "Image" at bounding box center [1446, 438] width 30 height 13
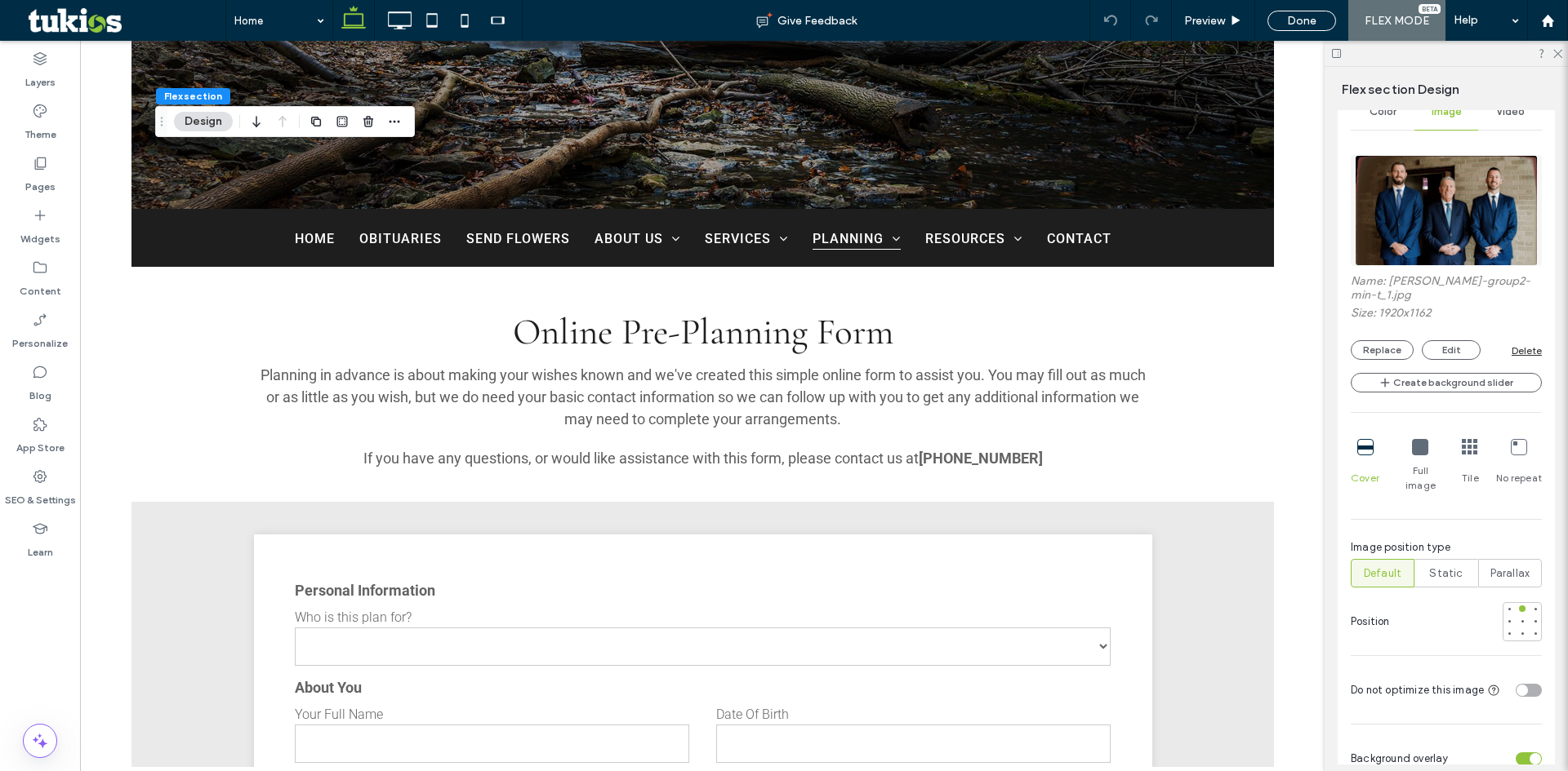
scroll to position [510, 0]
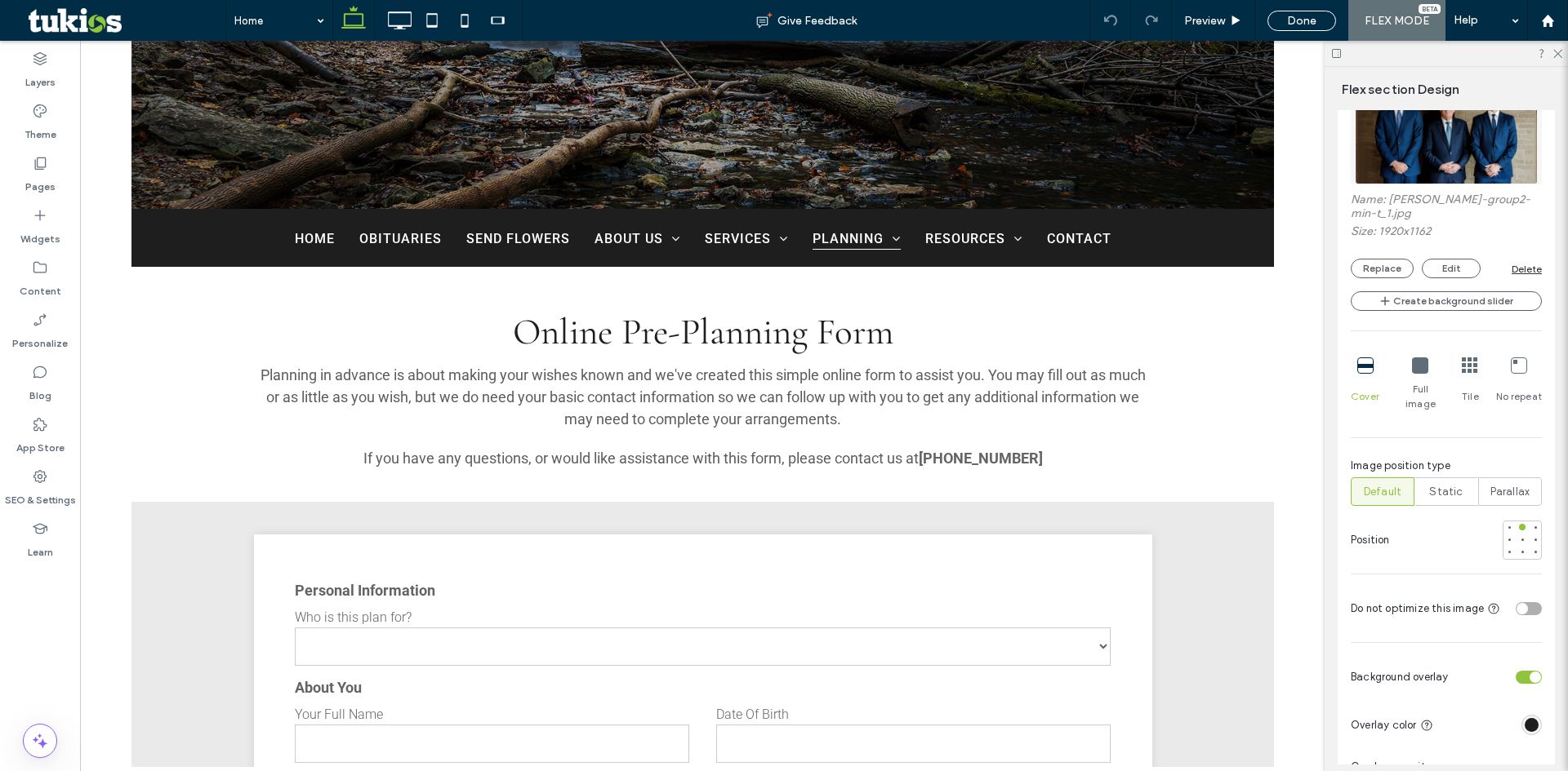
type input "***"
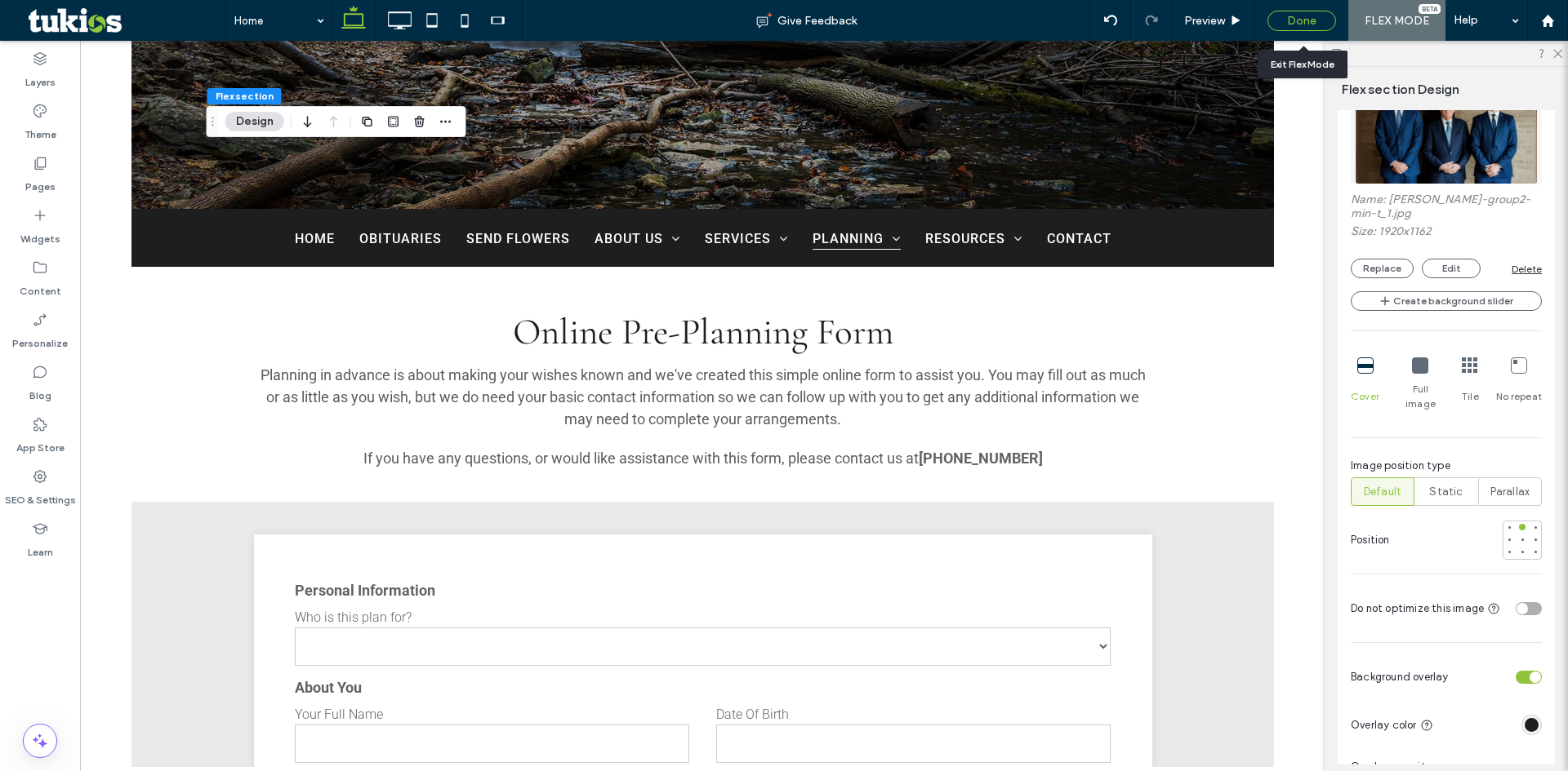
click at [1284, 17] on div "Done" at bounding box center [1301, 20] width 69 height 20
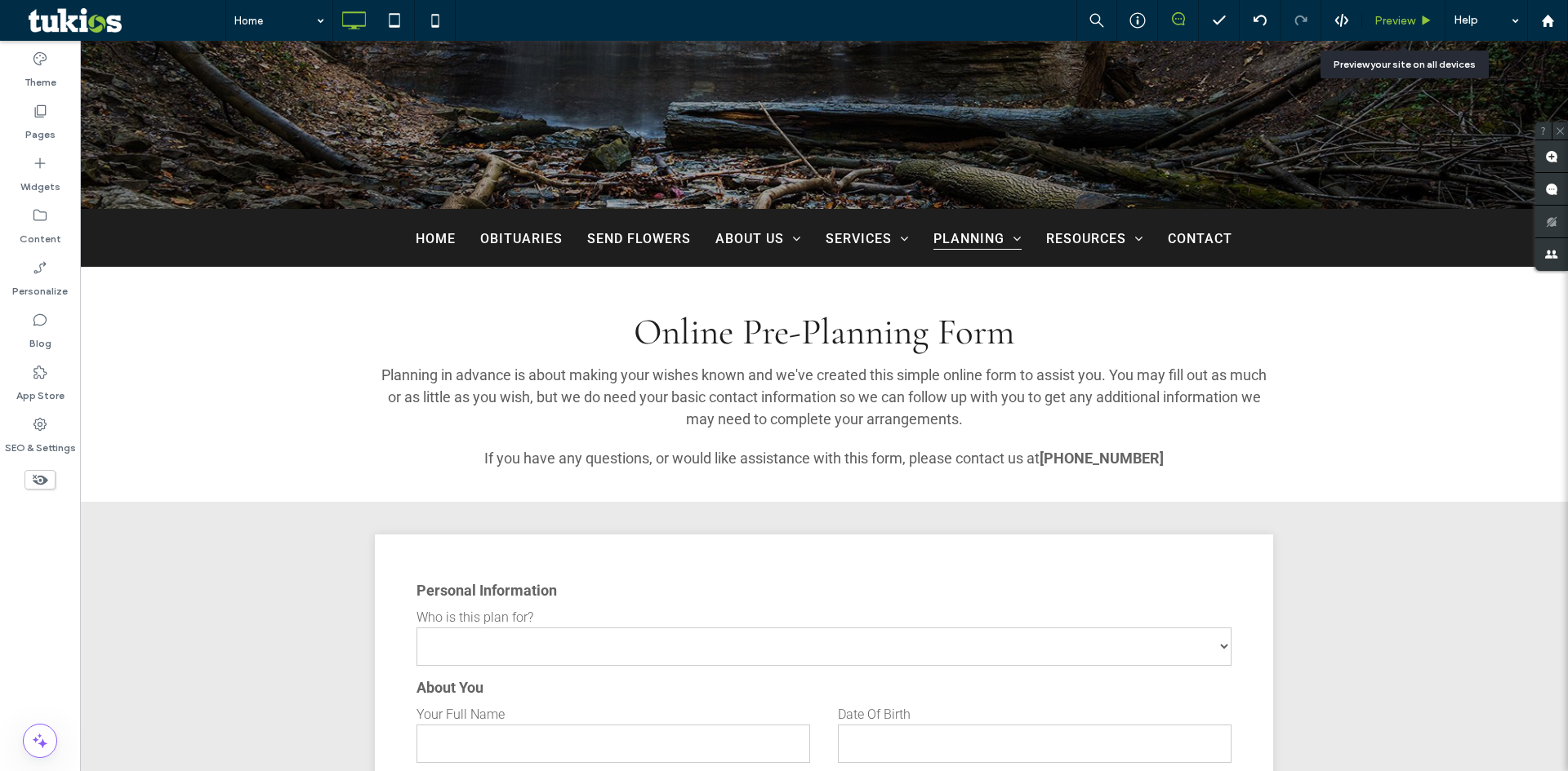
click at [1388, 19] on span "Preview" at bounding box center [1395, 20] width 41 height 14
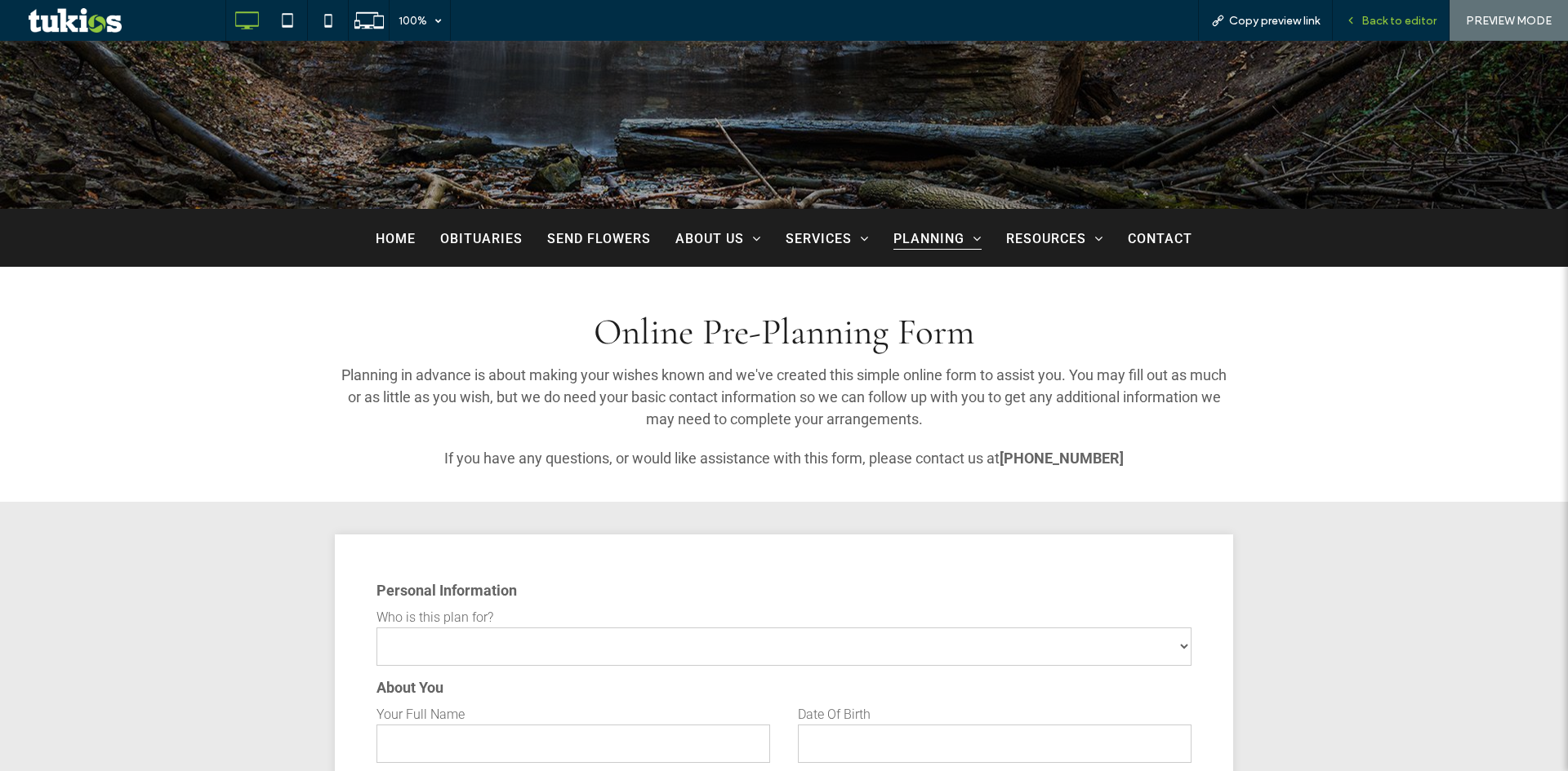
click at [1385, 20] on span "Back to editor" at bounding box center [1399, 20] width 75 height 14
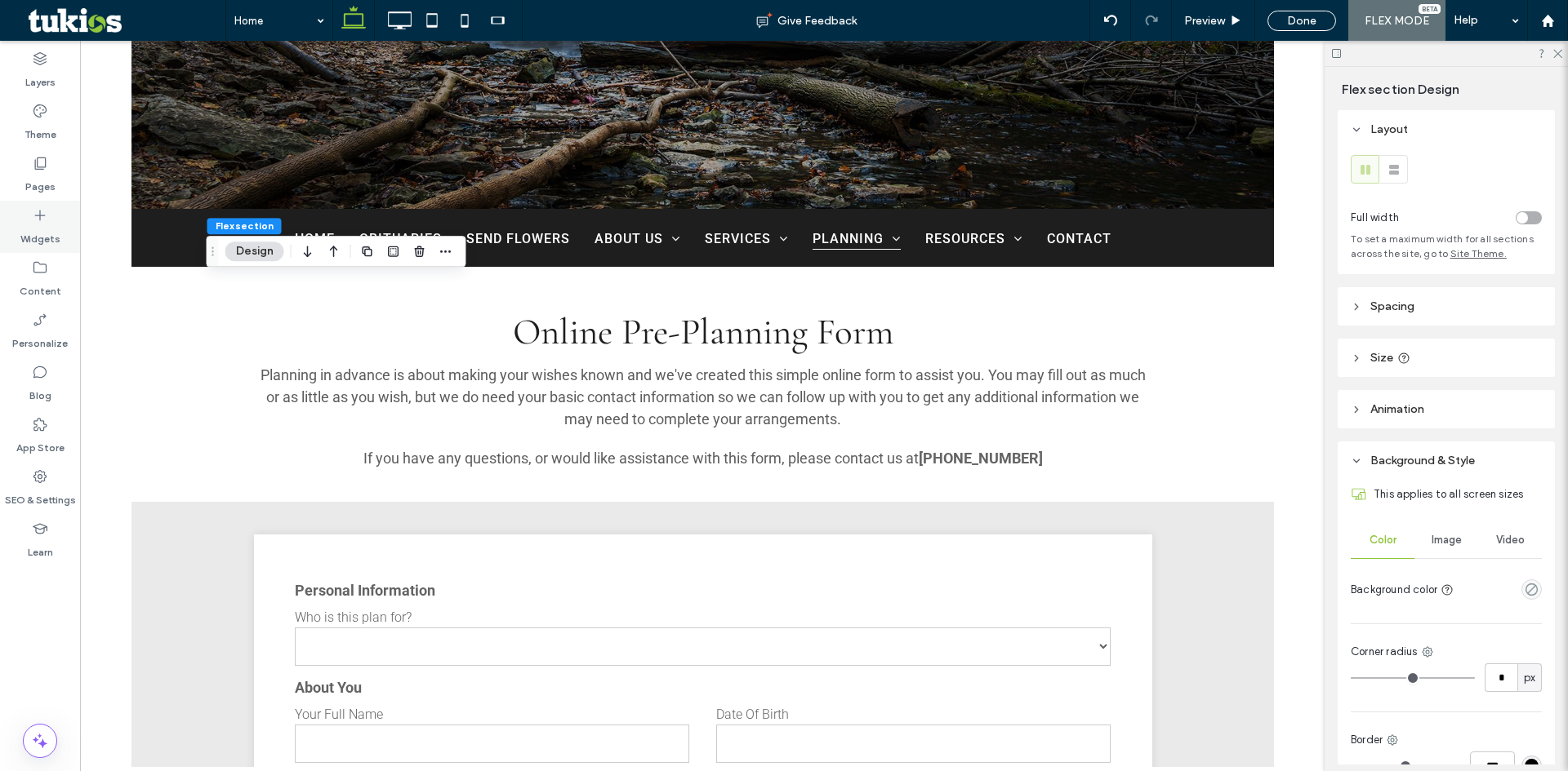
click at [44, 249] on div "Widgets" at bounding box center [40, 227] width 80 height 52
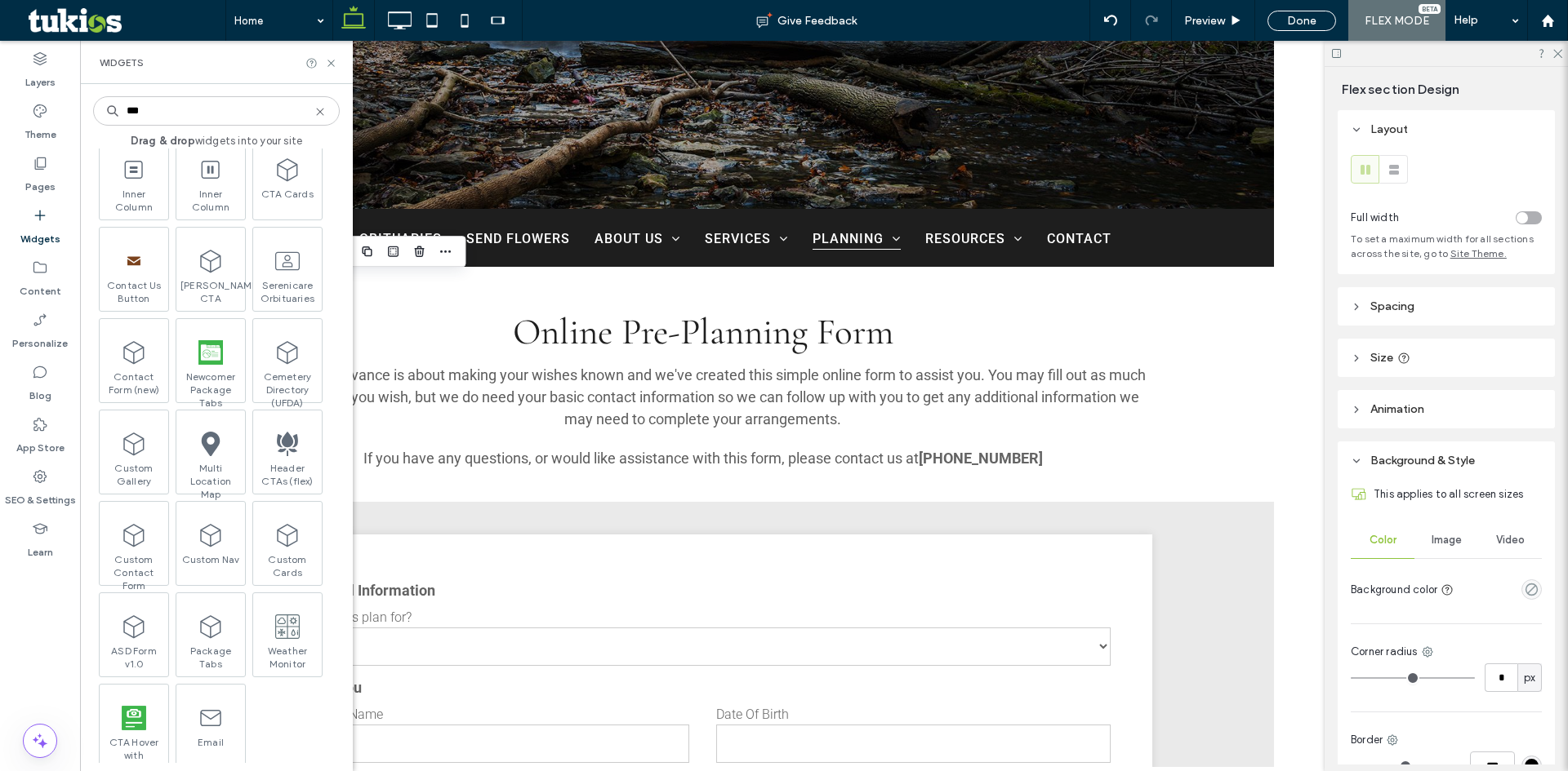
scroll to position [176, 0]
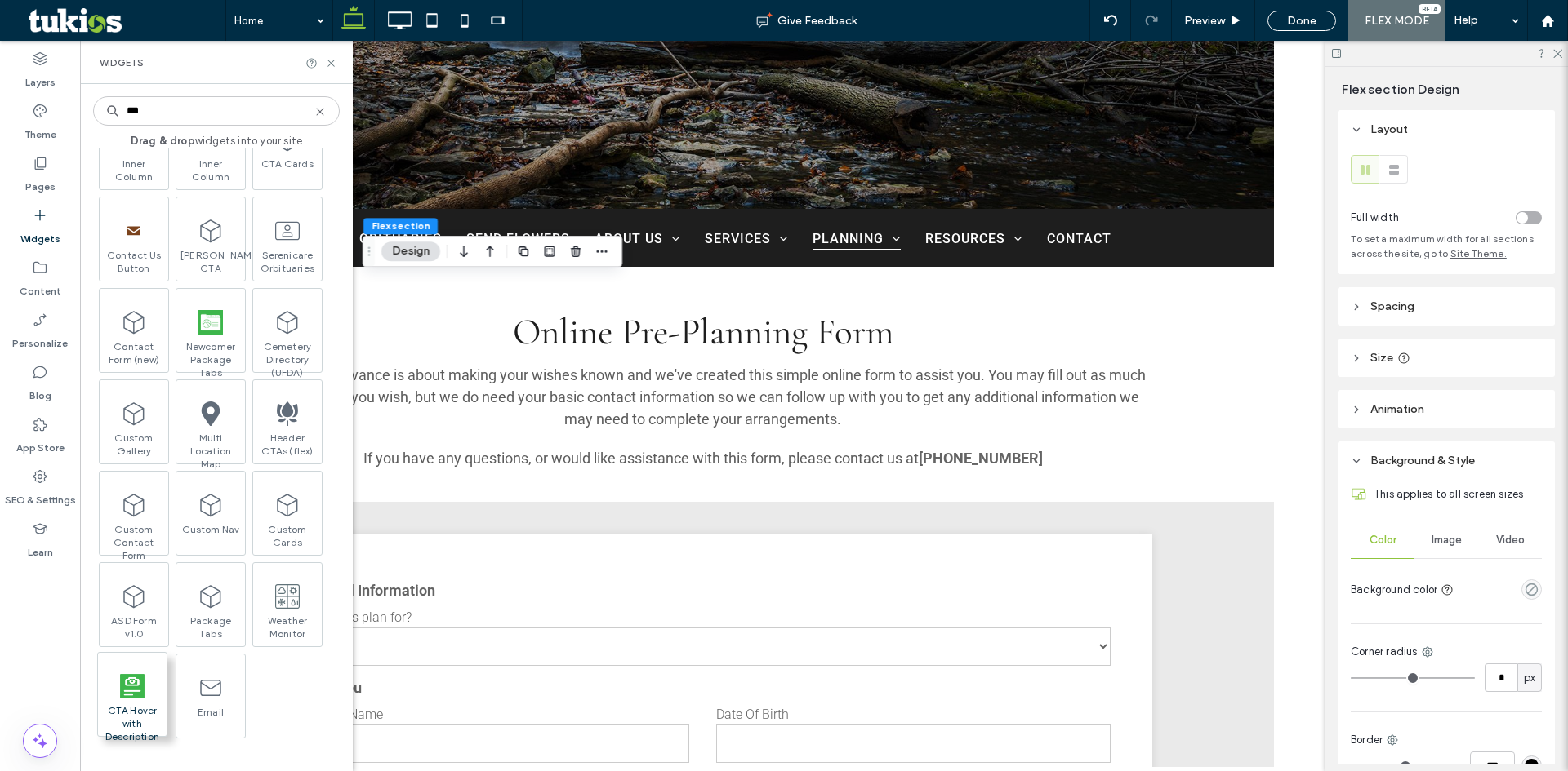
type input "***"
click at [149, 695] on span at bounding box center [133, 686] width 69 height 37
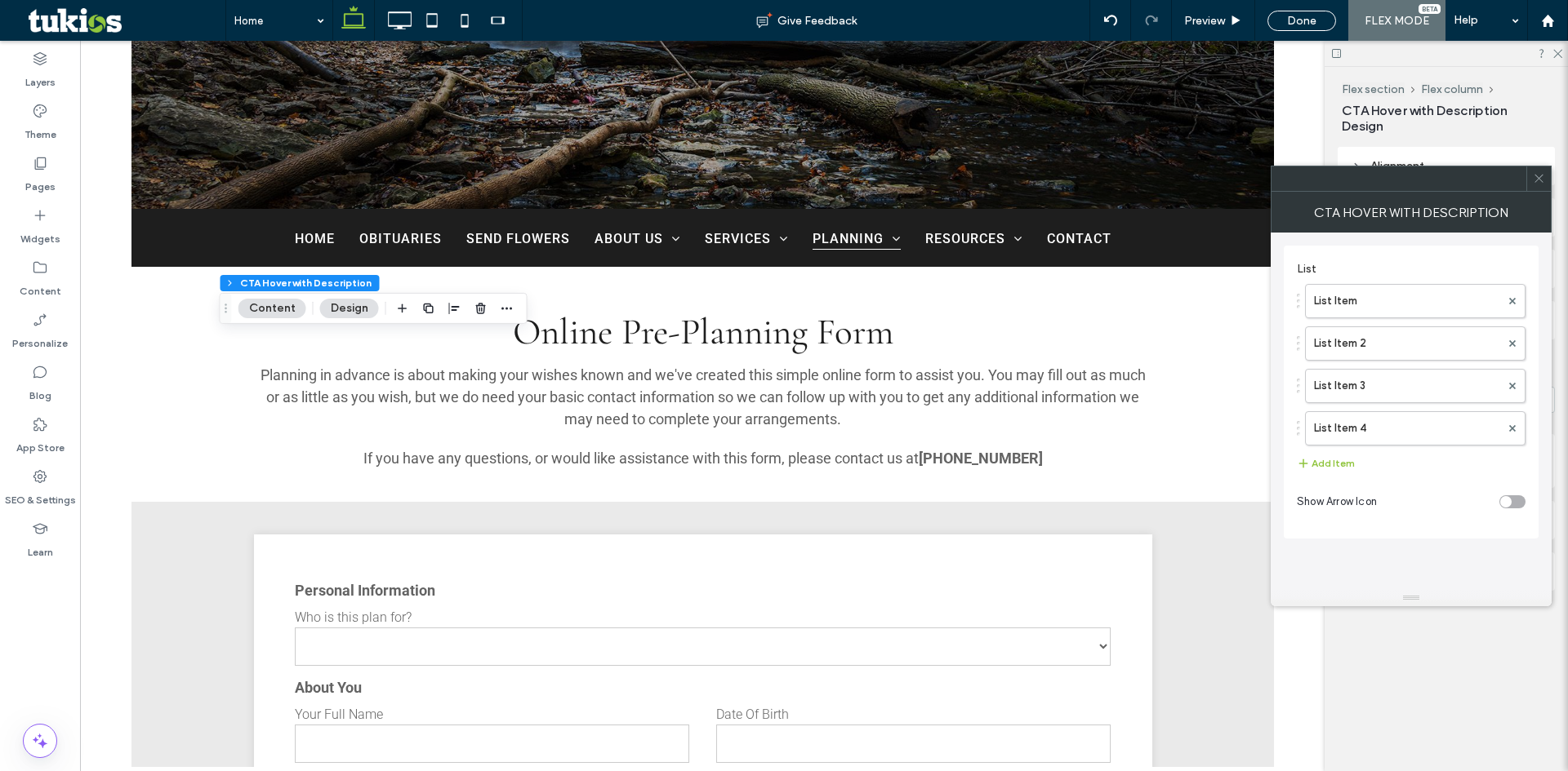
click at [1540, 181] on icon at bounding box center [1539, 178] width 12 height 12
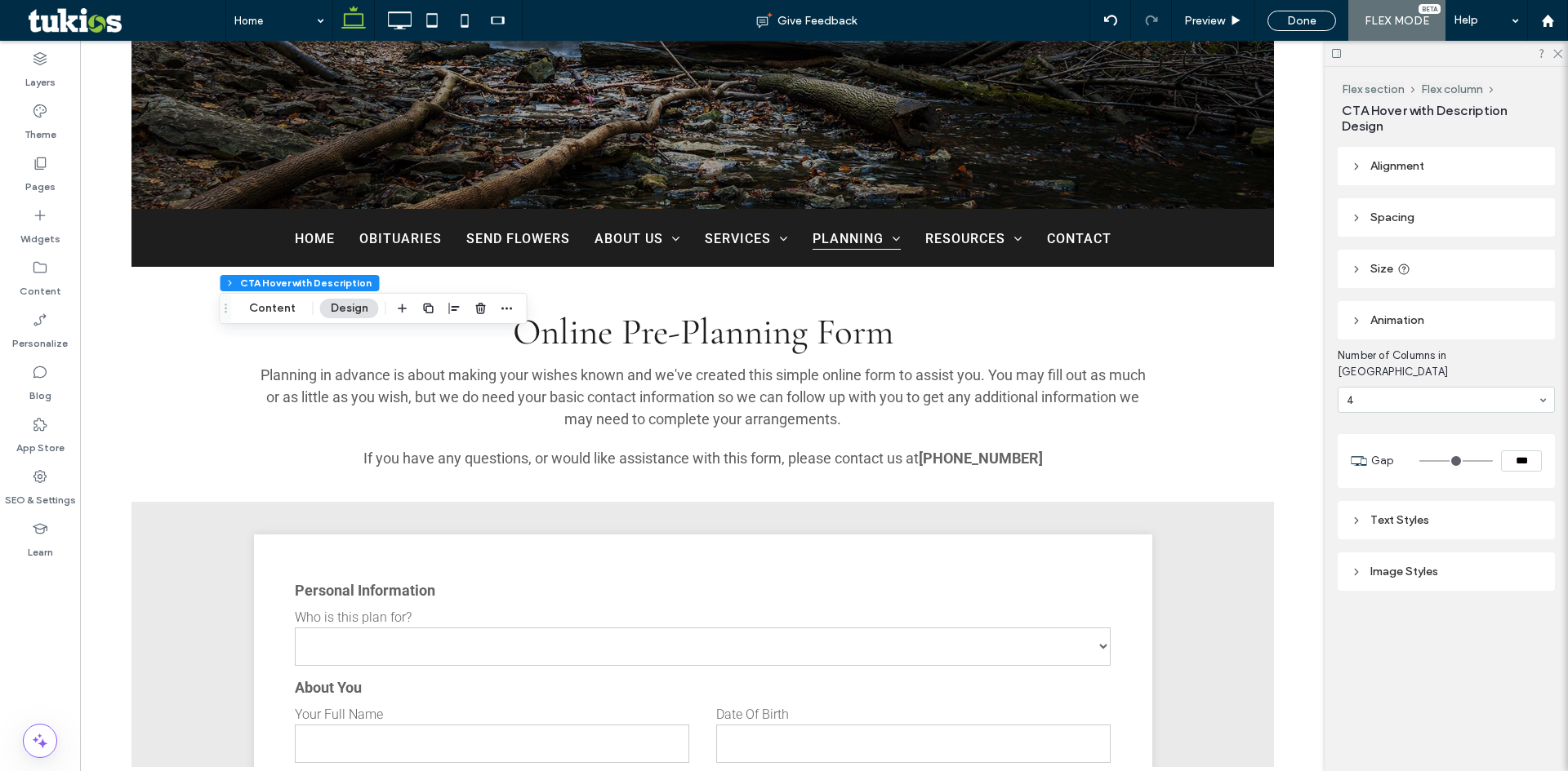
click at [1465, 169] on header "Alignment" at bounding box center [1446, 166] width 218 height 38
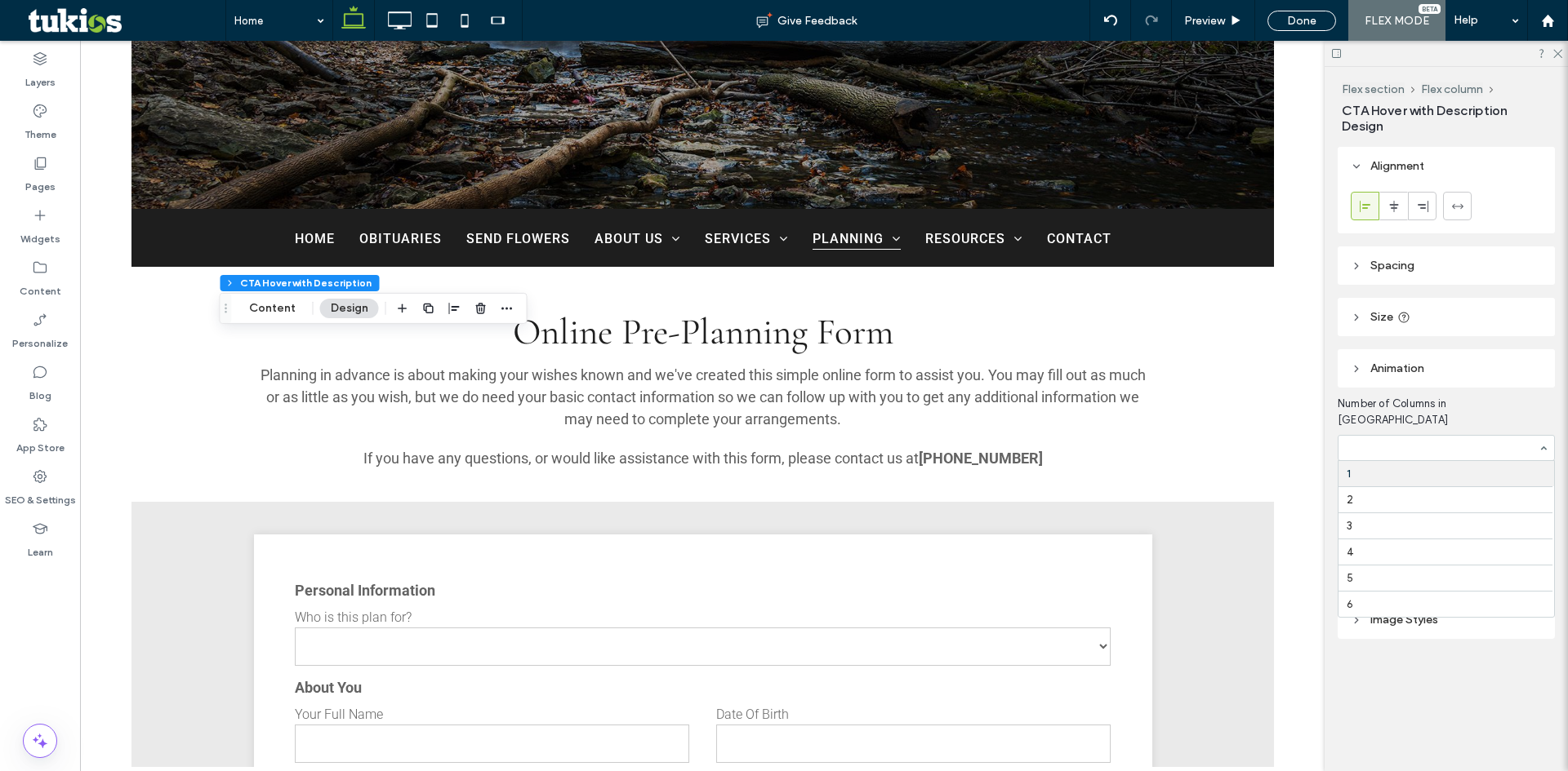
click at [1409, 436] on div at bounding box center [1446, 448] width 216 height 25
type input "****"
type input "**"
type input "****"
type input "**"
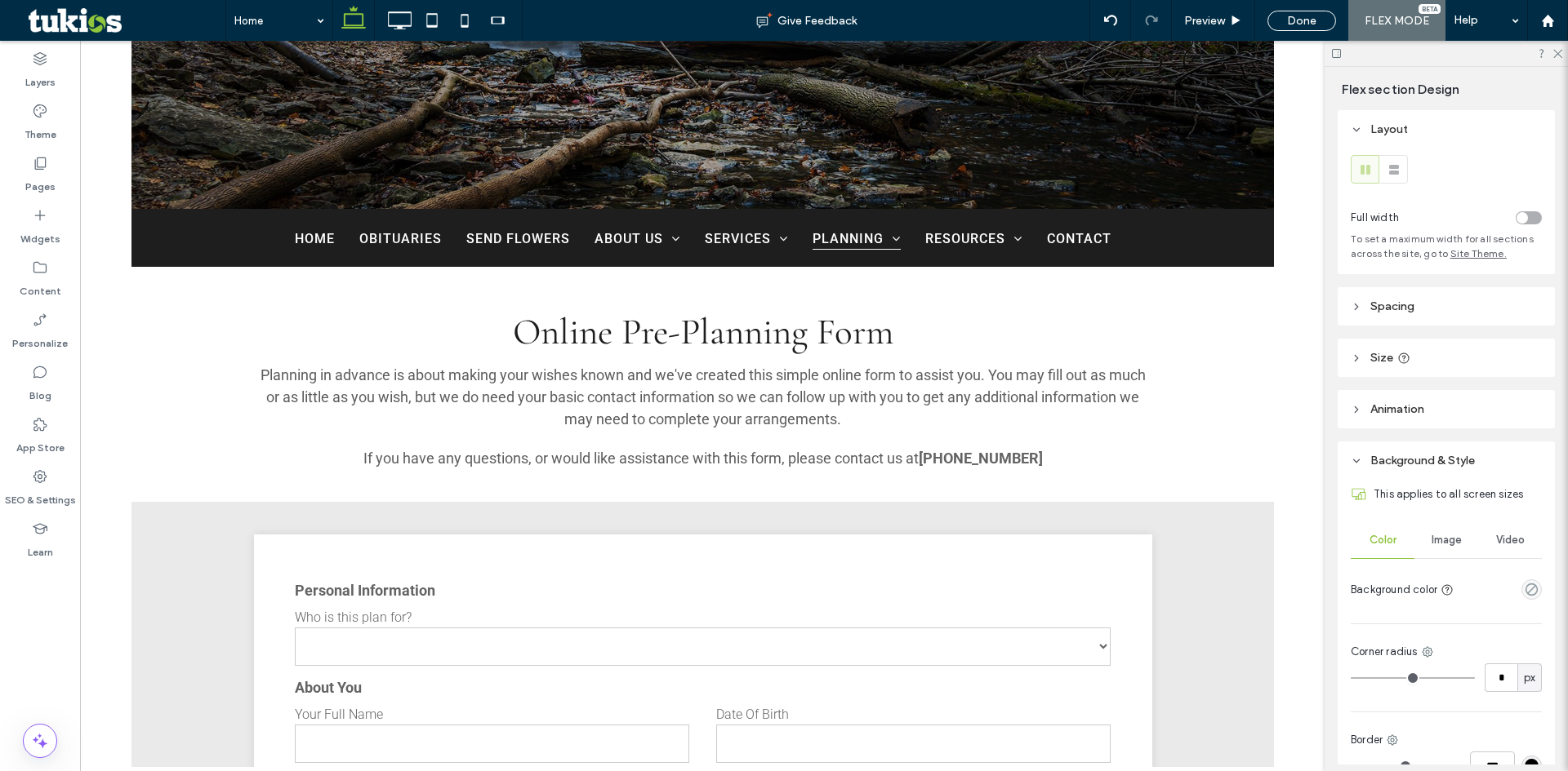
type input "***"
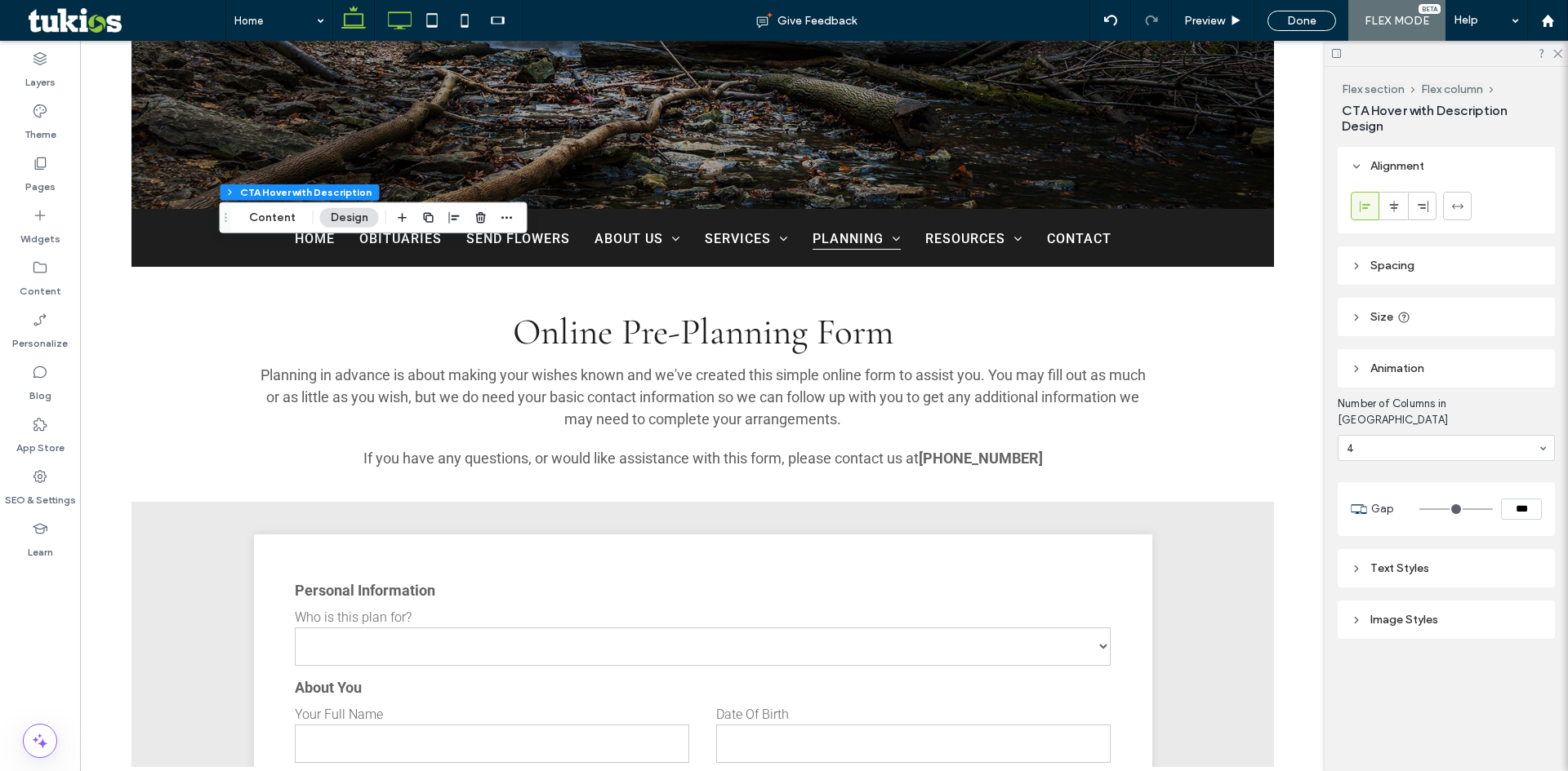
click at [408, 21] on icon at bounding box center [399, 20] width 33 height 33
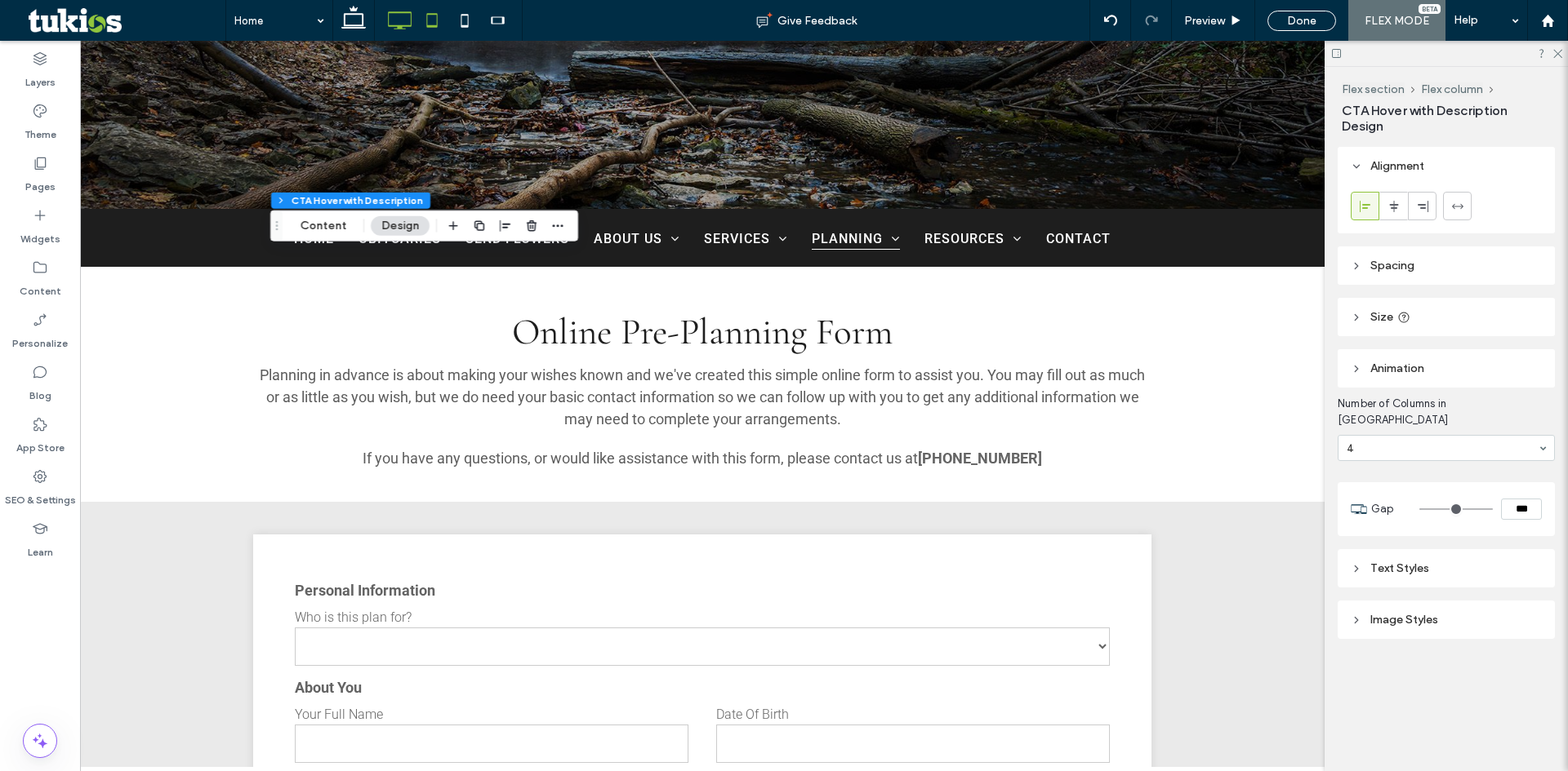
click at [434, 23] on icon at bounding box center [432, 20] width 33 height 33
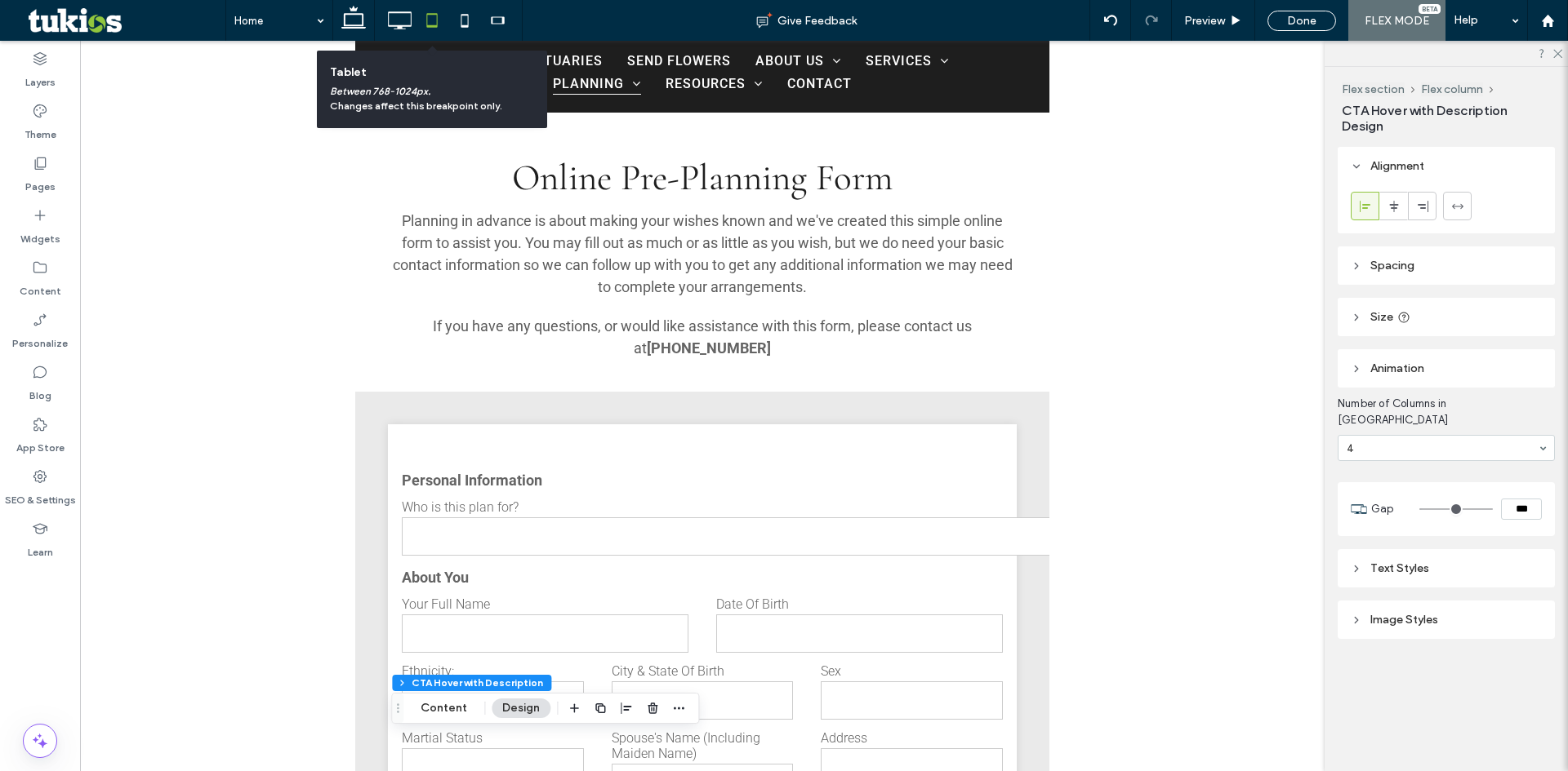
scroll to position [314, 0]
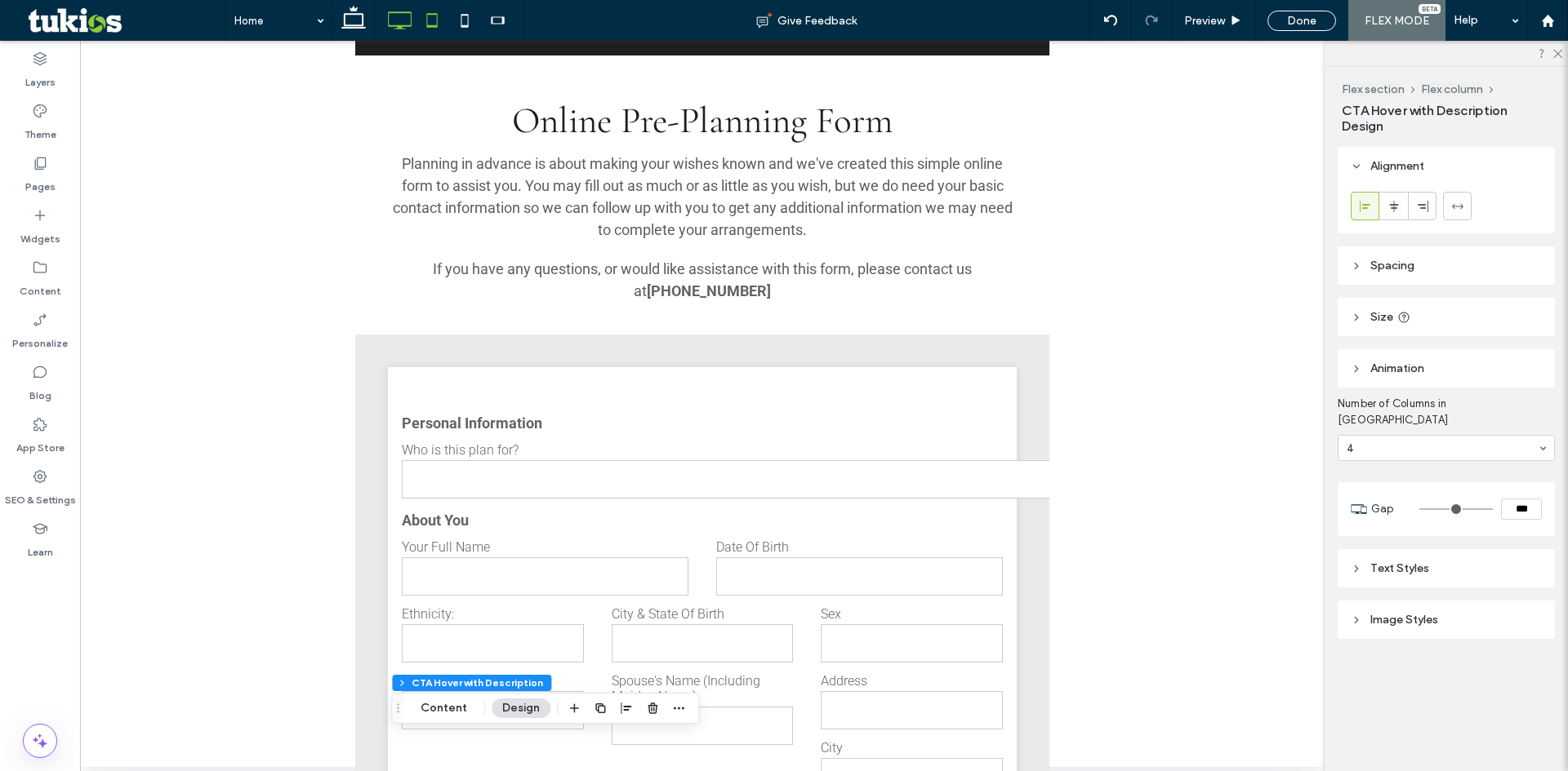
click at [410, 20] on icon at bounding box center [399, 20] width 33 height 33
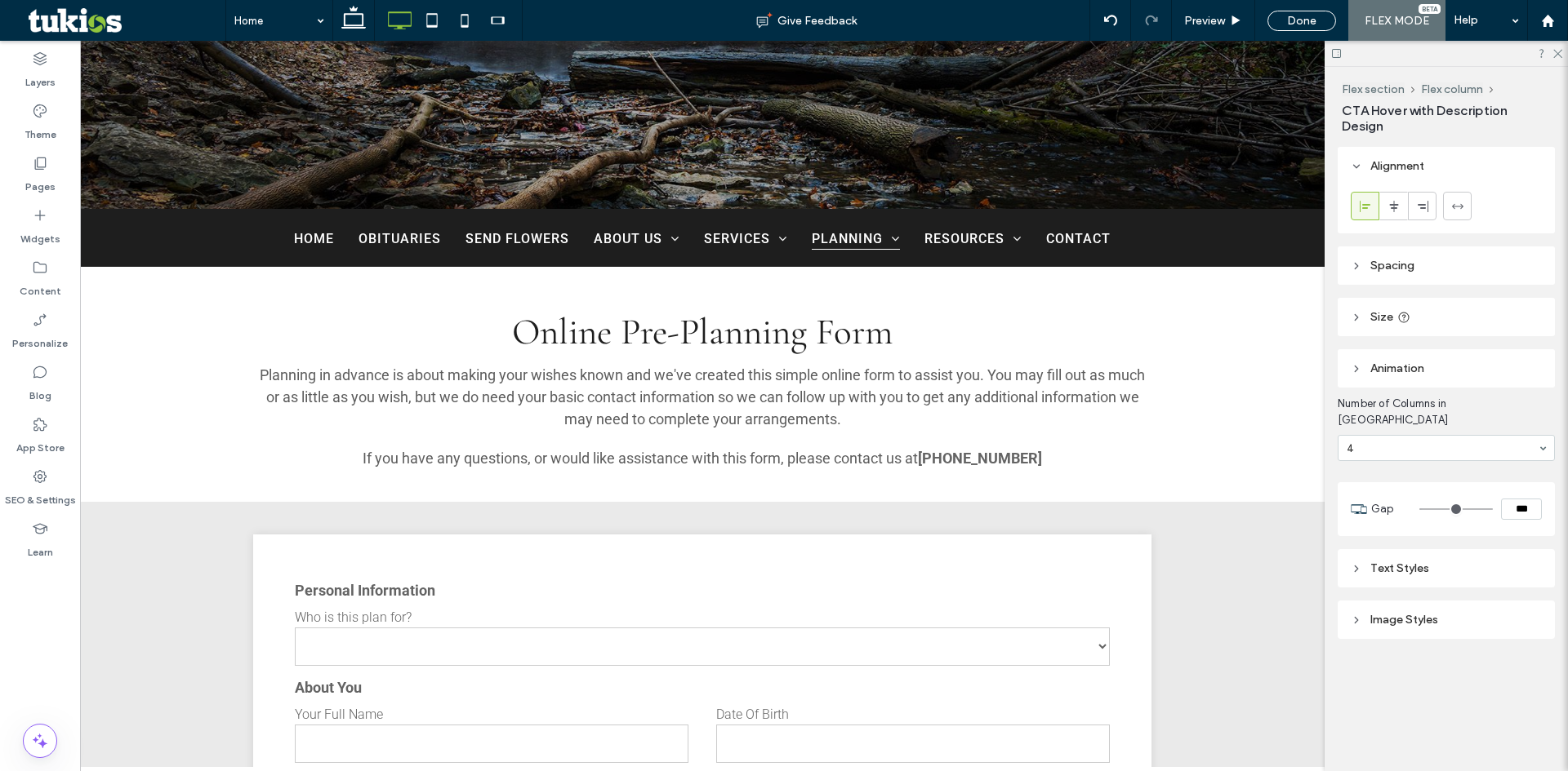
scroll to position [0, 0]
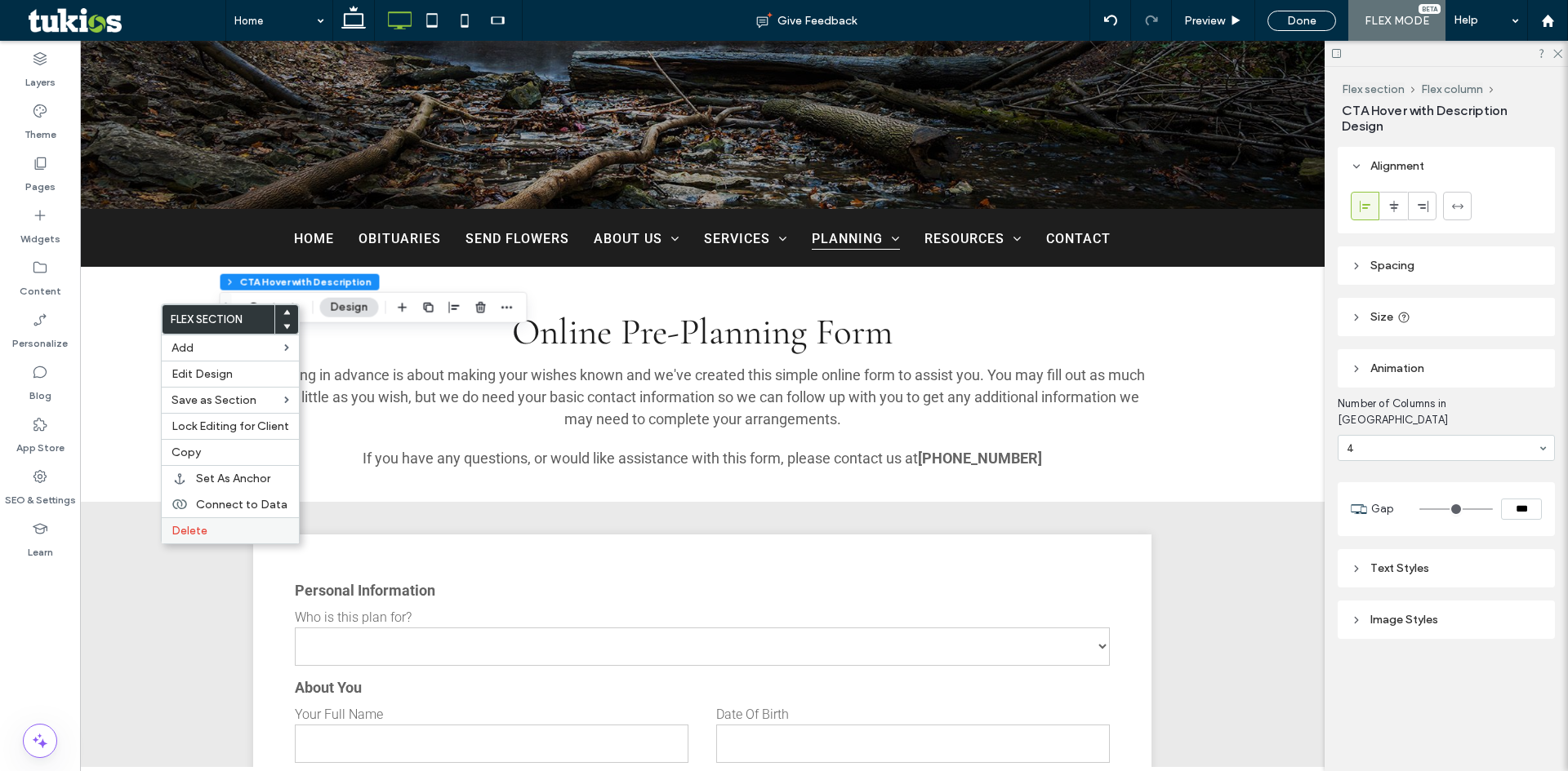
click at [223, 522] on div "Delete" at bounding box center [231, 531] width 137 height 26
click at [219, 530] on label "Delete" at bounding box center [231, 531] width 118 height 14
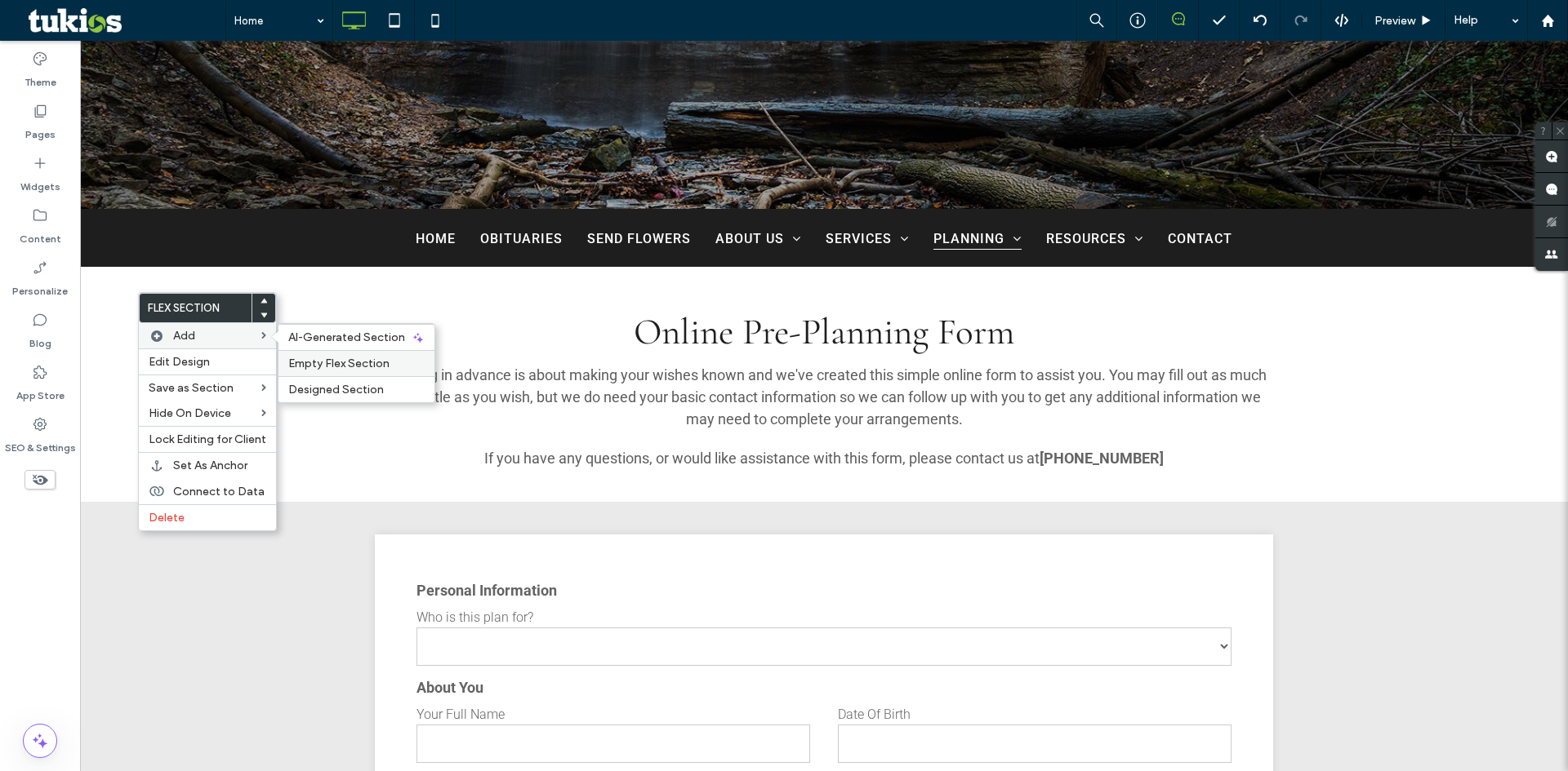
click at [349, 367] on span "Empty Flex Section" at bounding box center [339, 363] width 101 height 14
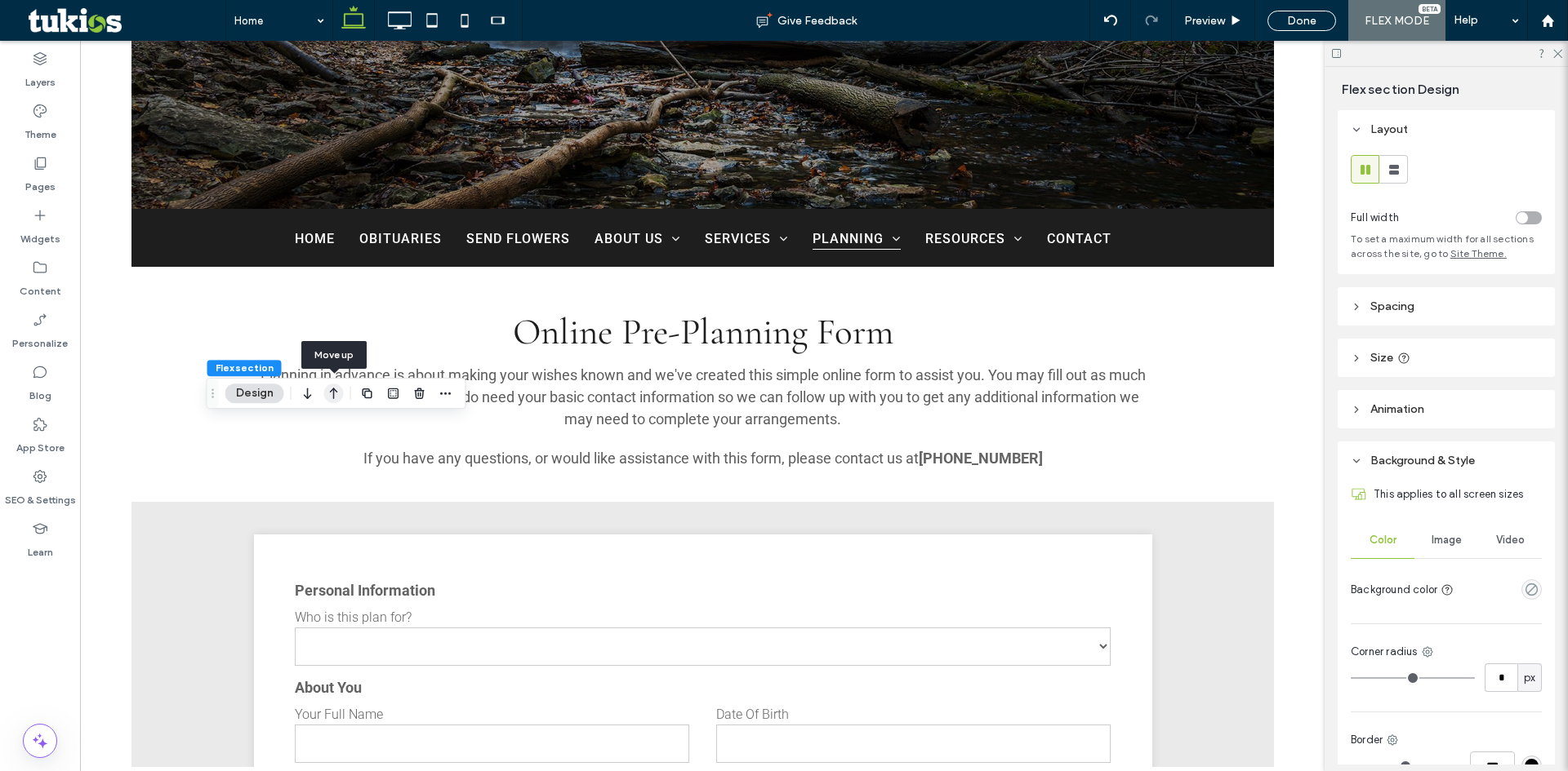
click at [332, 387] on icon "button" at bounding box center [334, 393] width 20 height 29
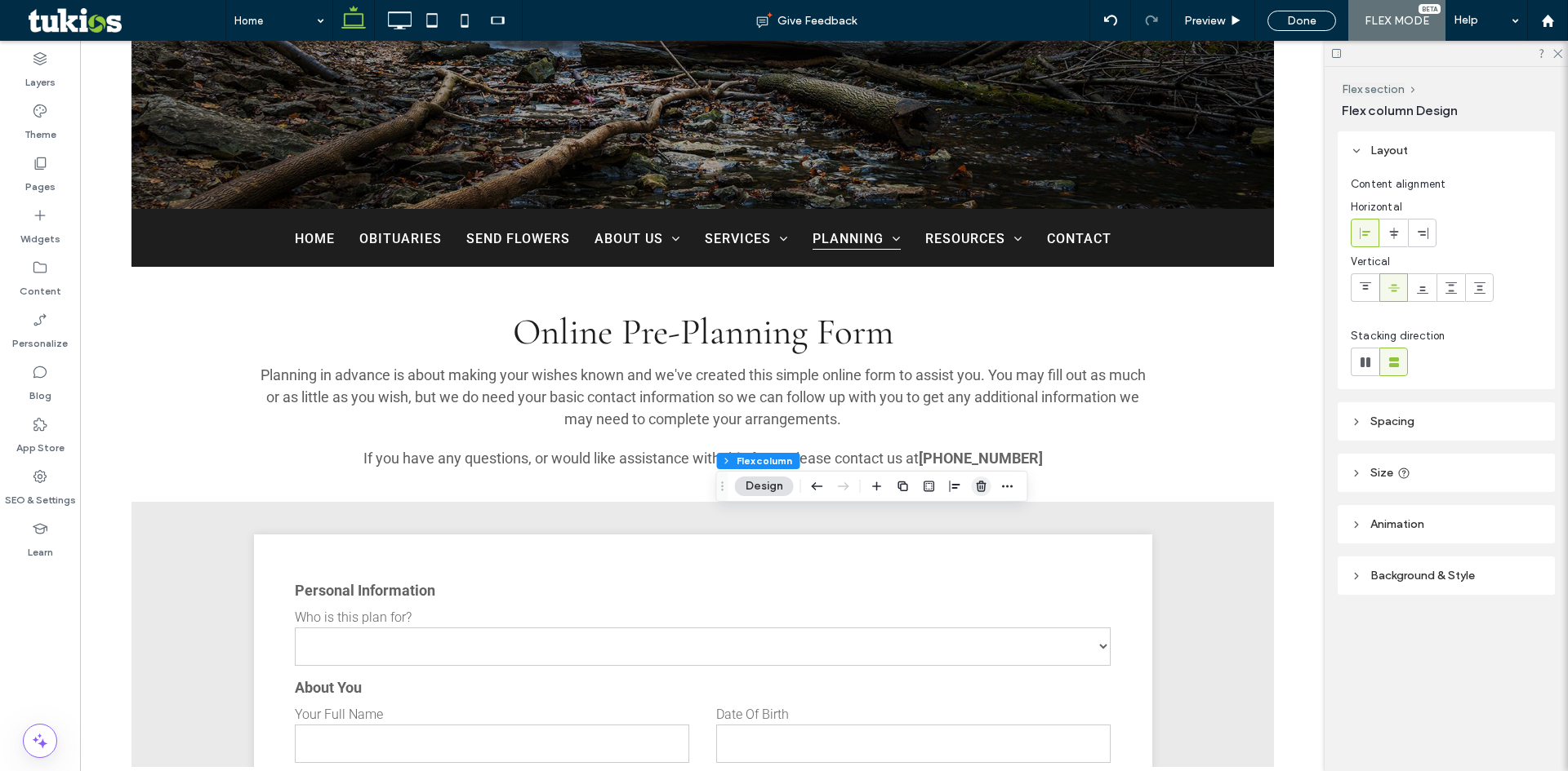
click at [981, 482] on use "button" at bounding box center [981, 486] width 10 height 11
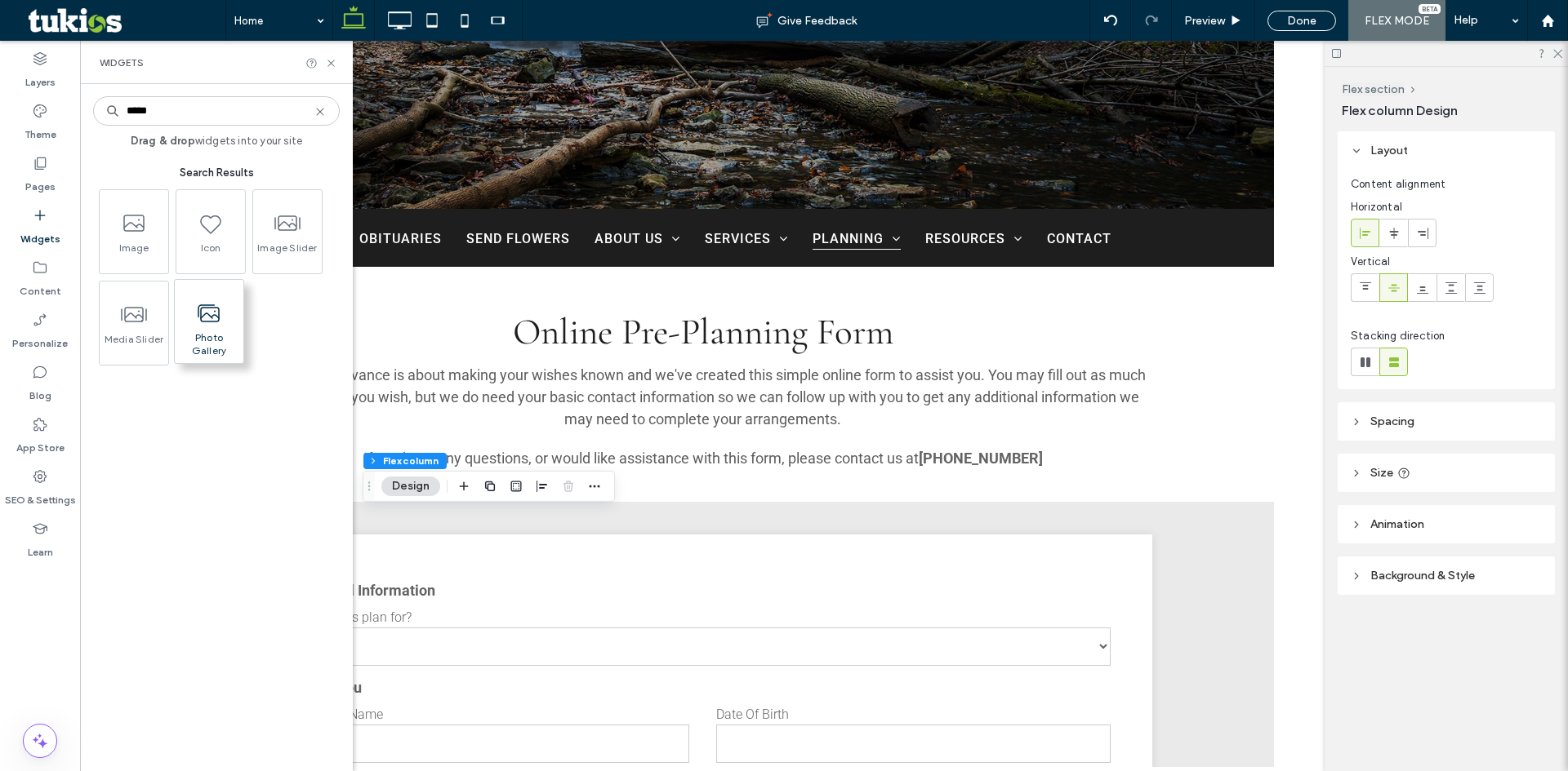
type input "*****"
click at [233, 315] on span at bounding box center [209, 312] width 69 height 37
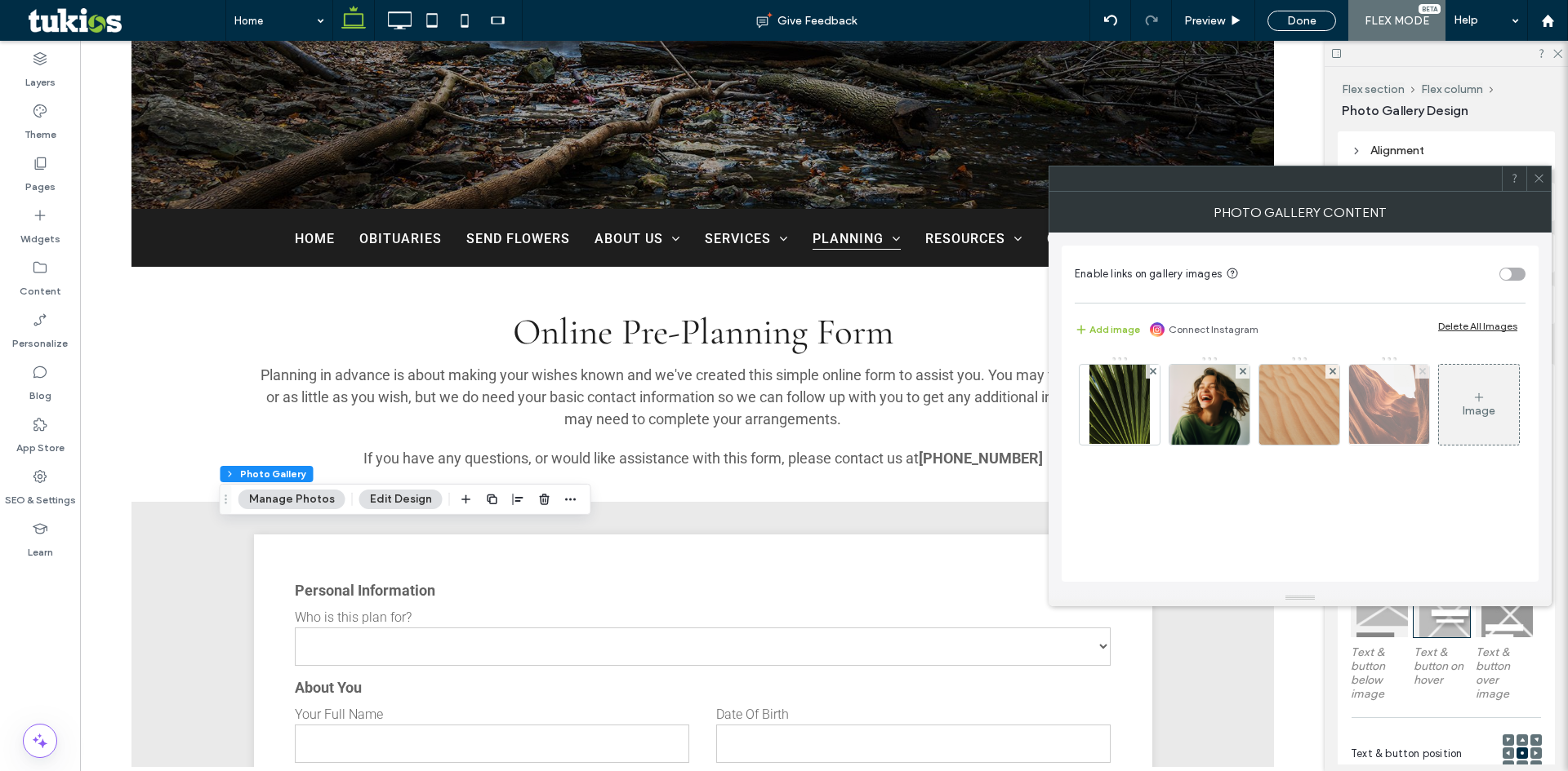
click at [1422, 370] on use at bounding box center [1422, 371] width 7 height 7
click at [1538, 172] on span at bounding box center [1539, 179] width 12 height 25
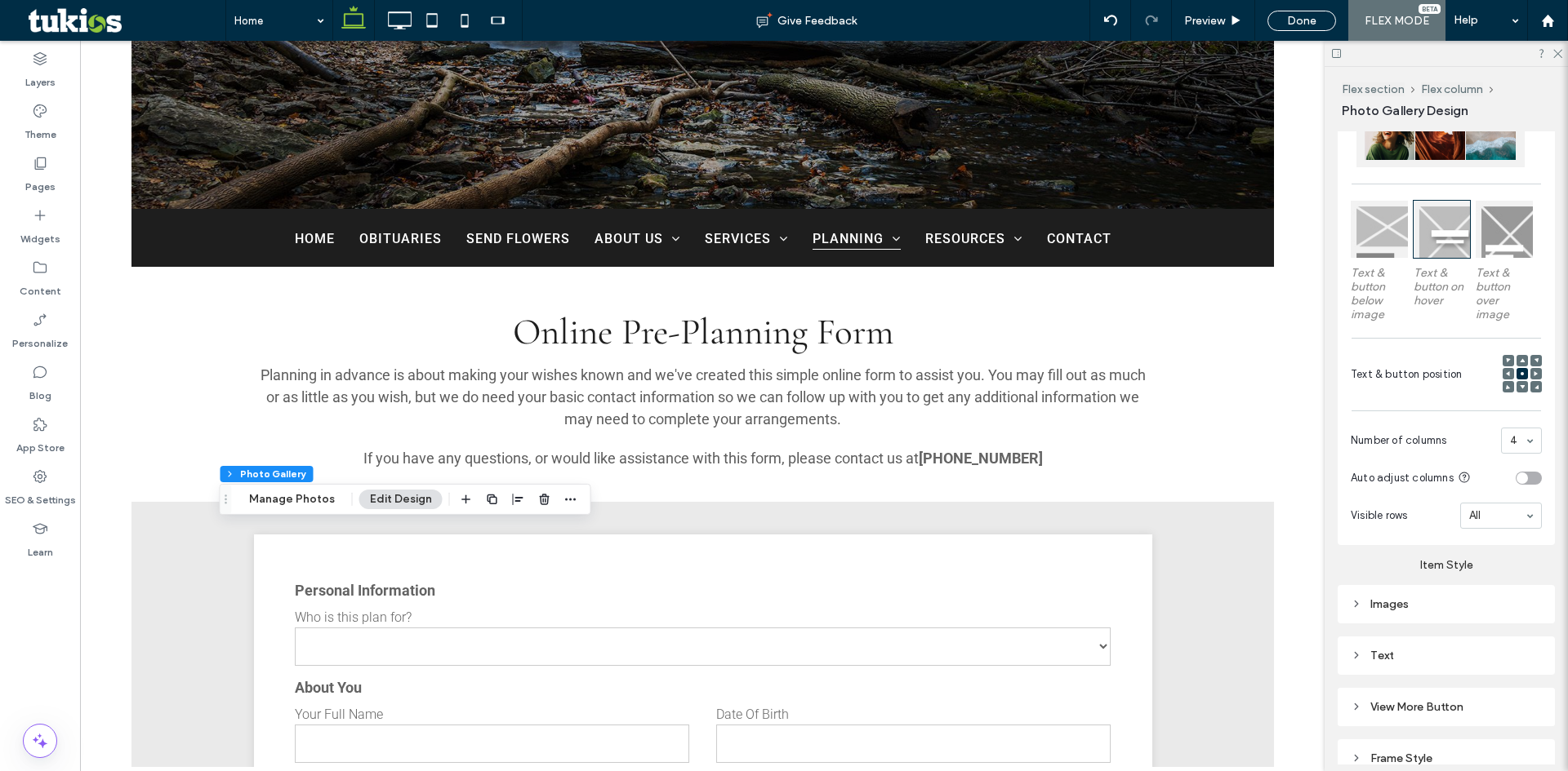
scroll to position [408, 0]
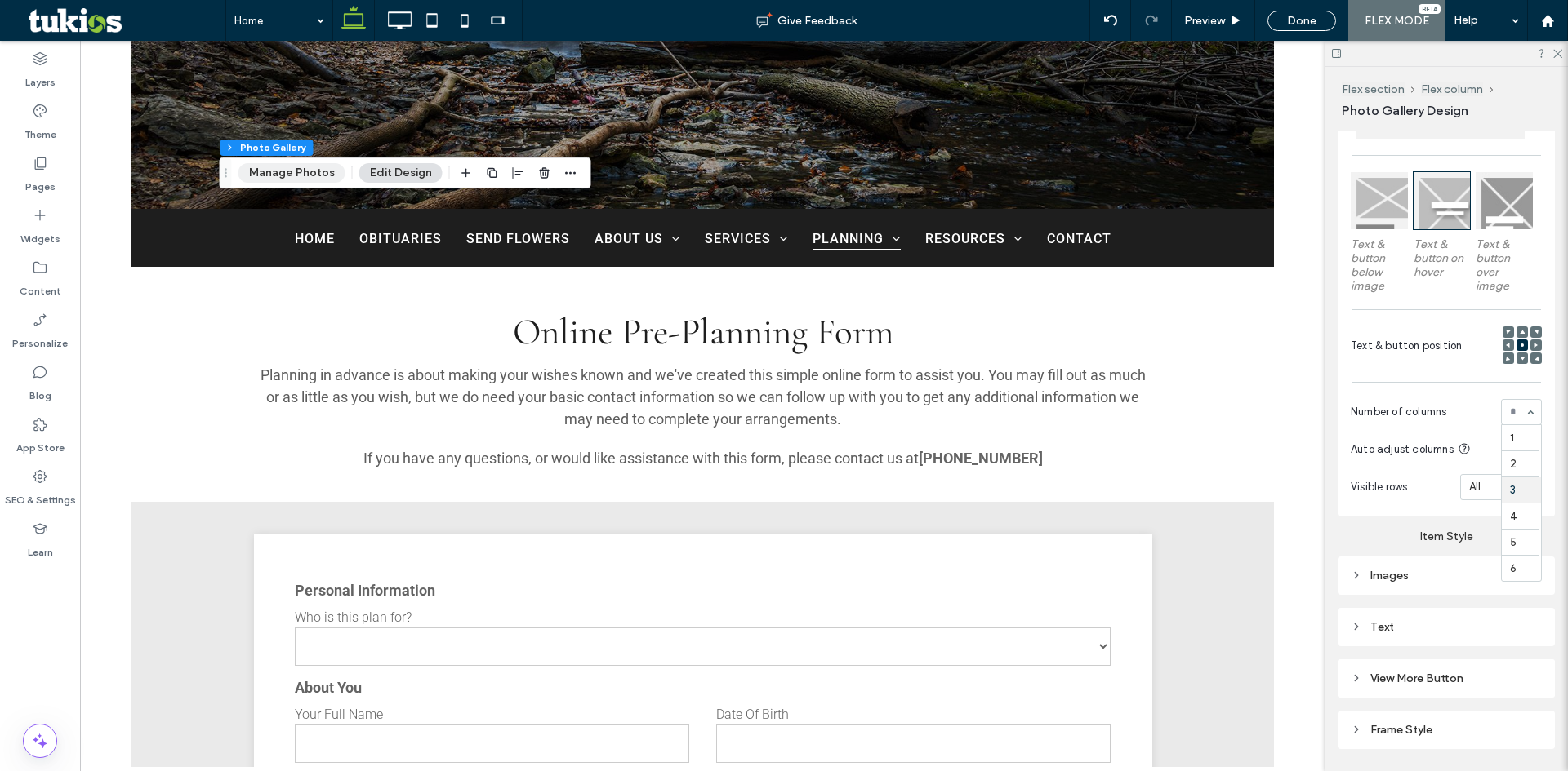
click at [310, 174] on button "Manage Photos" at bounding box center [292, 173] width 107 height 20
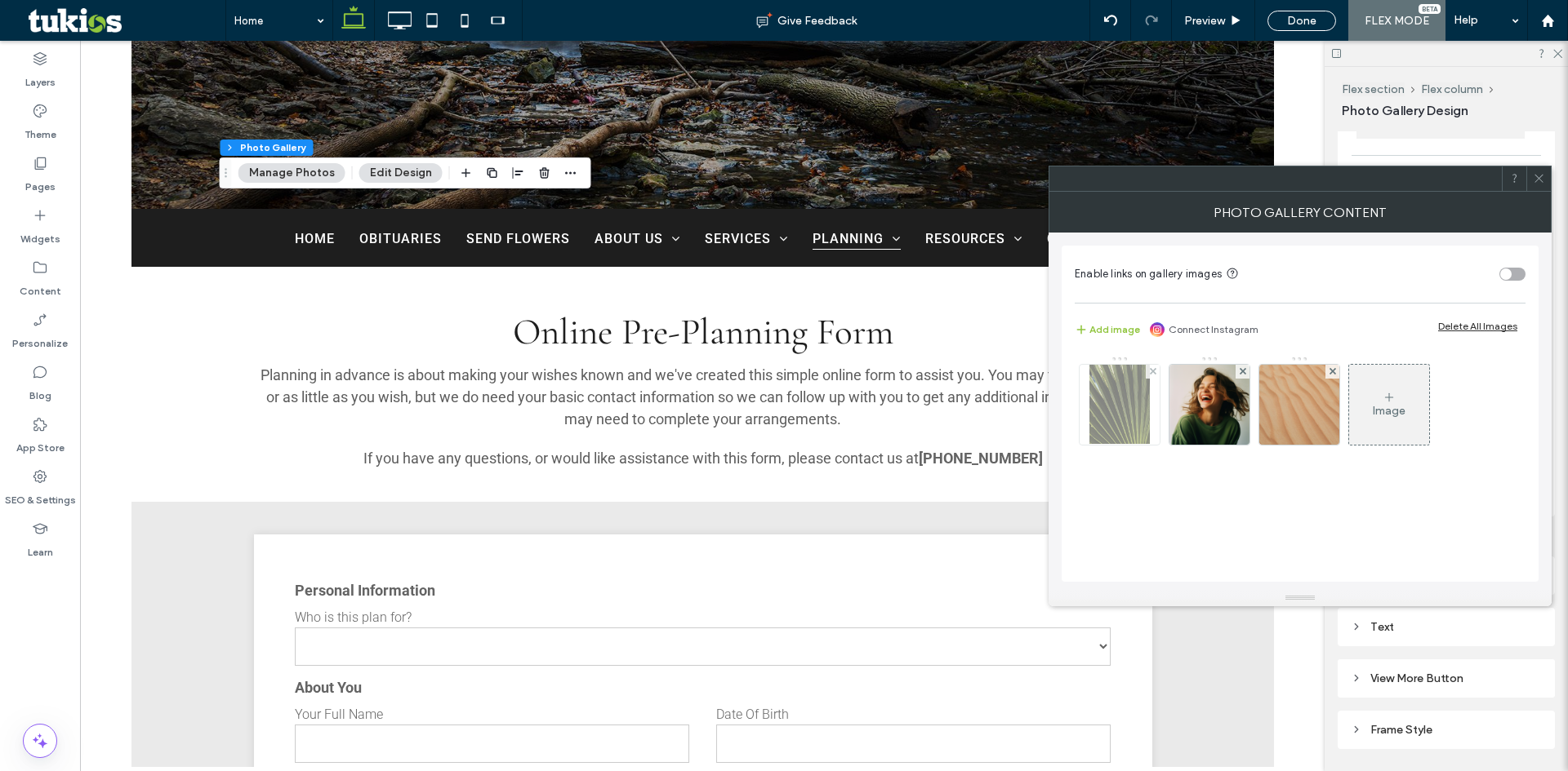
click at [1111, 400] on img at bounding box center [1120, 405] width 61 height 80
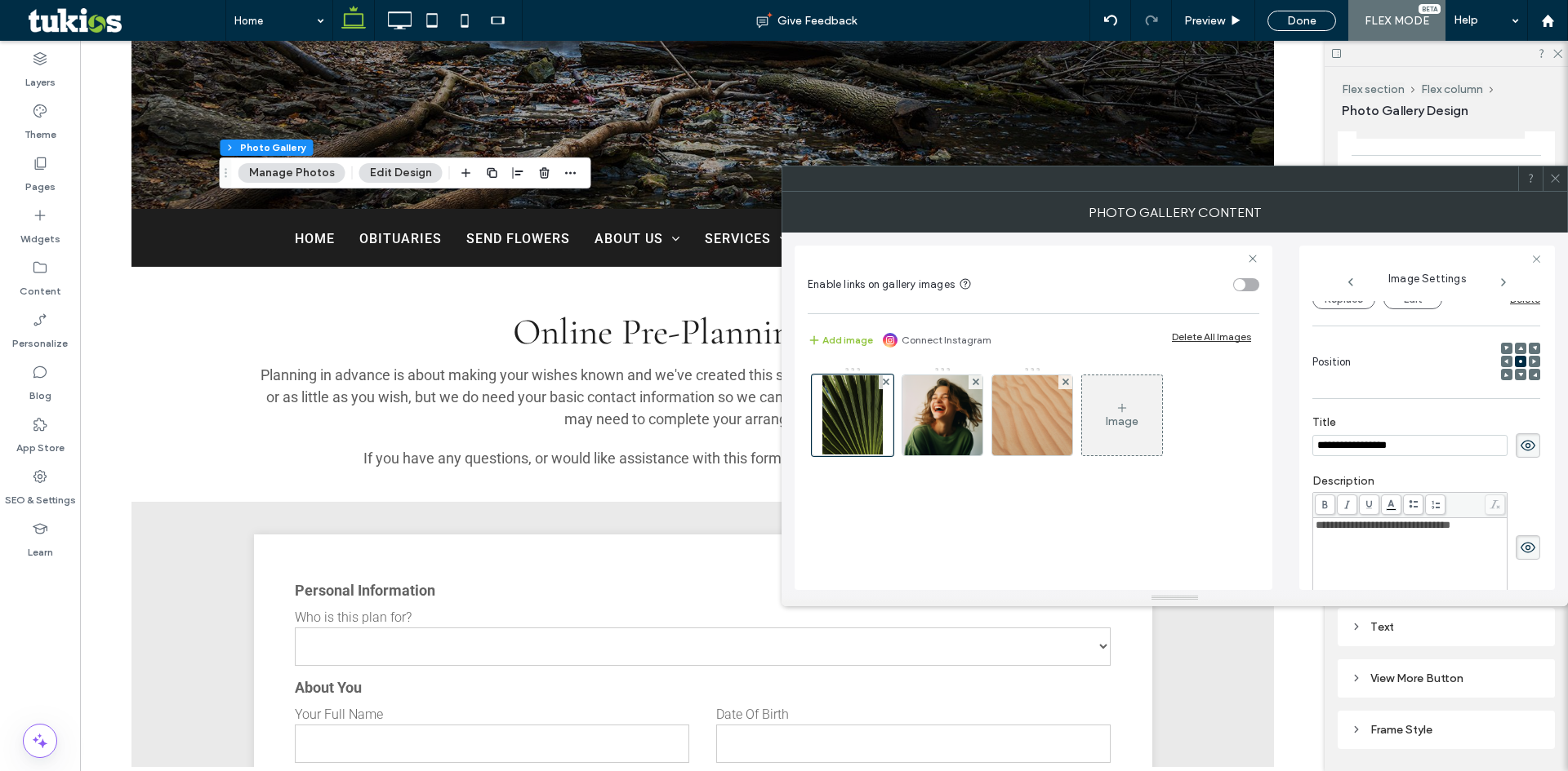
scroll to position [108, 0]
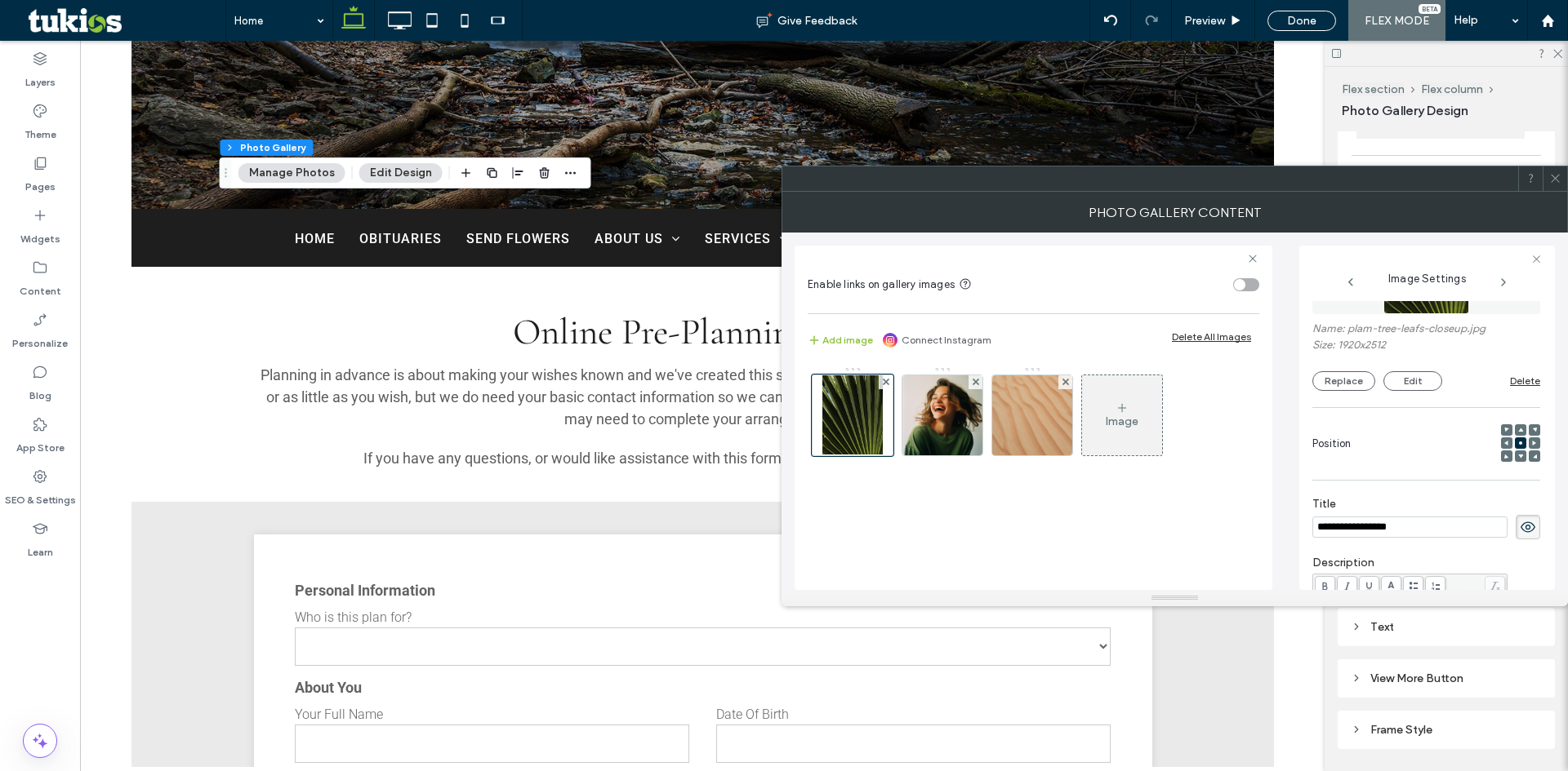
click at [1367, 534] on input "**********" at bounding box center [1409, 527] width 195 height 21
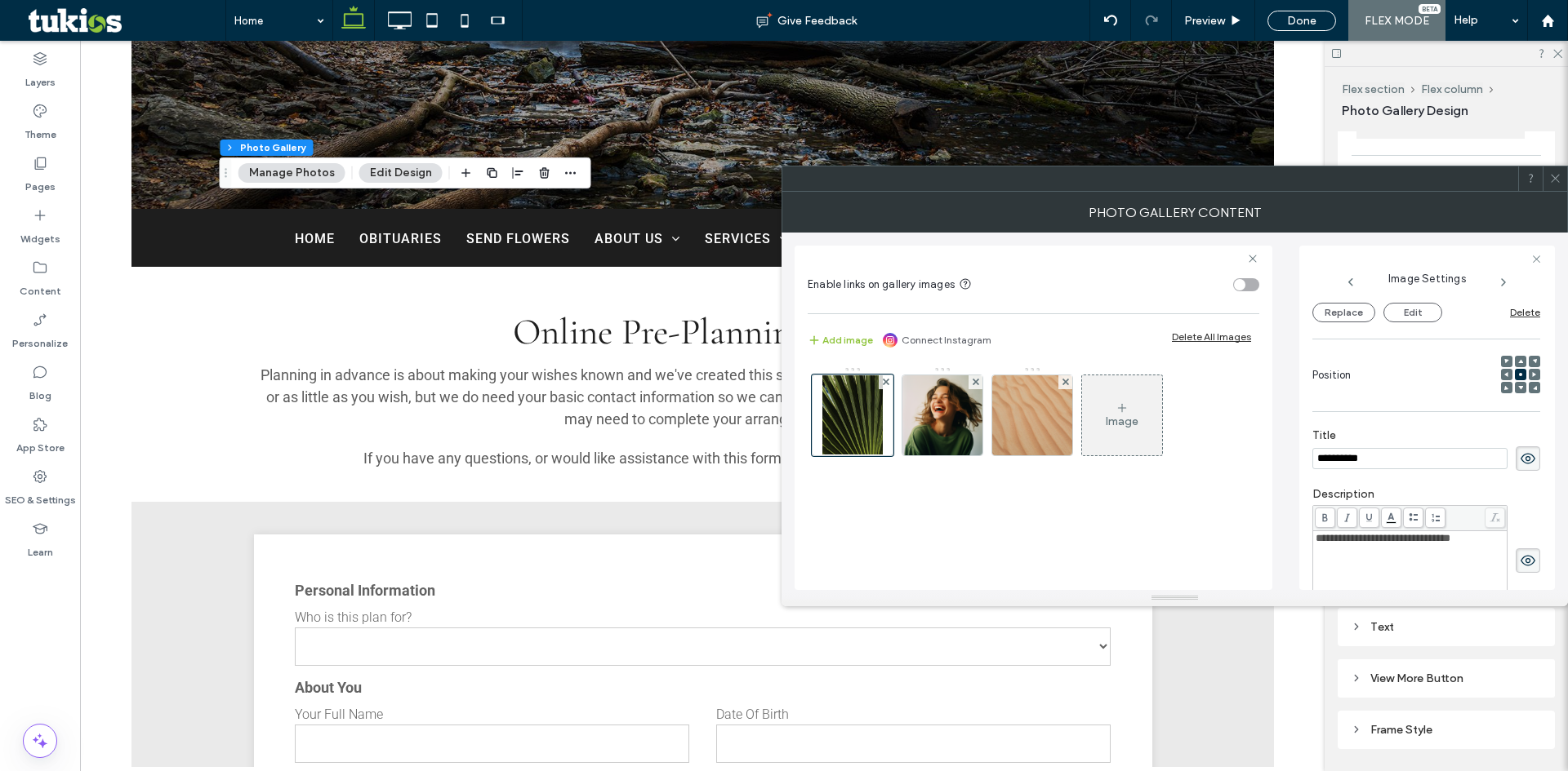
scroll to position [352, 0]
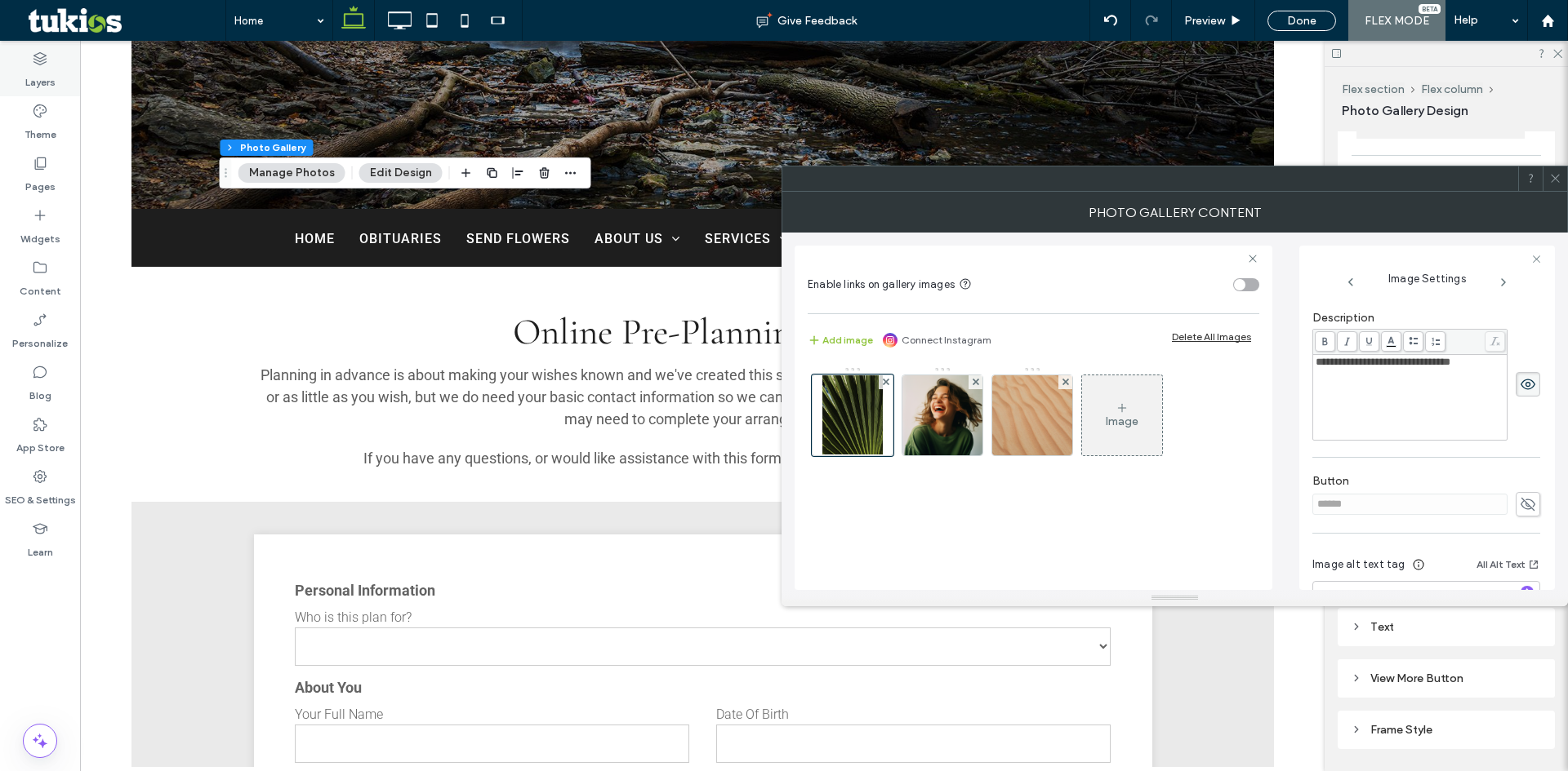
type input "**********"
click at [1367, 360] on span "**********" at bounding box center [1382, 361] width 135 height 11
click at [959, 410] on img at bounding box center [942, 415] width 80 height 80
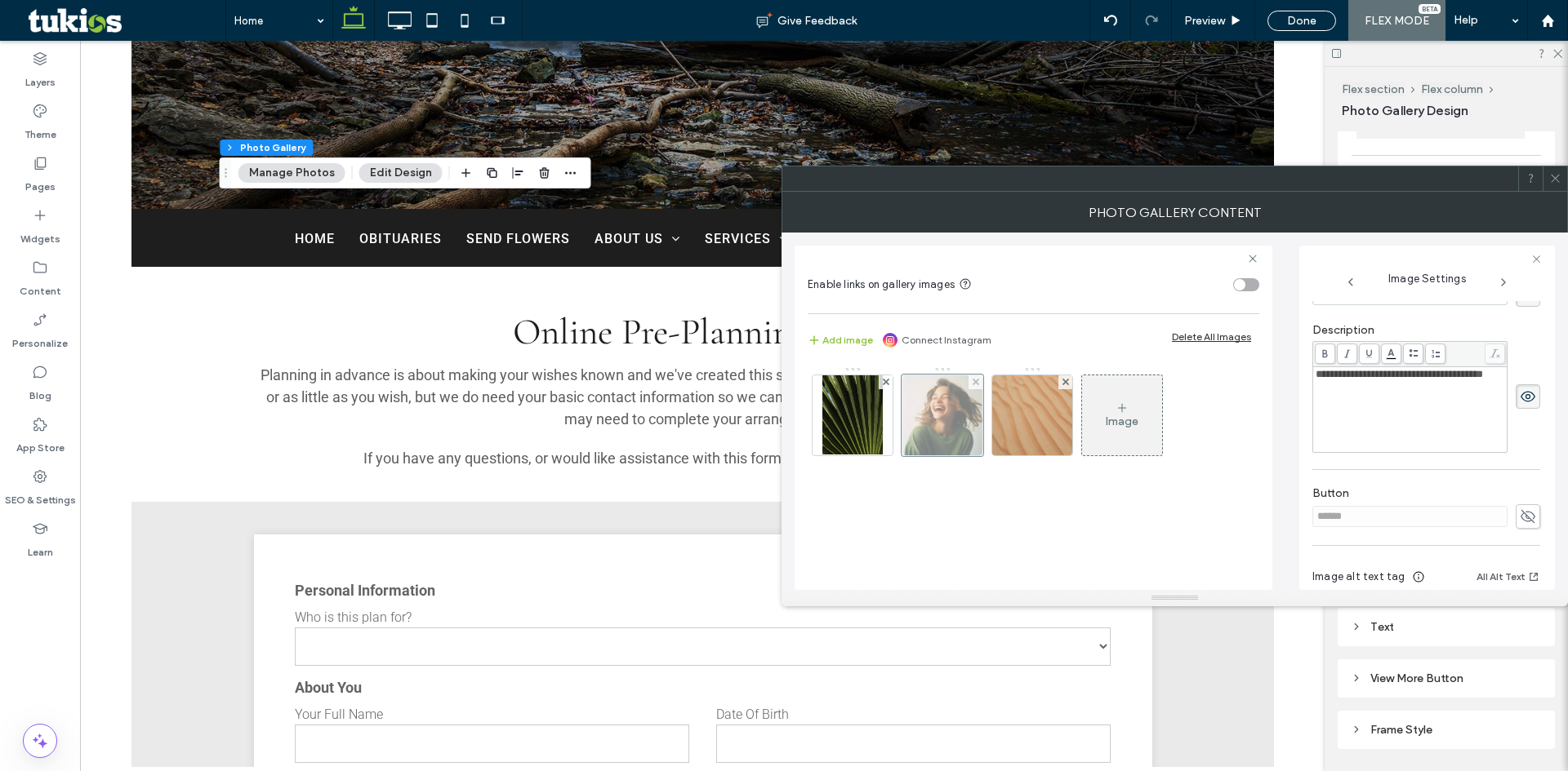
scroll to position [202, 0]
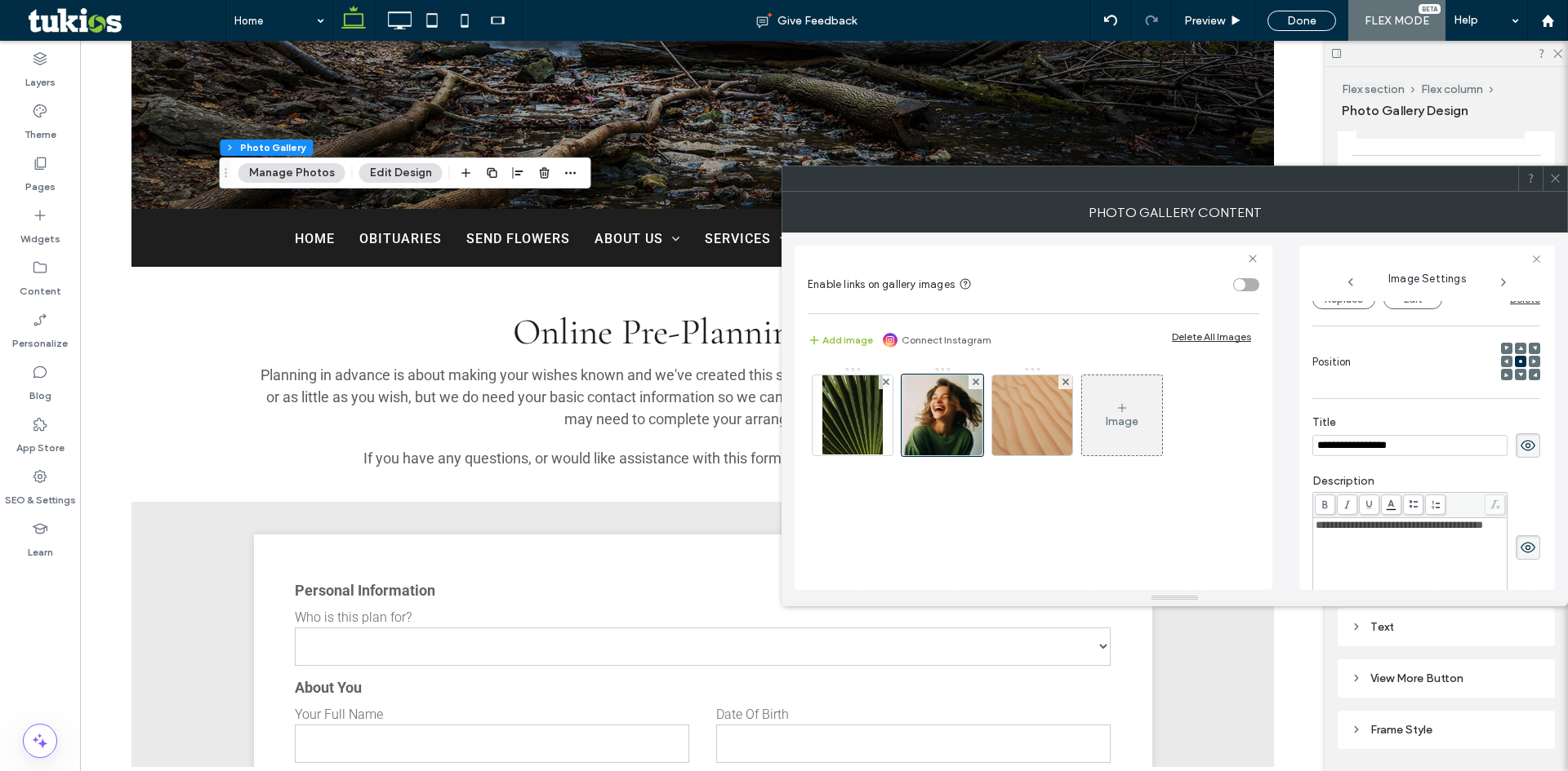
click at [1397, 448] on input "**********" at bounding box center [1409, 446] width 195 height 21
type input "**********"
click at [1027, 432] on img at bounding box center [1032, 415] width 80 height 80
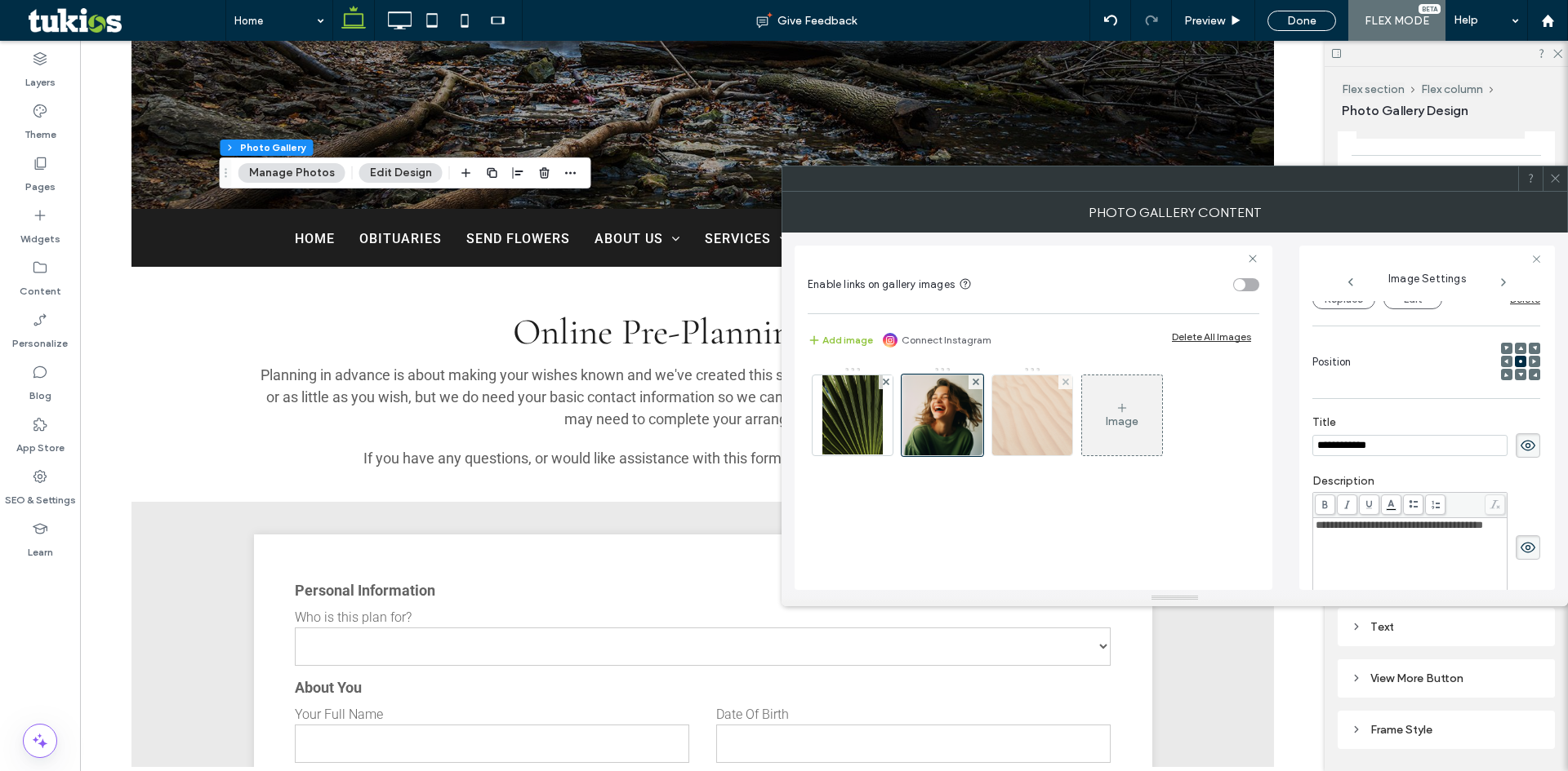
scroll to position [190, 0]
click at [1341, 446] on input "**********" at bounding box center [1409, 446] width 195 height 21
type input "**********"
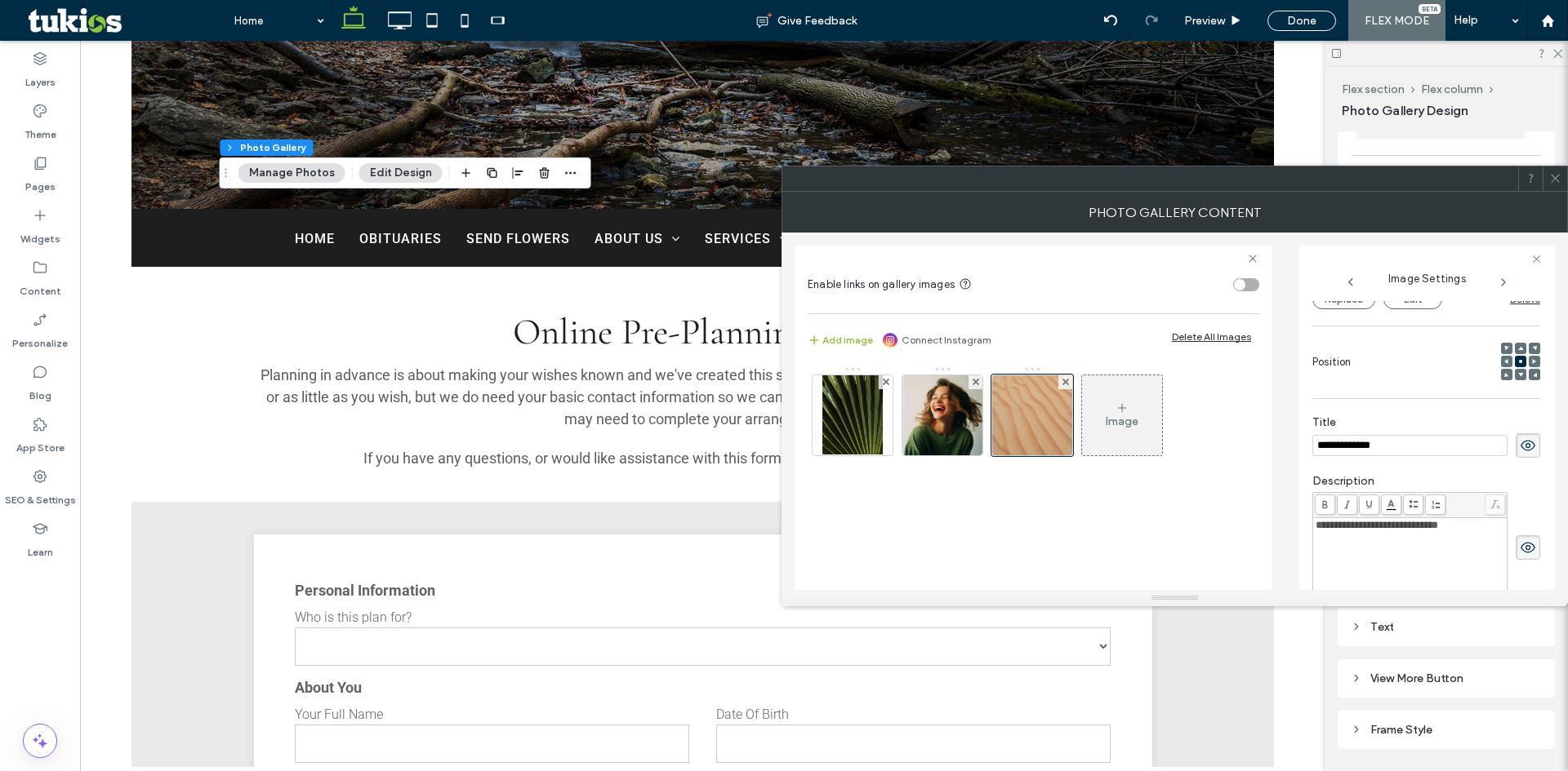
click at [1395, 527] on span "**********" at bounding box center [1377, 525] width 123 height 11
click at [1552, 186] on span at bounding box center [1555, 179] width 12 height 25
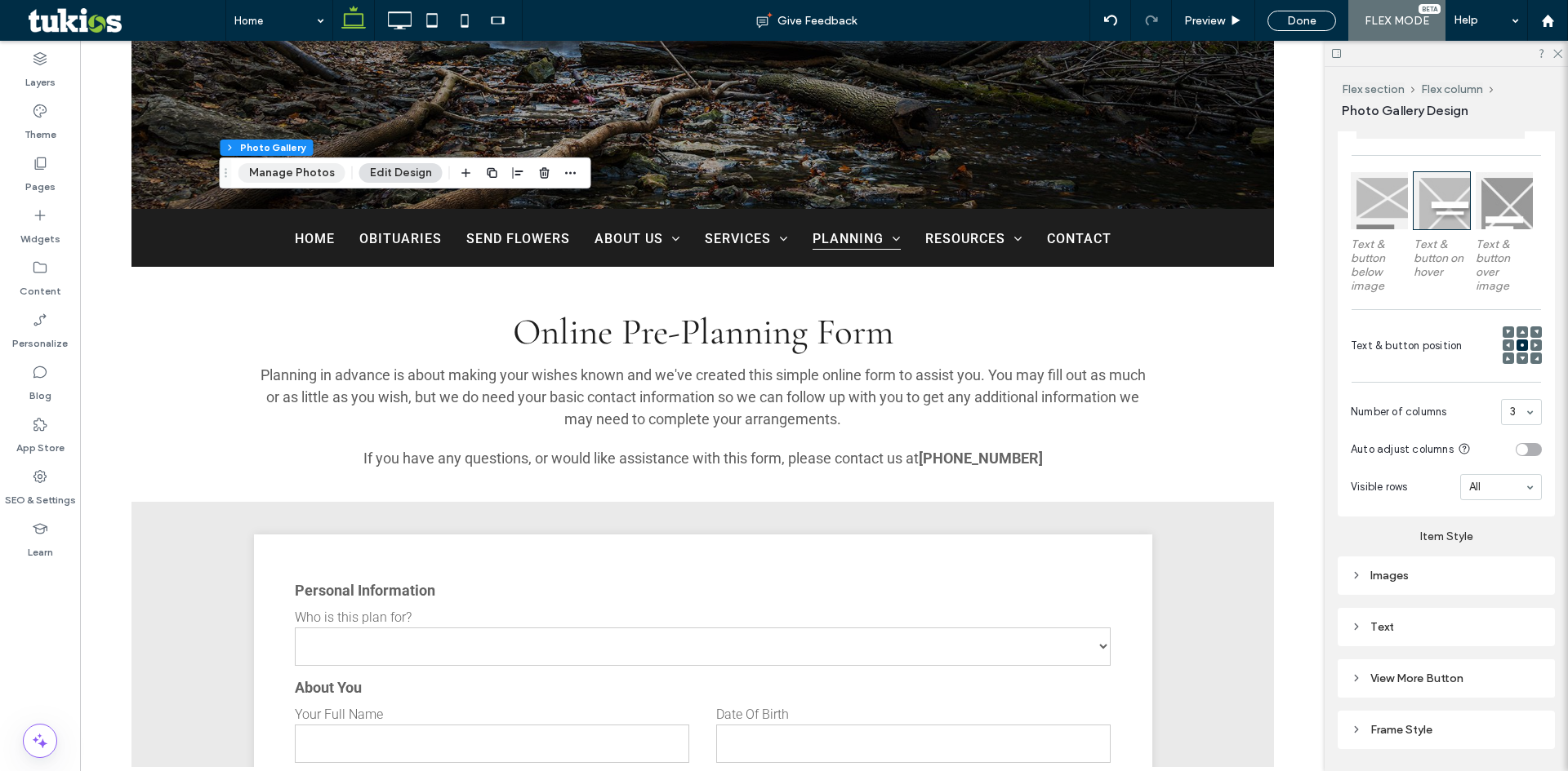
click at [296, 165] on button "Manage Photos" at bounding box center [292, 173] width 107 height 20
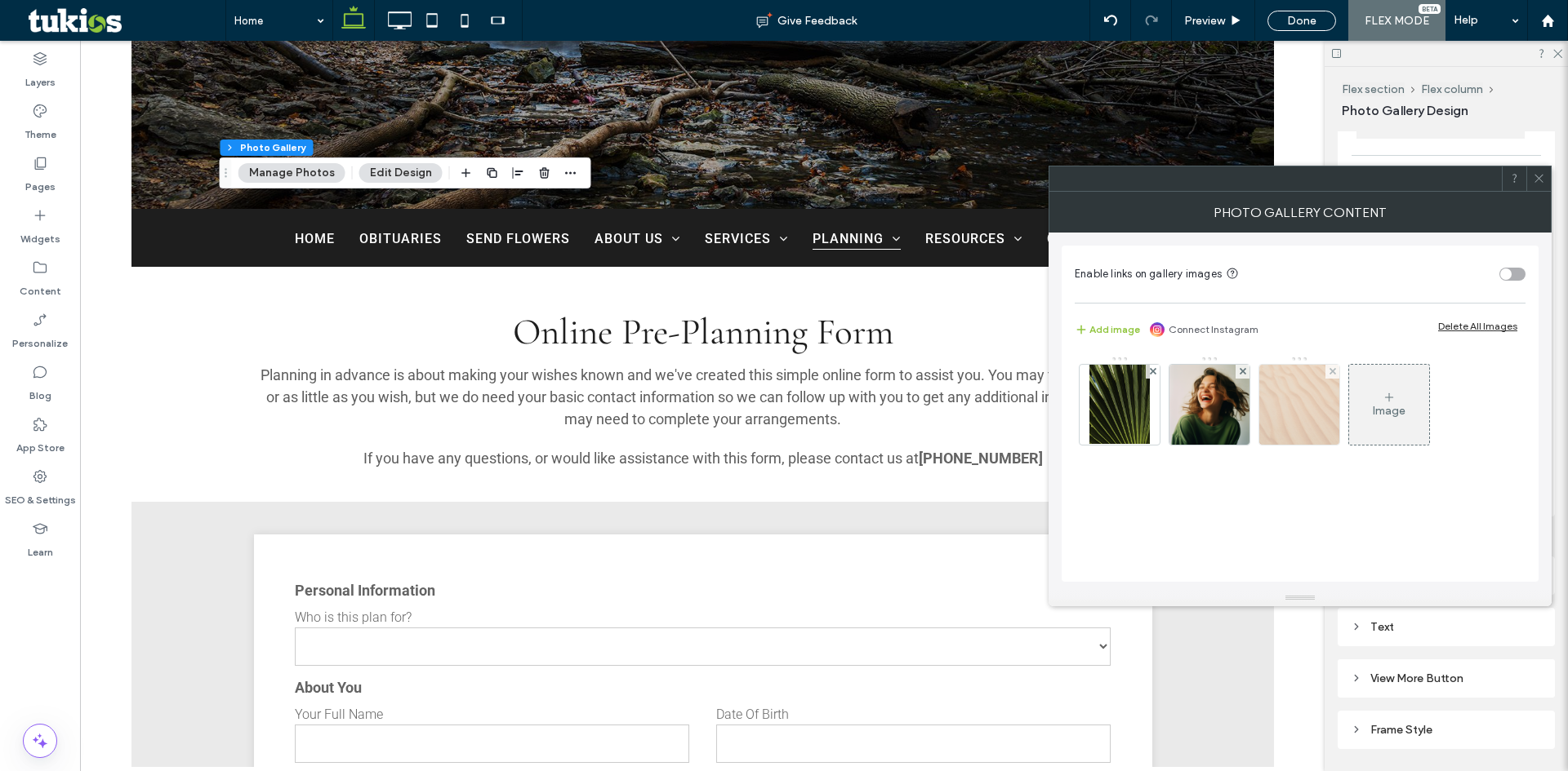
click at [1288, 405] on img at bounding box center [1299, 405] width 80 height 80
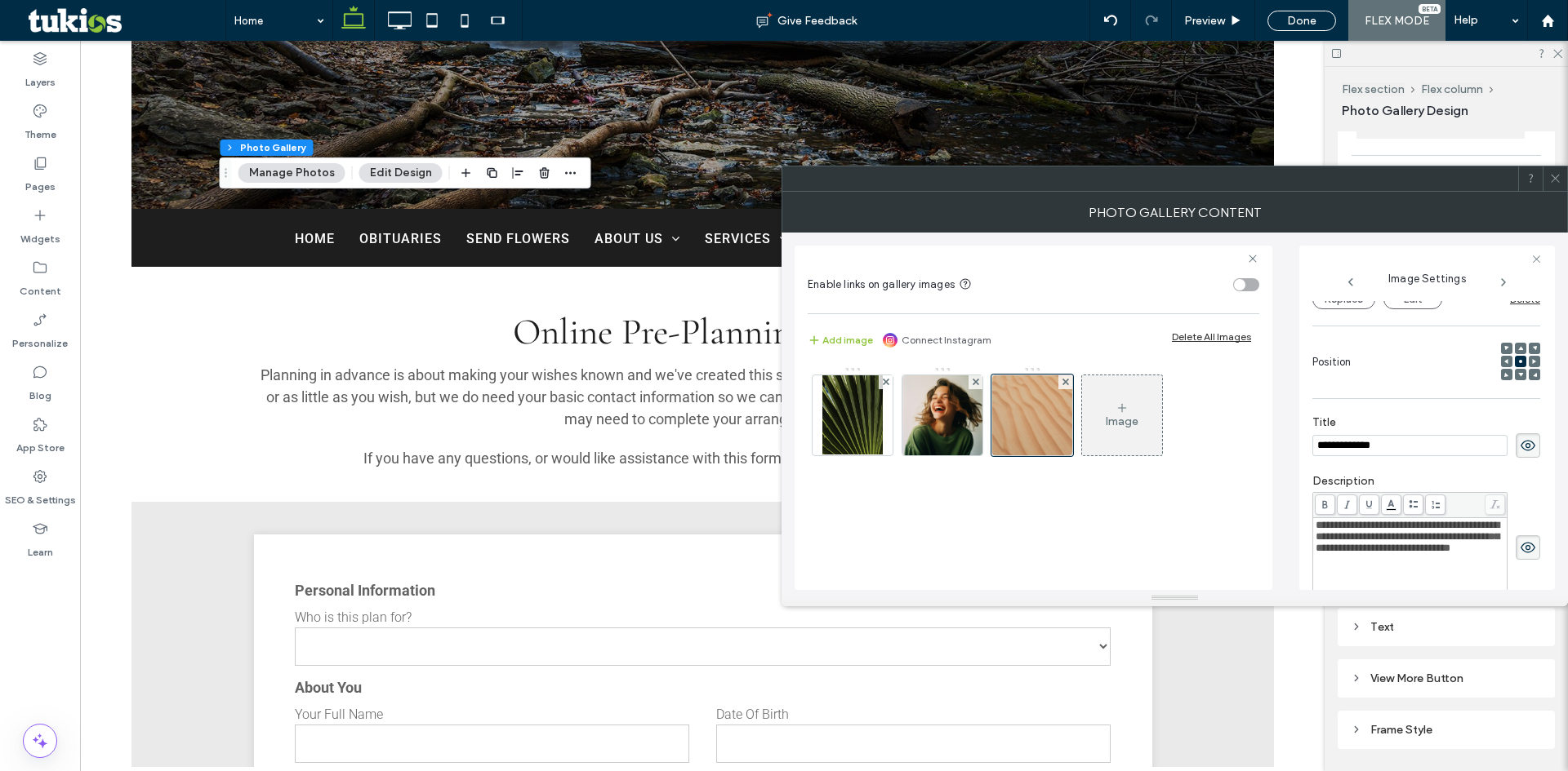
scroll to position [0, 0]
click at [1412, 551] on span "**********" at bounding box center [1407, 536] width 184 height 34
click at [1550, 174] on icon at bounding box center [1555, 178] width 12 height 12
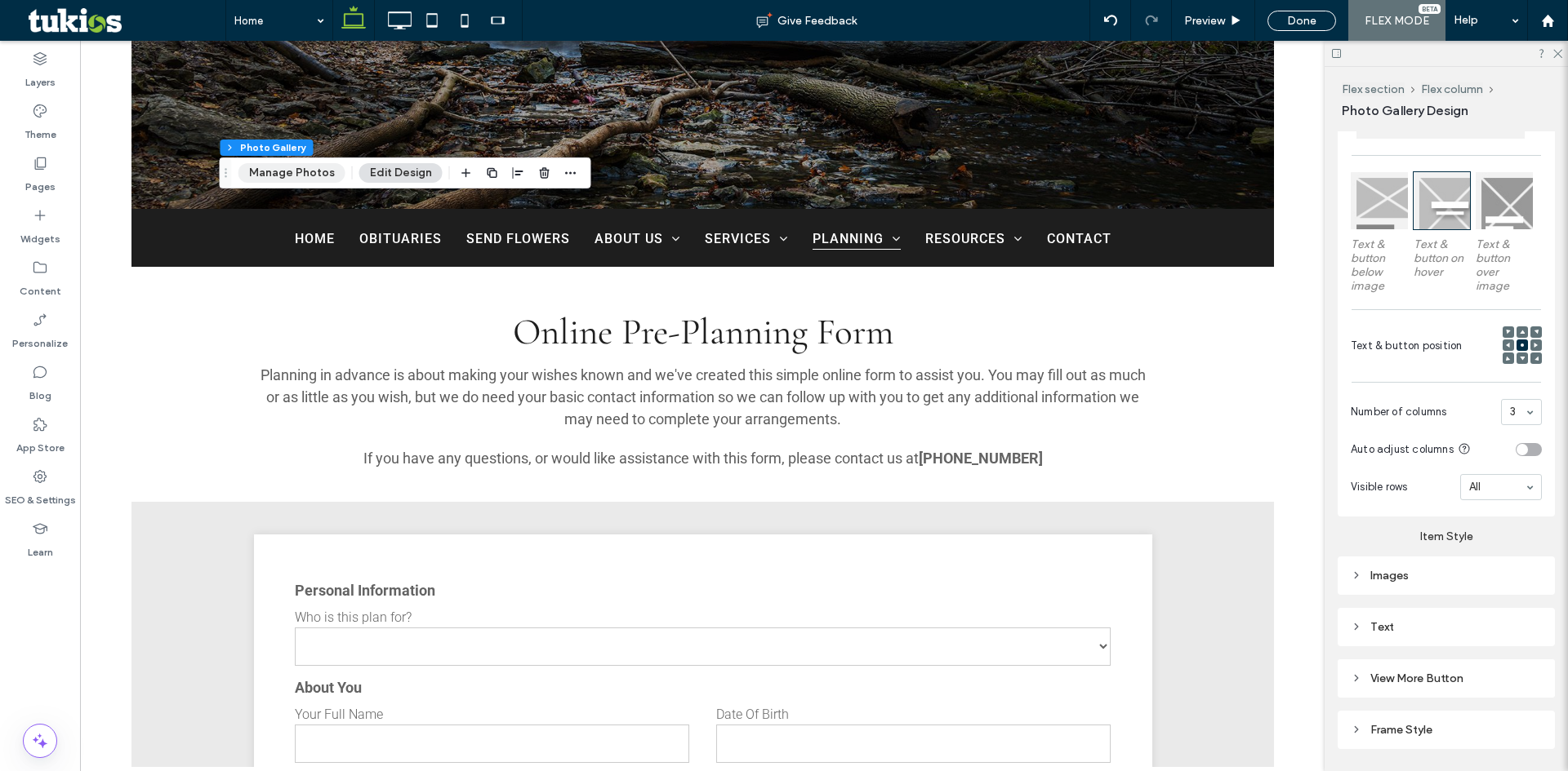
click at [306, 166] on button "Manage Photos" at bounding box center [292, 173] width 107 height 20
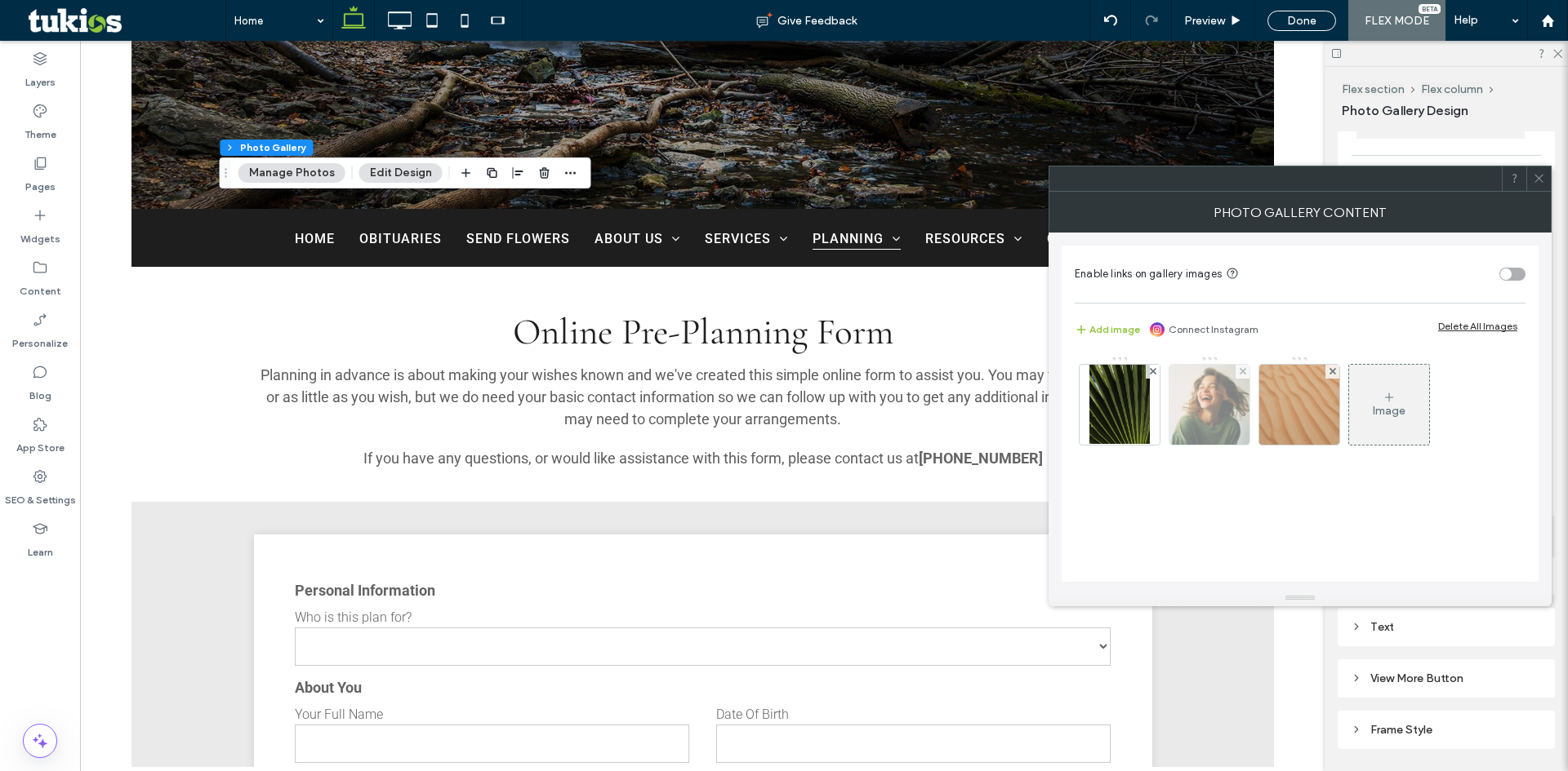
click at [1229, 416] on img at bounding box center [1210, 405] width 80 height 80
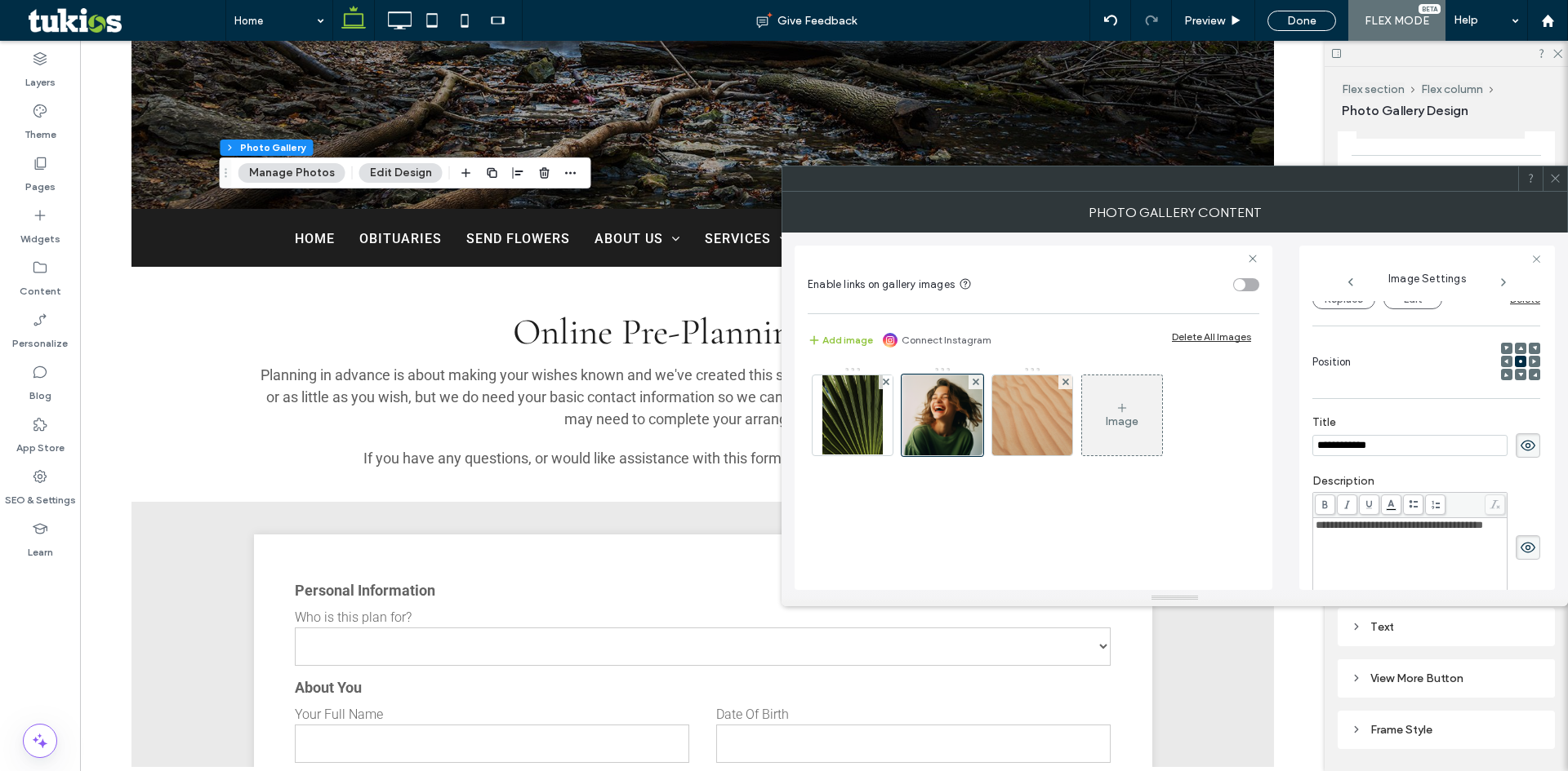
click at [1374, 531] on div "**********" at bounding box center [1410, 526] width 190 height 11
click at [1550, 184] on icon at bounding box center [1555, 178] width 12 height 12
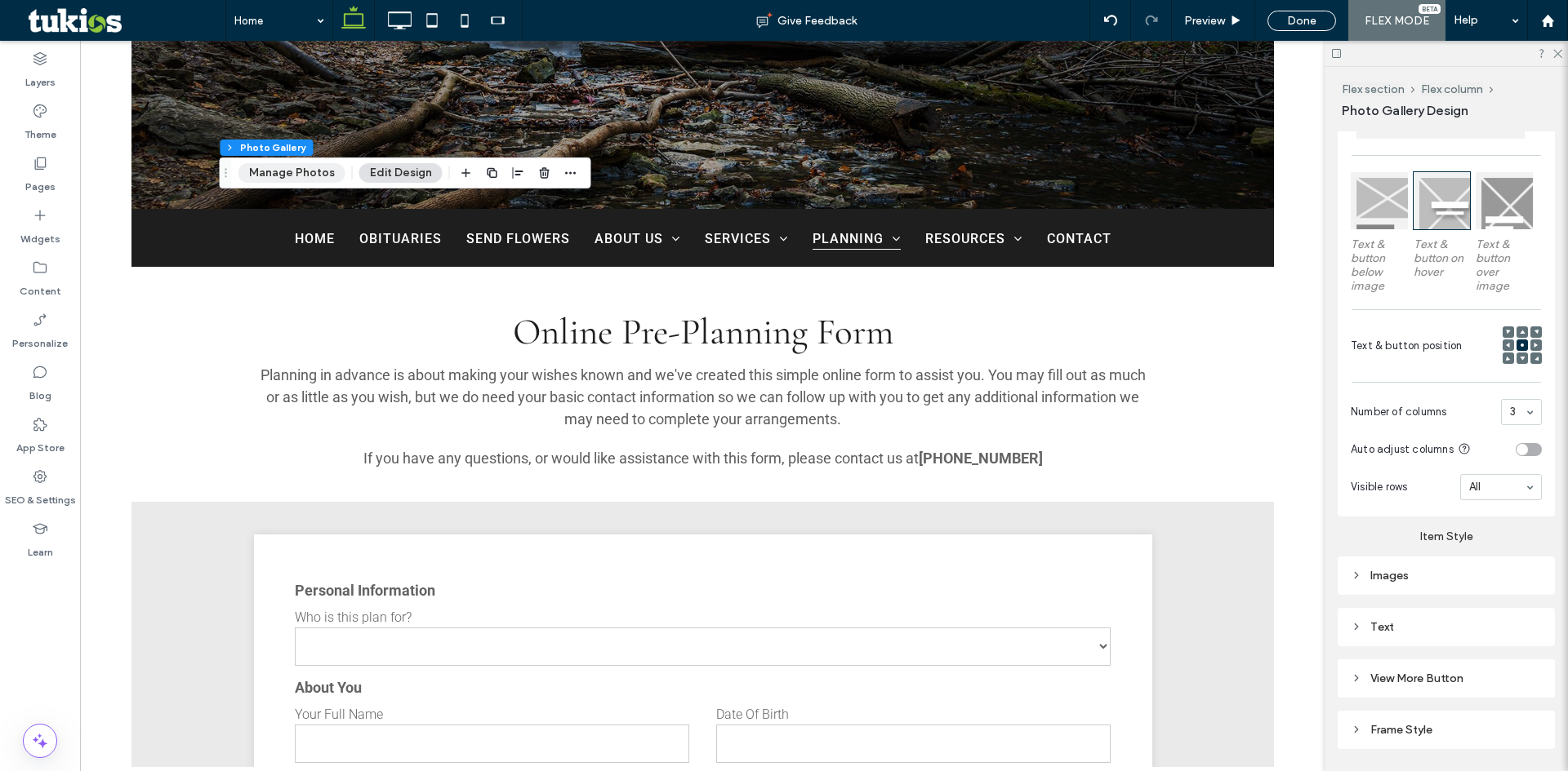
click at [254, 168] on button "Manage Photos" at bounding box center [292, 173] width 107 height 20
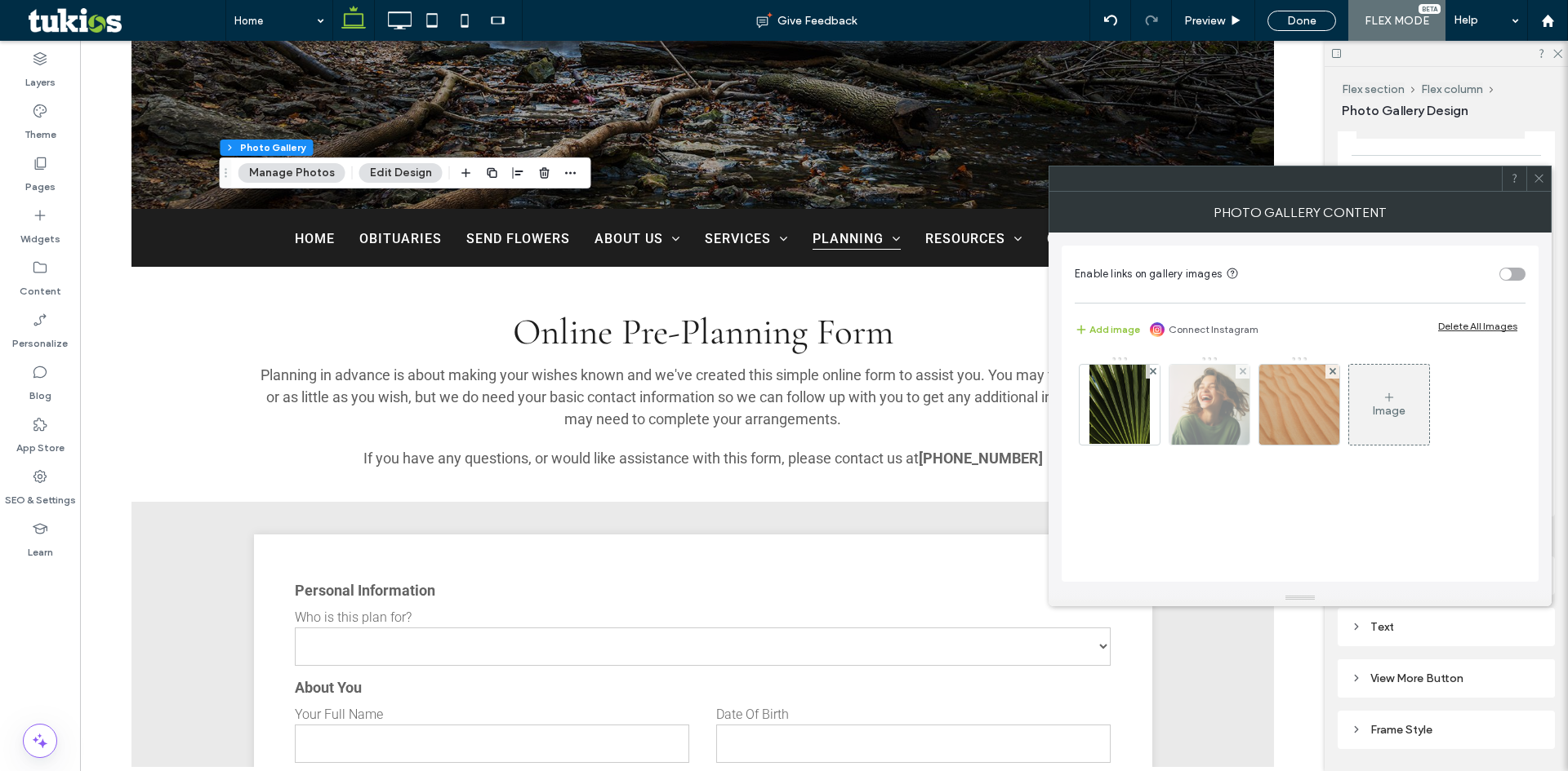
click at [1224, 405] on img at bounding box center [1210, 405] width 80 height 80
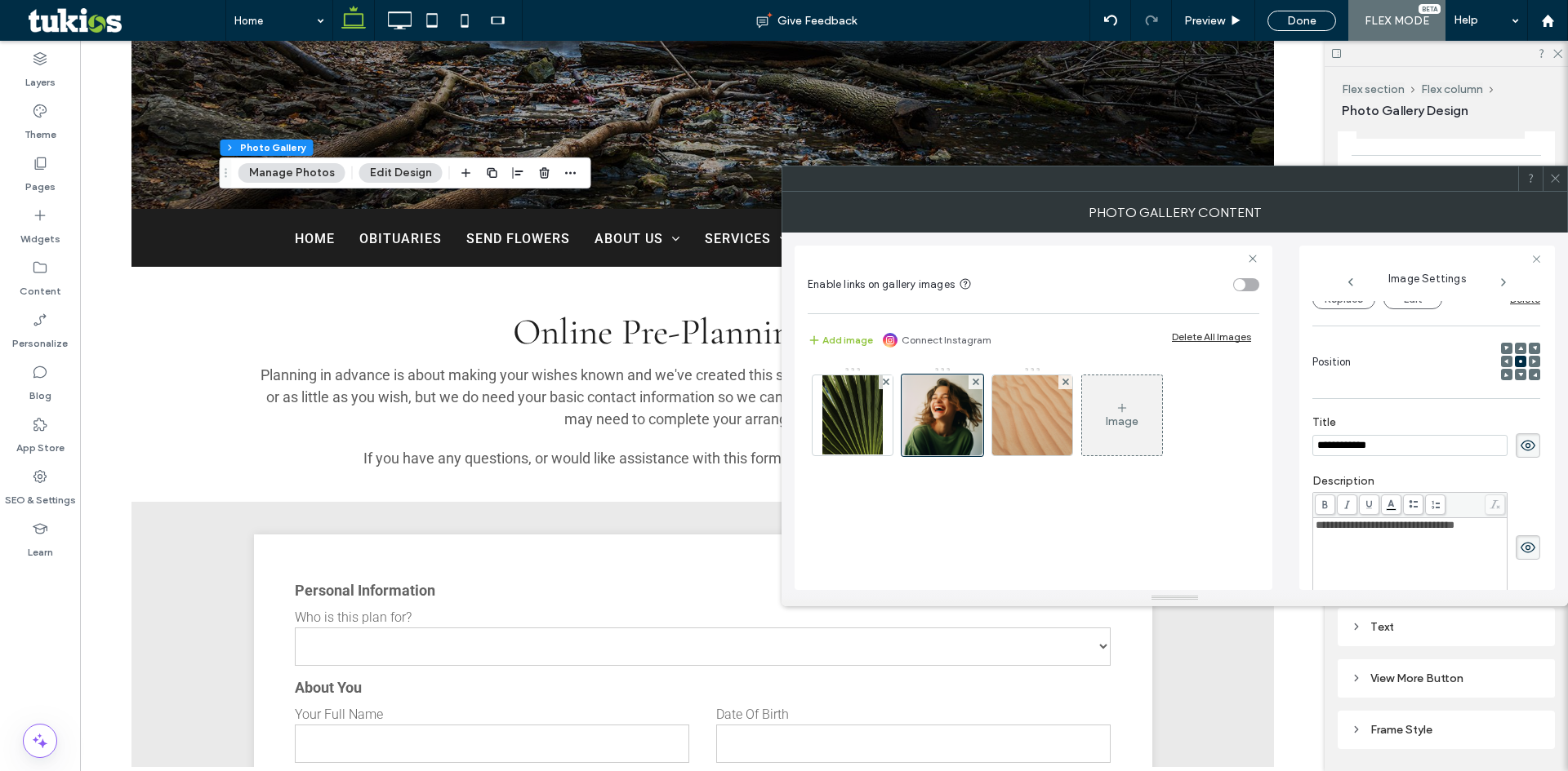
click at [1369, 518] on div "**********" at bounding box center [1409, 561] width 194 height 85
click at [1369, 522] on span "**********" at bounding box center [1385, 525] width 139 height 11
click at [1561, 180] on icon at bounding box center [1555, 178] width 12 height 12
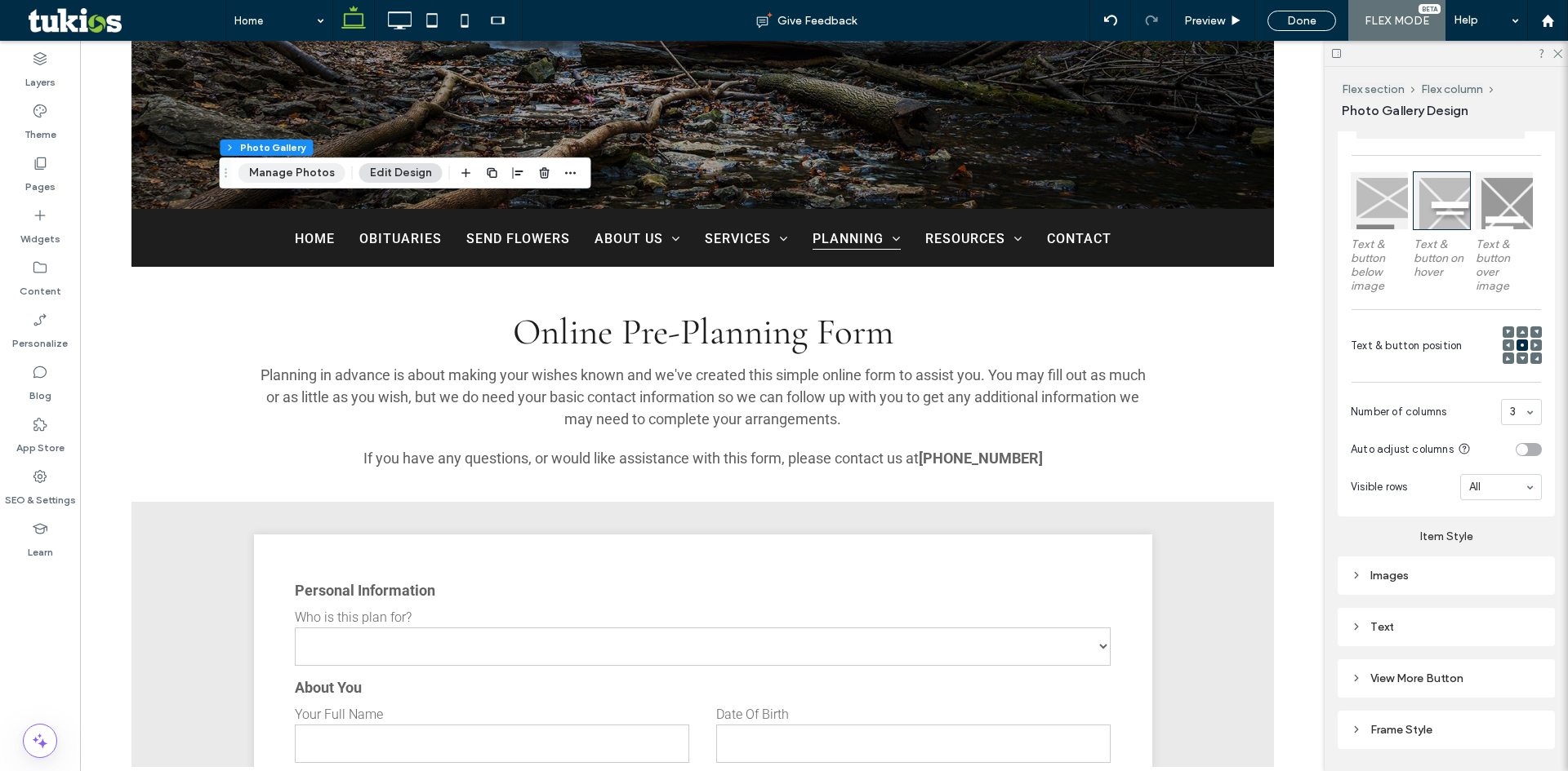
click at [275, 177] on button "Manage Photos" at bounding box center [292, 173] width 107 height 20
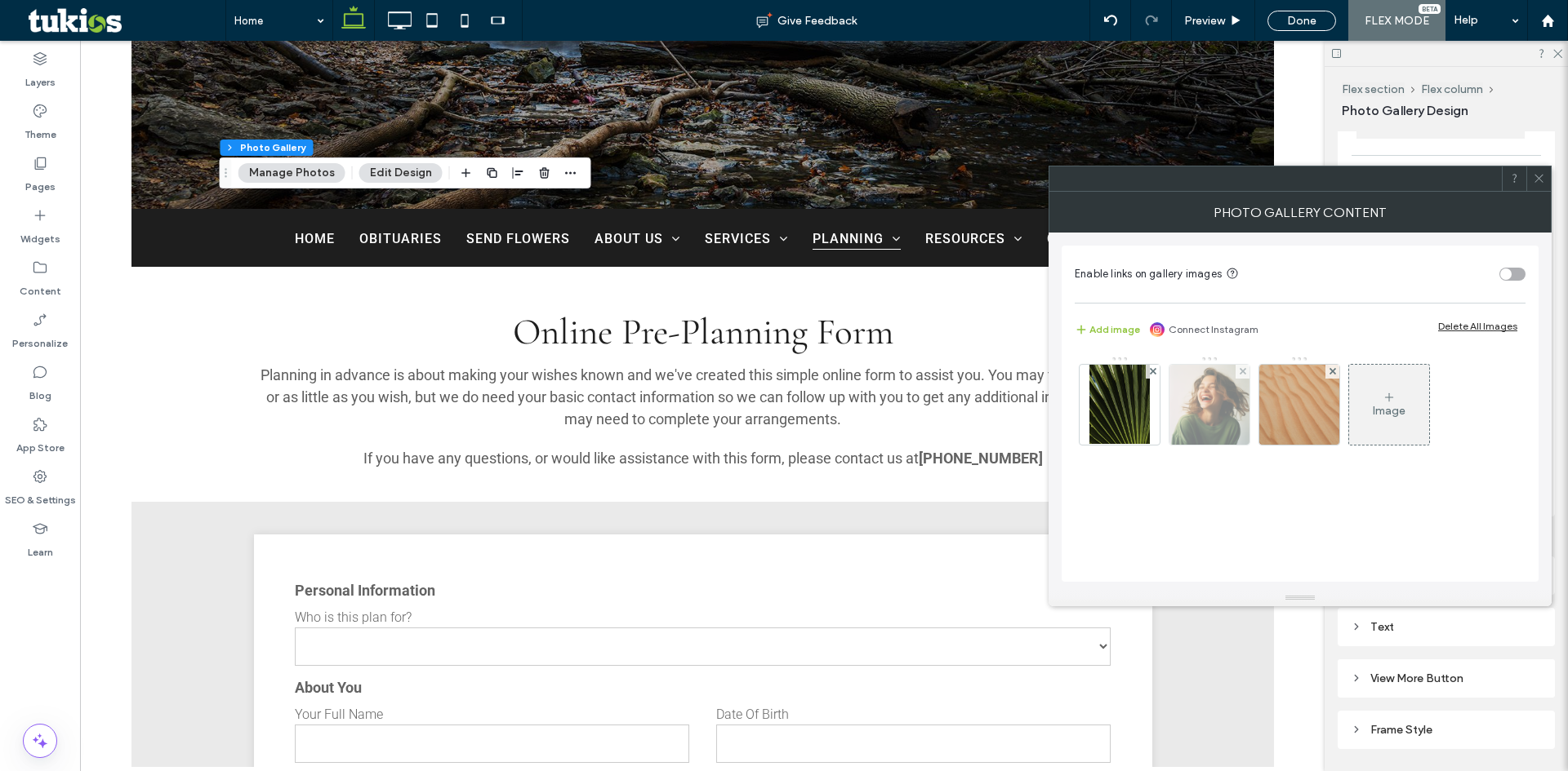
click at [1216, 419] on img at bounding box center [1210, 405] width 80 height 80
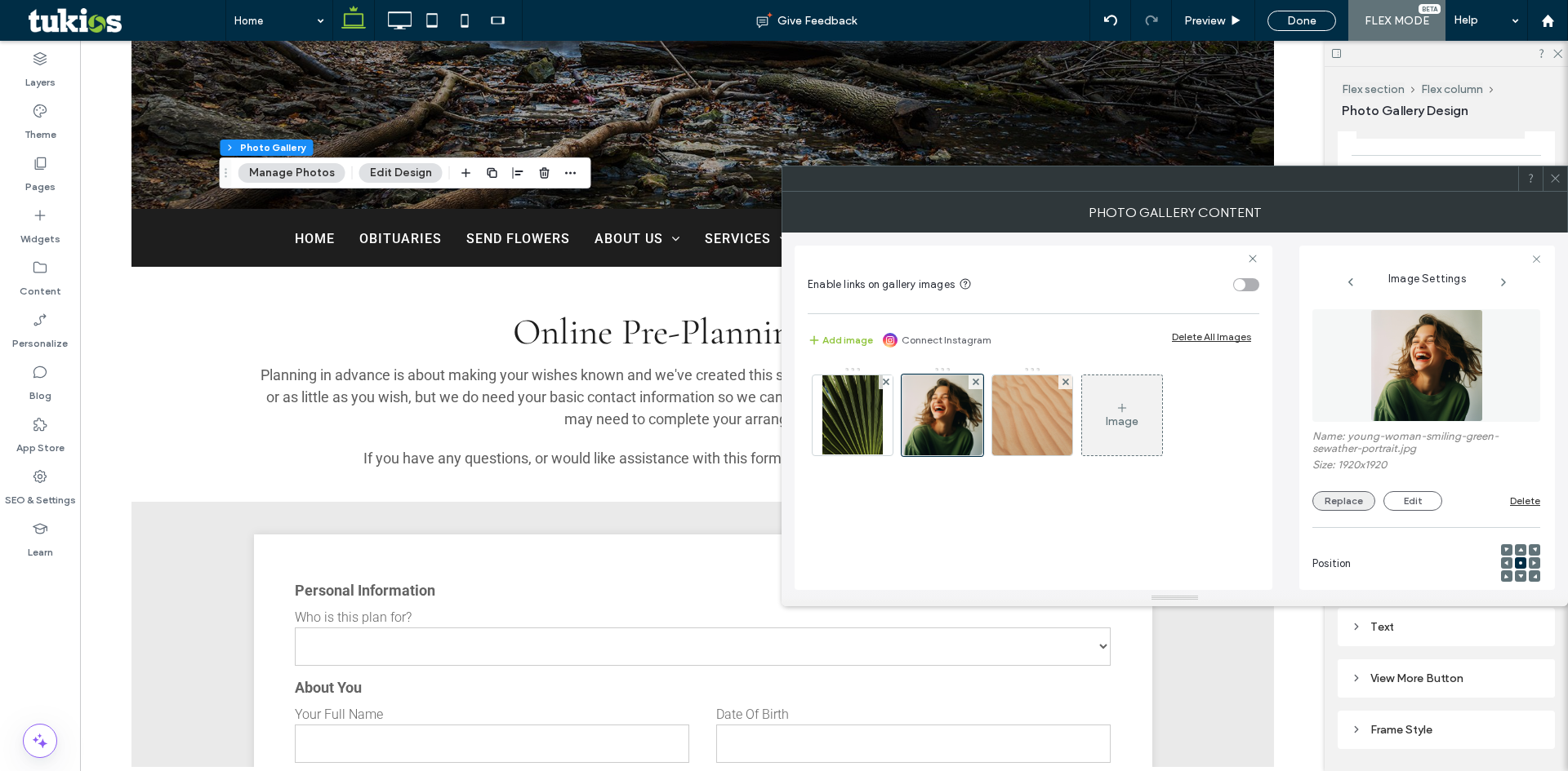
click at [1334, 499] on button "Replace" at bounding box center [1343, 501] width 63 height 20
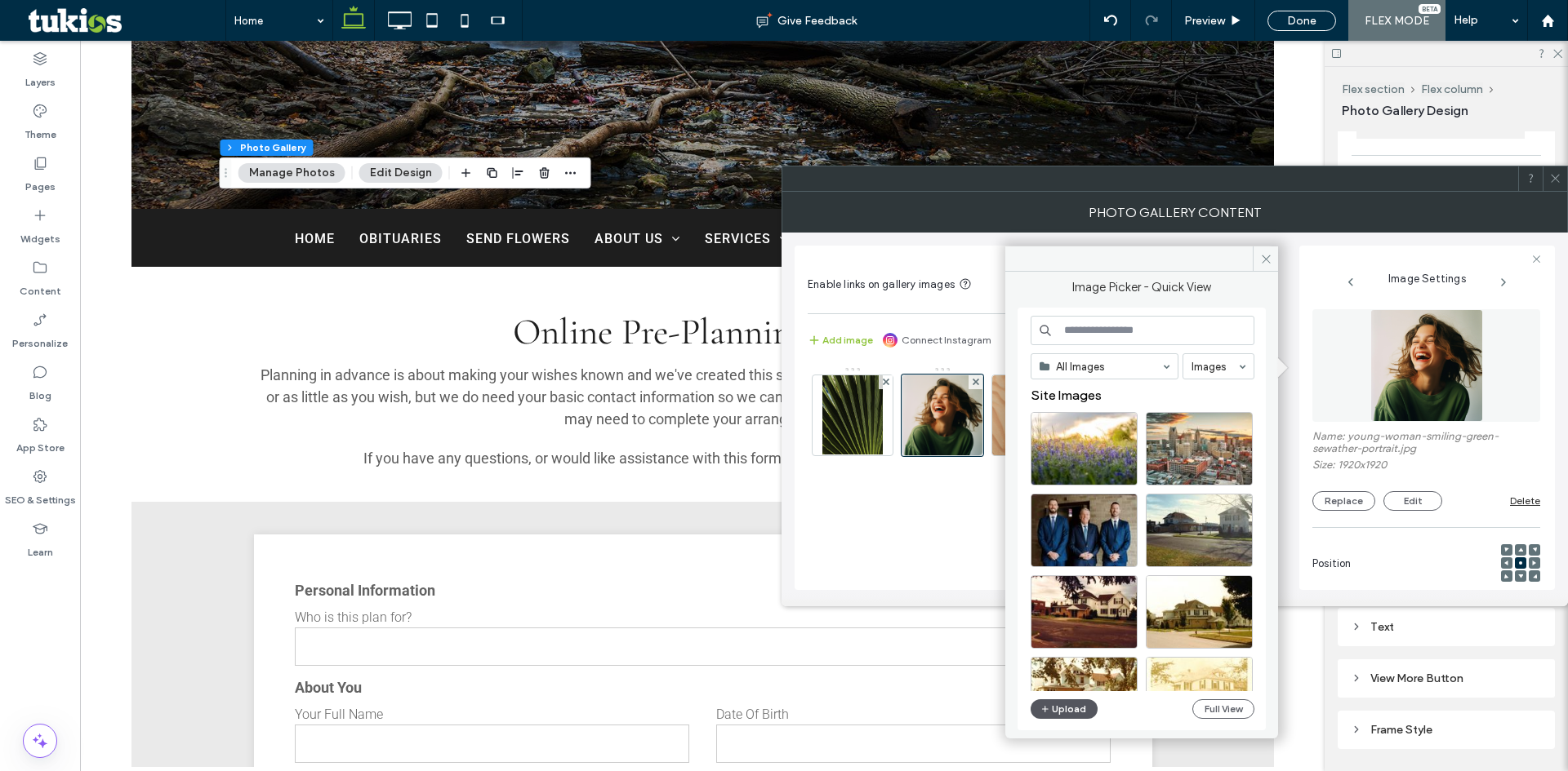
click at [1062, 709] on button "Upload" at bounding box center [1064, 710] width 67 height 20
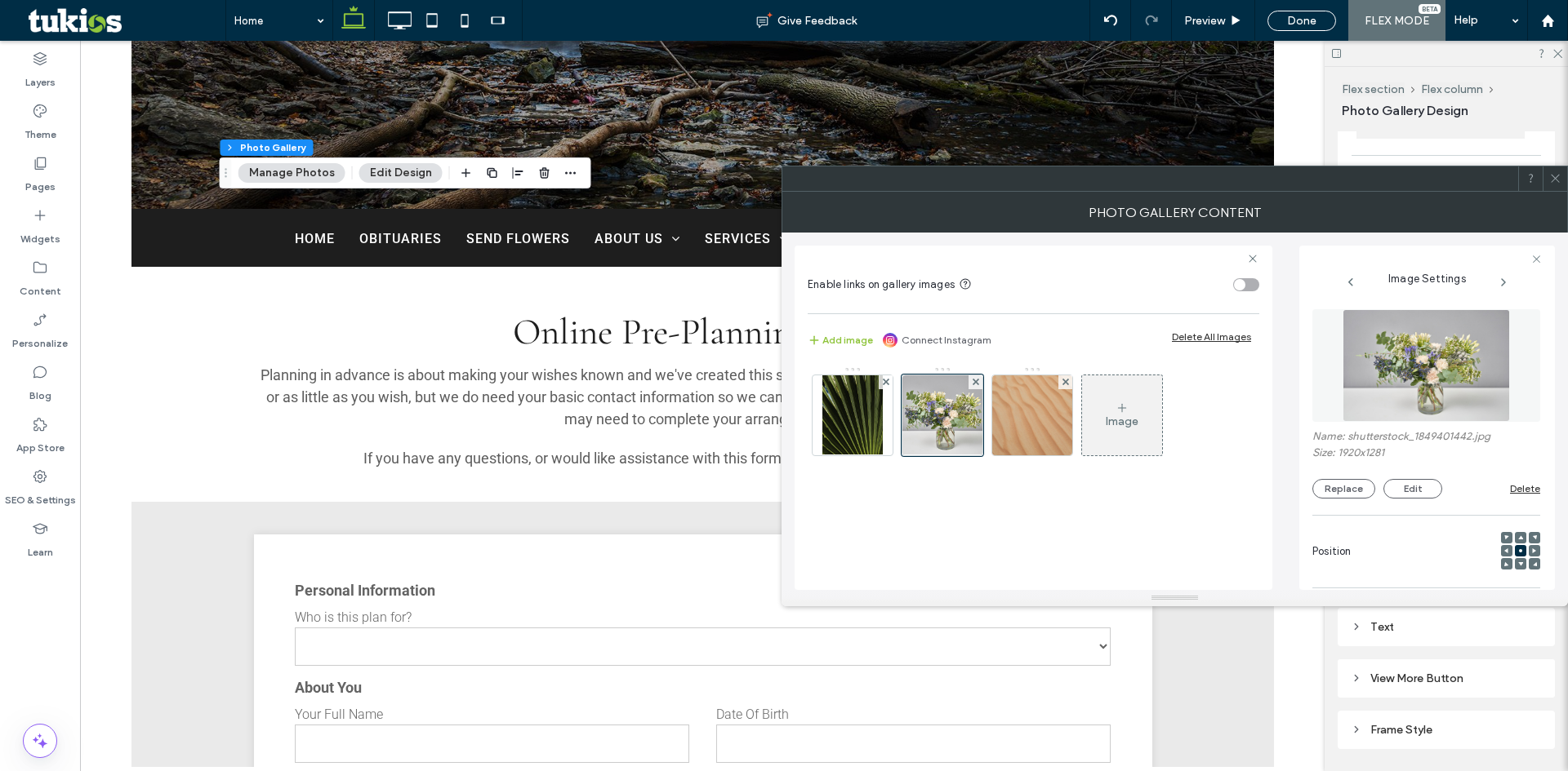
click at [1559, 182] on use at bounding box center [1555, 179] width 8 height 8
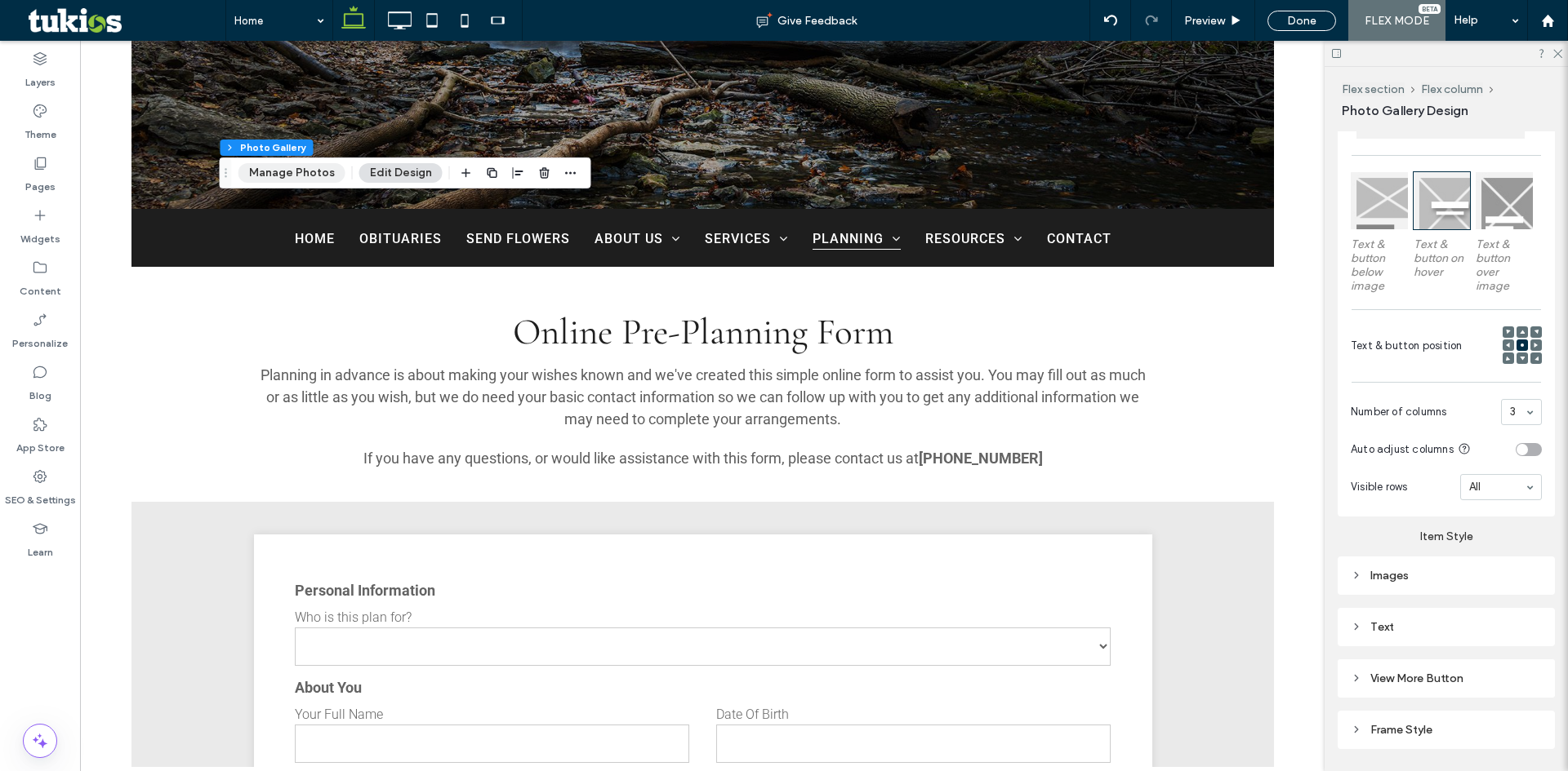
click at [286, 175] on button "Manage Photos" at bounding box center [292, 173] width 107 height 20
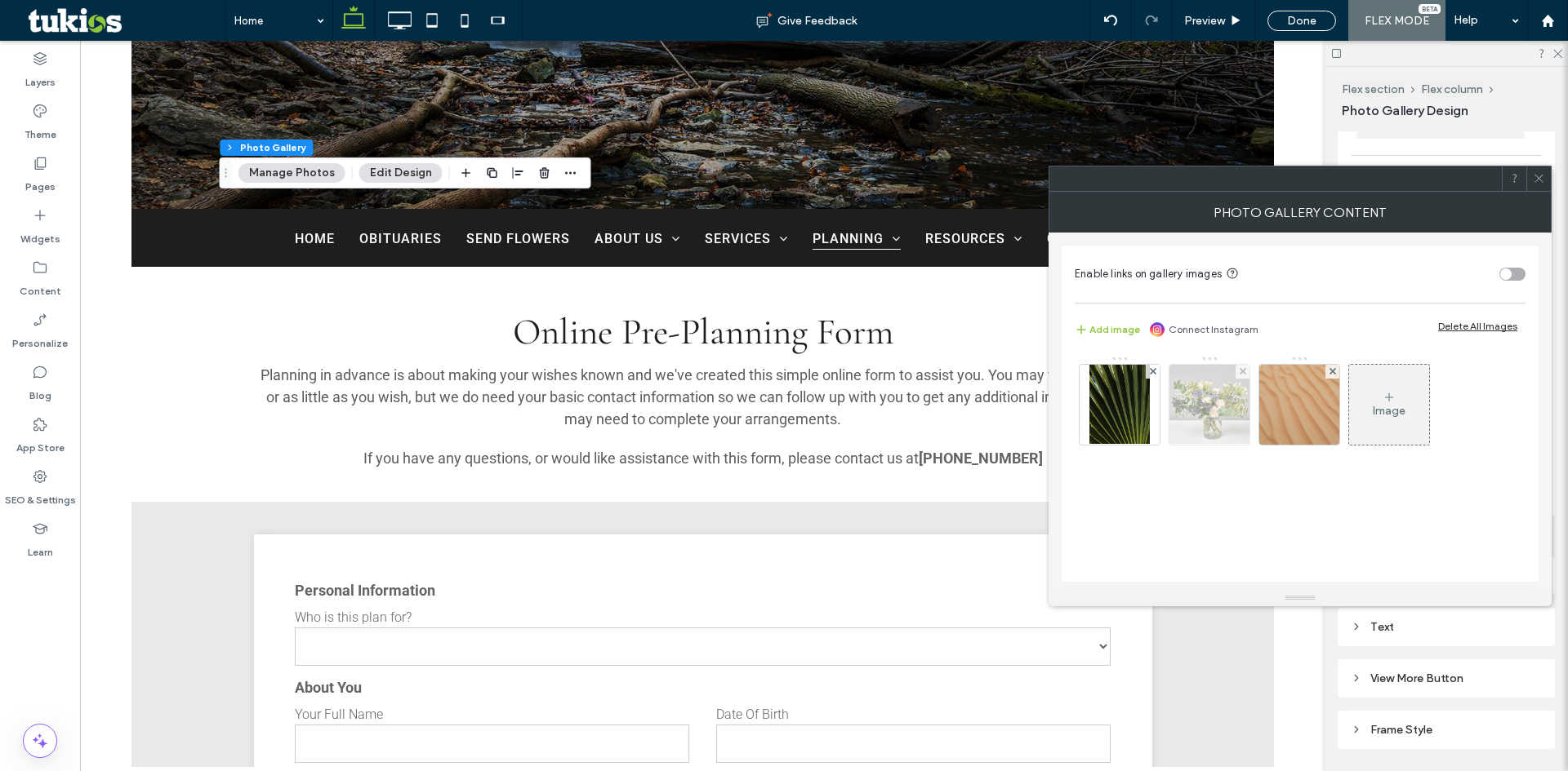
click at [1226, 394] on img at bounding box center [1210, 405] width 120 height 80
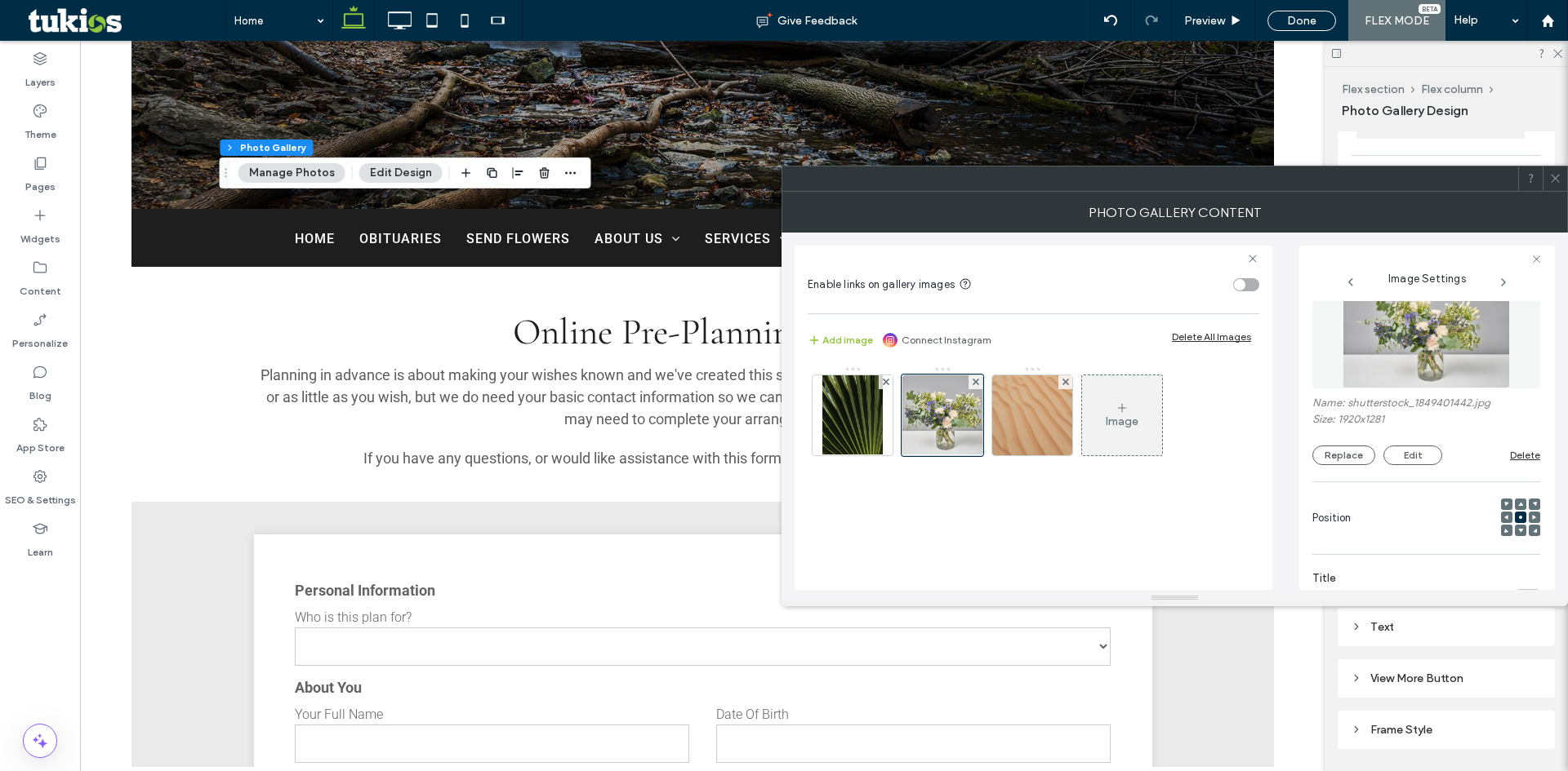
scroll to position [26, 0]
click at [1349, 463] on button "Replace" at bounding box center [1343, 463] width 63 height 20
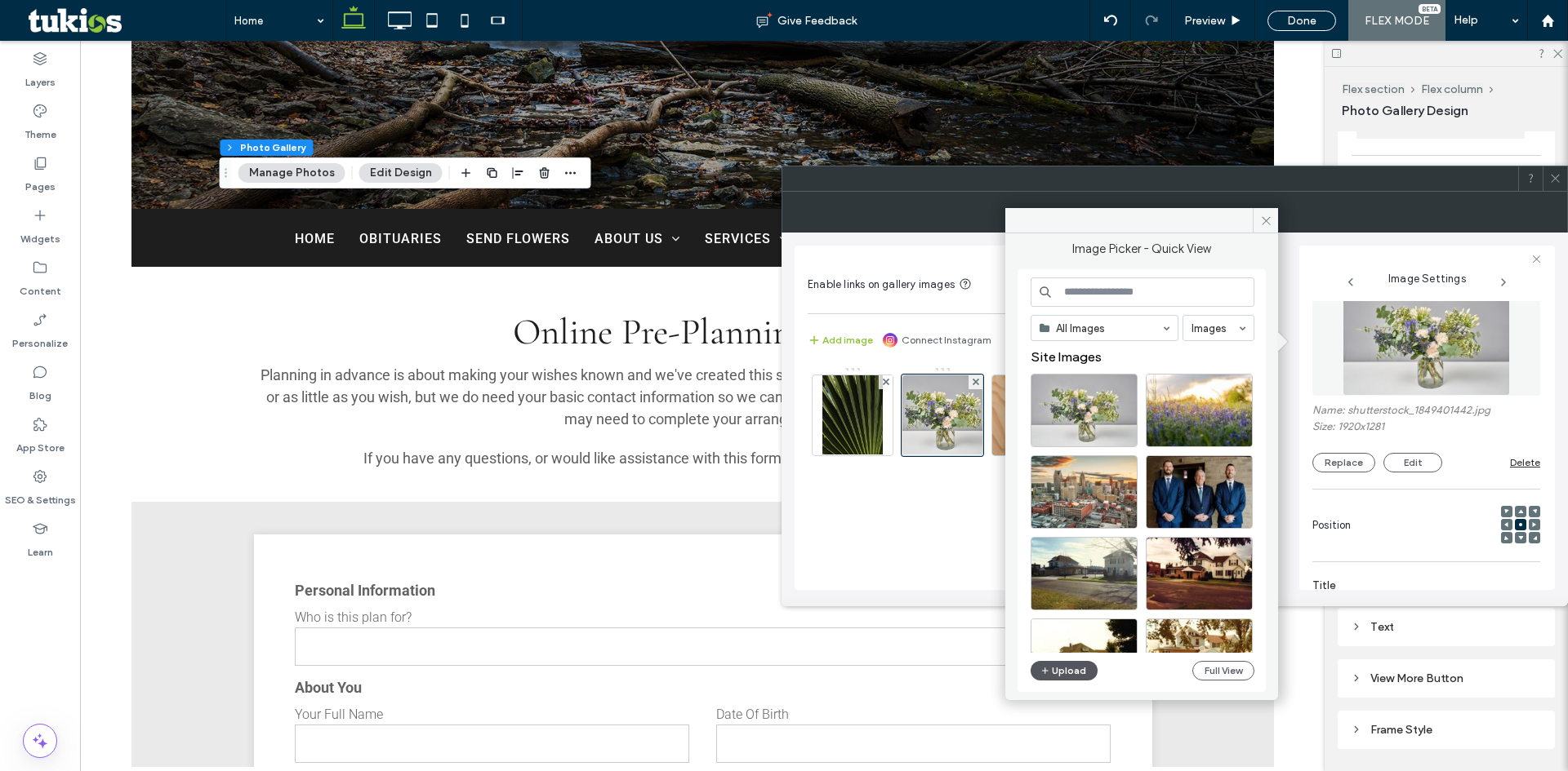
click at [1079, 668] on button "Upload" at bounding box center [1064, 671] width 67 height 20
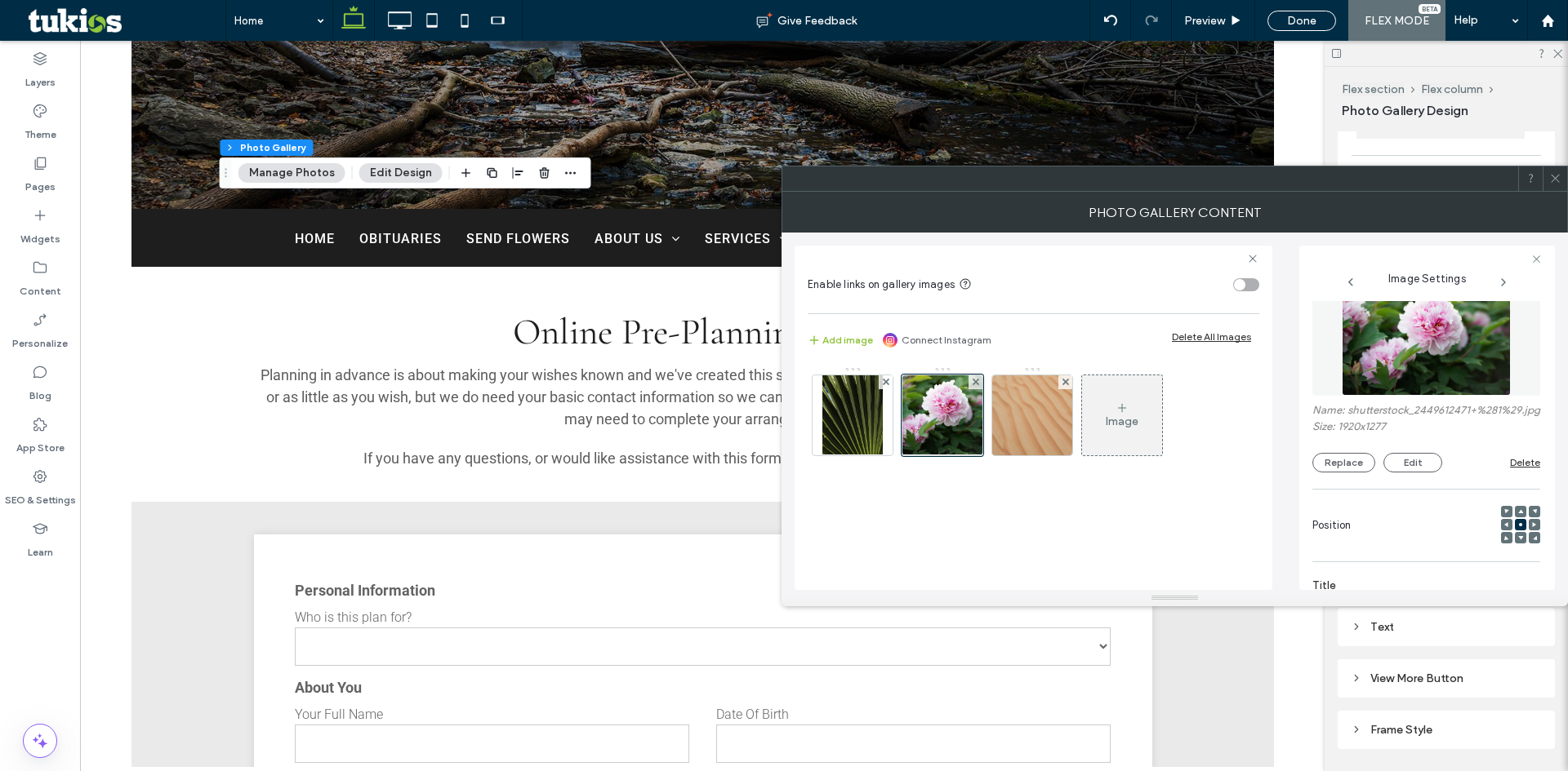
click at [1561, 177] on icon at bounding box center [1555, 178] width 12 height 12
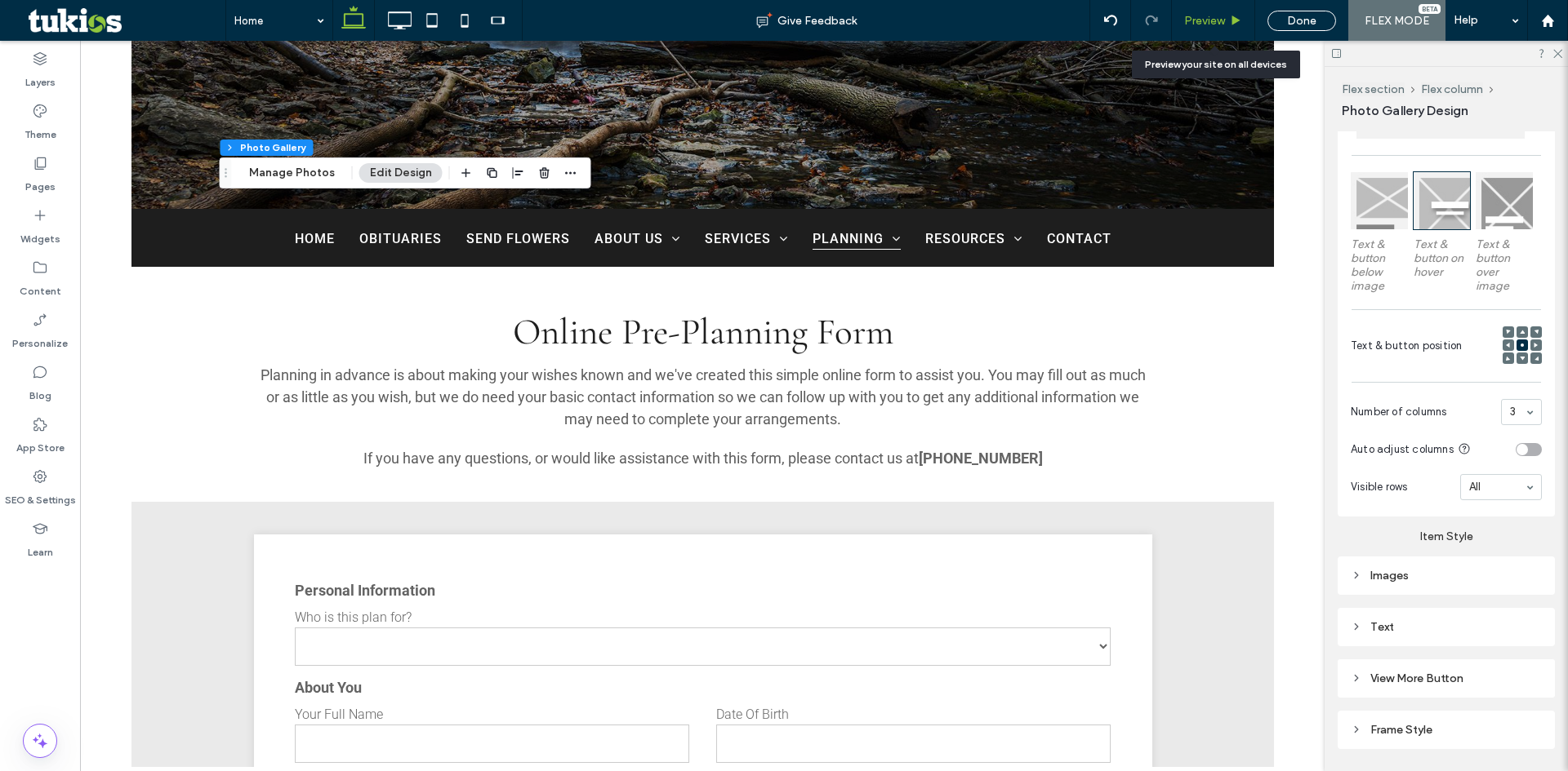
click at [1230, 17] on icon at bounding box center [1235, 20] width 12 height 12
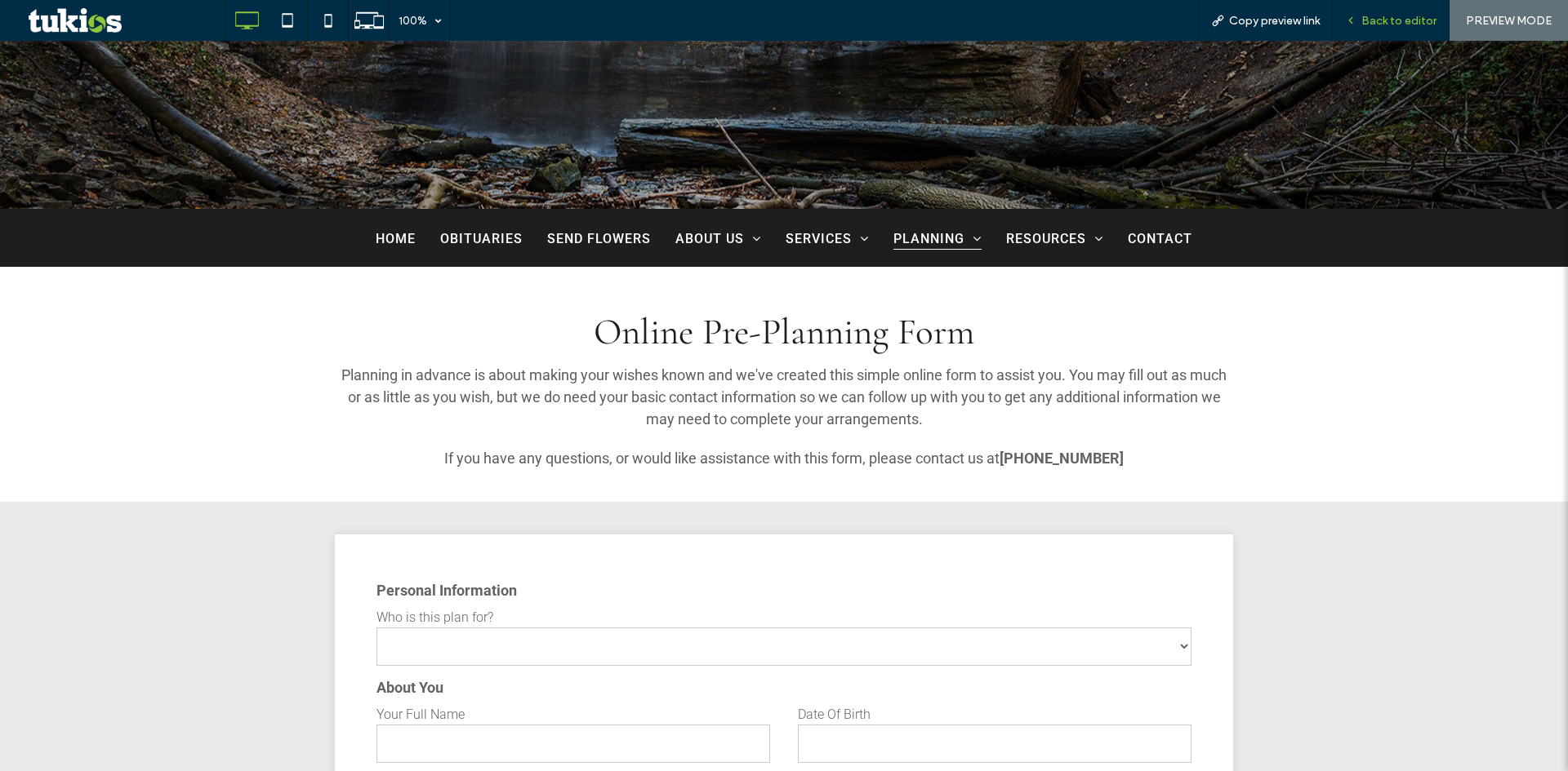
click at [1387, 25] on span "Back to editor" at bounding box center [1399, 20] width 75 height 14
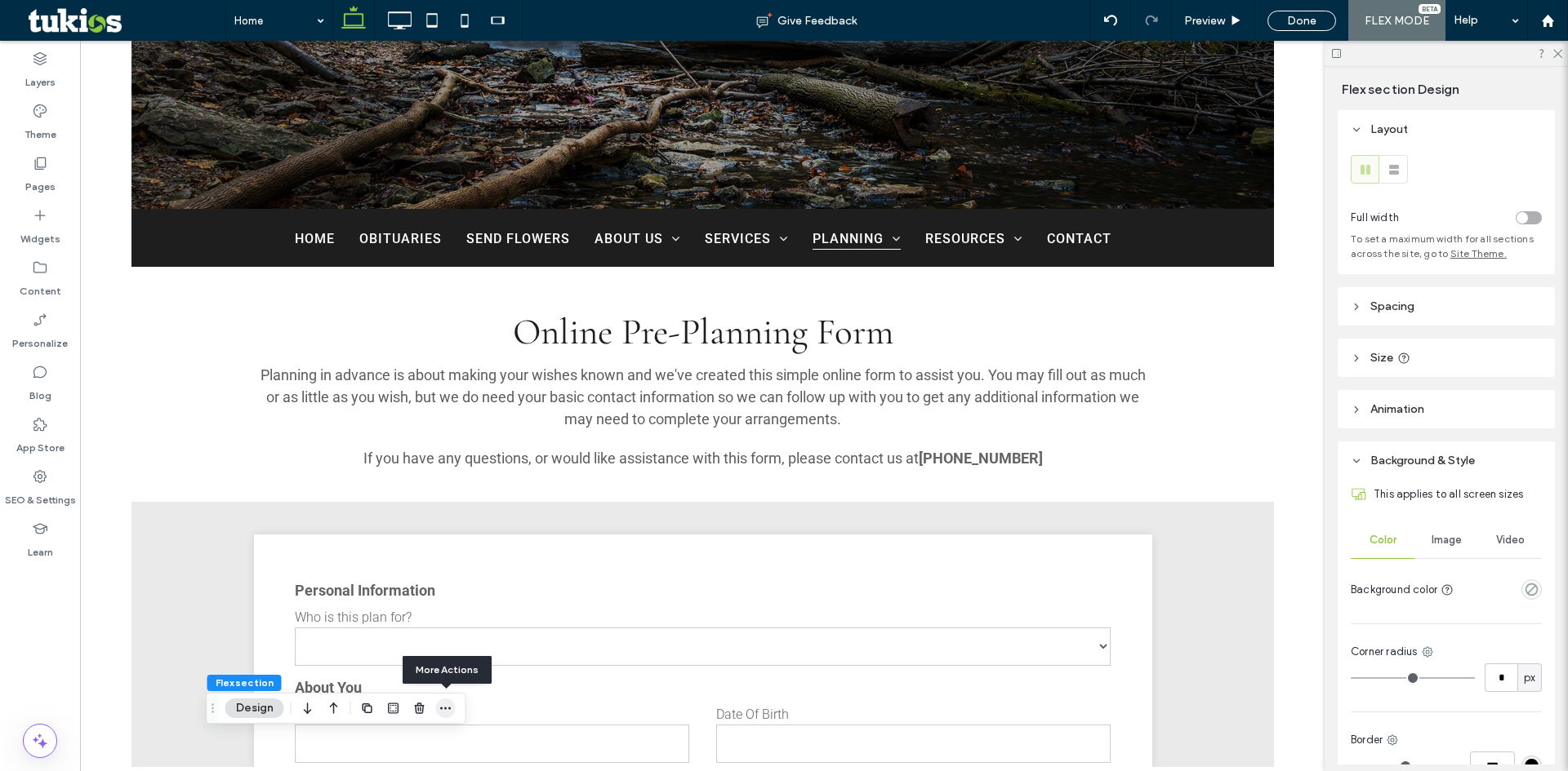
click at [443, 706] on icon "button" at bounding box center [446, 709] width 13 height 13
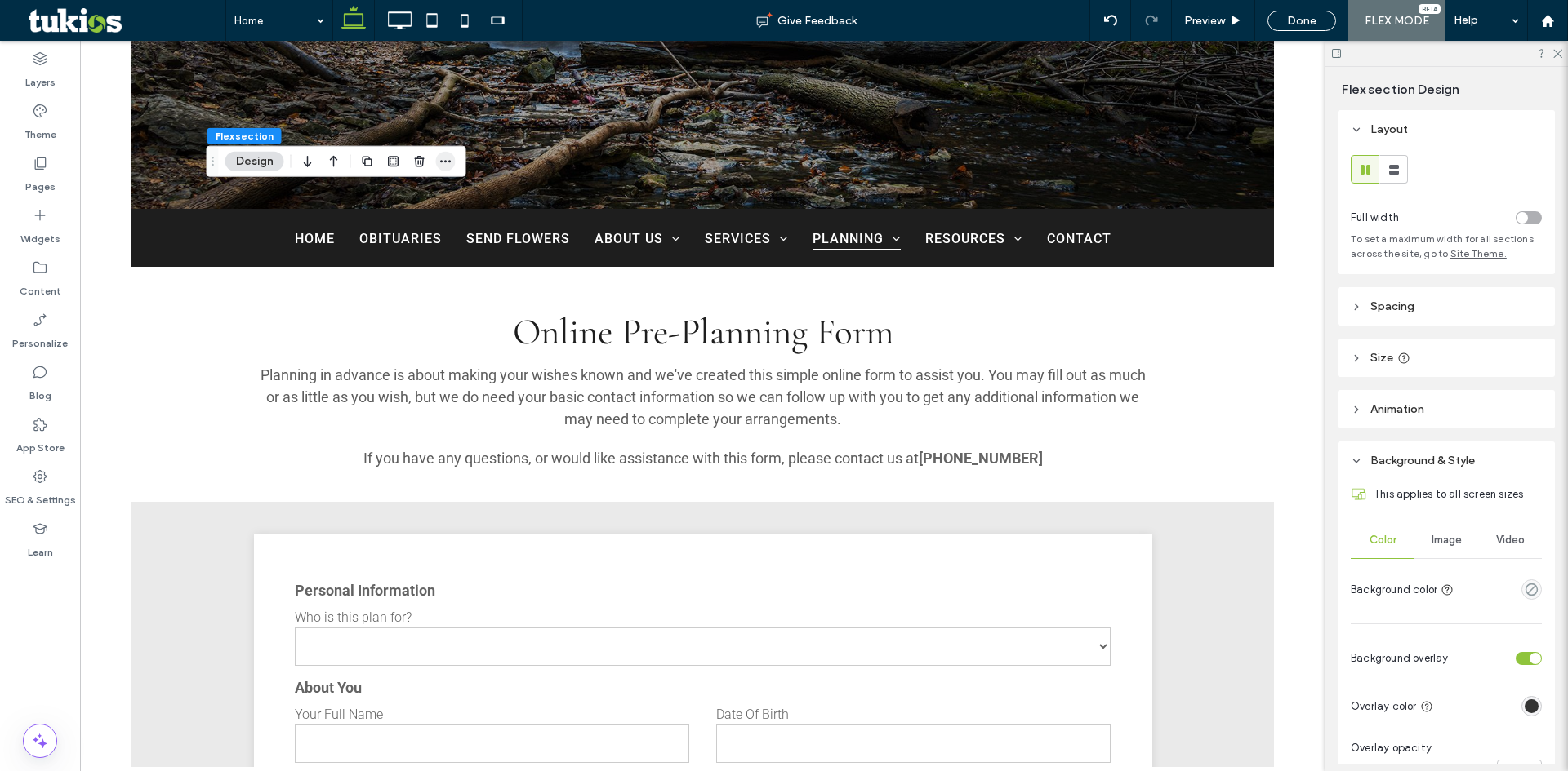
click at [447, 155] on icon "button" at bounding box center [446, 162] width 13 height 13
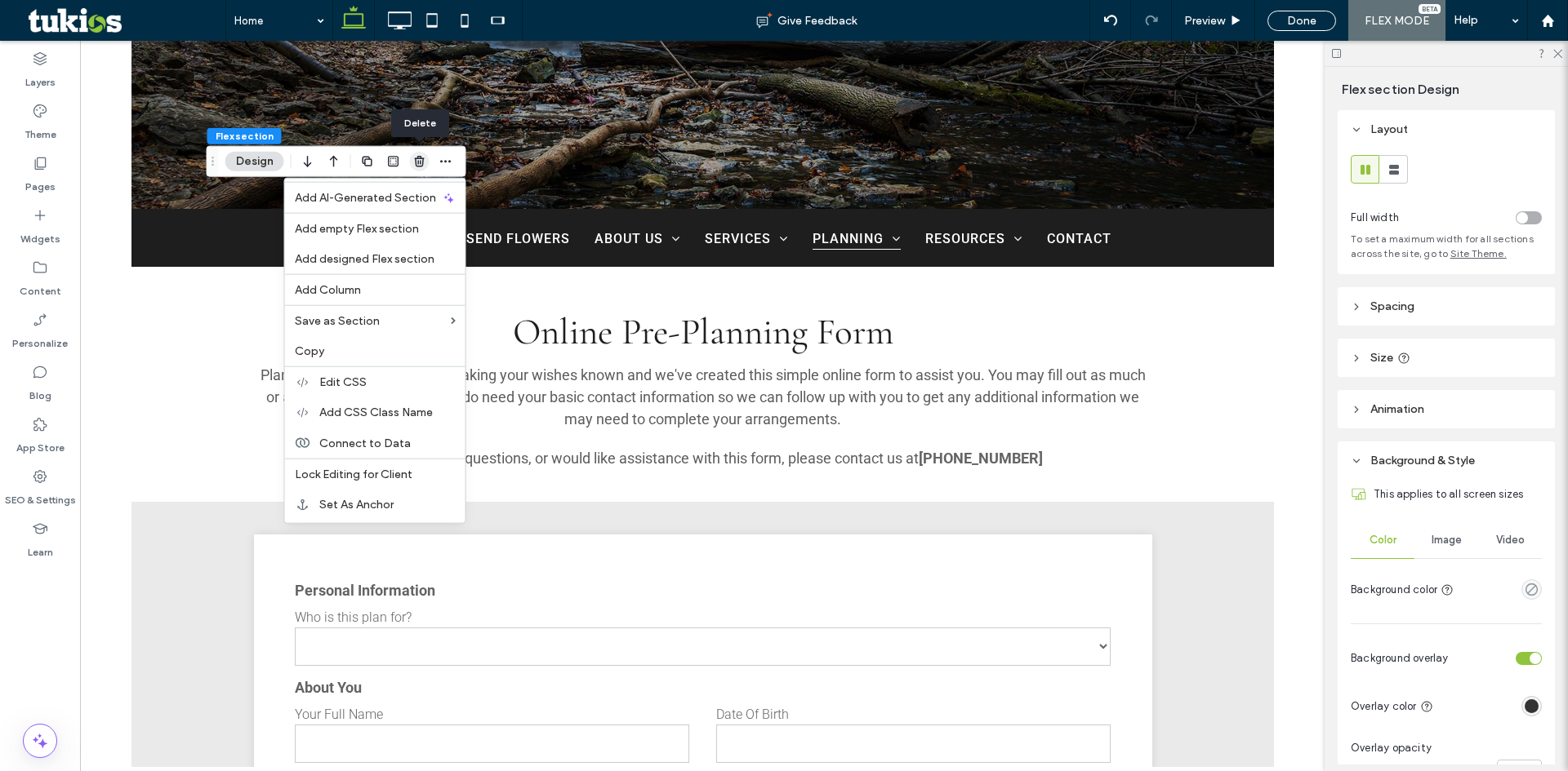
click at [419, 158] on icon "button" at bounding box center [420, 162] width 13 height 13
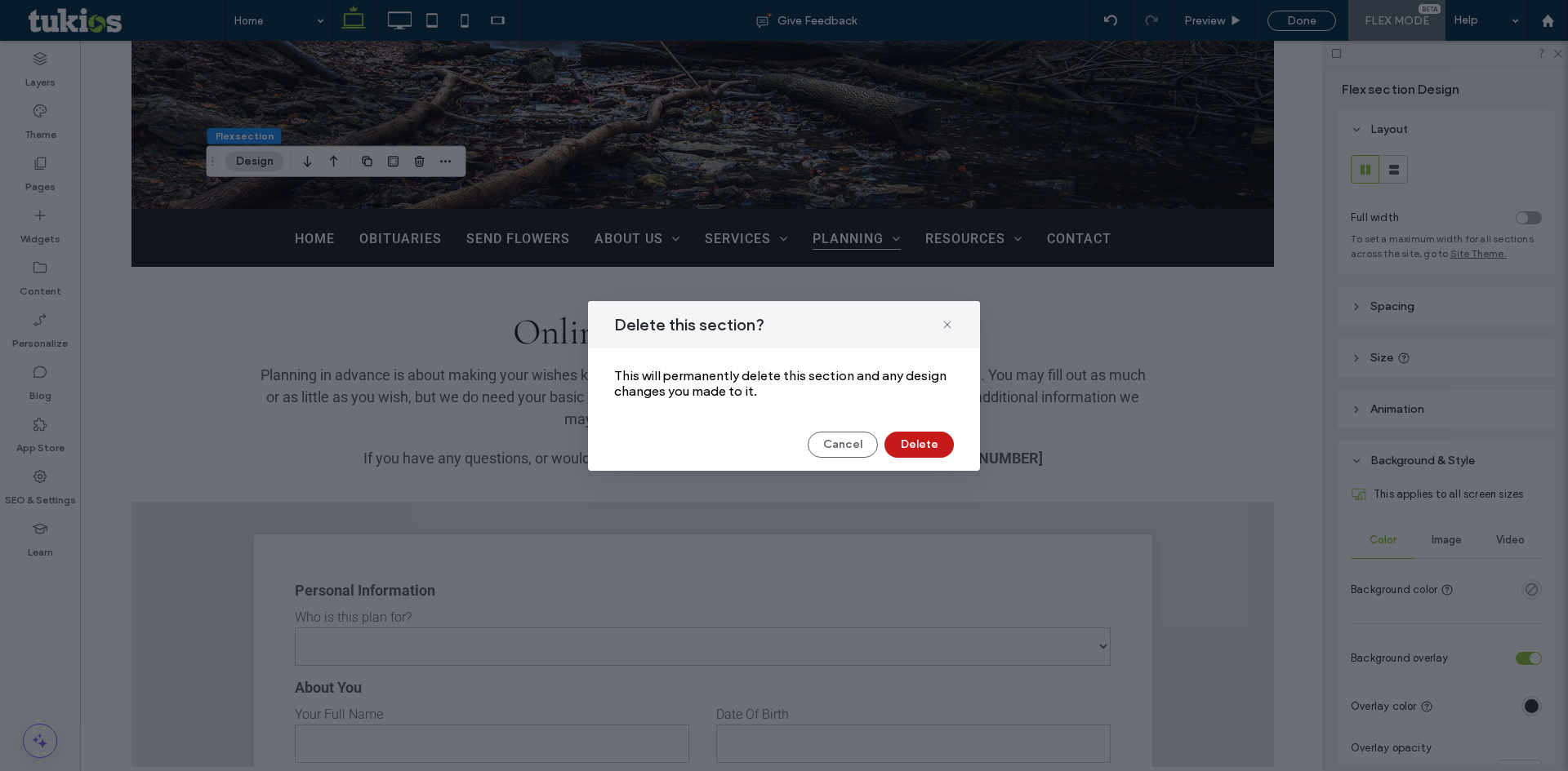
click at [899, 449] on button "Delete" at bounding box center [919, 445] width 70 height 26
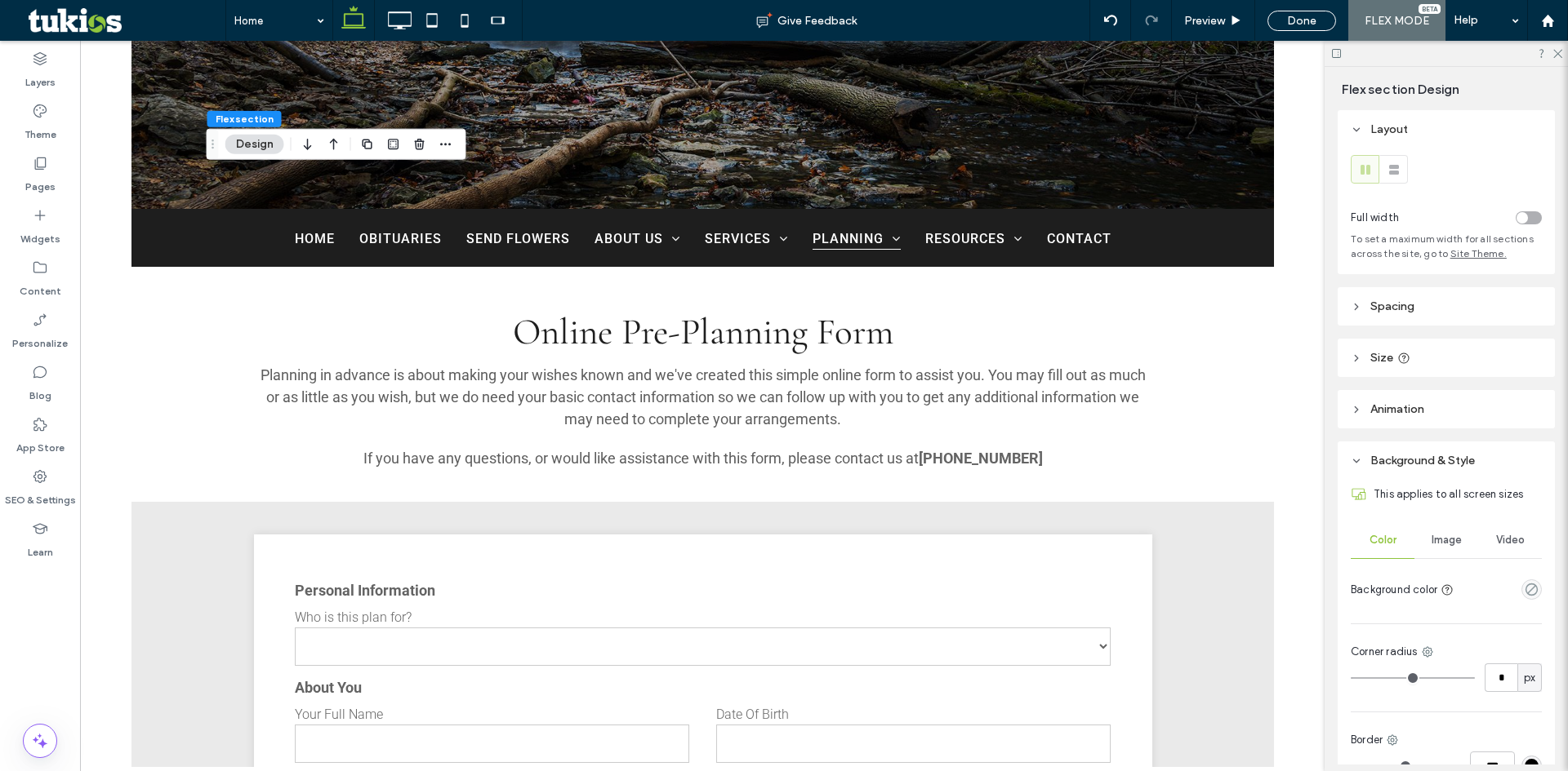
click at [1396, 303] on span "Spacing" at bounding box center [1392, 306] width 44 height 14
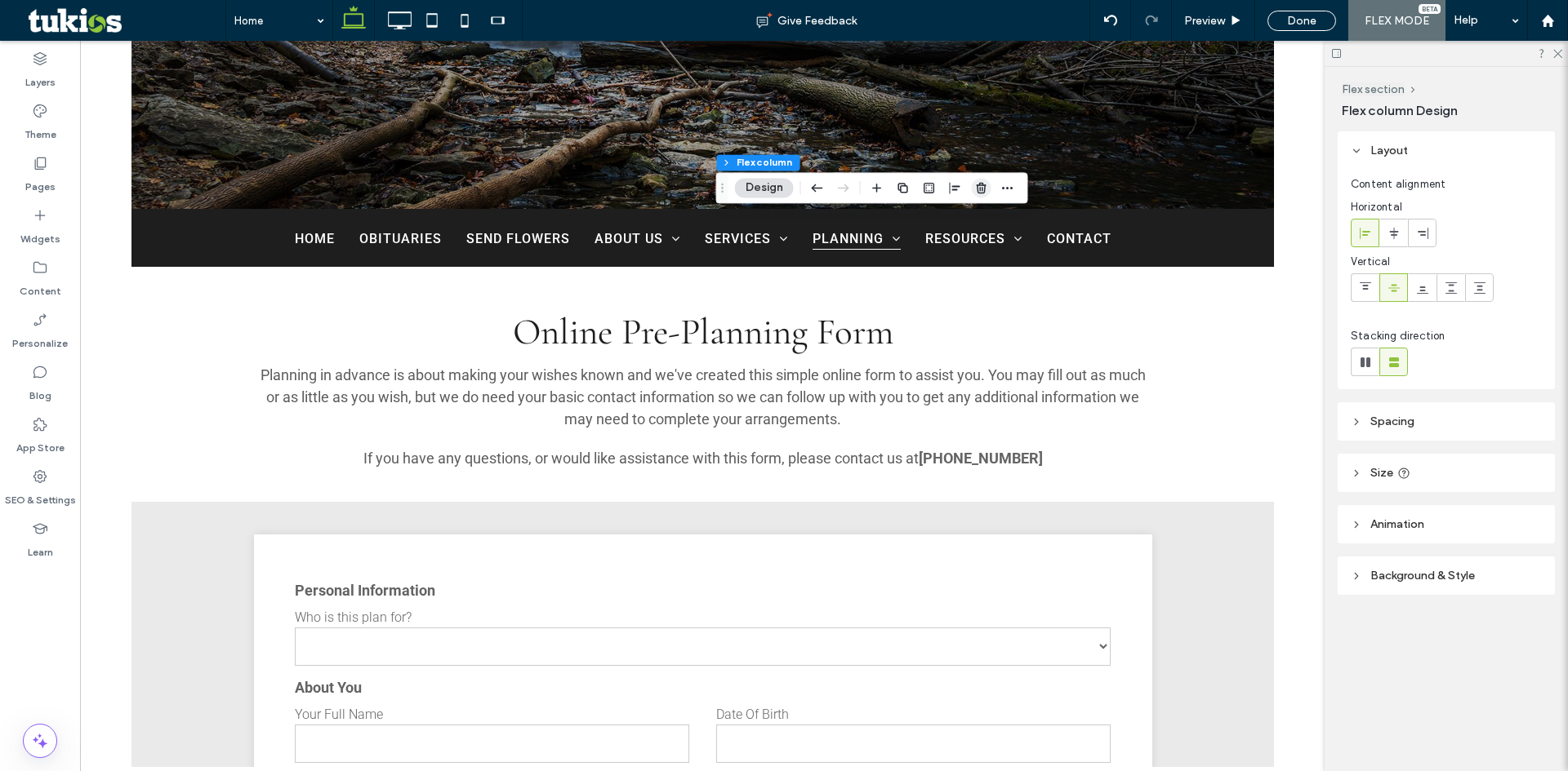
click at [980, 183] on use "button" at bounding box center [981, 188] width 10 height 11
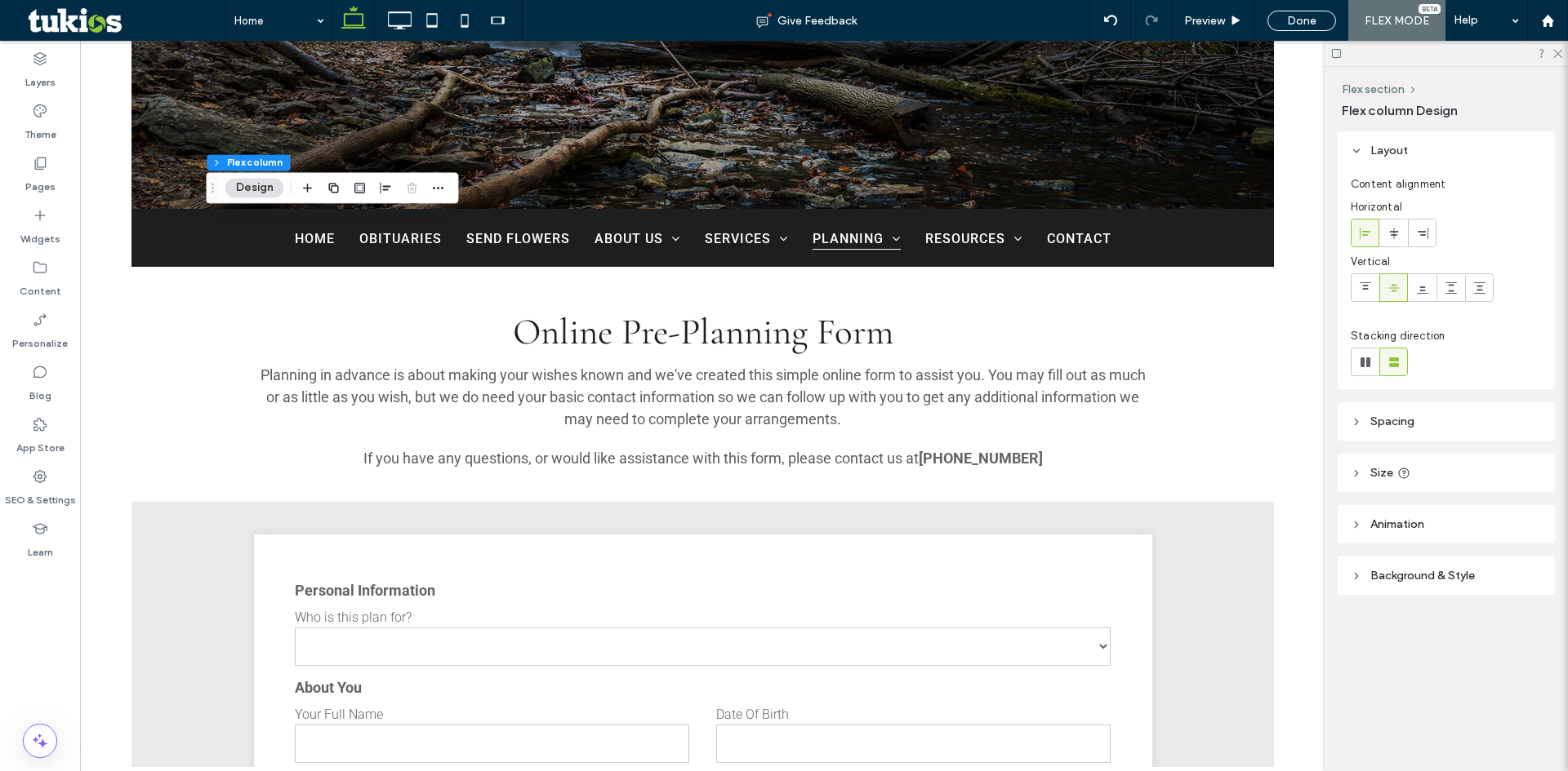
click at [1382, 566] on header "Background & Style" at bounding box center [1446, 576] width 218 height 38
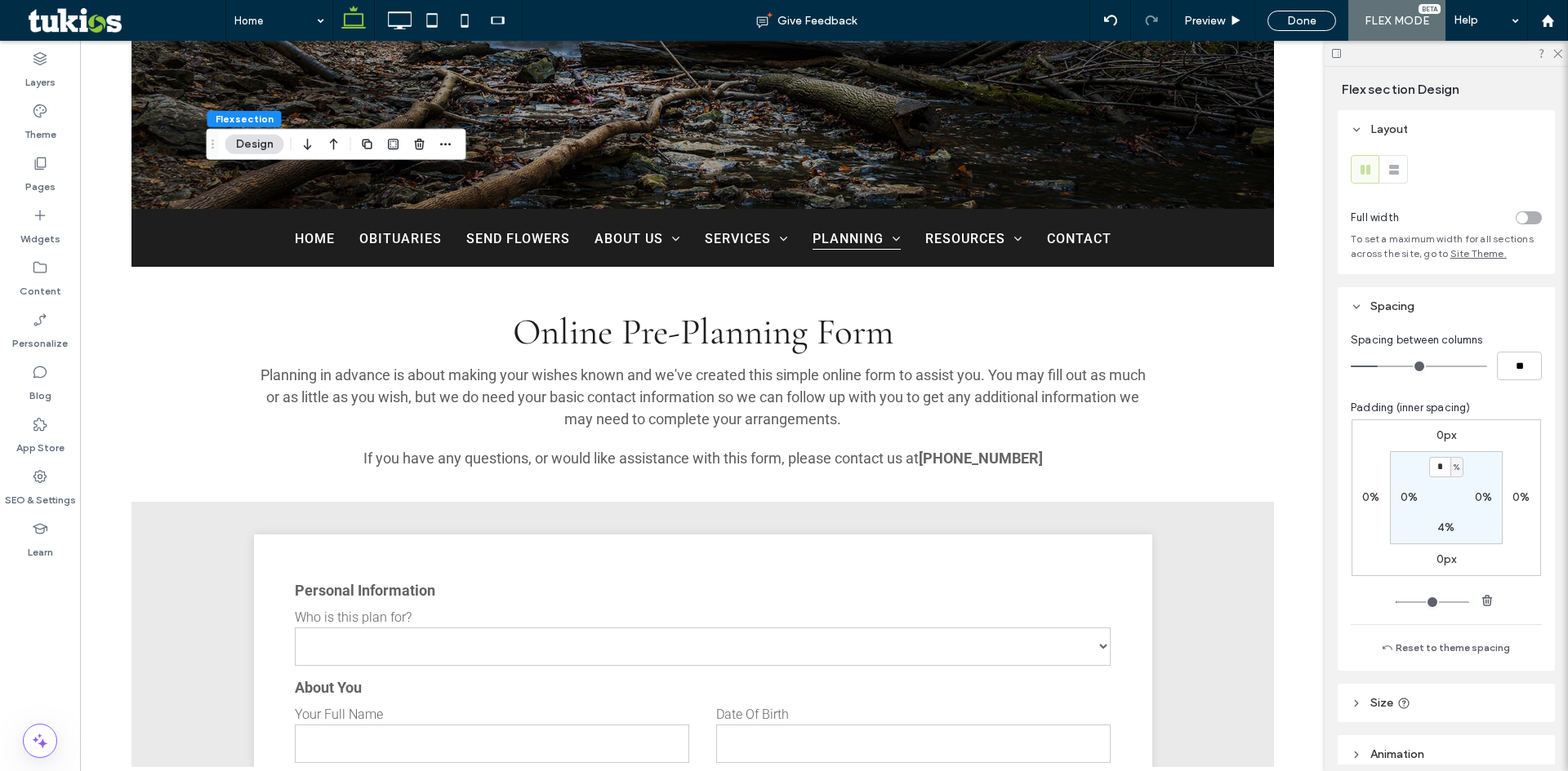
click at [1516, 219] on div "toggle" at bounding box center [1522, 218] width 11 height 11
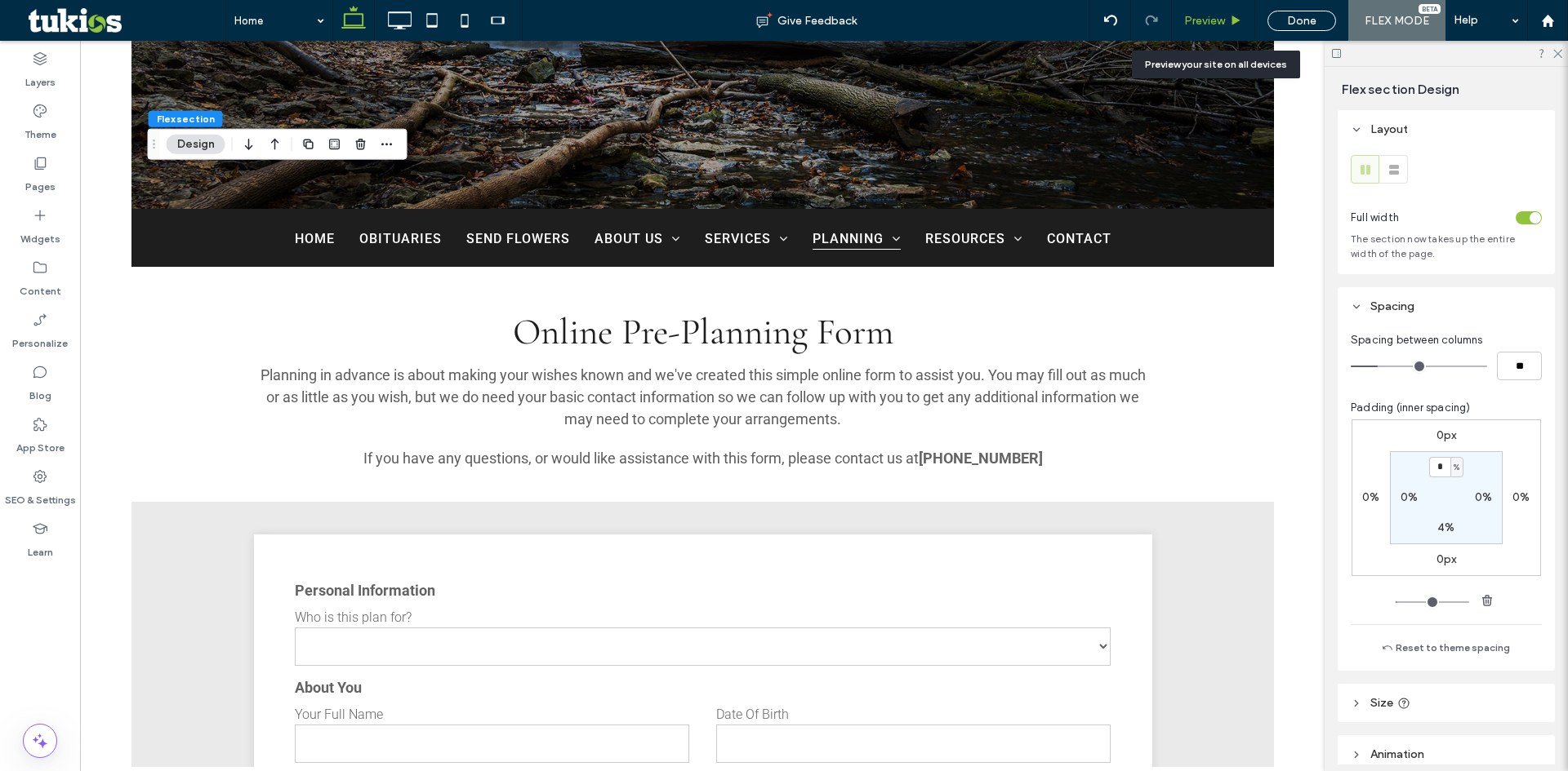
click at [1212, 18] on span "Preview" at bounding box center [1205, 20] width 41 height 14
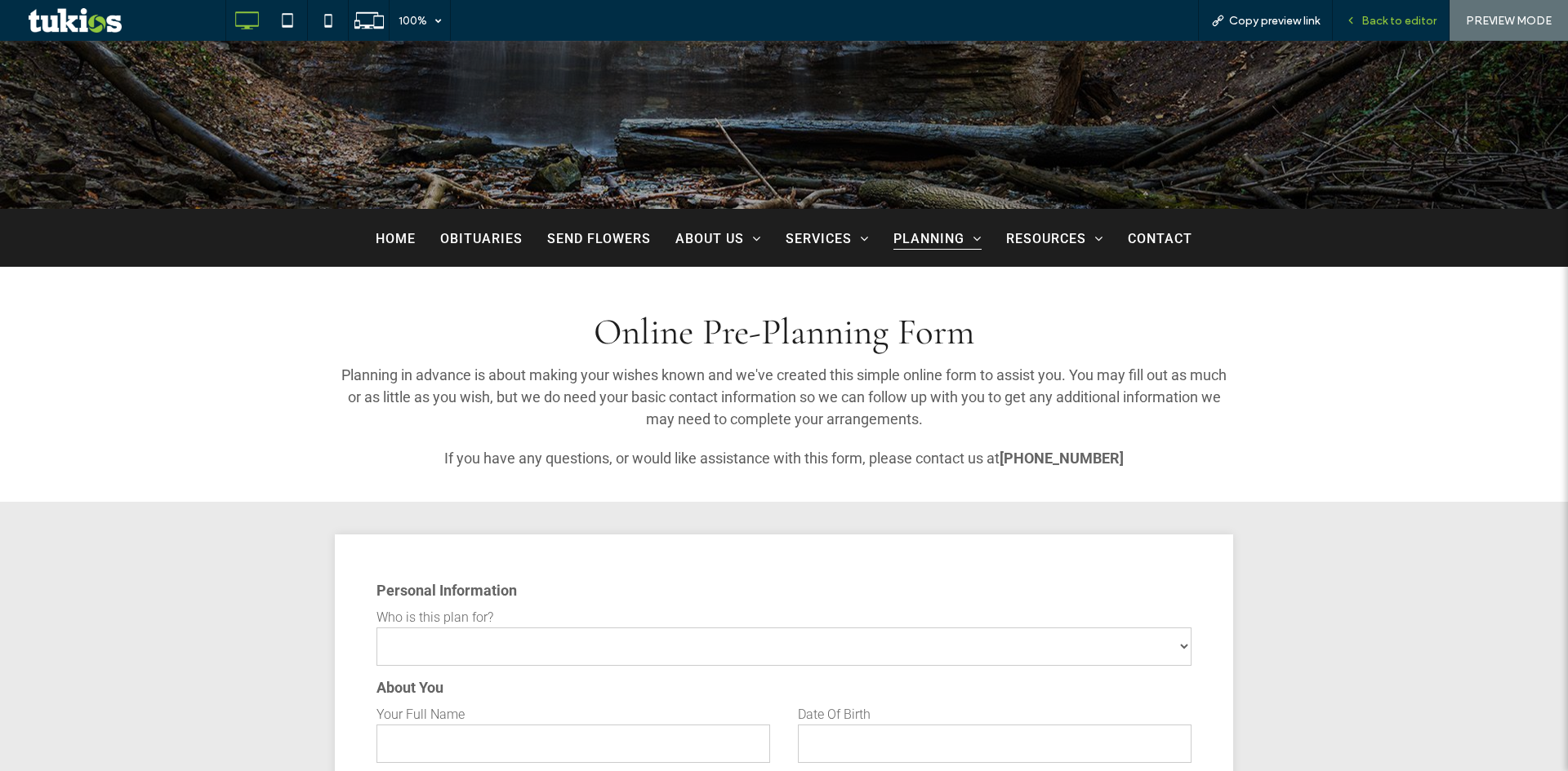
click at [1386, 20] on span "Back to editor" at bounding box center [1399, 20] width 75 height 14
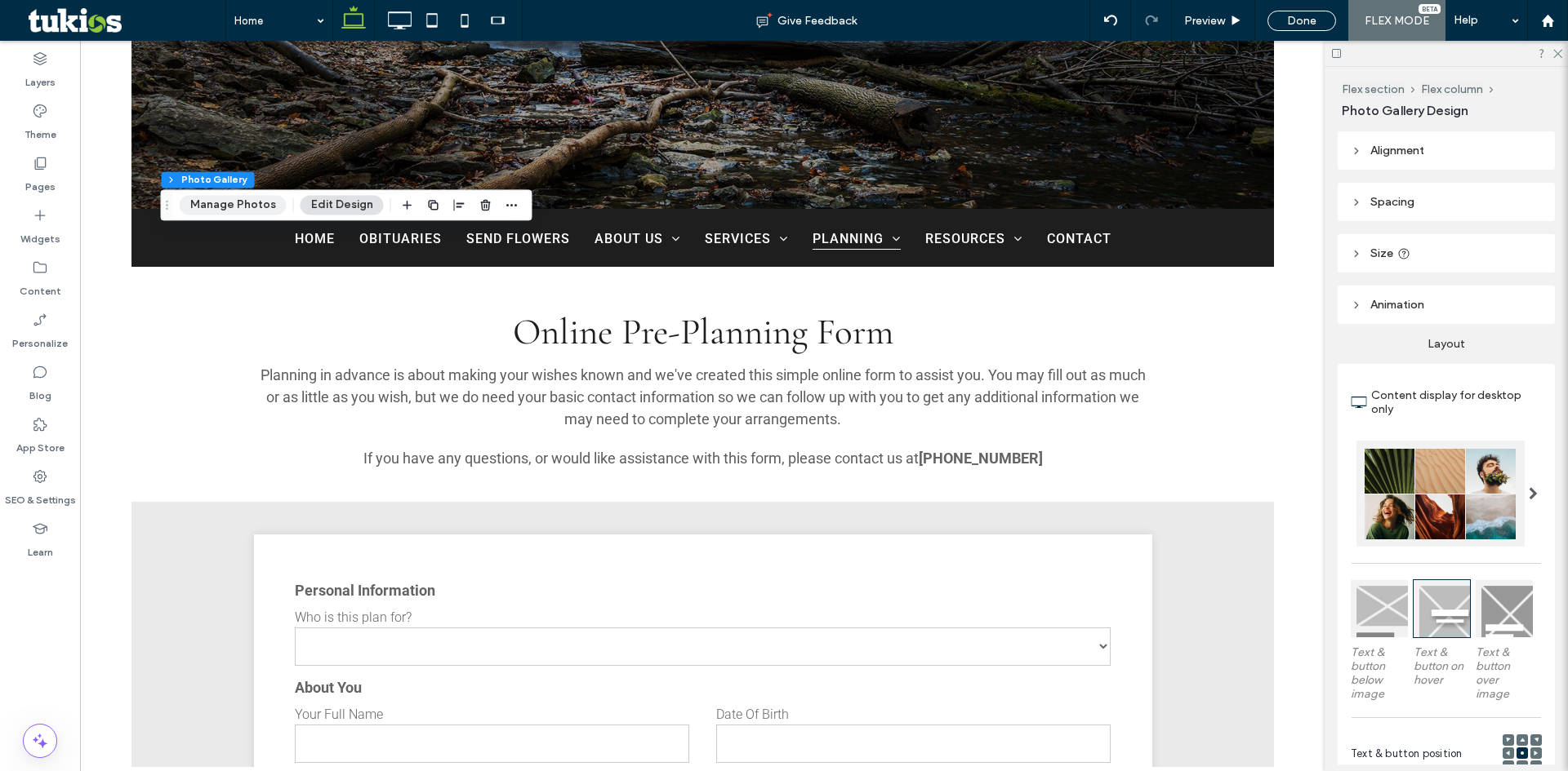
click at [227, 200] on button "Manage Photos" at bounding box center [233, 205] width 107 height 20
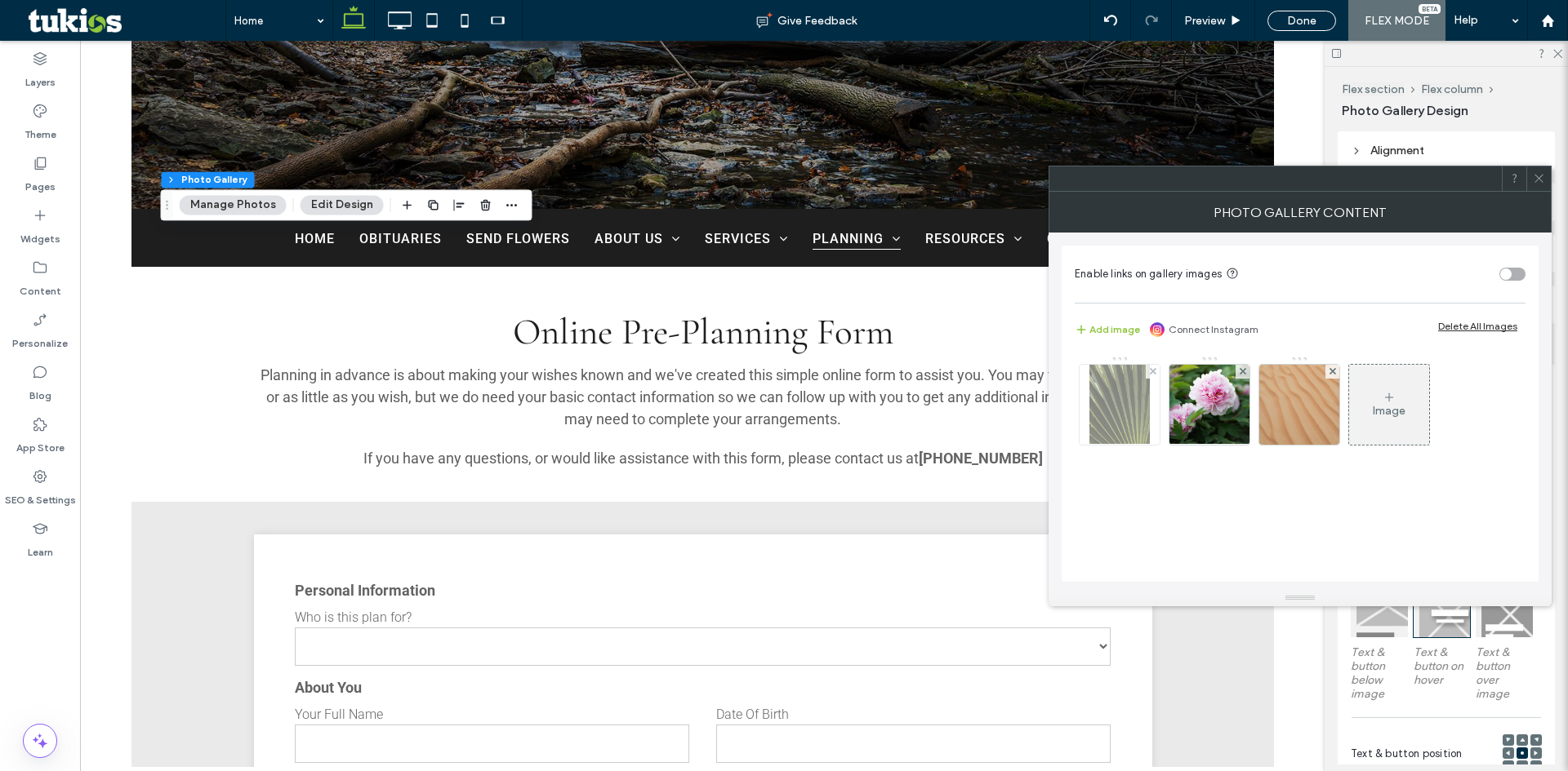
click at [1146, 414] on img at bounding box center [1120, 405] width 61 height 80
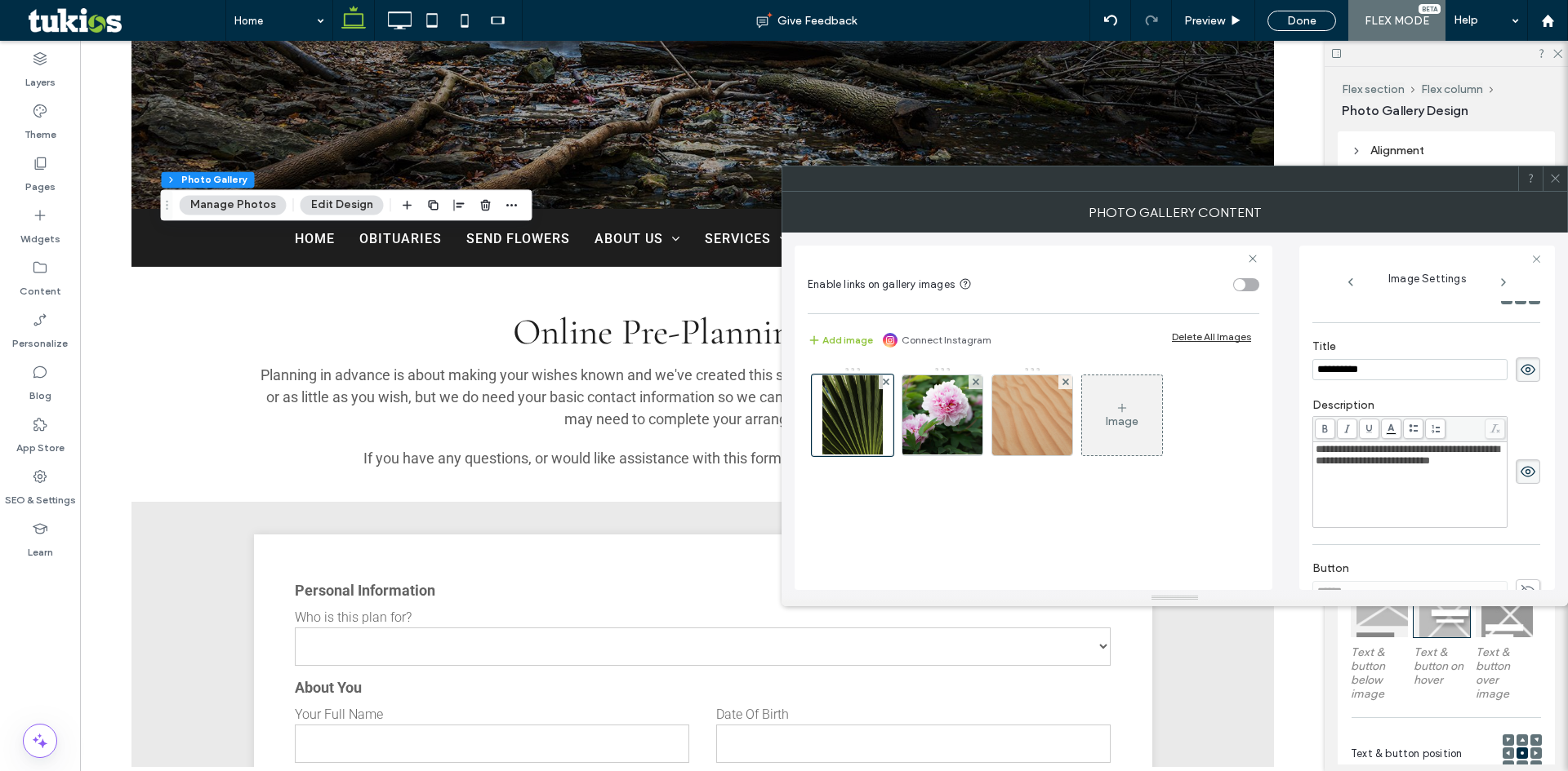
scroll to position [247, 0]
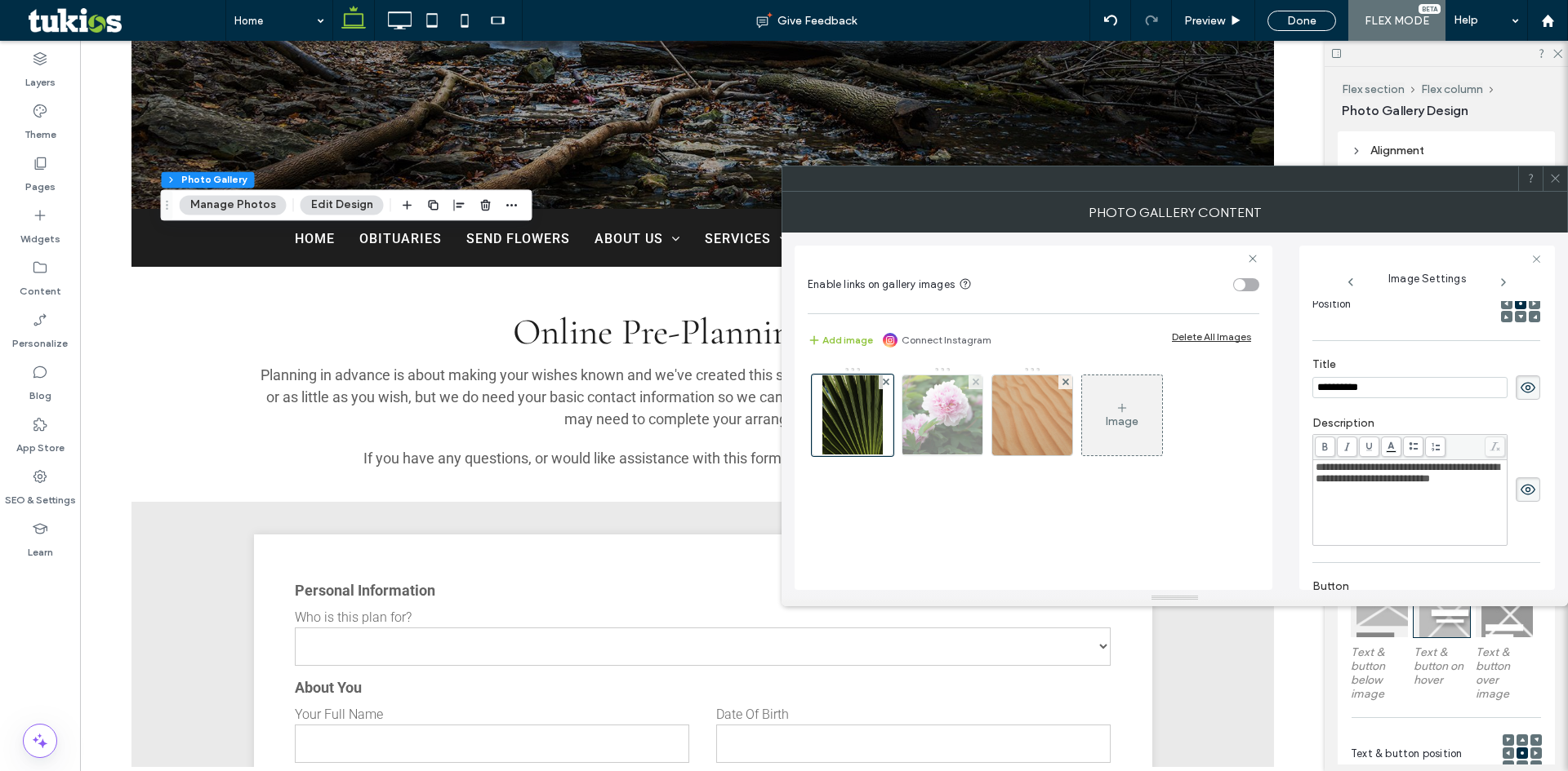
click at [952, 430] on img at bounding box center [941, 415] width 120 height 80
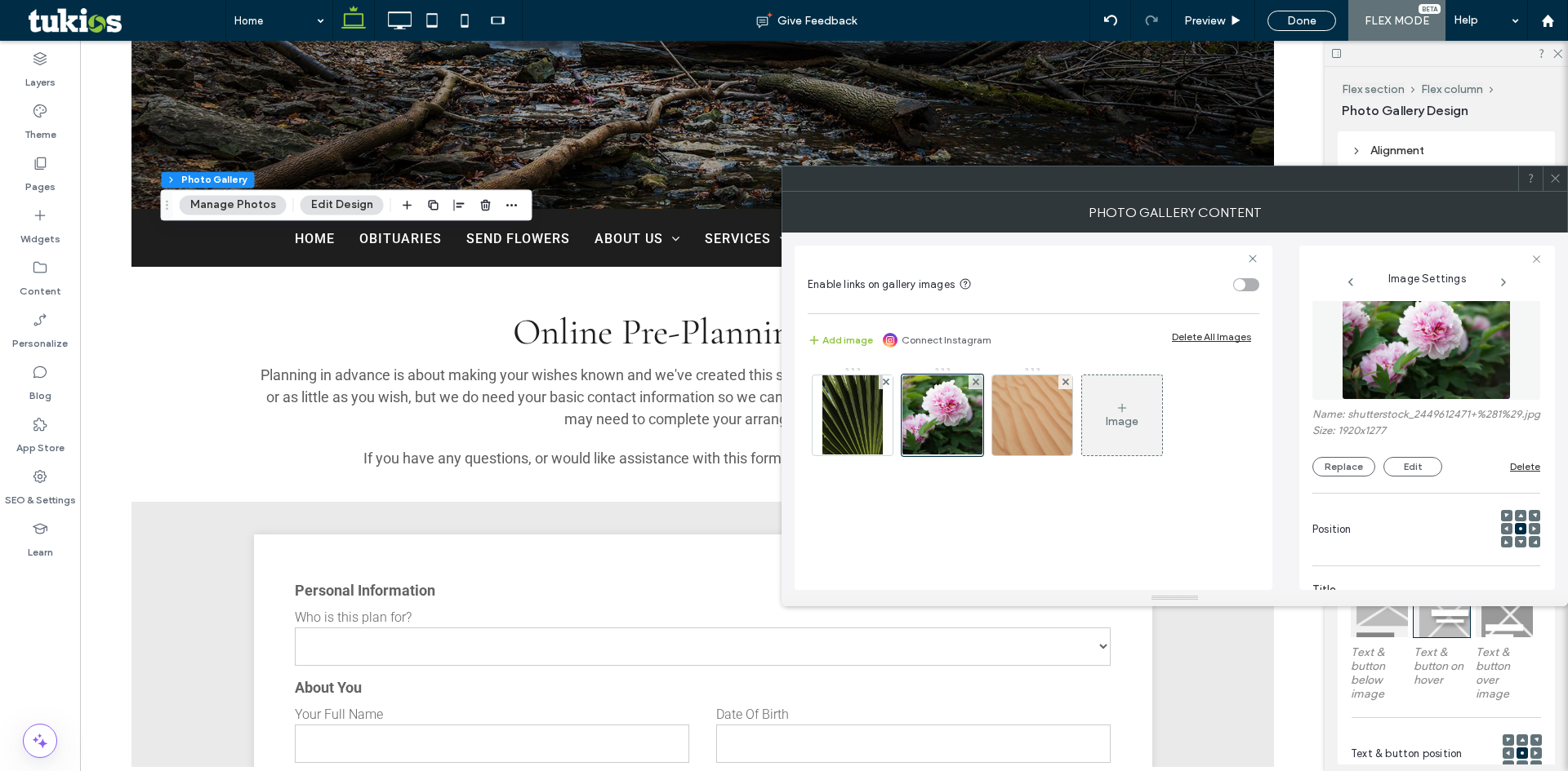
scroll to position [0, 0]
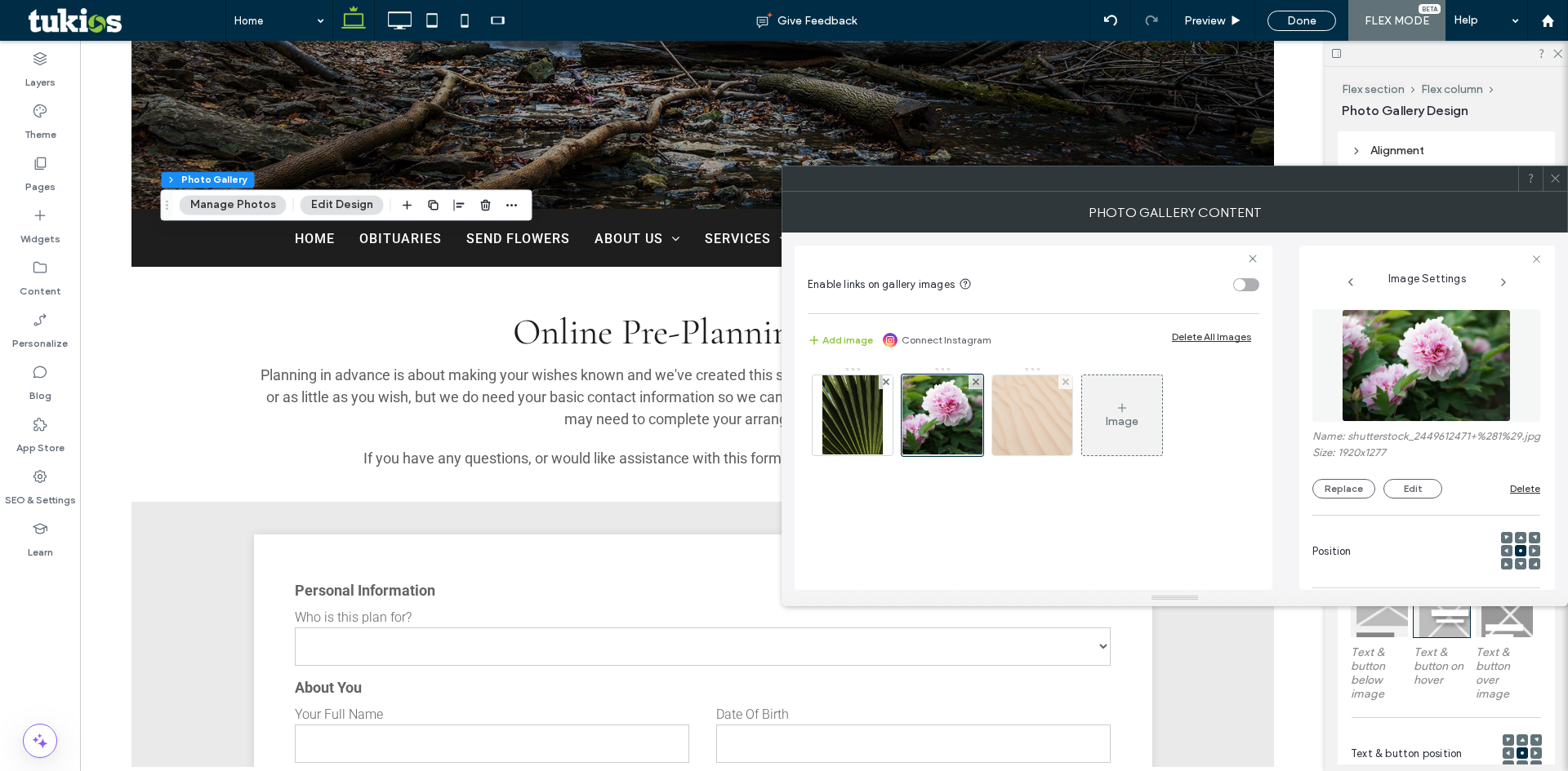
click at [1036, 440] on img at bounding box center [1032, 415] width 80 height 80
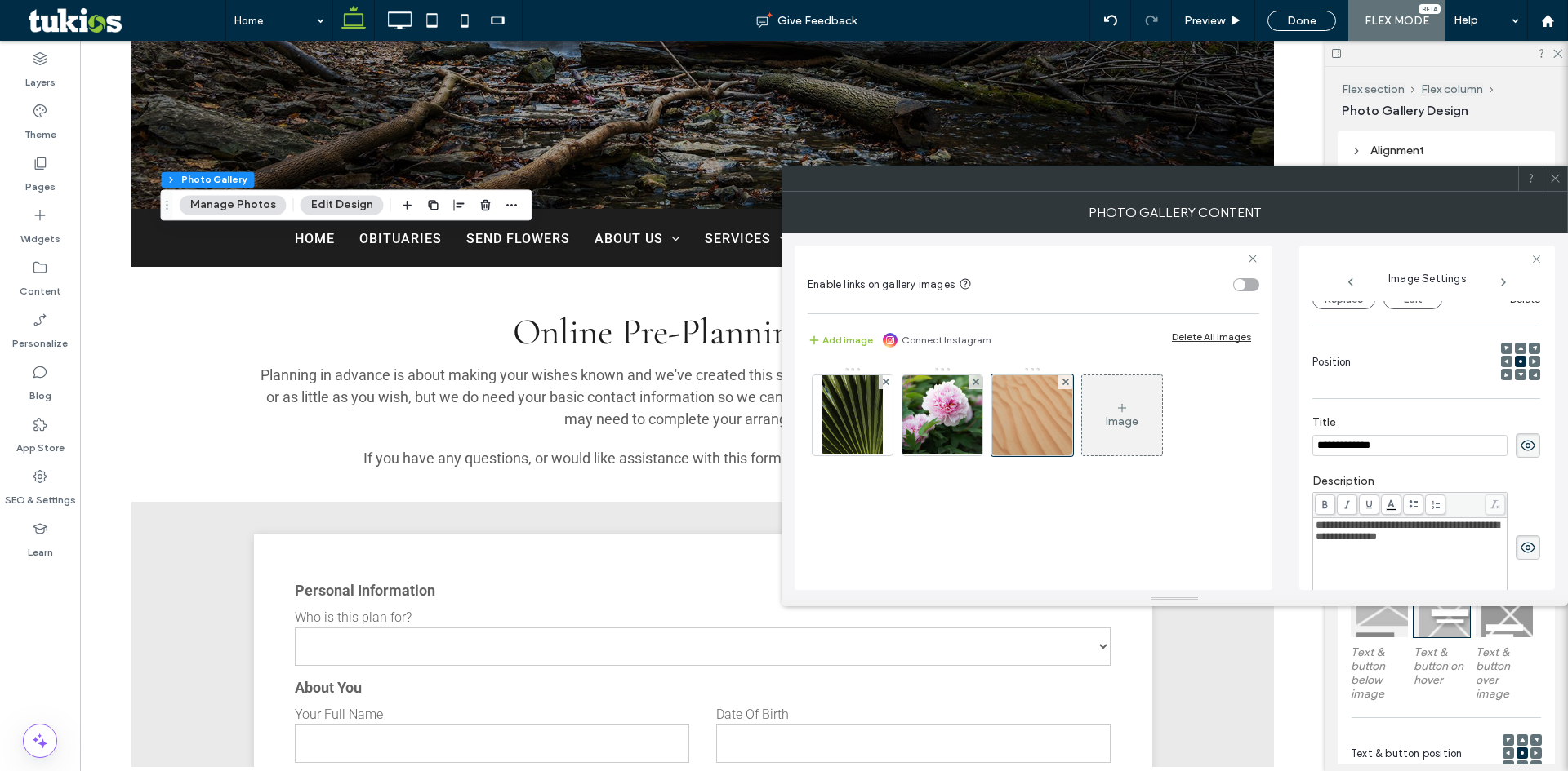
click at [1561, 184] on icon at bounding box center [1555, 178] width 12 height 12
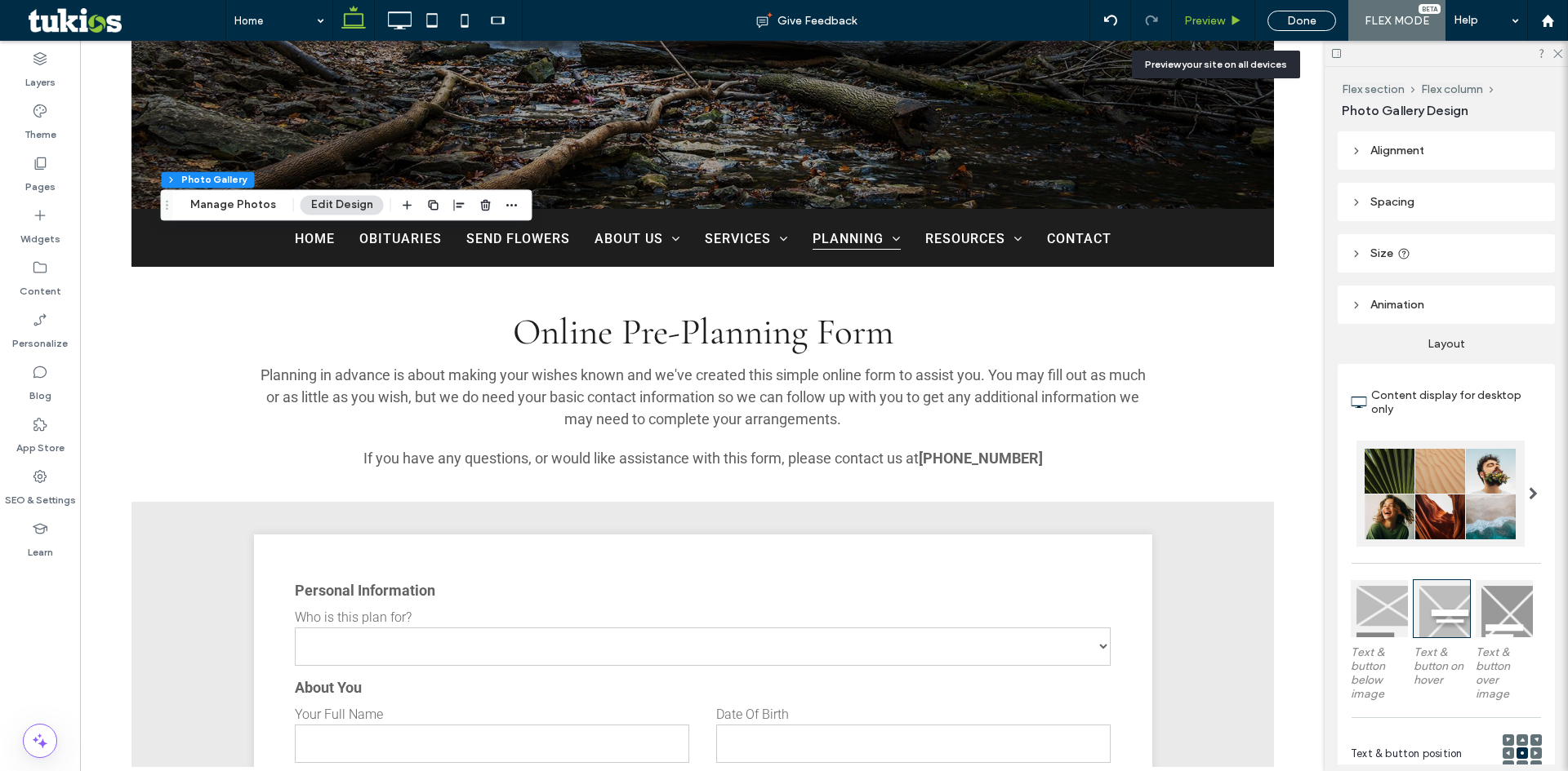
click at [1216, 20] on span "Preview" at bounding box center [1205, 20] width 41 height 14
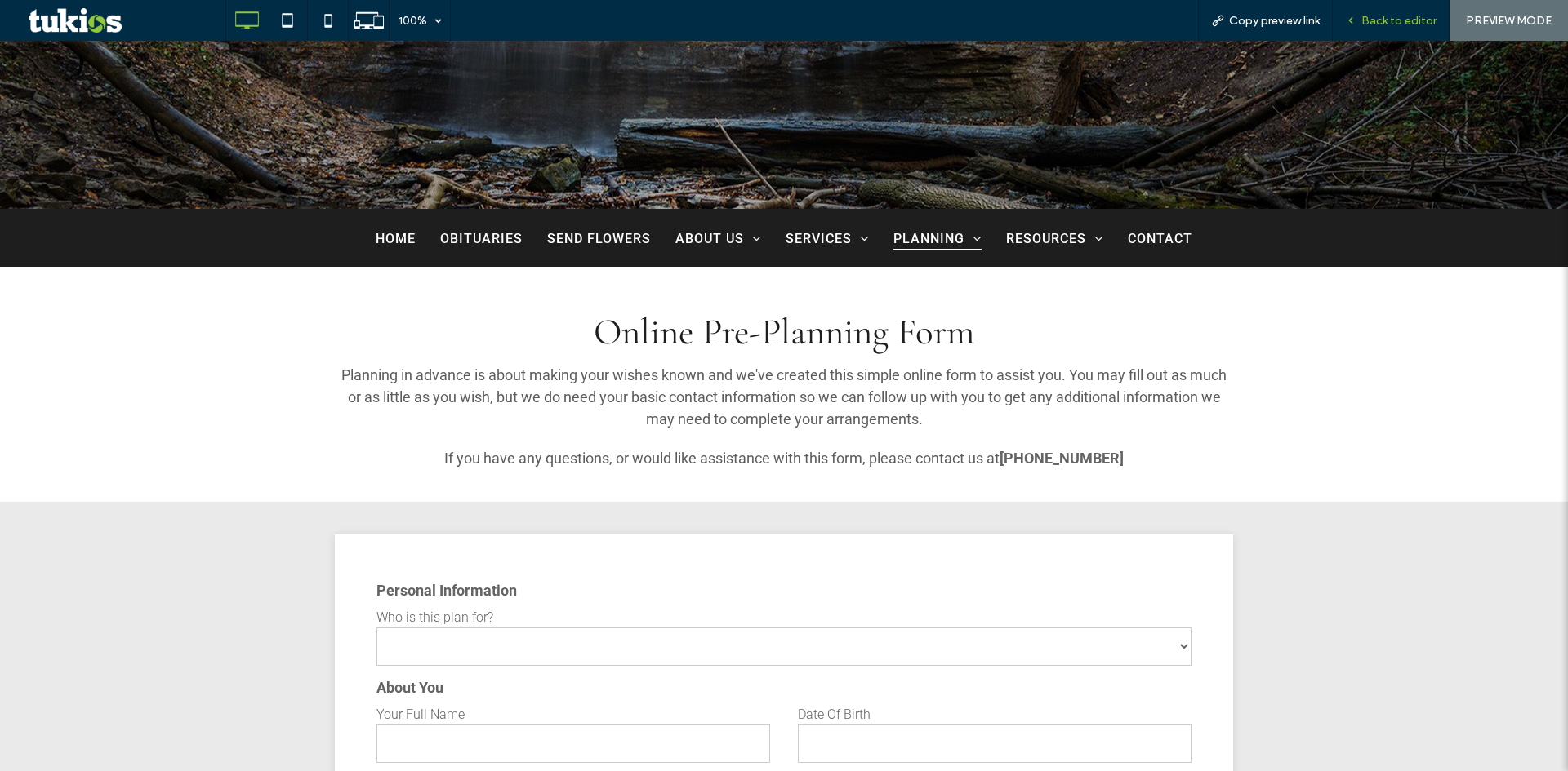
click at [1399, 20] on span "Back to editor" at bounding box center [1399, 20] width 75 height 14
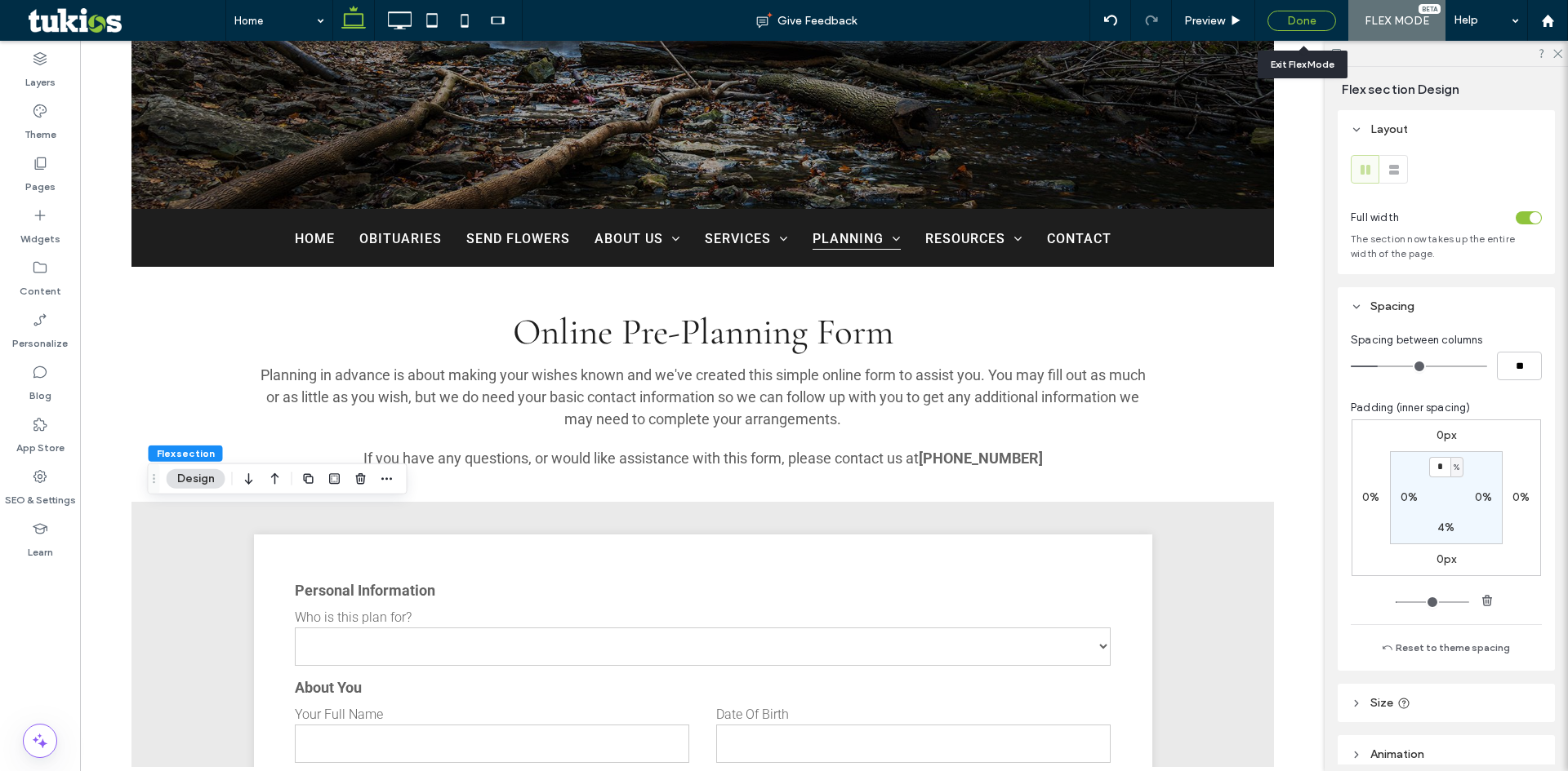
click at [1314, 21] on div "Done" at bounding box center [1301, 20] width 69 height 20
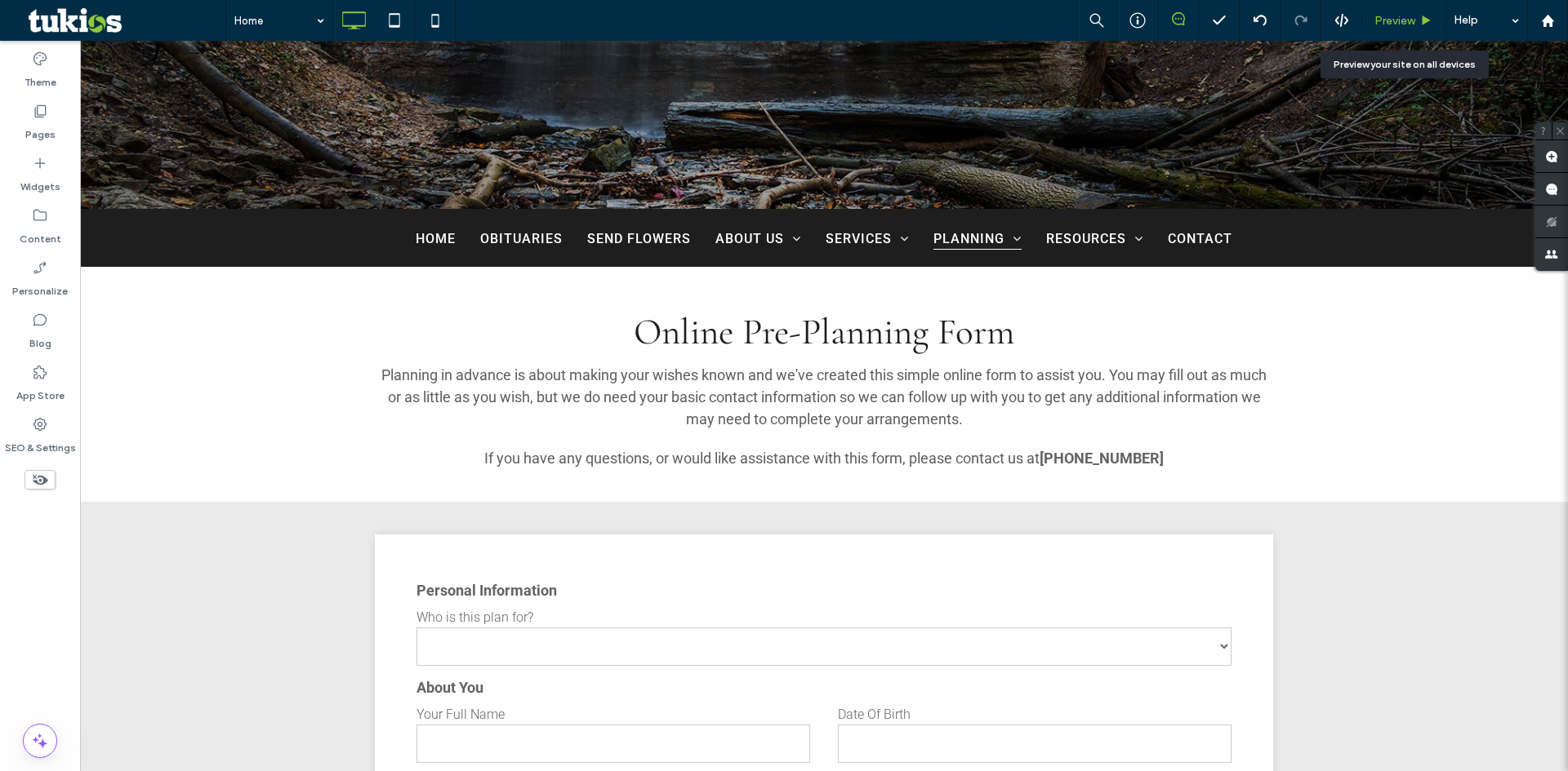
click at [1391, 22] on span "Preview" at bounding box center [1395, 20] width 41 height 14
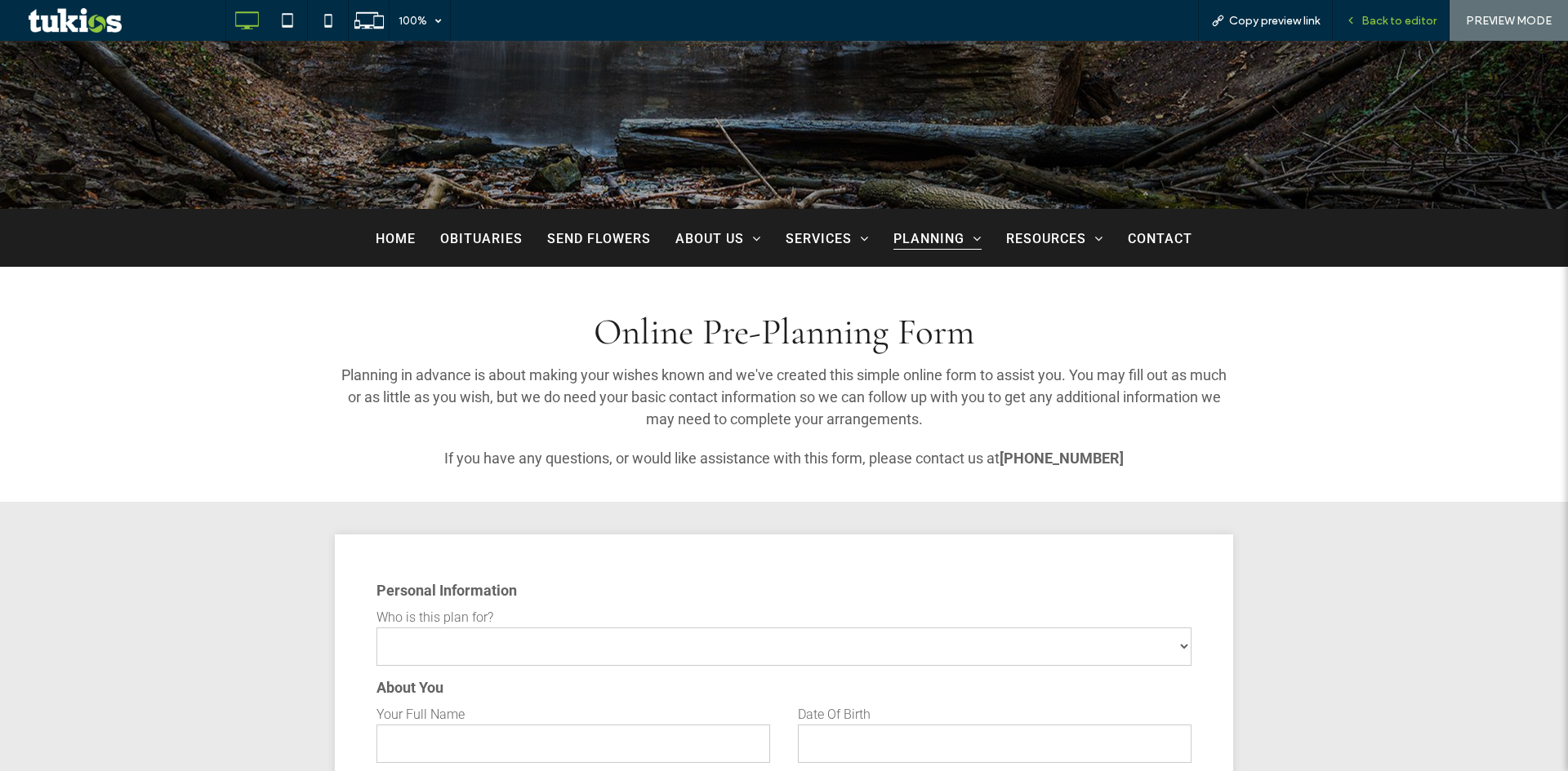
click at [1378, 16] on span "Back to editor" at bounding box center [1399, 20] width 75 height 14
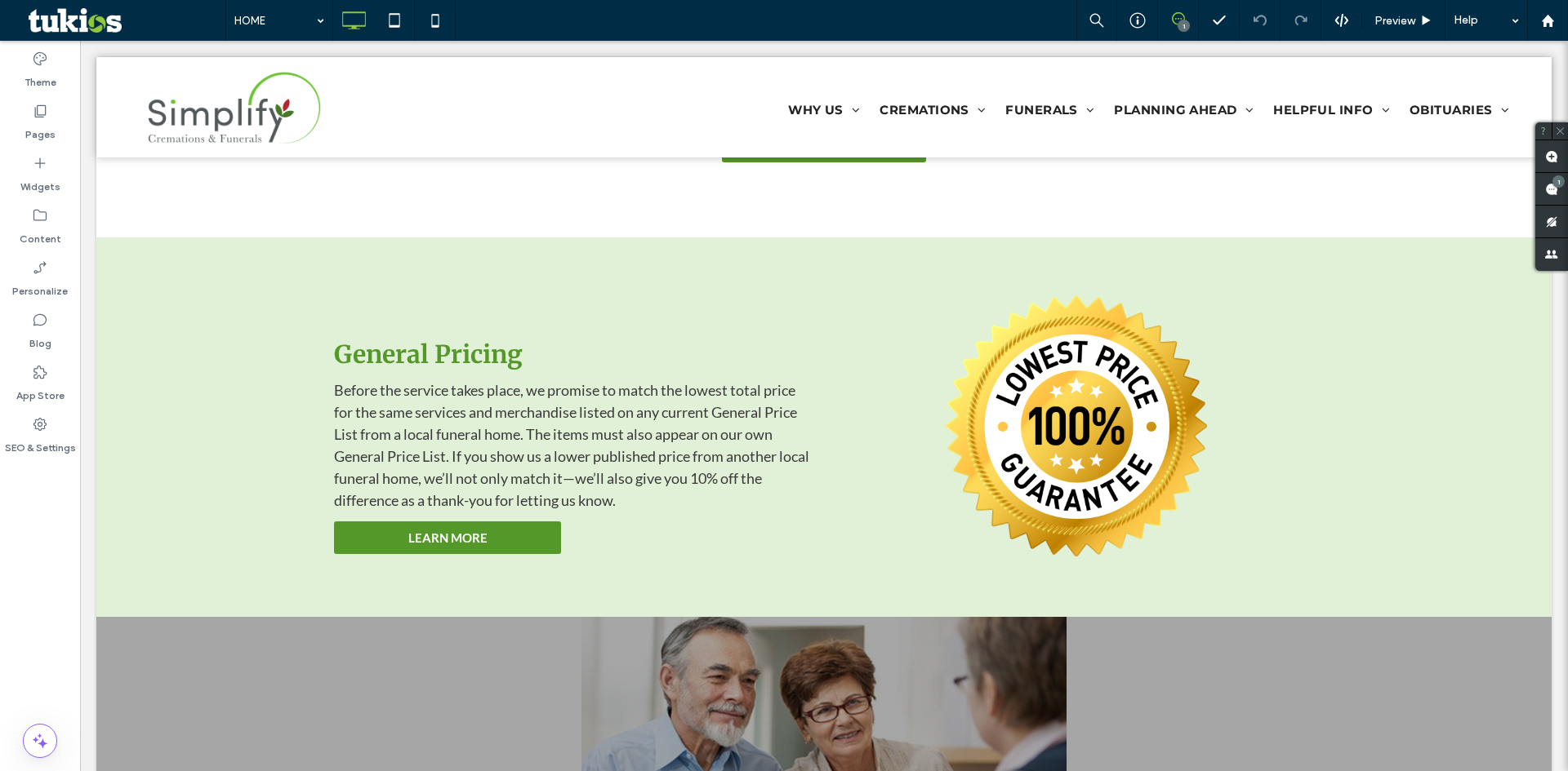
scroll to position [2285, 0]
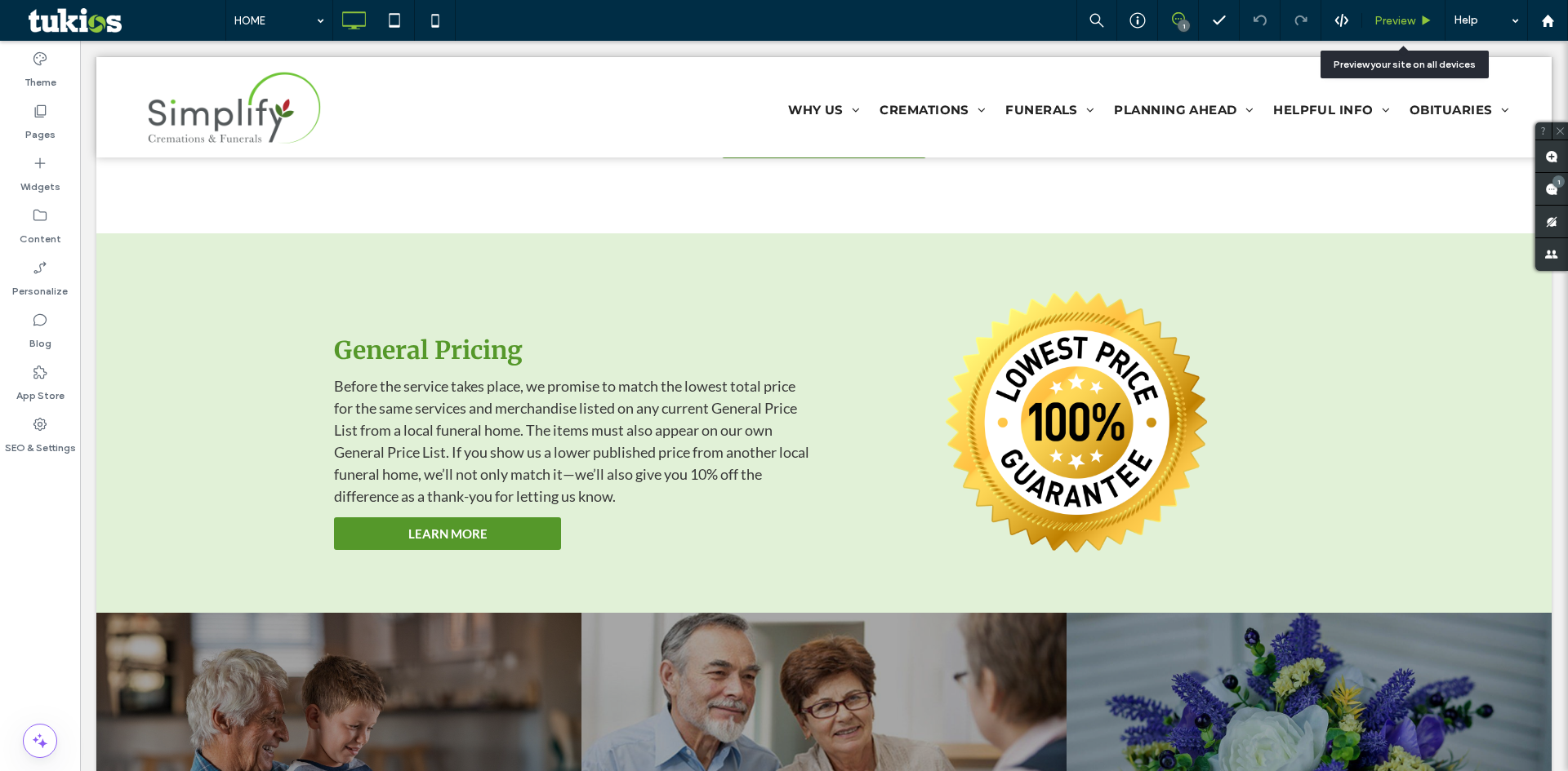
click at [1403, 20] on span "Preview" at bounding box center [1395, 20] width 41 height 14
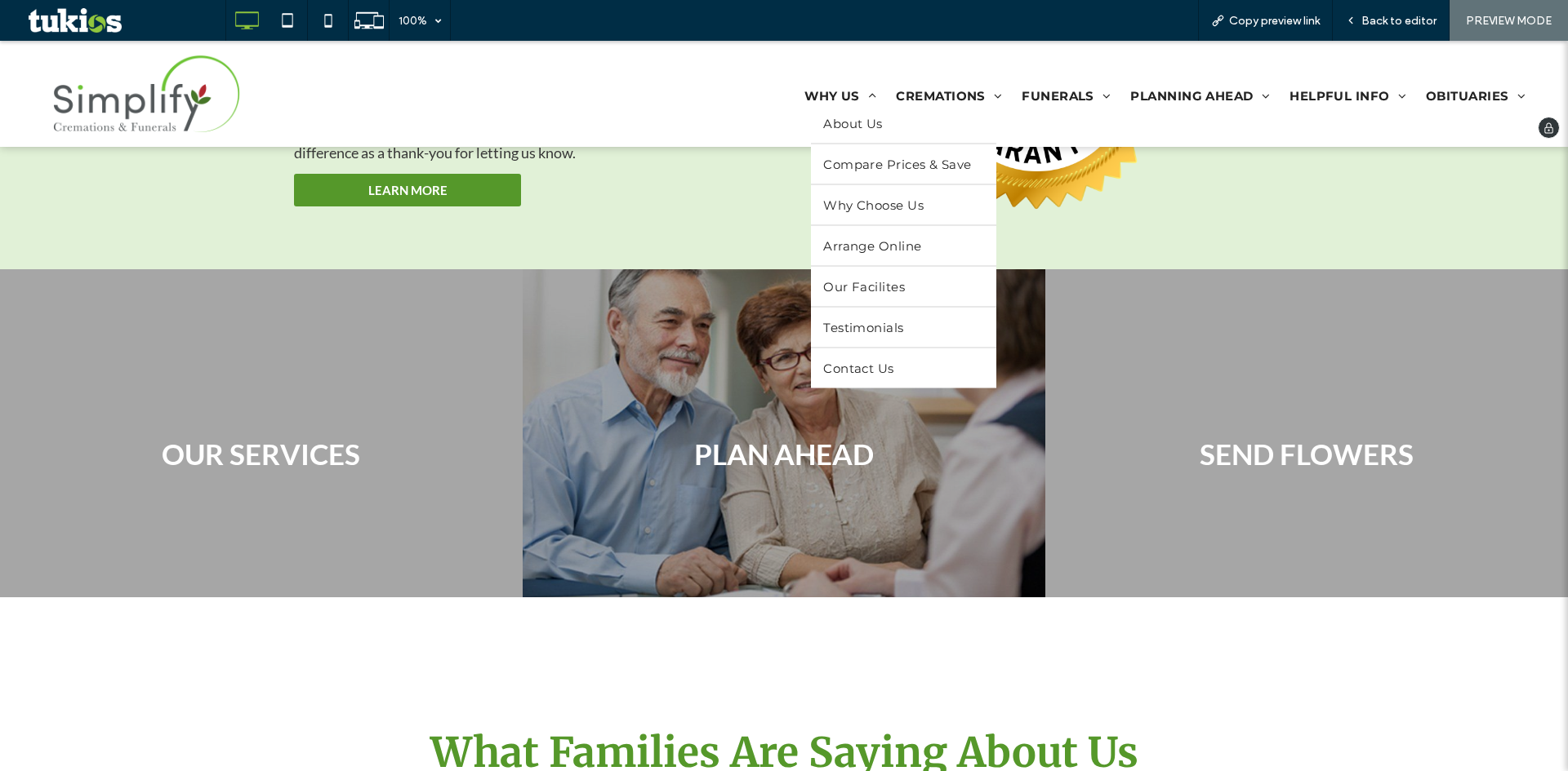
scroll to position [2612, 0]
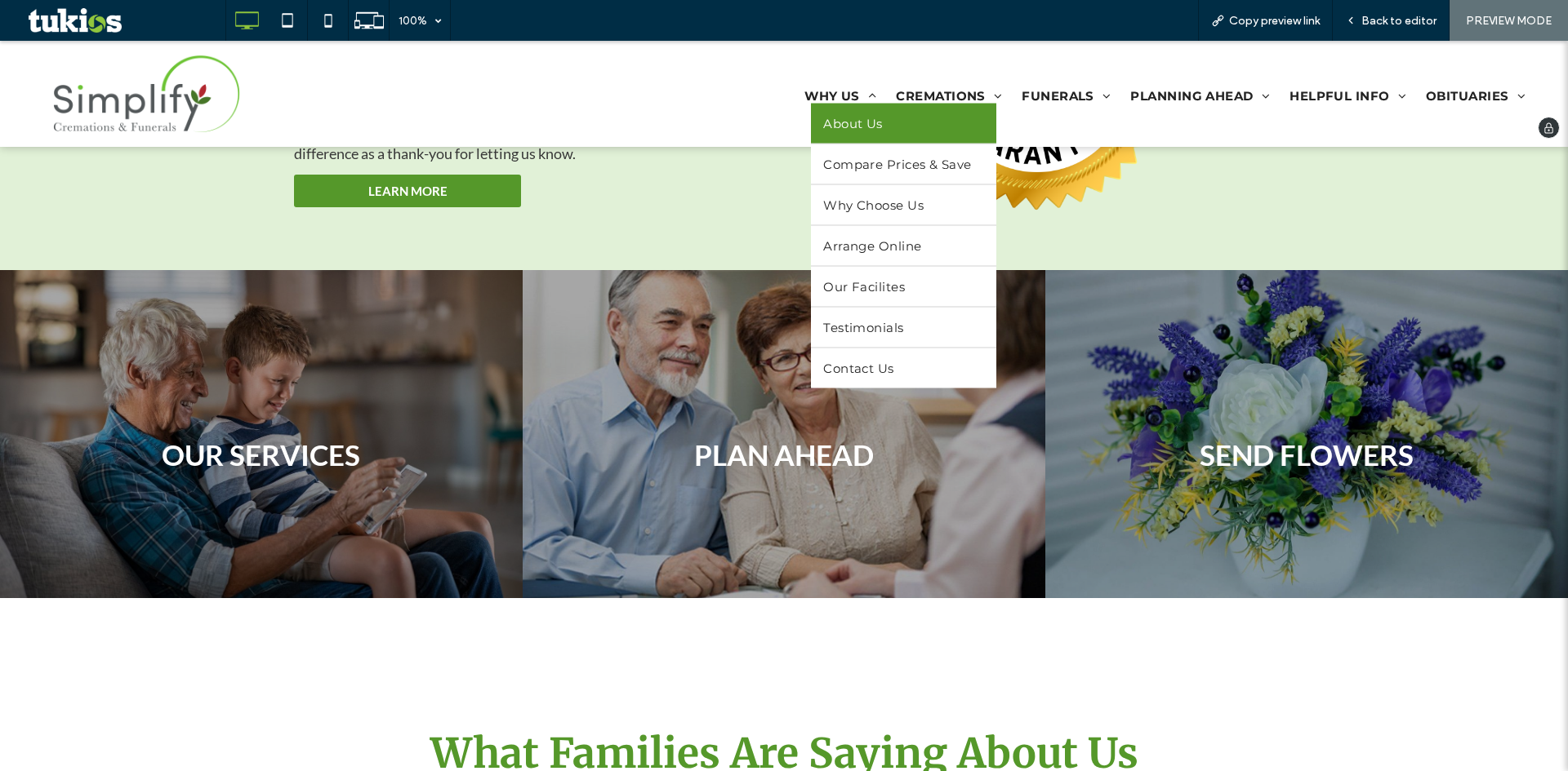
click at [841, 139] on link "About Us" at bounding box center [903, 123] width 185 height 40
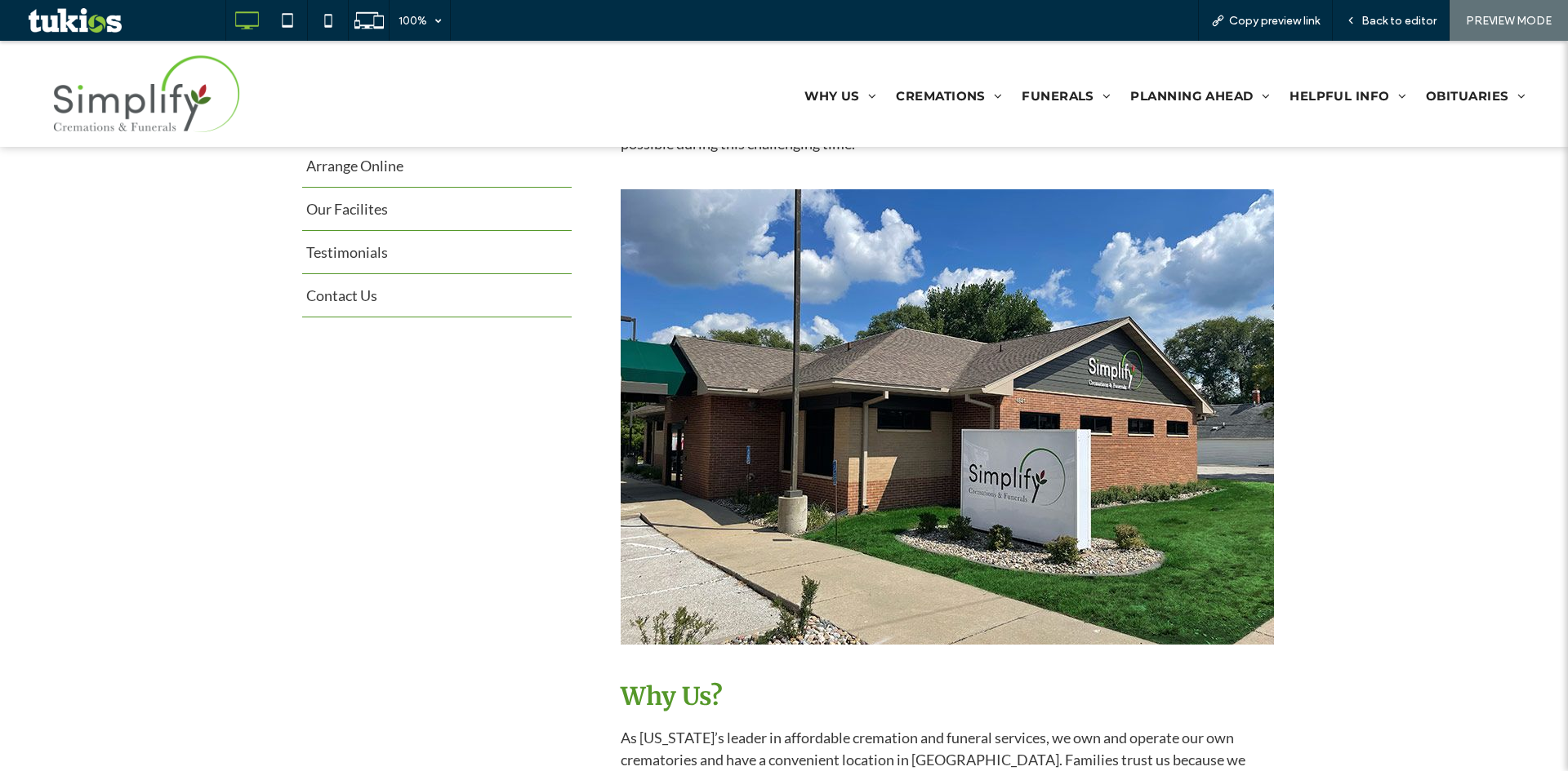
scroll to position [572, 0]
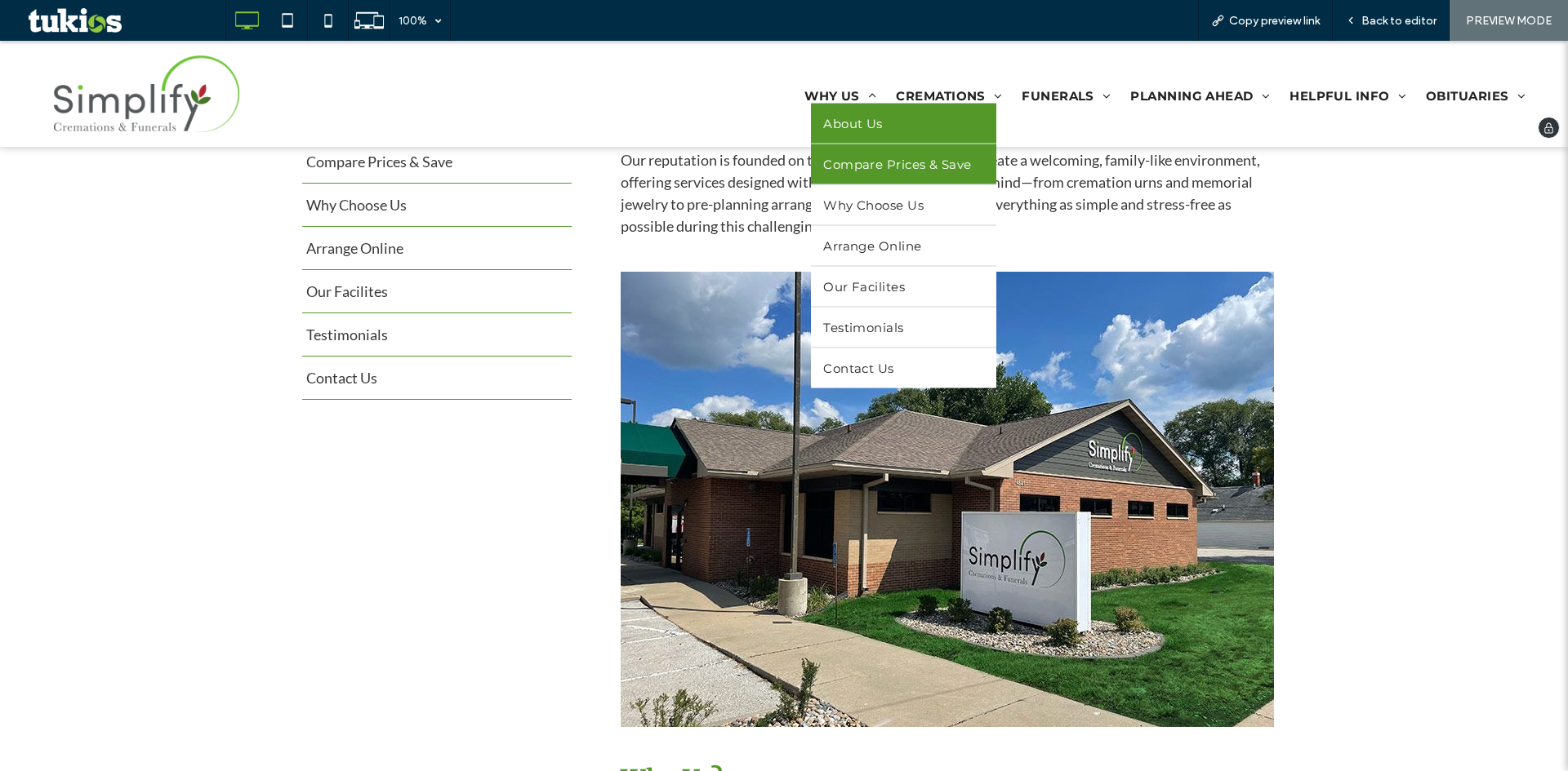
click at [842, 154] on link "Compare Prices & Save" at bounding box center [903, 164] width 185 height 40
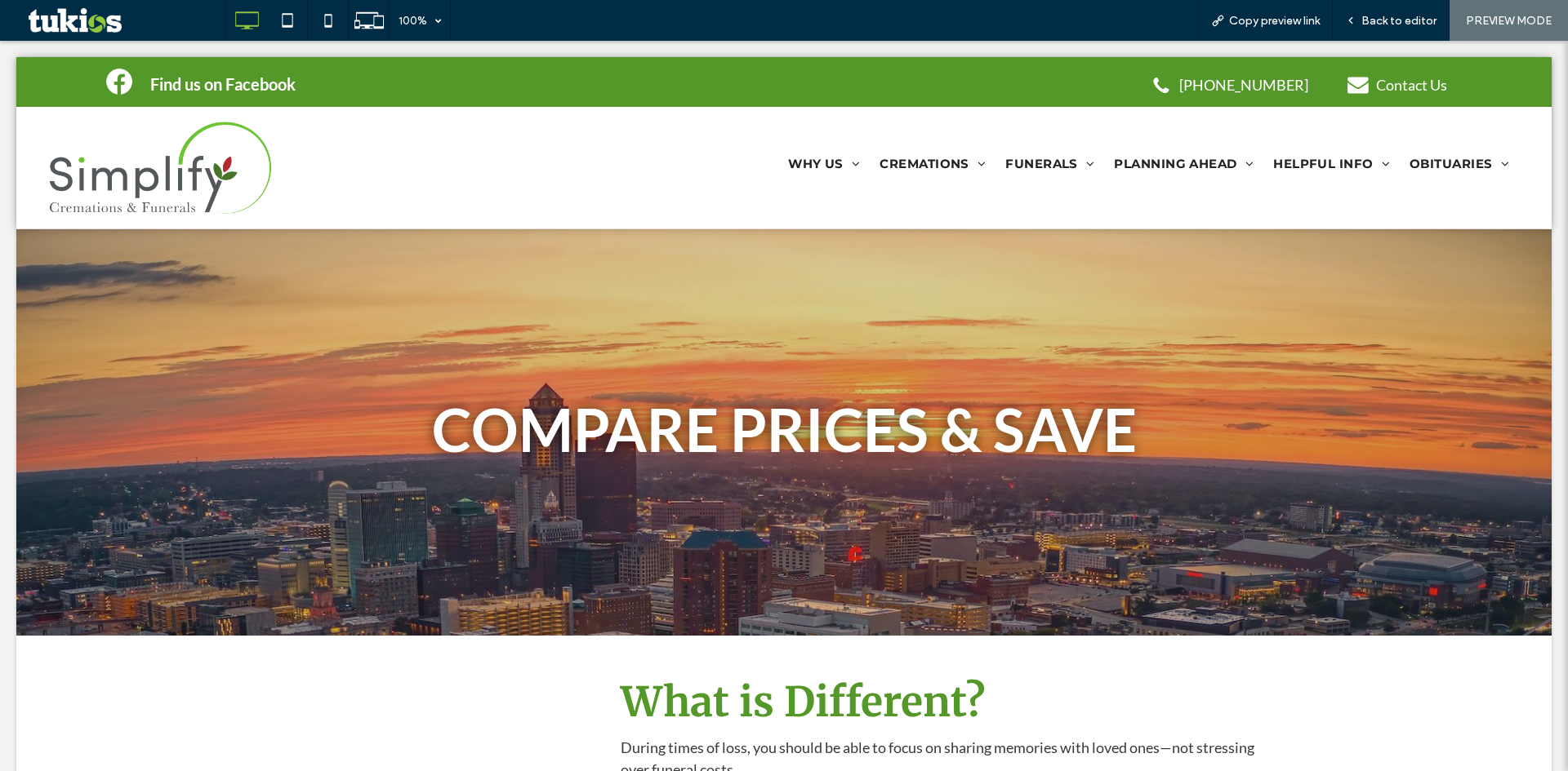
scroll to position [0, 0]
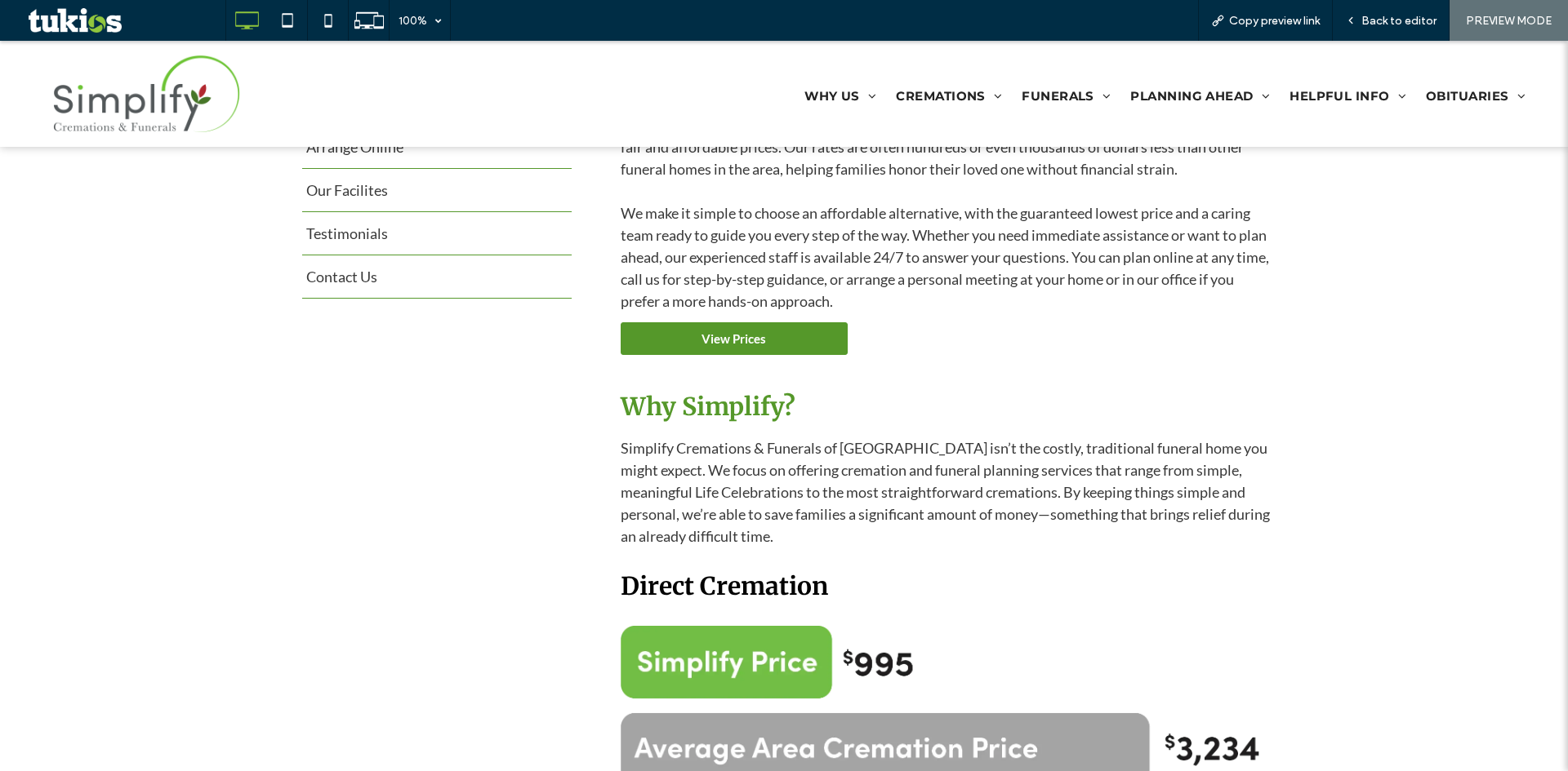
scroll to position [408, 0]
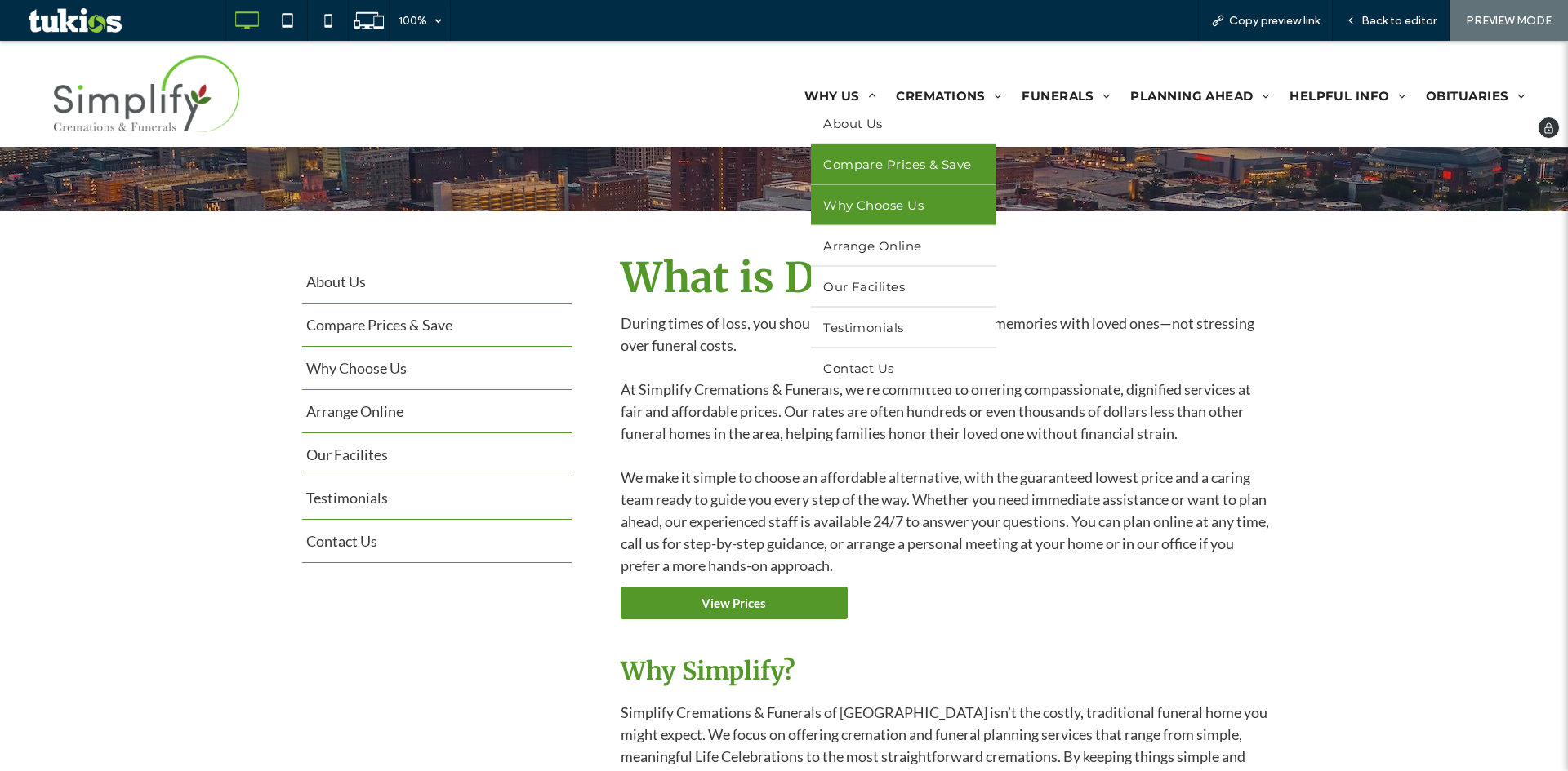
click at [847, 205] on span "Why Choose Us" at bounding box center [873, 205] width 101 height 16
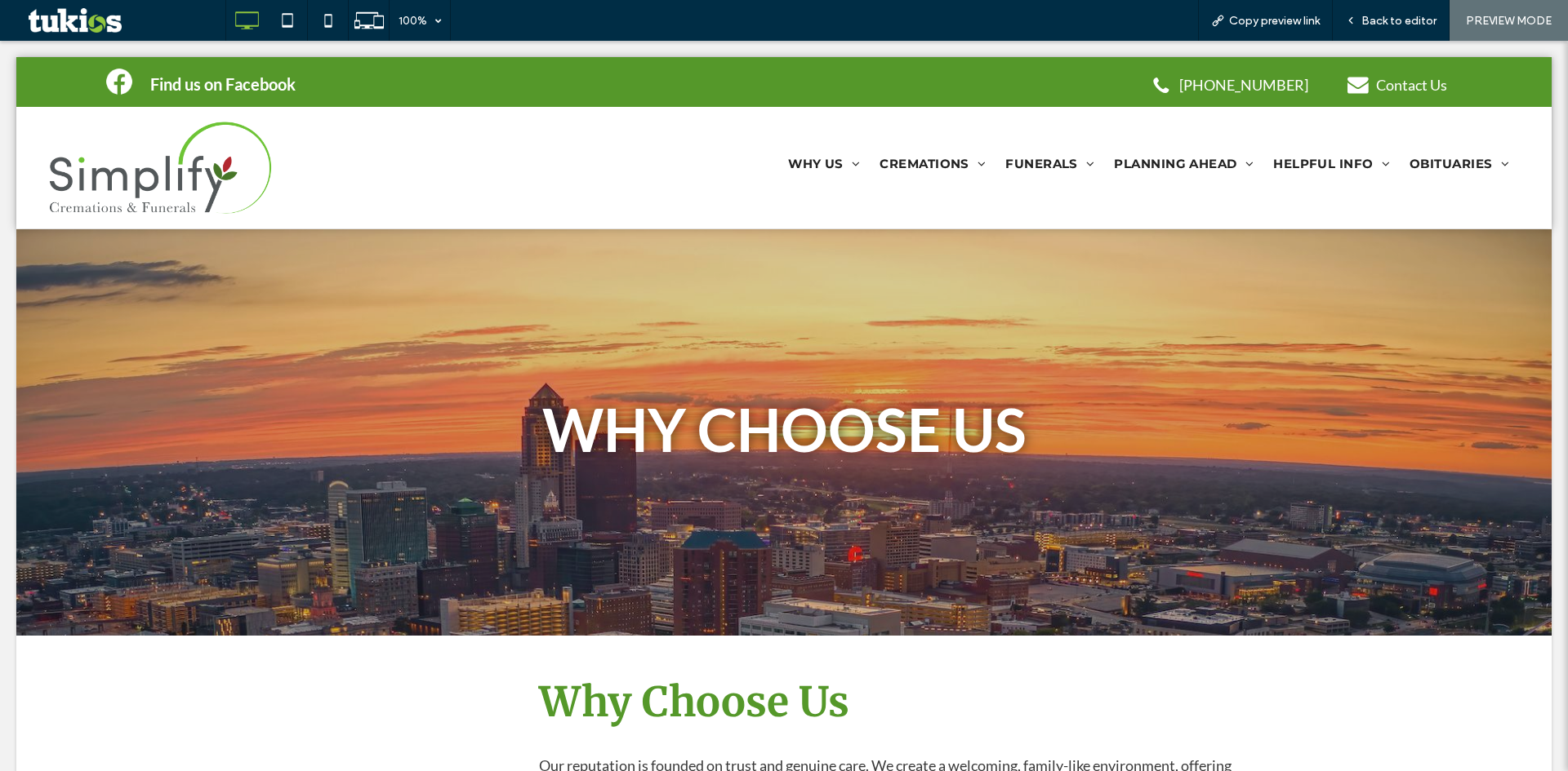
scroll to position [0, 0]
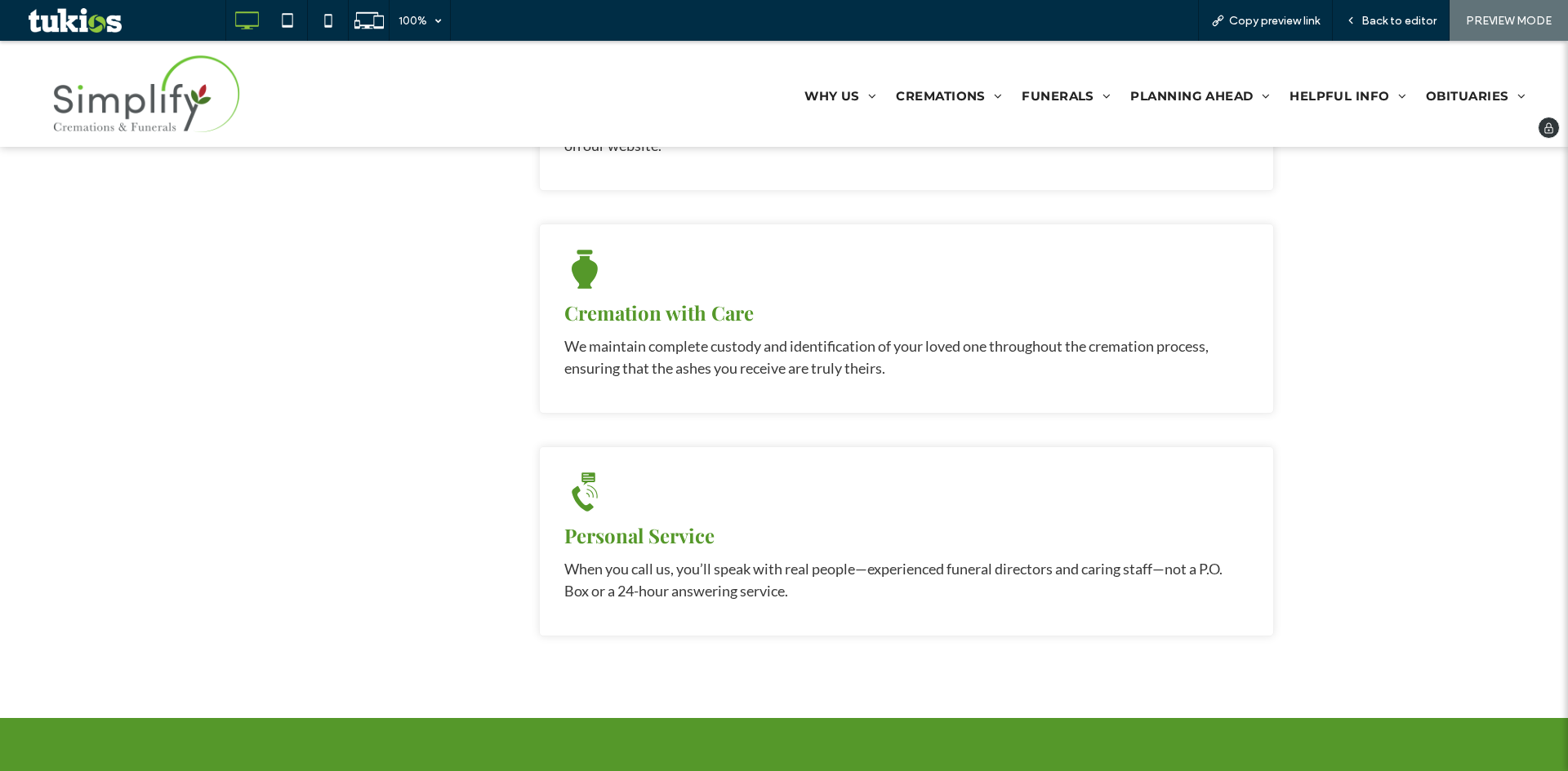
scroll to position [1469, 0]
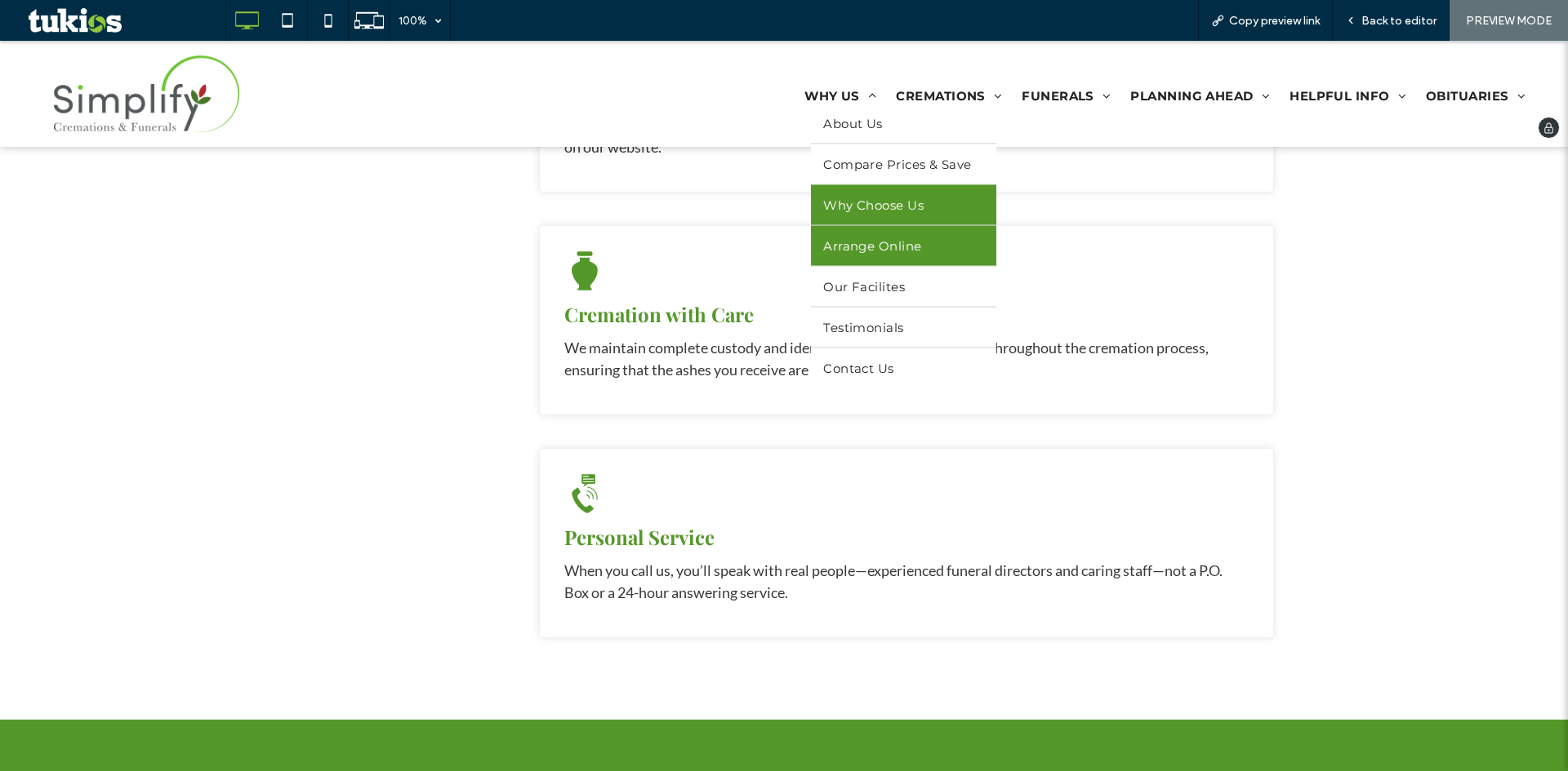
click at [860, 242] on span "Arrange Online" at bounding box center [872, 246] width 98 height 16
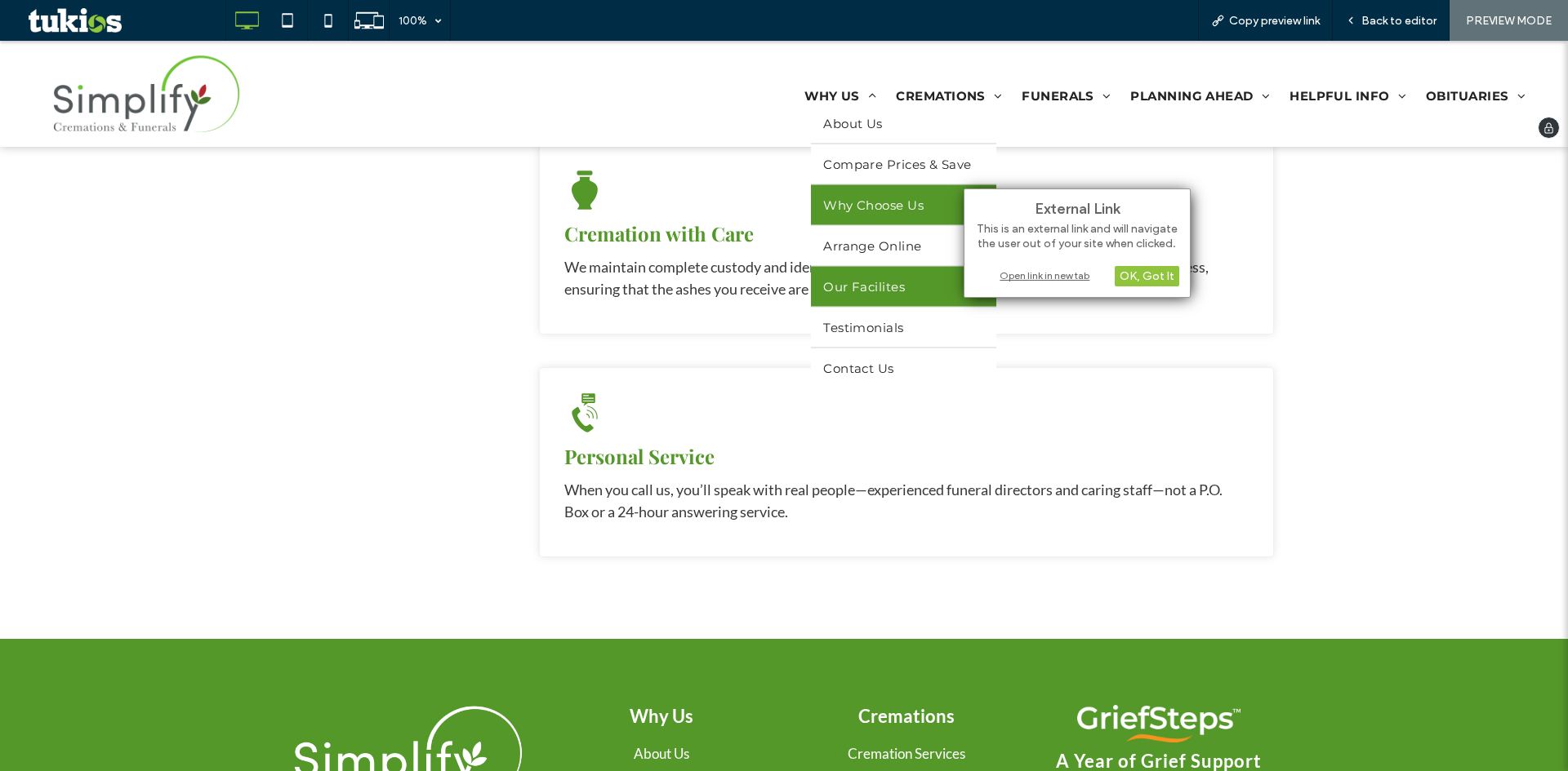
scroll to position [1551, 0]
click at [883, 287] on span "Our Facilites" at bounding box center [864, 286] width 82 height 16
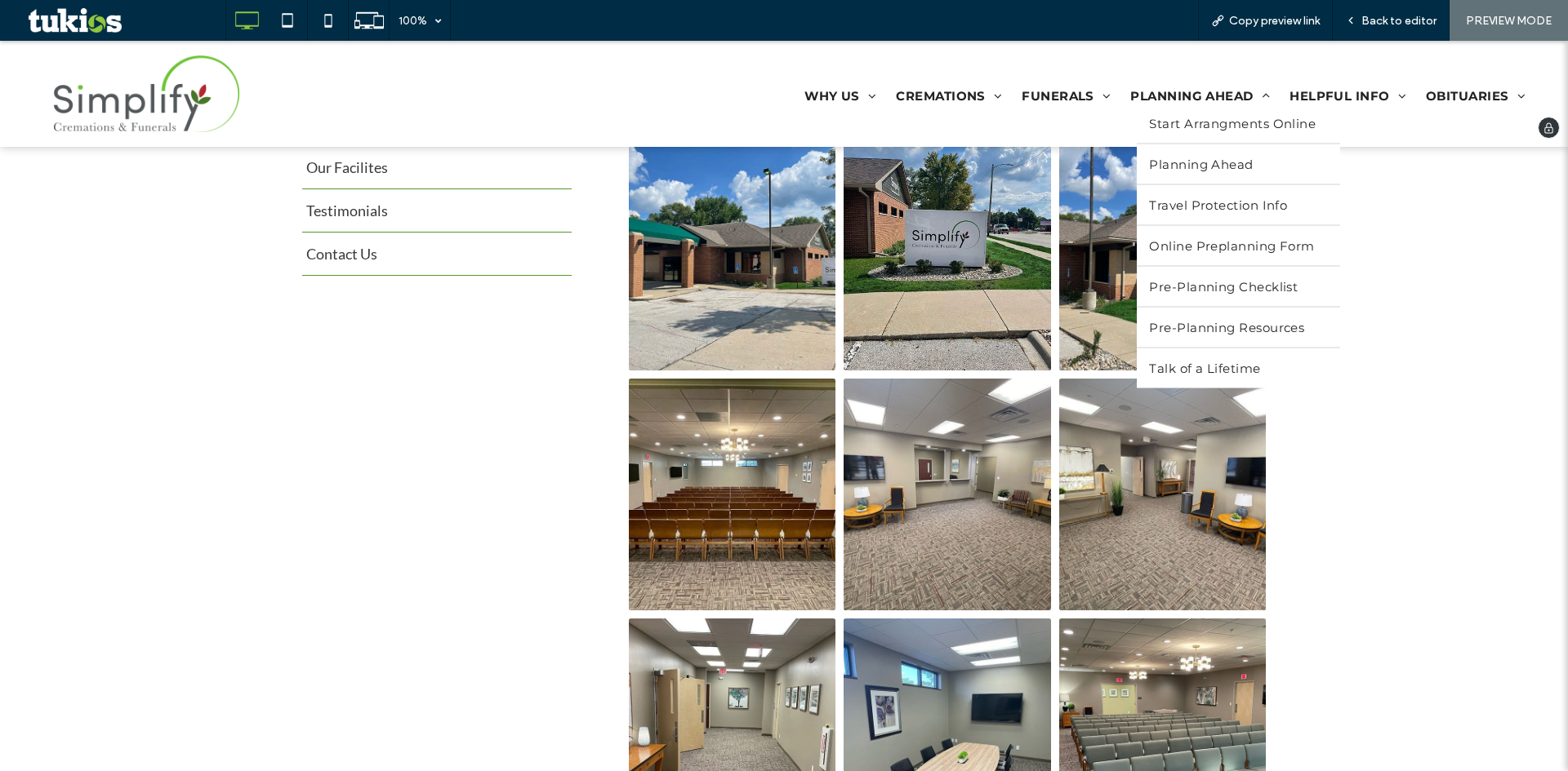
scroll to position [653, 0]
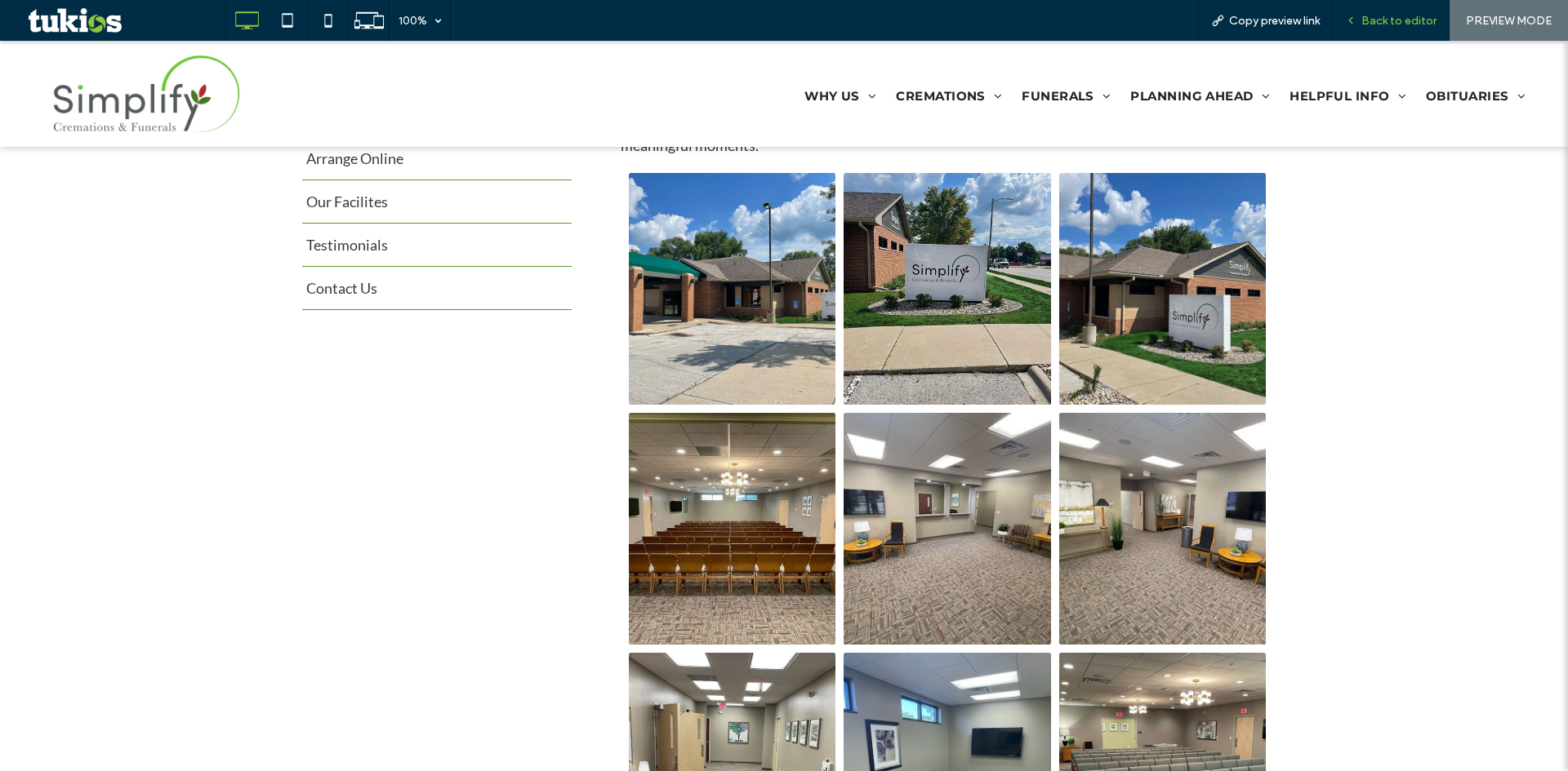
click at [1360, 19] on div "Back to editor" at bounding box center [1391, 20] width 116 height 14
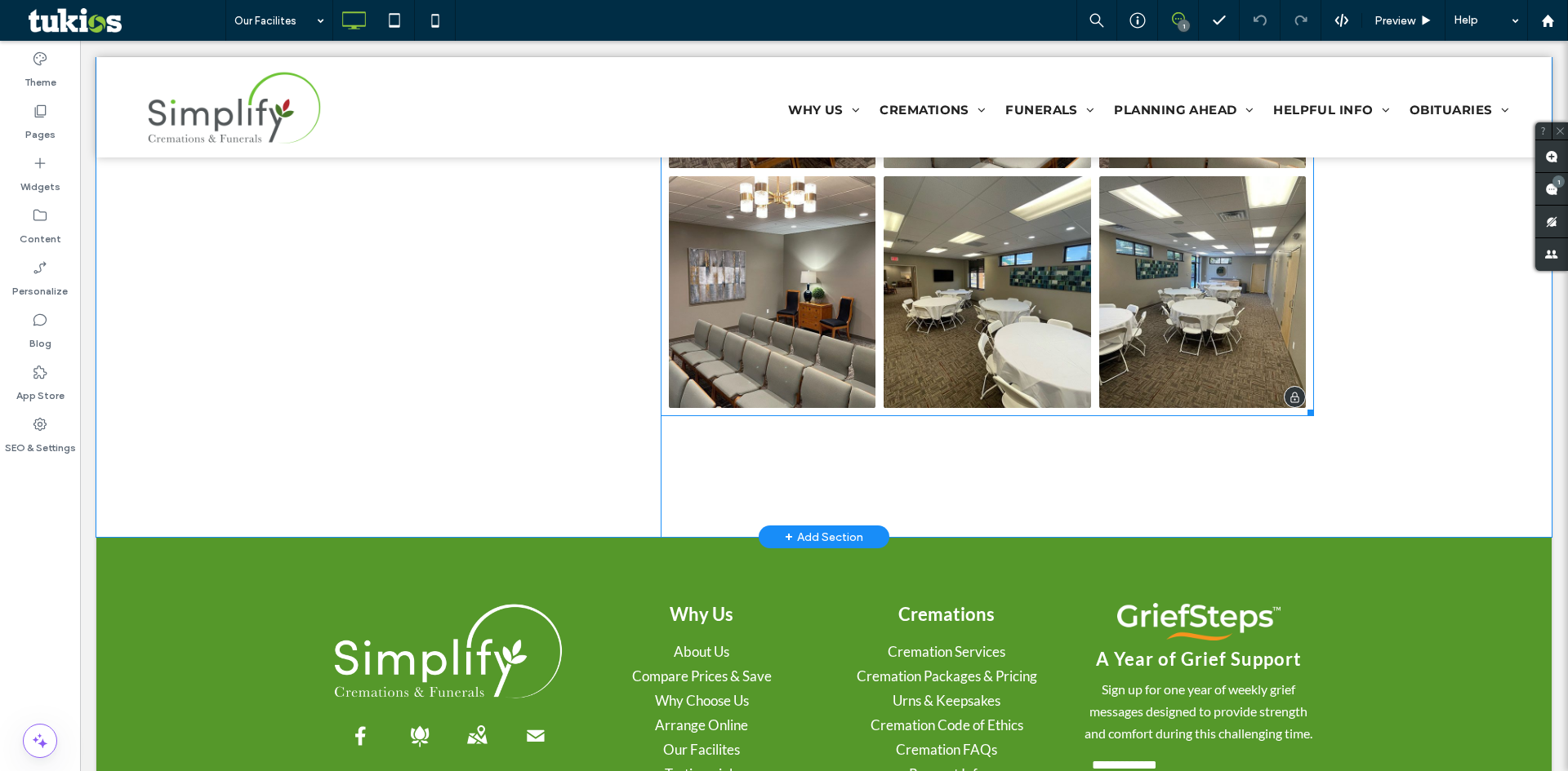
scroll to position [1633, 0]
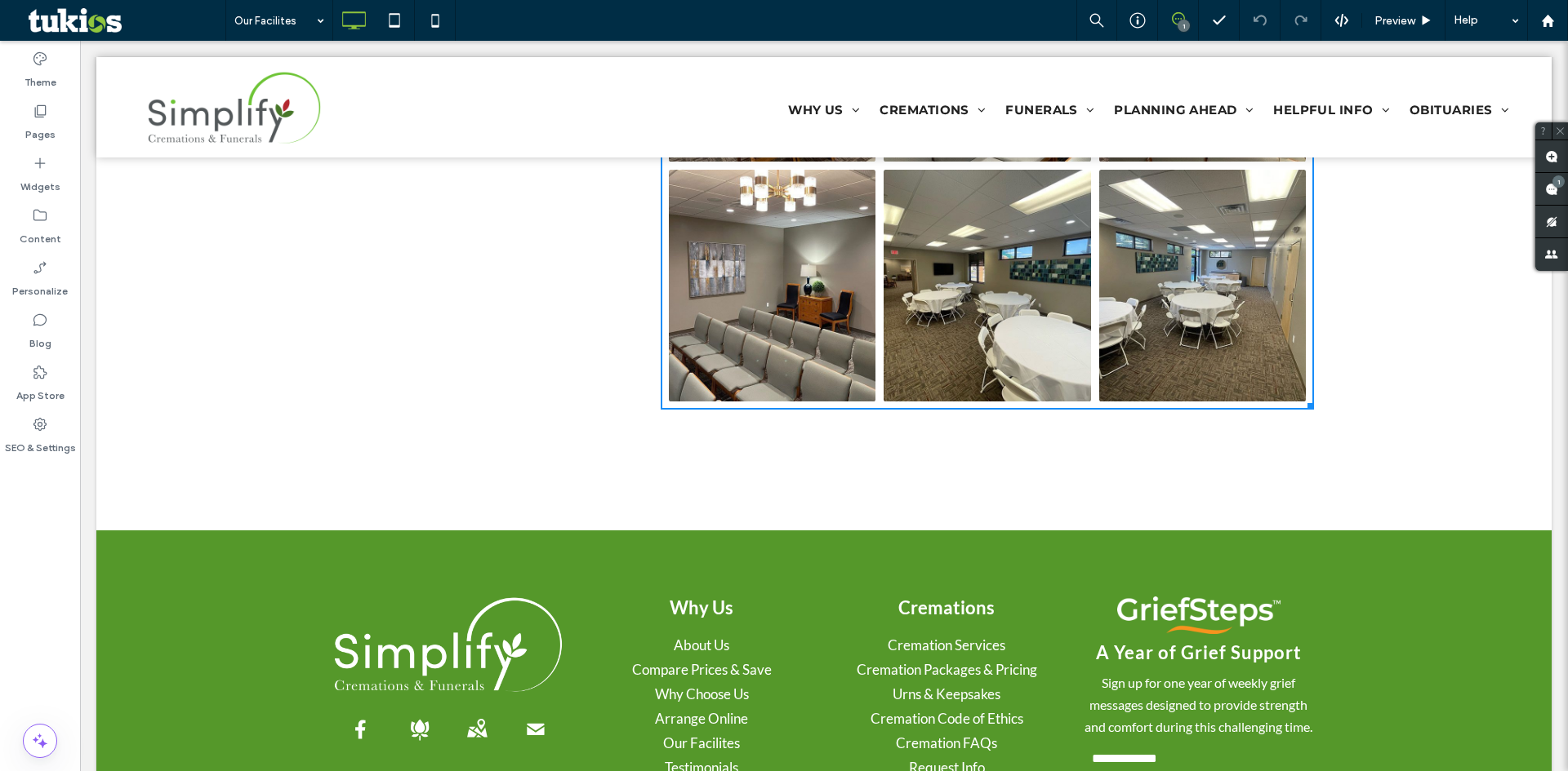
drag, startPoint x: 1304, startPoint y: 405, endPoint x: 1364, endPoint y: 402, distance: 60.1
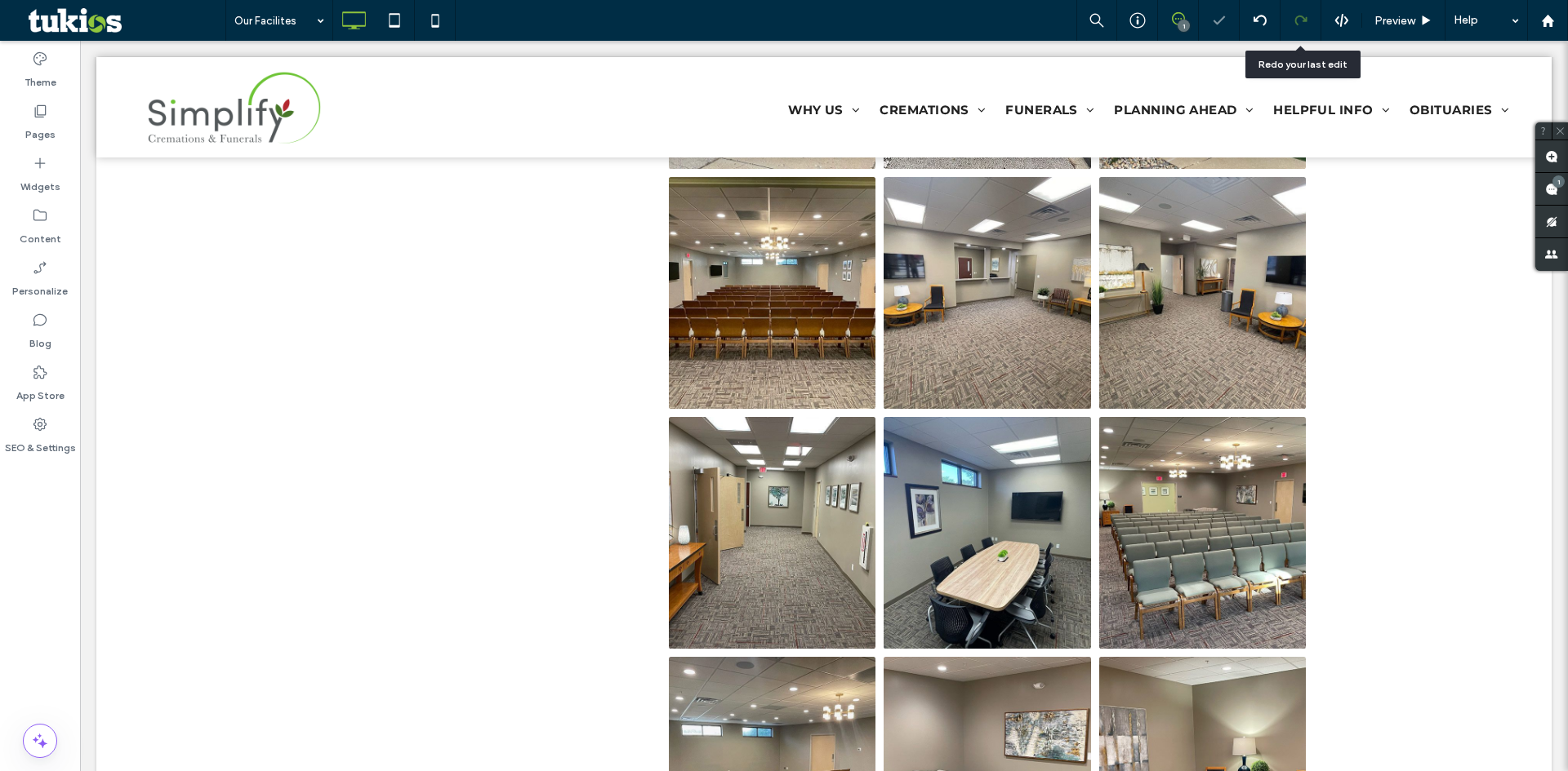
scroll to position [898, 0]
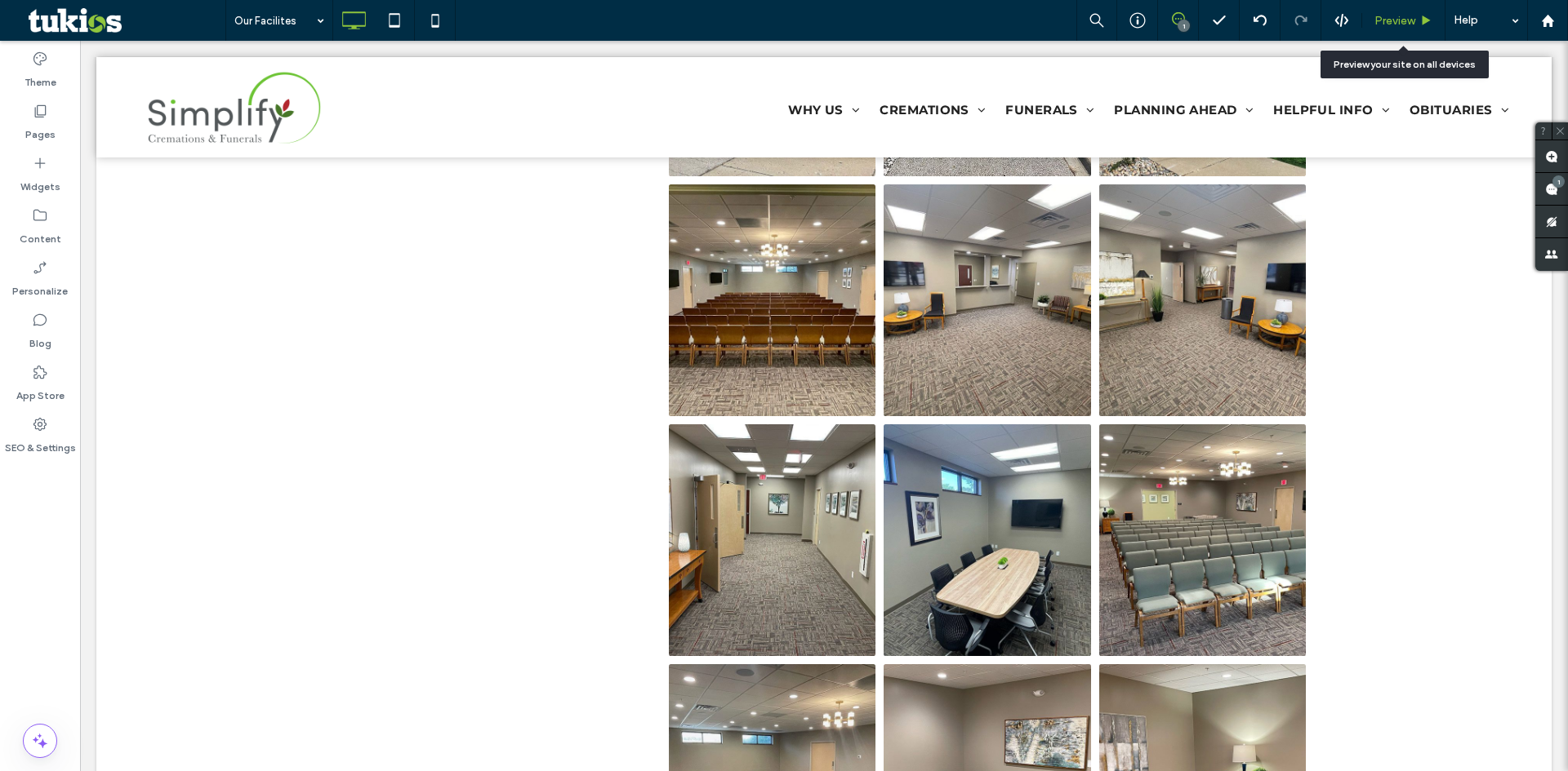
click at [1377, 16] on span "Preview" at bounding box center [1395, 20] width 41 height 14
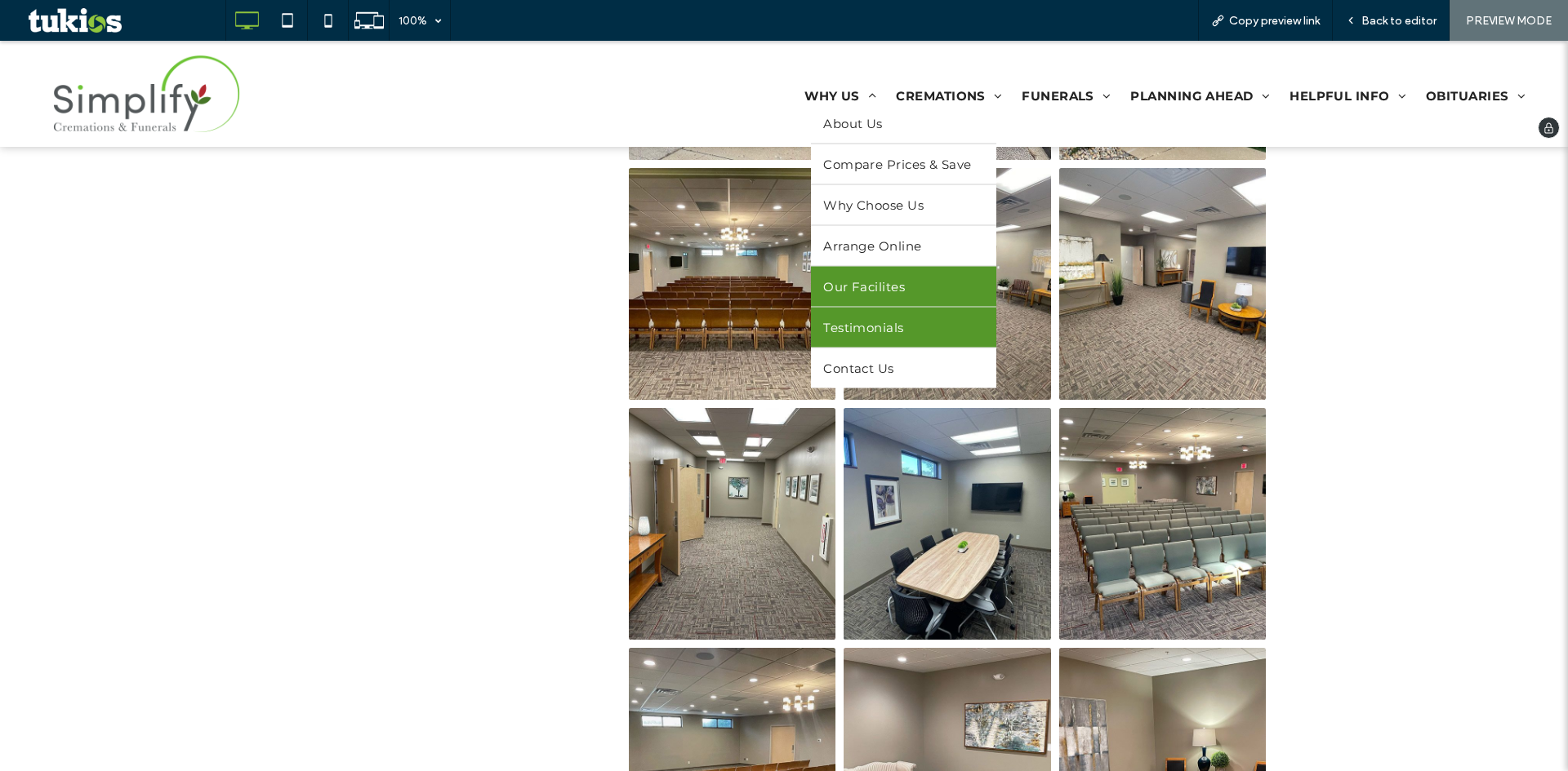
click at [895, 332] on link "Testimonials" at bounding box center [903, 327] width 185 height 40
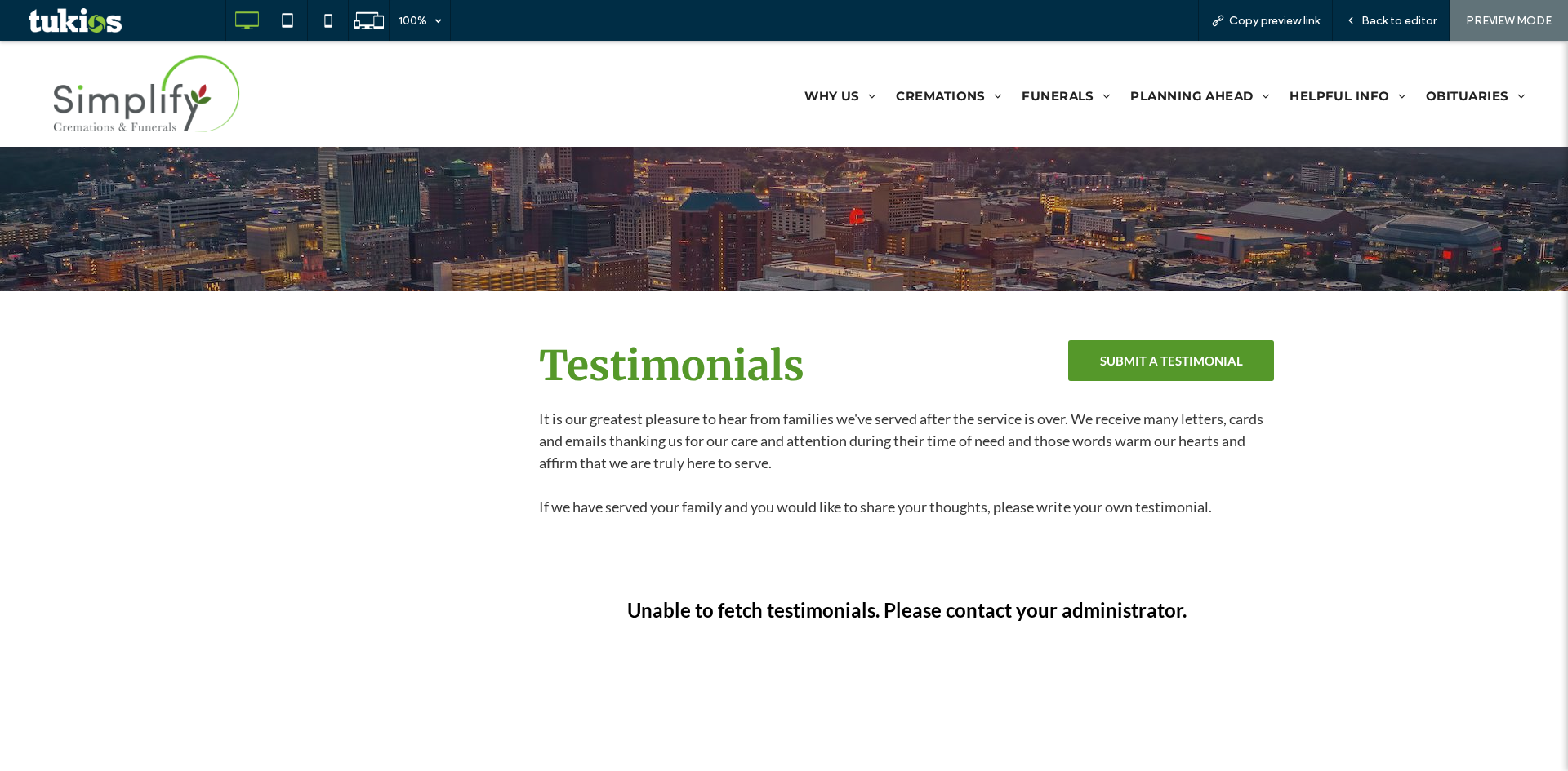
scroll to position [408, 0]
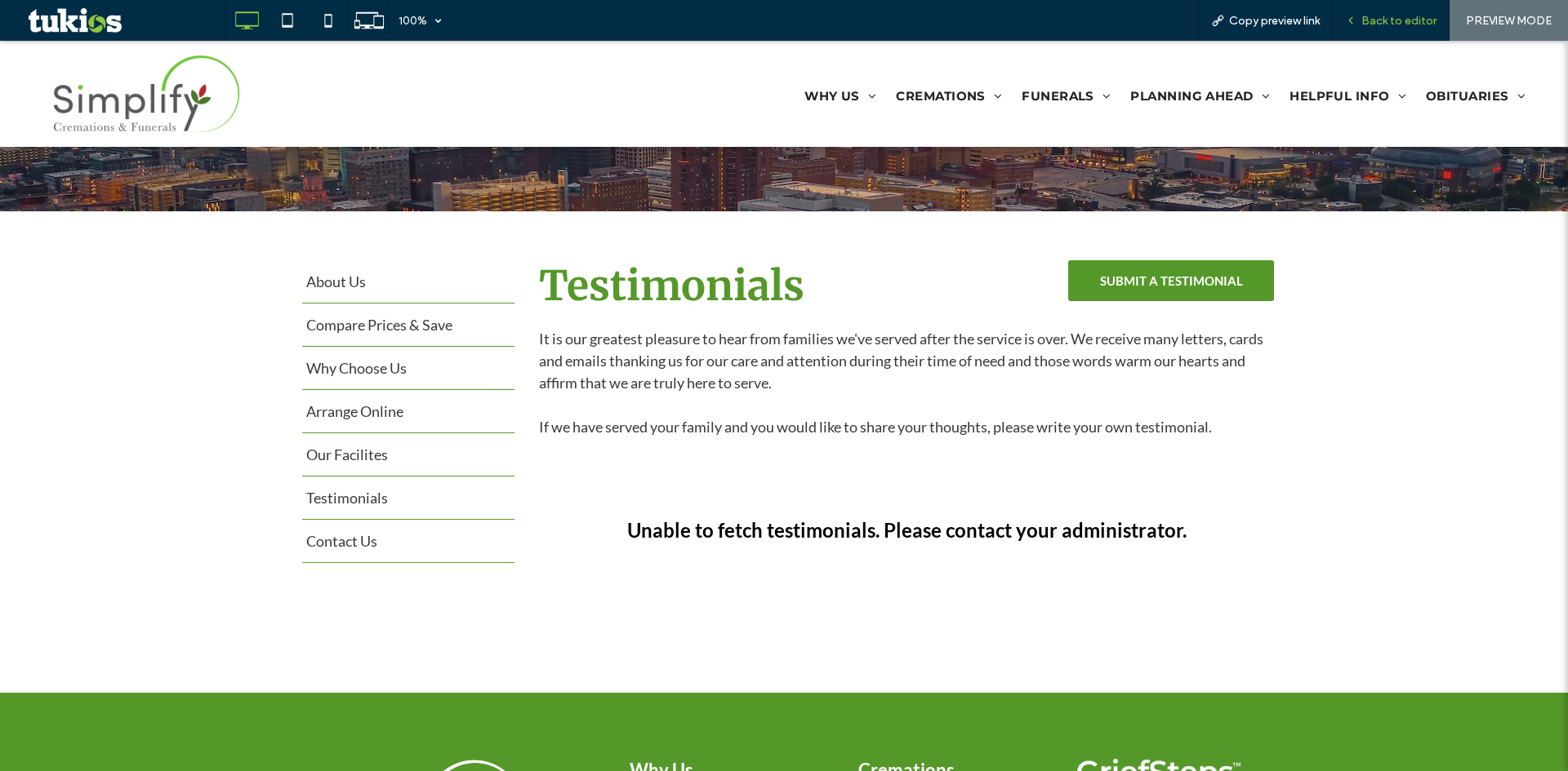
click at [1406, 20] on span "Back to editor" at bounding box center [1399, 20] width 75 height 14
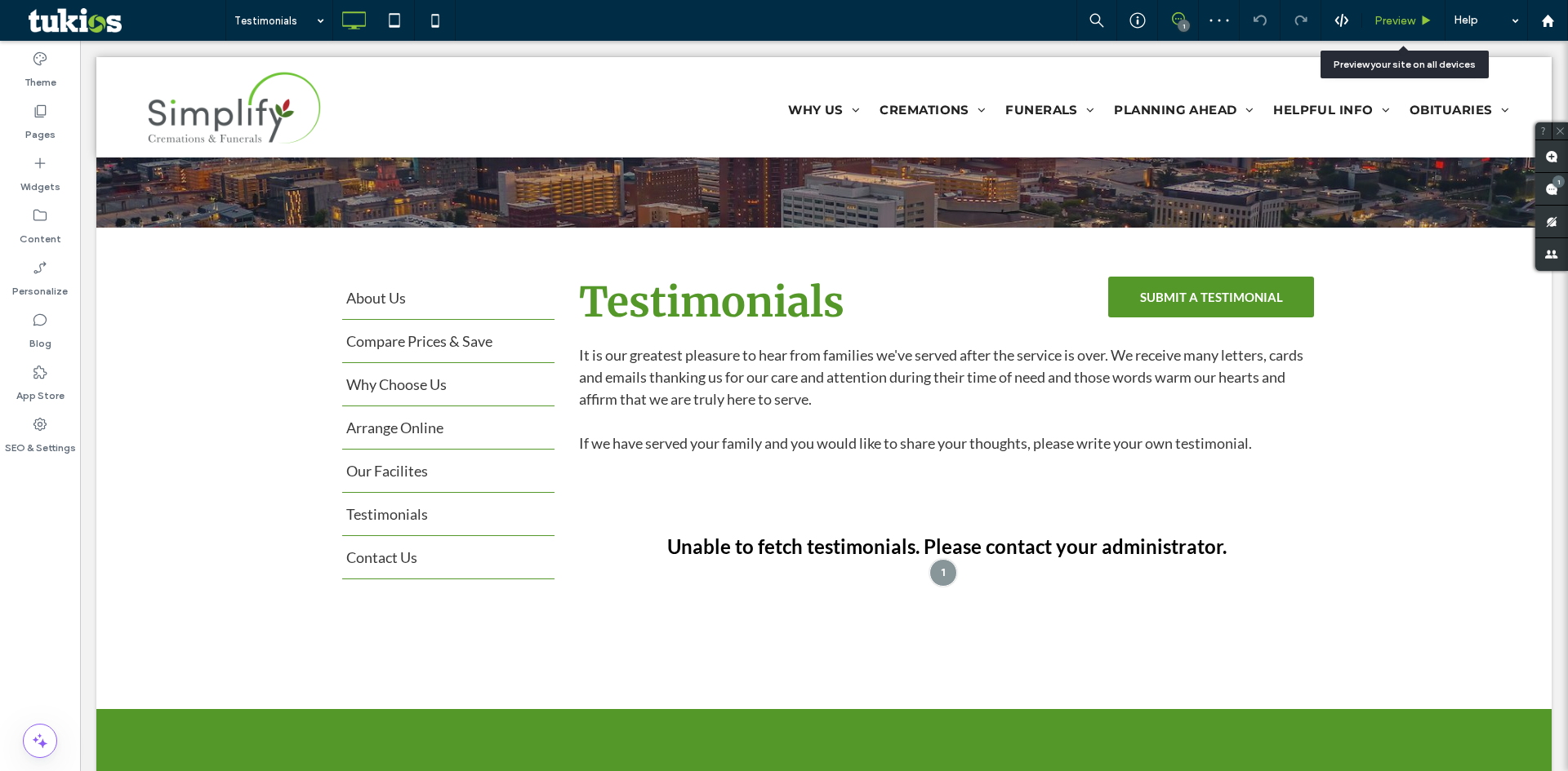
click at [1409, 20] on span "Preview" at bounding box center [1395, 20] width 41 height 14
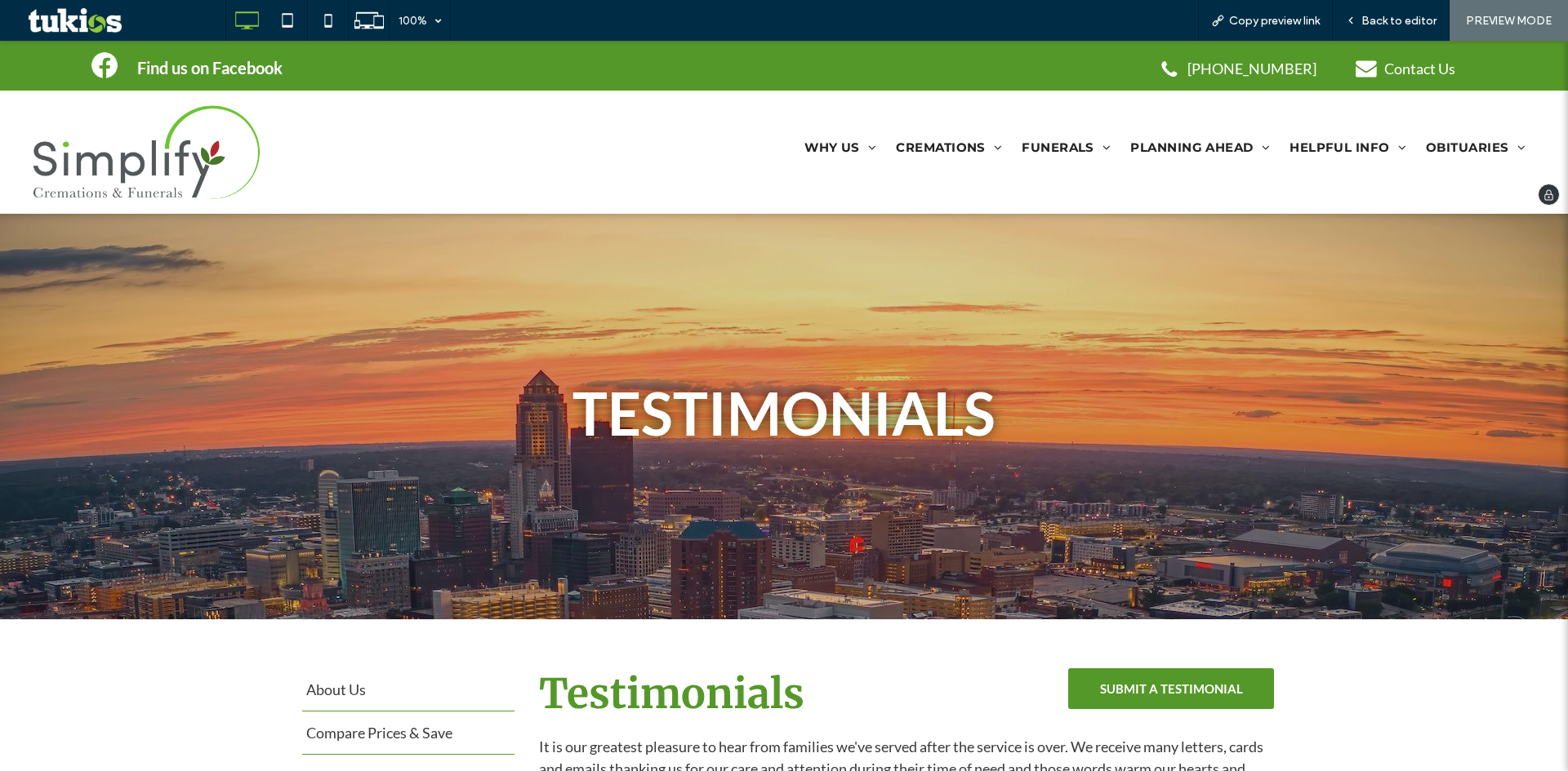
click at [167, 160] on img at bounding box center [146, 152] width 228 height 96
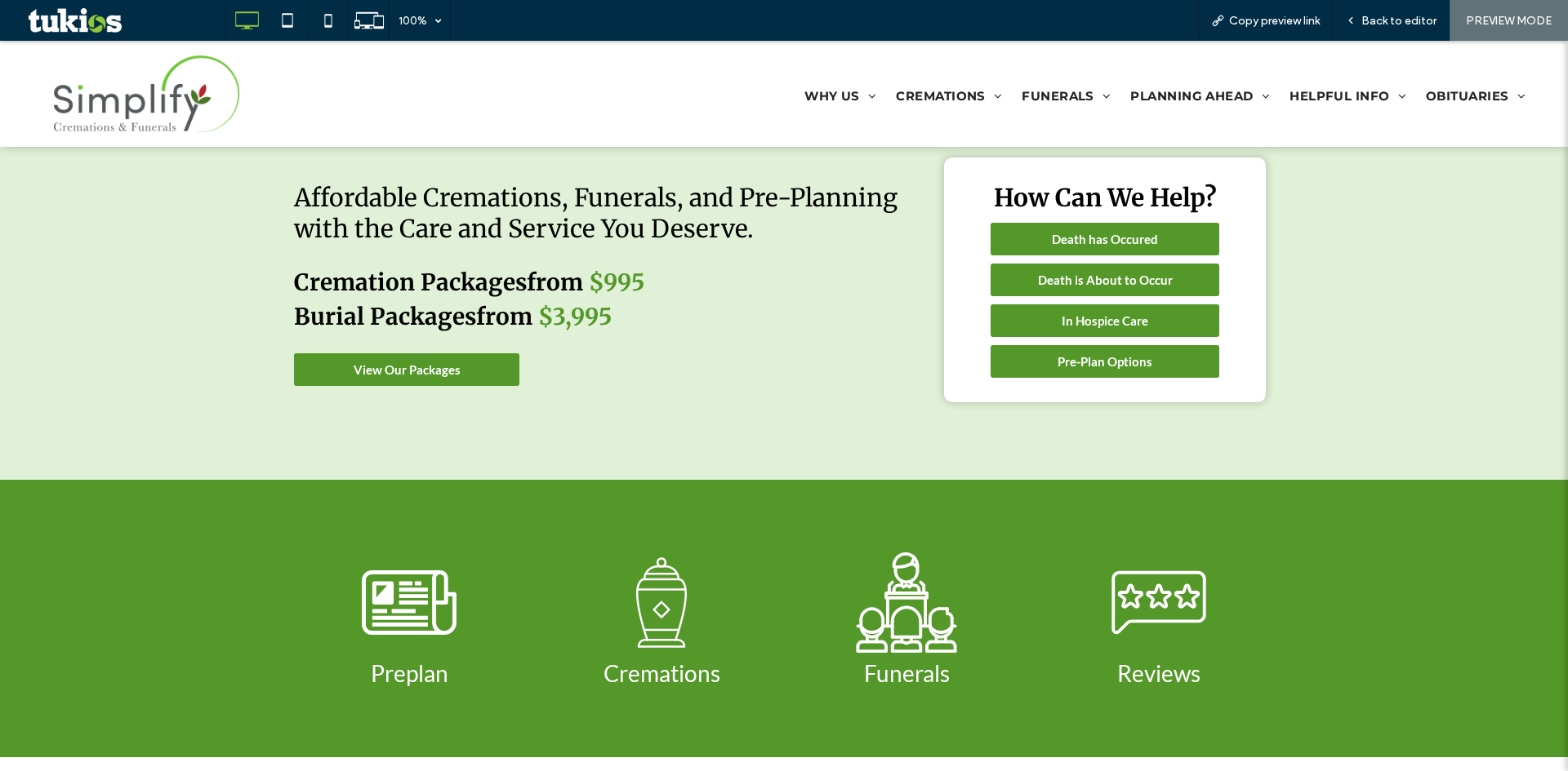
scroll to position [1551, 0]
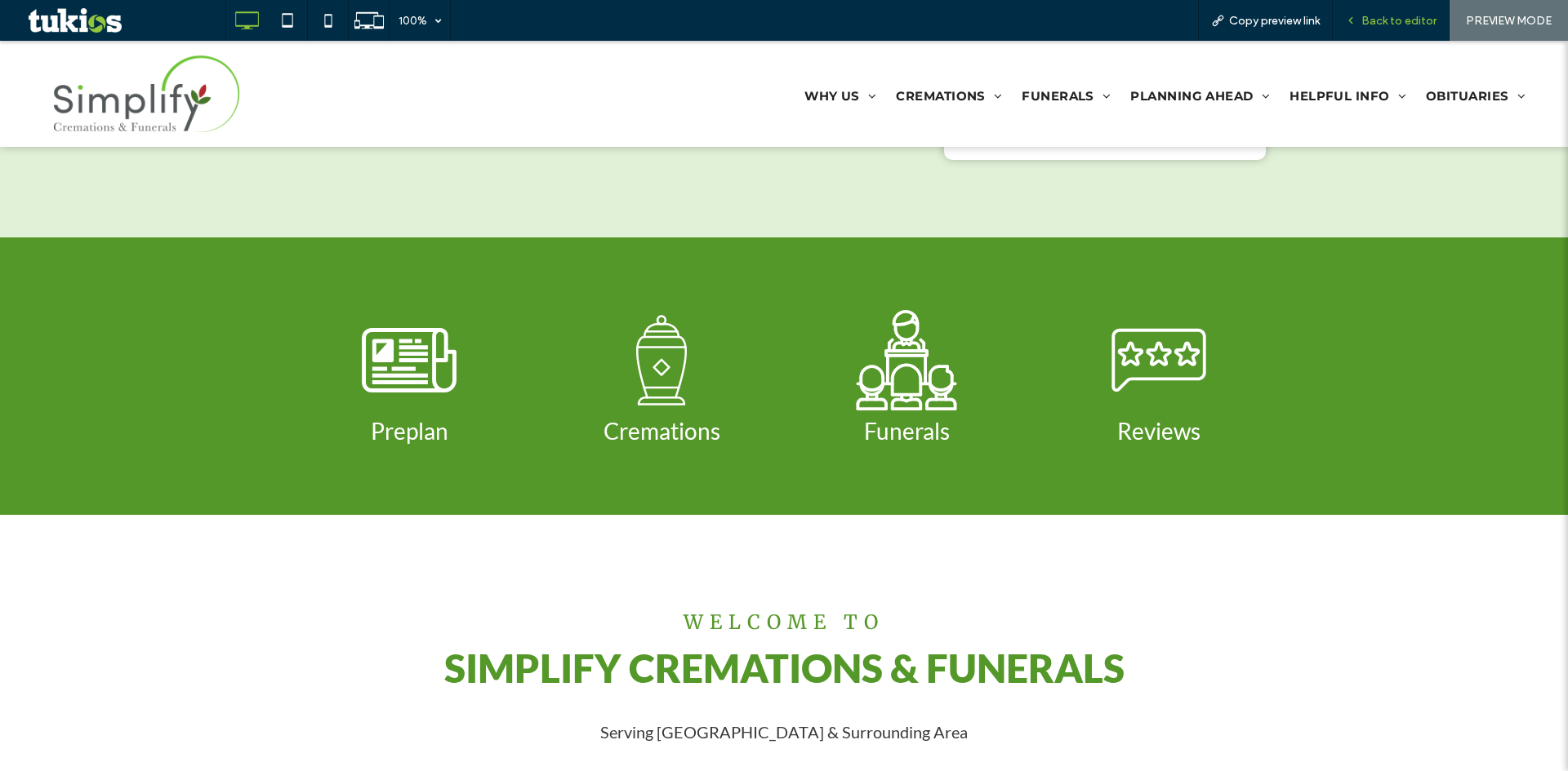
click at [1414, 17] on span "Back to editor" at bounding box center [1399, 20] width 75 height 14
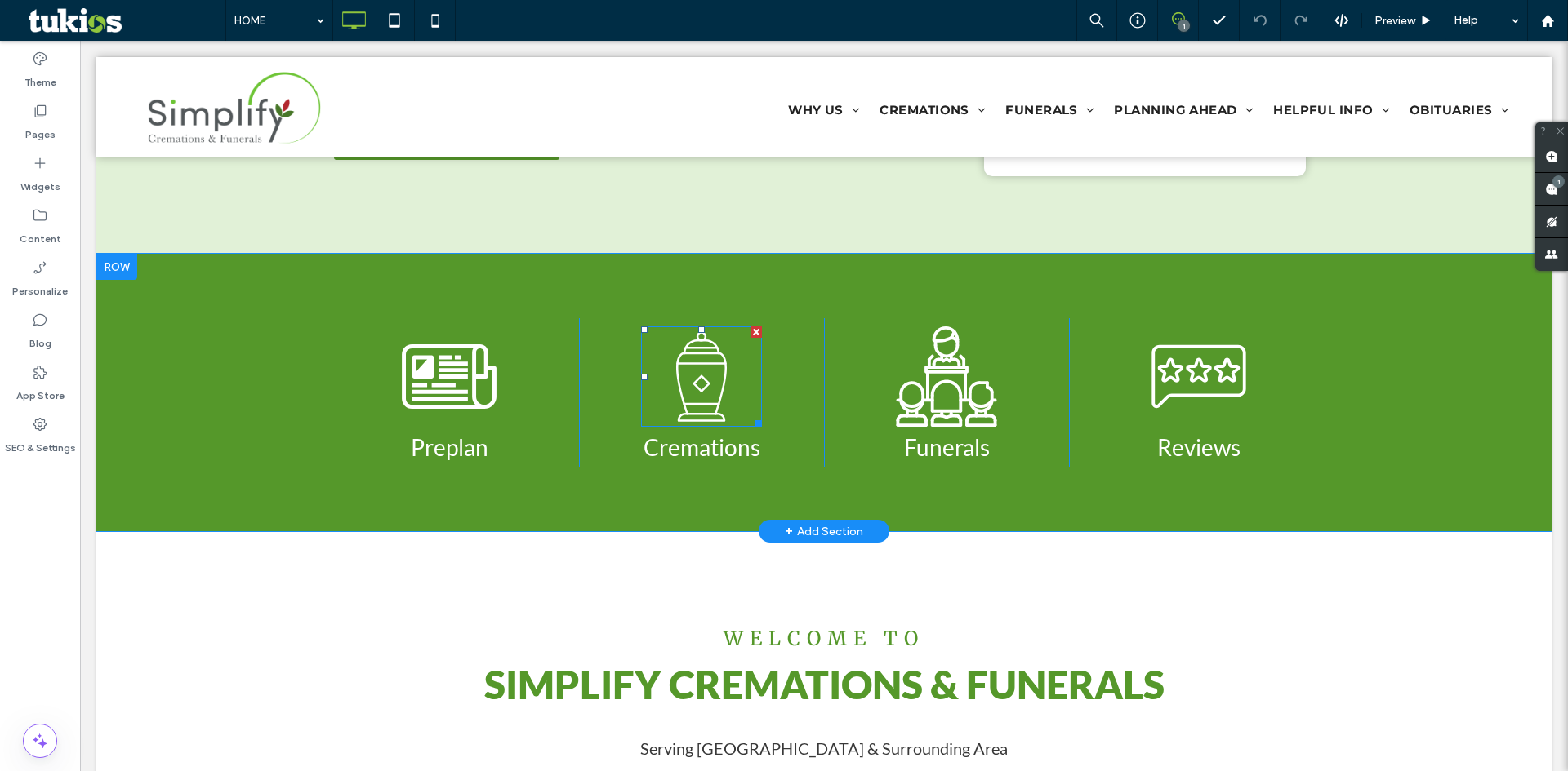
click at [715, 383] on icon at bounding box center [702, 376] width 121 height 101
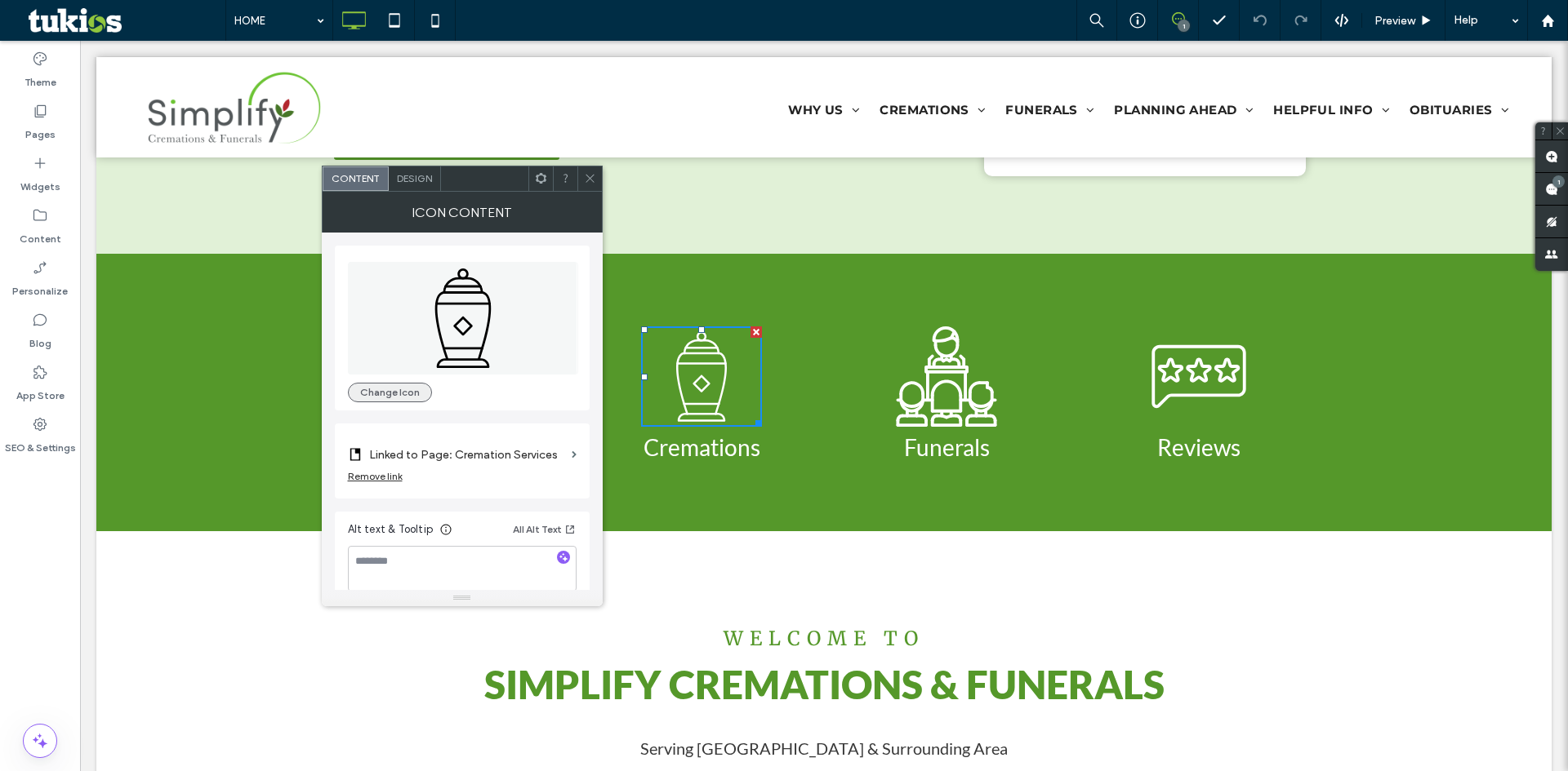
click at [390, 390] on button "Change Icon" at bounding box center [389, 392] width 84 height 20
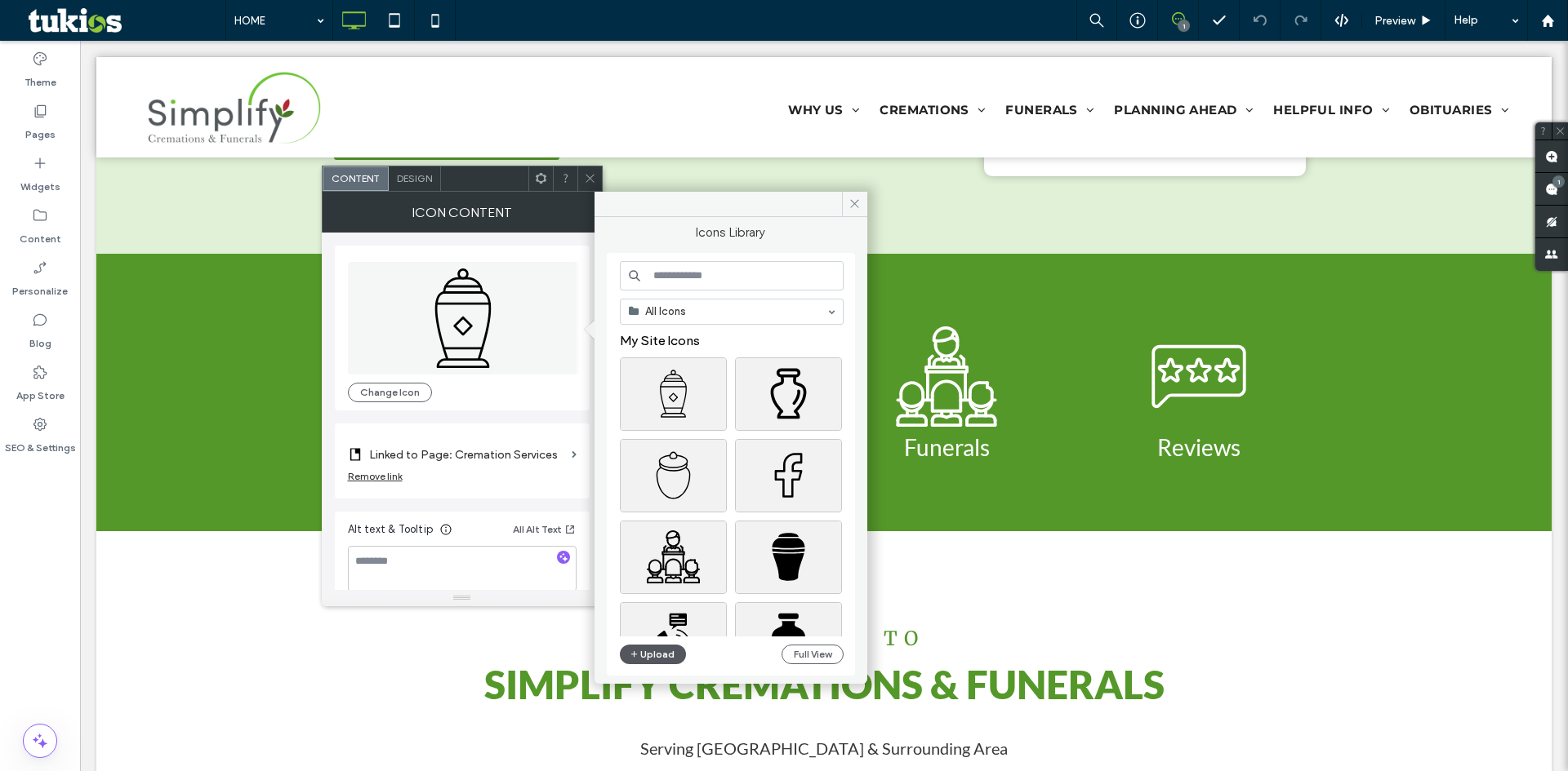
click at [671, 651] on button "Upload" at bounding box center [654, 655] width 67 height 20
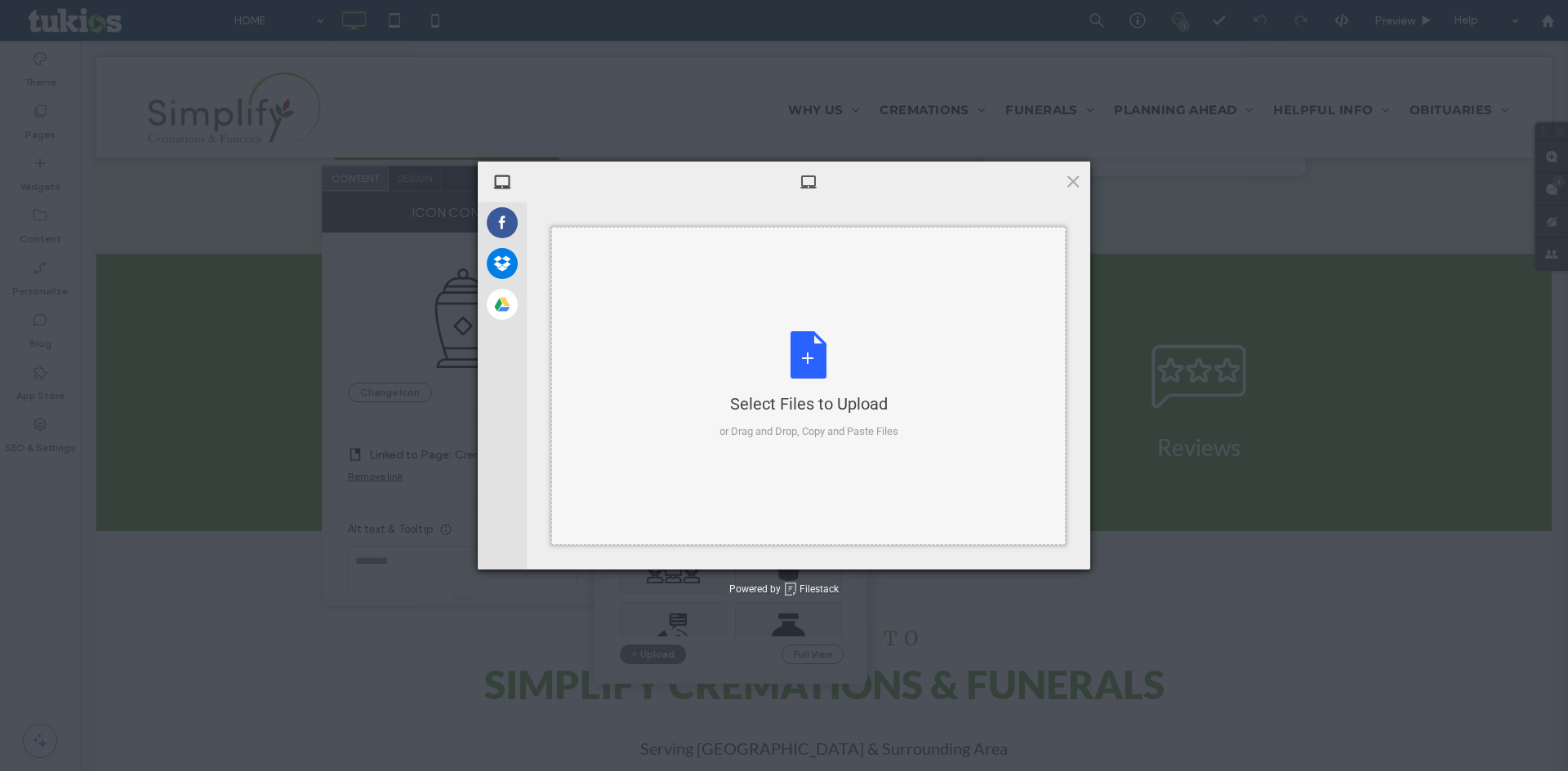
click at [827, 365] on div "Select Files to Upload or Drag and Drop, Copy and Paste Files" at bounding box center [809, 385] width 179 height 109
drag, startPoint x: 1076, startPoint y: 186, endPoint x: 991, endPoint y: 145, distance: 94.4
click at [1076, 186] on span at bounding box center [1073, 182] width 18 height 18
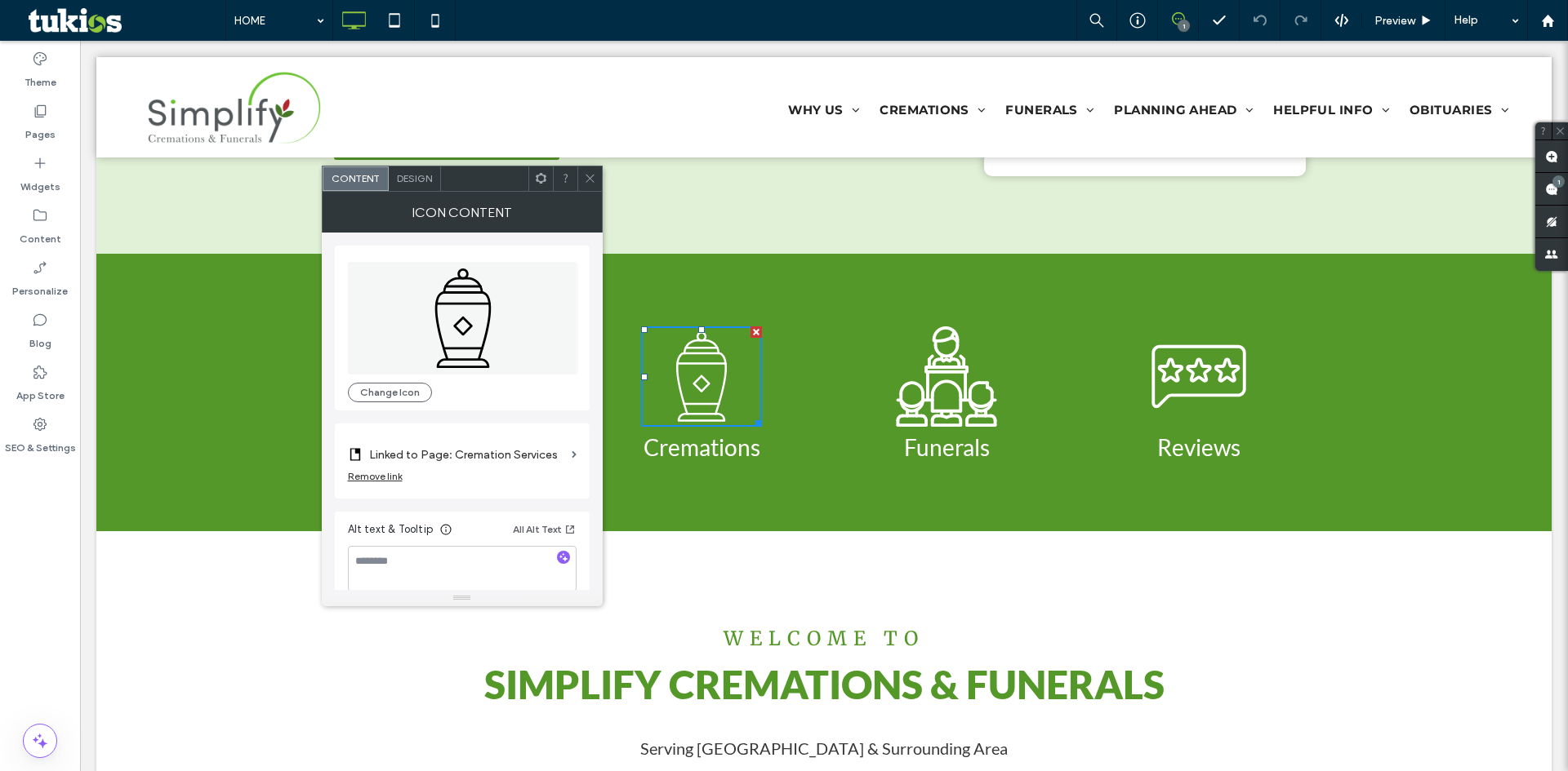
click at [586, 173] on icon at bounding box center [590, 178] width 12 height 12
